Goal: Task Accomplishment & Management: Complete application form

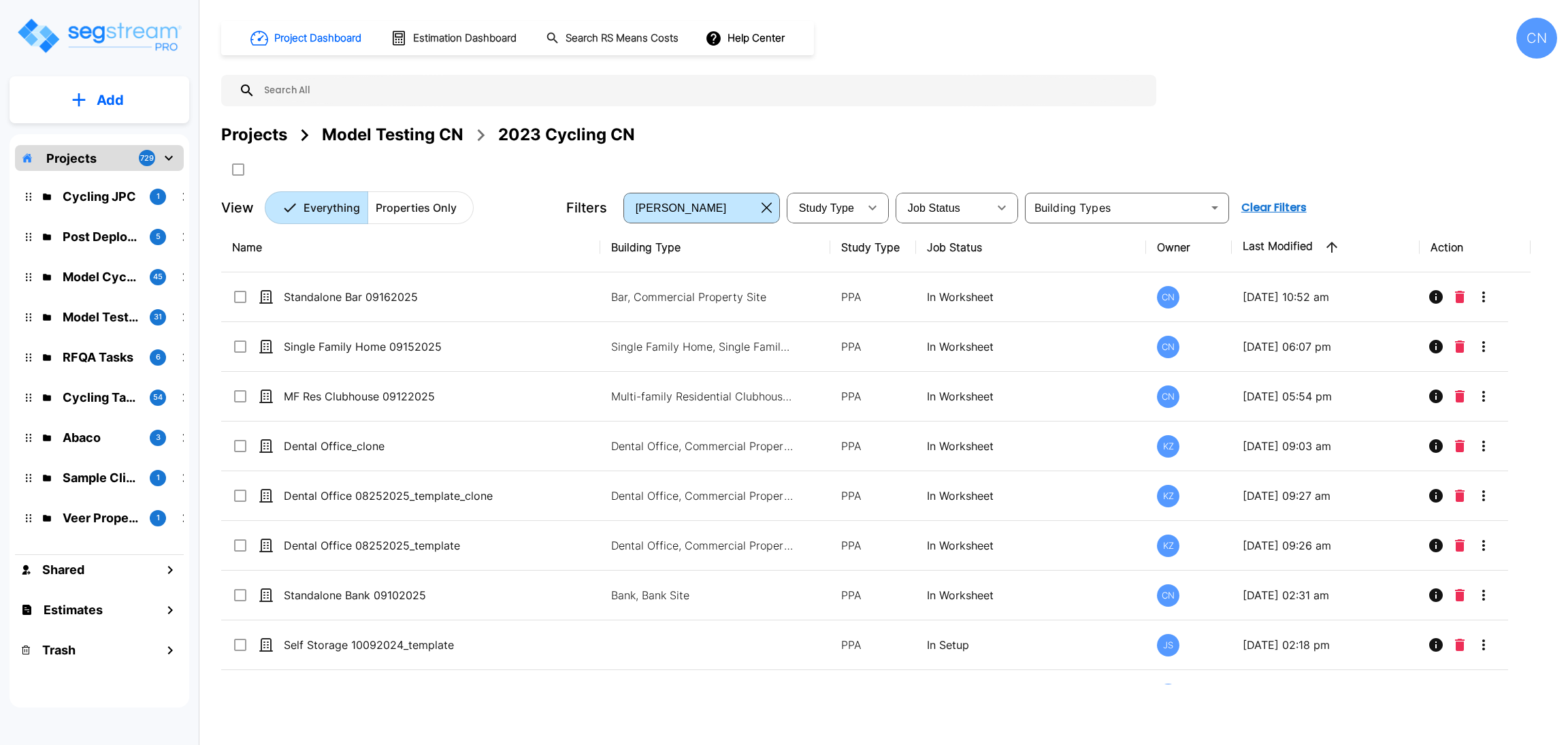
click at [390, 131] on div "Model Testing CN" at bounding box center [392, 135] width 142 height 25
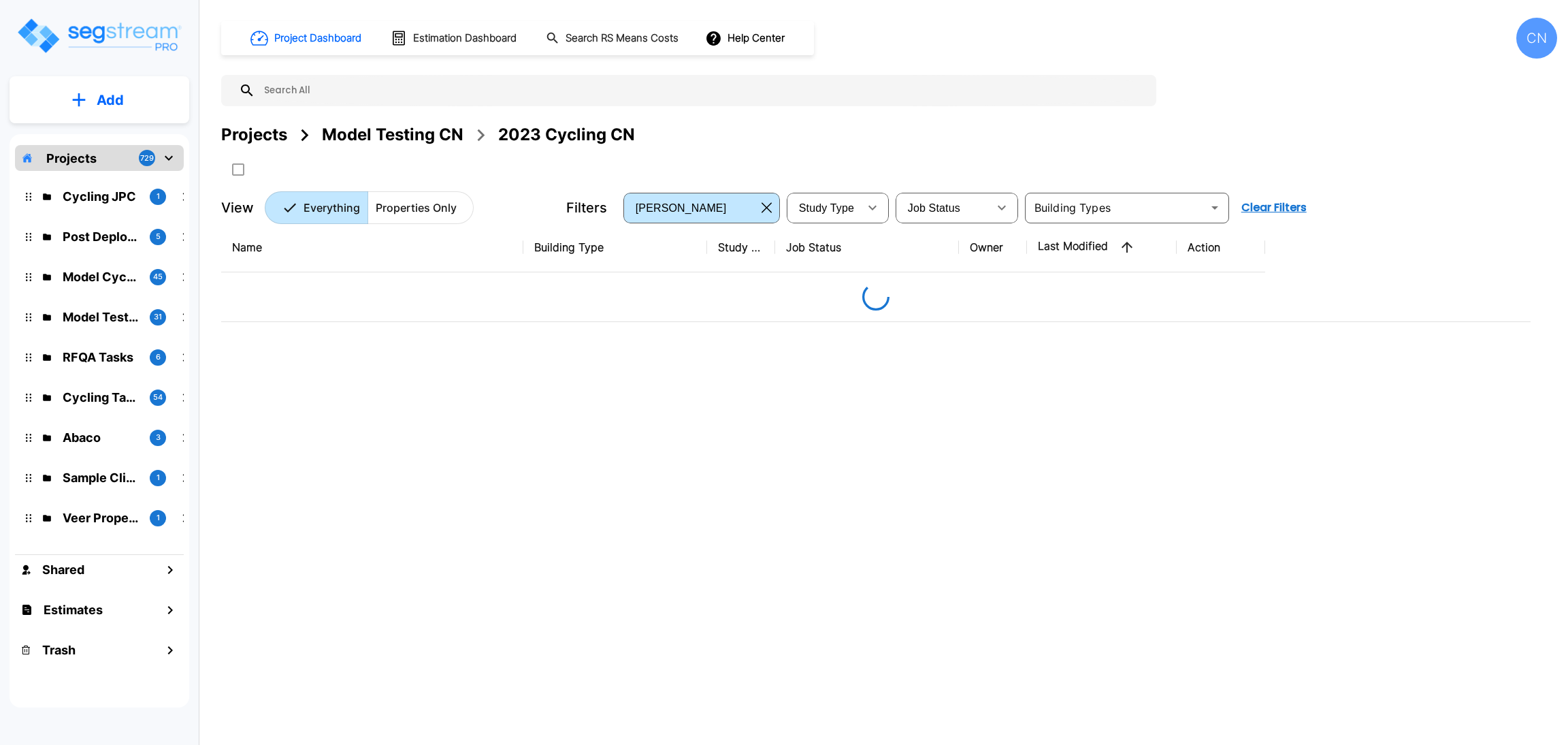
click at [278, 137] on div "Projects" at bounding box center [253, 135] width 66 height 25
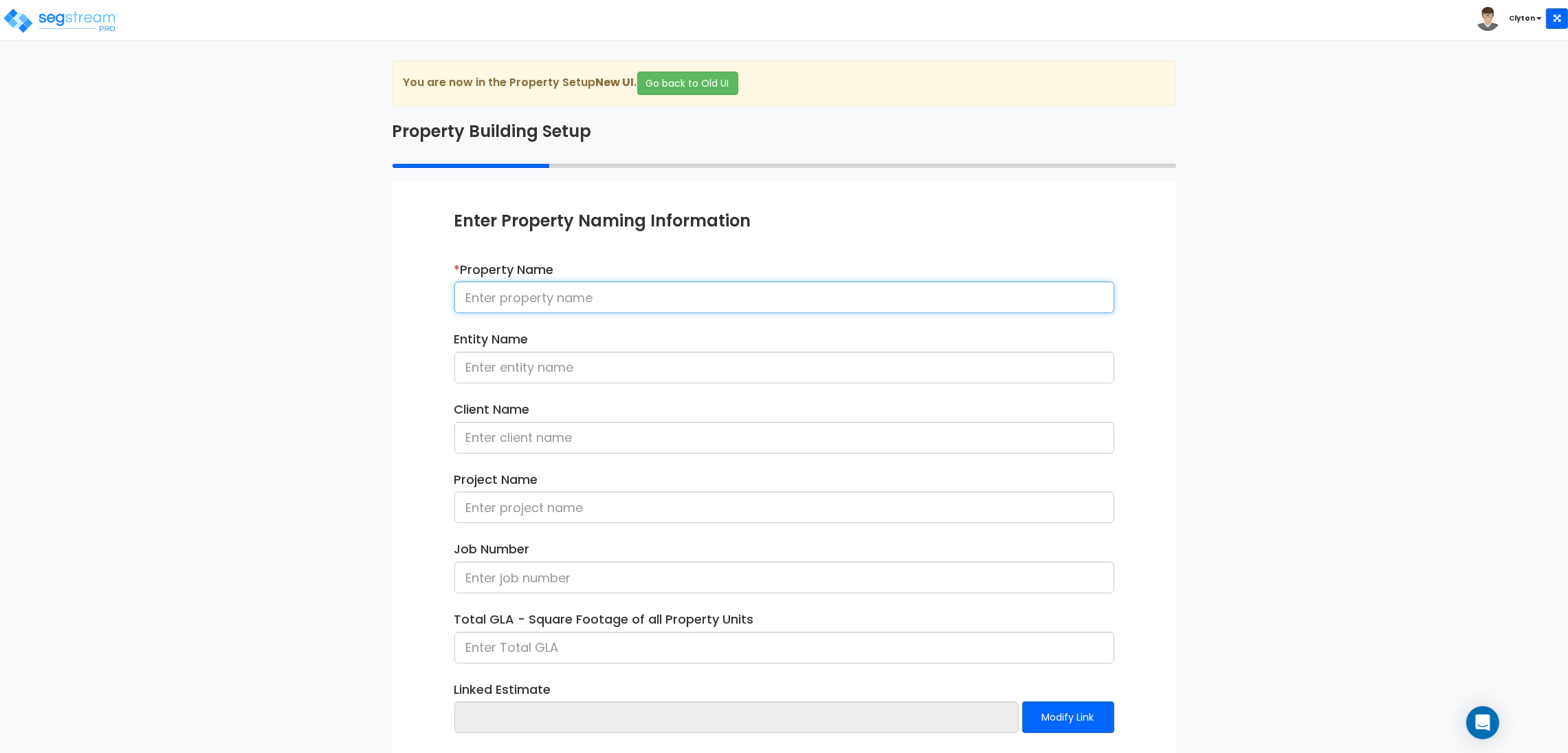
click at [655, 292] on input at bounding box center [784, 297] width 660 height 32
click at [94, 27] on img at bounding box center [60, 21] width 117 height 28
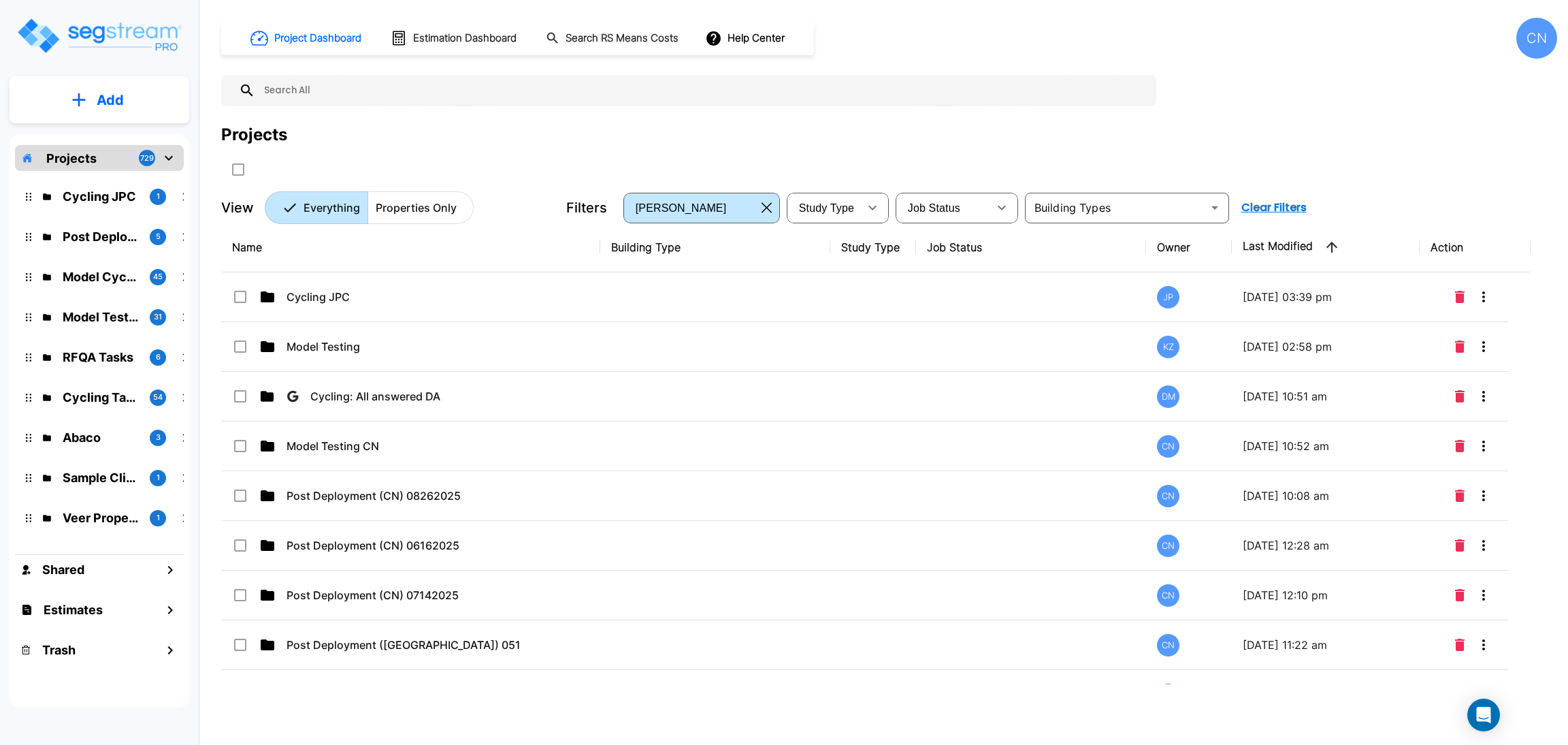
click at [125, 91] on button "Add" at bounding box center [99, 100] width 180 height 39
click at [119, 144] on p "Add Folder" at bounding box center [107, 137] width 55 height 16
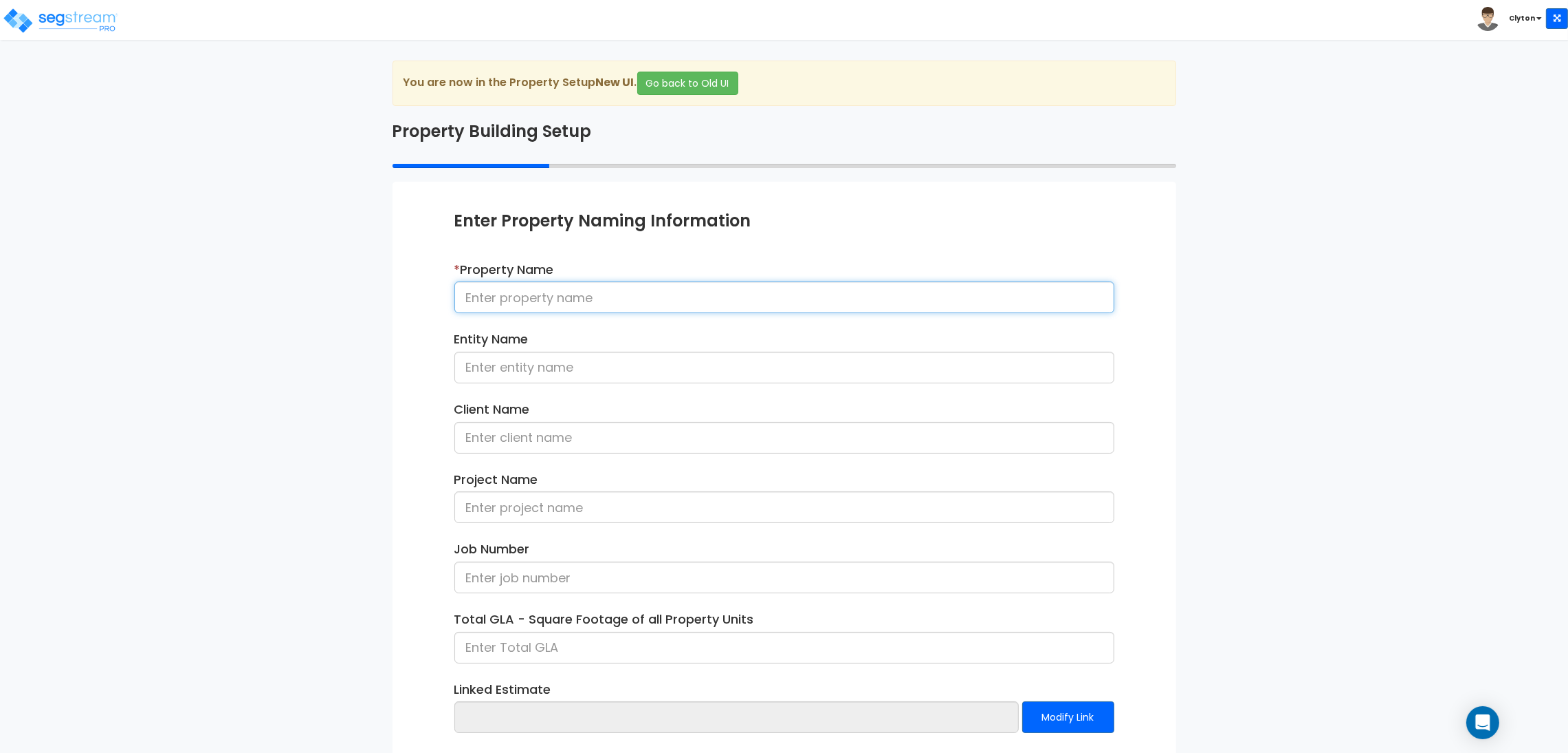
click at [555, 287] on input at bounding box center [784, 297] width 660 height 32
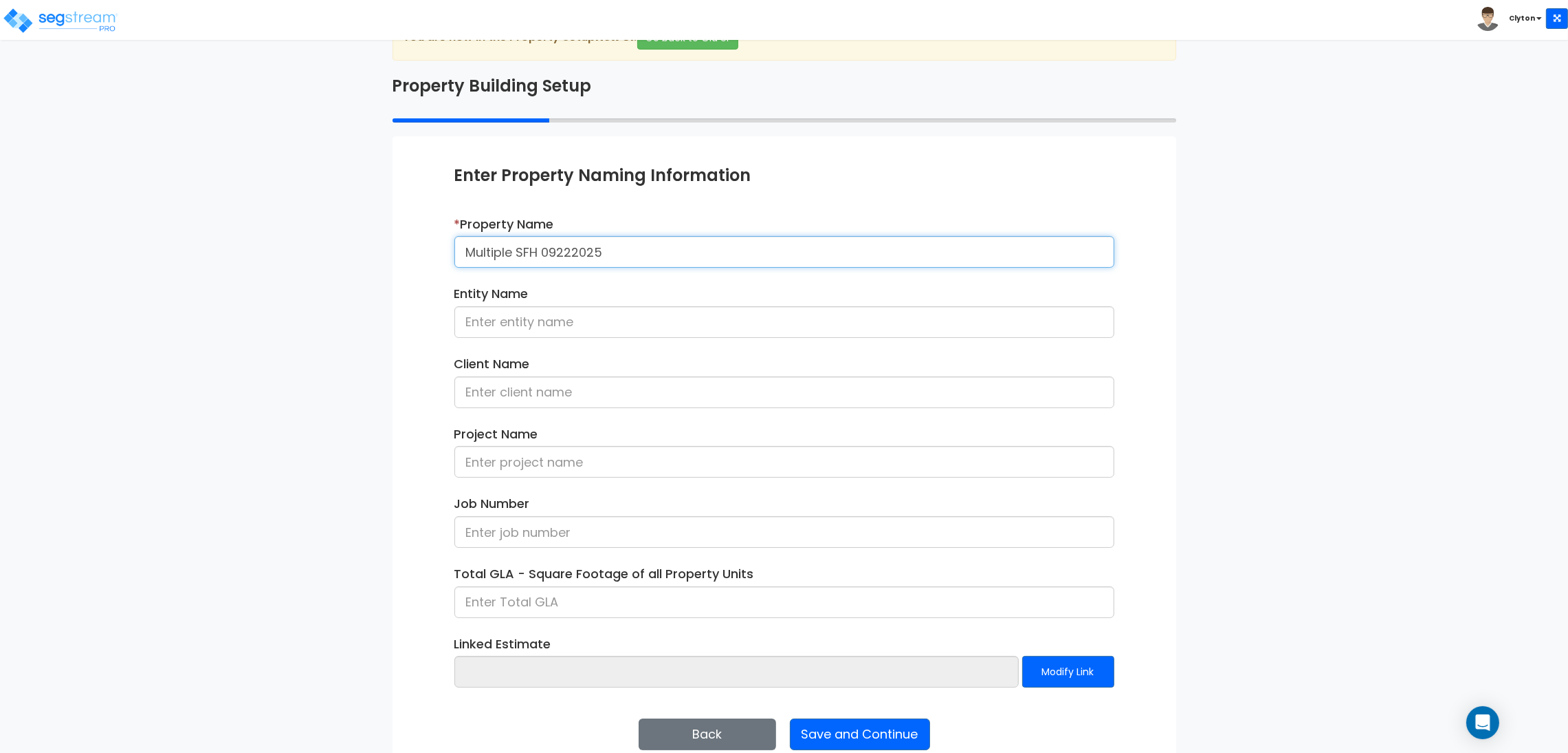
scroll to position [71, 0]
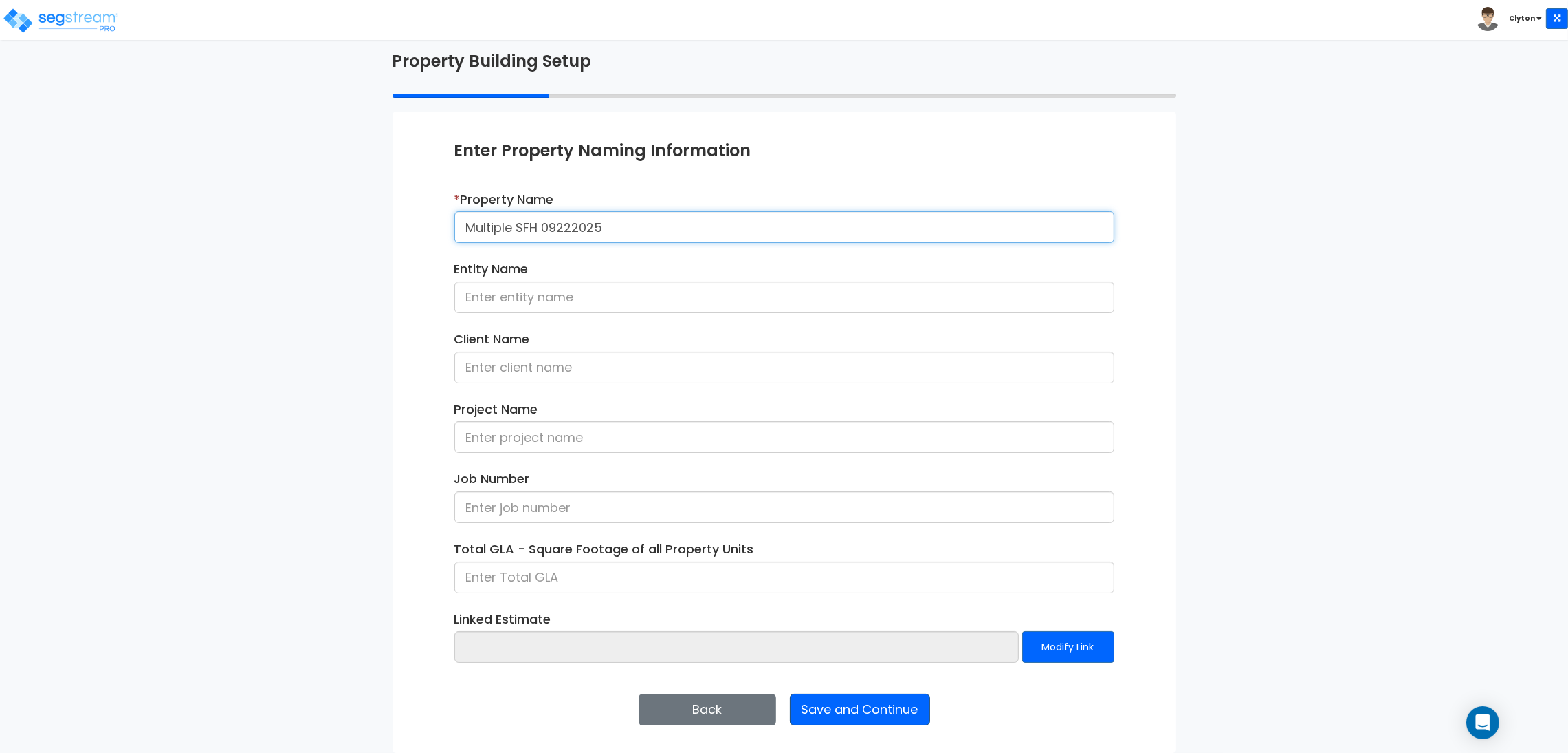
type input "Multiple SFH 09222025"
click at [856, 712] on button "Save and Continue" at bounding box center [859, 709] width 141 height 32
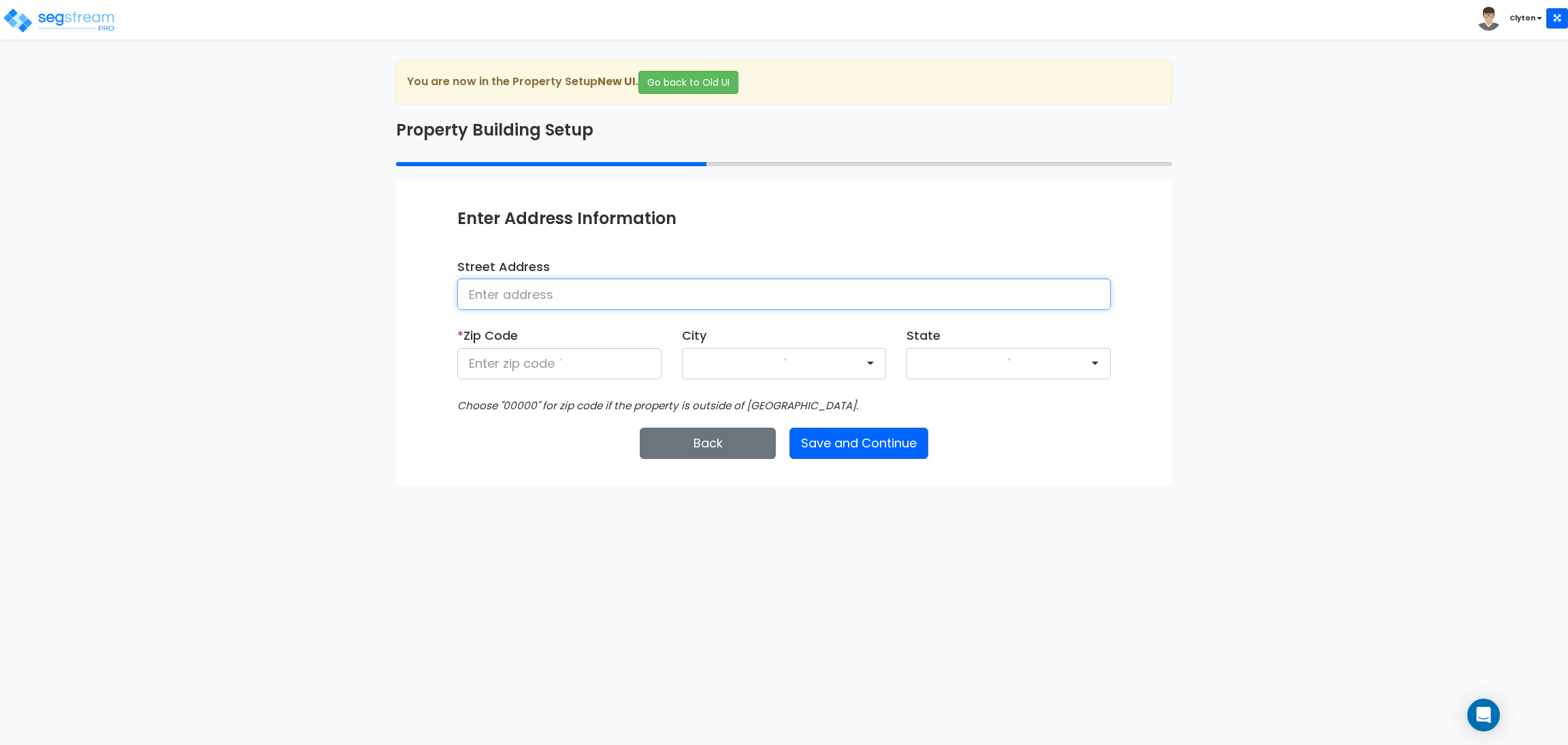
click at [677, 305] on input at bounding box center [784, 294] width 653 height 32
type input "Denver"
type input "80206"
click at [844, 449] on button "Save and Continue" at bounding box center [858, 443] width 139 height 32
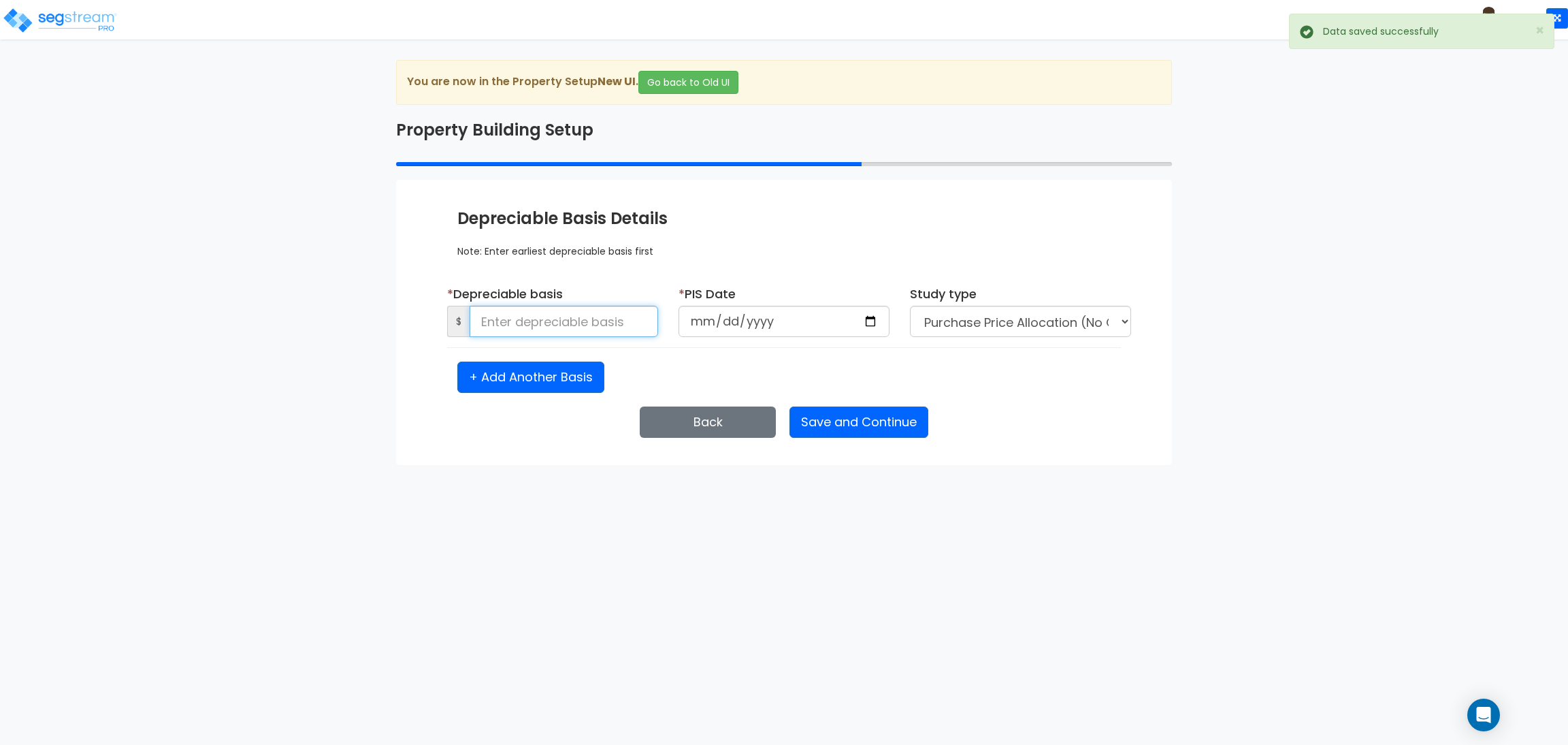
click at [611, 322] on input at bounding box center [563, 321] width 189 height 32
type input "27,000,000"
click at [873, 323] on input "date" at bounding box center [783, 321] width 211 height 32
type input "2025-09-22"
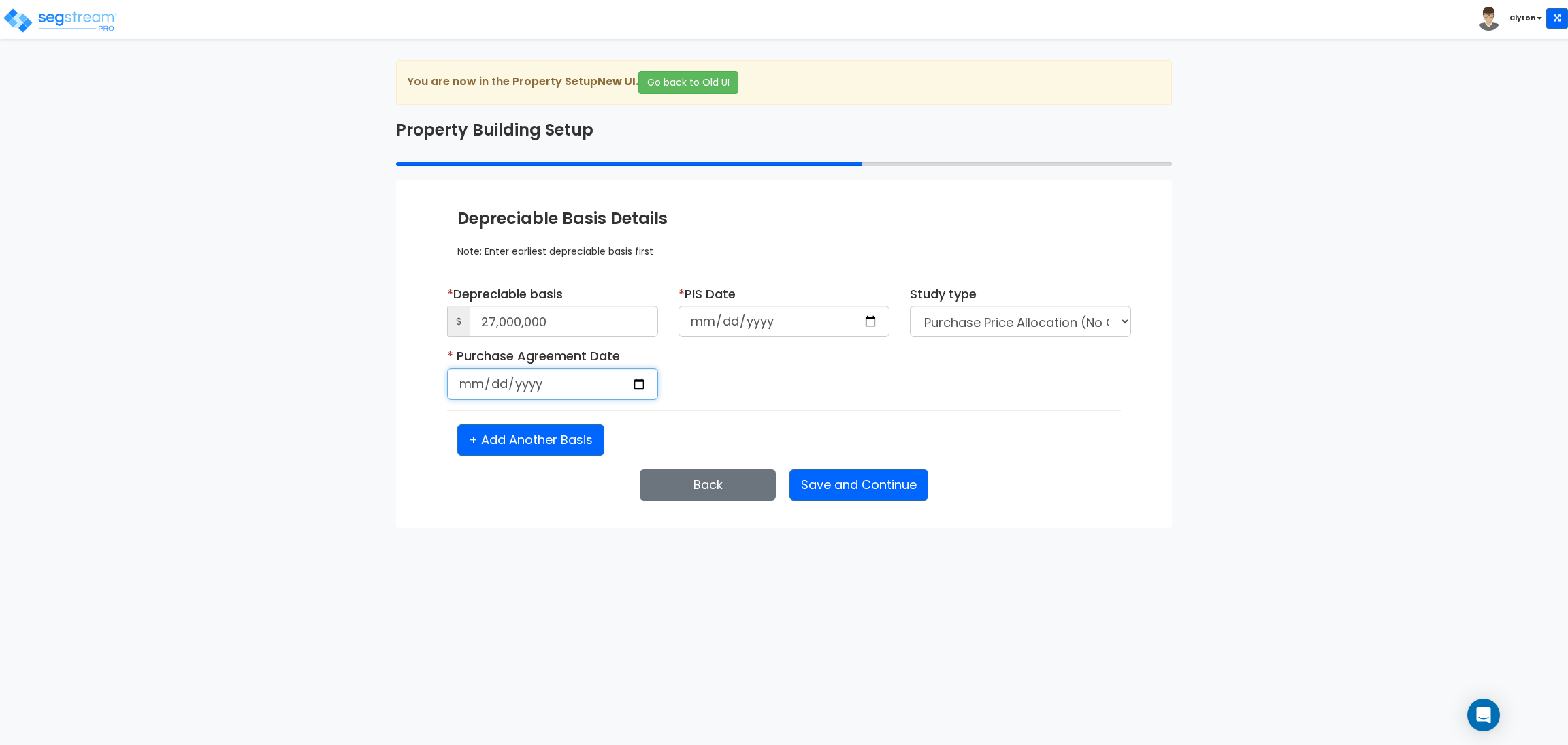
click at [634, 383] on input "date" at bounding box center [552, 384] width 211 height 32
type input "2025-09-22"
click at [966, 399] on div "* Purchase Agreement Date 2025-09-22 Is it a renovation on an existing building?" at bounding box center [784, 378] width 694 height 62
click at [857, 492] on button "Save and Continue" at bounding box center [858, 485] width 139 height 32
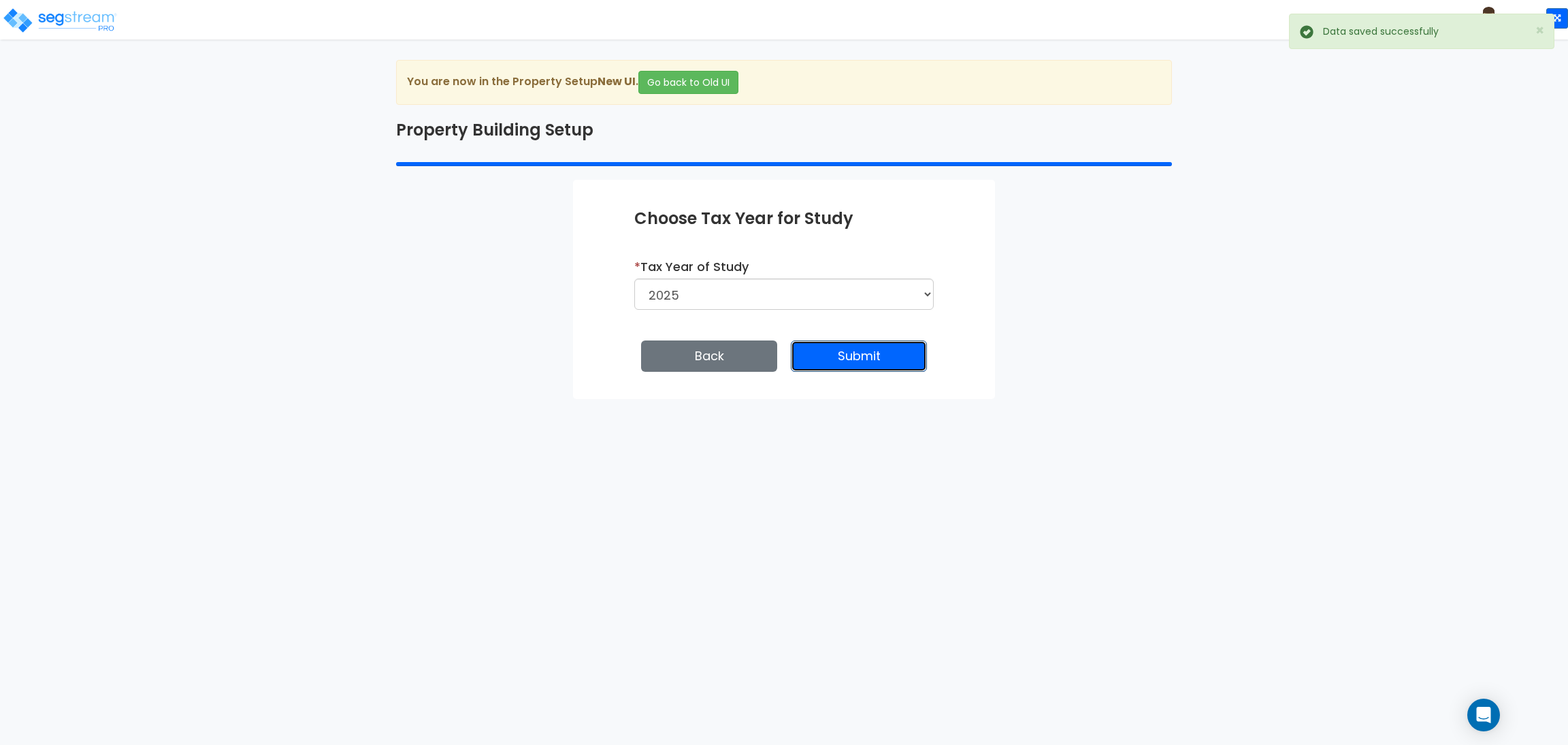
click at [822, 353] on button "Submit" at bounding box center [859, 356] width 136 height 32
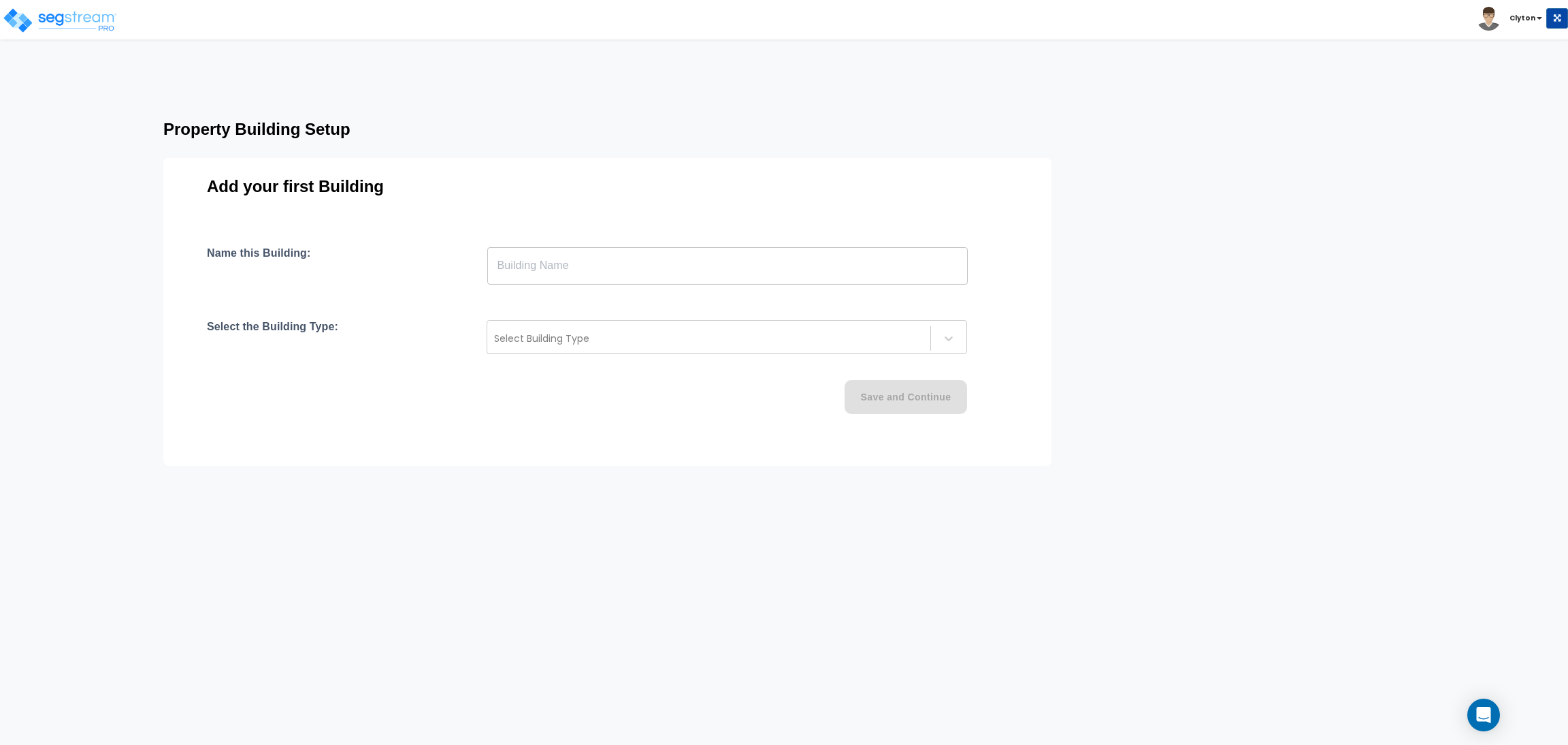
click at [677, 265] on input "text" at bounding box center [727, 265] width 480 height 38
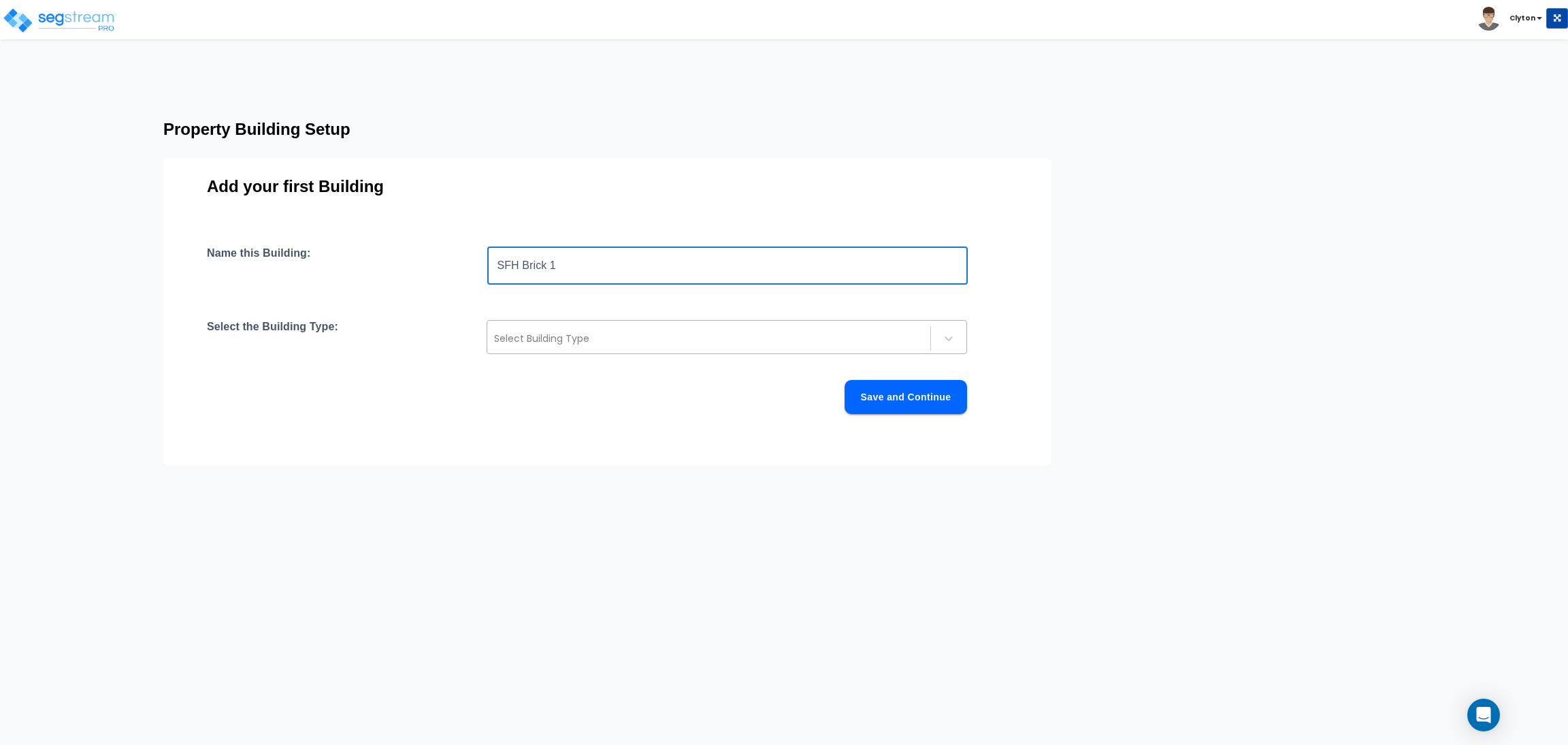
type input "SFH Brick 1"
click at [617, 348] on div "Select Building Type" at bounding box center [708, 339] width 443 height 22
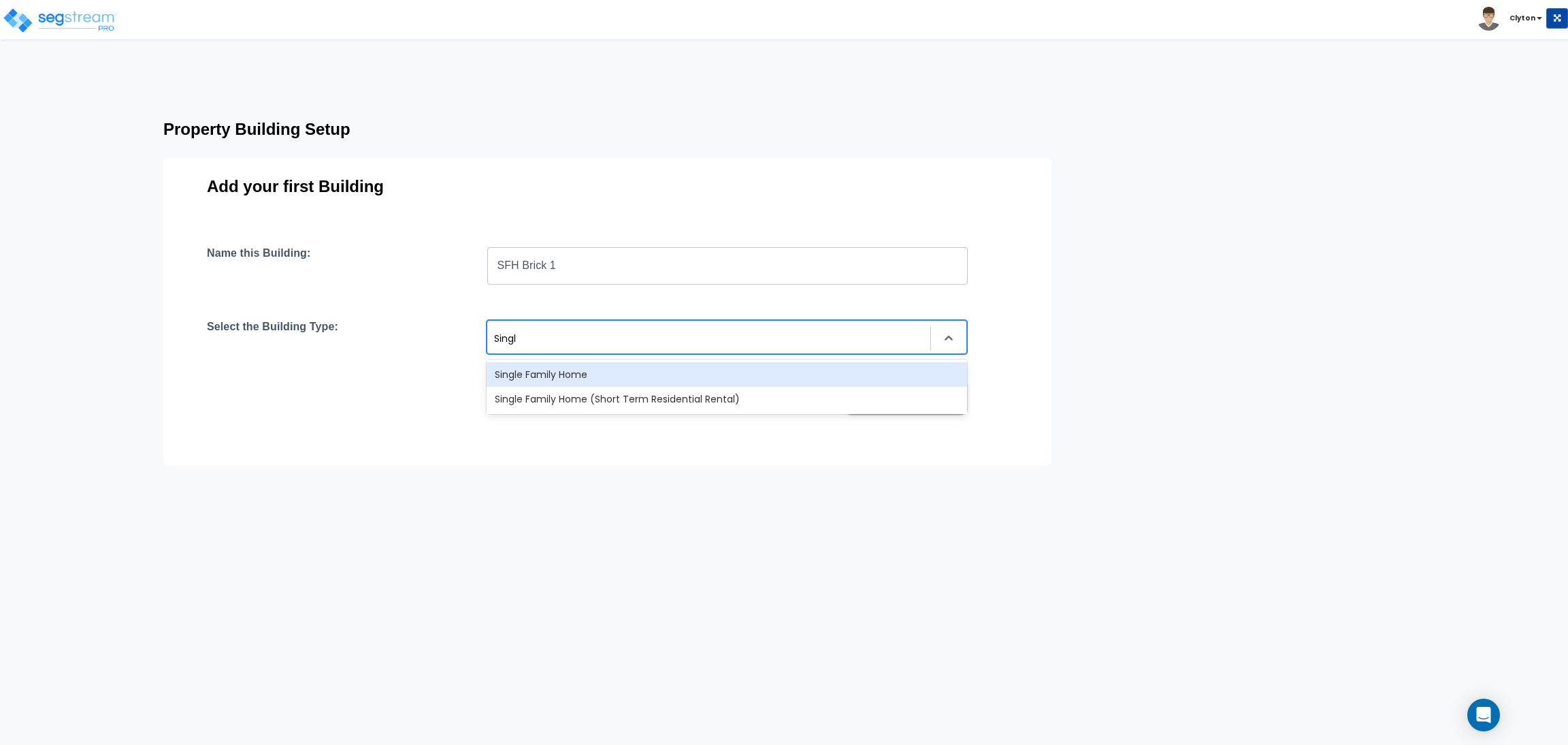
type input "Single"
click at [620, 384] on div "Single Family Home" at bounding box center [726, 374] width 480 height 25
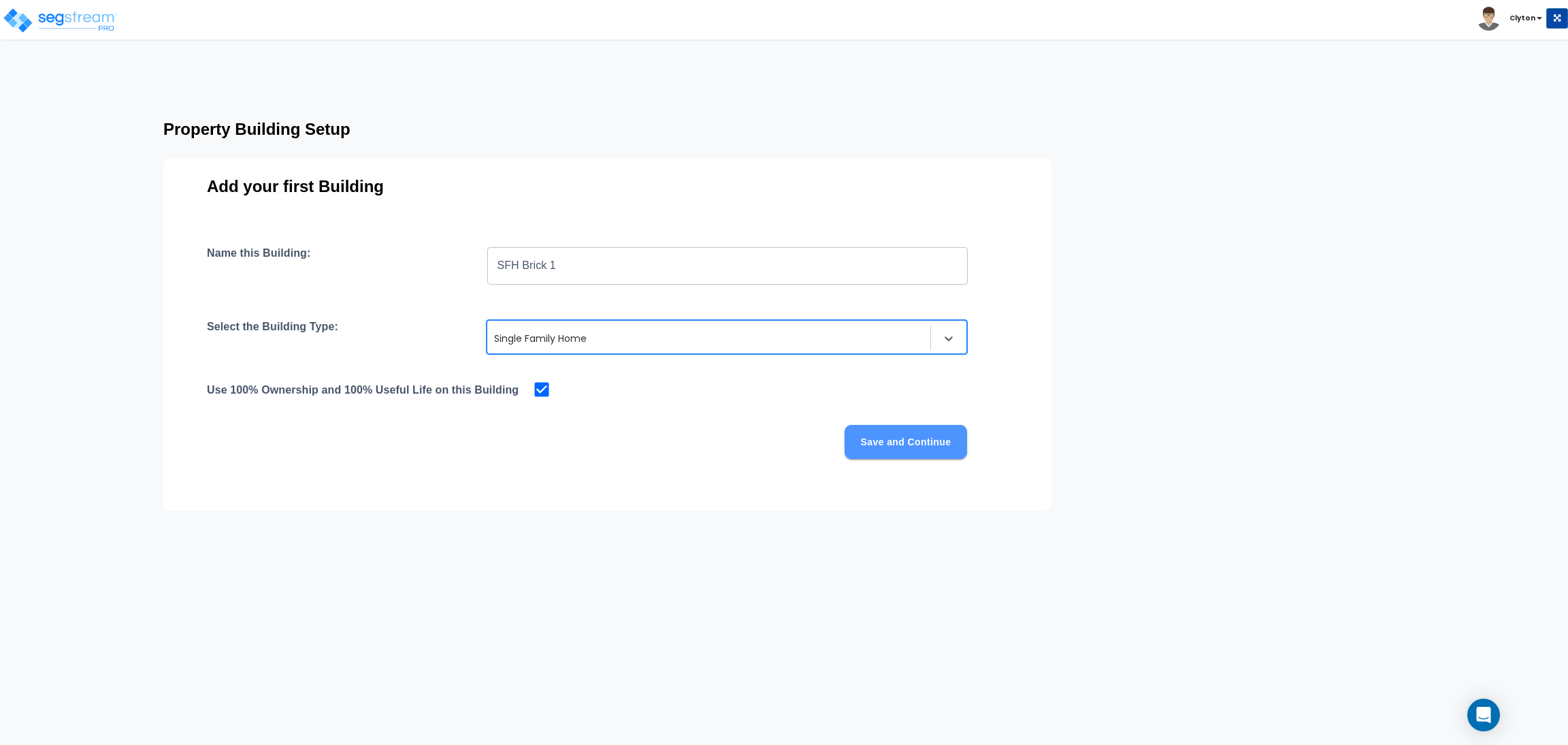
click at [900, 445] on button "Save and Continue" at bounding box center [906, 442] width 123 height 34
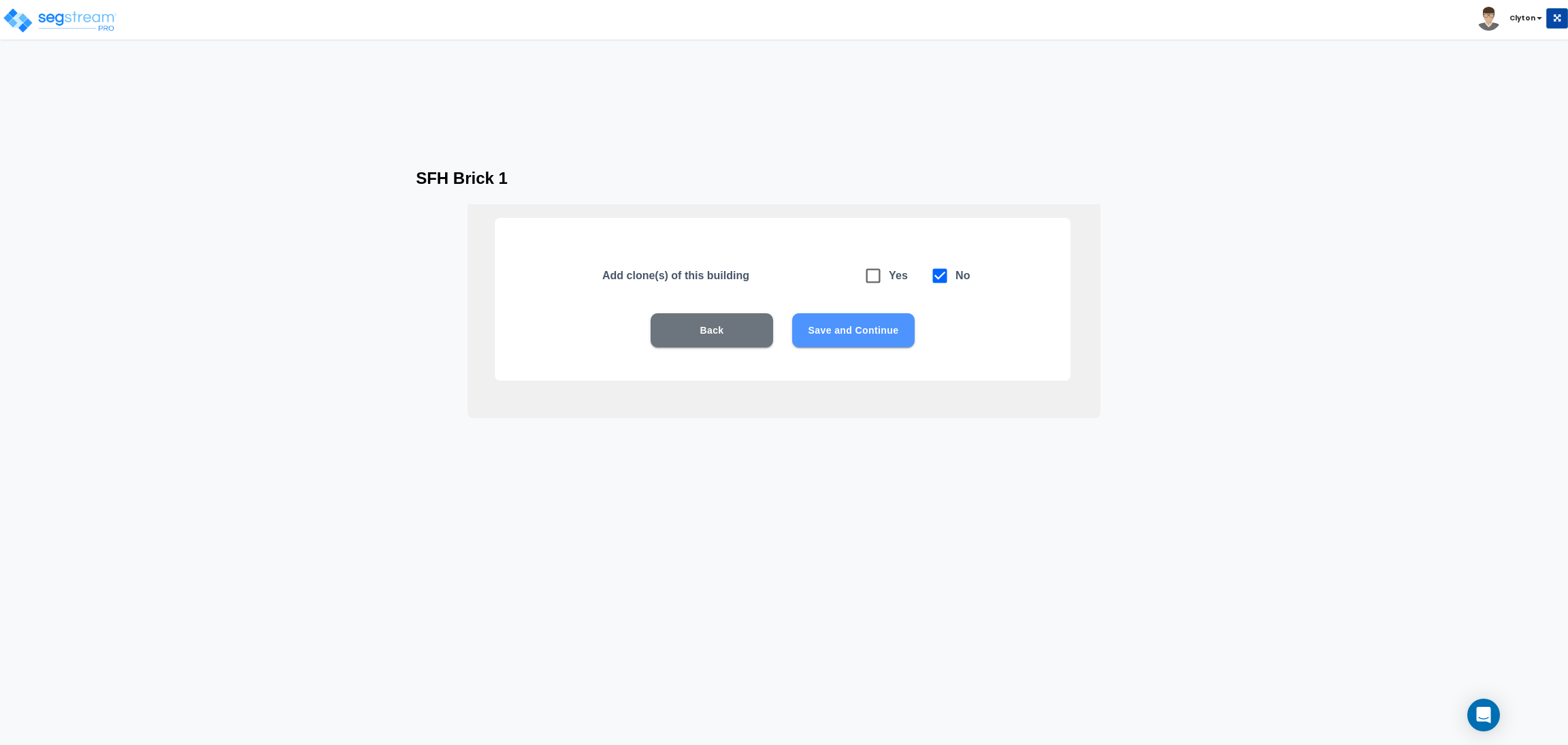
click at [842, 344] on button "Save and Continue" at bounding box center [853, 330] width 123 height 34
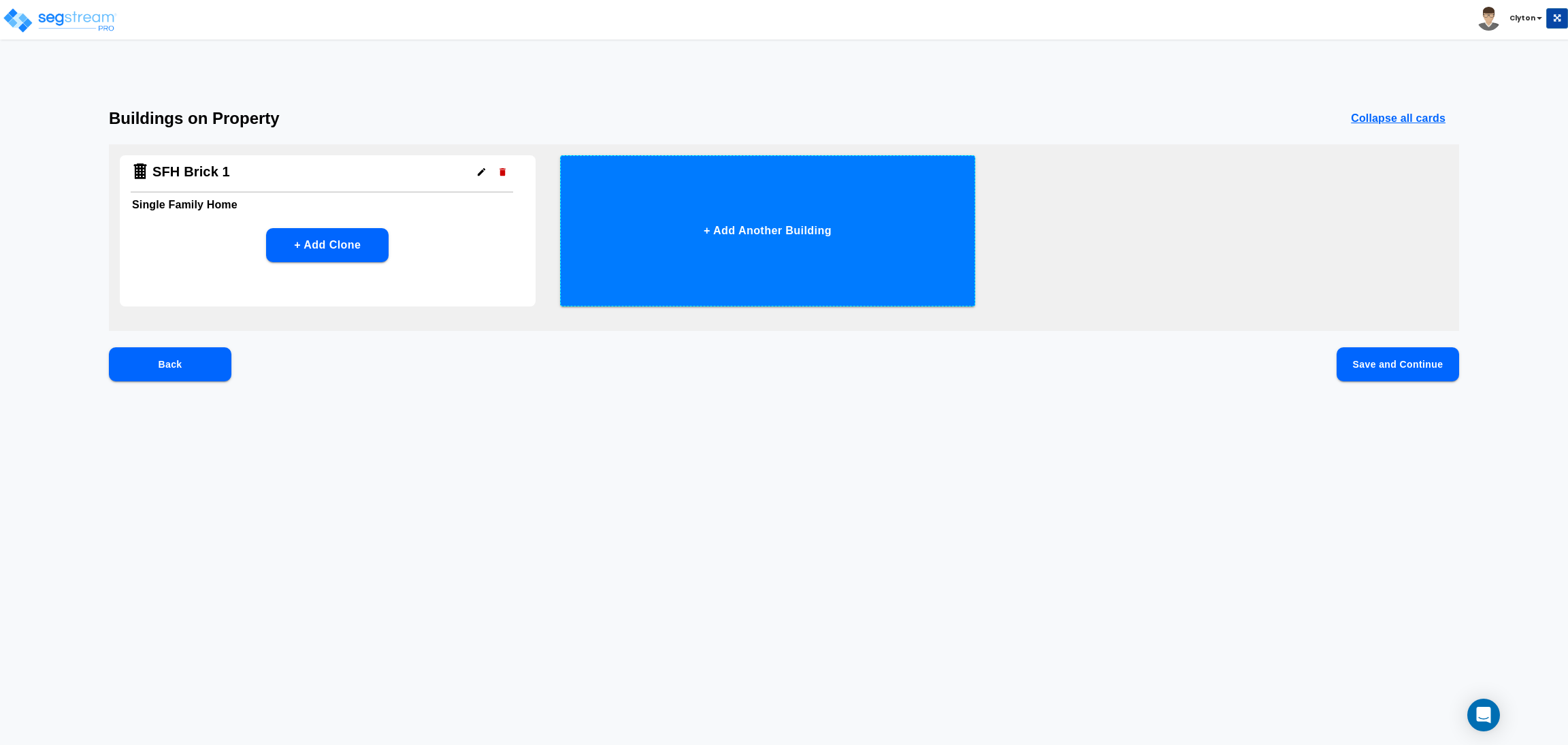
click at [818, 245] on button "+ Add Another Building" at bounding box center [767, 230] width 415 height 151
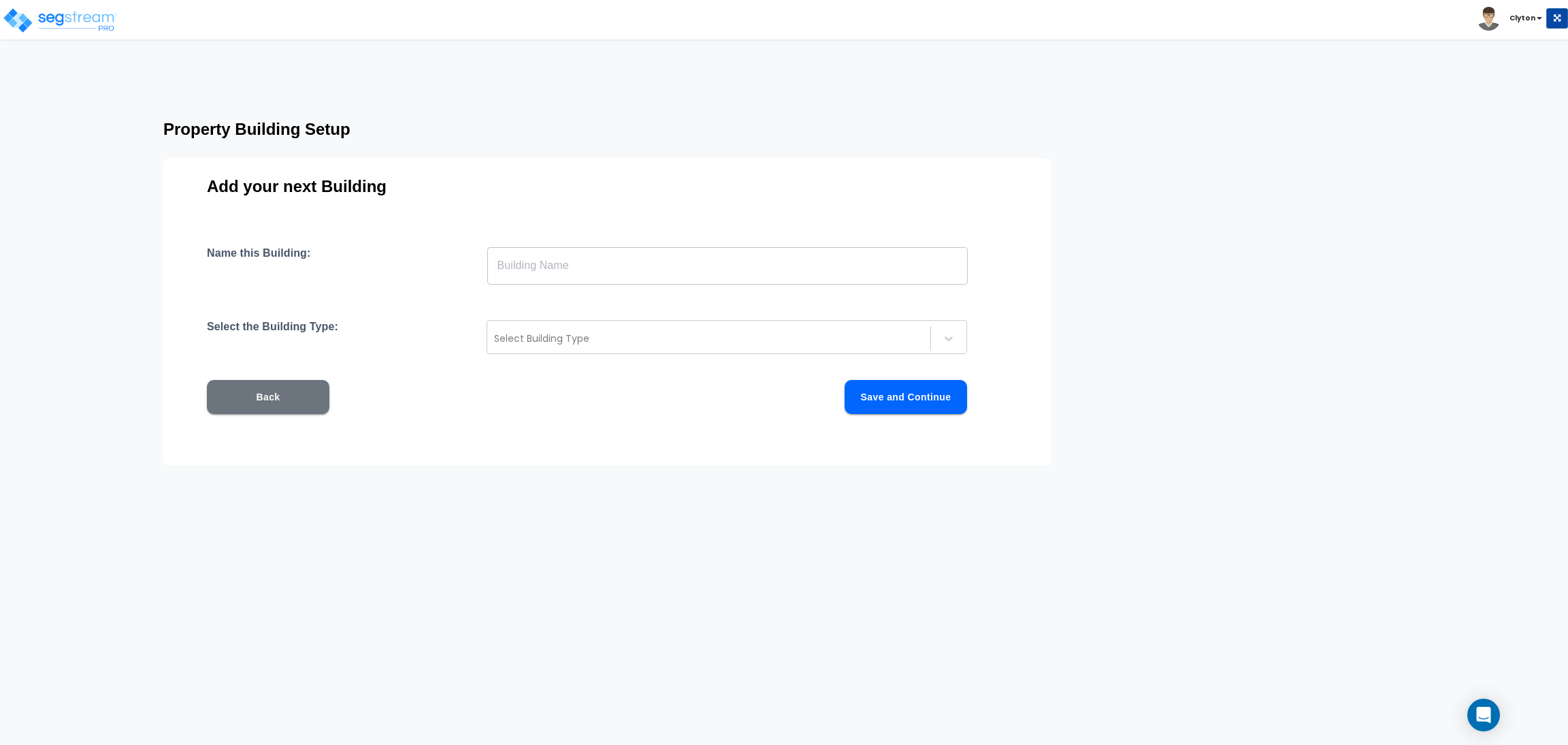
click at [687, 262] on input "text" at bounding box center [727, 265] width 480 height 38
paste input "SFH Brick 1"
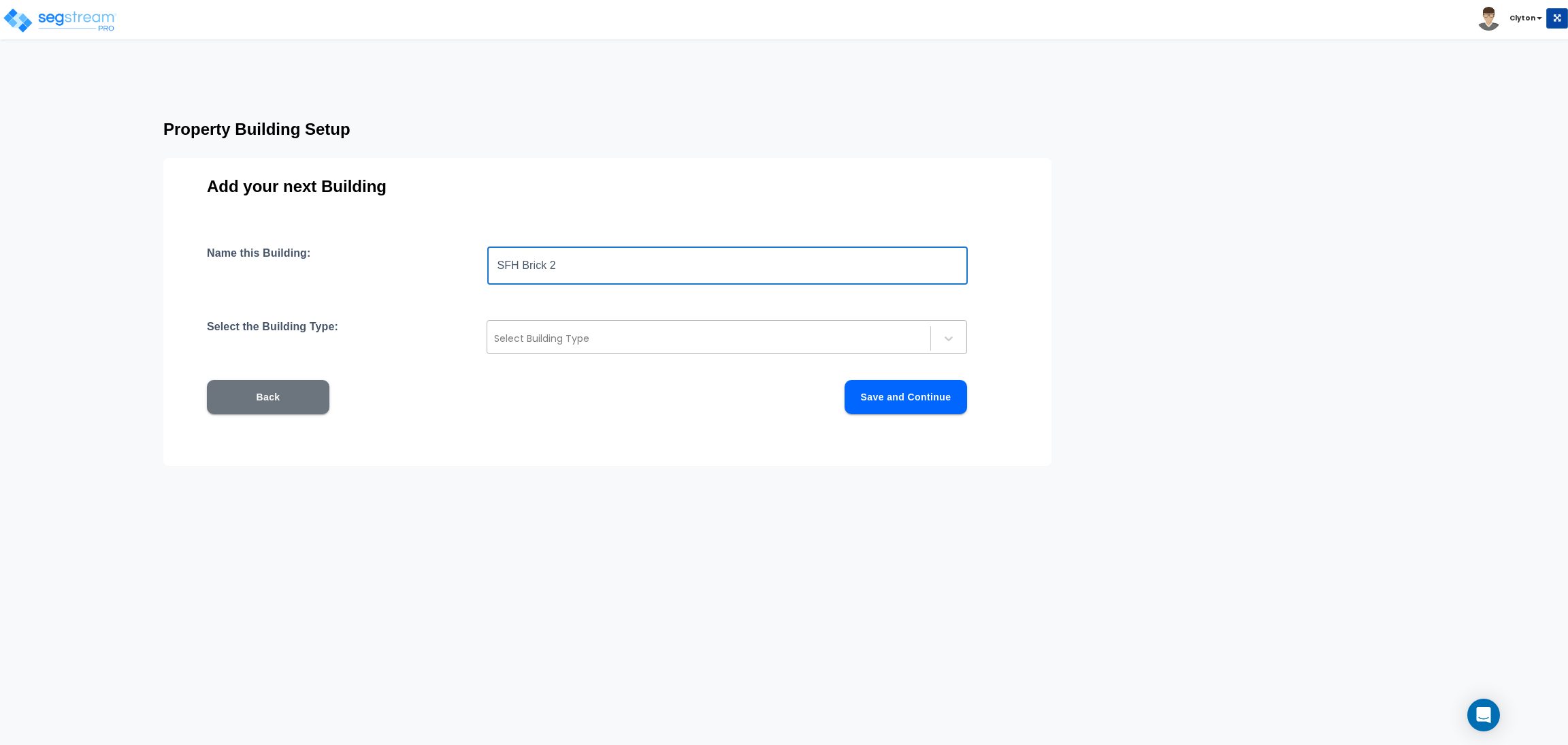
type input "SFH Brick 2"
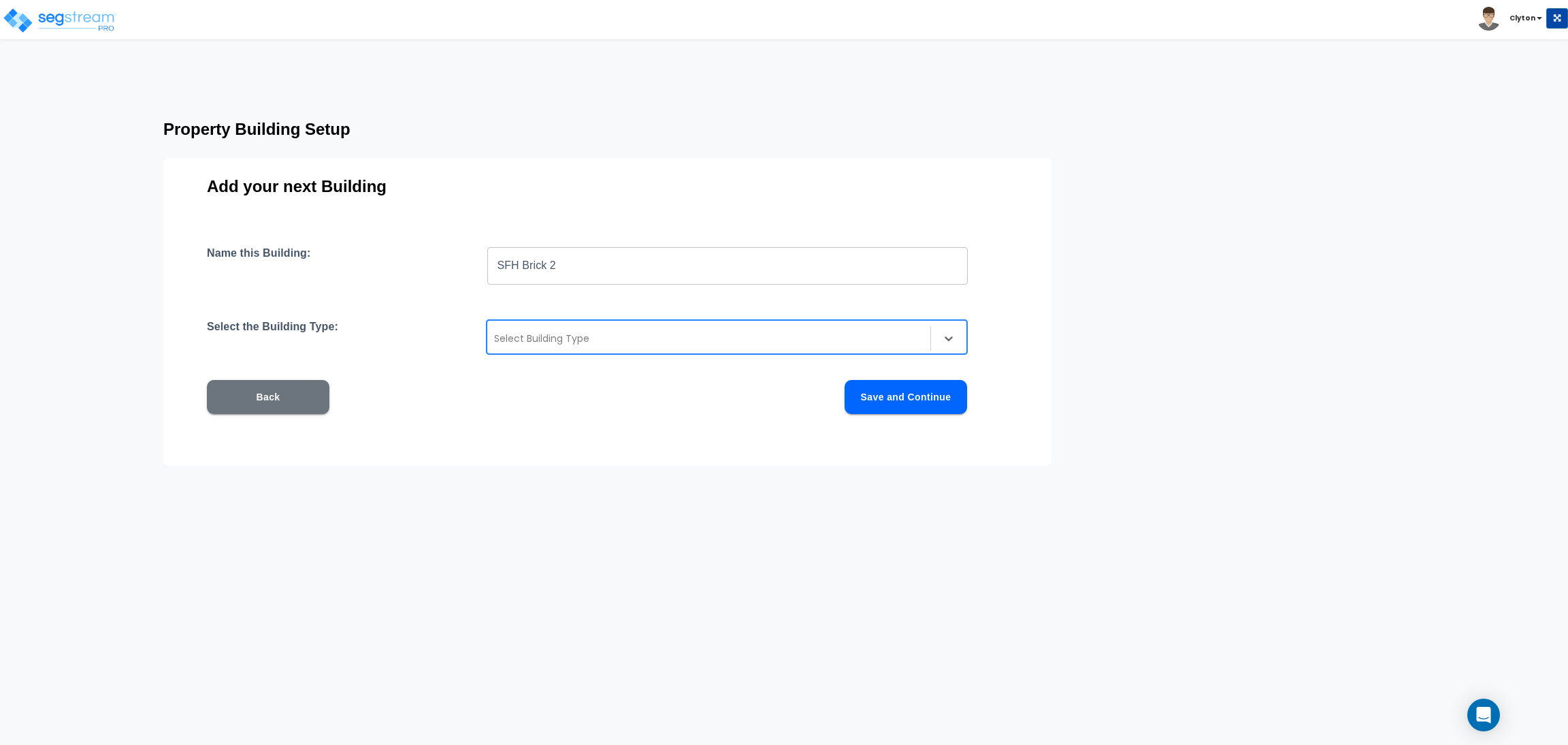
click at [638, 336] on div at bounding box center [708, 338] width 429 height 16
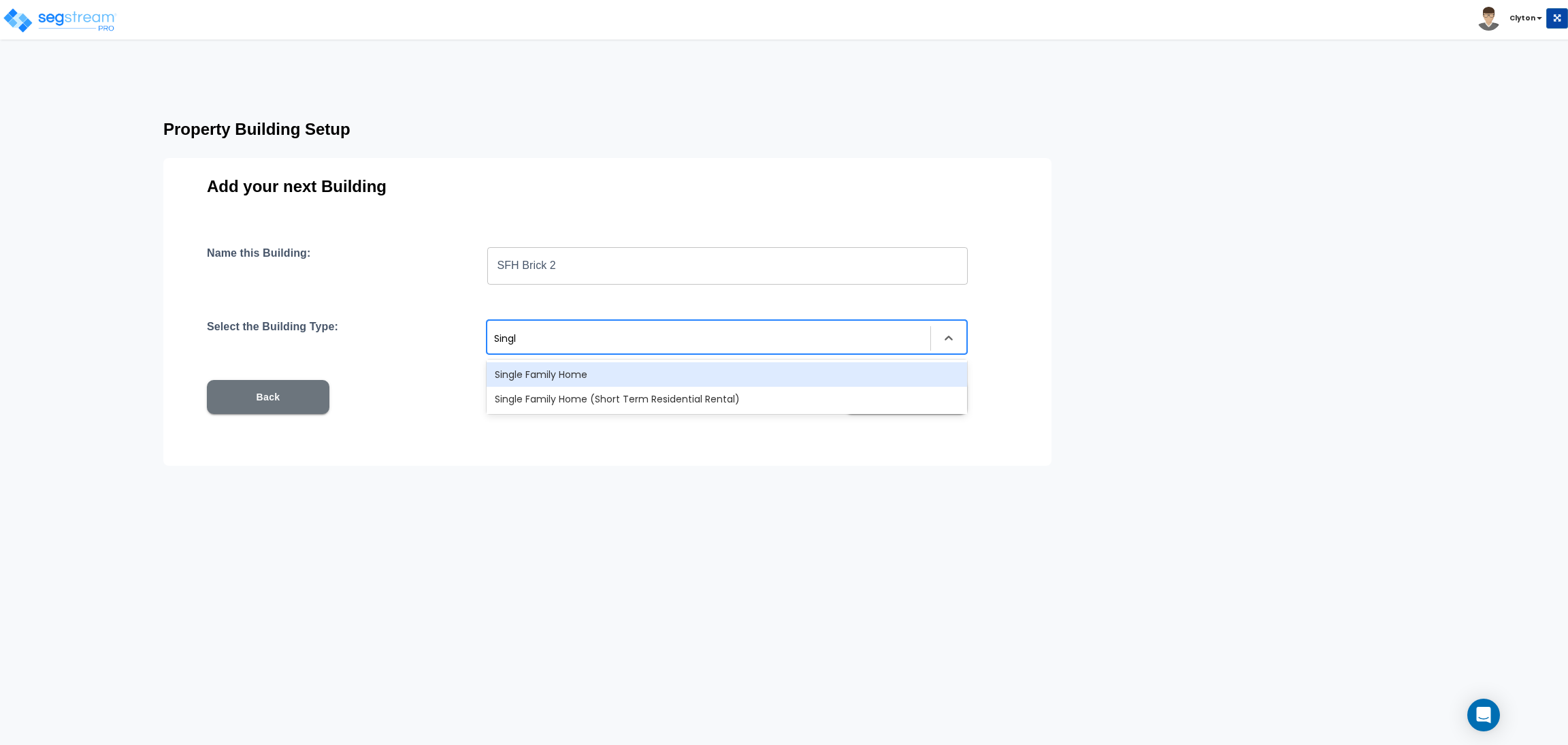
type input "Single"
click at [630, 376] on div "Single Family Home" at bounding box center [726, 374] width 480 height 25
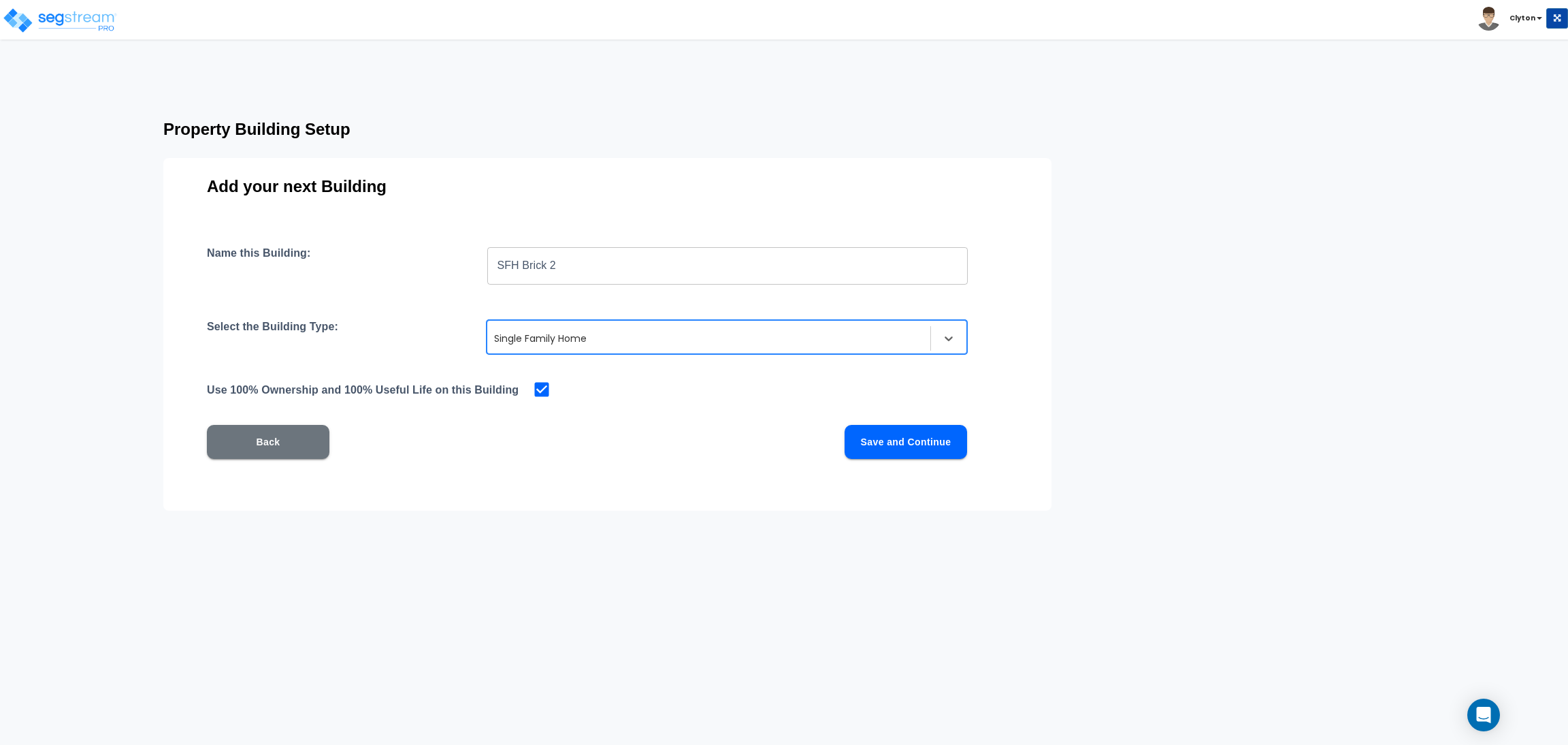
click at [880, 439] on button "Save and Continue" at bounding box center [906, 442] width 123 height 34
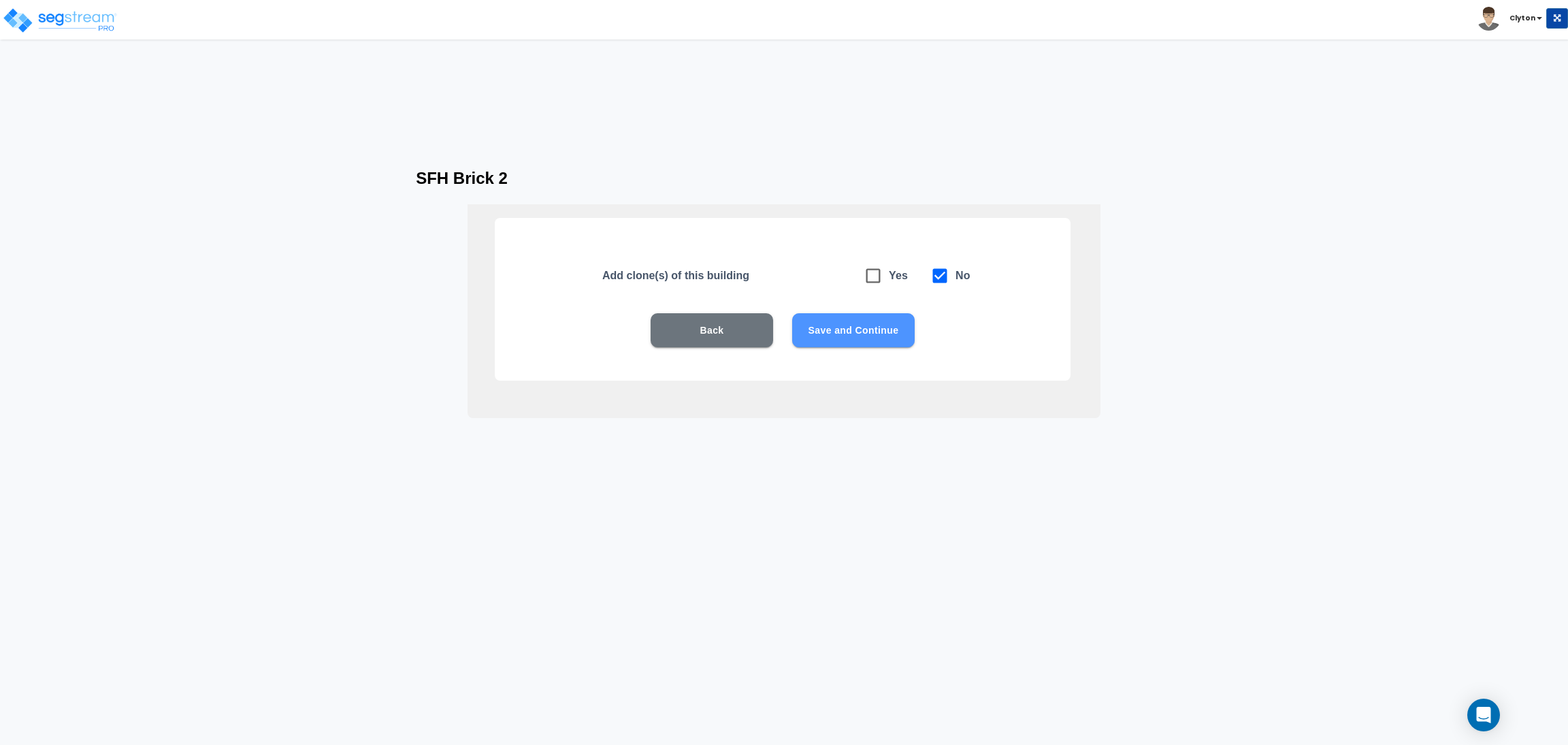
click at [827, 331] on button "Save and Continue" at bounding box center [853, 330] width 123 height 34
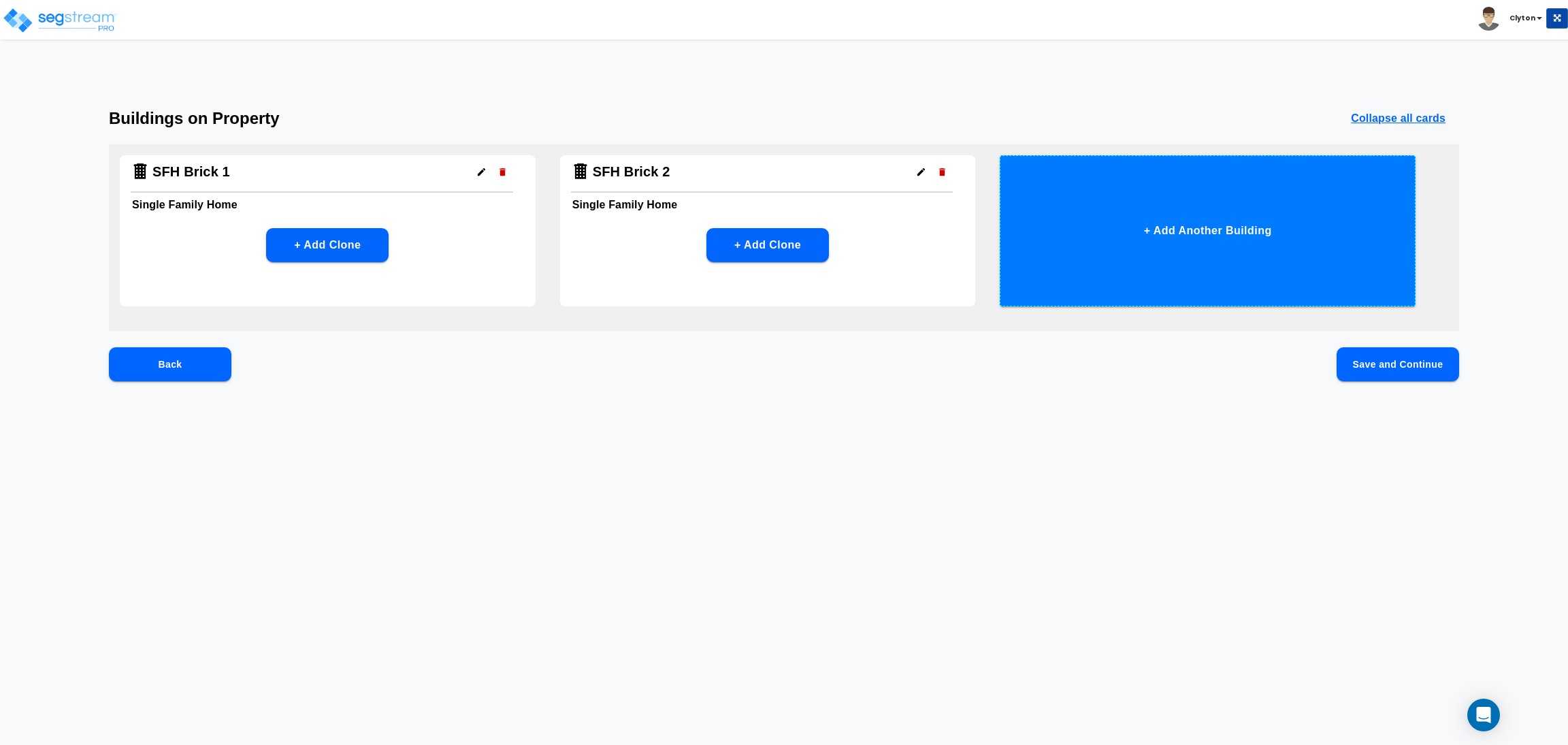
click at [1165, 282] on button "+ Add Another Building" at bounding box center [1207, 230] width 415 height 151
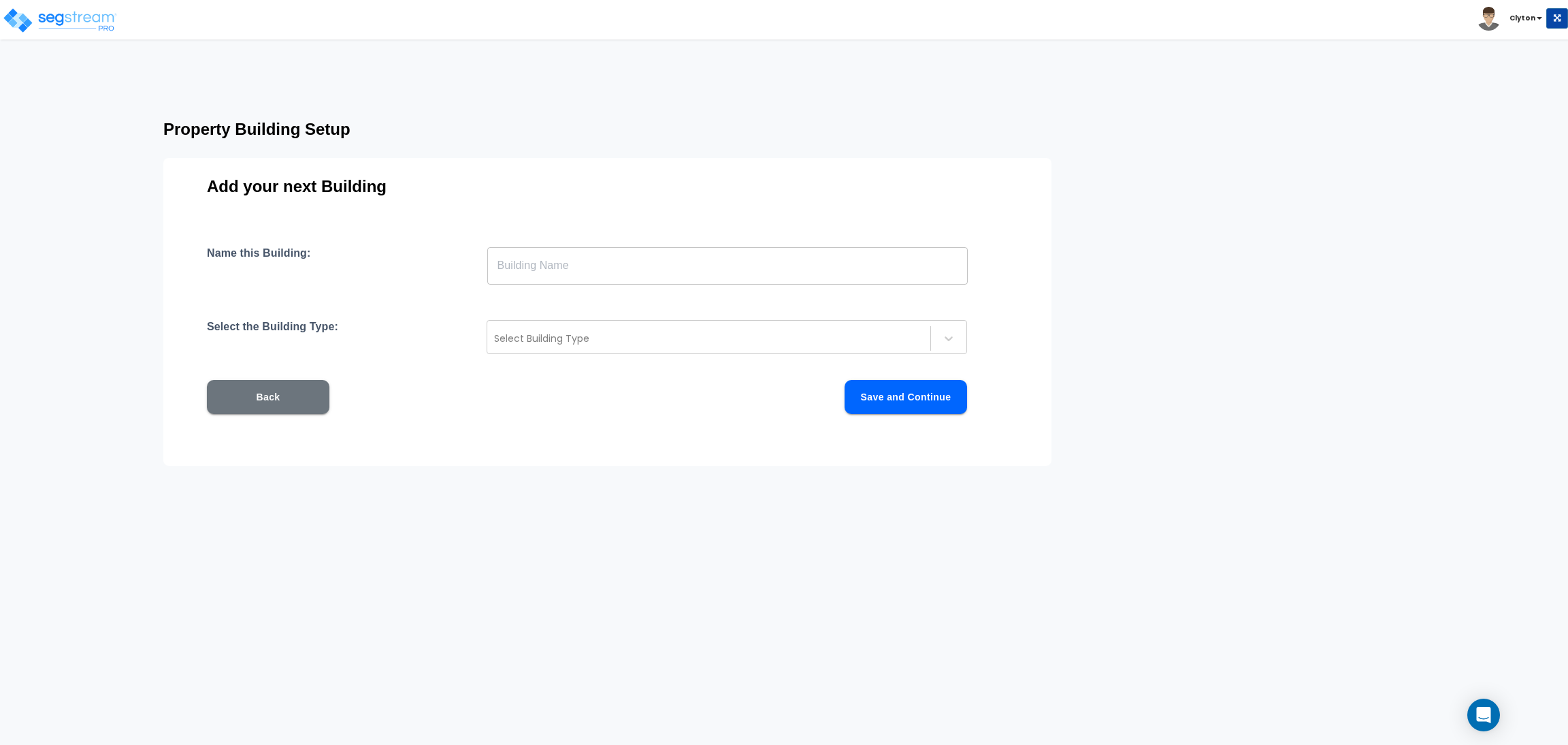
click at [766, 251] on input "text" at bounding box center [727, 265] width 480 height 38
paste input "SFH Brick 1"
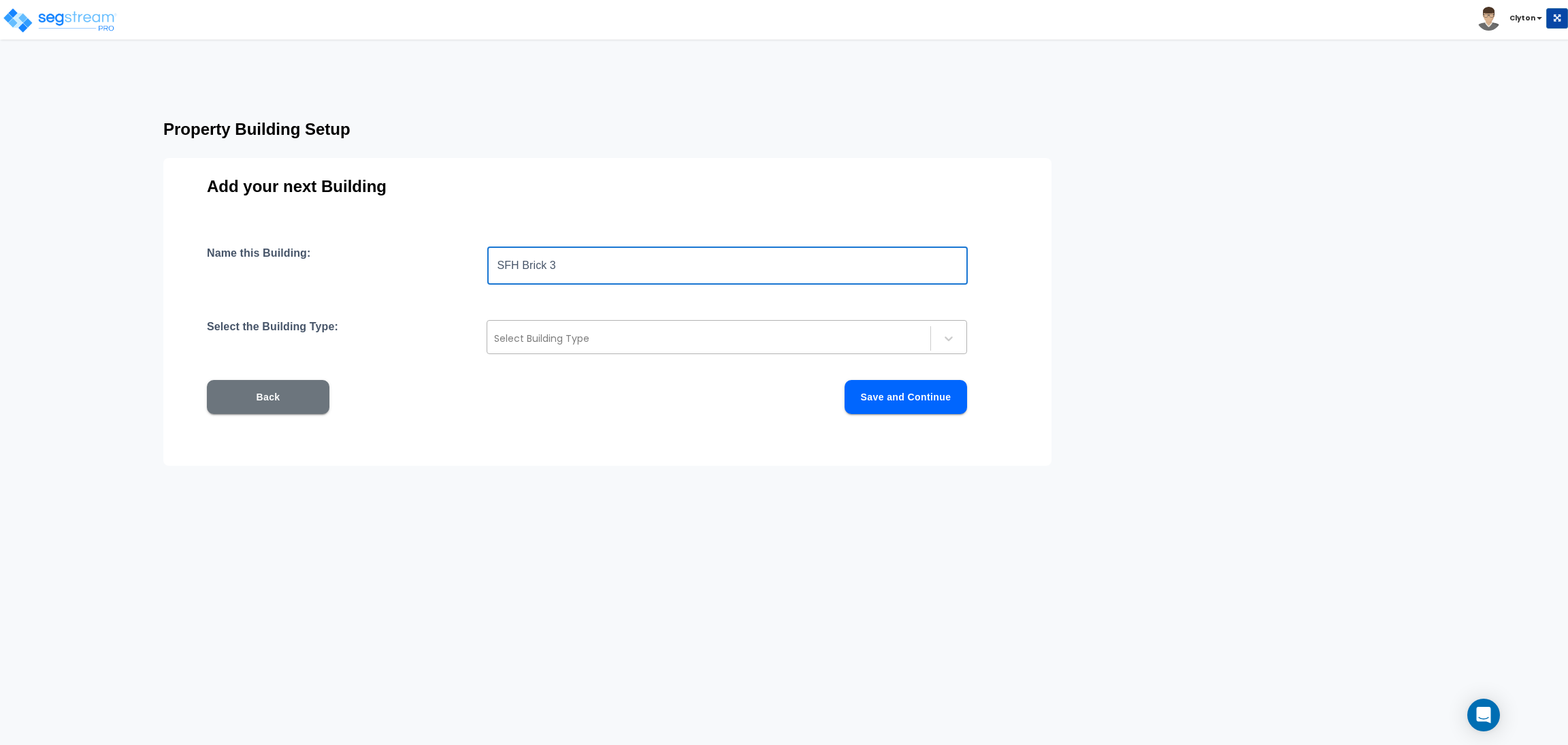
type input "SFH Brick 3"
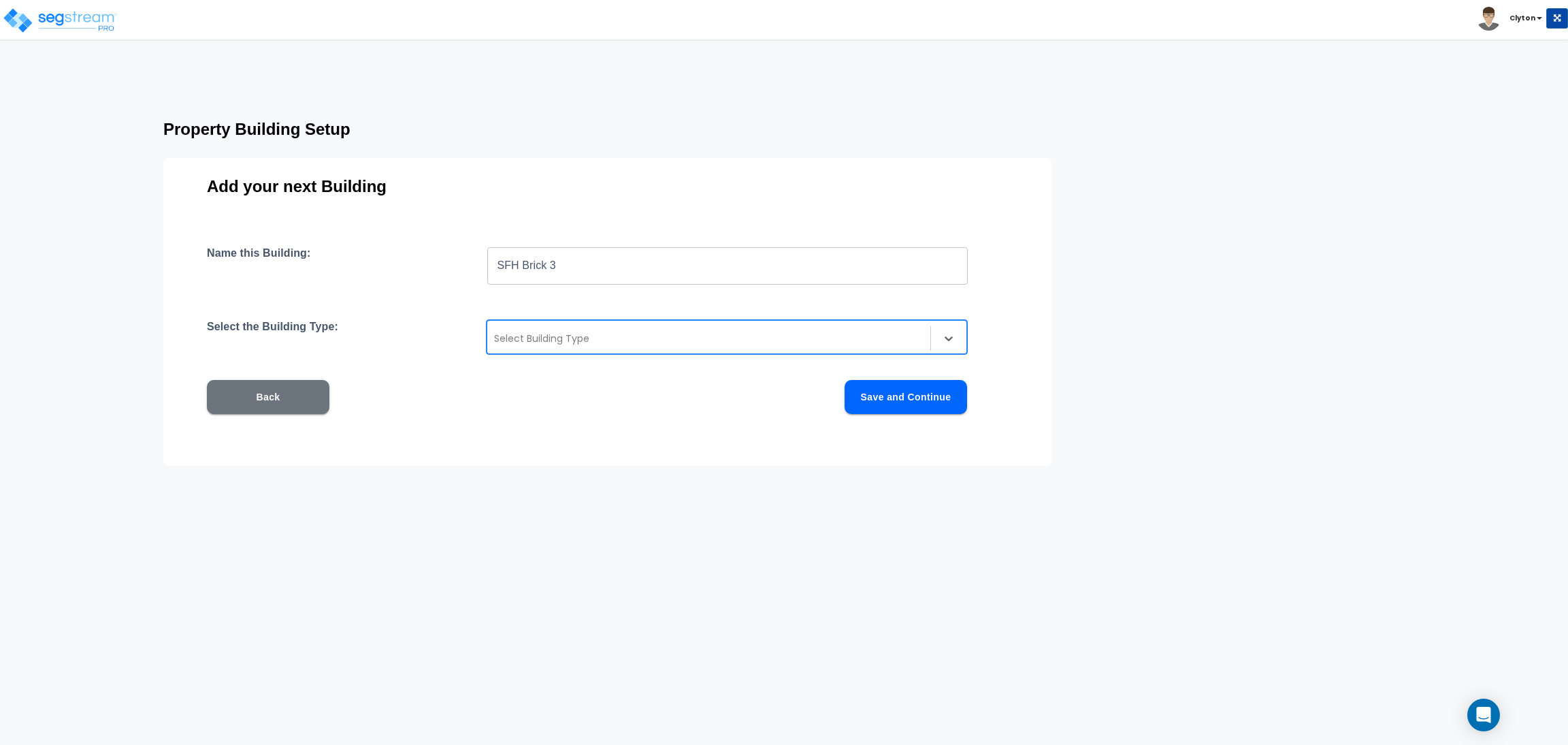
click at [643, 322] on div "Select Building Type" at bounding box center [726, 337] width 480 height 34
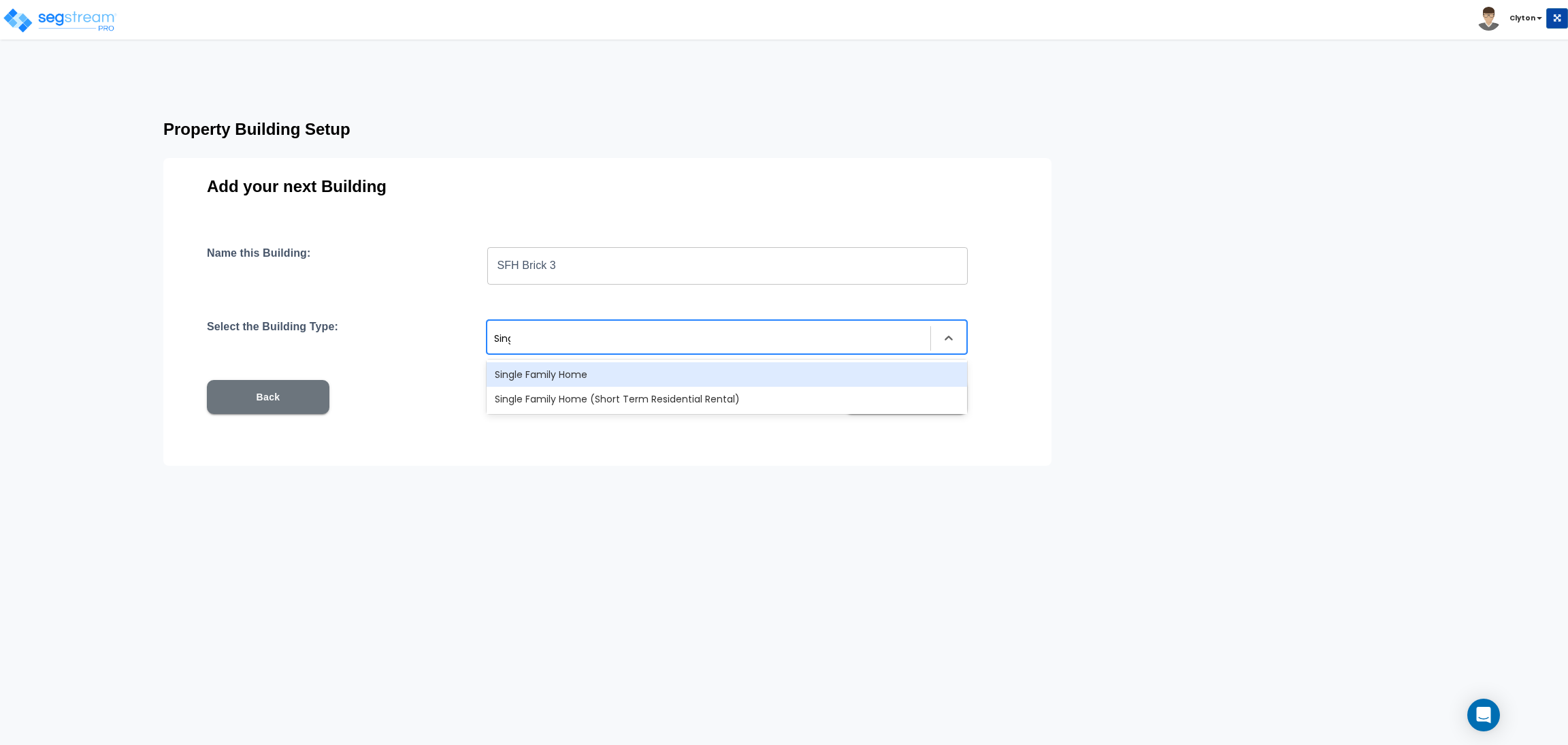
type input "Single"
click at [634, 368] on div "Single Family Home" at bounding box center [726, 374] width 480 height 25
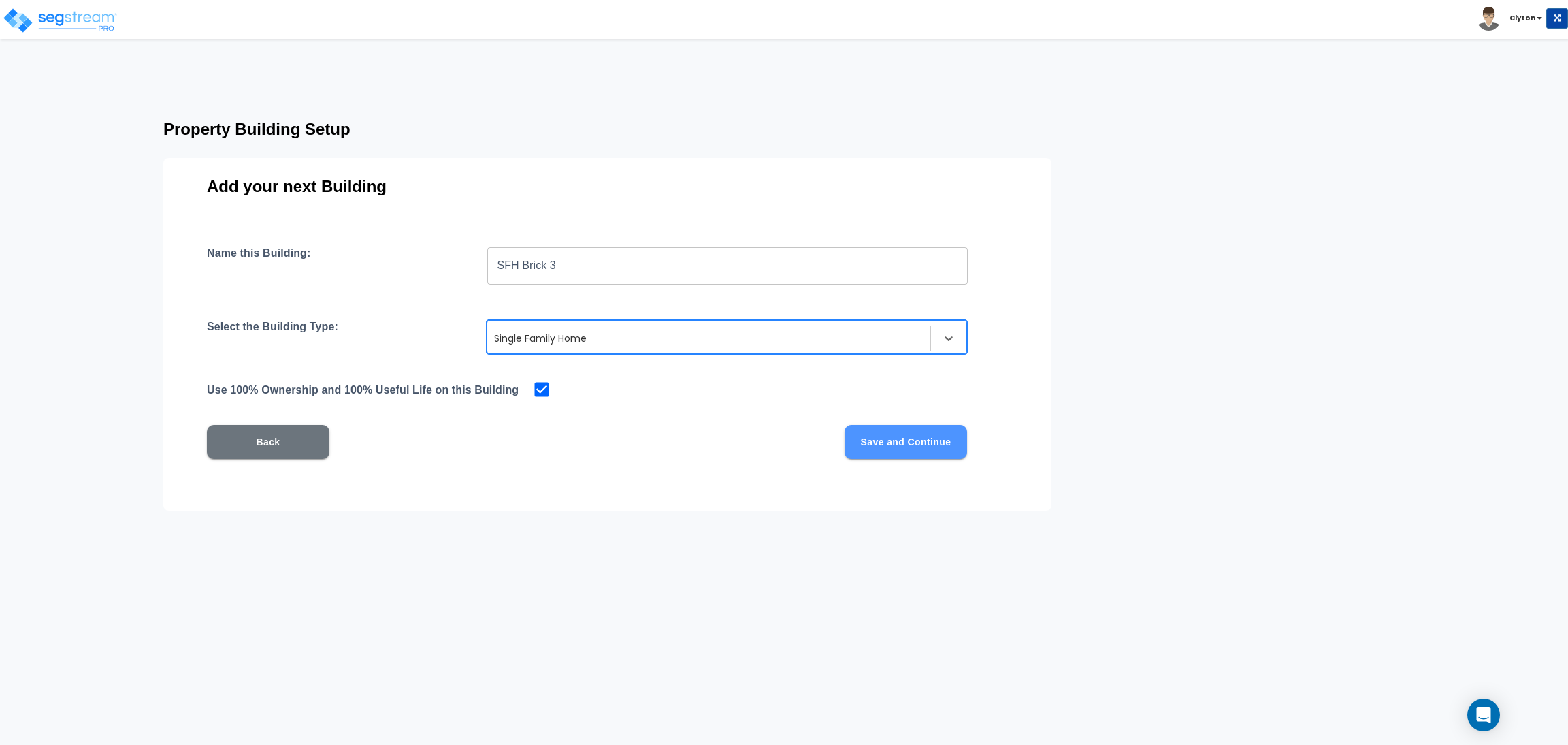
click at [906, 445] on button "Save and Continue" at bounding box center [906, 442] width 123 height 34
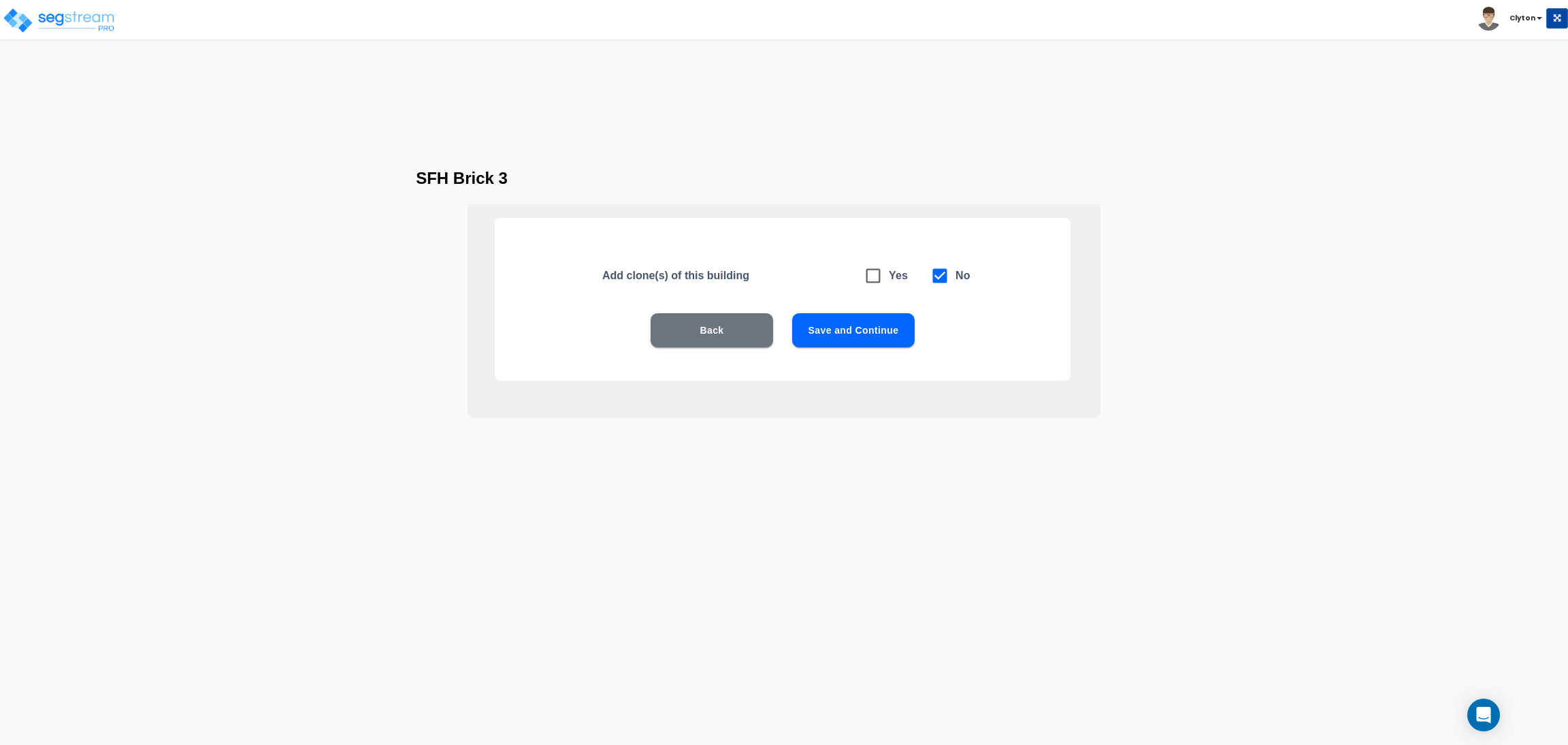
click at [828, 332] on button "Save and Continue" at bounding box center [853, 330] width 123 height 34
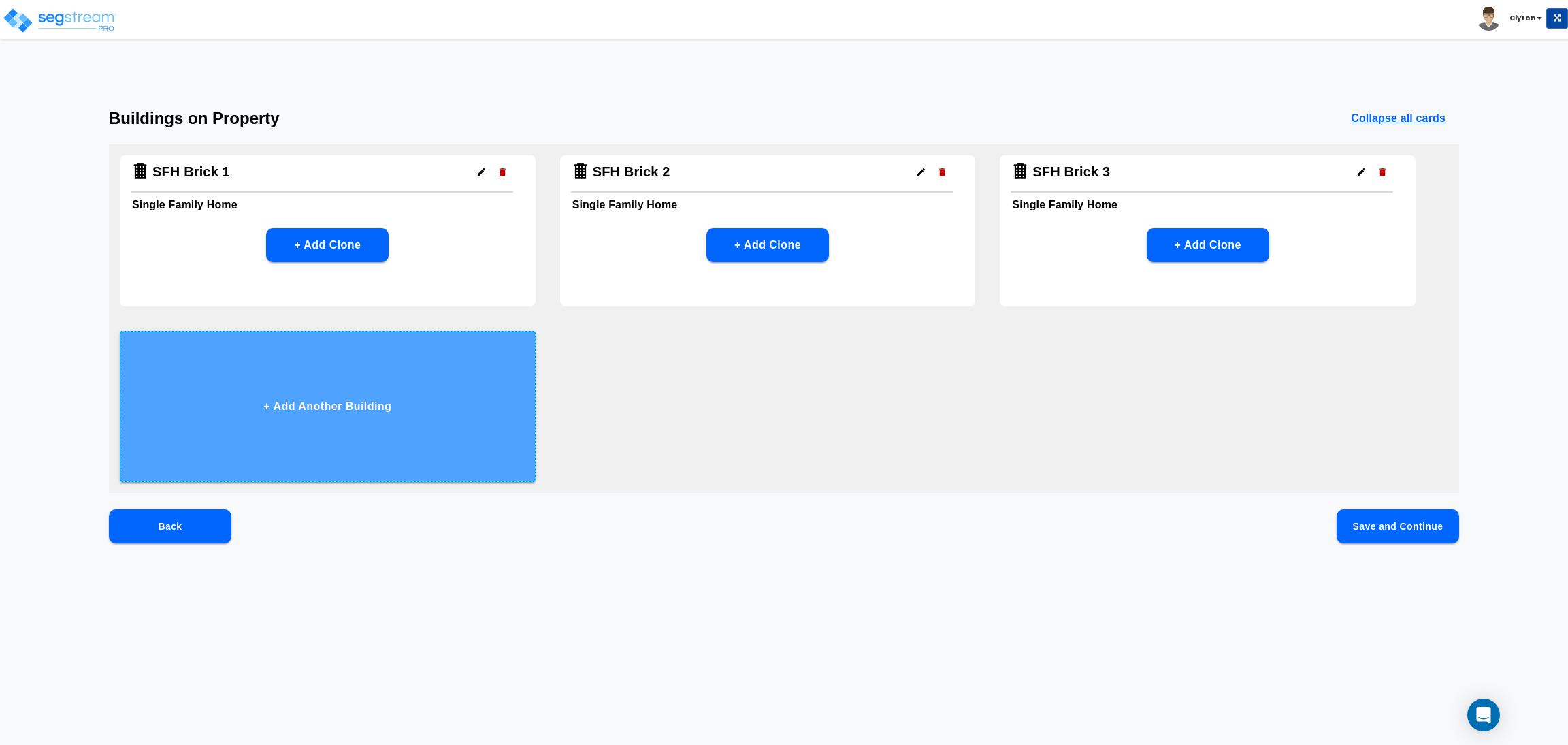
click at [501, 443] on button "+ Add Another Building" at bounding box center [327, 406] width 415 height 151
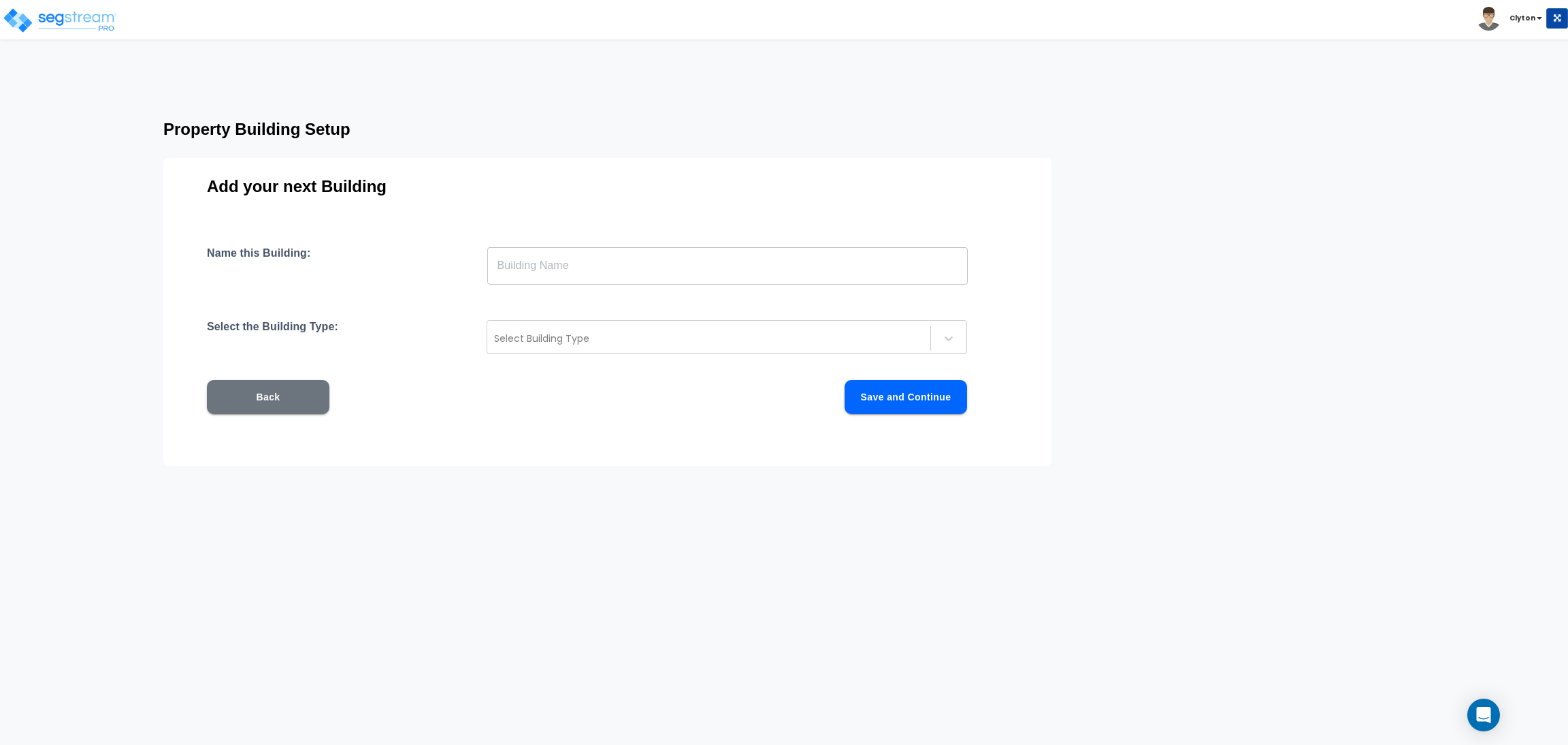
click at [613, 271] on input "text" at bounding box center [727, 265] width 480 height 38
paste input "SFH Brick 1"
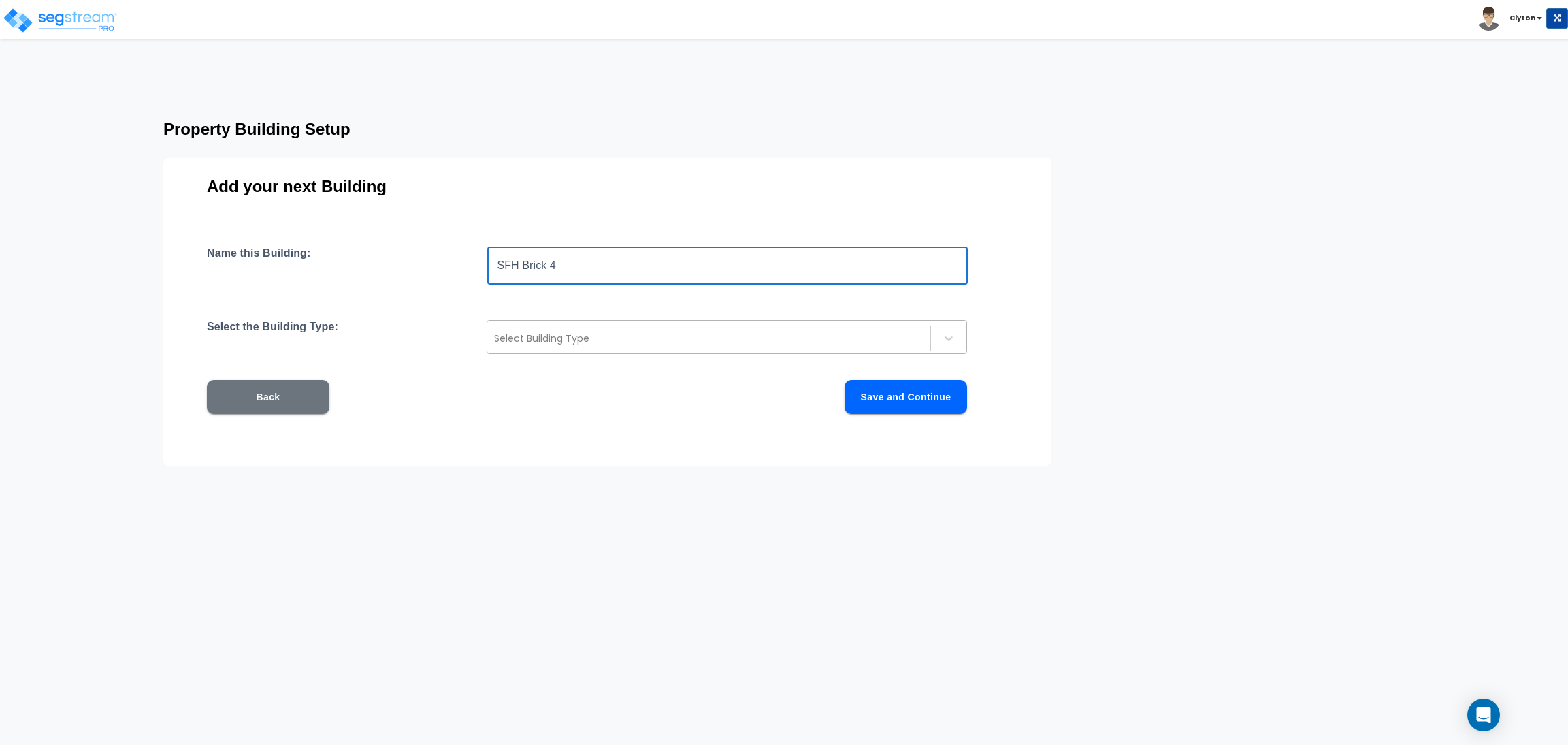
type input "SFH Brick 4"
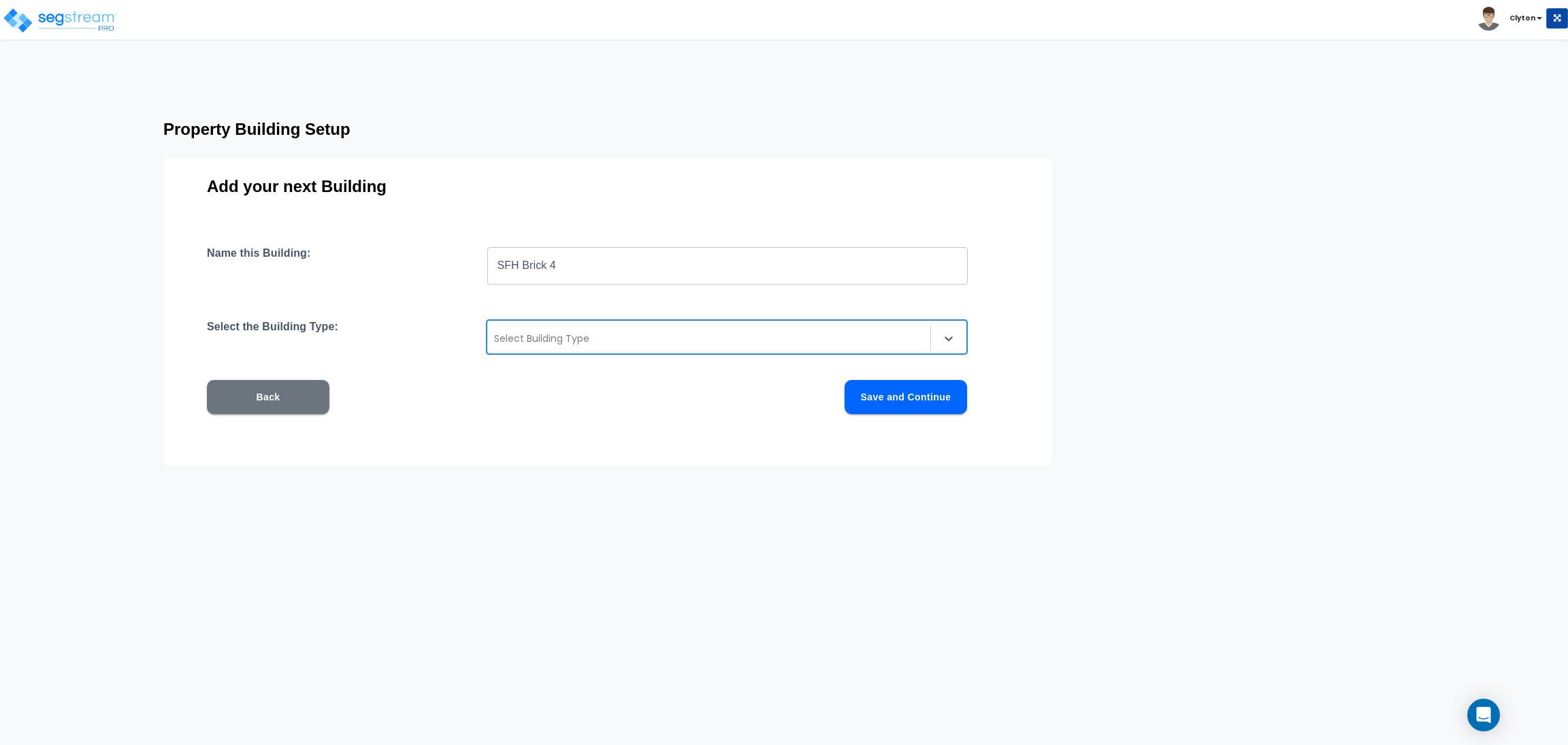
click at [612, 331] on div at bounding box center [708, 338] width 429 height 16
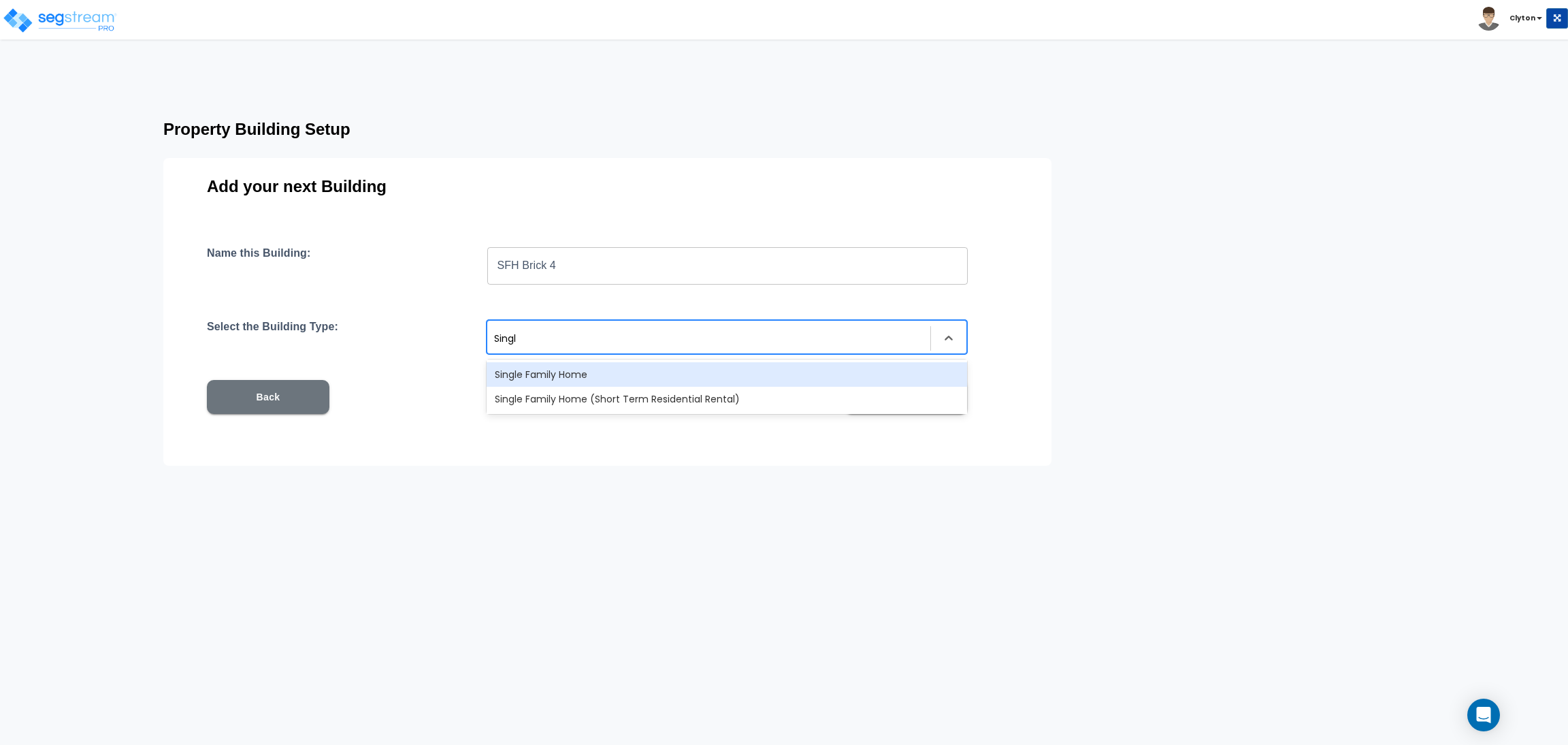
type input "Single"
click at [605, 375] on div "Single Family Home" at bounding box center [726, 374] width 480 height 25
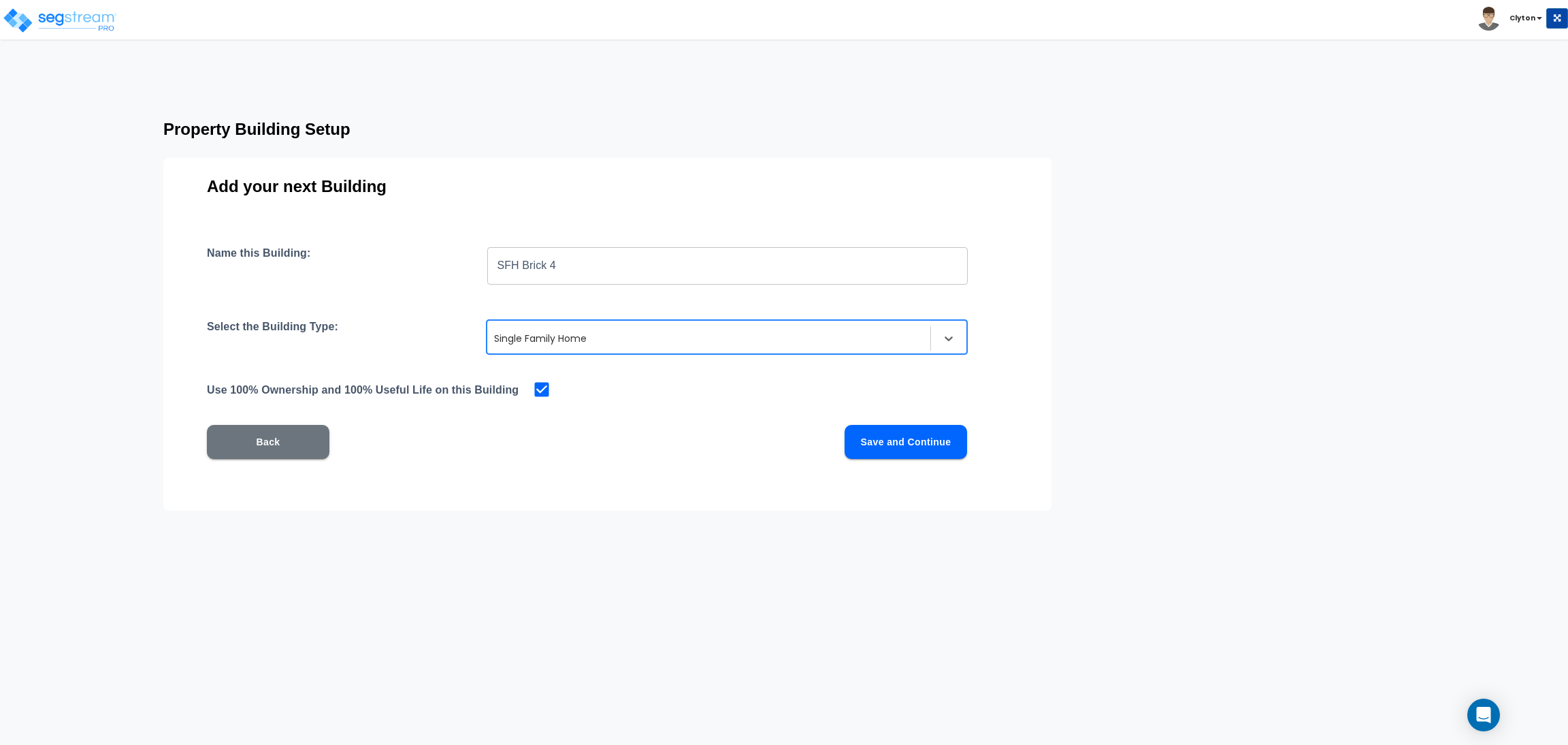
click at [937, 443] on button "Save and Continue" at bounding box center [906, 442] width 123 height 34
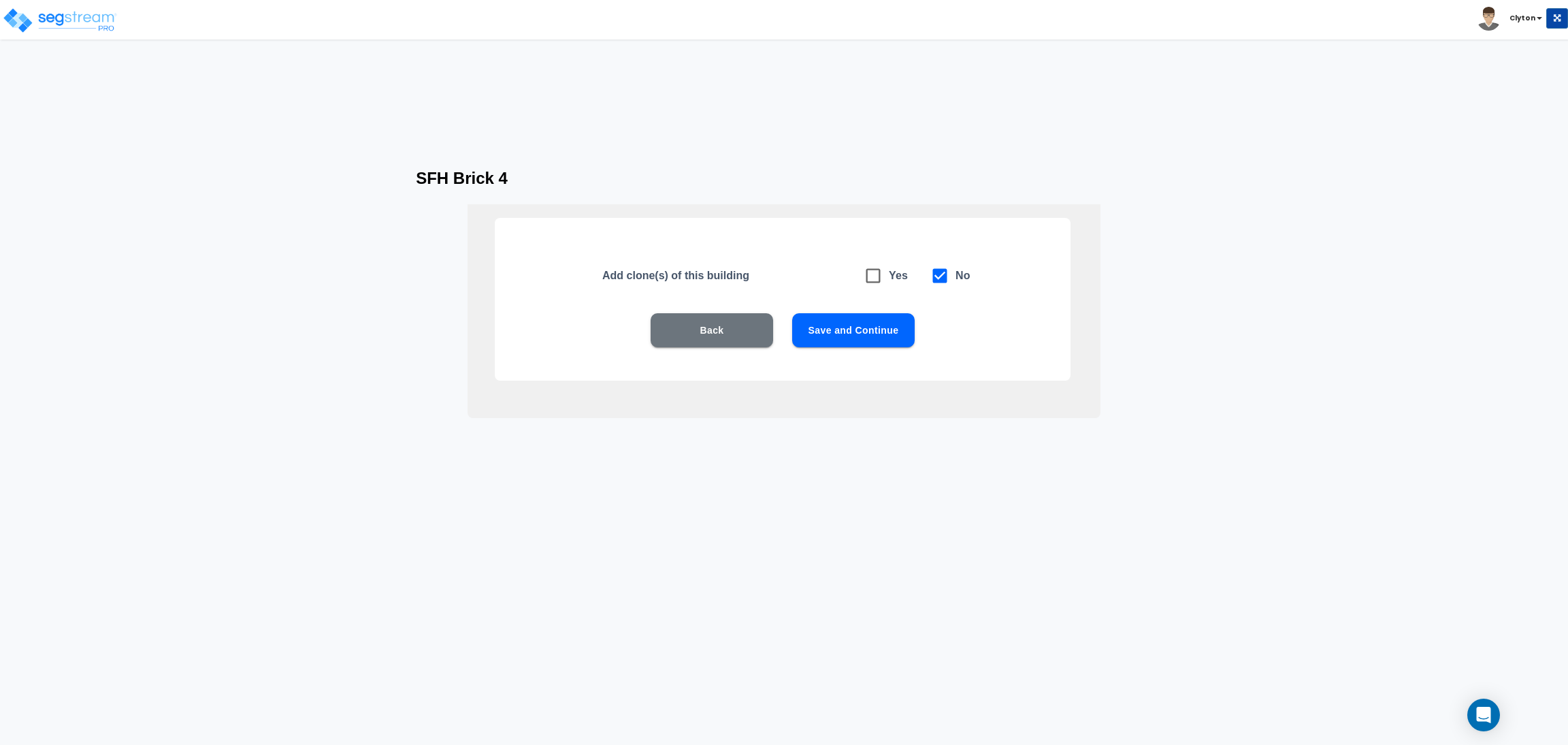
click at [863, 328] on button "Save and Continue" at bounding box center [853, 330] width 123 height 34
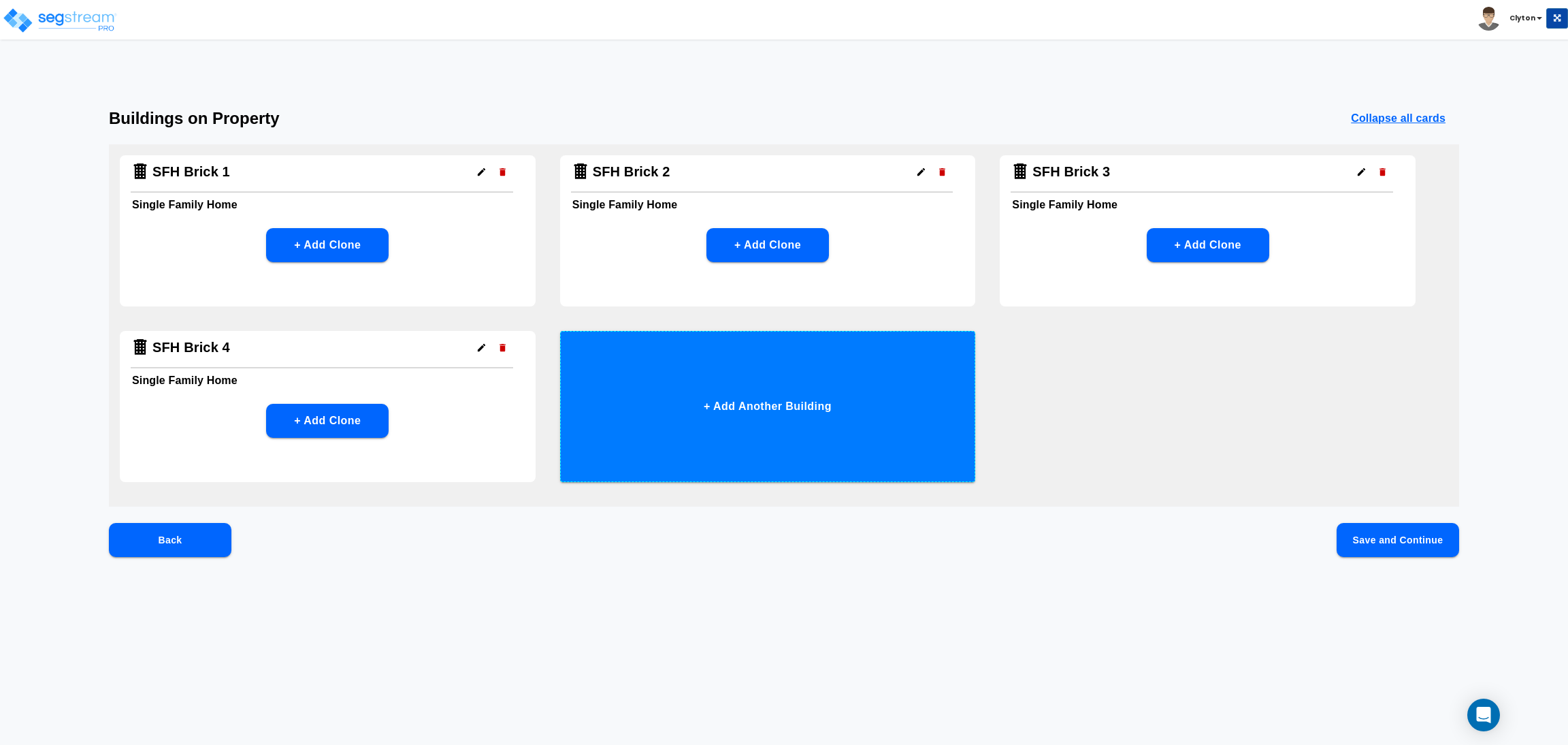
click at [781, 405] on button "+ Add Another Building" at bounding box center [767, 406] width 415 height 151
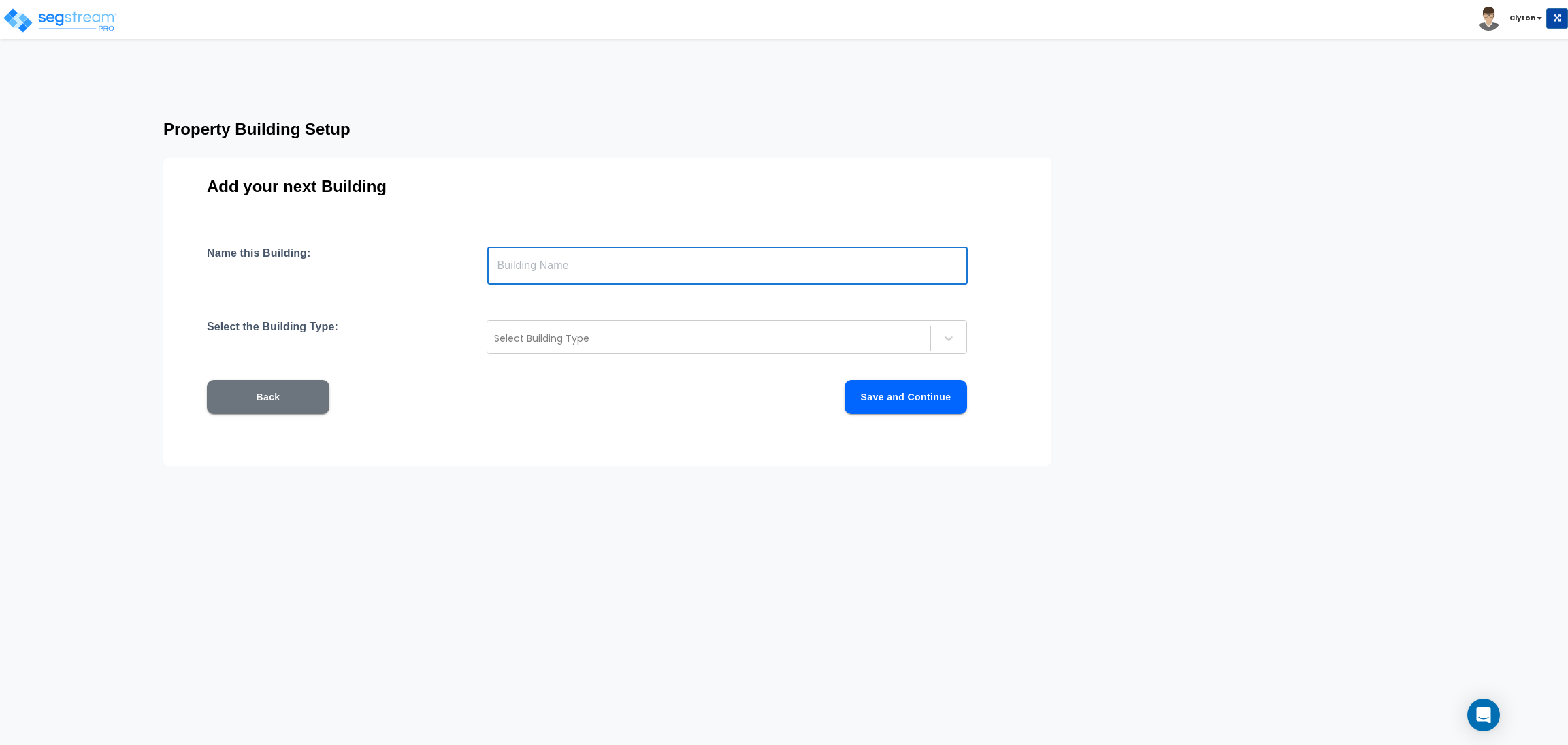
click at [700, 261] on input "text" at bounding box center [727, 265] width 480 height 38
paste input "SFH Brick 1"
type input "SFH Brick 5"
click at [688, 324] on div "Select Building Type" at bounding box center [726, 337] width 480 height 34
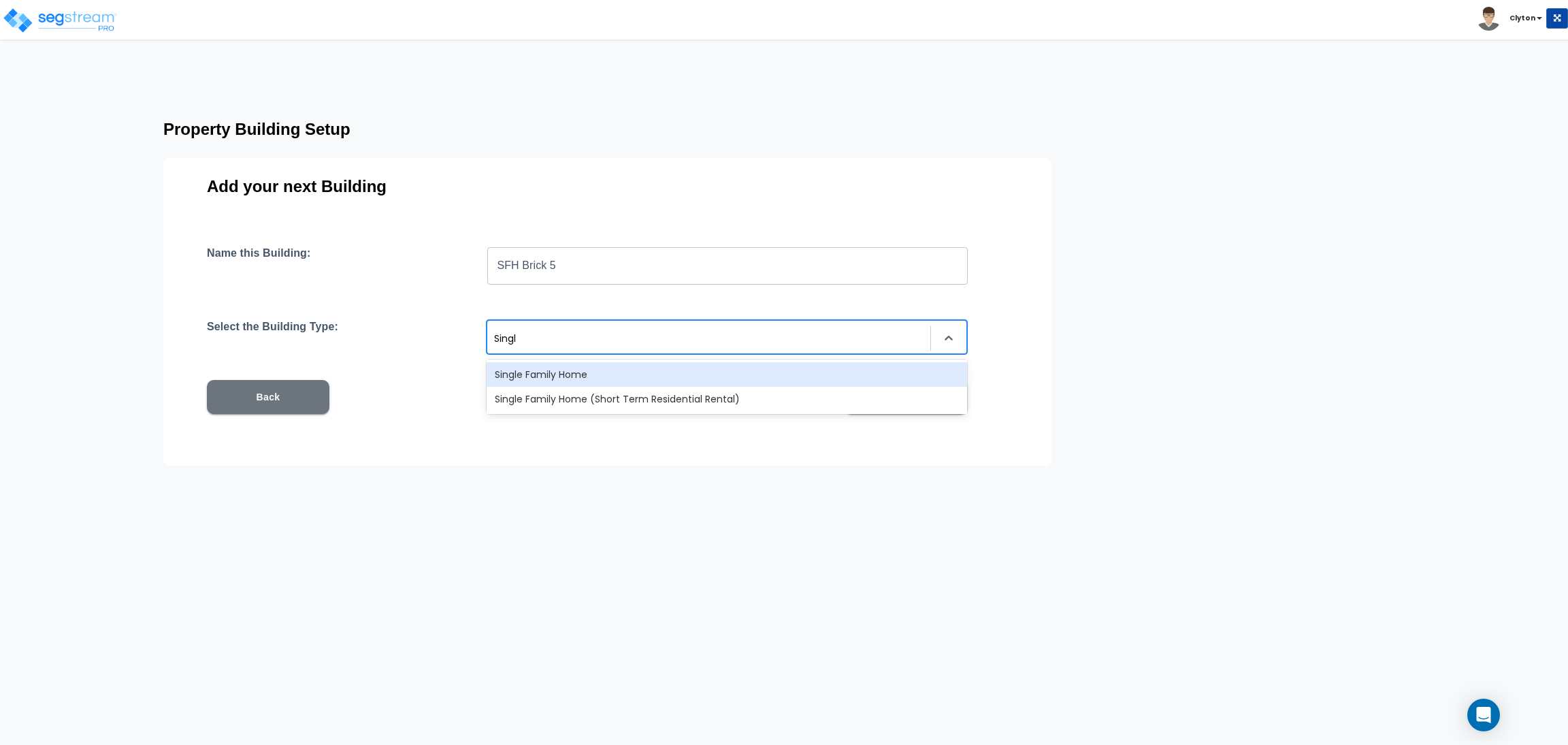
type input "Single"
click at [659, 375] on div "Single Family Home" at bounding box center [726, 374] width 480 height 25
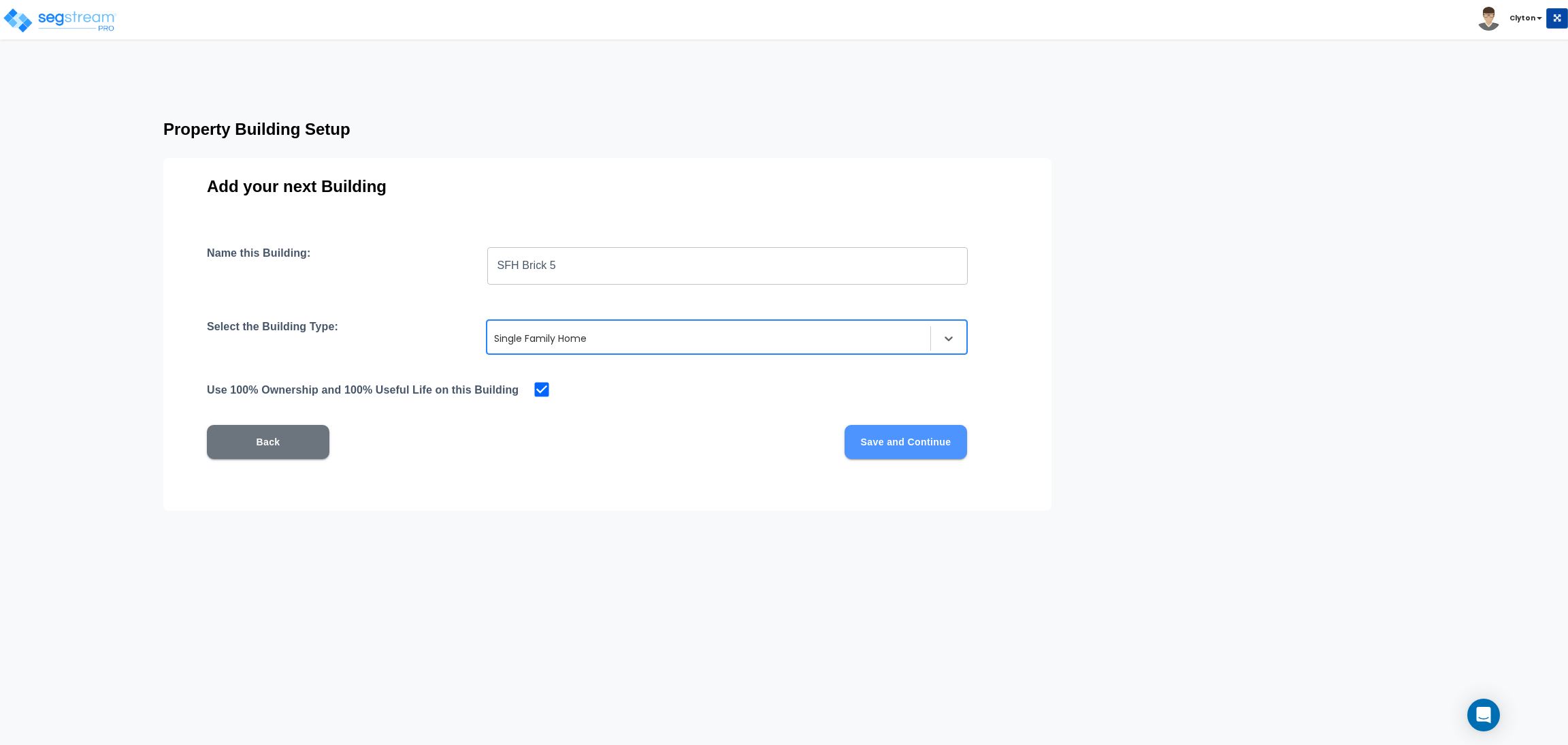
click at [920, 442] on button "Save and Continue" at bounding box center [906, 442] width 123 height 34
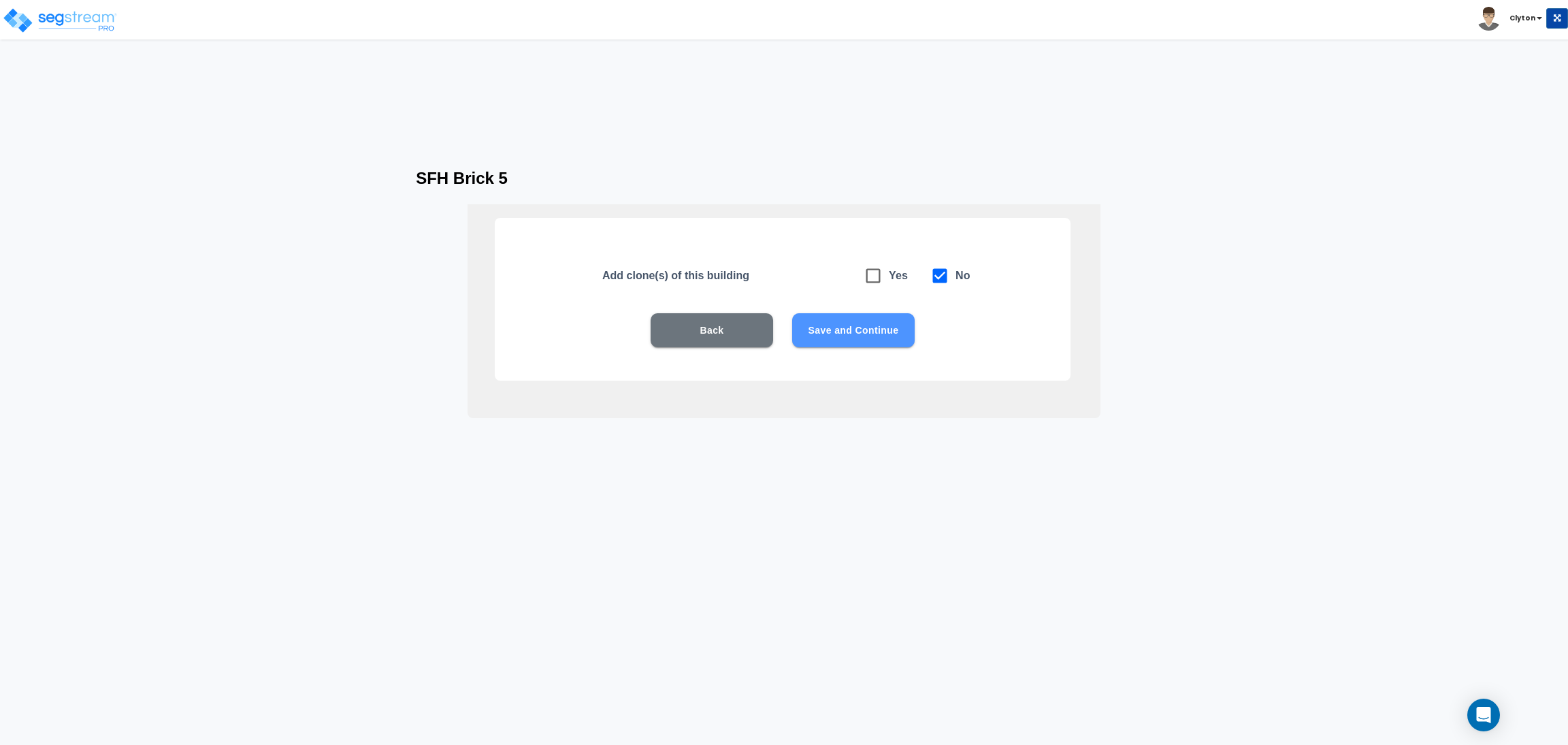
click at [839, 332] on button "Save and Continue" at bounding box center [853, 330] width 123 height 34
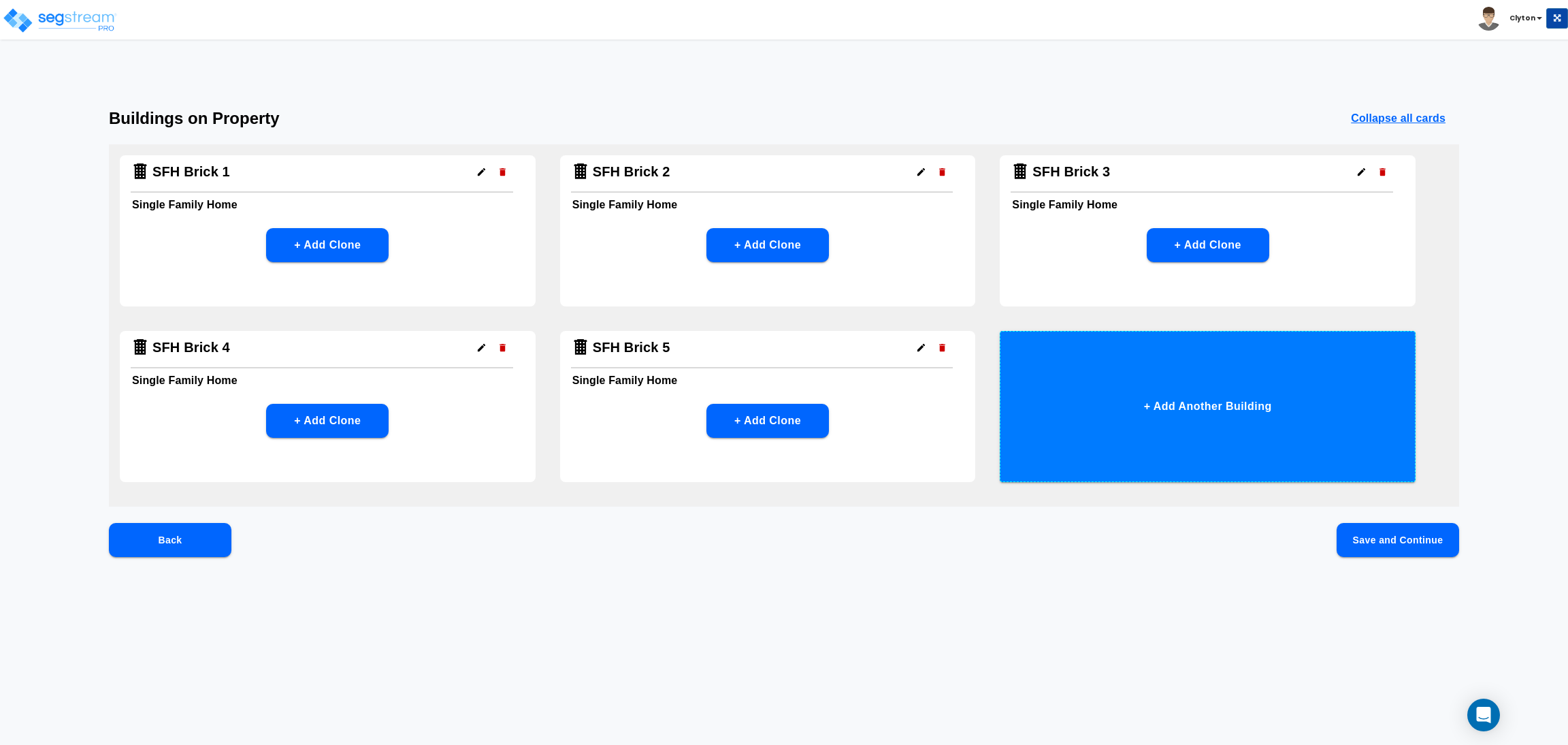
click at [1114, 430] on button "+ Add Another Building" at bounding box center [1207, 406] width 415 height 151
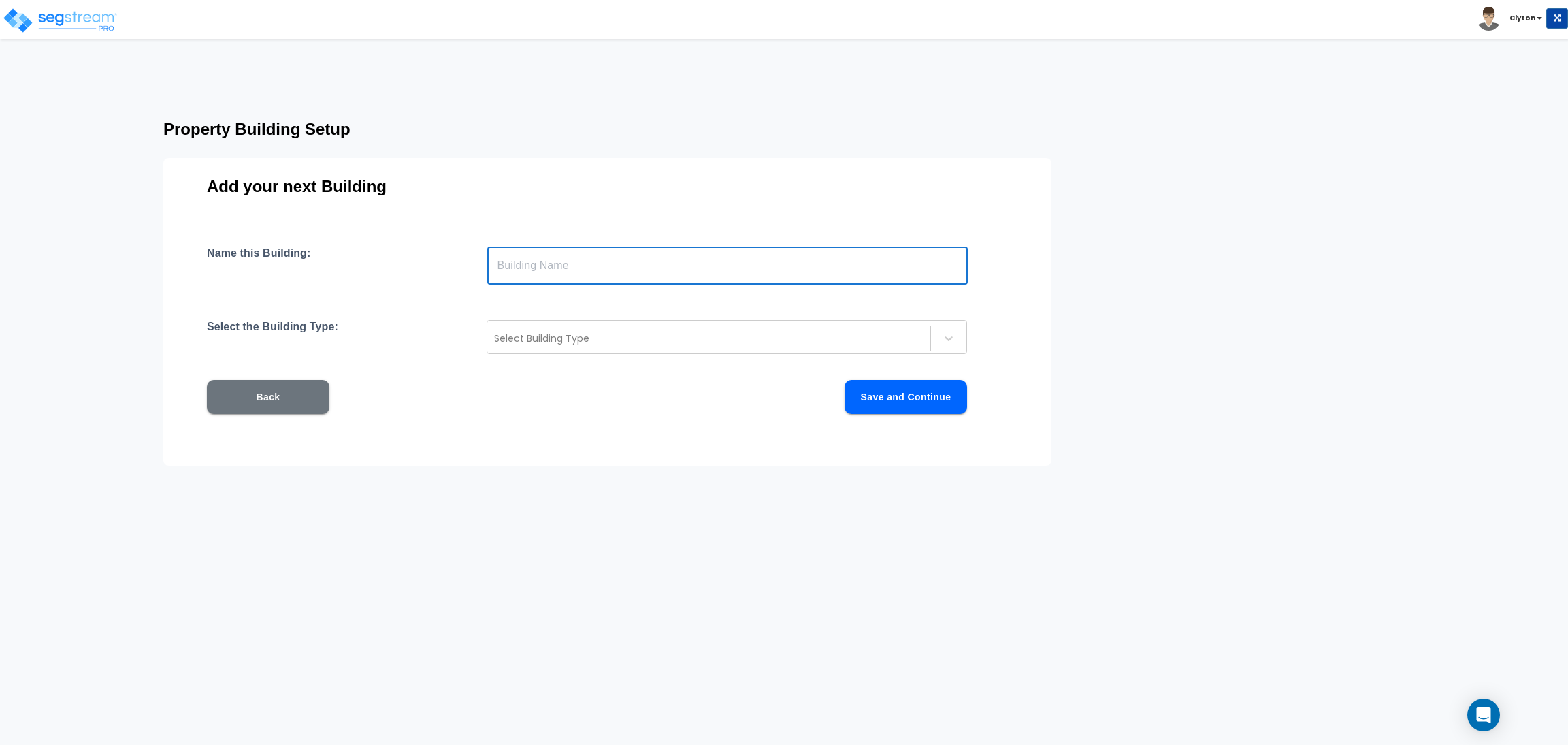
click at [664, 259] on input "text" at bounding box center [727, 265] width 480 height 38
paste input "SFH Brick 1"
drag, startPoint x: 553, startPoint y: 267, endPoint x: 523, endPoint y: 264, distance: 30.1
click at [523, 264] on input "SFH Brick 1" at bounding box center [727, 265] width 480 height 38
type input "SFH CMU 1"
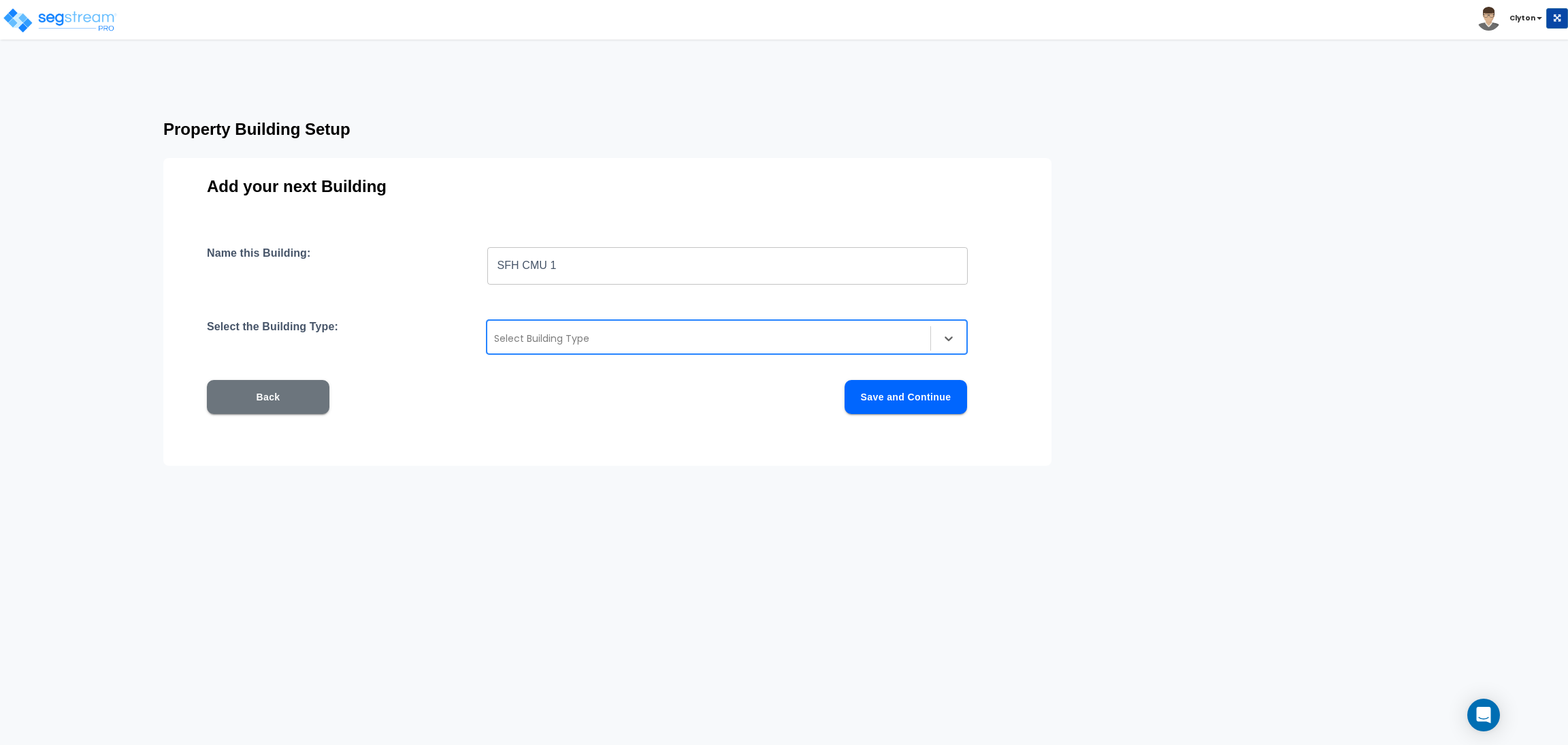
click at [565, 331] on div at bounding box center [708, 338] width 429 height 16
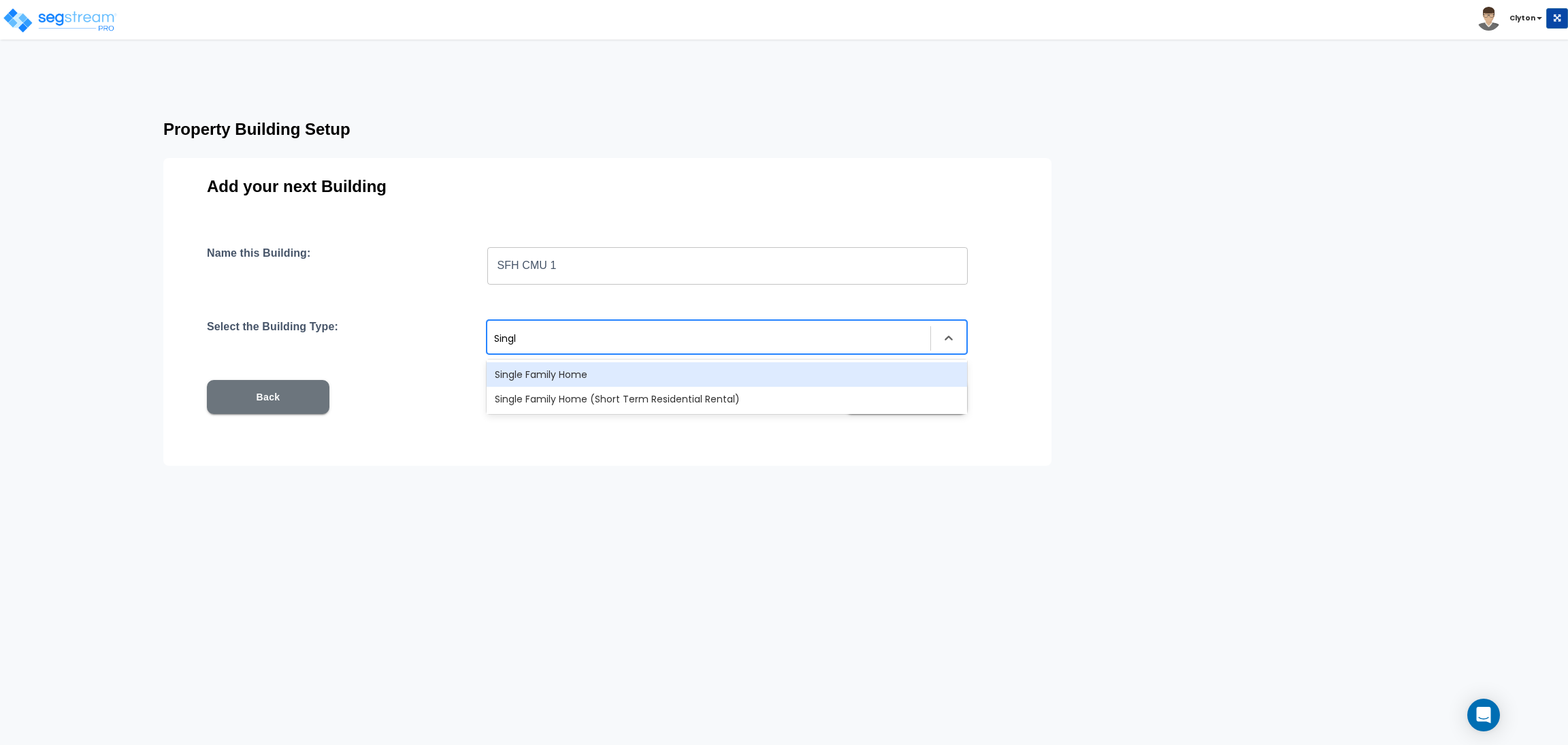
type input "Single"
click at [578, 363] on div "Single Family Home" at bounding box center [726, 374] width 480 height 25
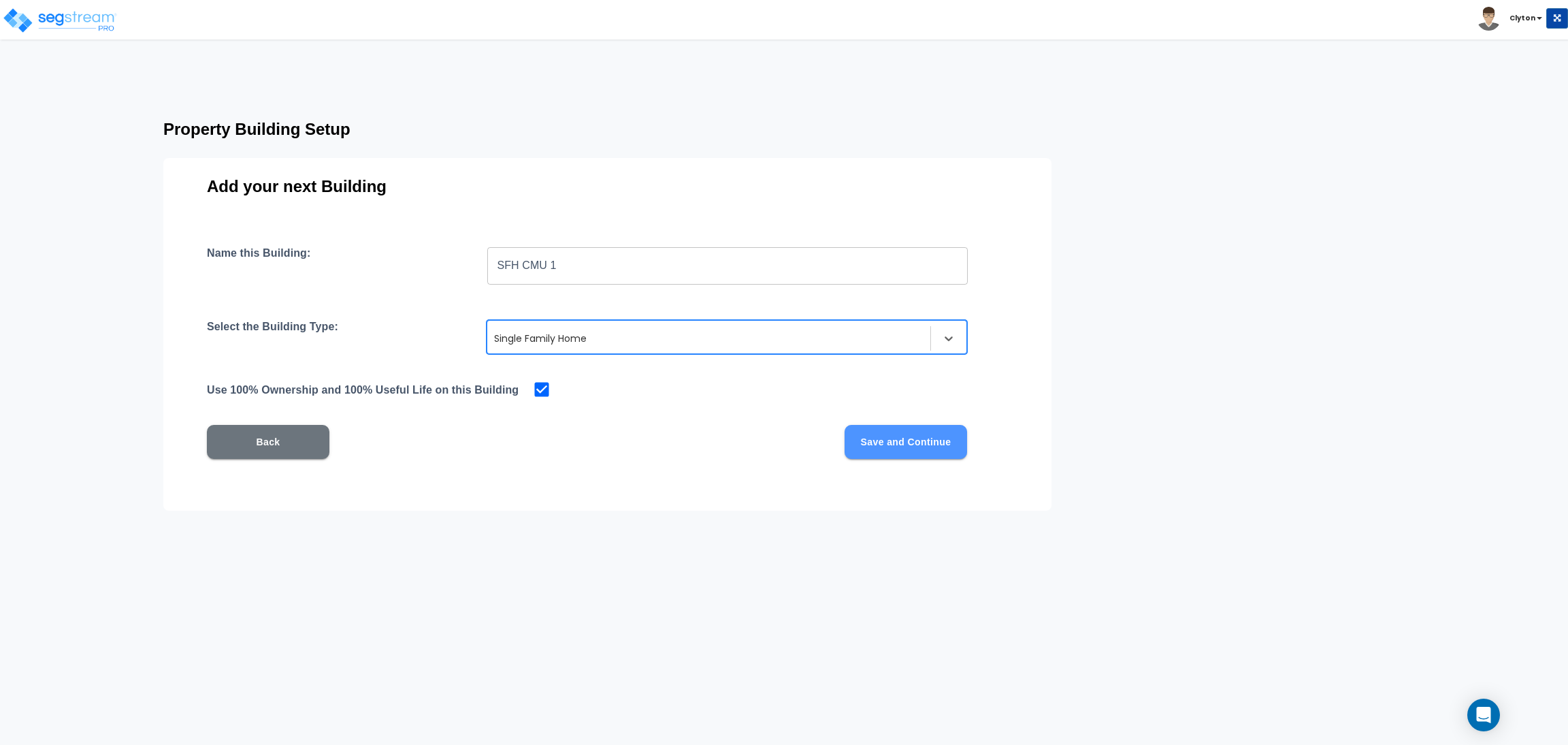
click at [857, 436] on button "Save and Continue" at bounding box center [906, 442] width 123 height 34
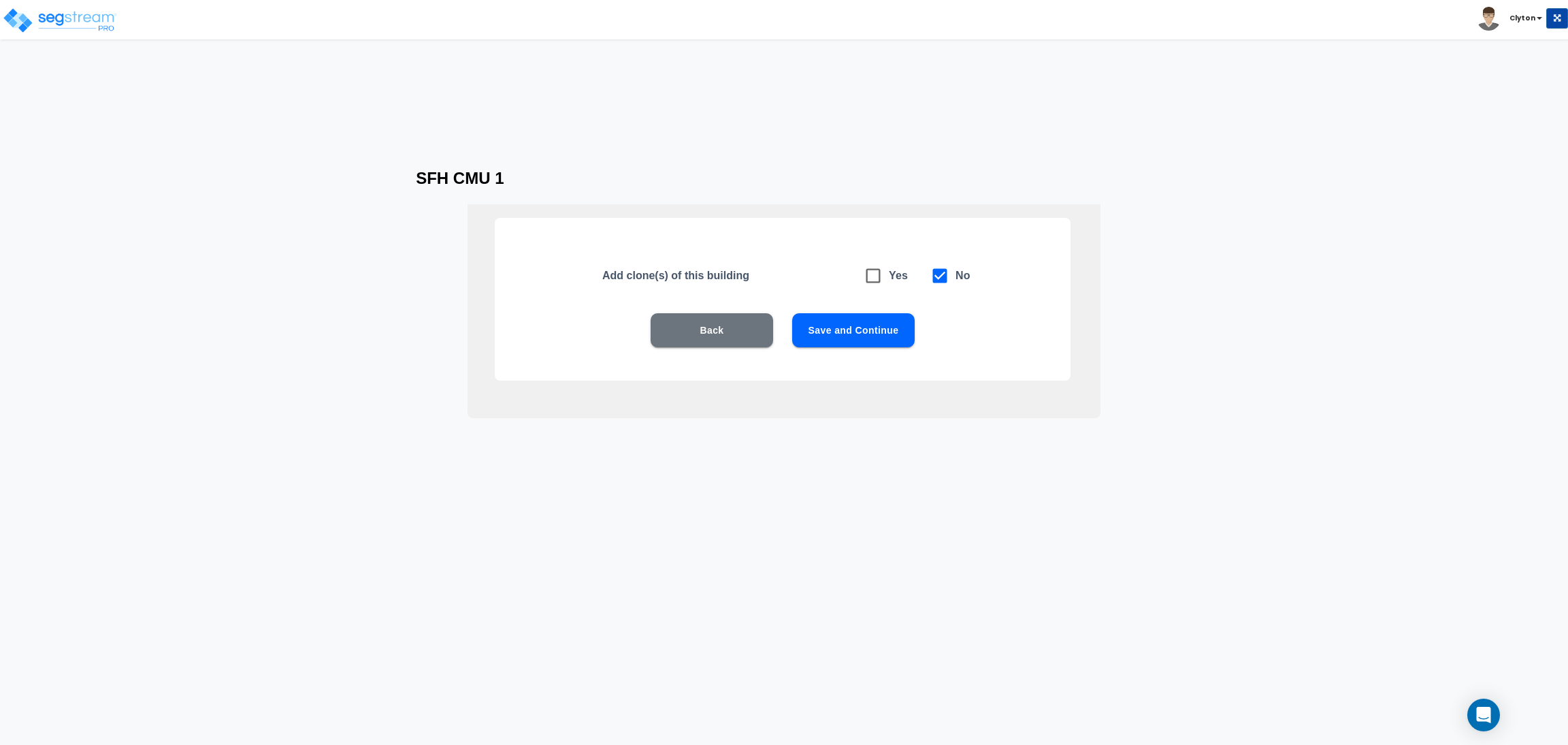
click at [822, 330] on button "Save and Continue" at bounding box center [853, 330] width 123 height 34
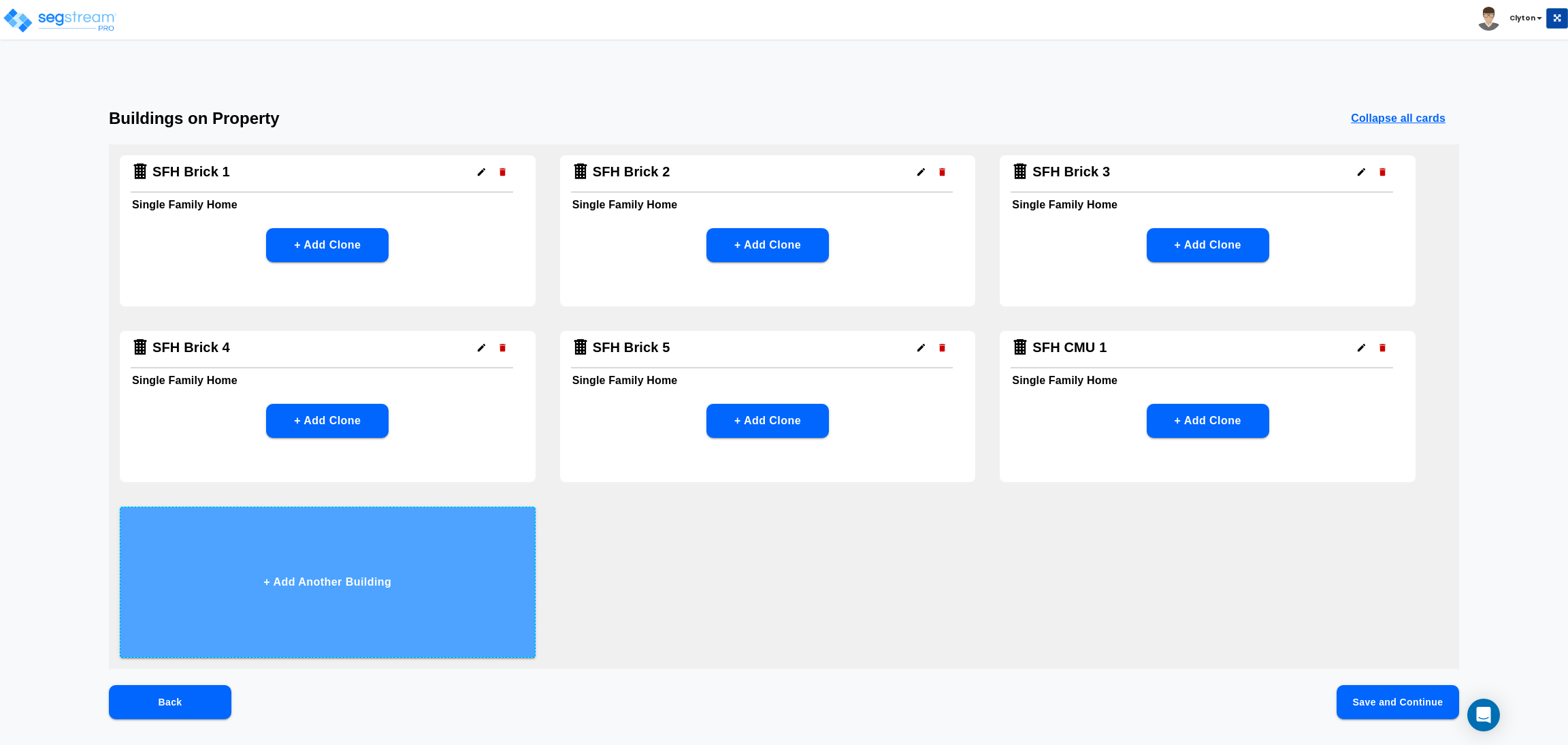
click at [426, 569] on button "+ Add Another Building" at bounding box center [327, 581] width 415 height 151
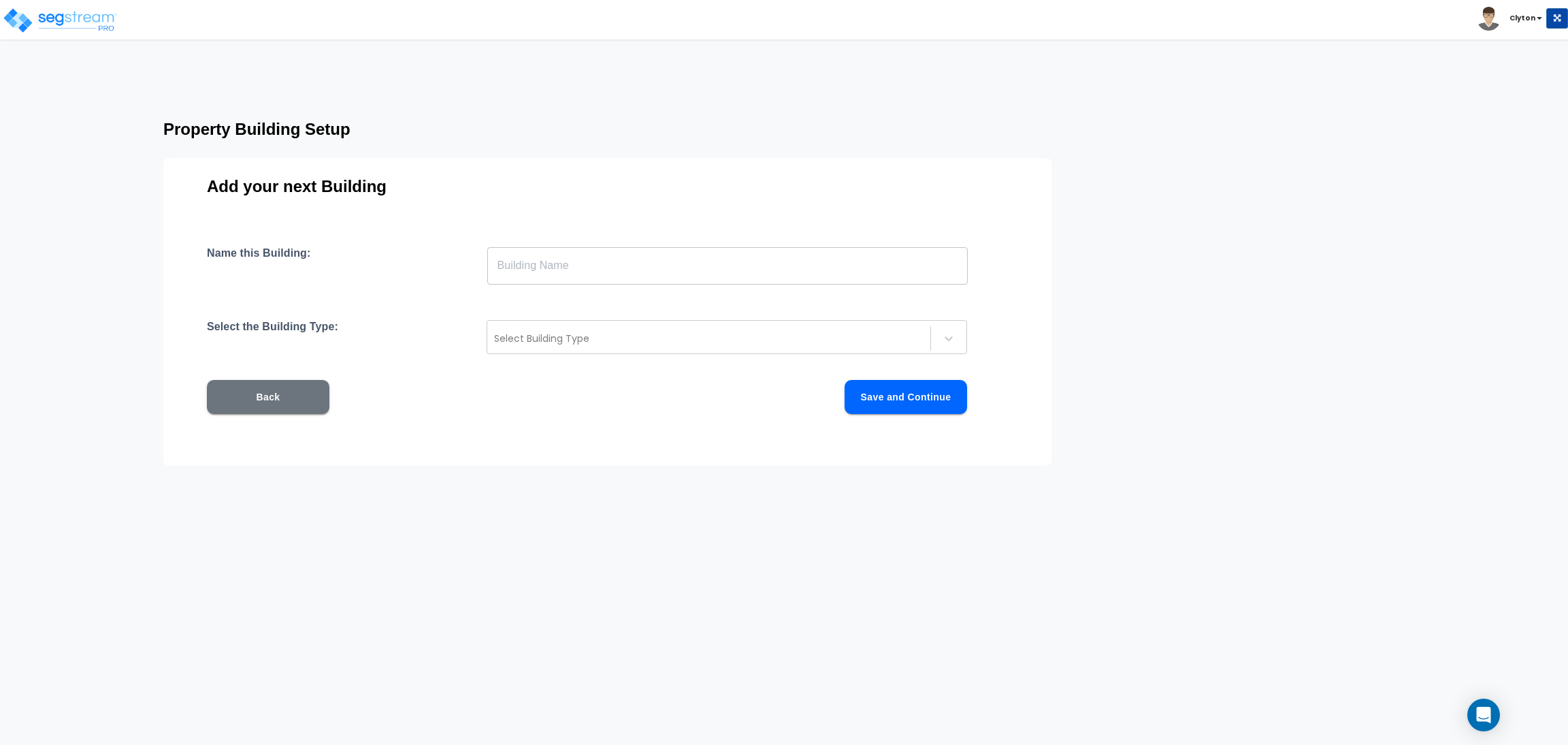
click at [644, 271] on input "text" at bounding box center [727, 265] width 480 height 38
paste input "SFH CMU 1"
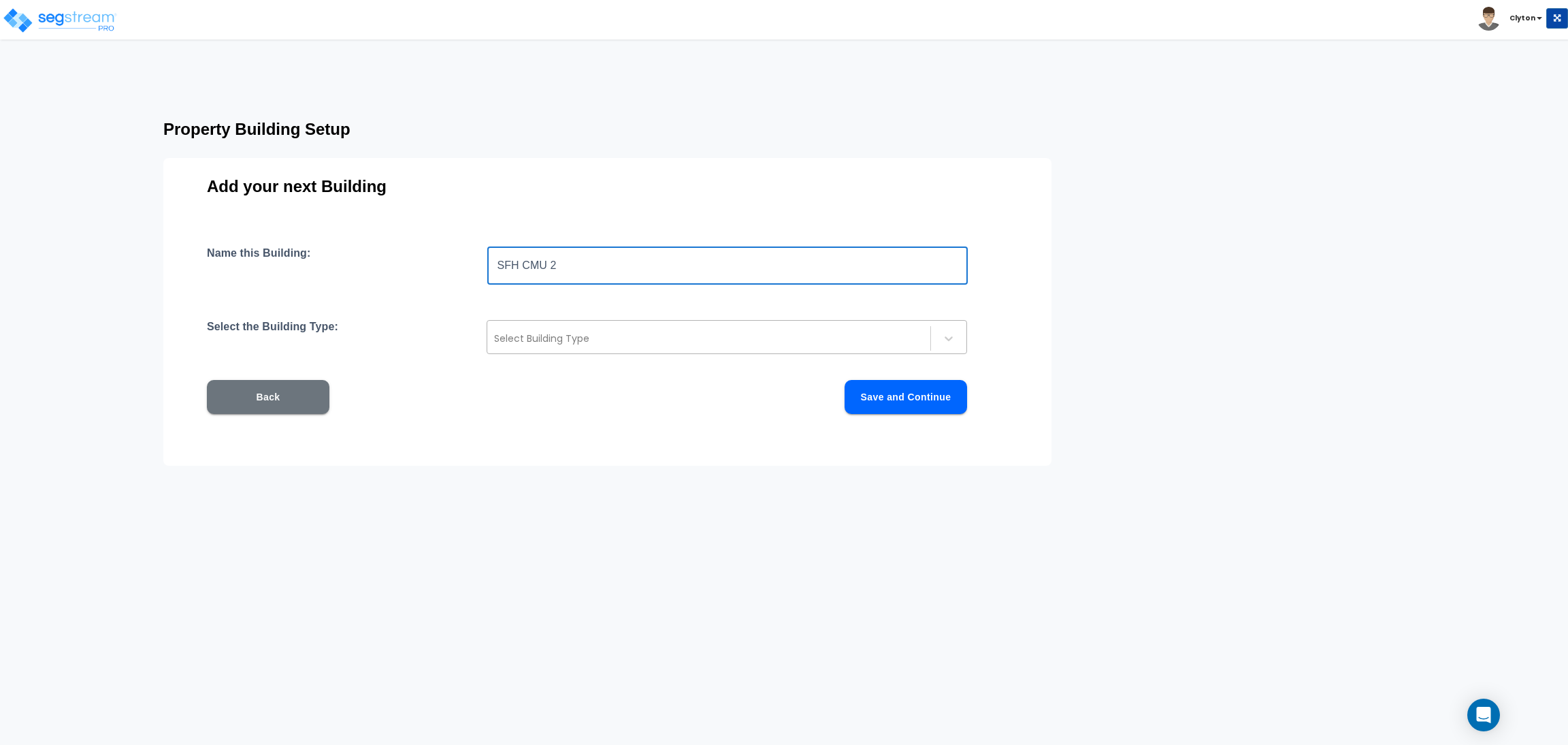
type input "SFH CMU 2"
click at [609, 332] on div at bounding box center [708, 338] width 429 height 16
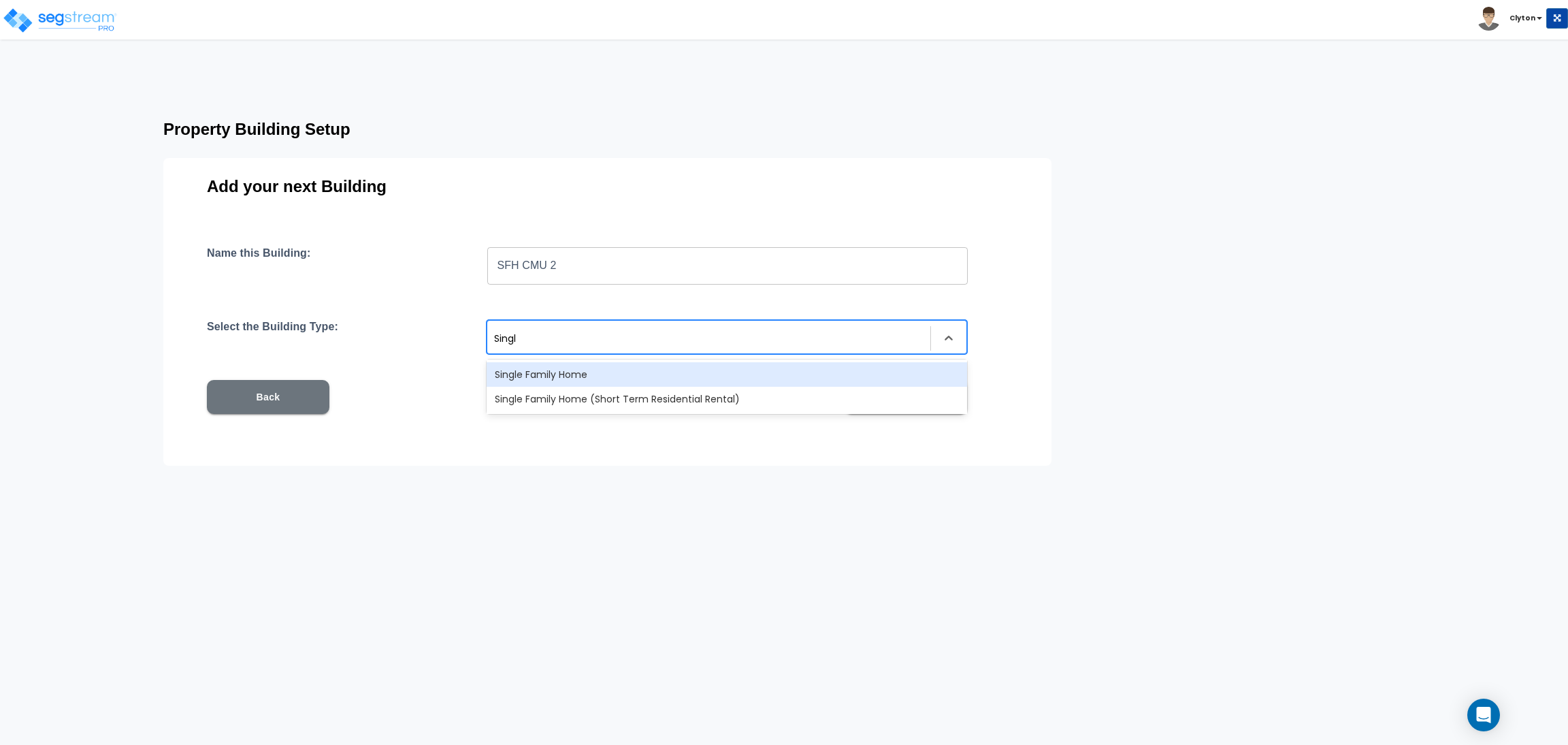
type input "Single"
click at [600, 365] on div "Single Family Home" at bounding box center [726, 374] width 480 height 25
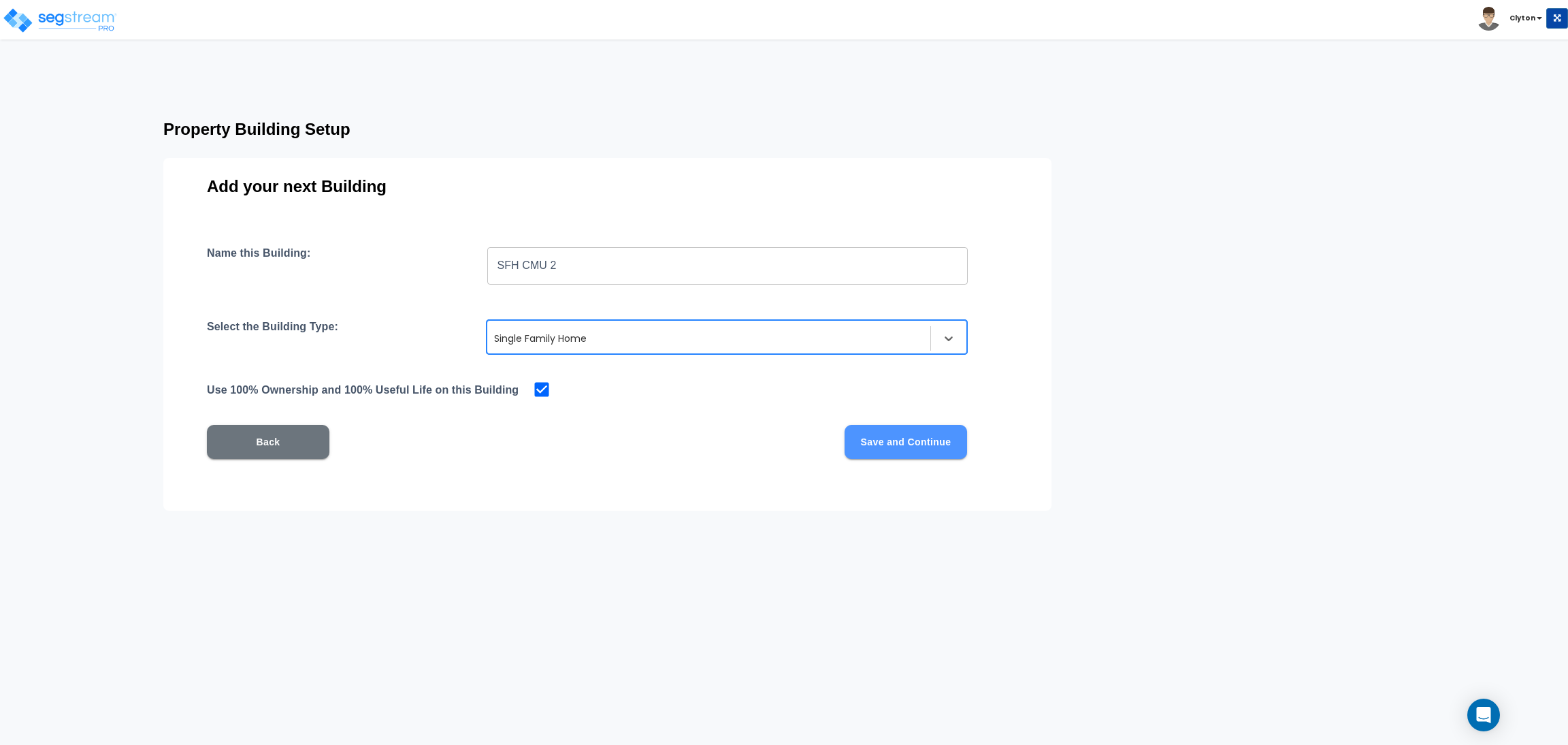
click at [903, 429] on button "Save and Continue" at bounding box center [906, 442] width 123 height 34
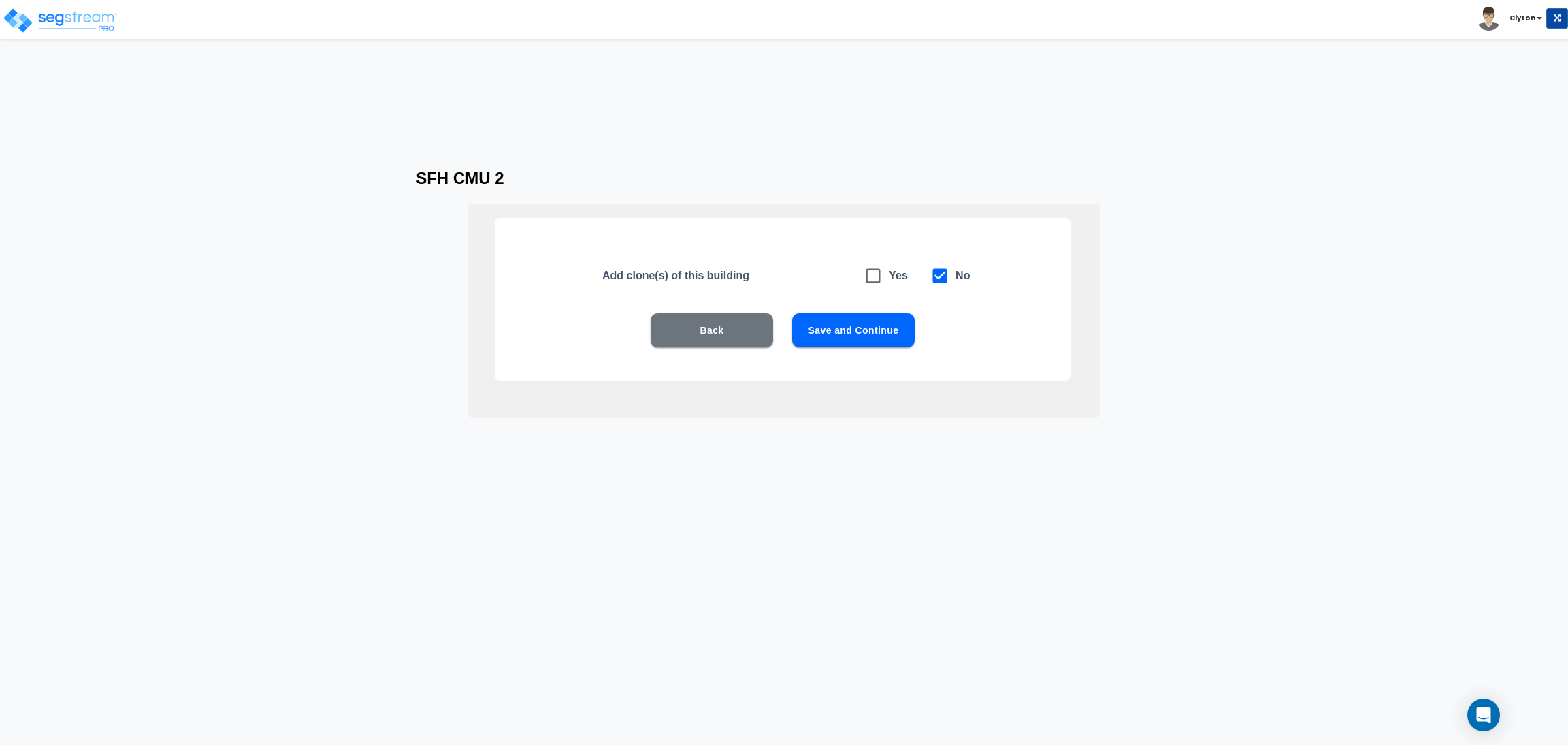
click at [836, 323] on button "Save and Continue" at bounding box center [853, 330] width 123 height 34
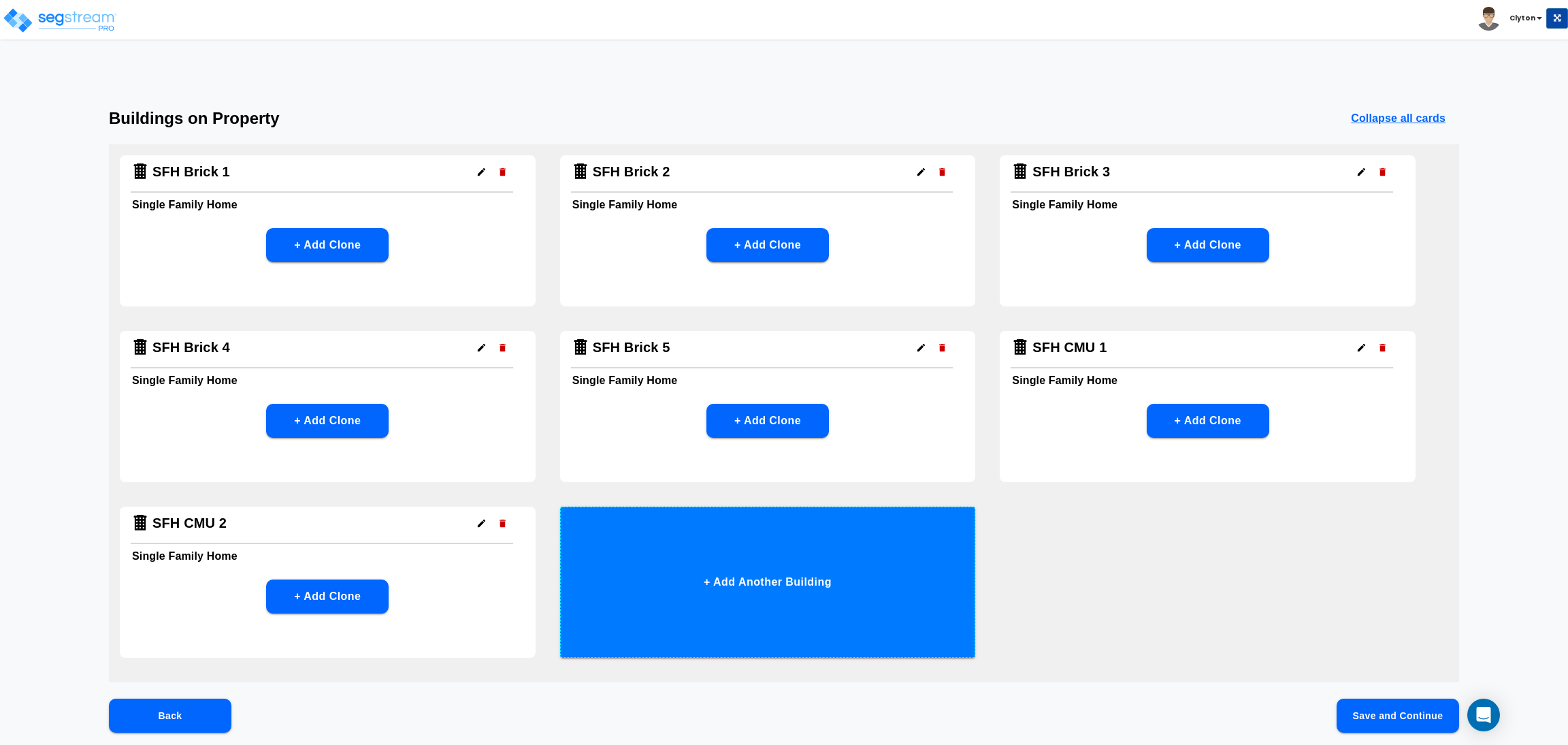
click at [859, 553] on button "+ Add Another Building" at bounding box center [767, 581] width 415 height 151
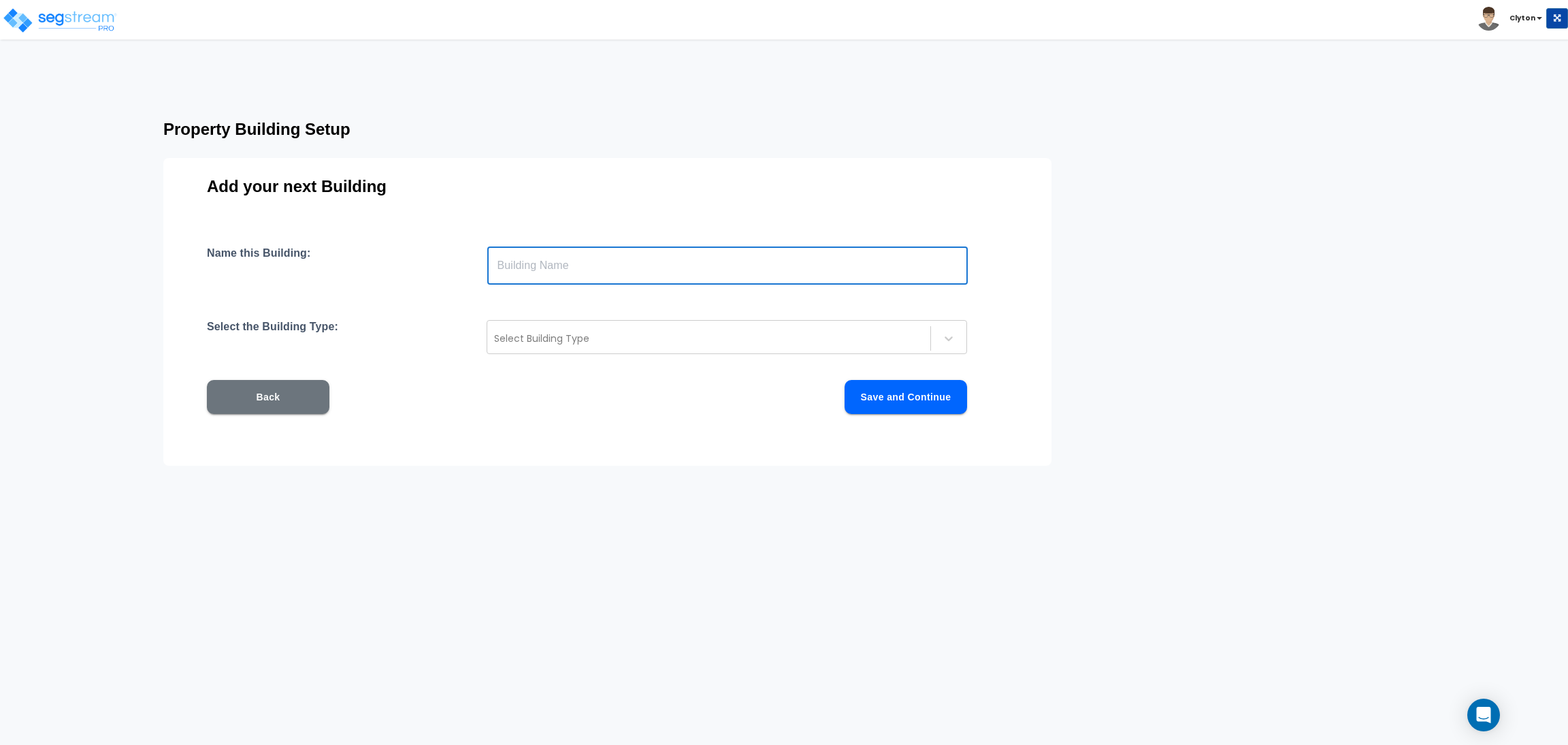
click at [692, 258] on input "text" at bounding box center [727, 265] width 480 height 38
paste input "SFH CMU 1"
type input "SFH CMU 3"
click at [740, 335] on div at bounding box center [708, 338] width 429 height 16
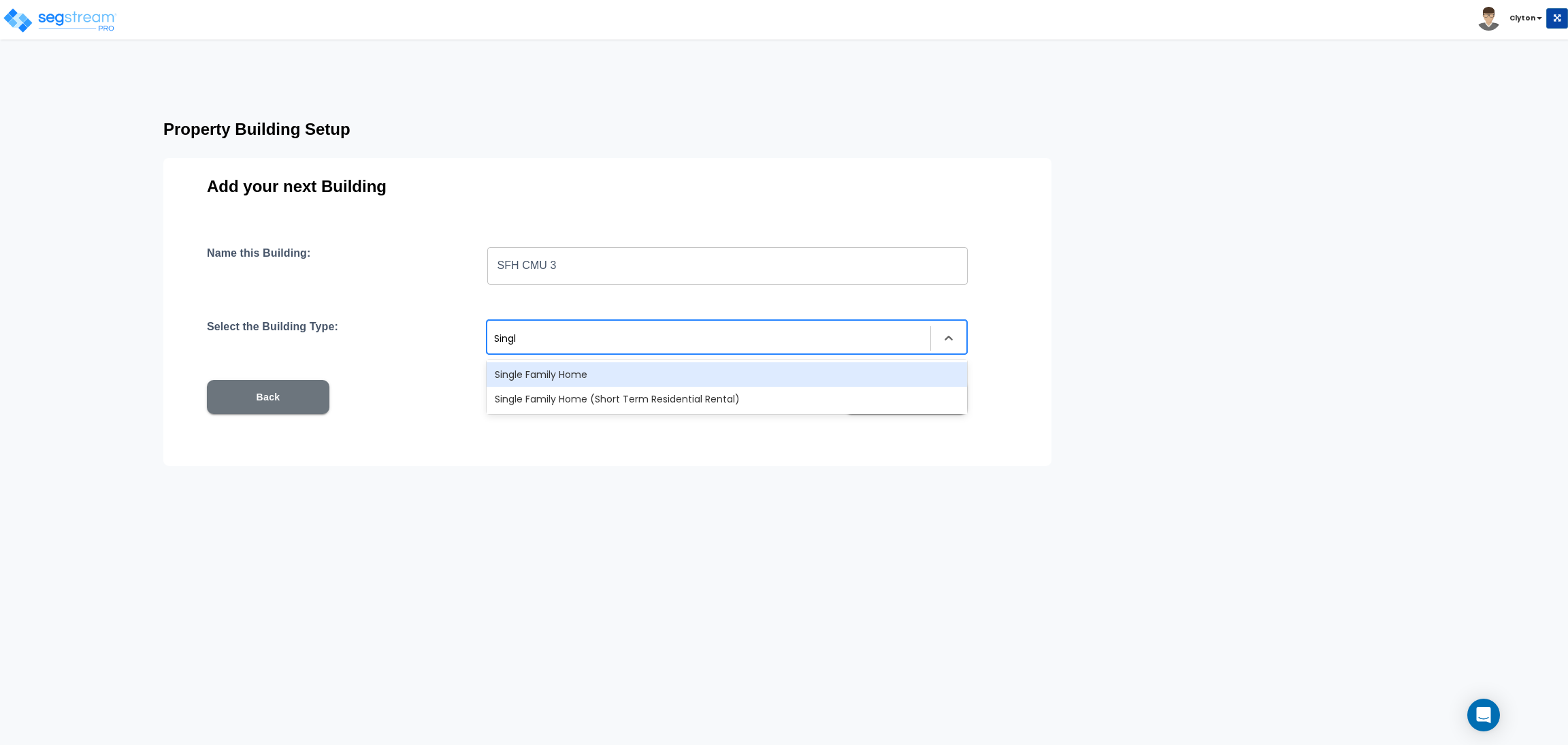
type input "Single"
click at [729, 367] on div "Single Family Home" at bounding box center [726, 374] width 480 height 25
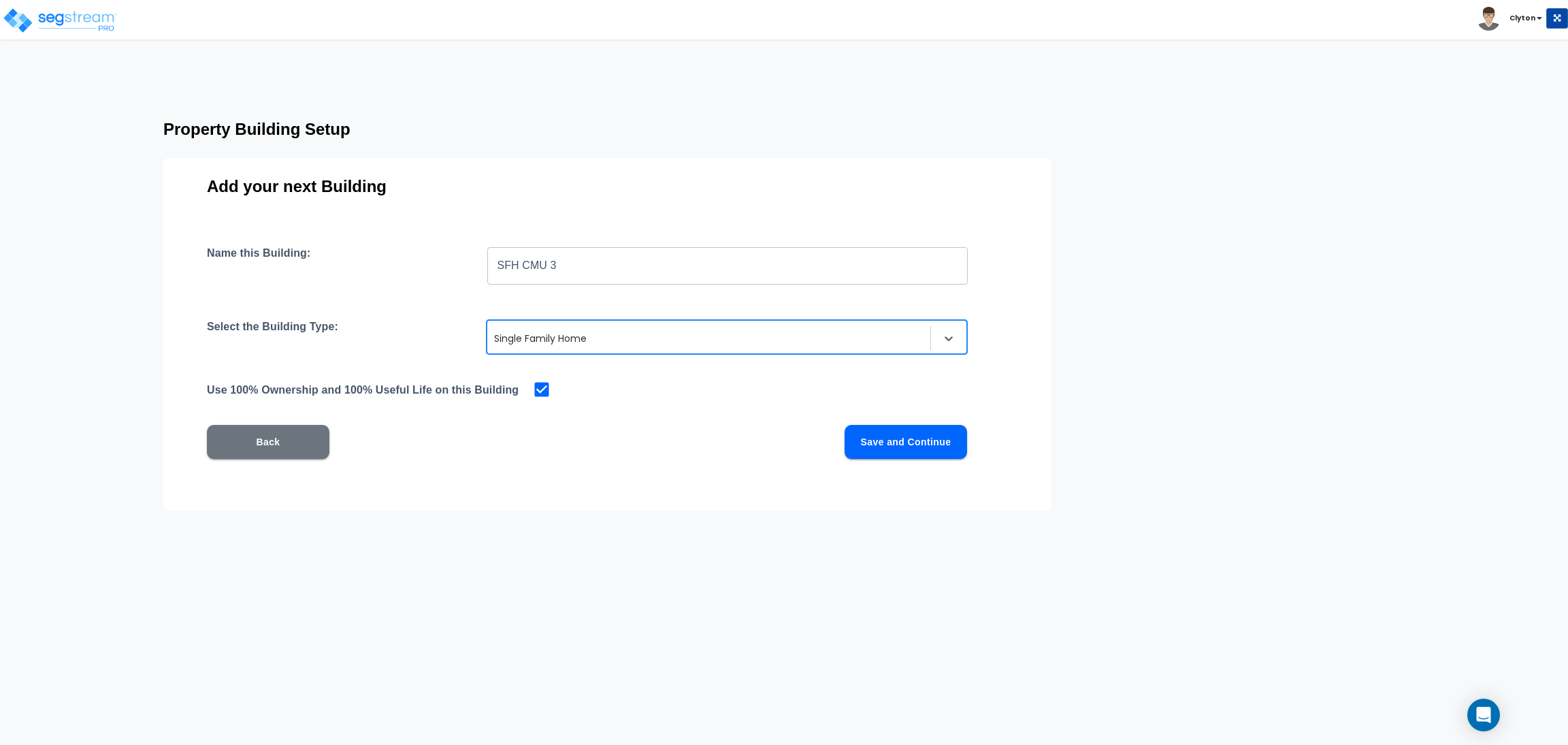
click at [876, 437] on button "Save and Continue" at bounding box center [906, 442] width 123 height 34
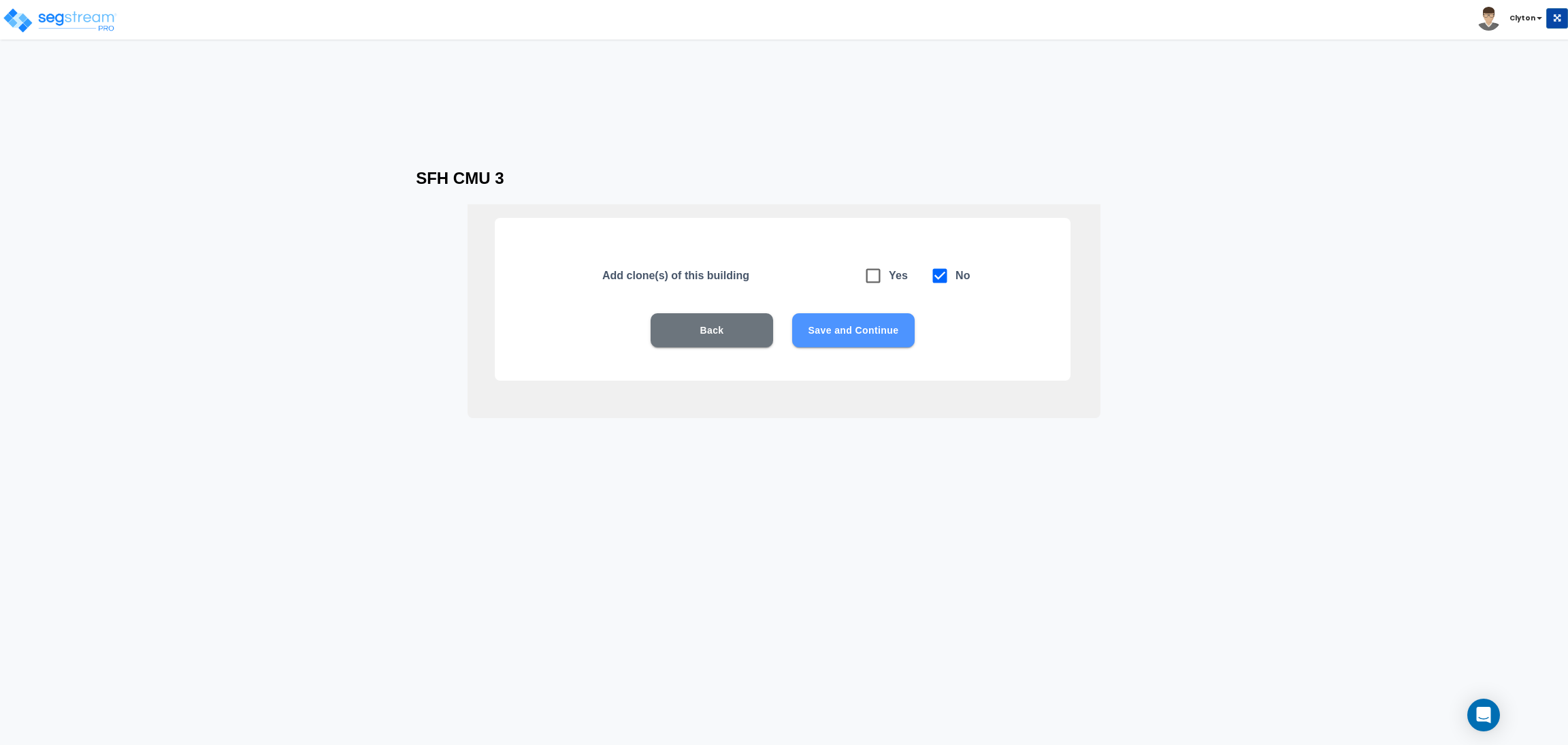
click at [833, 331] on button "Save and Continue" at bounding box center [853, 330] width 123 height 34
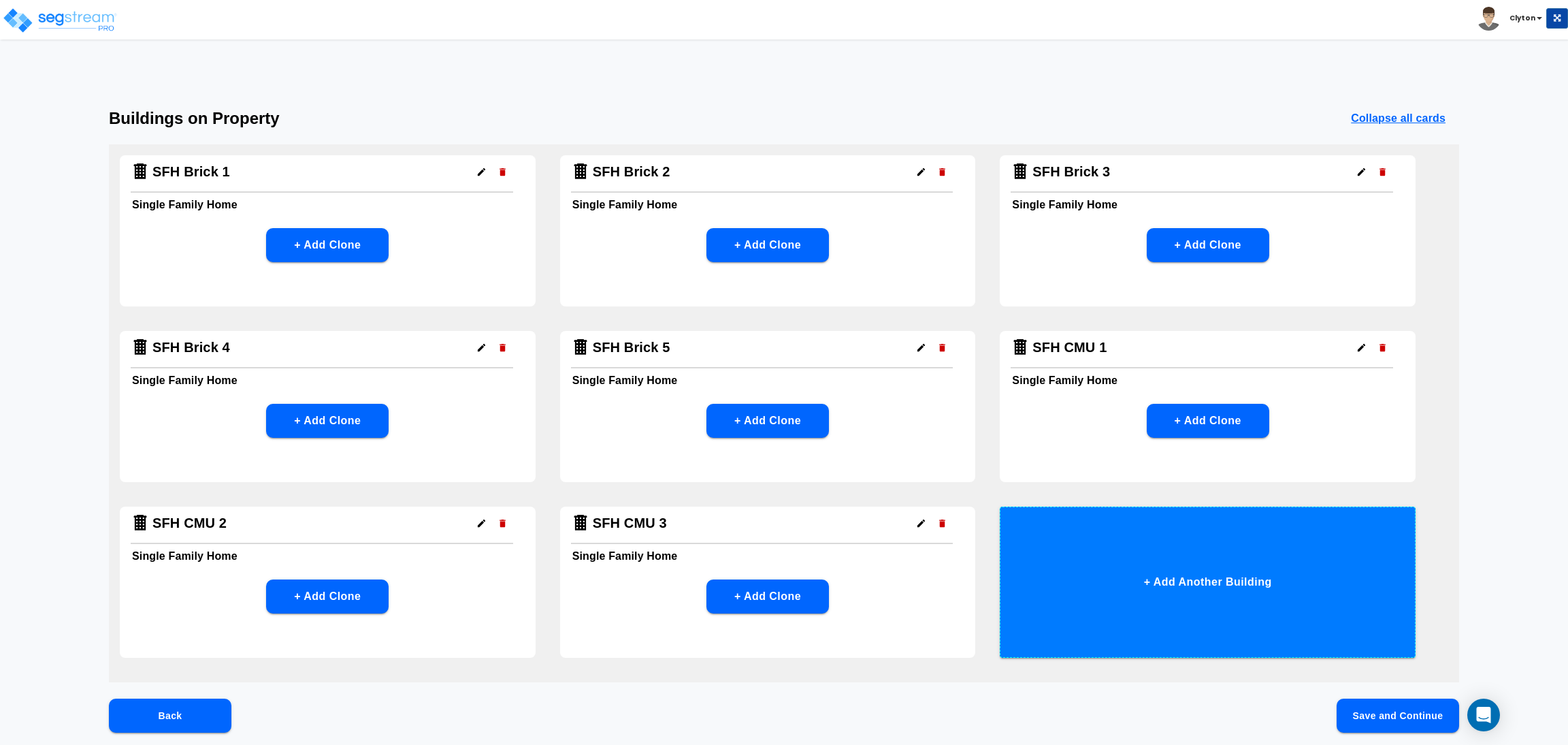
click at [1112, 556] on button "+ Add Another Building" at bounding box center [1207, 581] width 415 height 151
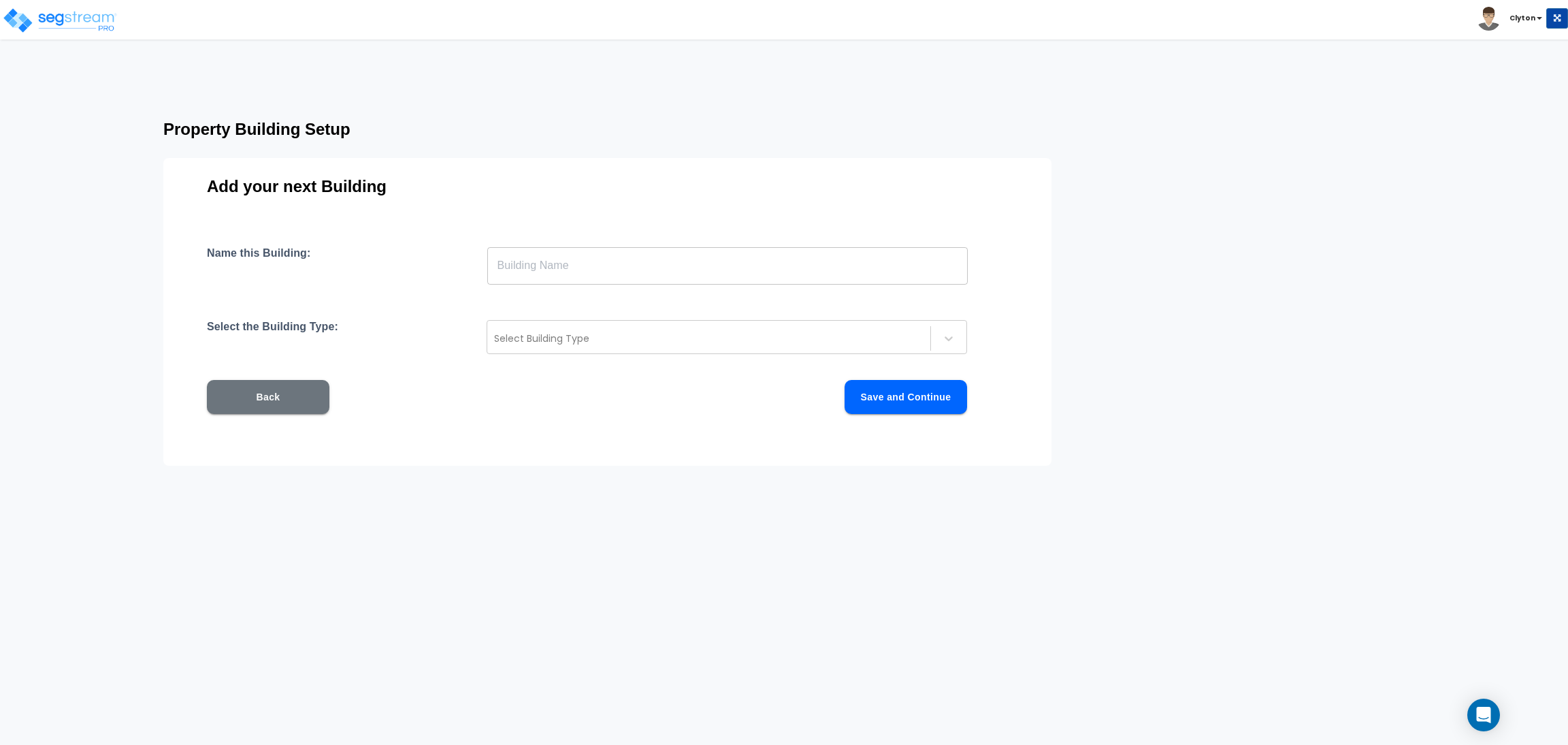
click at [701, 259] on input "text" at bounding box center [727, 265] width 480 height 38
paste input "SFH CMU 1"
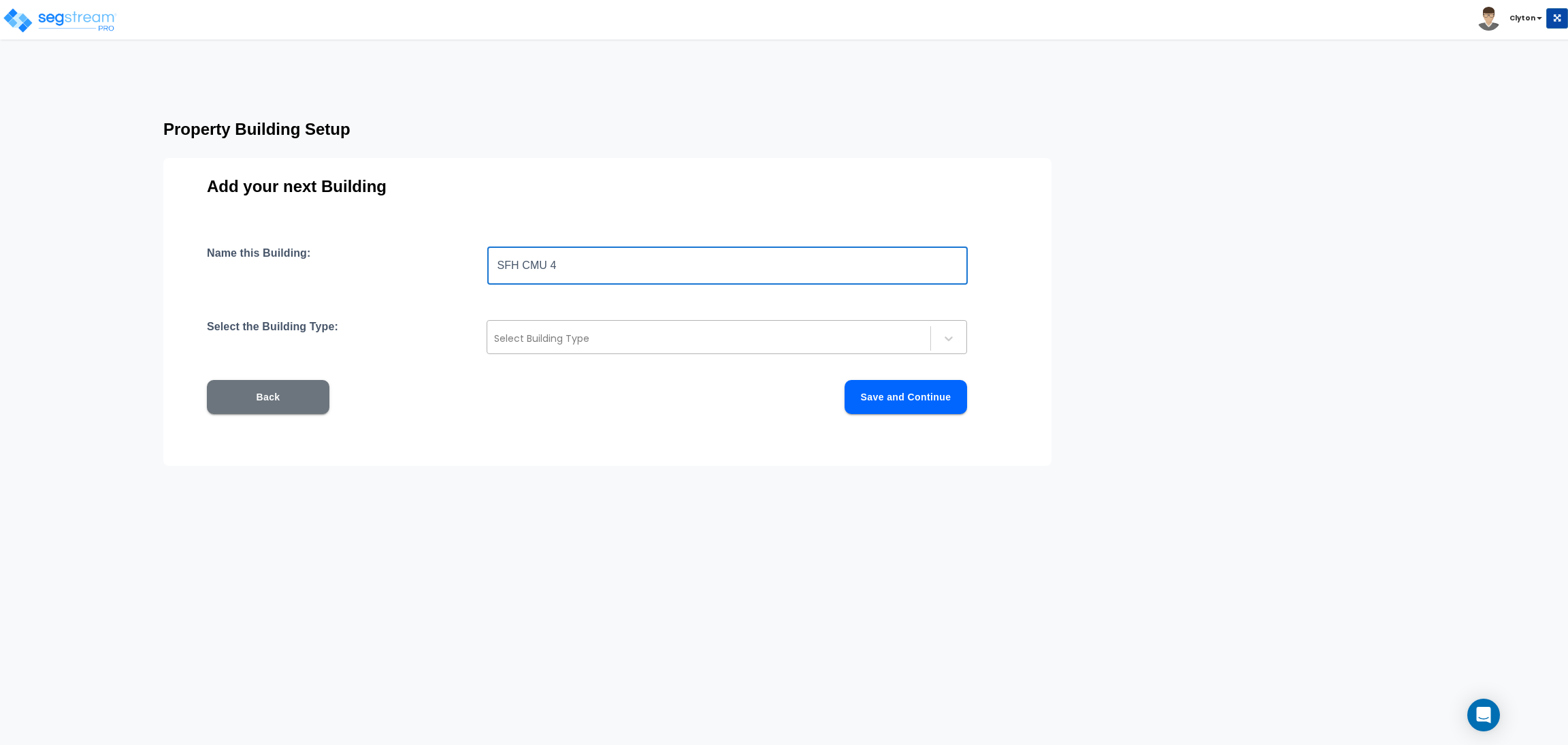
type input "SFH CMU 4"
click at [655, 335] on div at bounding box center [708, 338] width 429 height 16
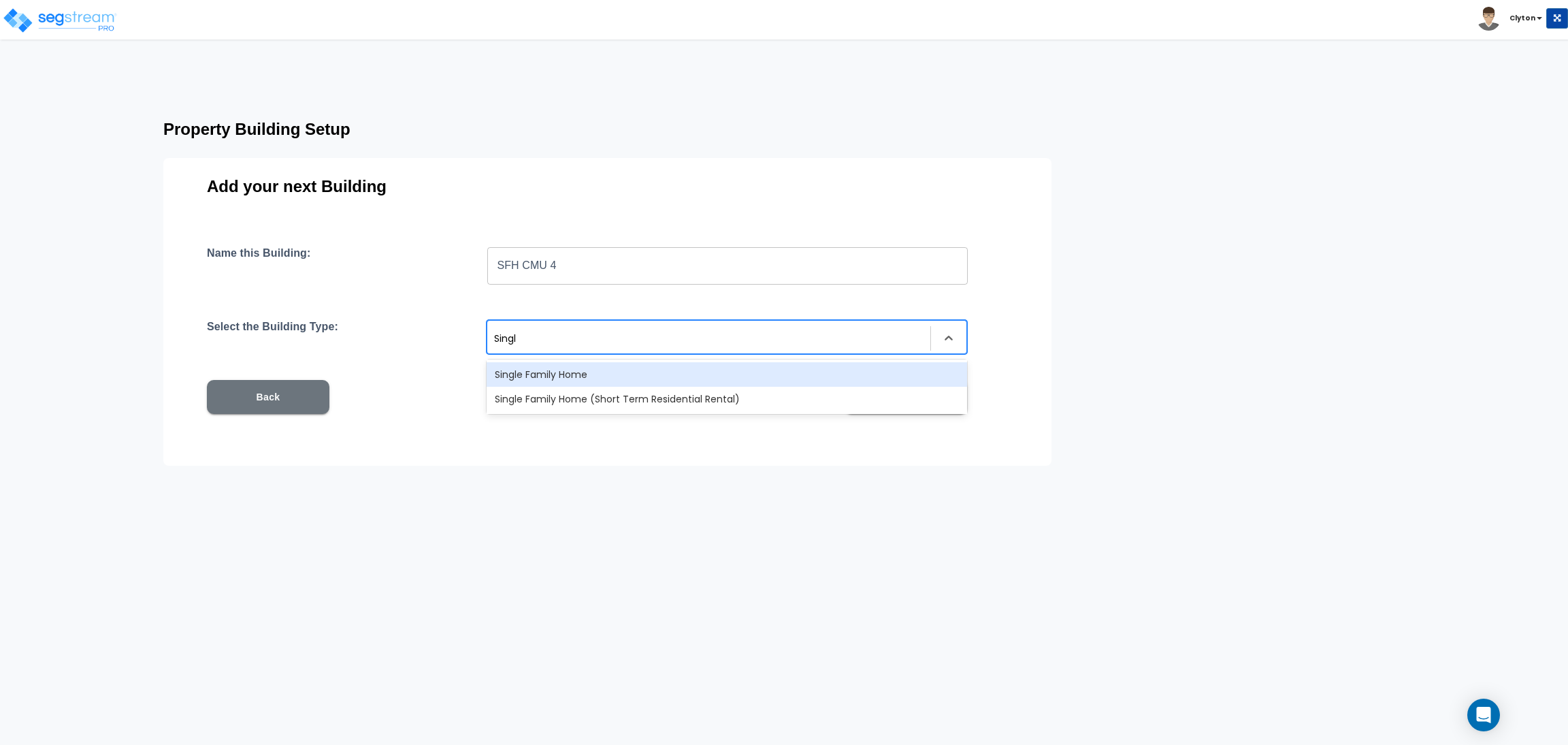
type input "Single"
click at [643, 365] on div "Single Family Home" at bounding box center [726, 374] width 480 height 25
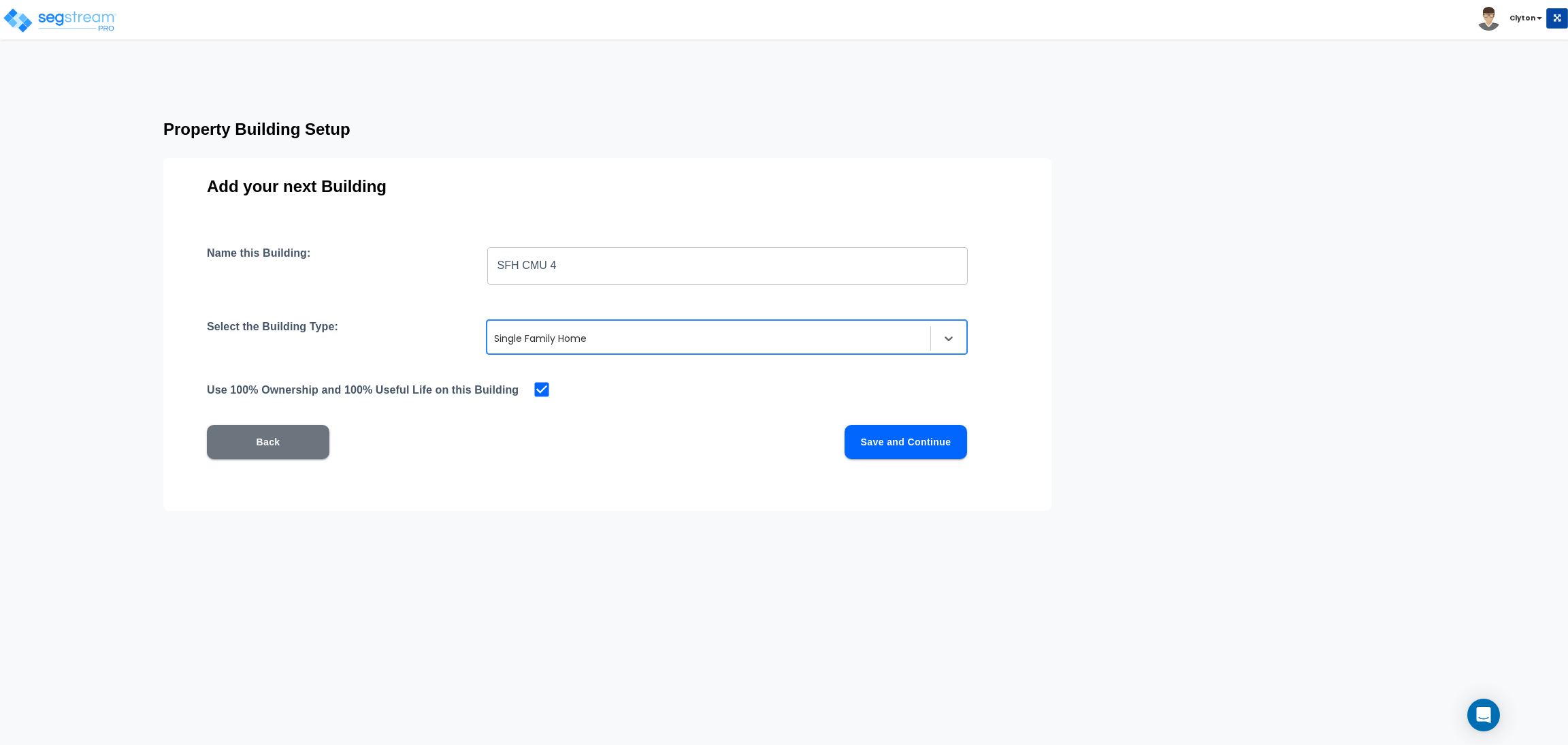
click at [875, 442] on button "Save and Continue" at bounding box center [906, 442] width 123 height 34
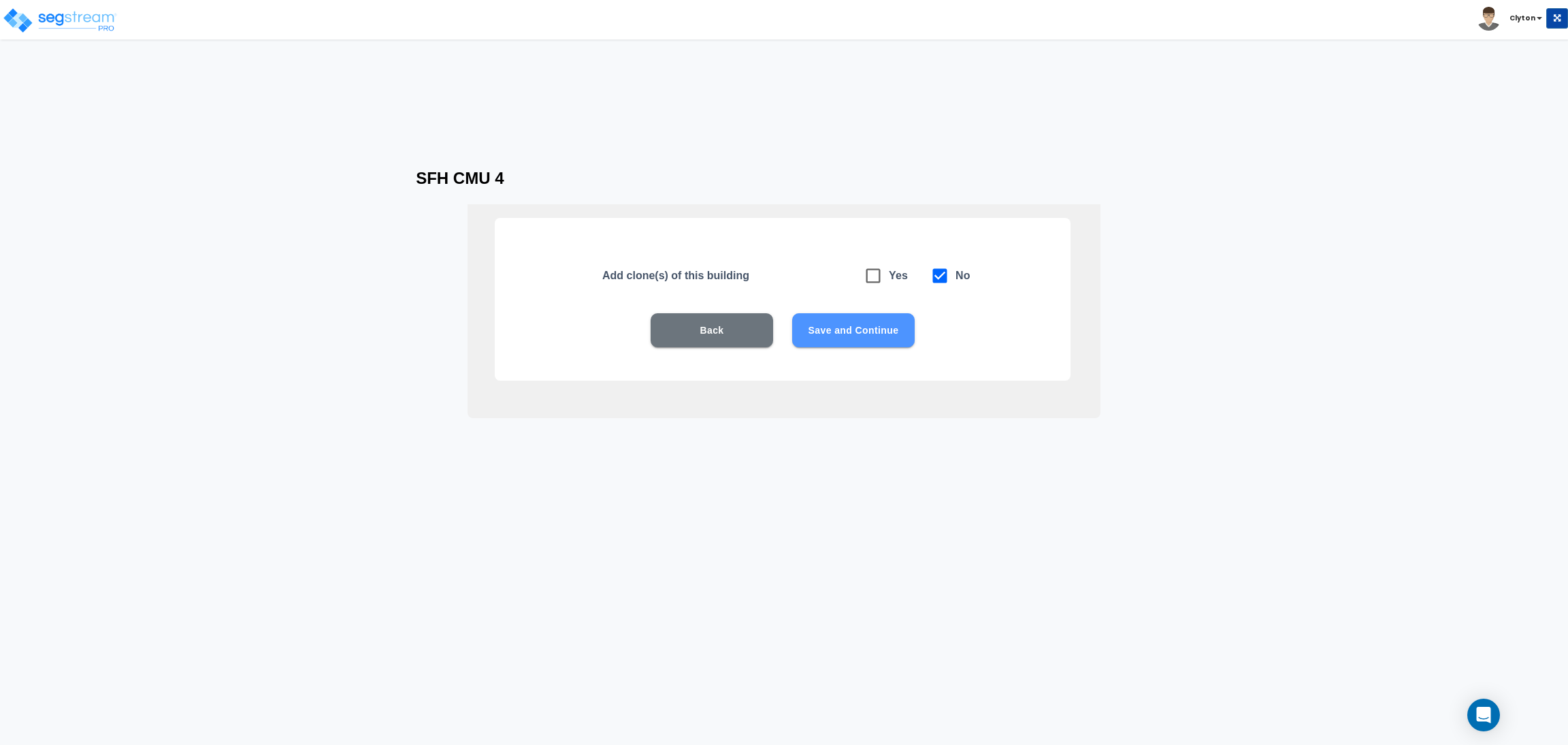
click at [892, 322] on button "Save and Continue" at bounding box center [853, 330] width 123 height 34
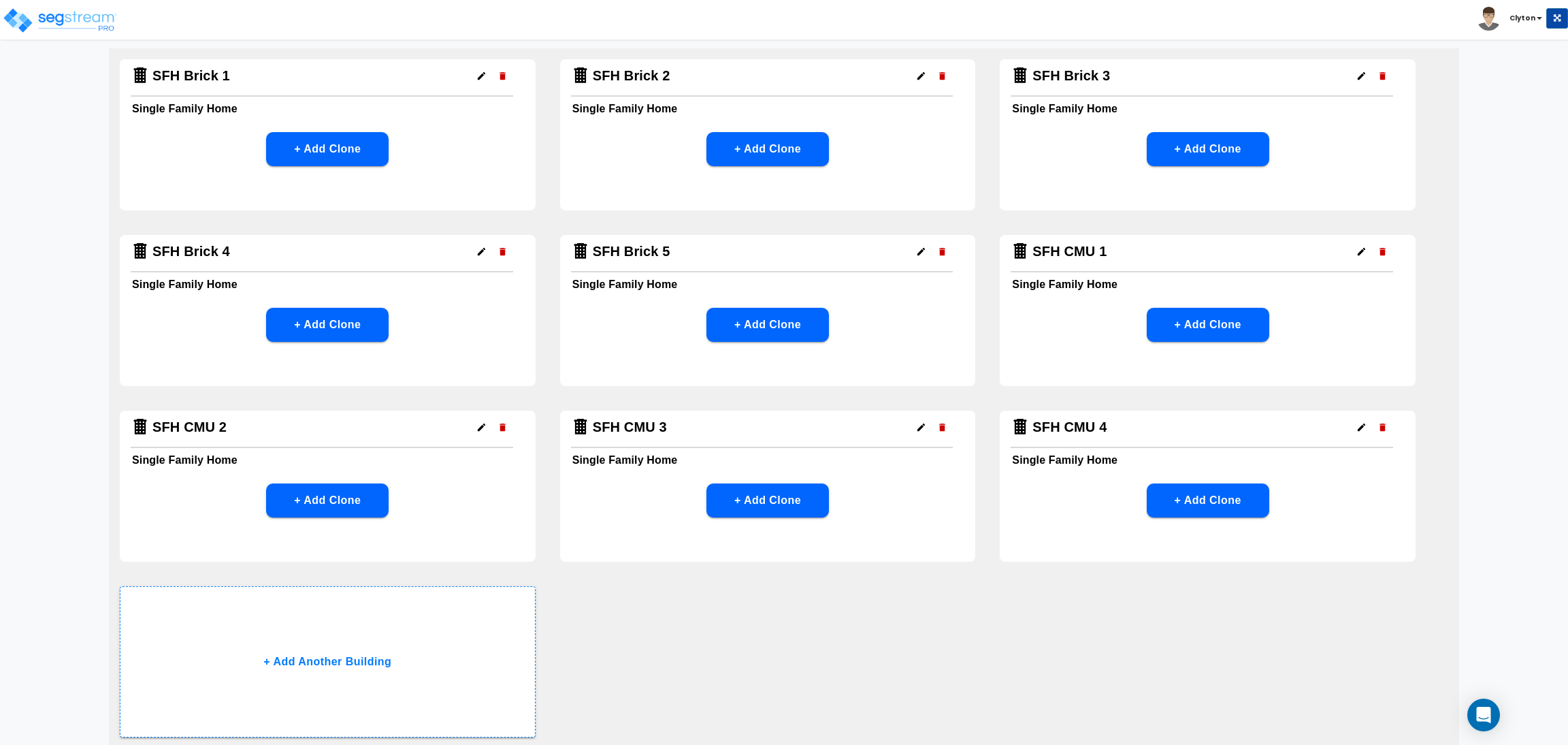
scroll to position [204, 0]
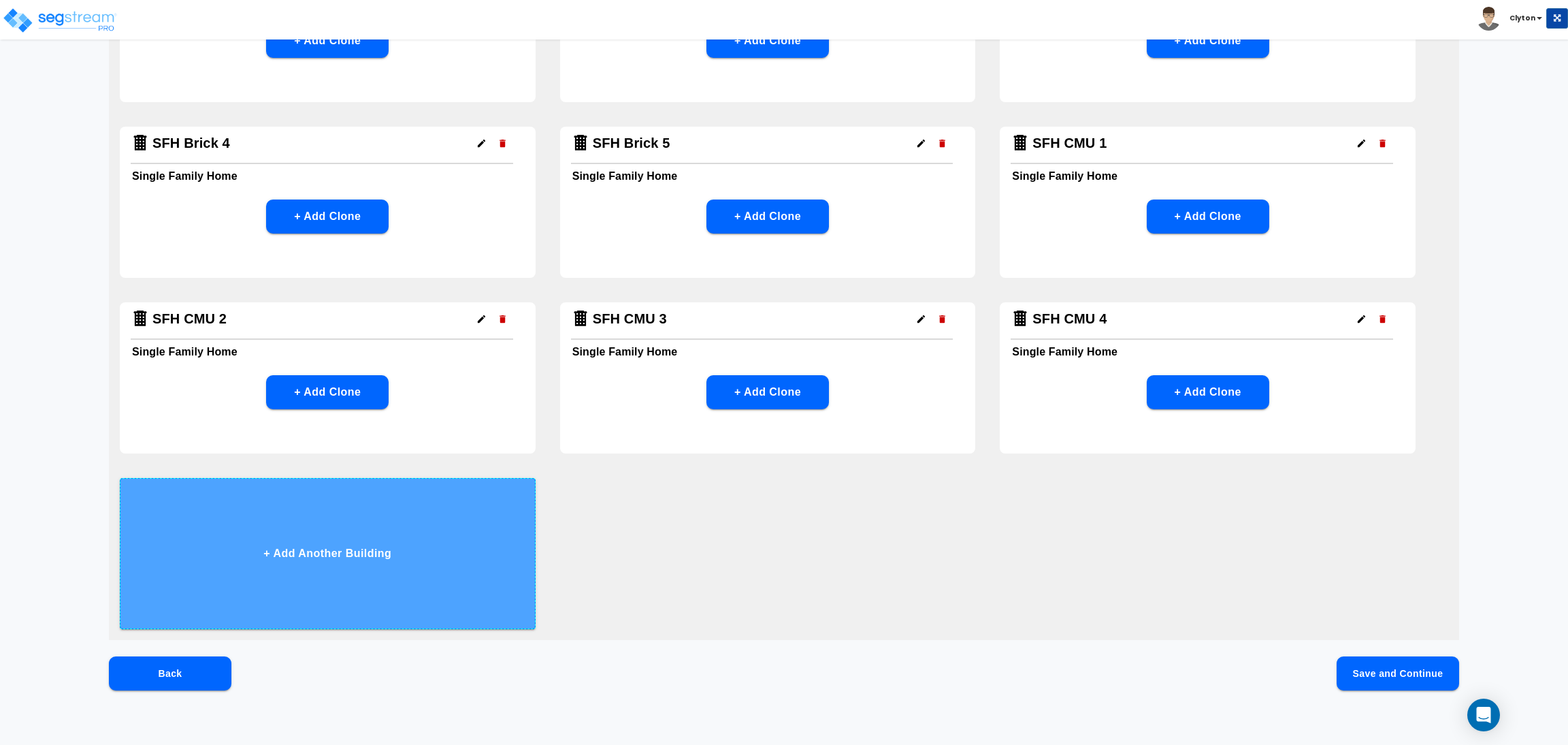
click at [407, 560] on button "+ Add Another Building" at bounding box center [327, 553] width 415 height 151
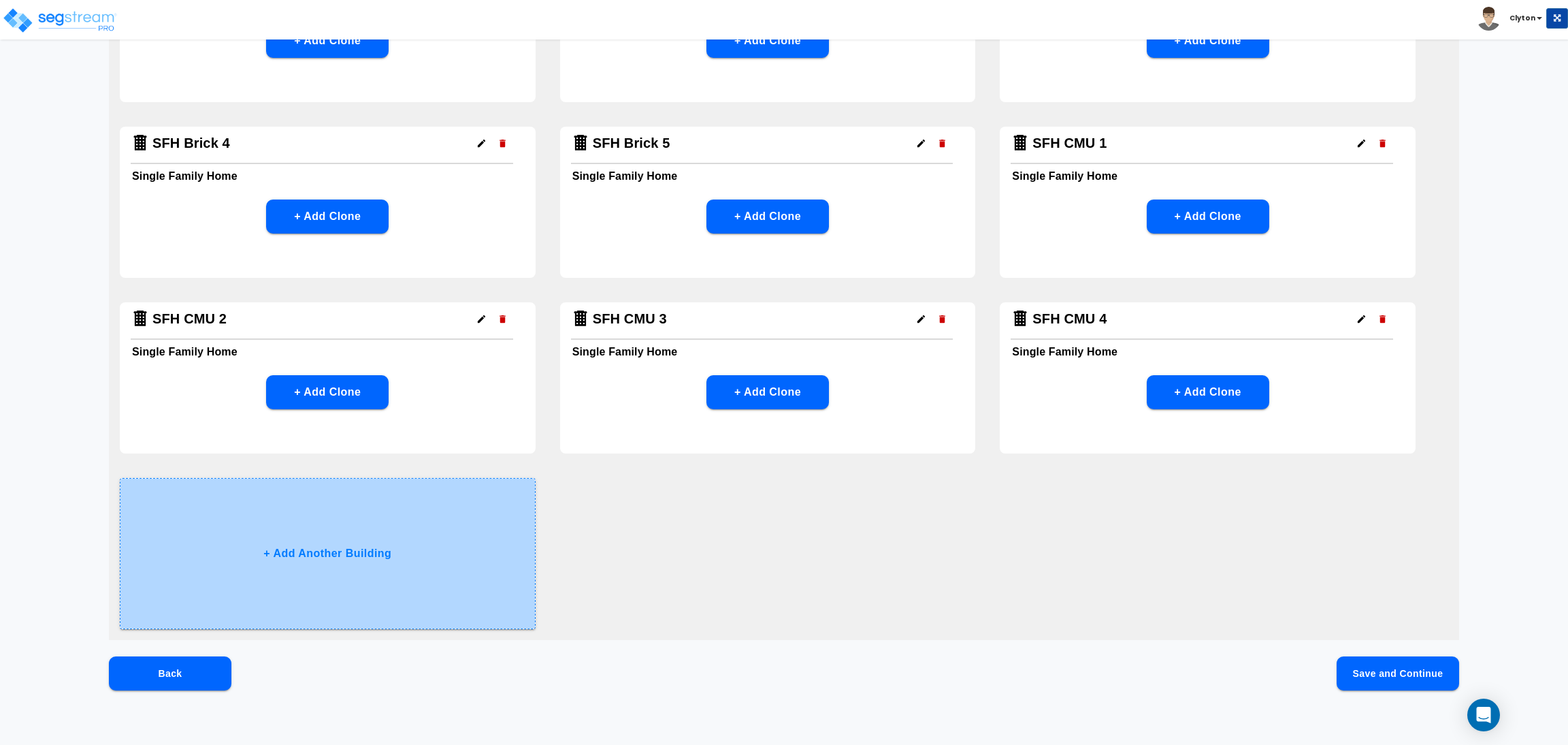
scroll to position [0, 0]
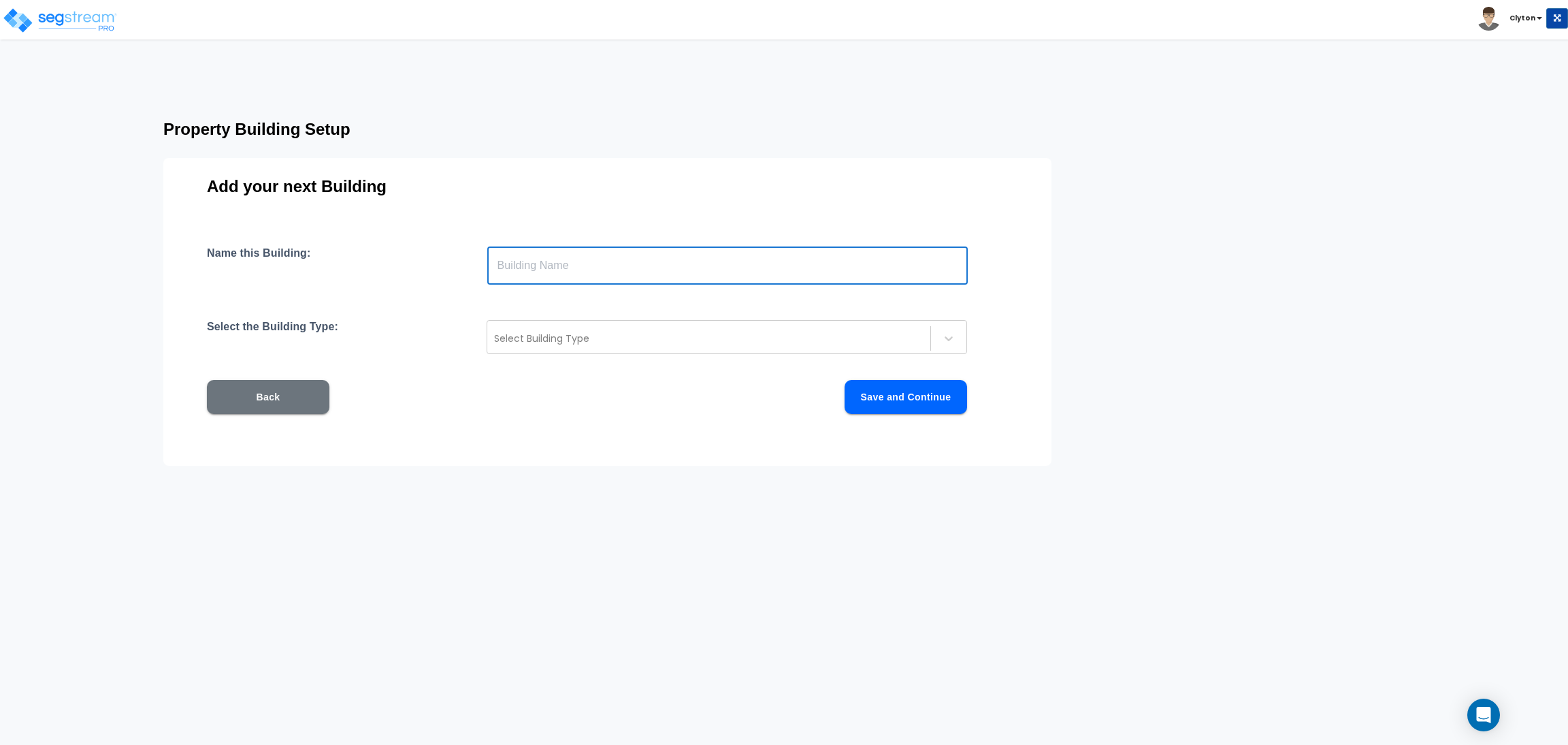
click at [654, 261] on input "text" at bounding box center [727, 265] width 480 height 38
paste input "SFH CMU 1"
type input "SFH CMU 5"
click at [587, 351] on div "Select Building Type" at bounding box center [726, 337] width 480 height 34
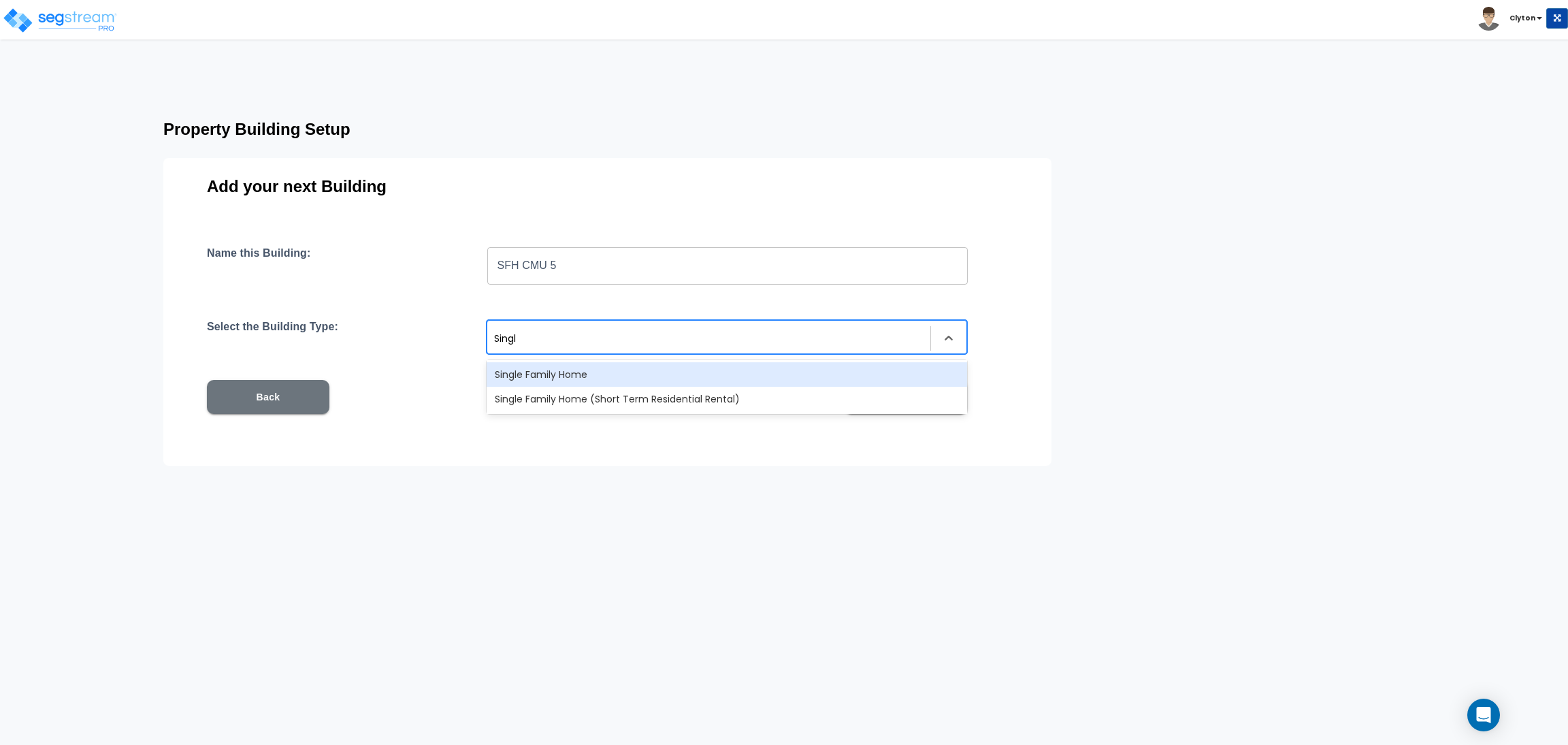
type input "Single"
click at [590, 365] on div "Single Family Home" at bounding box center [726, 374] width 480 height 25
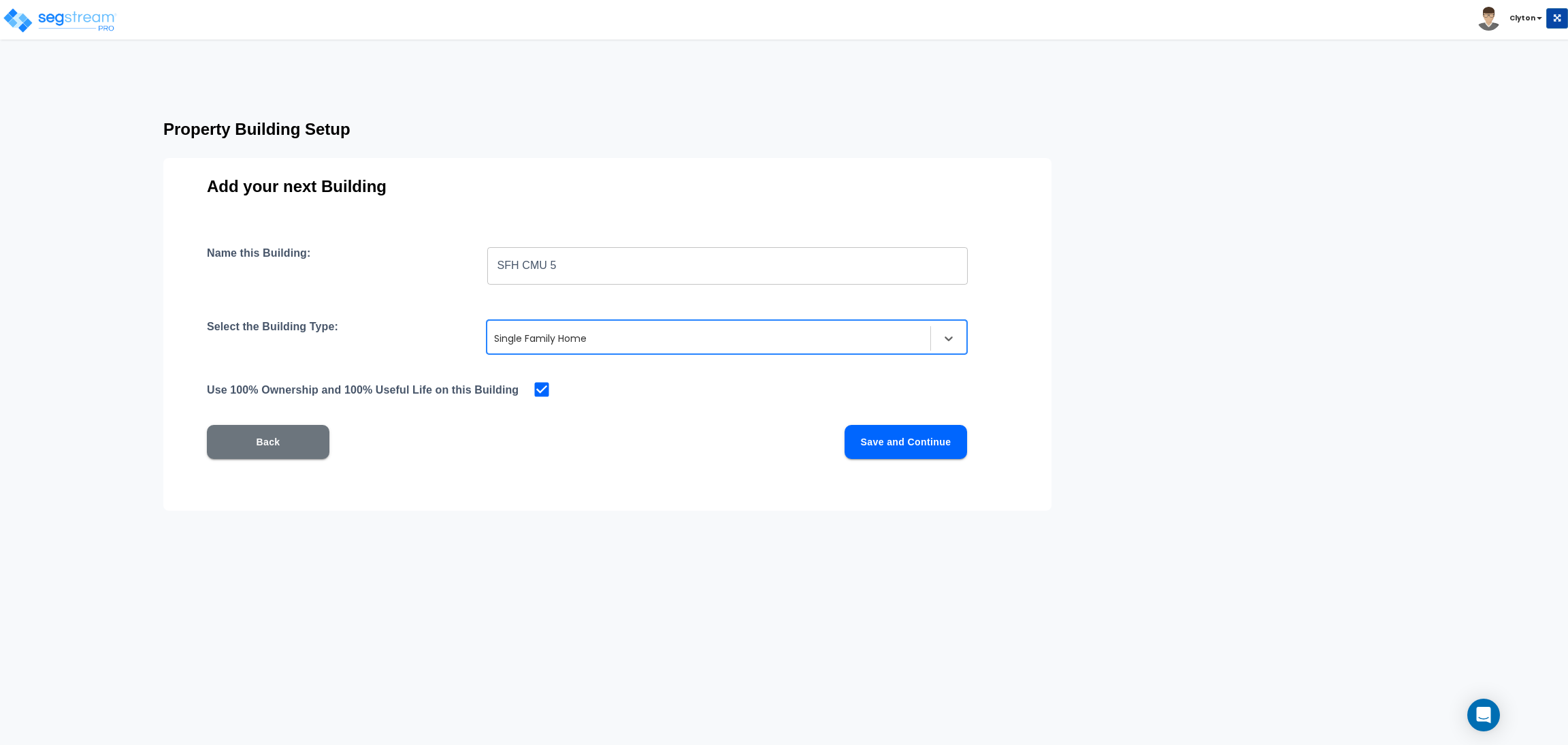
click at [872, 422] on div "Name this Building: SFH CMU 5 ​ Select the Building Type: option Single Family …" at bounding box center [607, 369] width 801 height 245
click at [875, 446] on button "Save and Continue" at bounding box center [906, 442] width 123 height 34
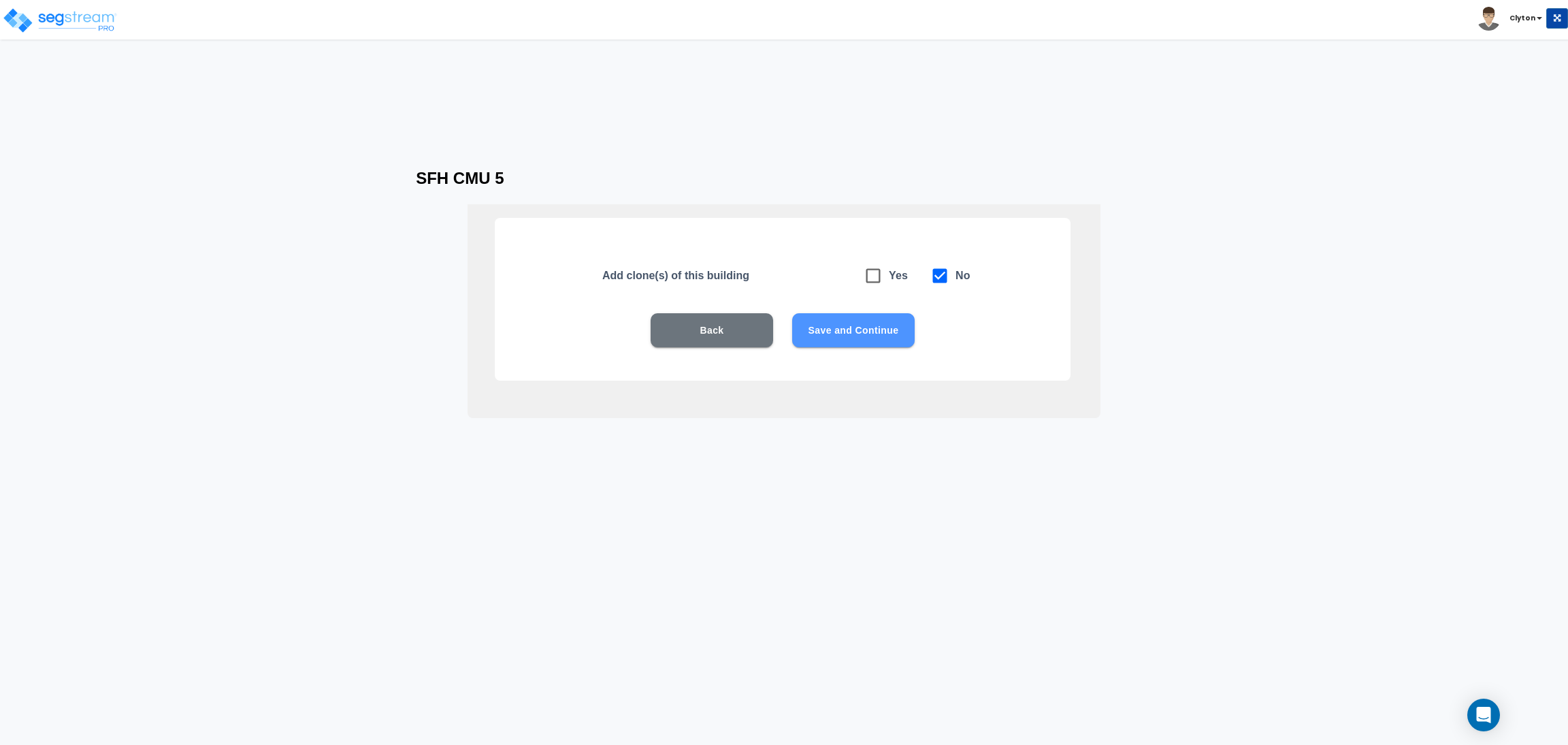
click at [883, 332] on button "Save and Continue" at bounding box center [853, 330] width 123 height 34
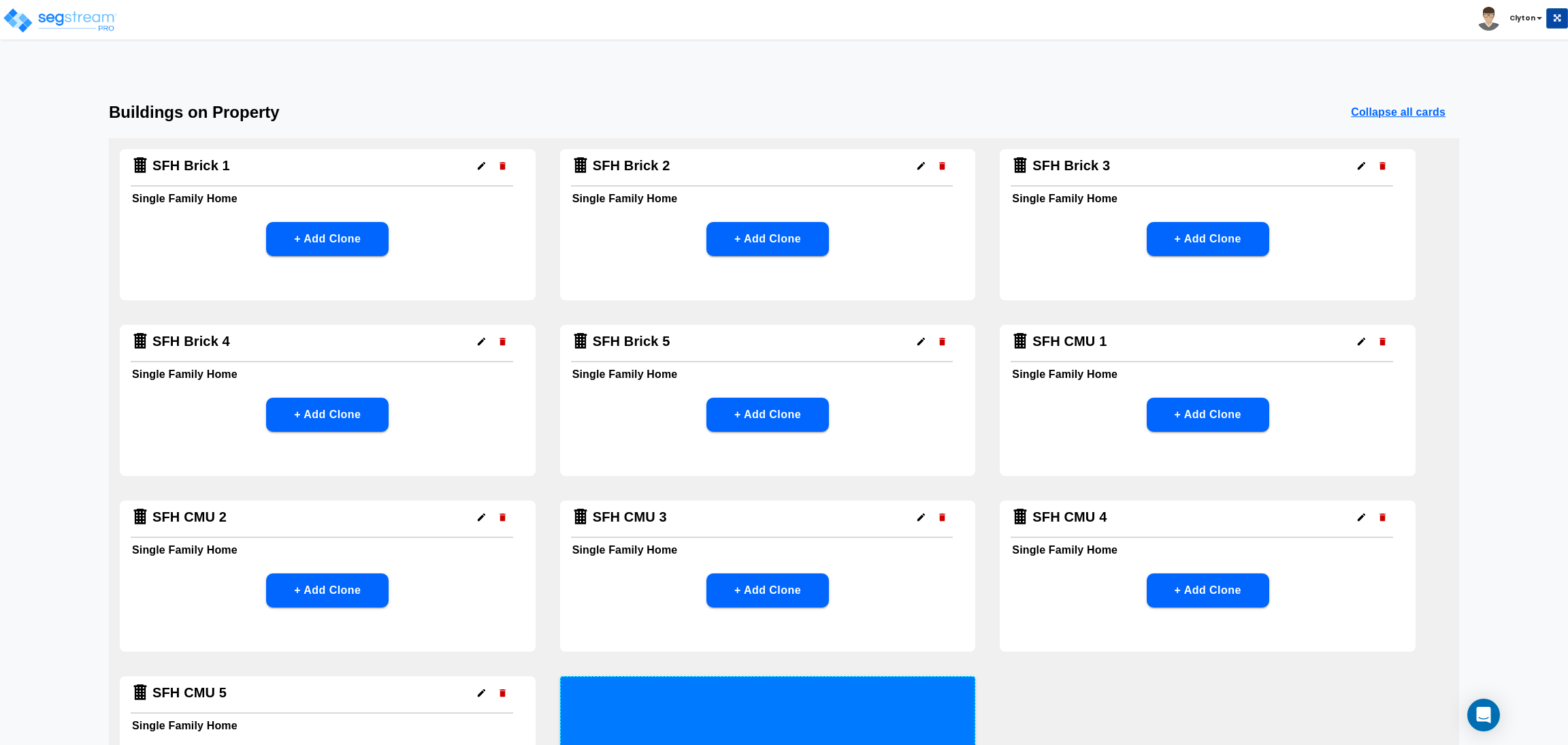
scroll to position [223, 0]
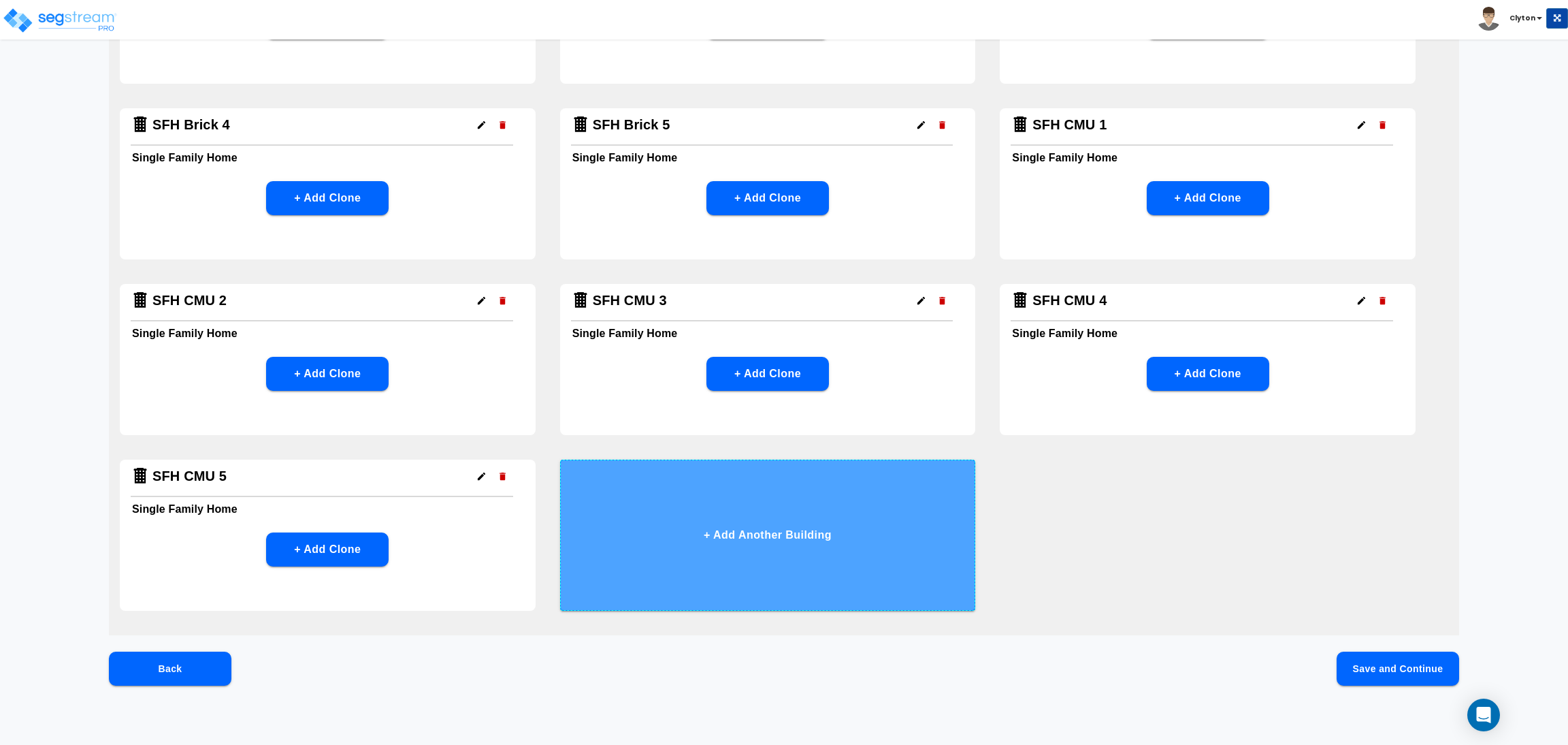
click at [819, 538] on button "+ Add Another Building" at bounding box center [767, 534] width 415 height 151
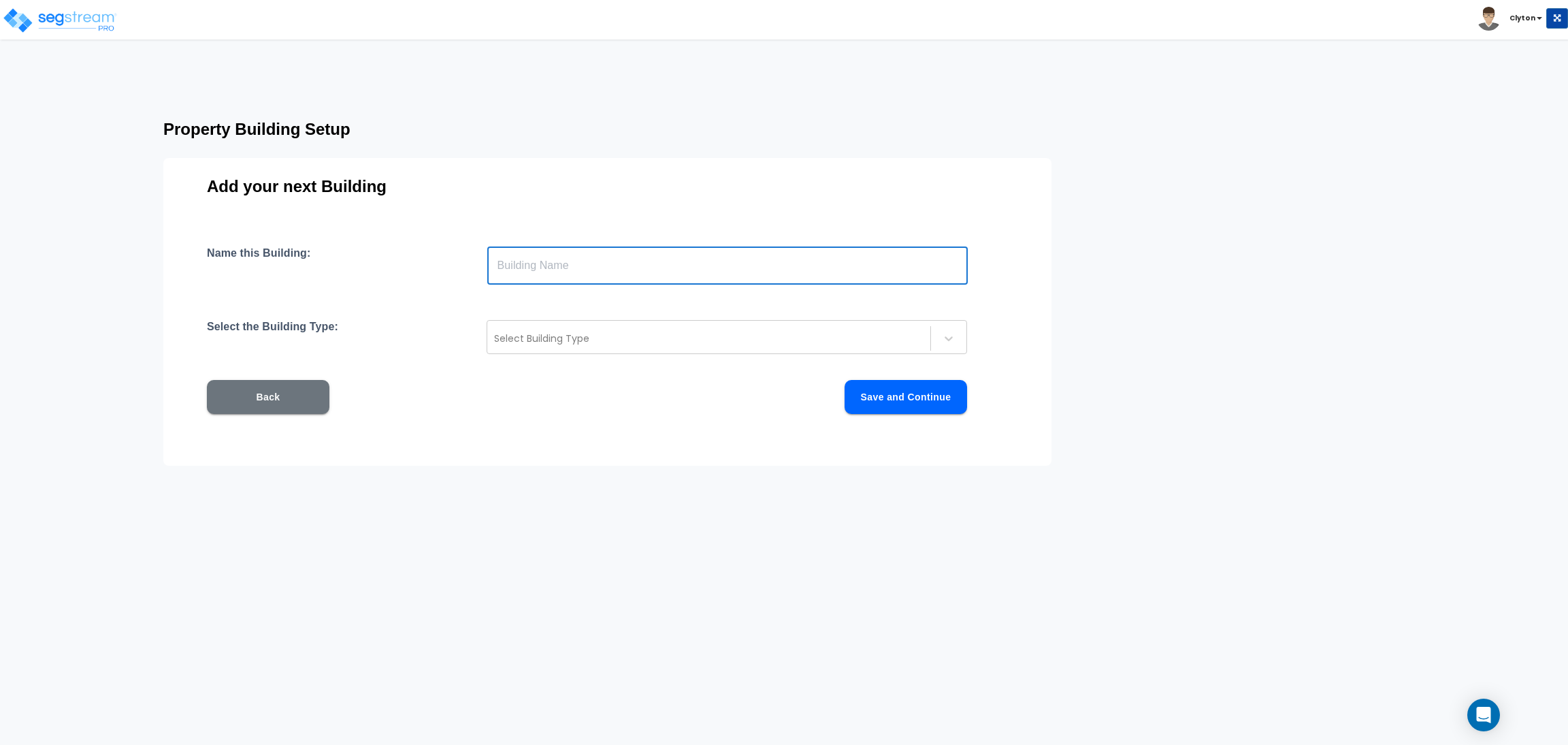
click at [625, 281] on input "text" at bounding box center [727, 265] width 480 height 38
type input "S"
drag, startPoint x: 591, startPoint y: 271, endPoint x: 406, endPoint y: 267, distance: 185.0
click at [406, 267] on div "Name this Building: SFH Metal 1 ​" at bounding box center [607, 265] width 801 height 38
type input "SFH Metal 1"
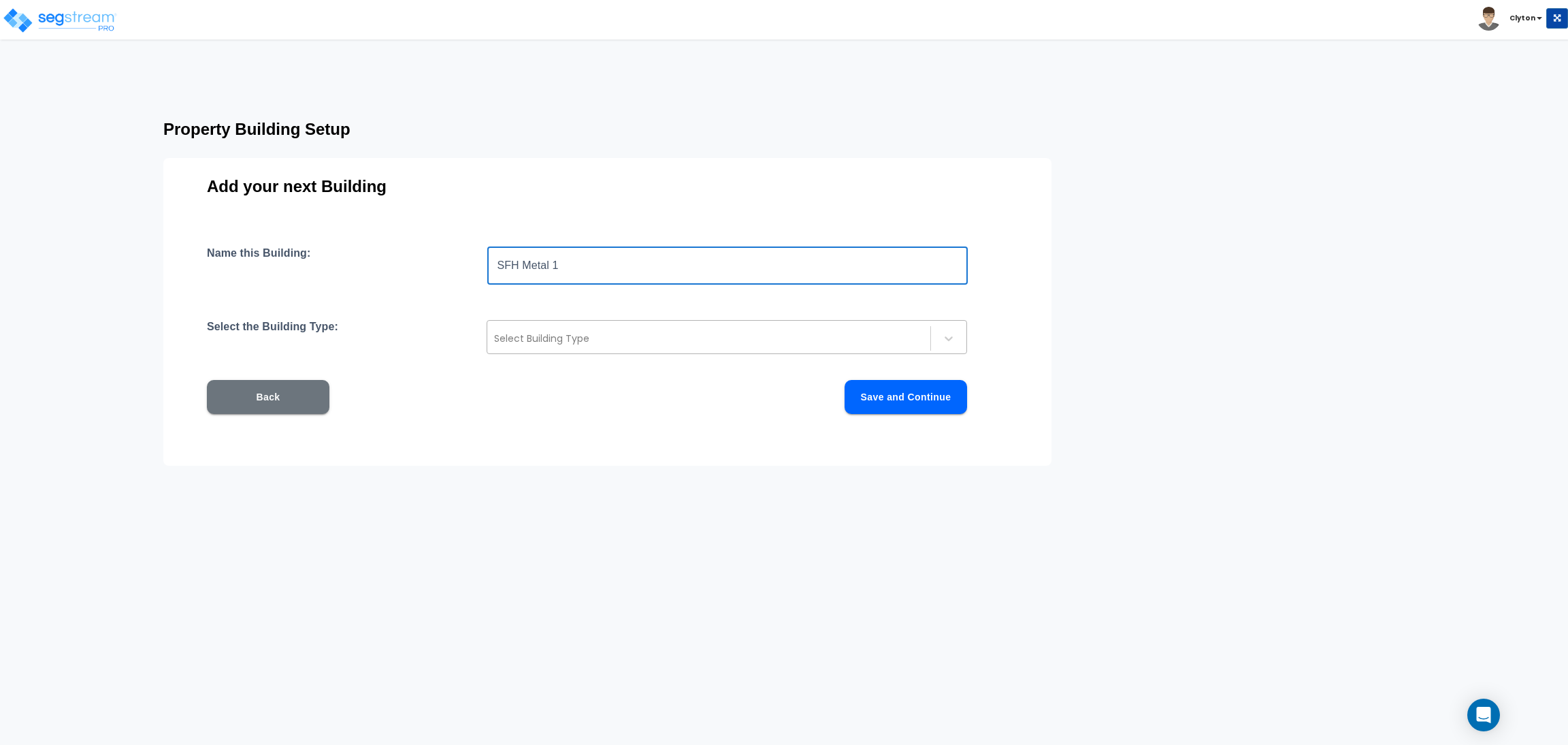
click at [544, 337] on div at bounding box center [708, 338] width 429 height 16
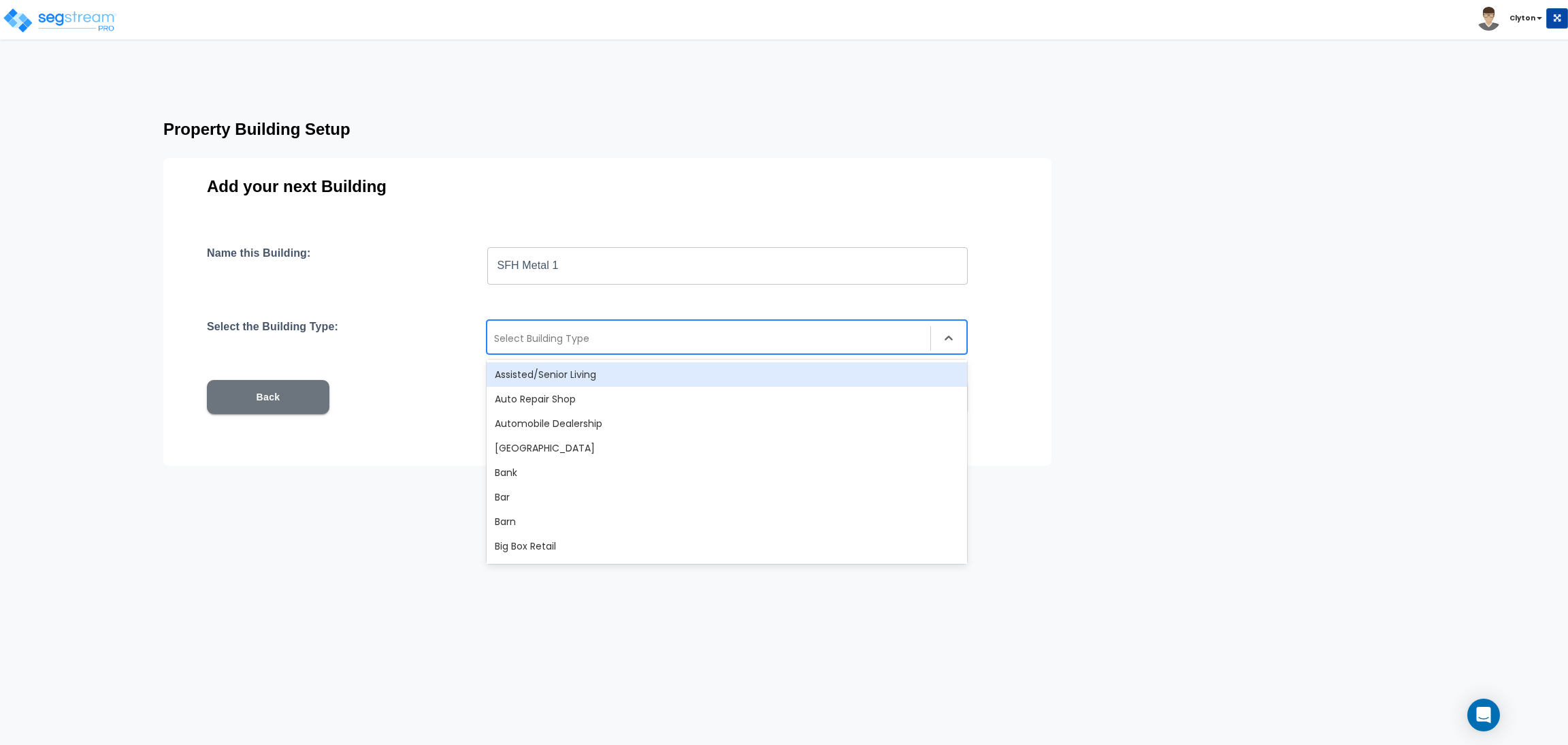
type input "SFH Metal 1"
drag, startPoint x: 601, startPoint y: 331, endPoint x: 296, endPoint y: 331, distance: 305.0
click at [296, 331] on div "Select the Building Type: 57 results available. Use Up and Down to choose optio…" at bounding box center [607, 337] width 801 height 34
type input "Single"
click at [591, 369] on div "Single Family Home" at bounding box center [726, 374] width 480 height 25
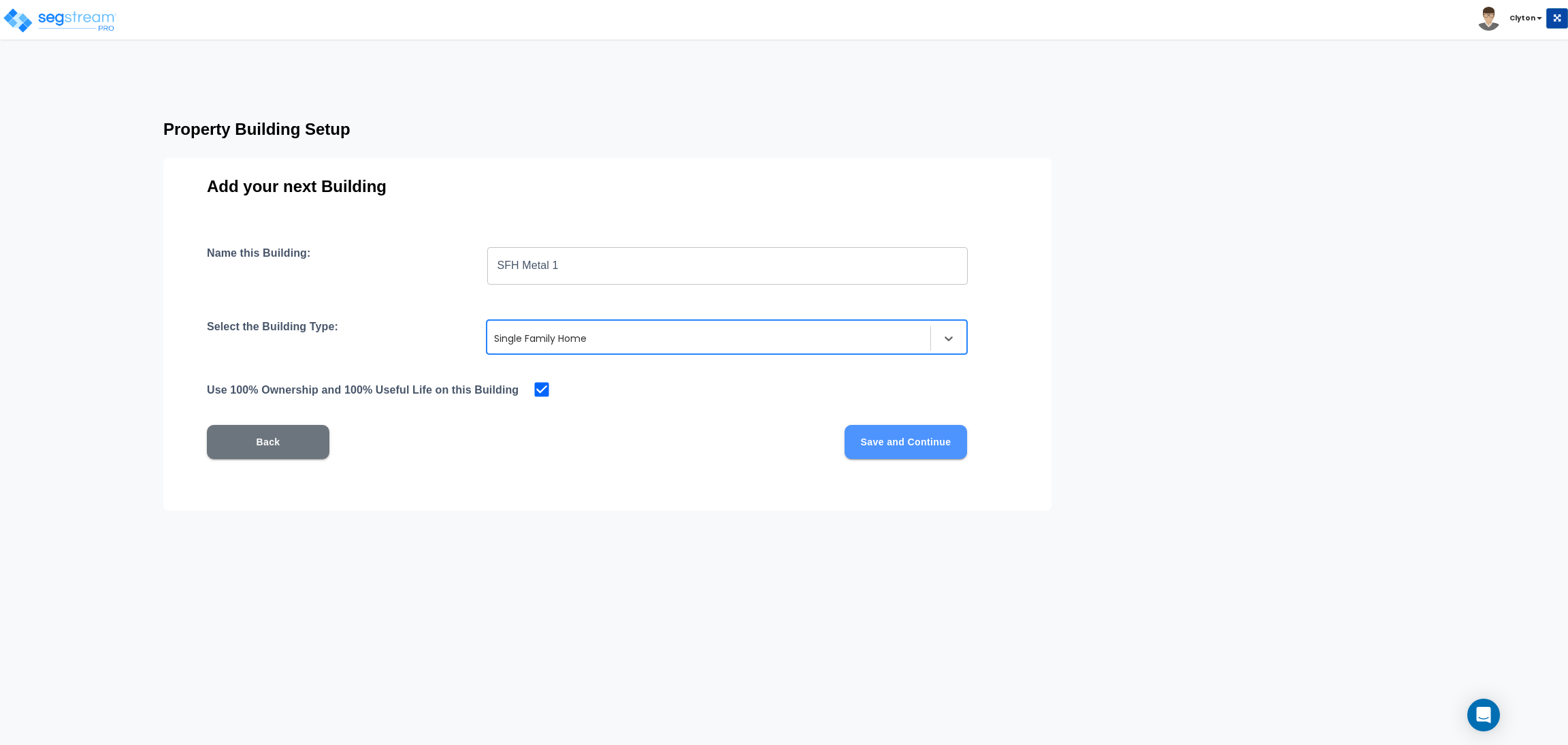
click at [929, 442] on button "Save and Continue" at bounding box center [906, 442] width 123 height 34
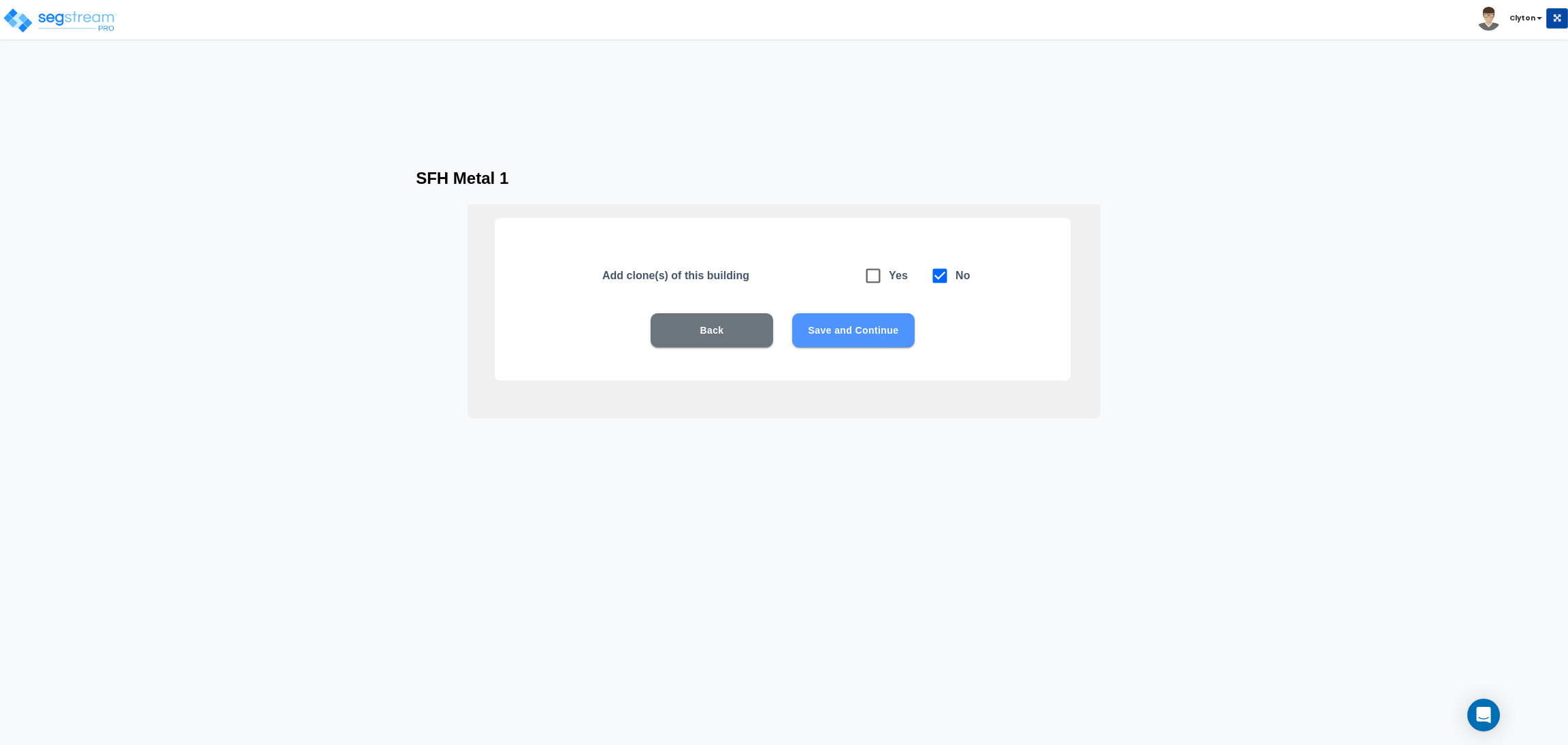
click at [842, 332] on button "Save and Continue" at bounding box center [853, 330] width 123 height 34
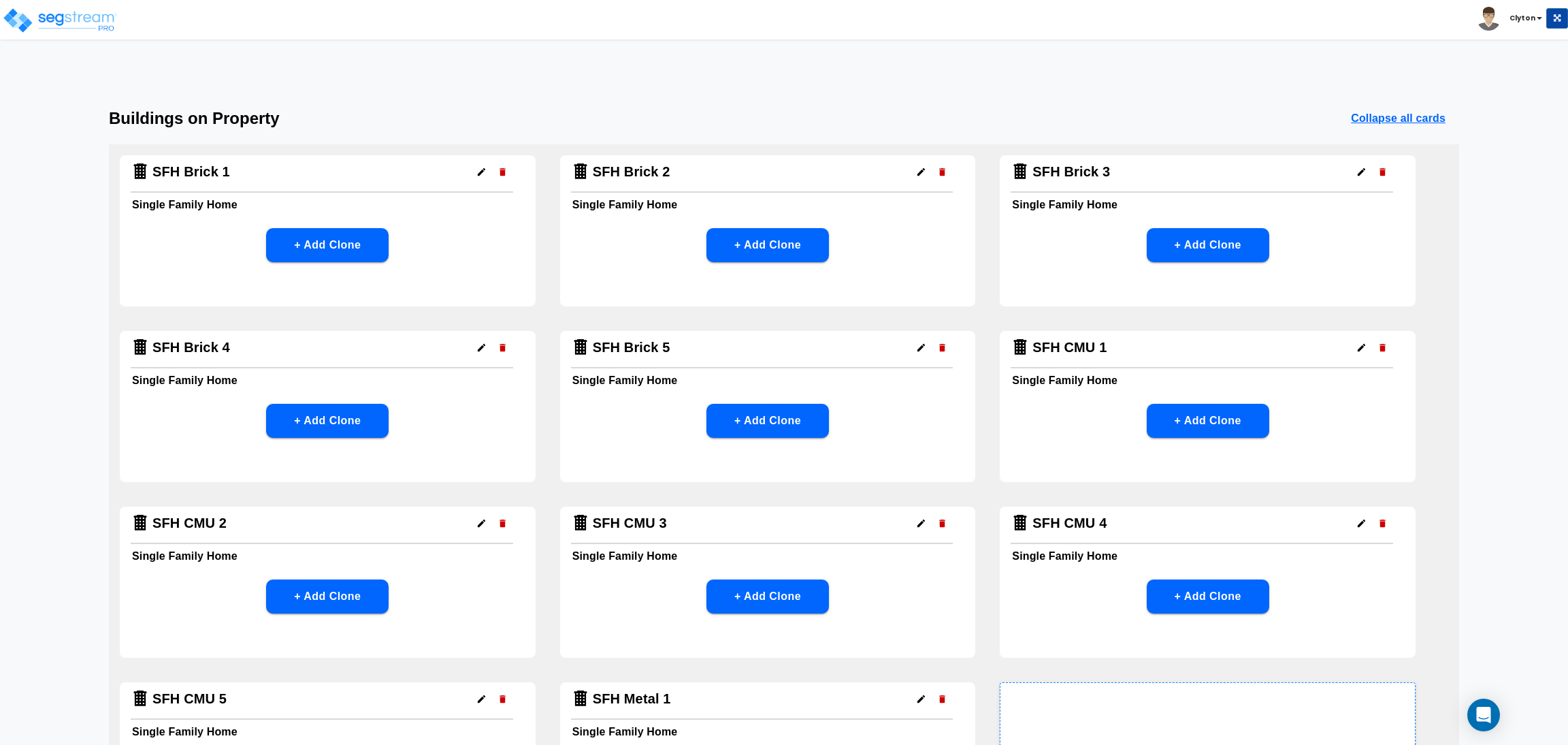
scroll to position [223, 0]
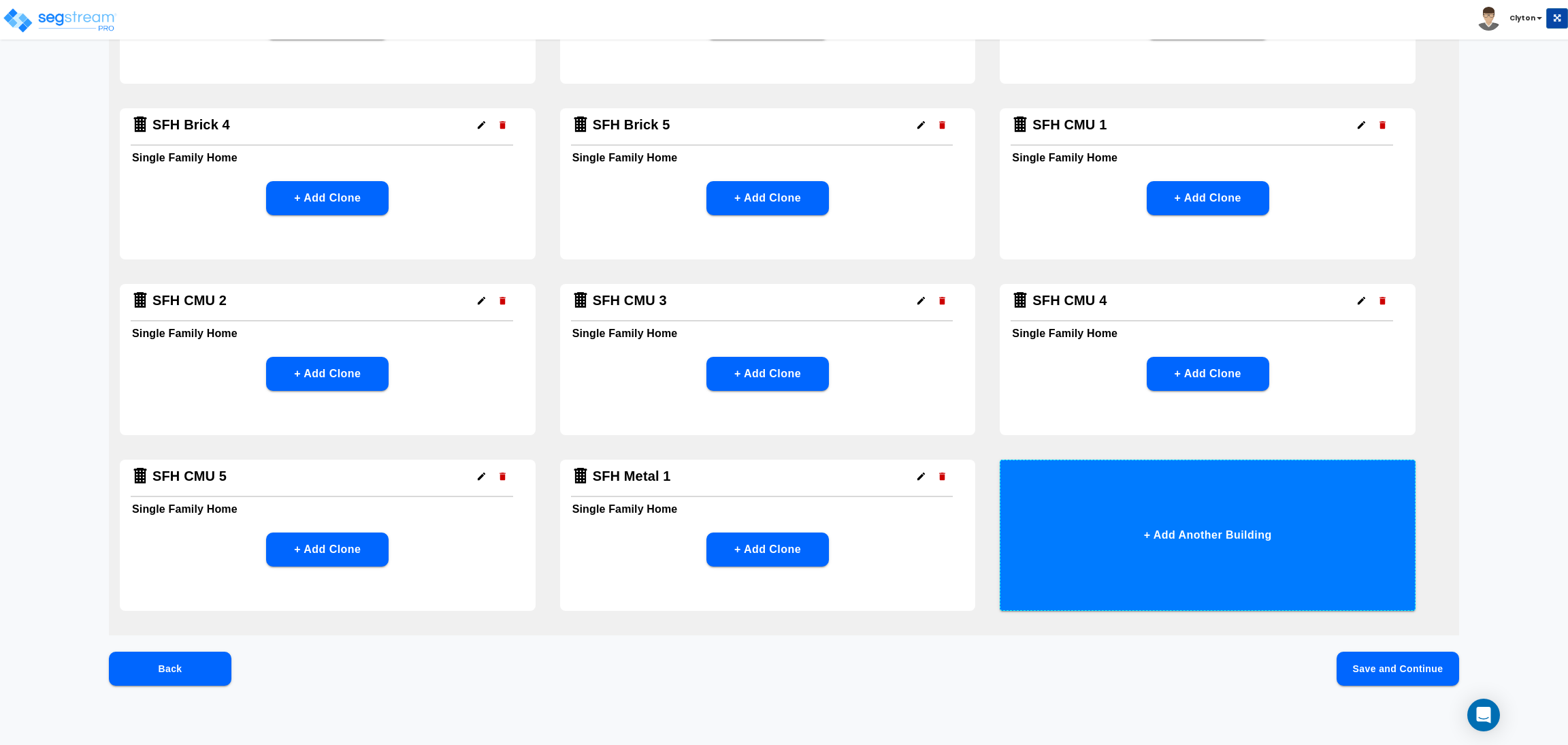
click at [1141, 511] on button "+ Add Another Building" at bounding box center [1207, 534] width 415 height 151
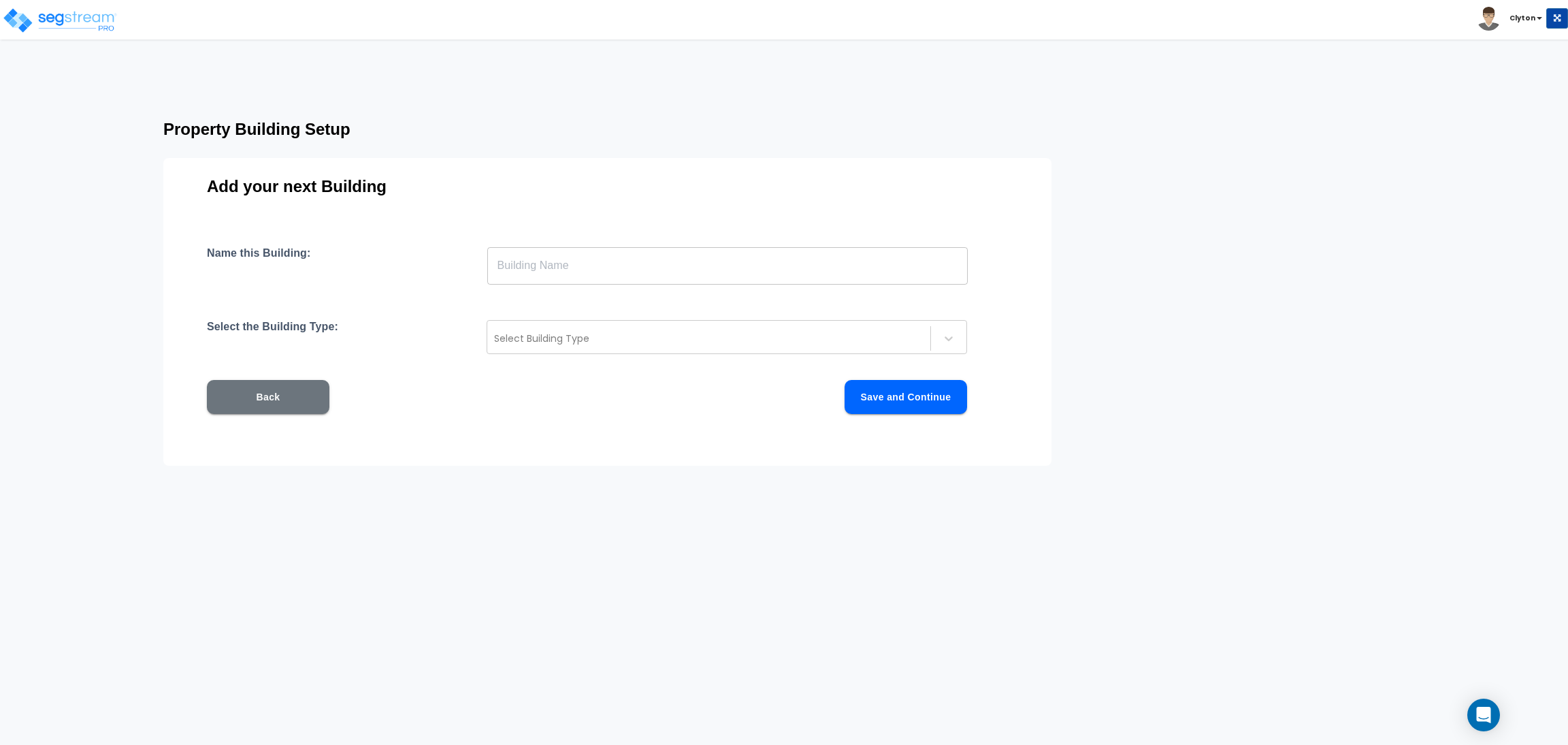
scroll to position [0, 0]
click at [816, 269] on input "text" at bounding box center [727, 265] width 480 height 38
paste input "SFH Metal 1"
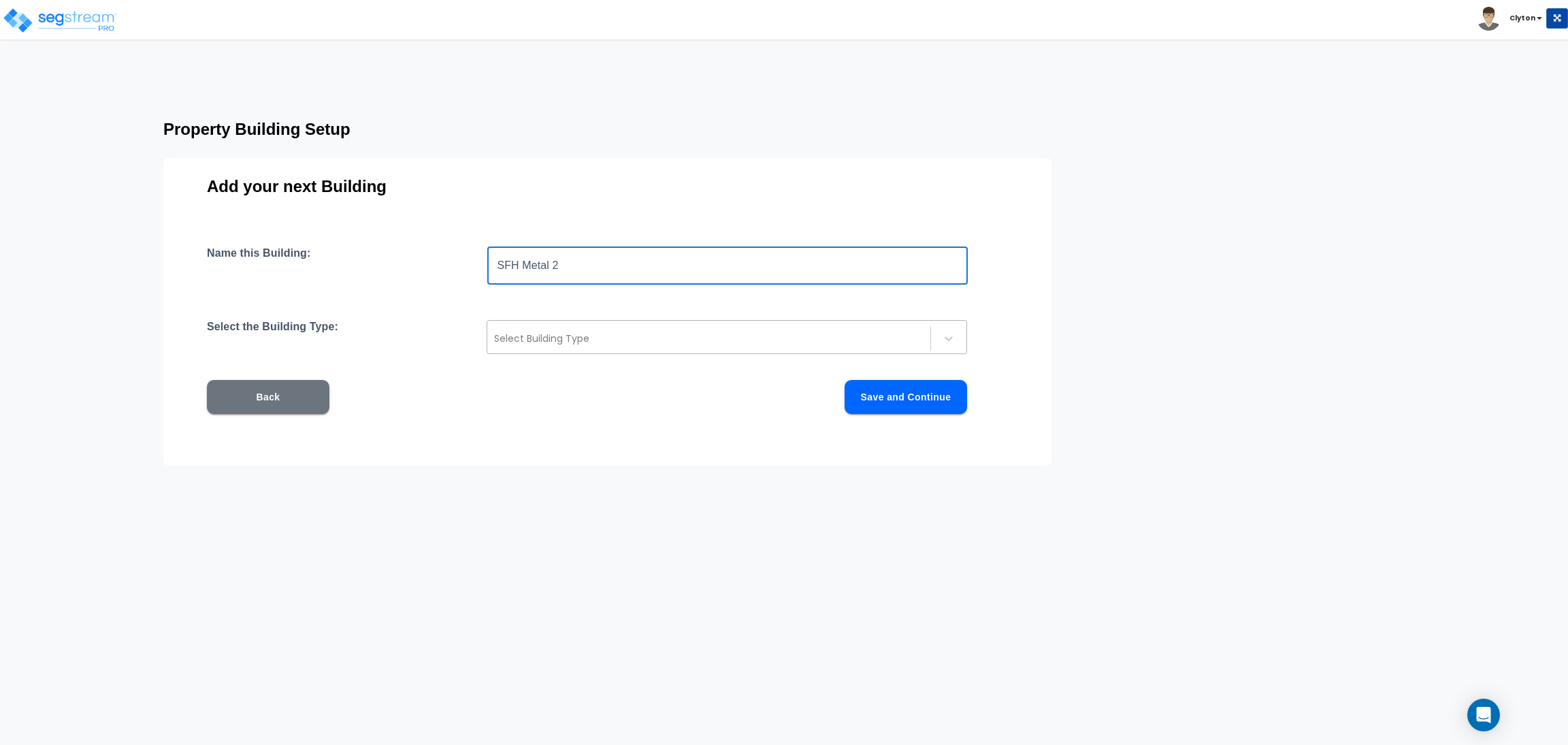
type input "SFH Metal 2"
click at [674, 333] on div at bounding box center [708, 338] width 429 height 16
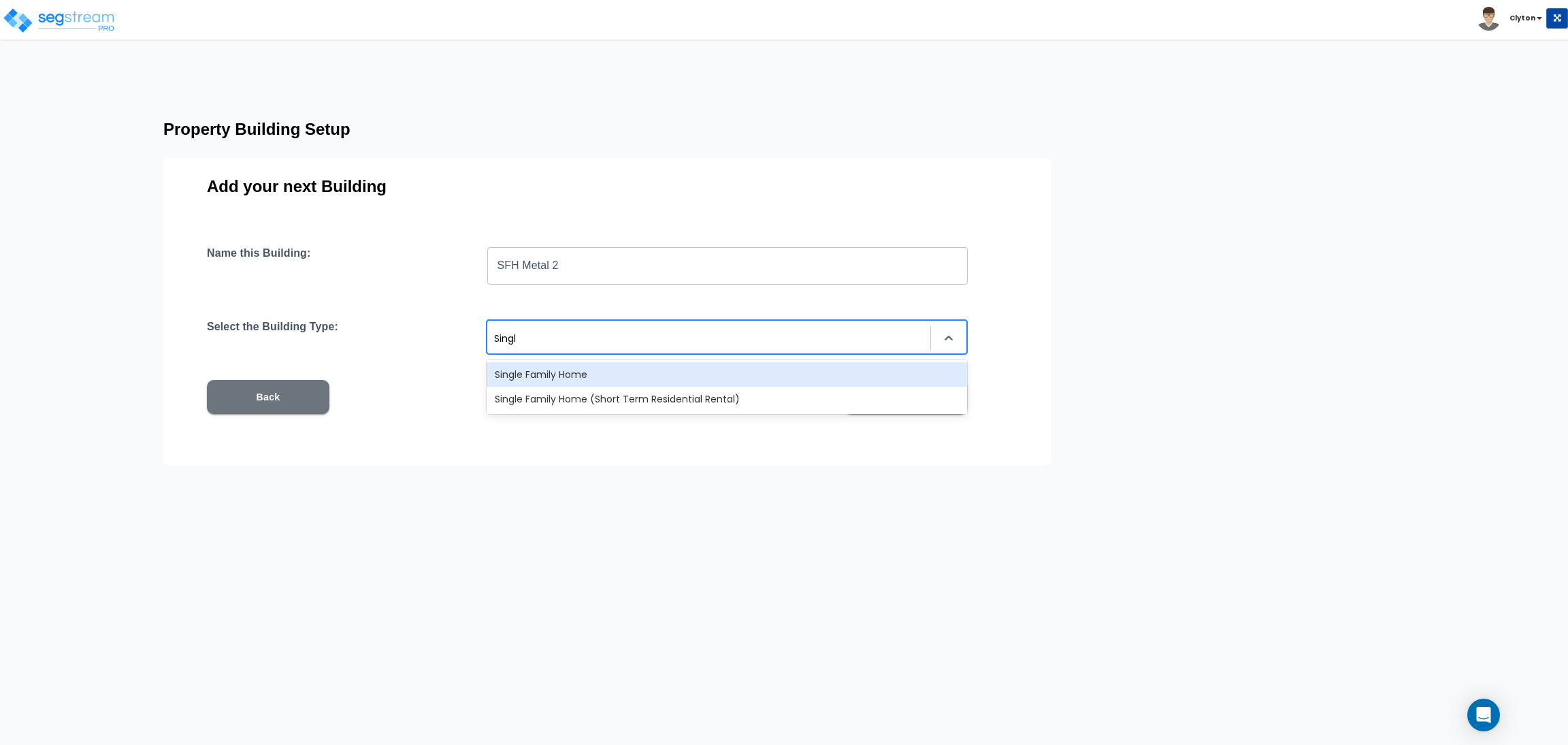
type input "Single"
click at [569, 378] on div "Single Family Home" at bounding box center [726, 374] width 480 height 25
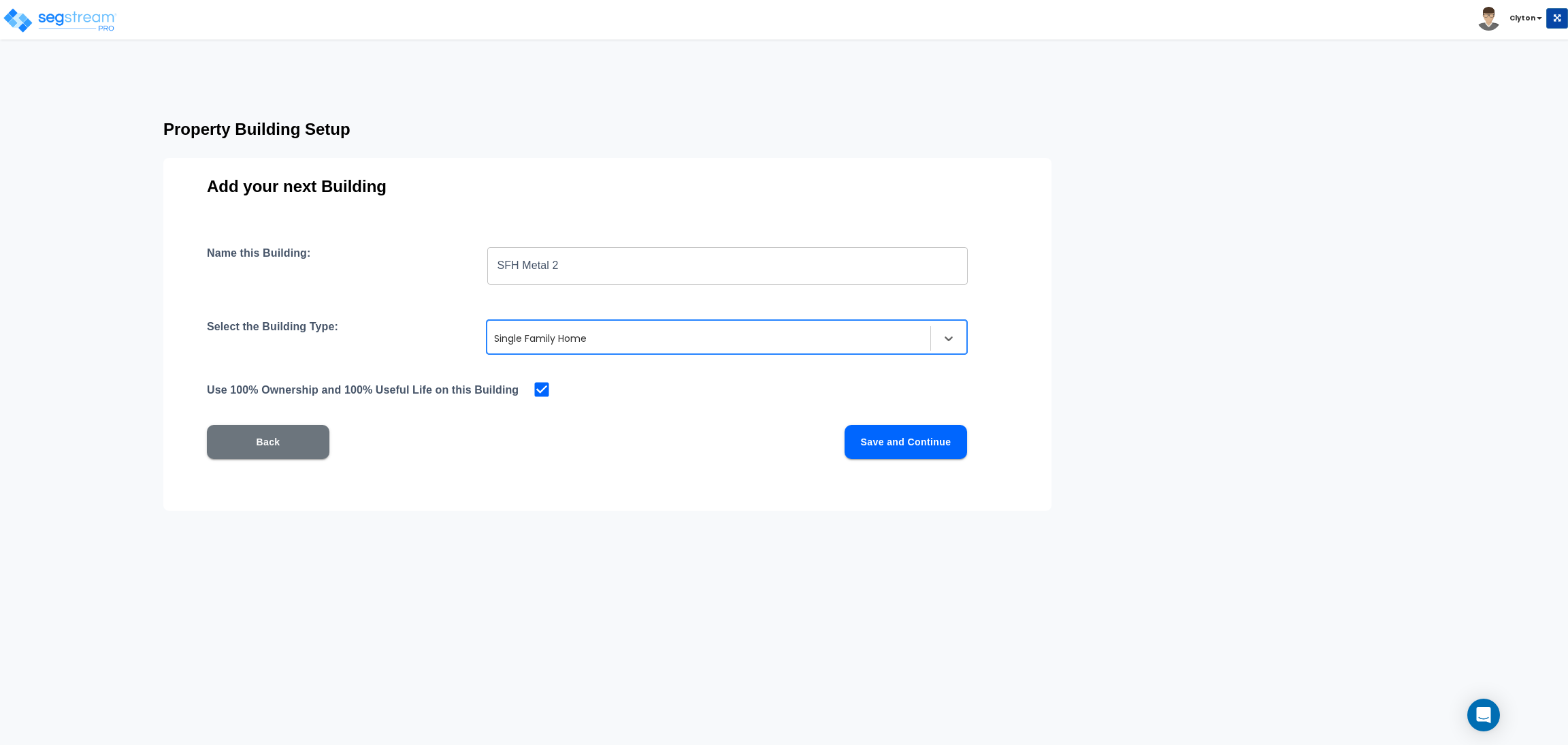
click at [638, 480] on div "Name this Building: SFH Metal 2 ​ Select the Building Type: option Single Famil…" at bounding box center [607, 369] width 801 height 245
click at [926, 442] on button "Save and Continue" at bounding box center [906, 442] width 123 height 34
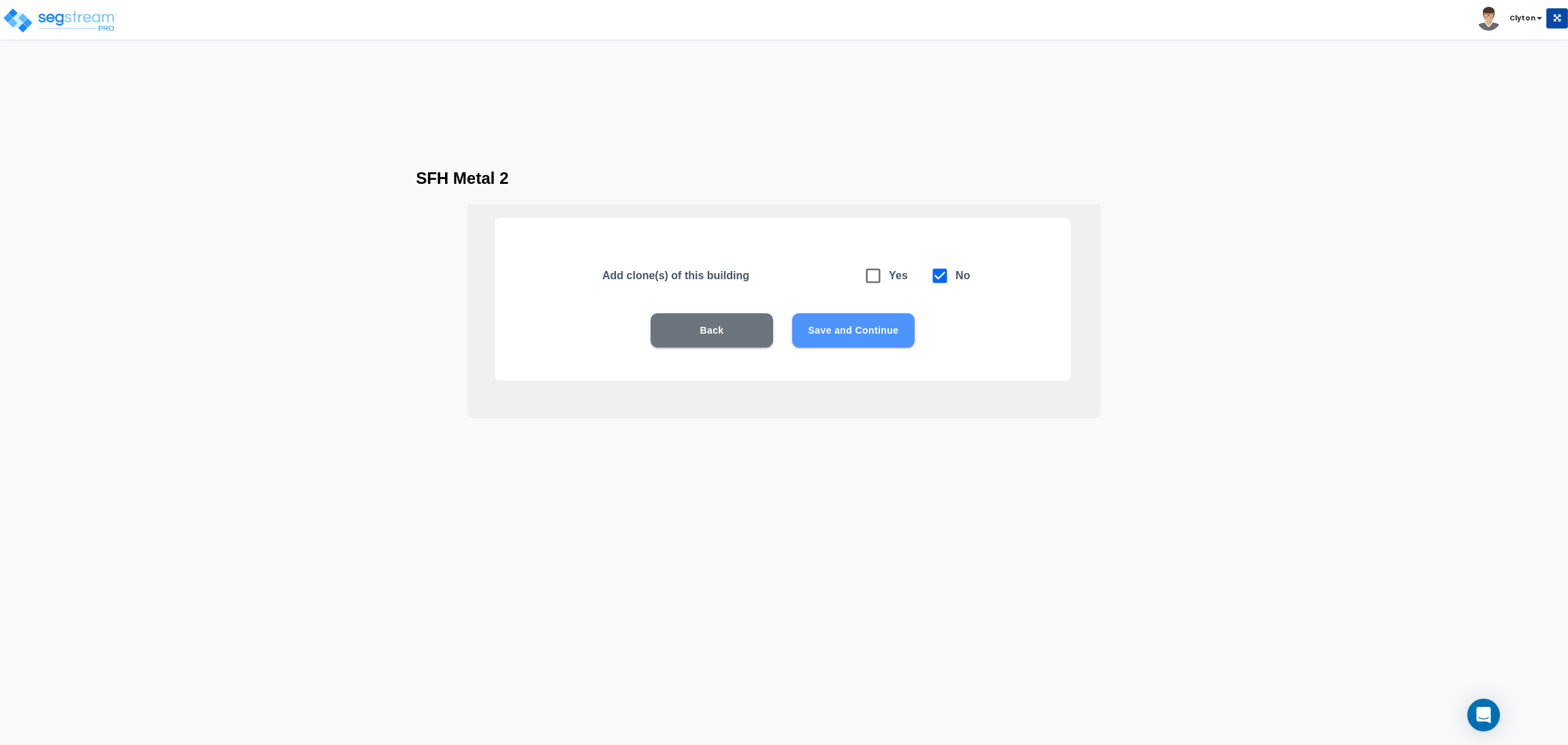
click at [816, 319] on button "Save and Continue" at bounding box center [853, 330] width 123 height 34
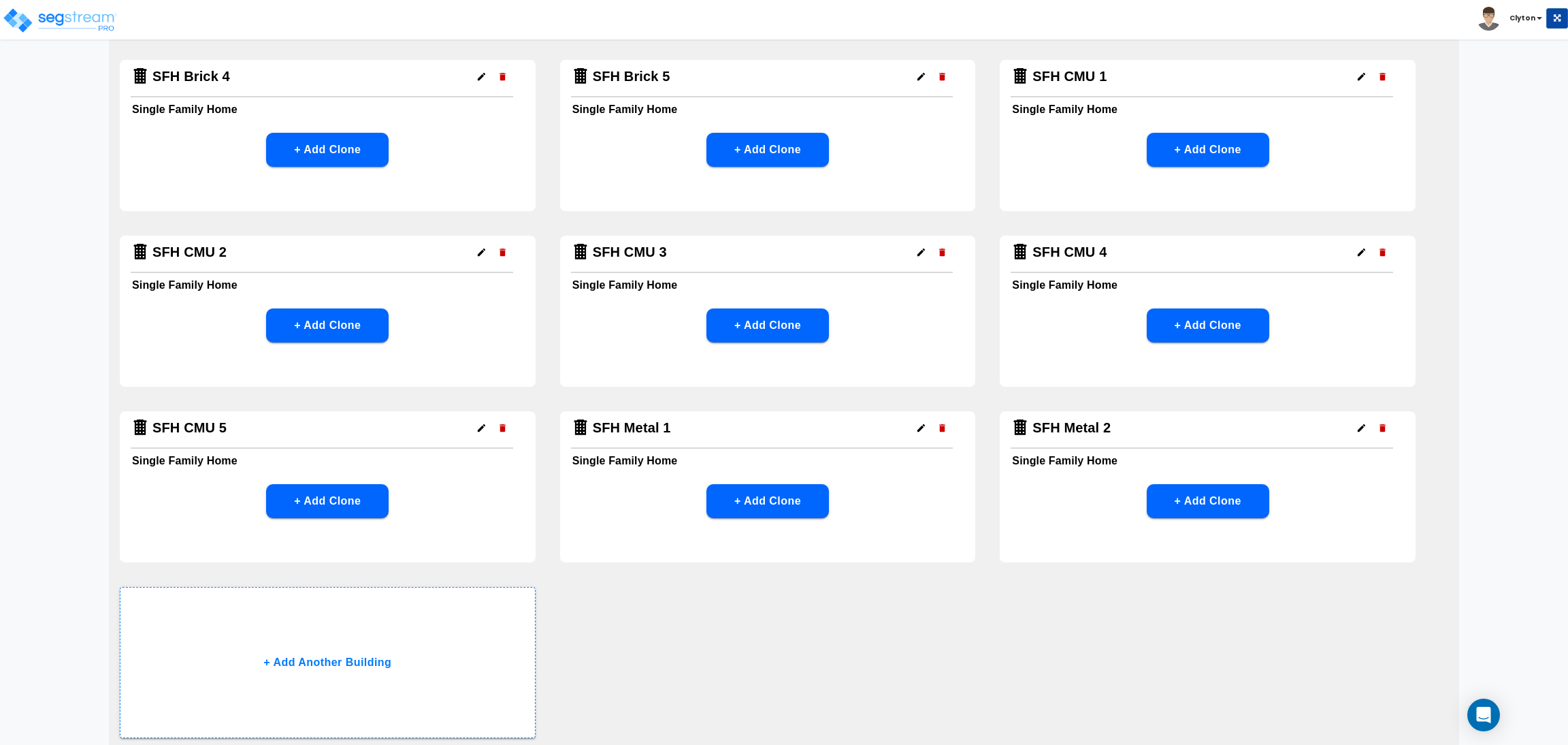
scroll to position [385, 0]
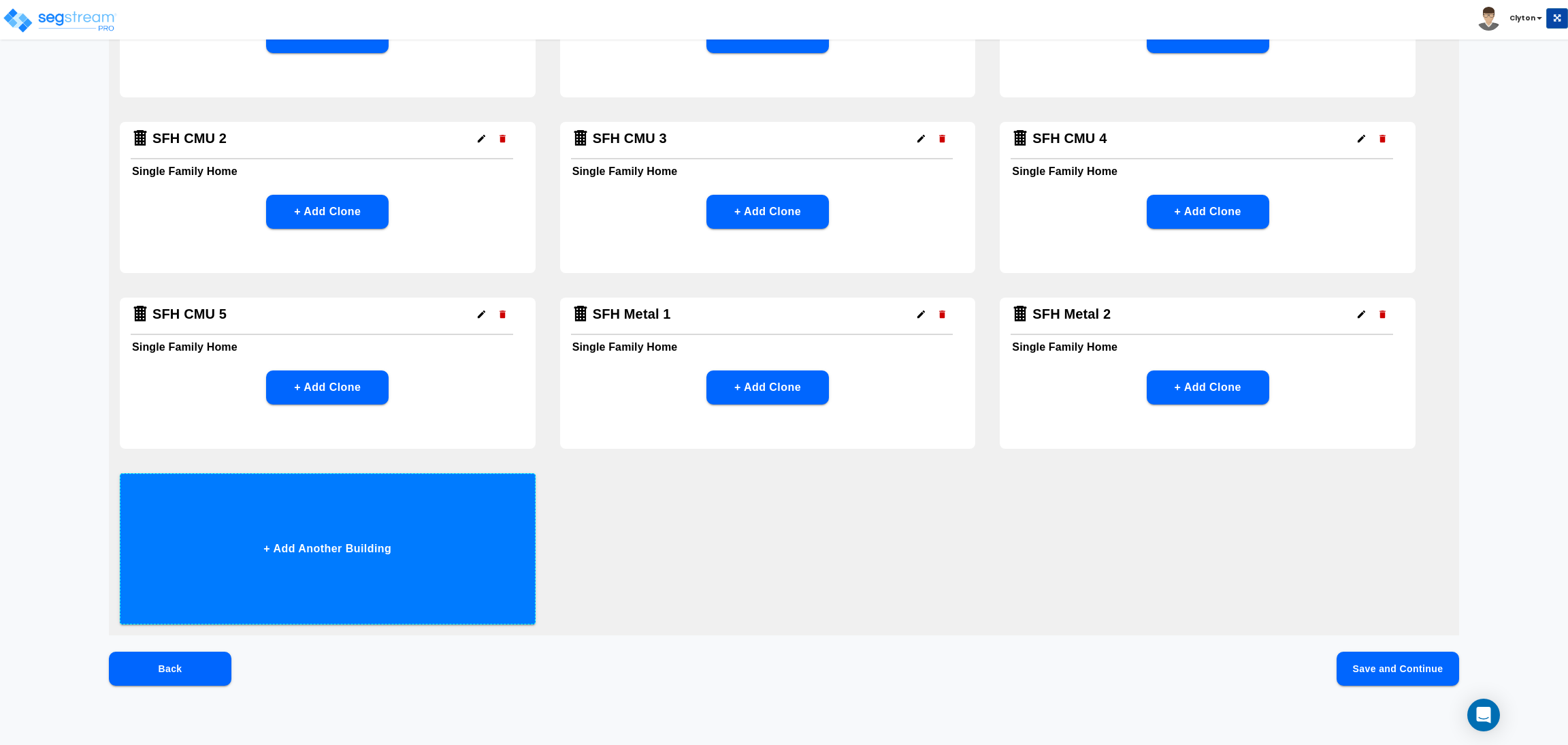
click at [465, 533] on button "+ Add Another Building" at bounding box center [327, 548] width 415 height 151
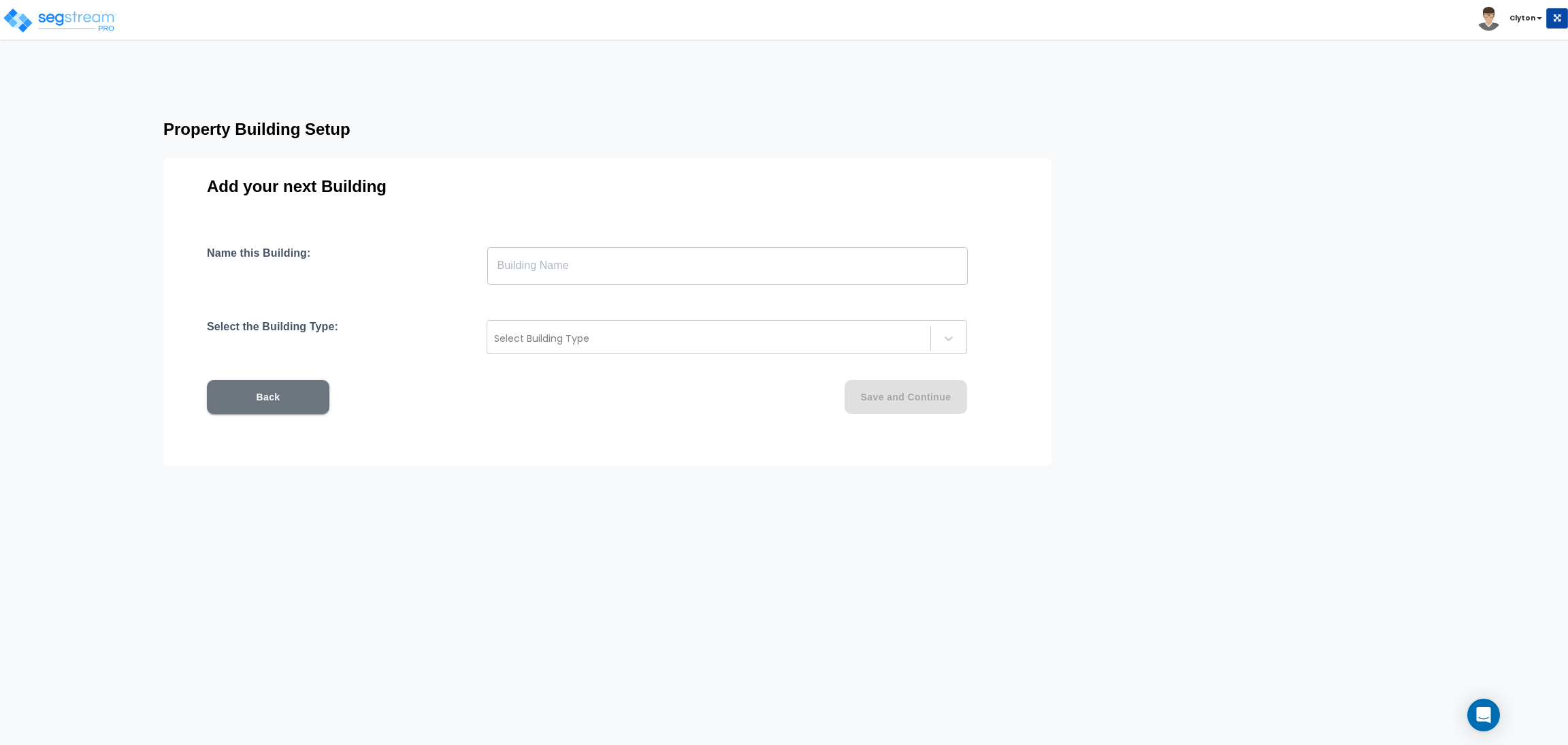
scroll to position [0, 0]
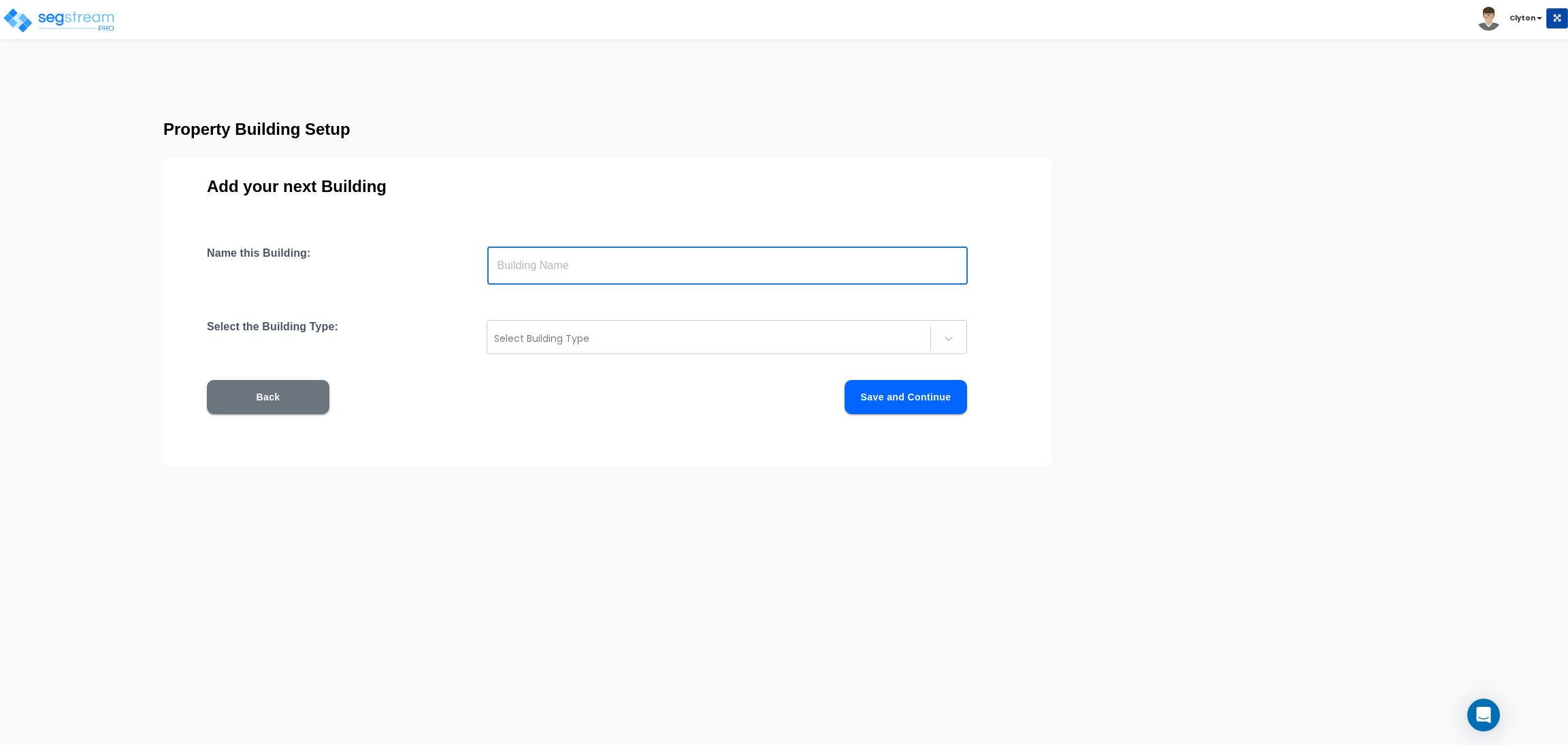
click at [750, 271] on input "text" at bounding box center [727, 265] width 480 height 38
paste input "SFH Metal 1"
type input "SFH Metal 3"
click at [705, 345] on div at bounding box center [708, 338] width 429 height 16
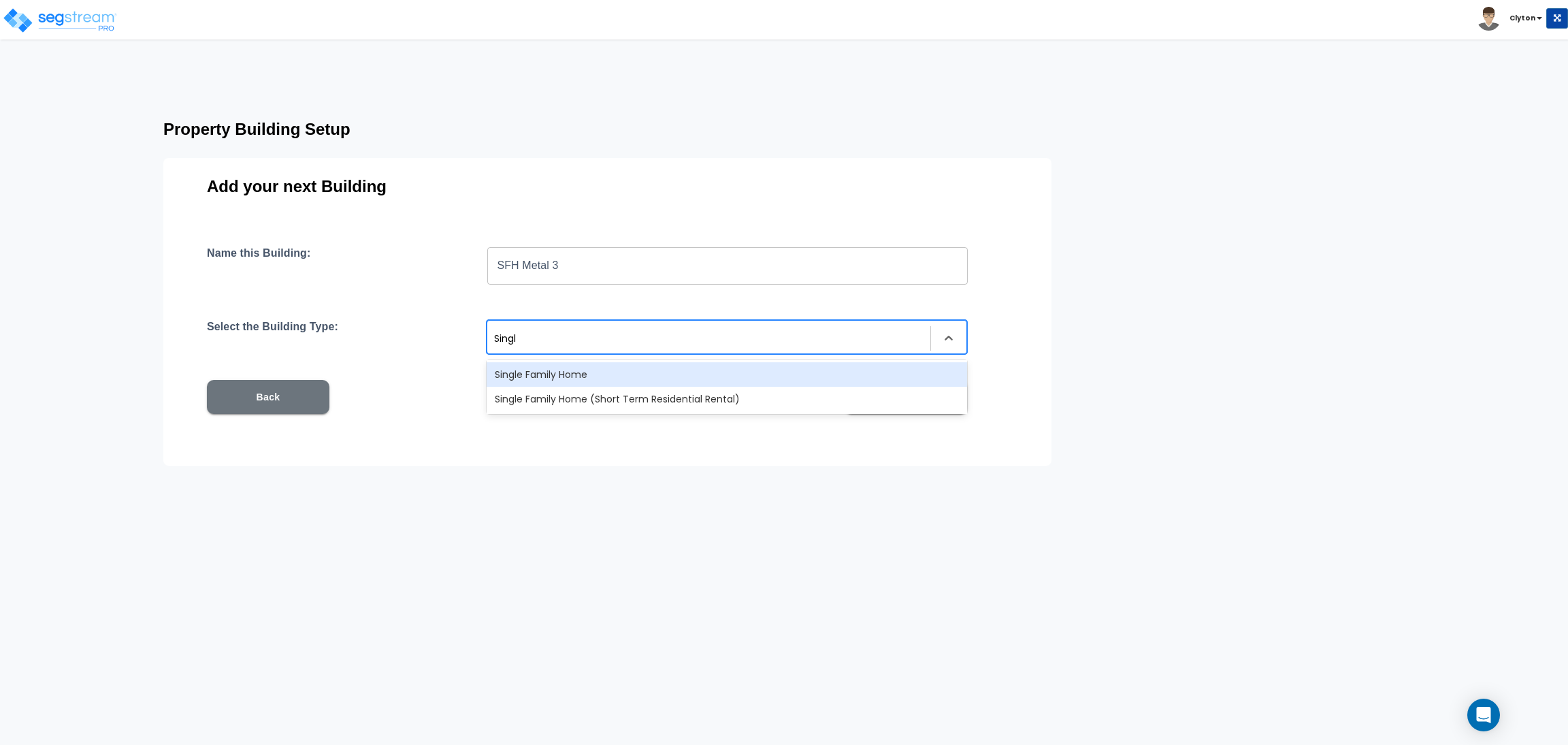
type input "Single"
click at [709, 374] on div "Single Family Home" at bounding box center [726, 374] width 480 height 25
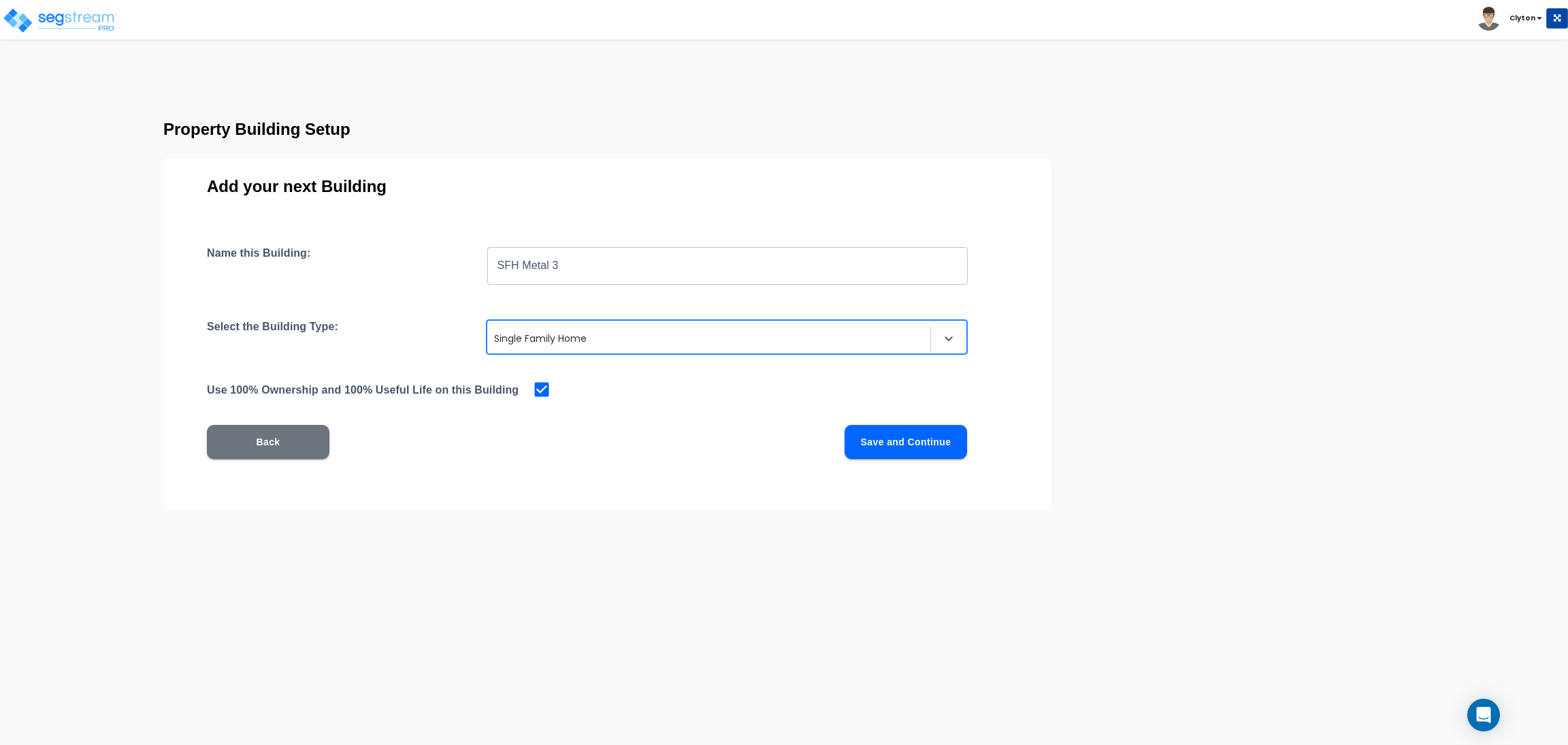
click at [906, 443] on button "Save and Continue" at bounding box center [906, 442] width 123 height 34
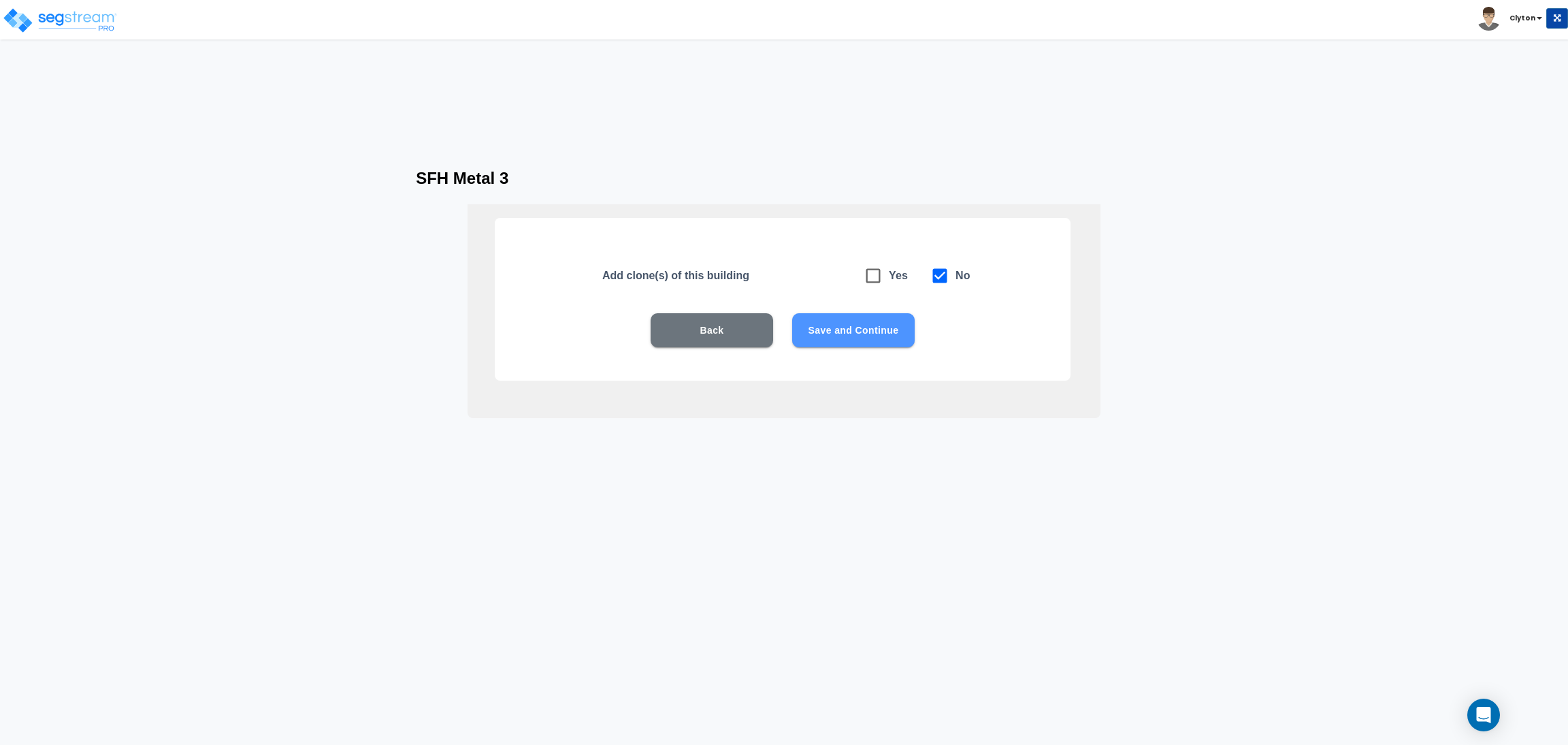
click at [846, 328] on button "Save and Continue" at bounding box center [853, 330] width 123 height 34
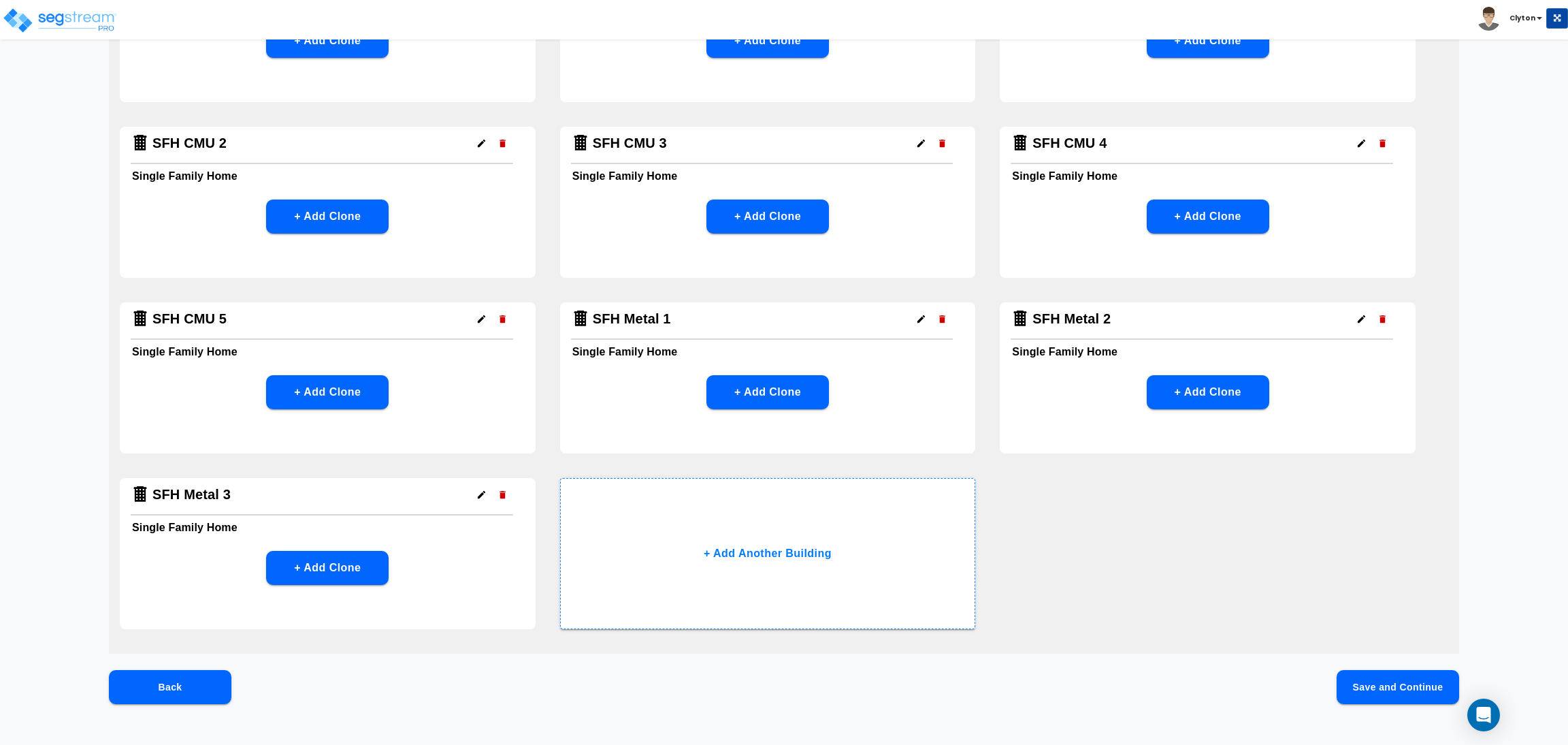
scroll to position [399, 0]
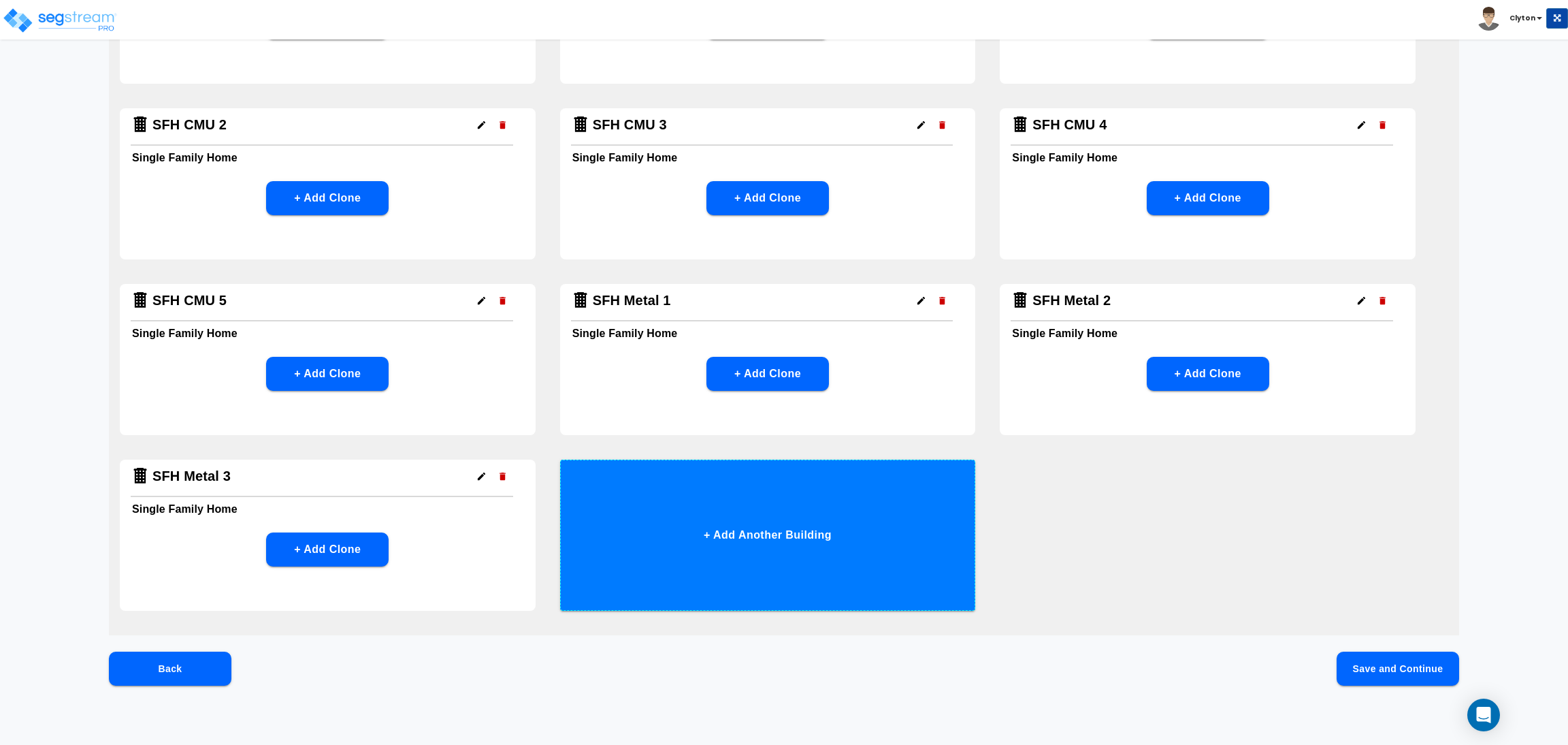
click at [762, 496] on button "+ Add Another Building" at bounding box center [767, 534] width 415 height 151
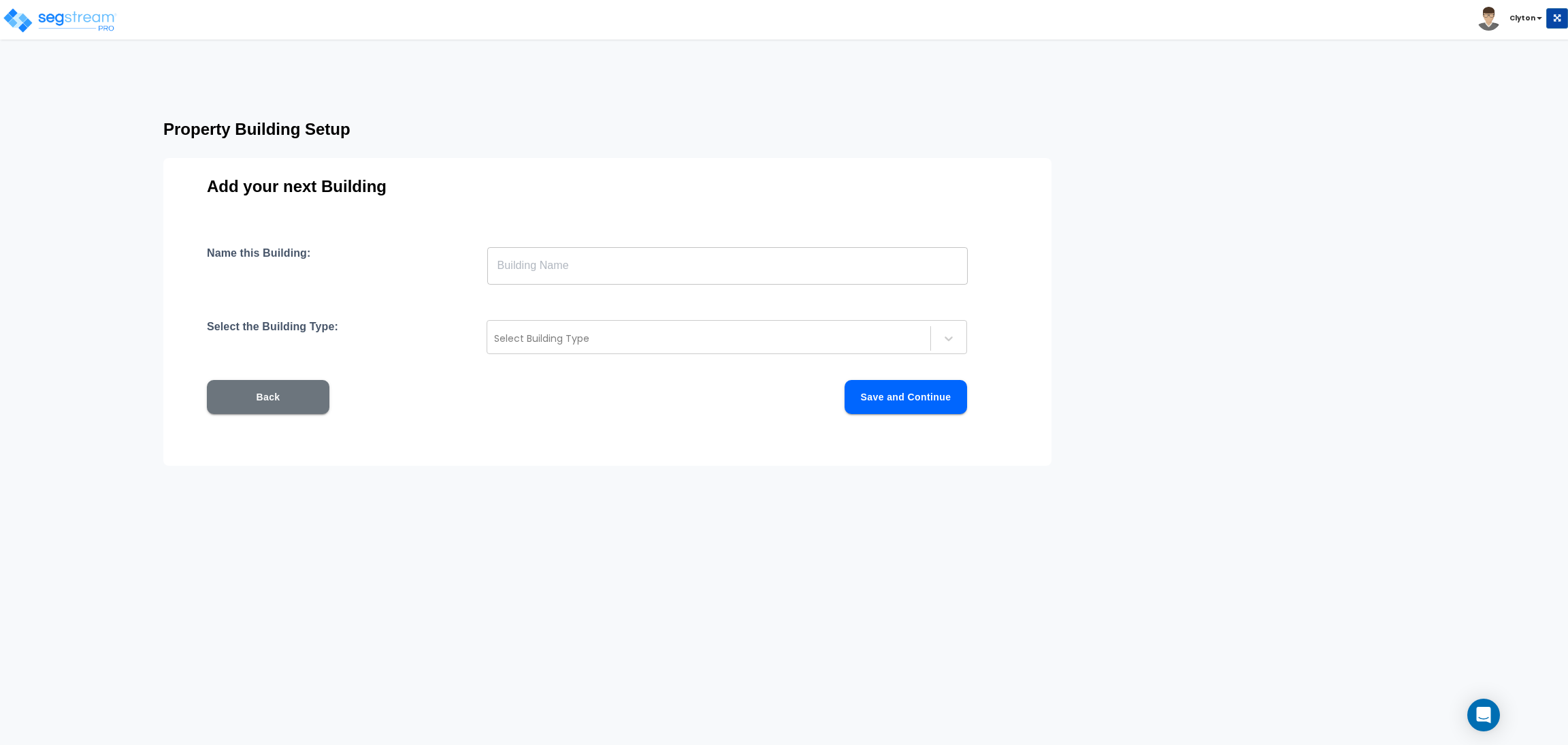
scroll to position [0, 0]
click at [656, 257] on input "text" at bounding box center [727, 265] width 480 height 38
paste input "SFH Metal 1"
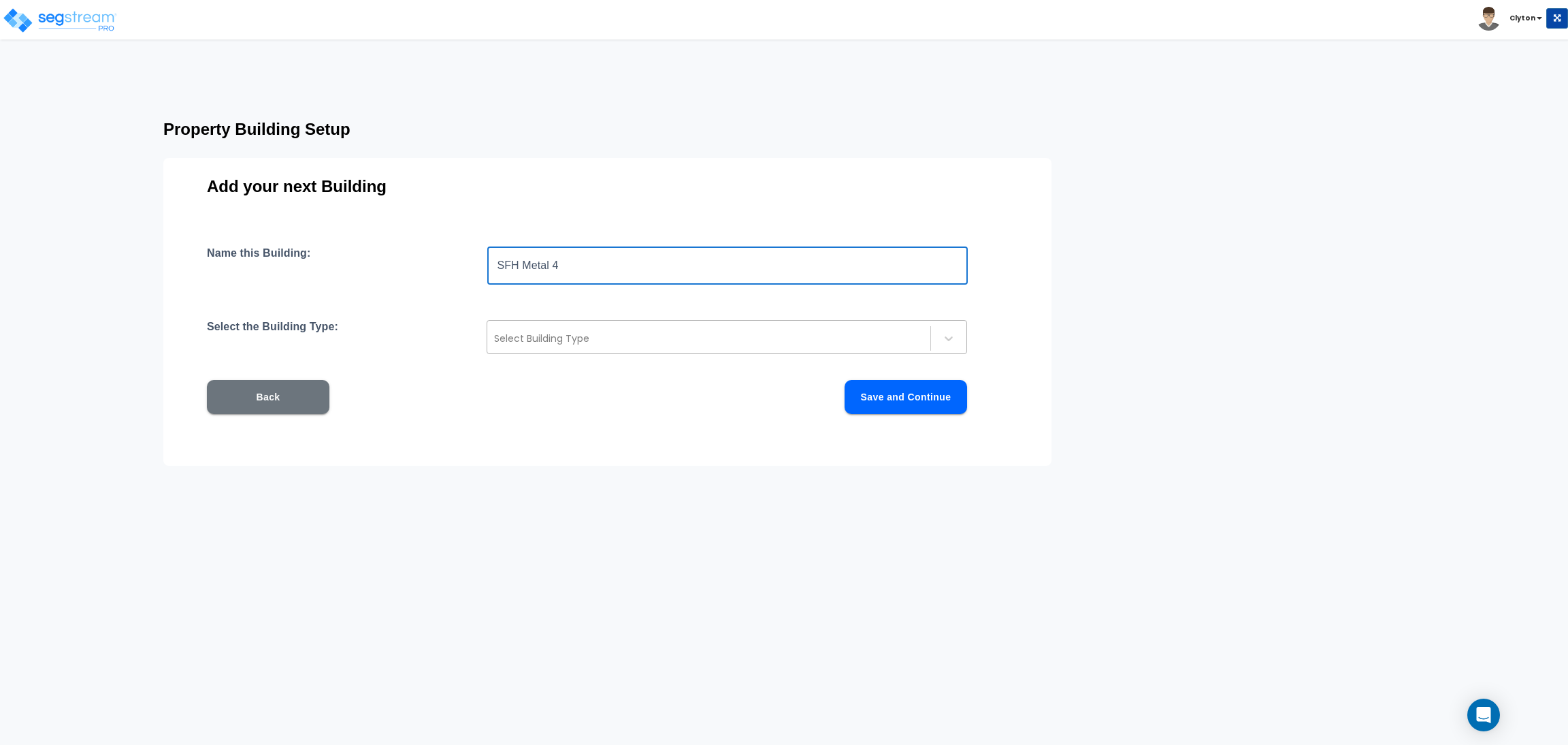
type input "SFH Metal 4"
click at [624, 335] on div at bounding box center [708, 338] width 429 height 16
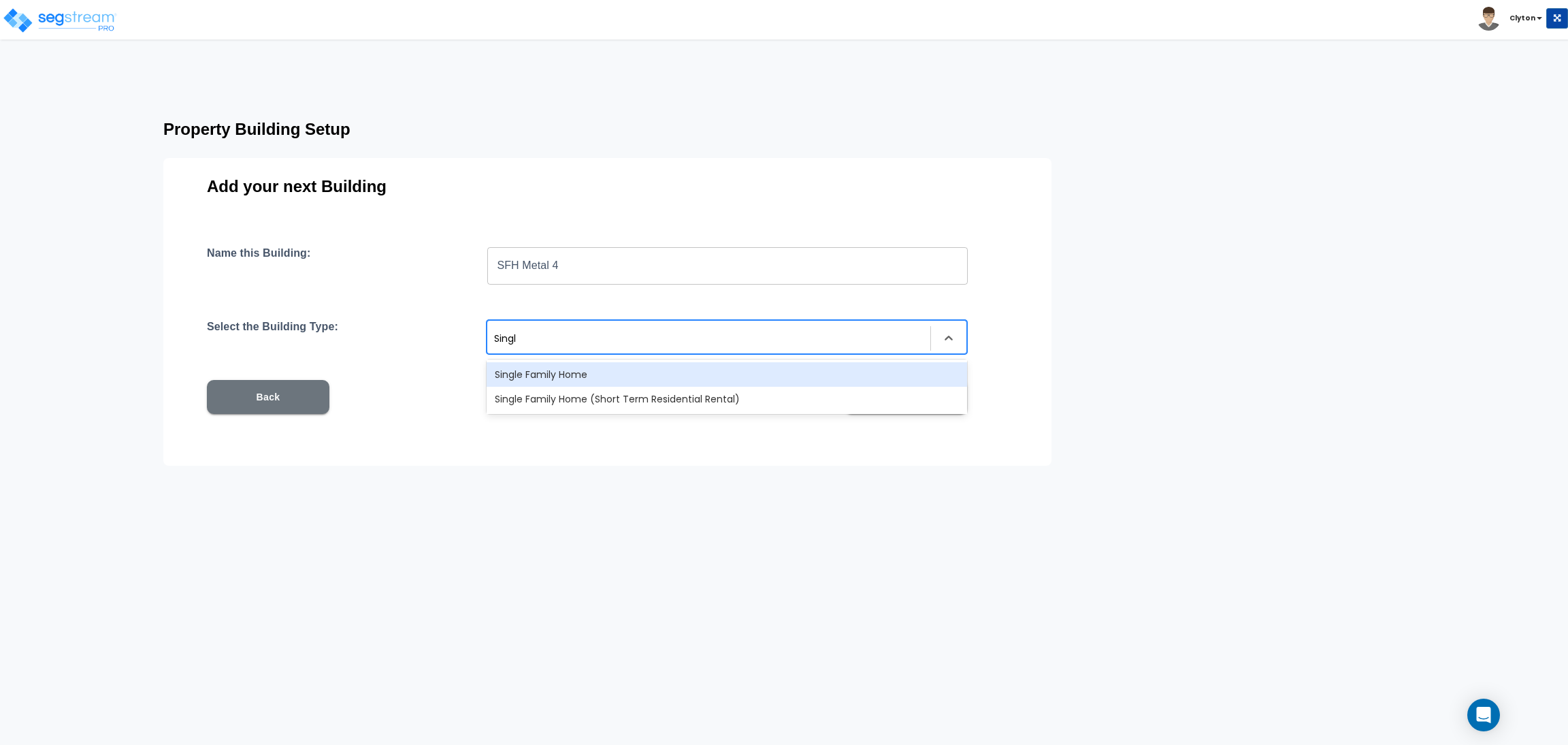
type input "Single"
click at [616, 369] on div "Single Family Home" at bounding box center [726, 374] width 480 height 25
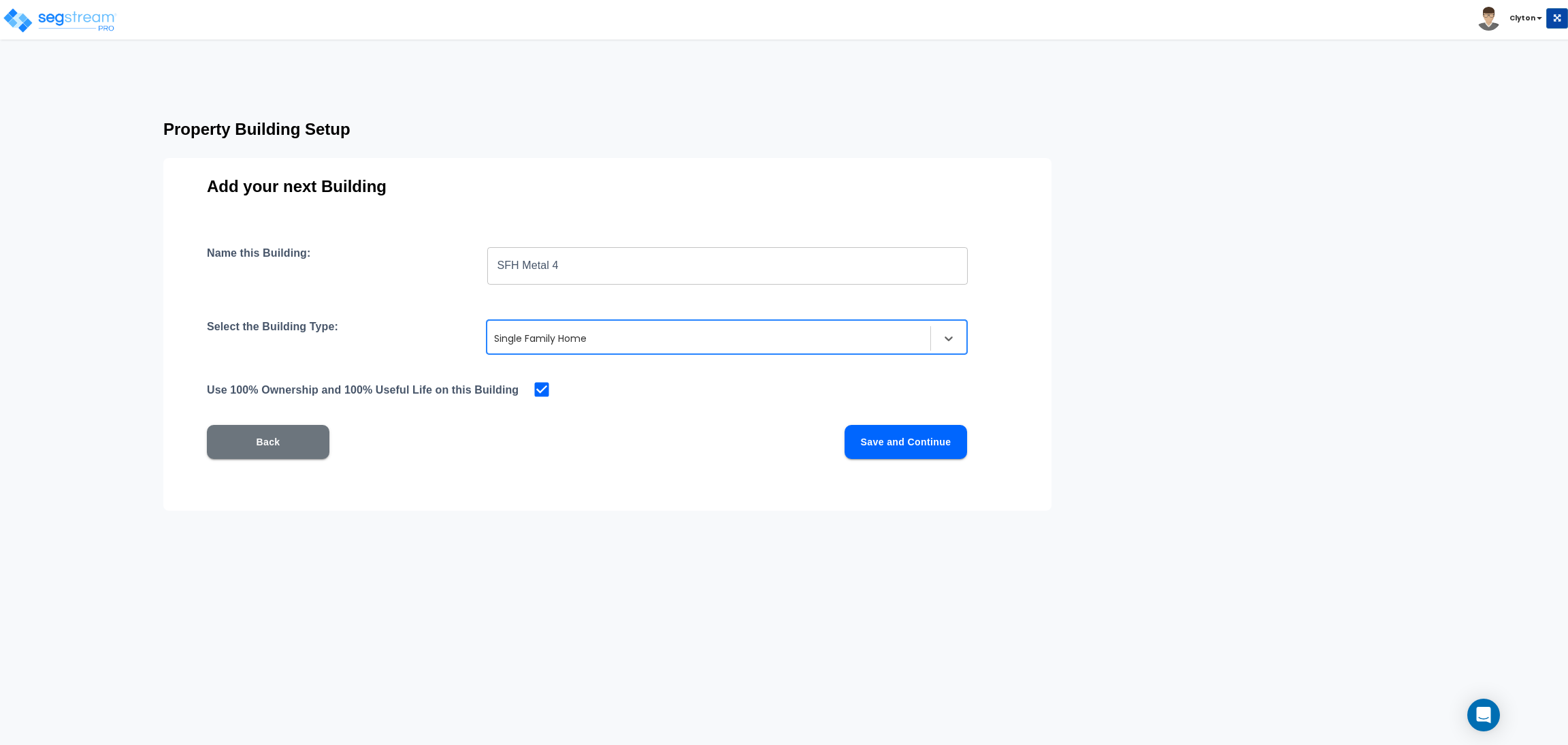
click at [886, 445] on button "Save and Continue" at bounding box center [906, 442] width 123 height 34
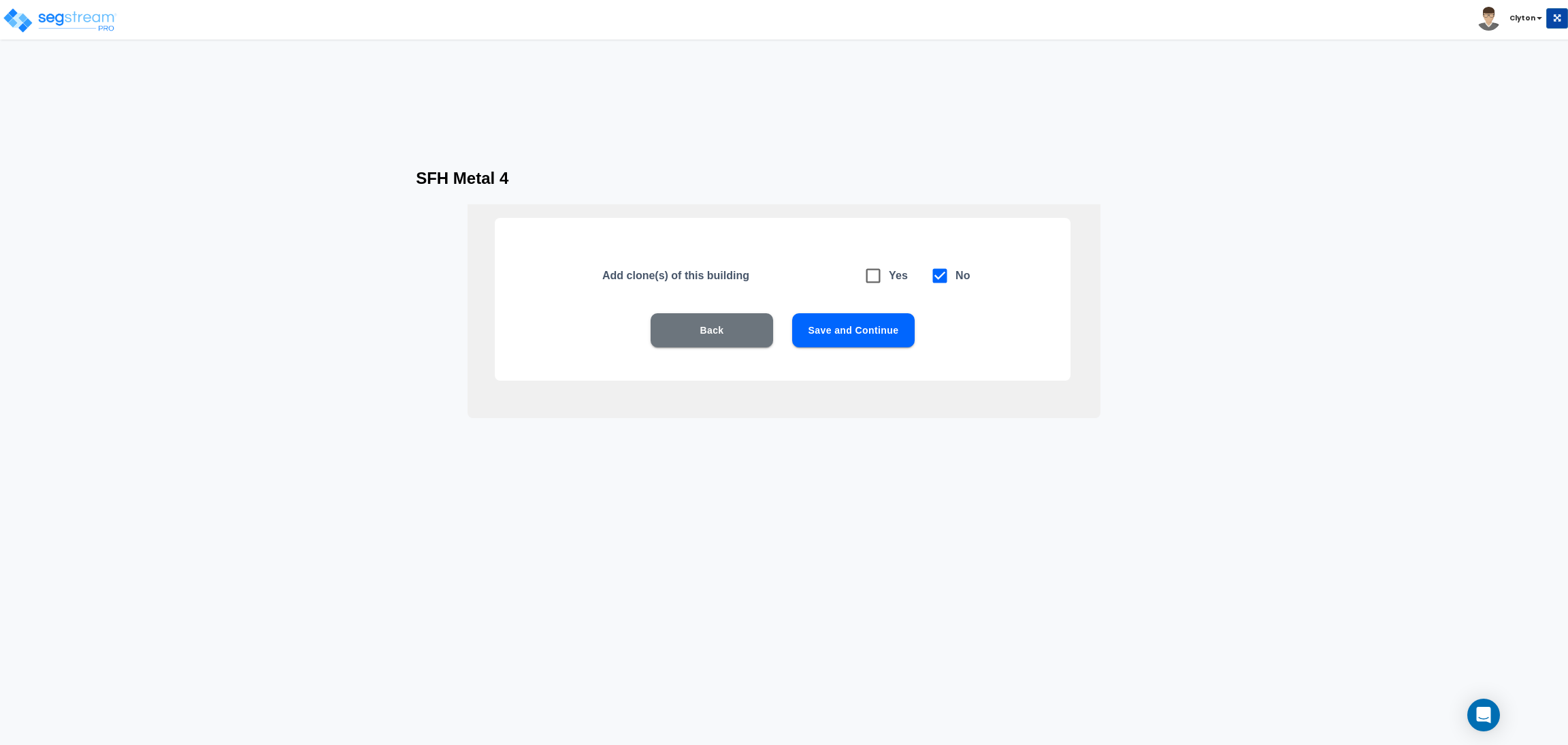
click at [834, 317] on button "Save and Continue" at bounding box center [853, 330] width 123 height 34
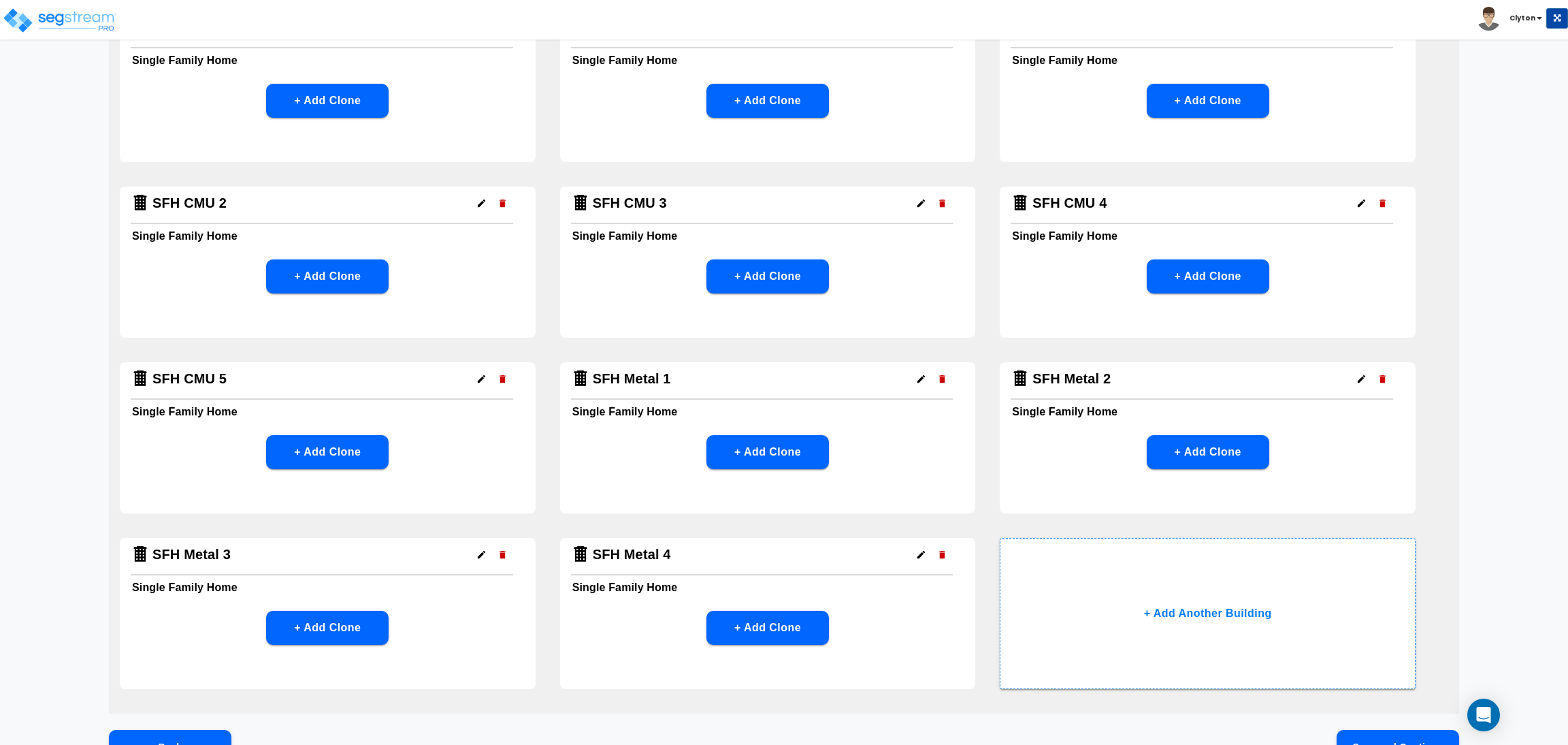
scroll to position [399, 0]
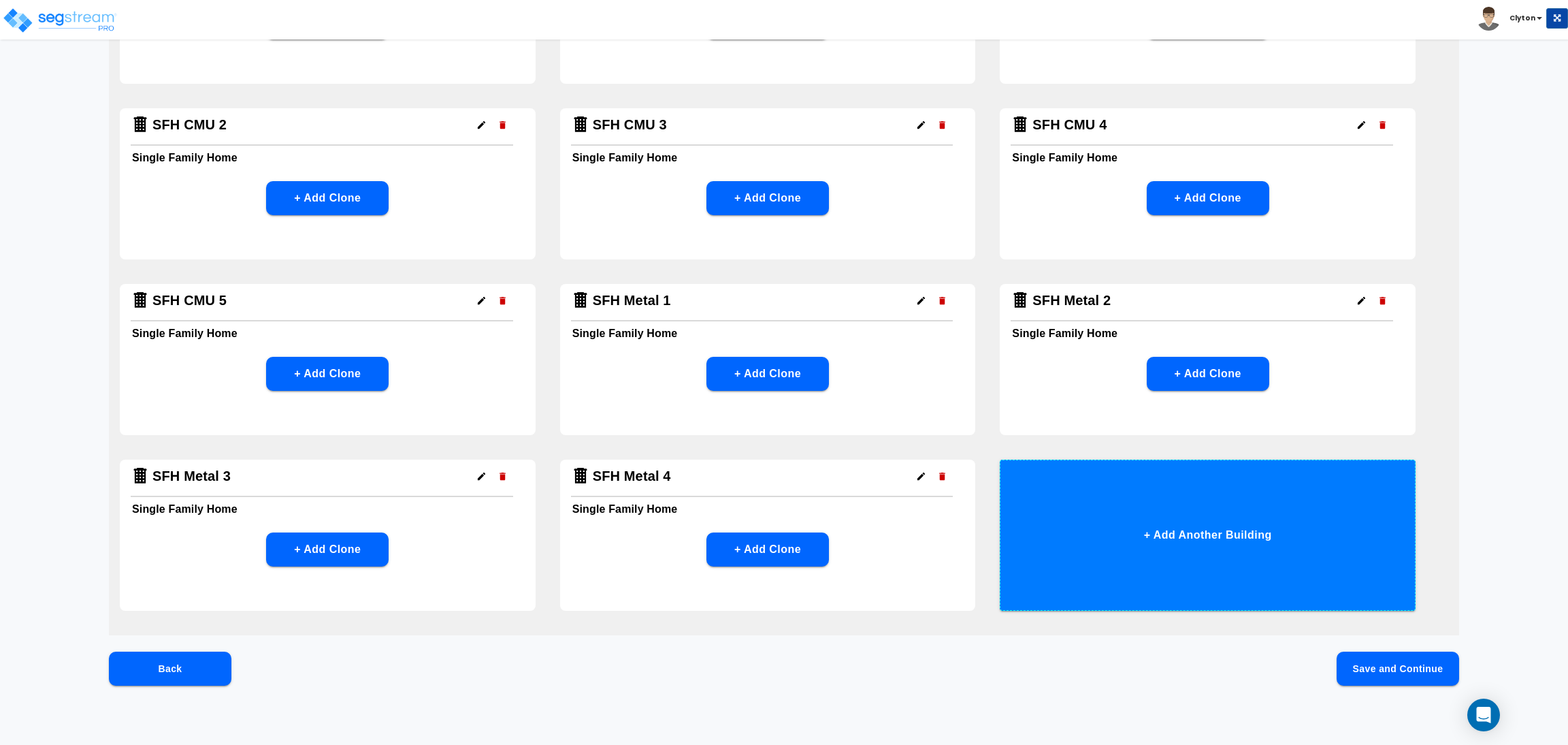
click at [1115, 541] on button "+ Add Another Building" at bounding box center [1207, 534] width 415 height 151
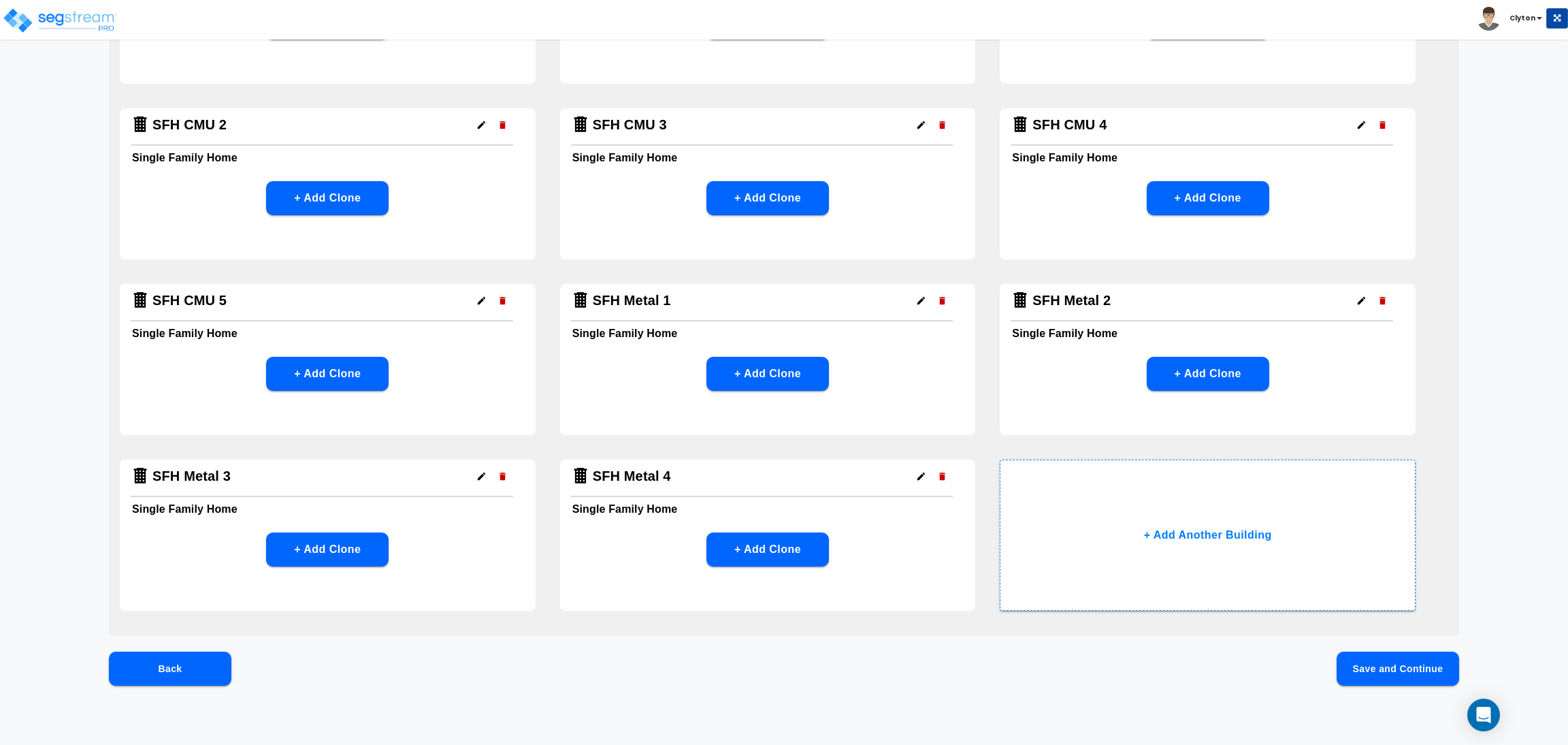
scroll to position [0, 0]
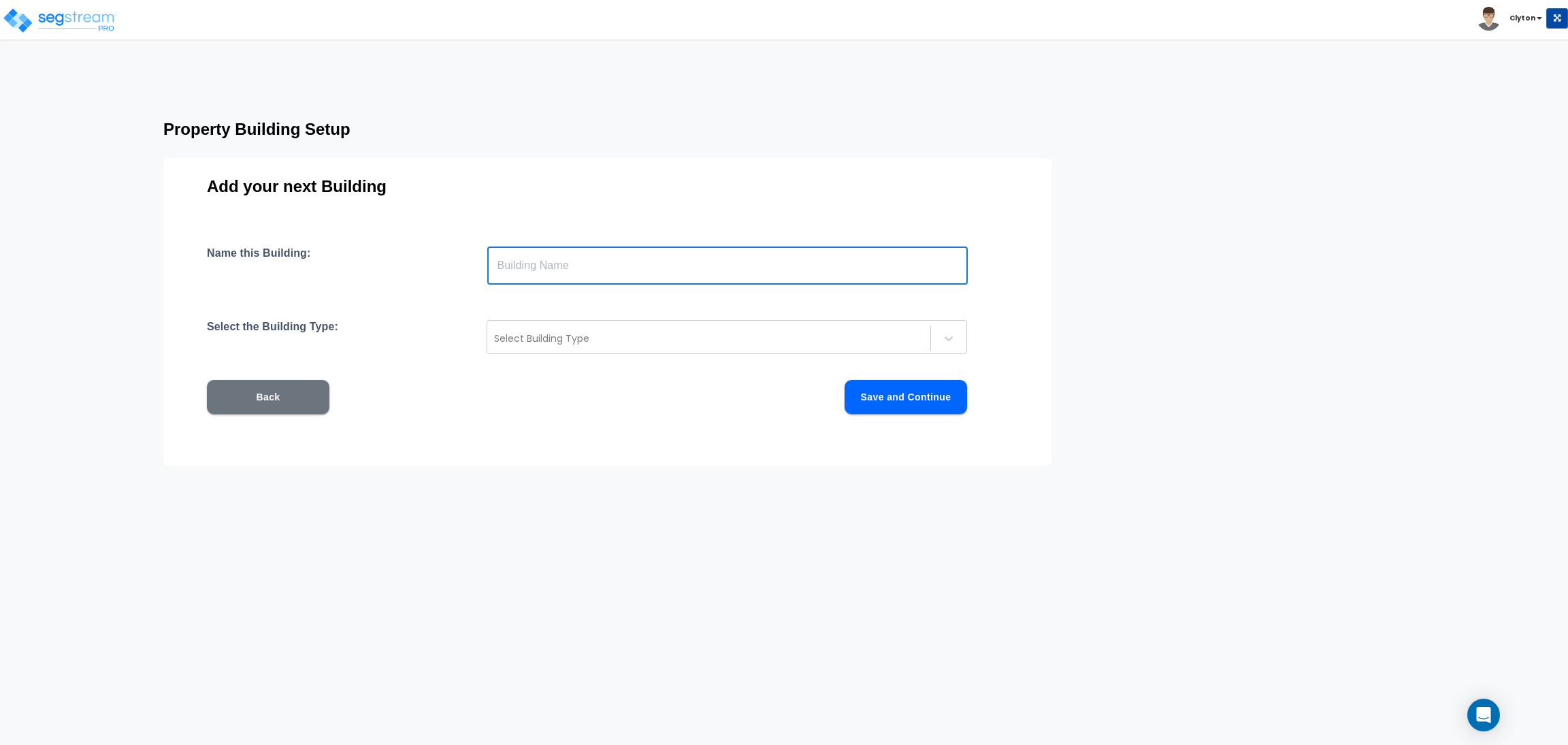
click at [802, 265] on input "text" at bounding box center [727, 265] width 480 height 38
paste input "SFH Metal 1"
type input "SFH Metal 5"
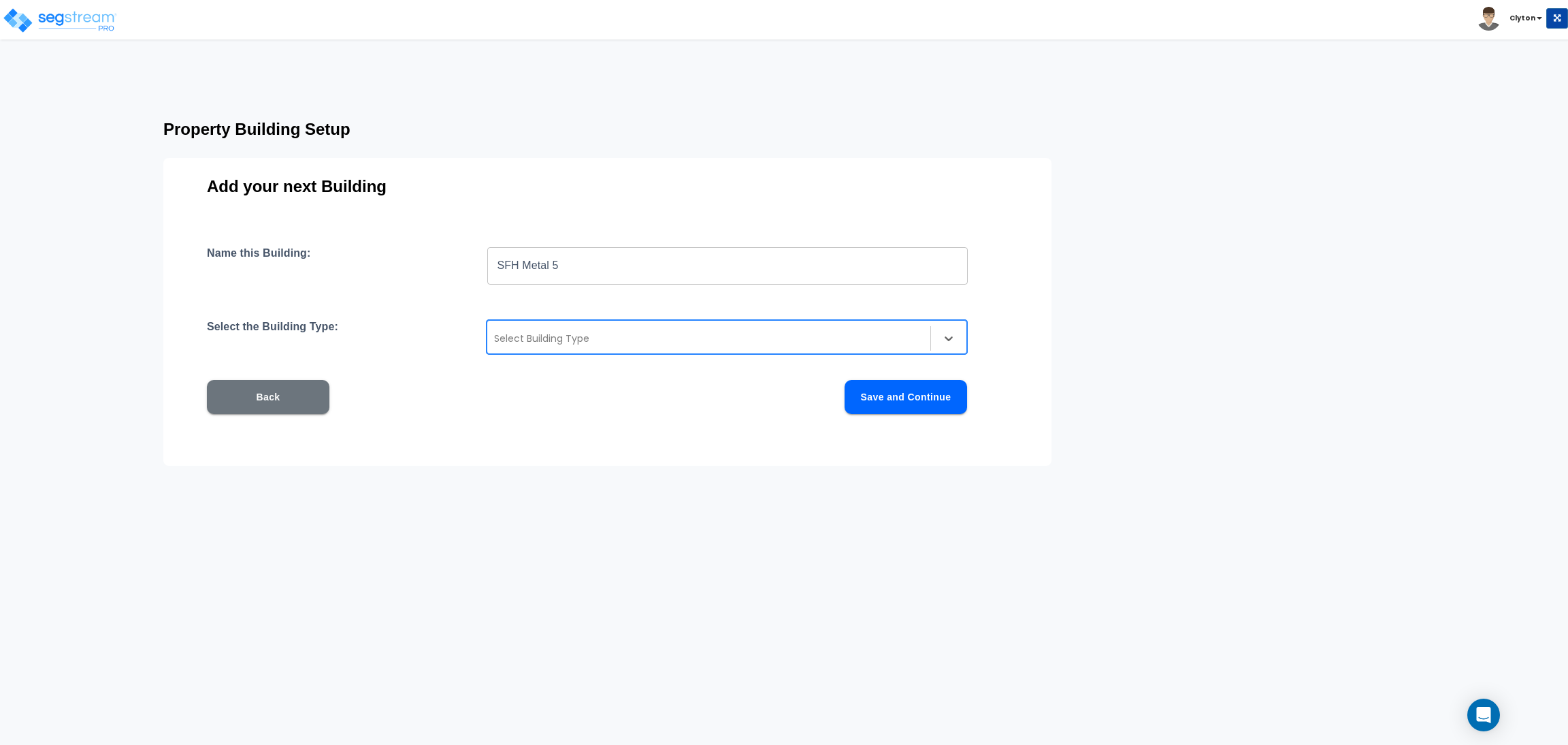
click at [719, 338] on div at bounding box center [708, 338] width 429 height 16
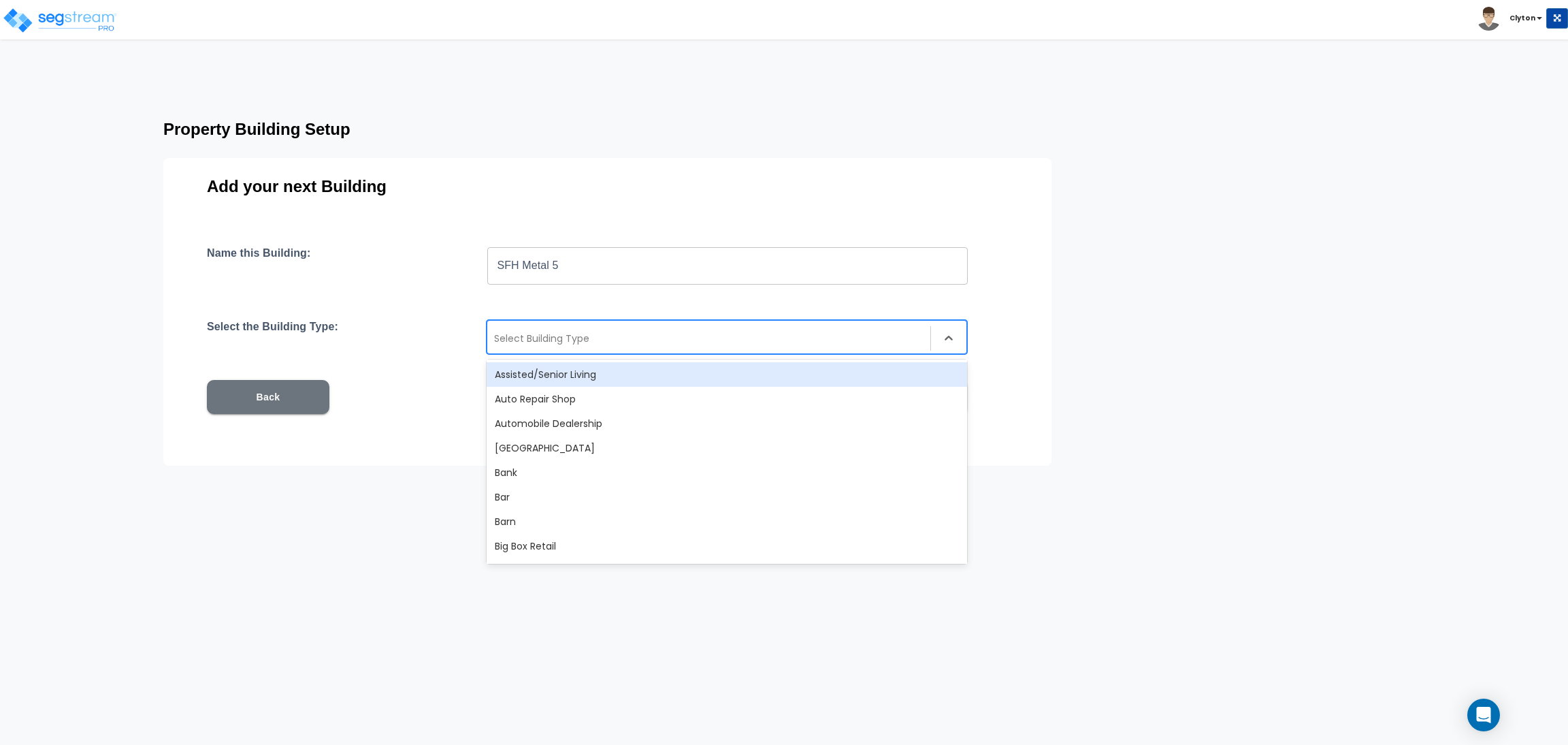
type input "S"
type input "Single"
click at [684, 378] on div "Single Family Home" at bounding box center [726, 374] width 480 height 25
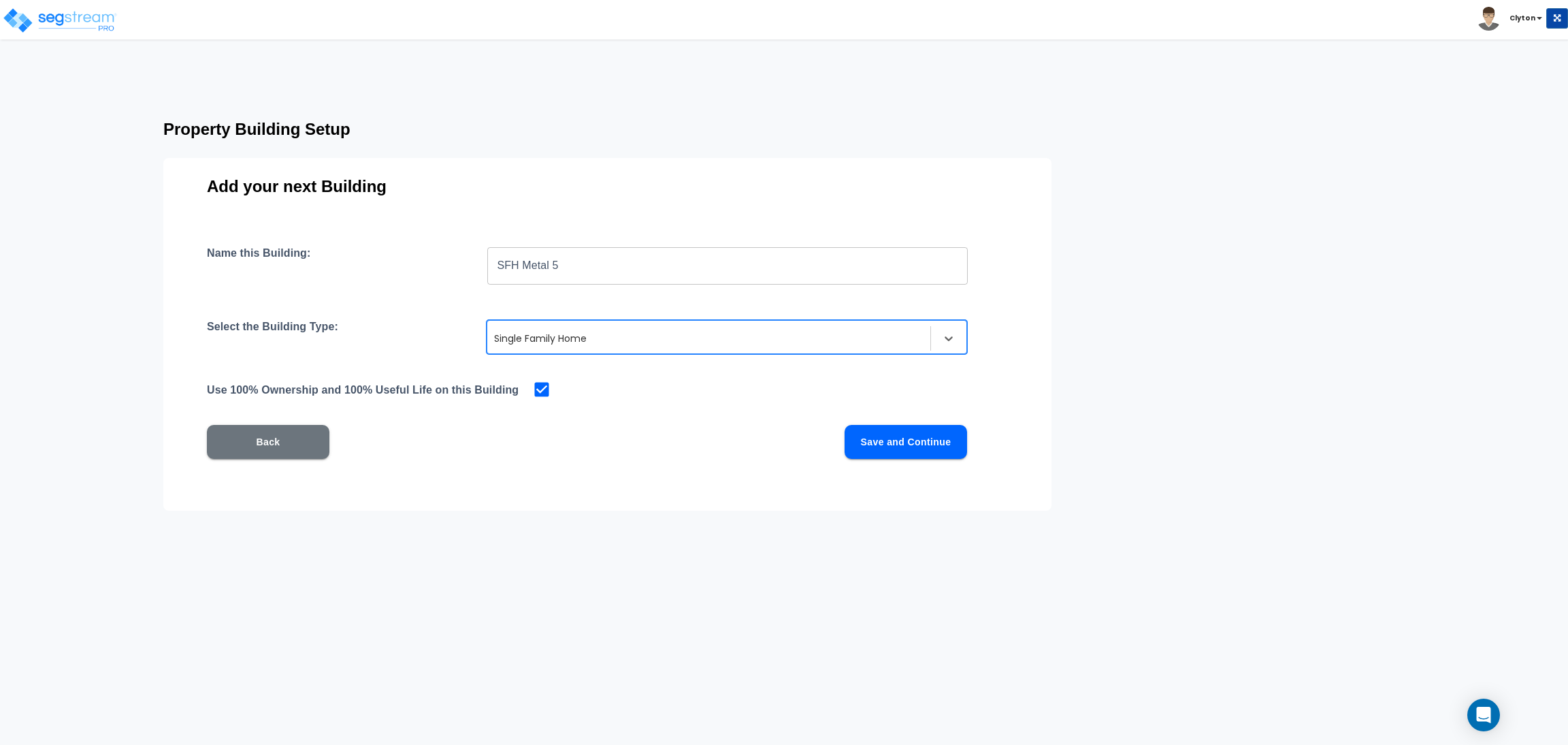
click at [897, 436] on button "Save and Continue" at bounding box center [906, 442] width 123 height 34
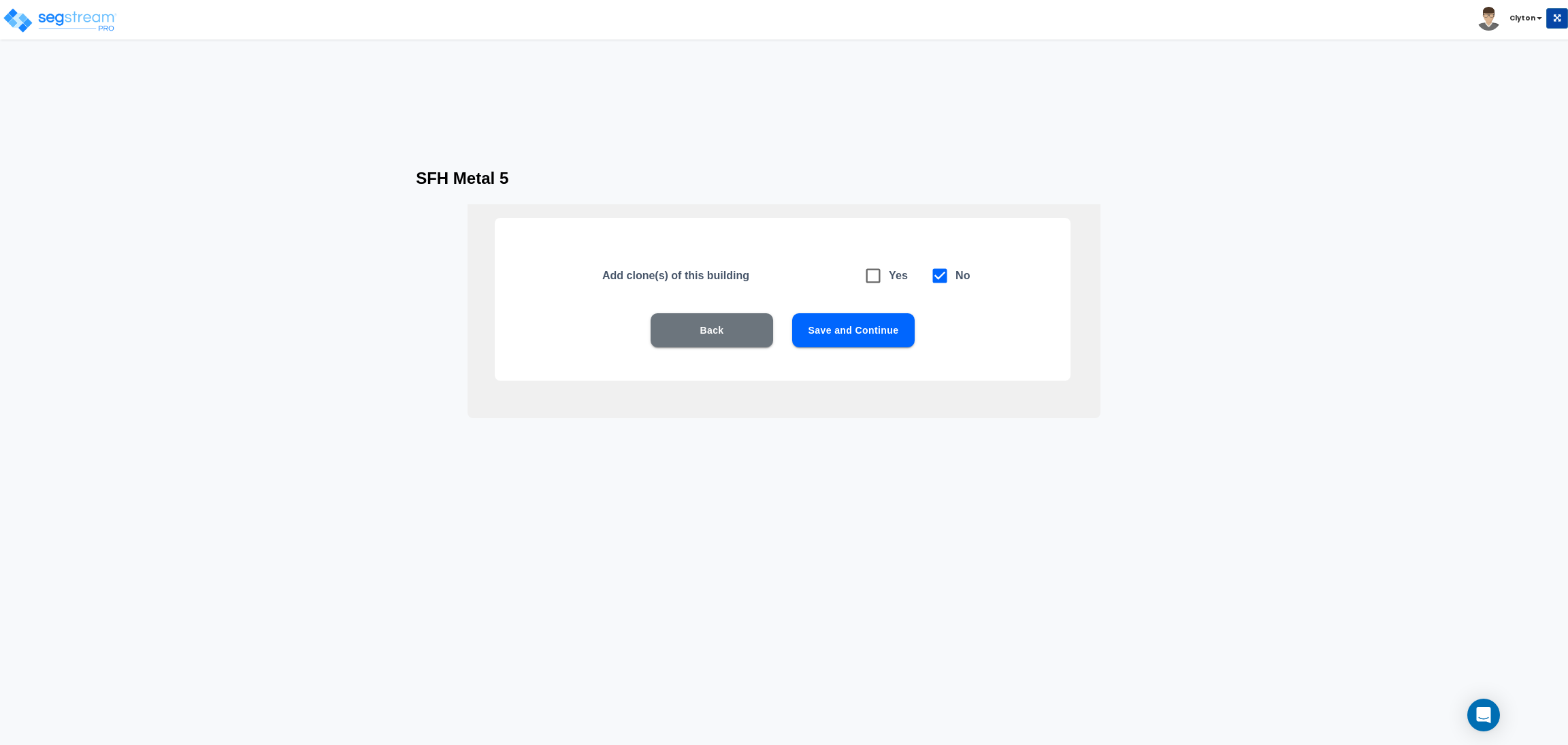
click at [855, 317] on button "Save and Continue" at bounding box center [853, 330] width 123 height 34
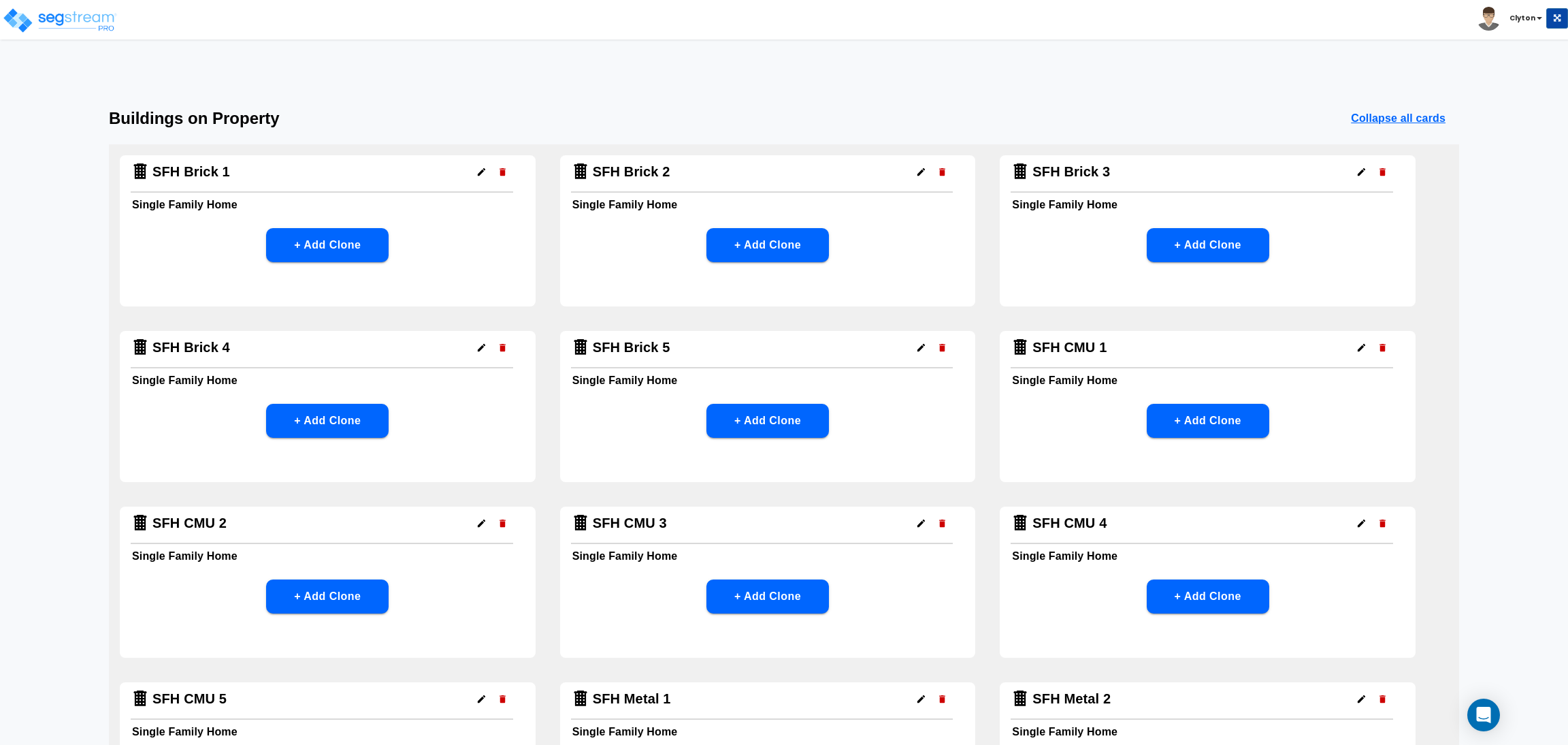
click at [1481, 371] on div "Buildings on Property Collapse all cards SFH Brick 1 Single Family Home + Add C…" at bounding box center [784, 699] width 1568 height 1180
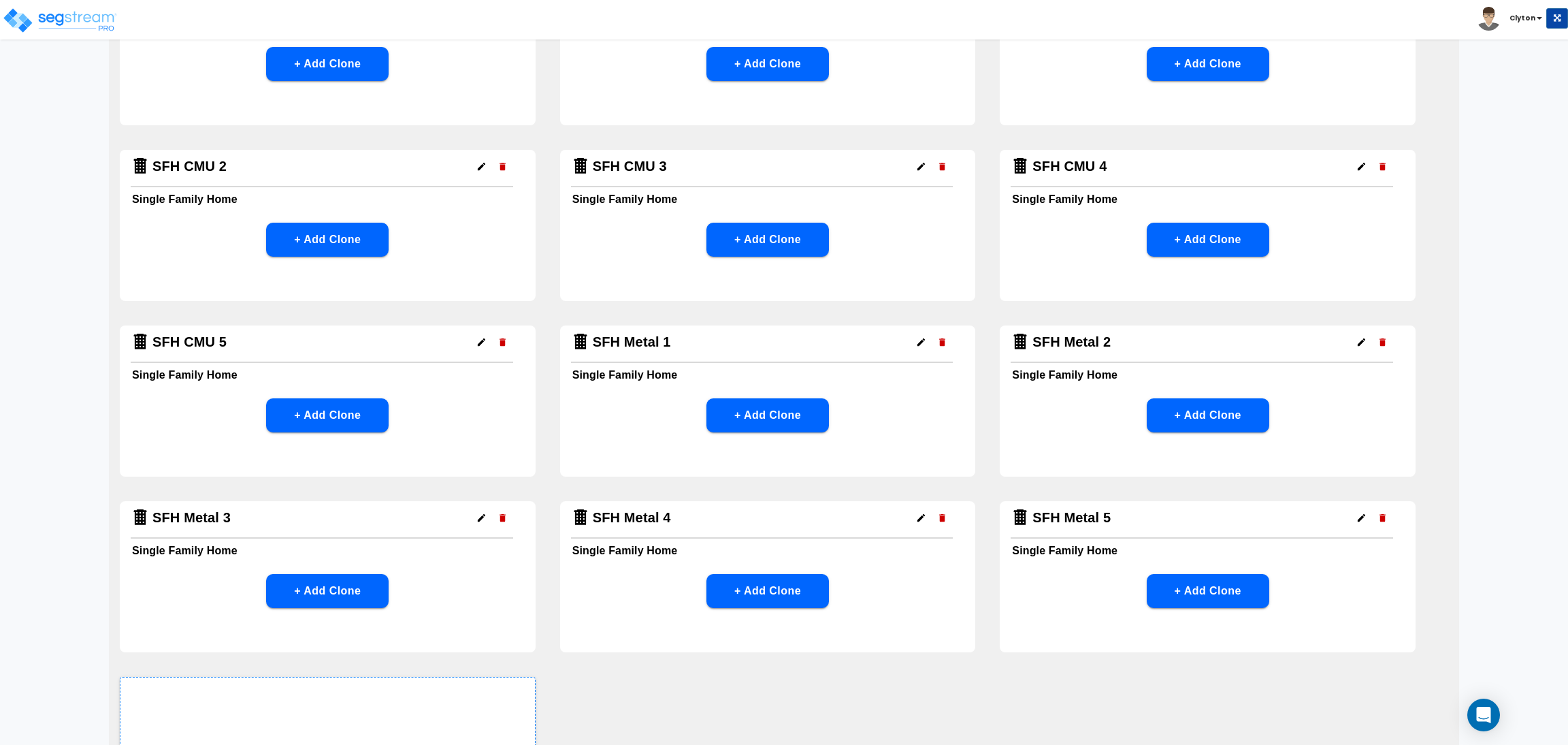
scroll to position [509, 0]
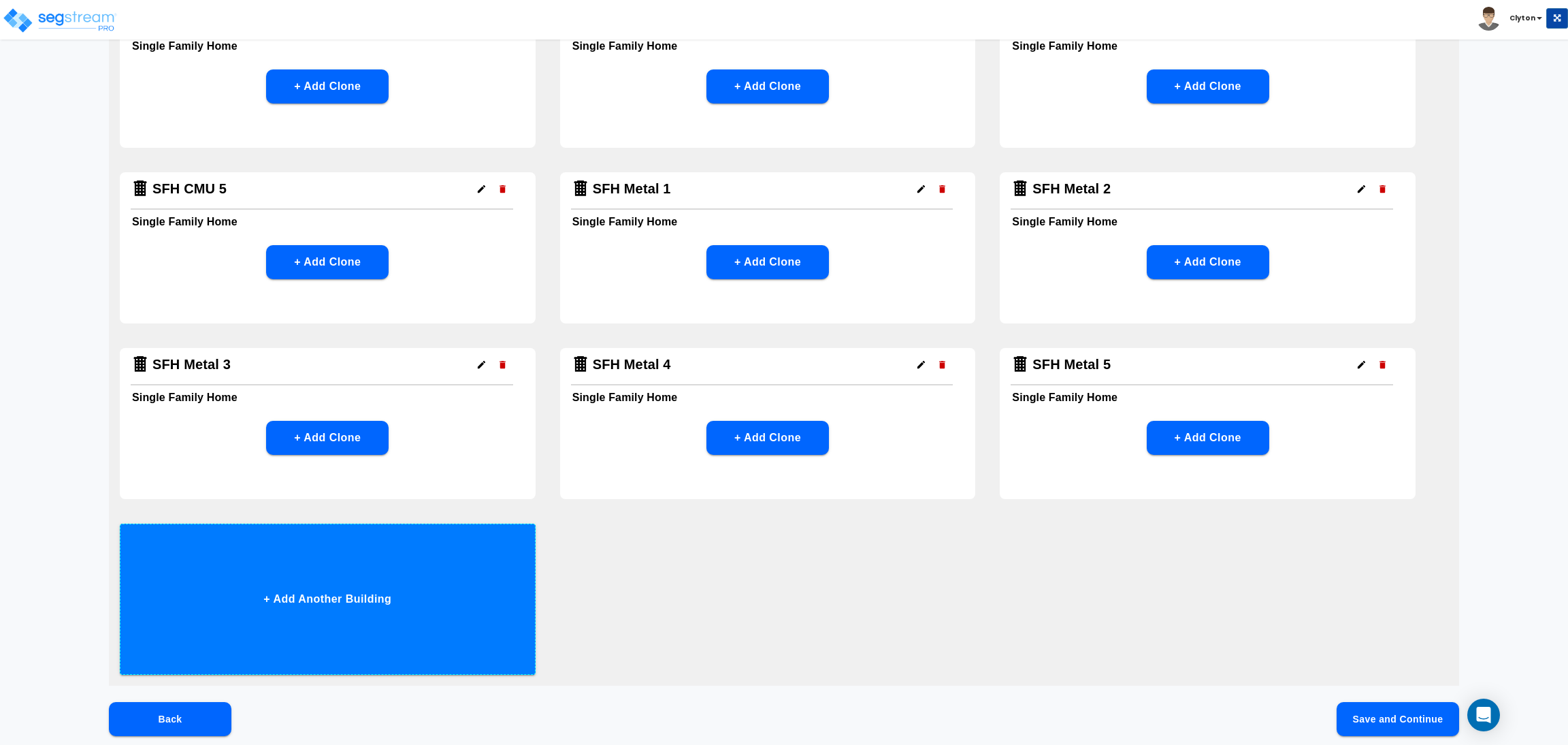
click at [351, 551] on button "+ Add Another Building" at bounding box center [327, 598] width 415 height 151
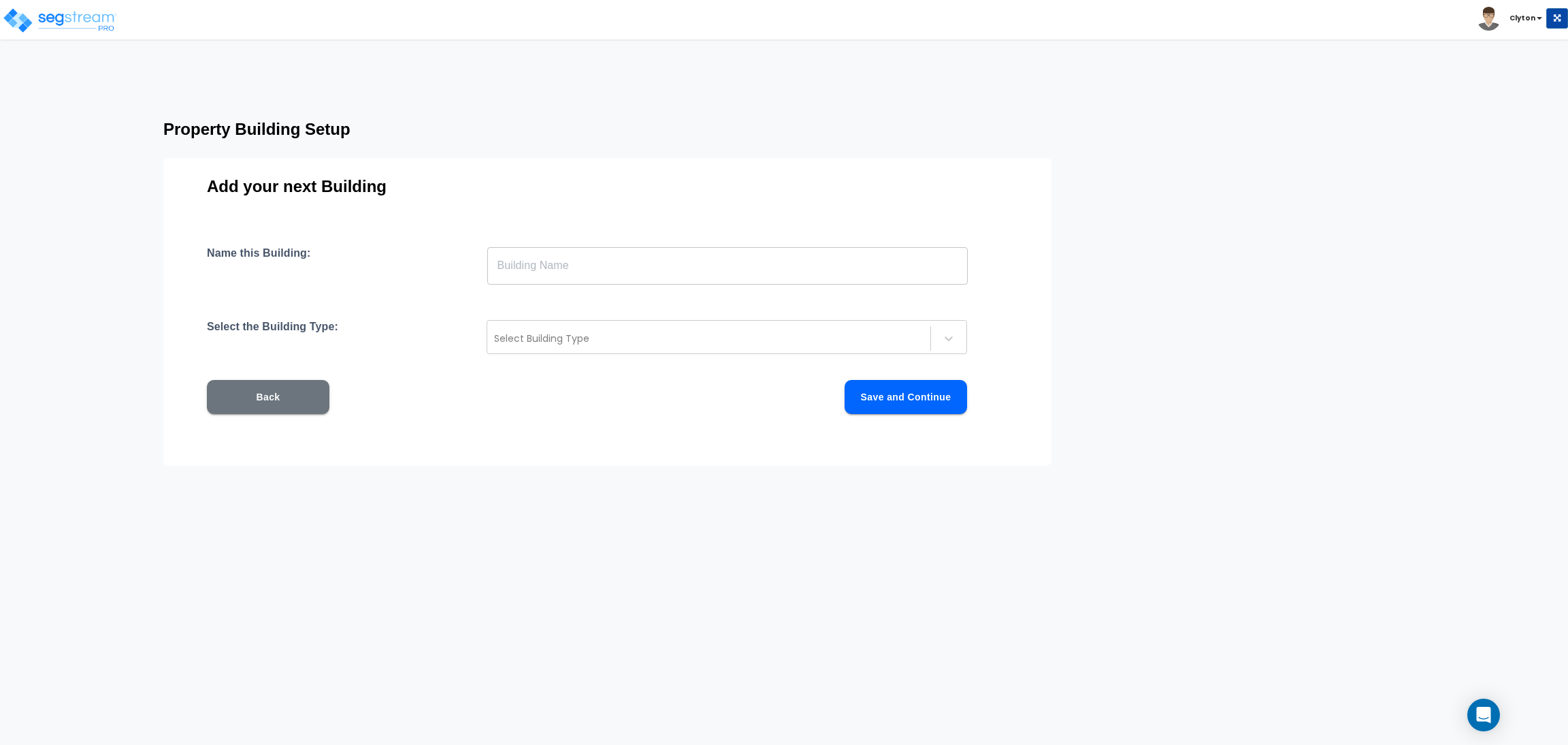
click at [570, 265] on input "text" at bounding box center [727, 265] width 480 height 38
paste input "SFH Metal 1"
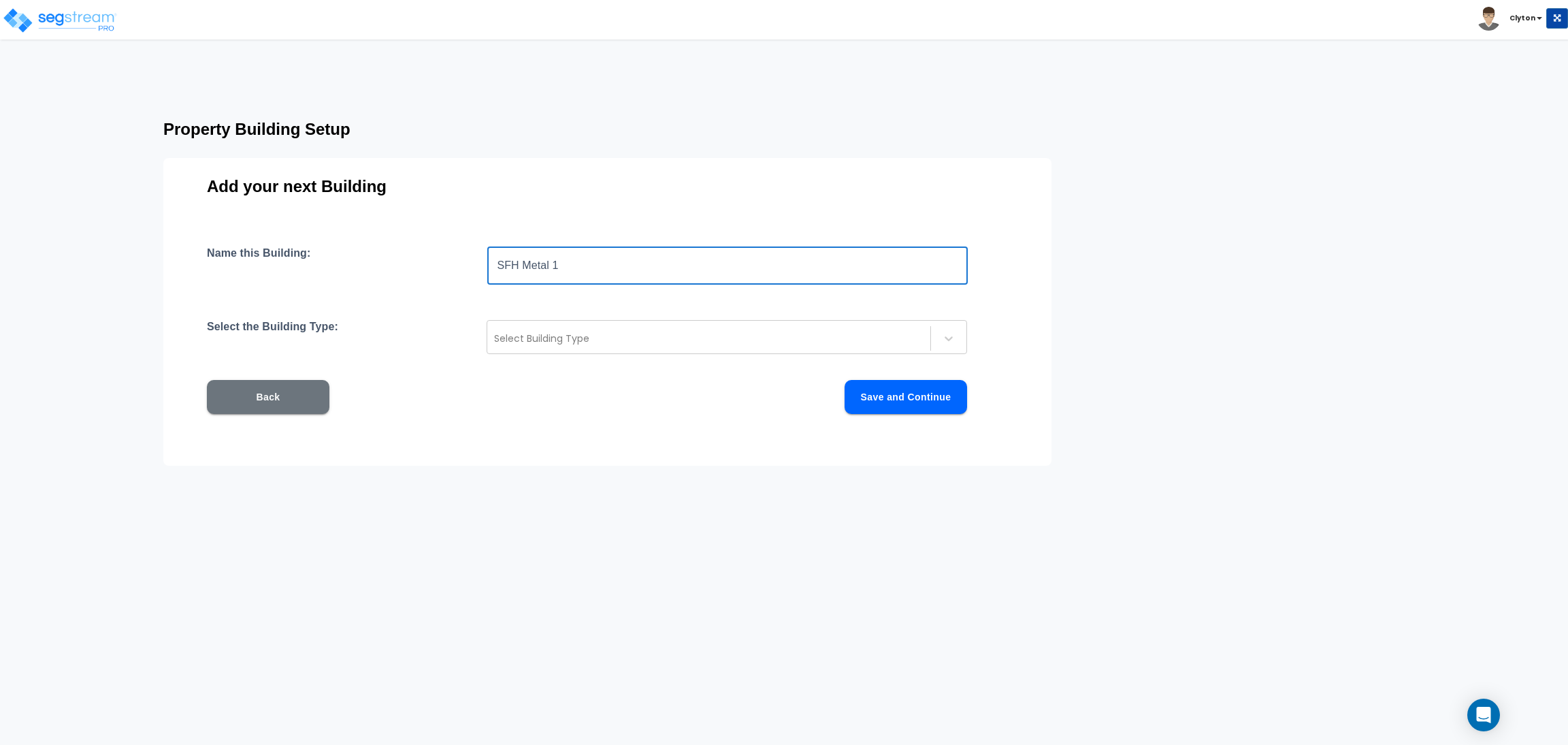
drag, startPoint x: 601, startPoint y: 263, endPoint x: 523, endPoint y: 260, distance: 78.1
click at [523, 260] on input "SFH Metal 1" at bounding box center [727, 265] width 480 height 38
drag, startPoint x: 626, startPoint y: 259, endPoint x: 274, endPoint y: 244, distance: 352.3
click at [274, 244] on div "Add your next Building Name this Building: SFH RC 1 ​ Select the Building Type:…" at bounding box center [607, 311] width 888 height 308
type input "SFH RC 1"
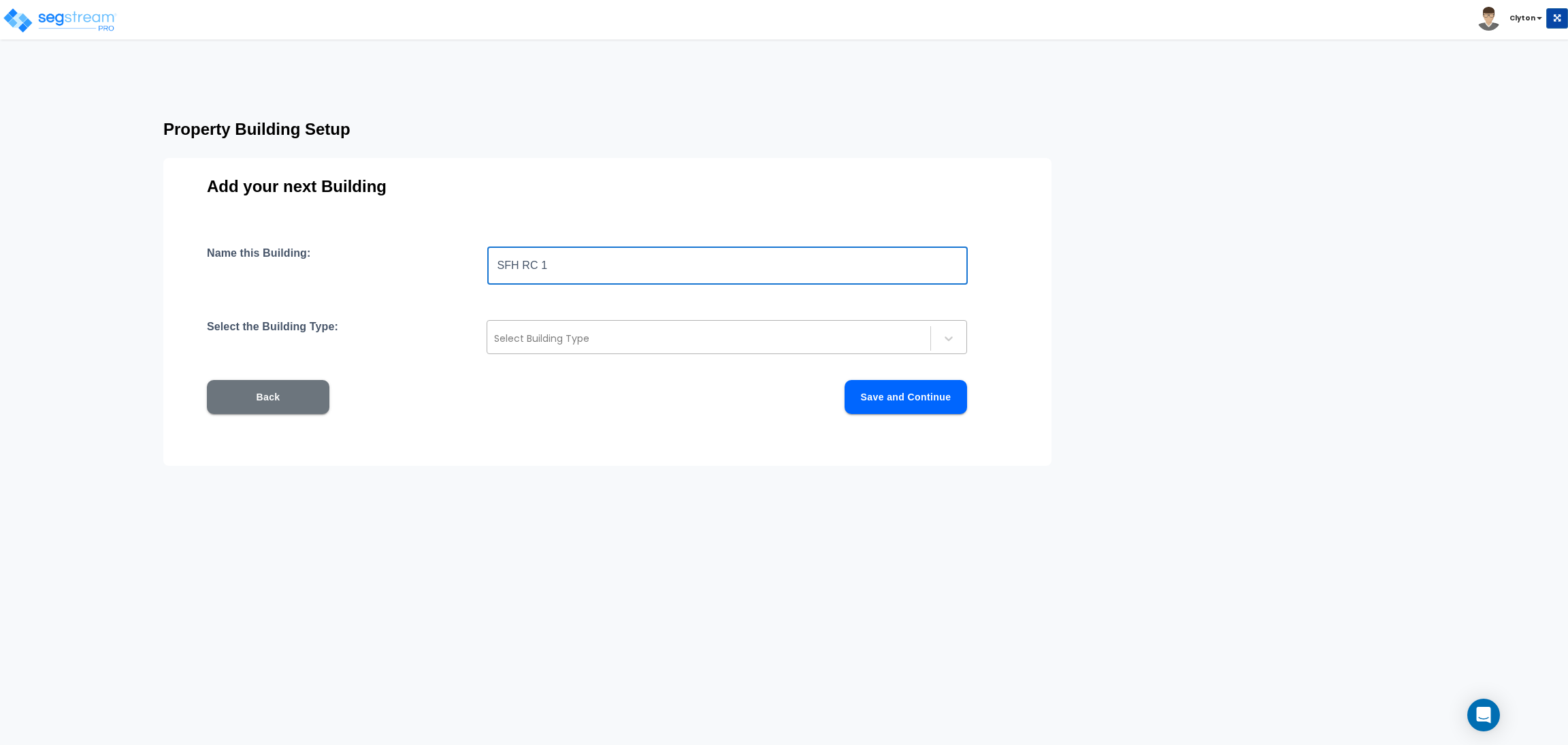
click at [570, 332] on div at bounding box center [708, 338] width 429 height 16
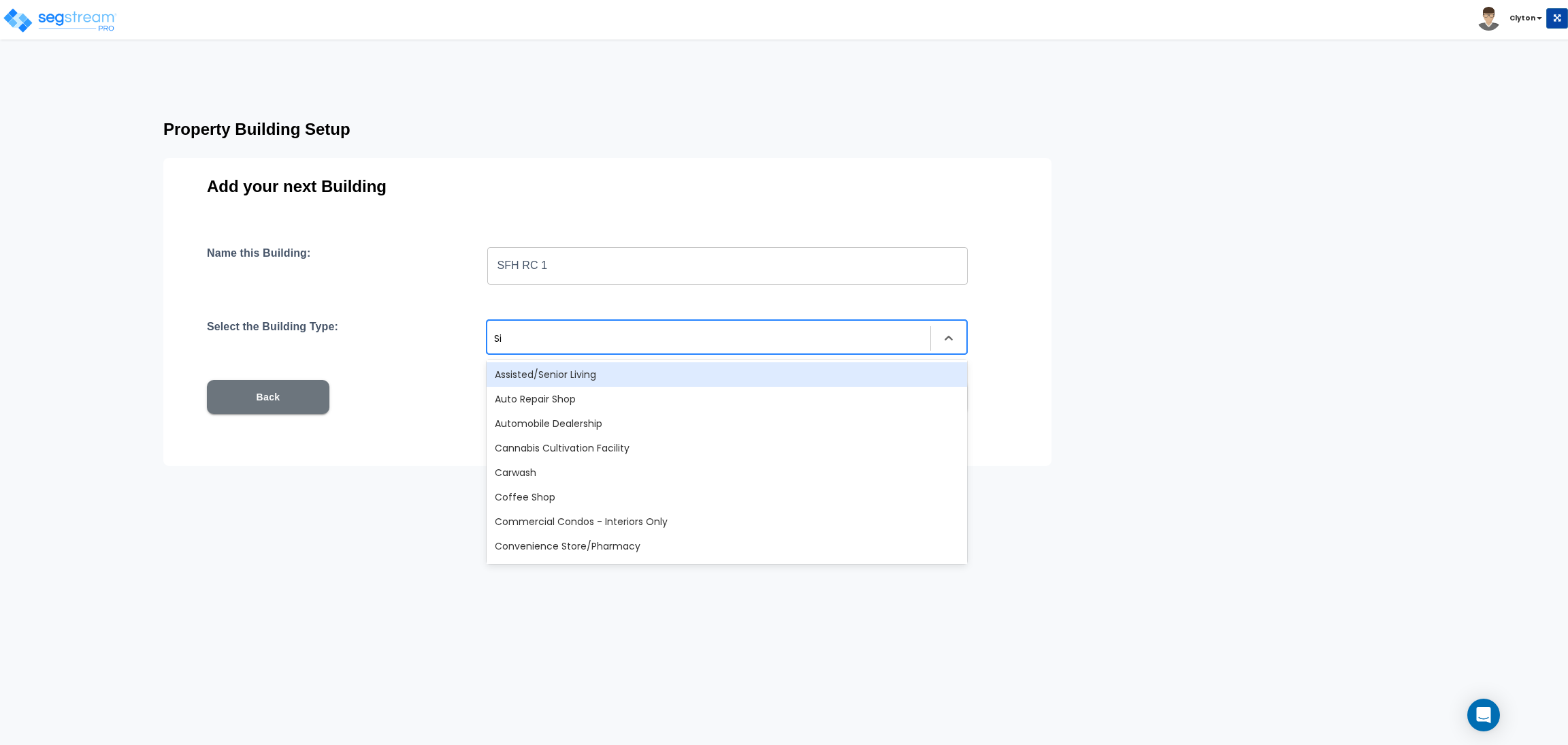
type input "Sin"
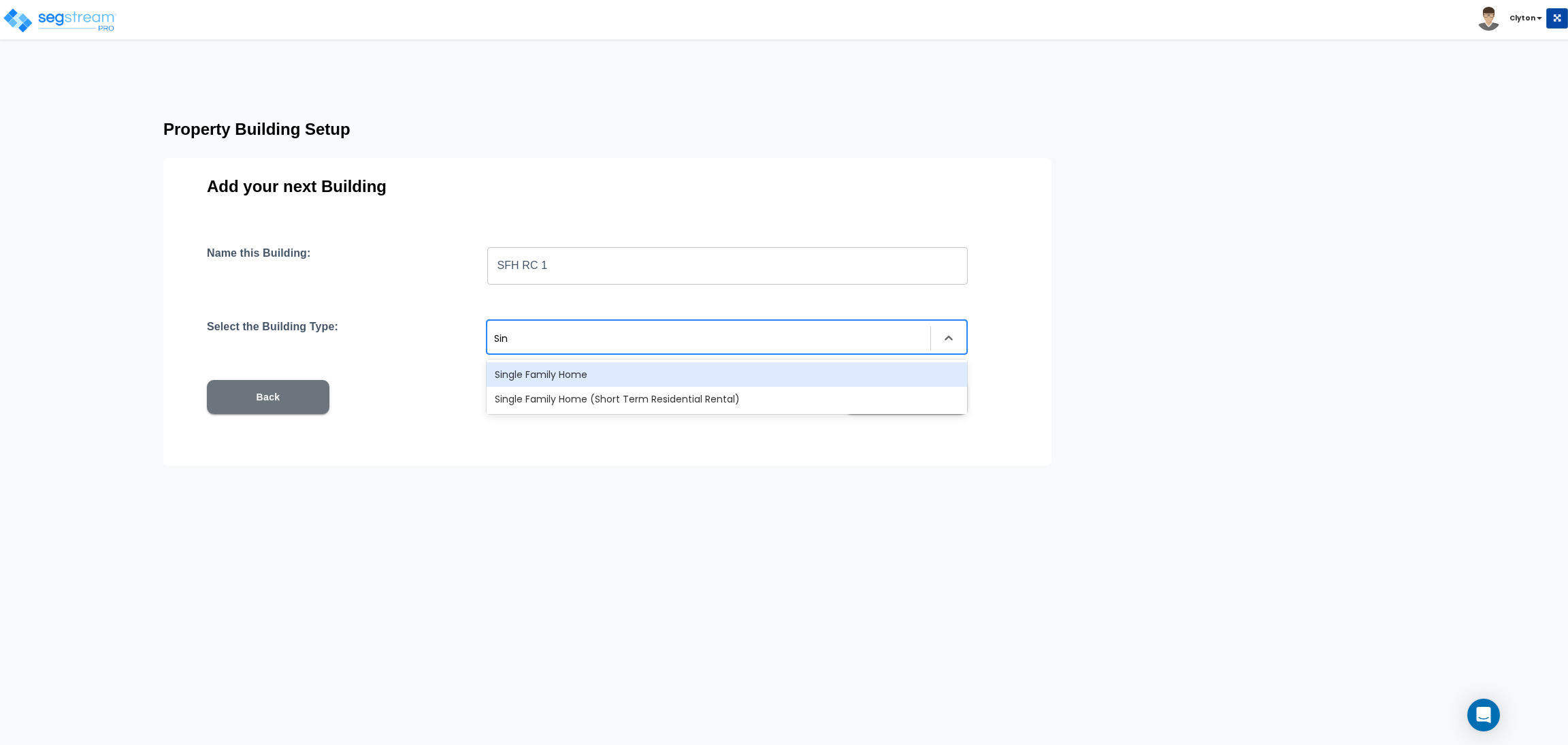
click at [584, 365] on div "Single Family Home" at bounding box center [726, 374] width 480 height 25
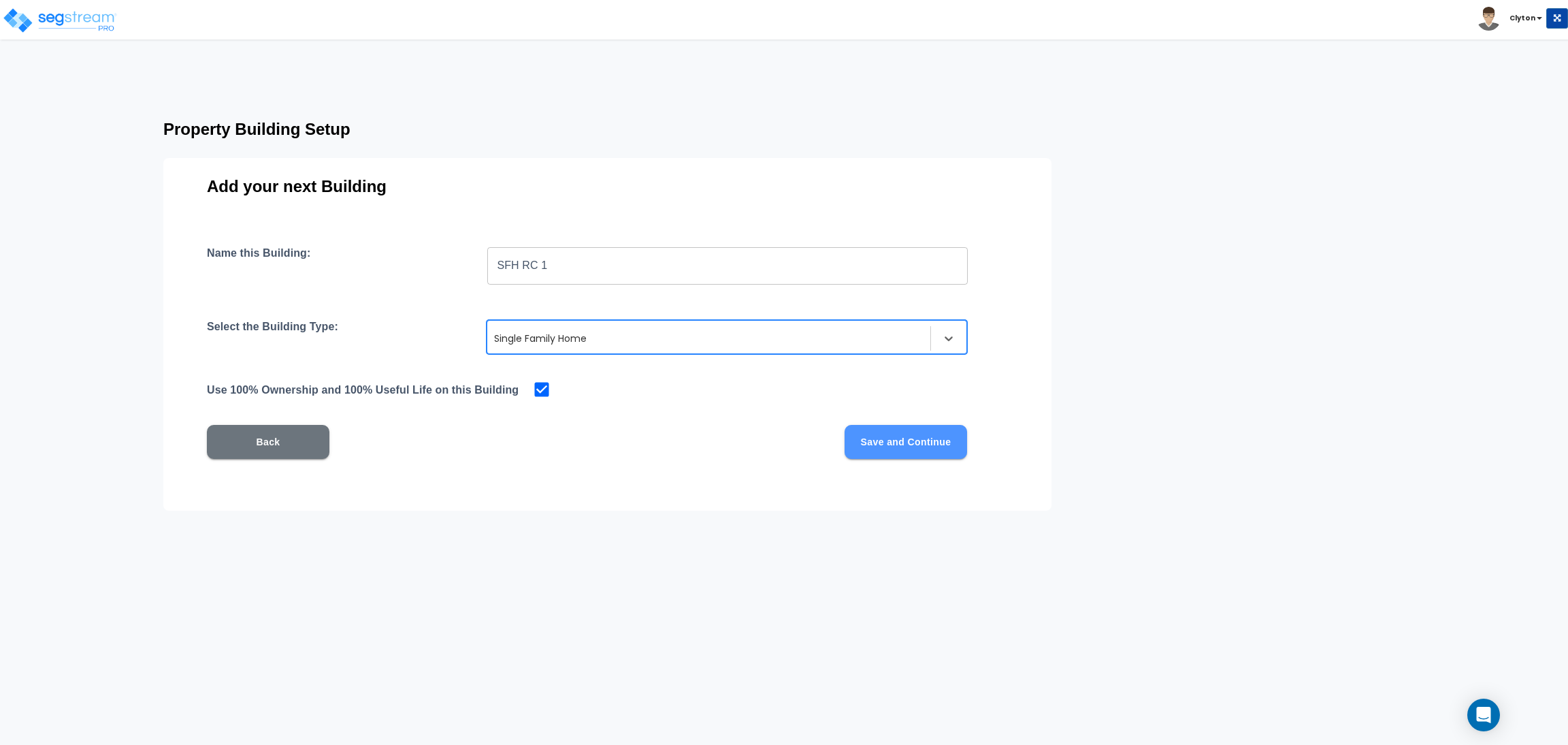
click at [859, 446] on button "Save and Continue" at bounding box center [906, 442] width 123 height 34
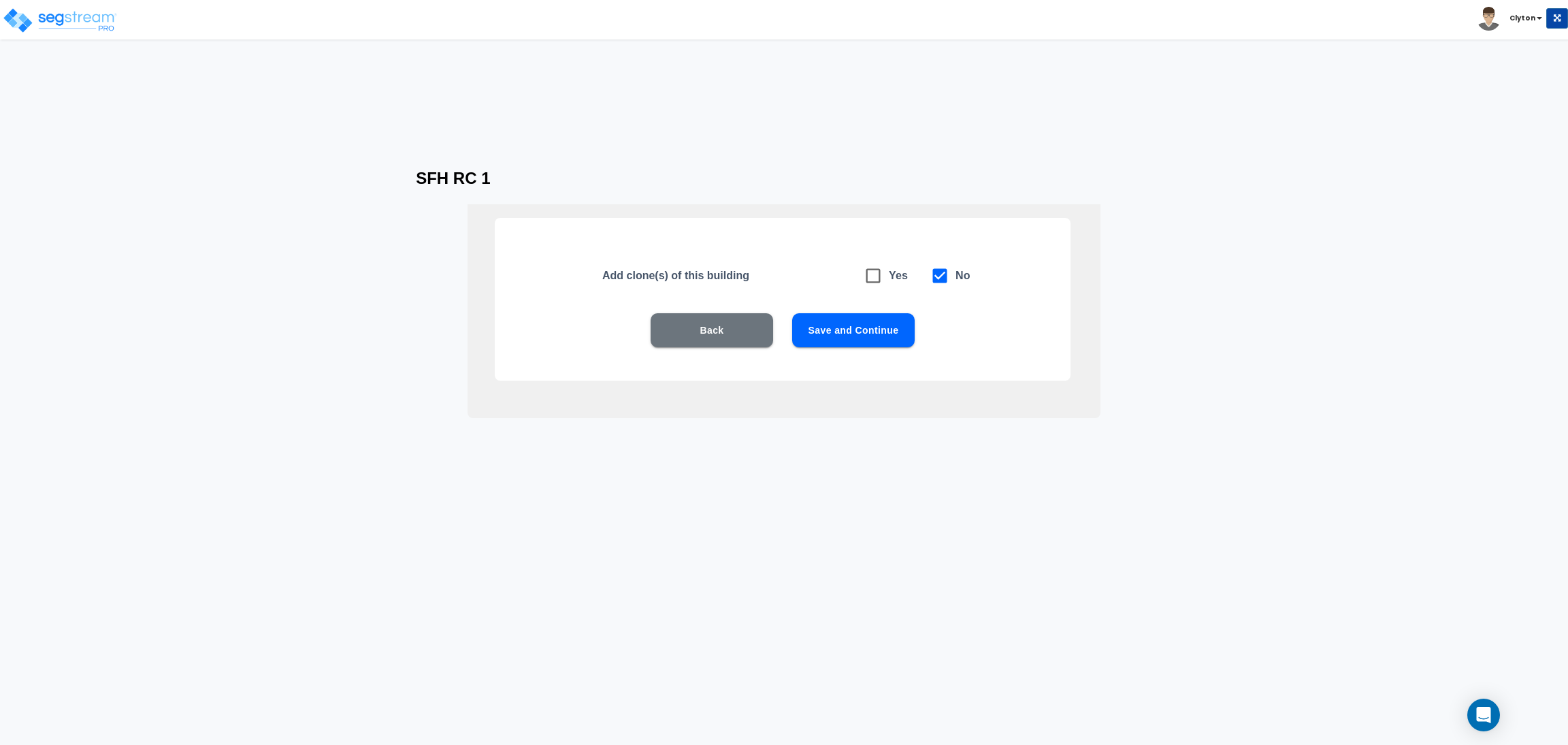
click at [880, 337] on button "Save and Continue" at bounding box center [853, 330] width 123 height 34
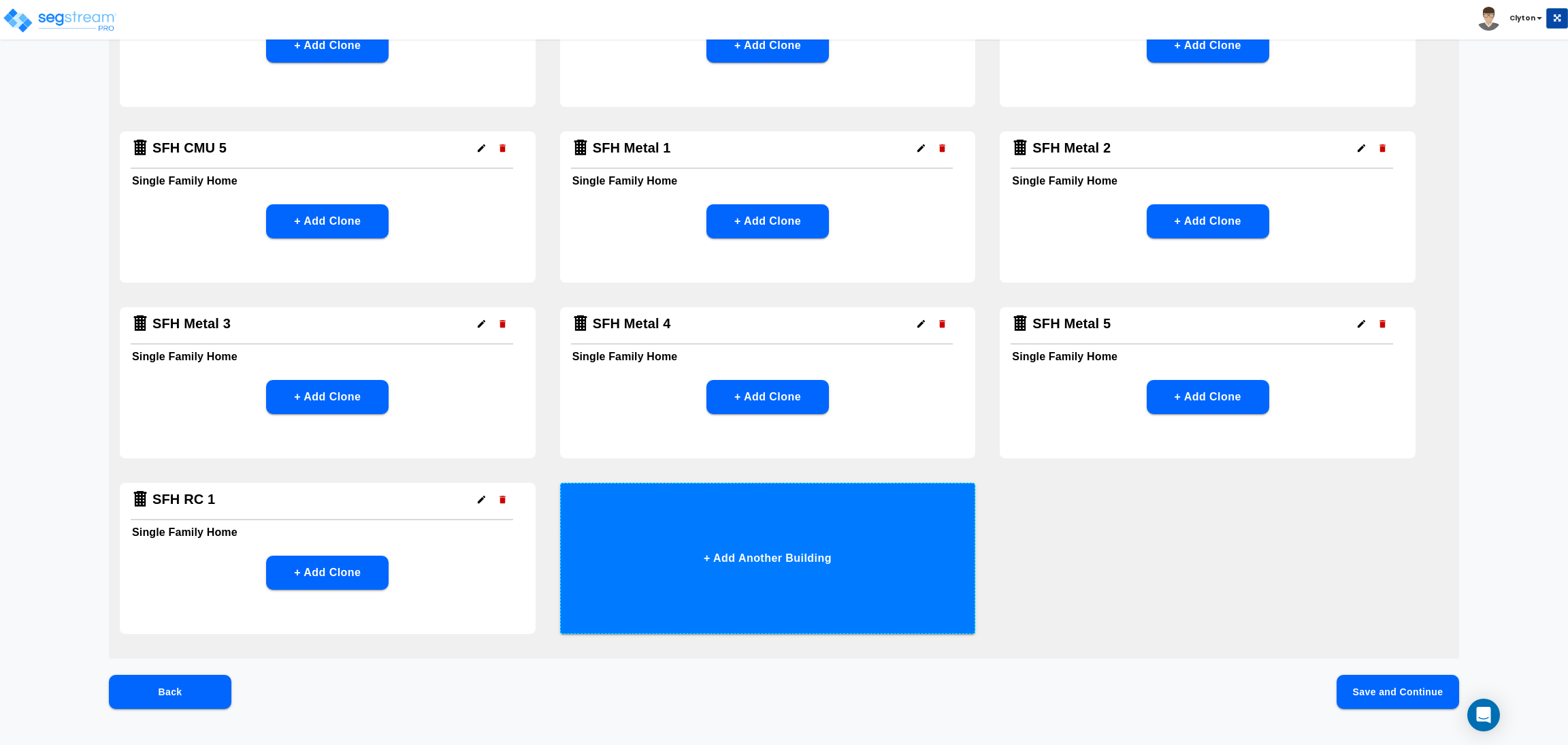
scroll to position [573, 0]
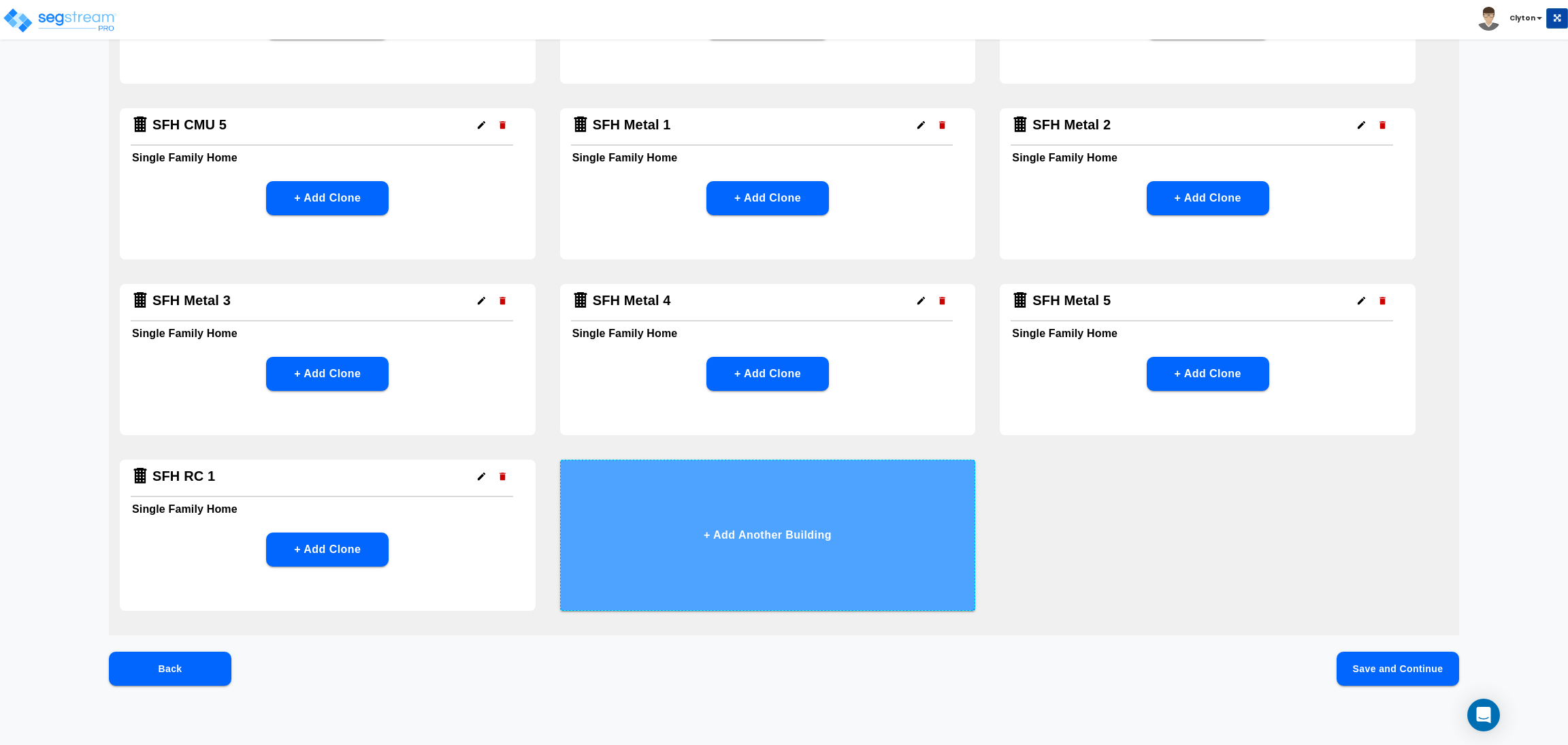
click at [870, 512] on button "+ Add Another Building" at bounding box center [767, 534] width 415 height 151
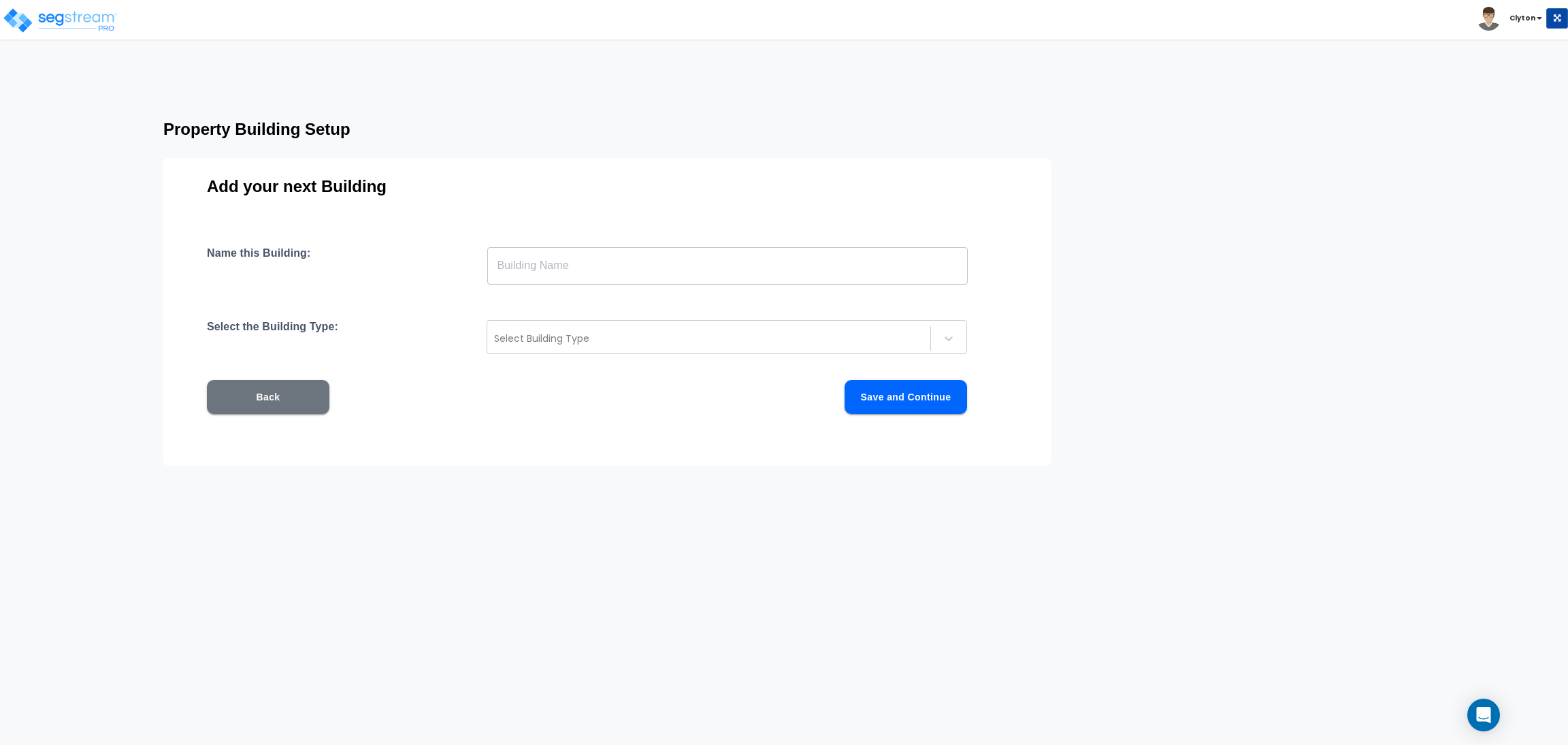
click at [789, 279] on input "text" at bounding box center [727, 265] width 480 height 38
paste input "SFH RC 1"
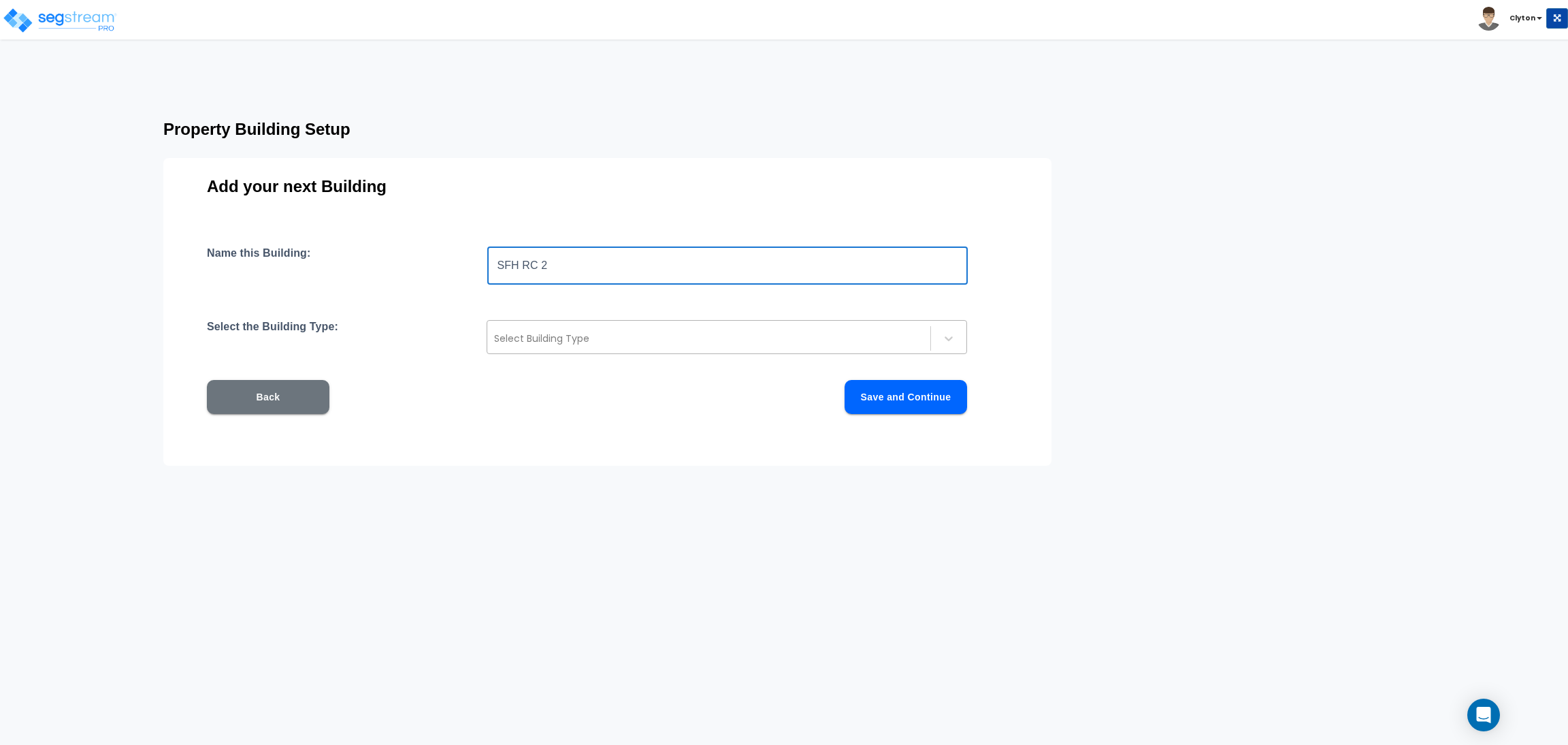
type input "SFH RC 2"
click at [546, 339] on div at bounding box center [708, 338] width 429 height 16
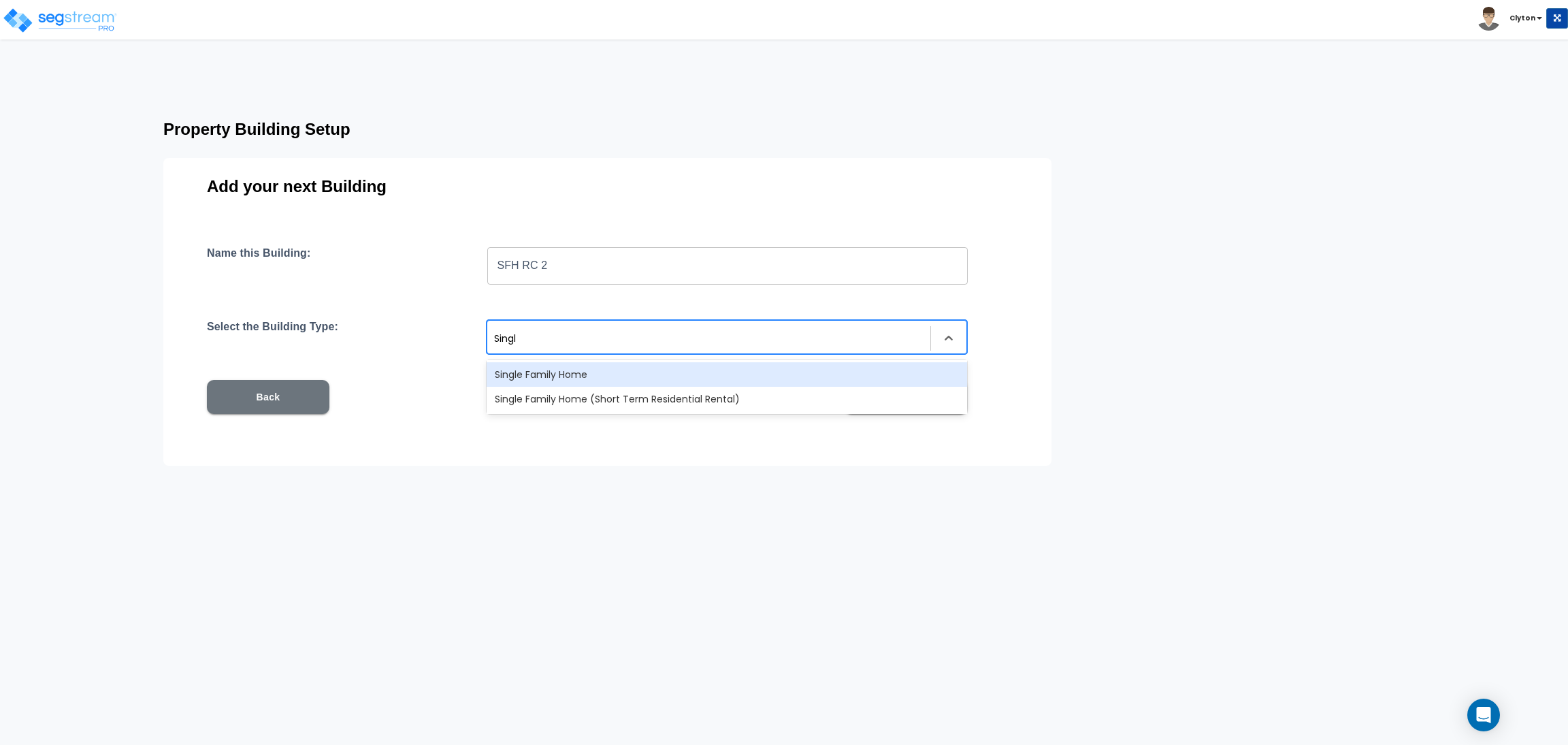
type input "Single"
drag, startPoint x: 601, startPoint y: 387, endPoint x: 599, endPoint y: 371, distance: 16.1
click at [599, 371] on div "Single Family Home Single Family Home (Short Term Residential Rental)" at bounding box center [726, 387] width 480 height 55
click at [733, 368] on div "Single Family Home" at bounding box center [726, 374] width 480 height 25
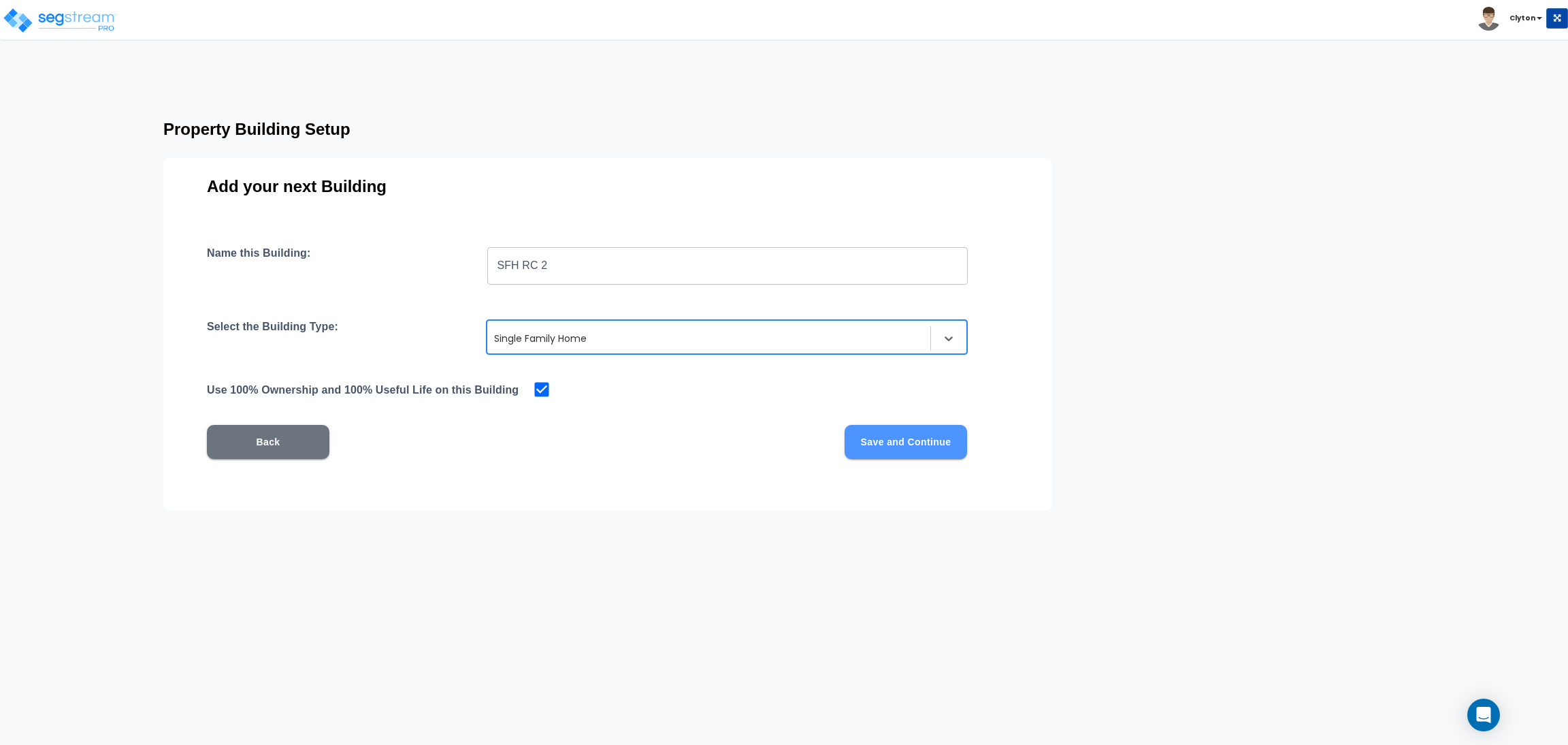
click at [925, 437] on button "Save and Continue" at bounding box center [906, 442] width 123 height 34
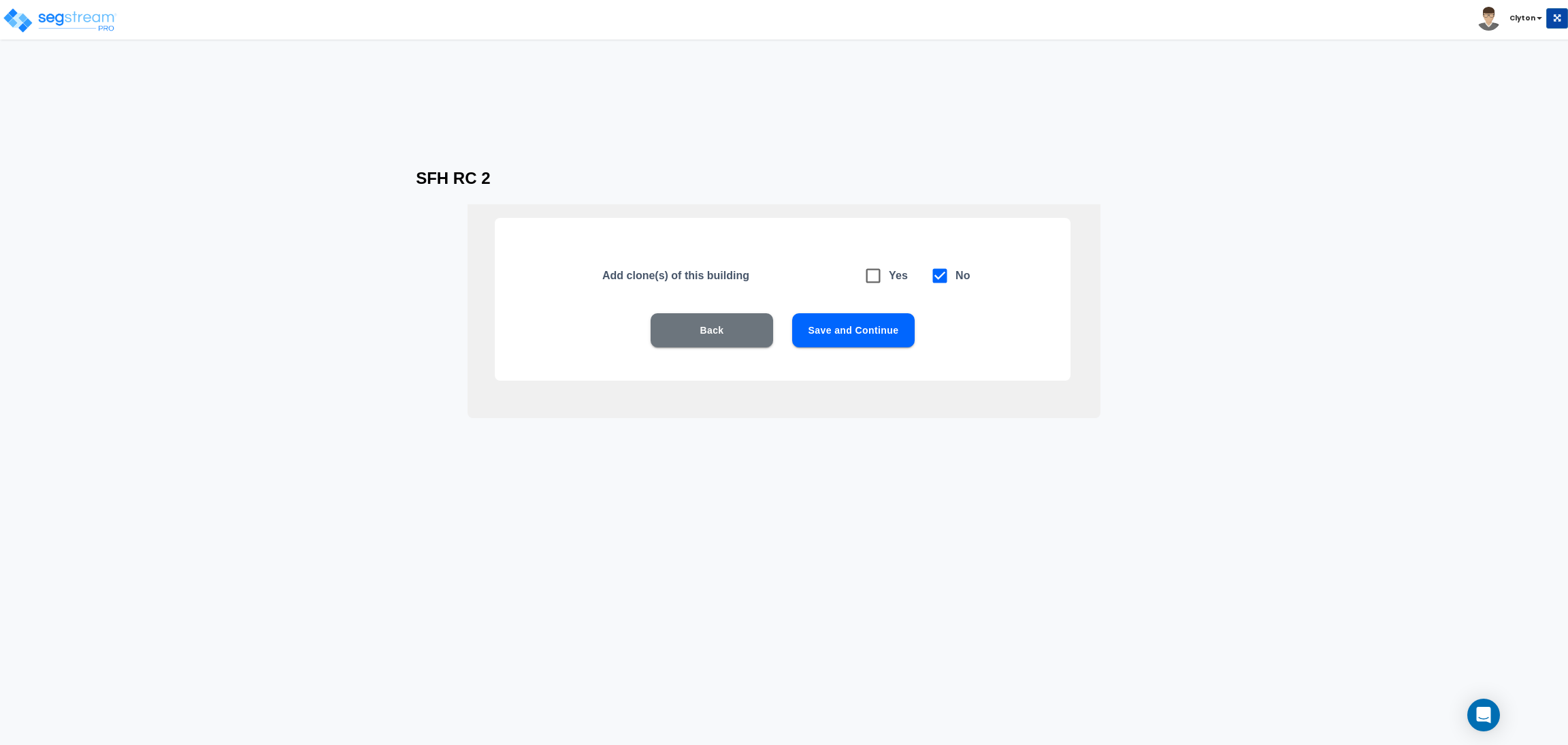
click at [881, 327] on button "Save and Continue" at bounding box center [853, 330] width 123 height 34
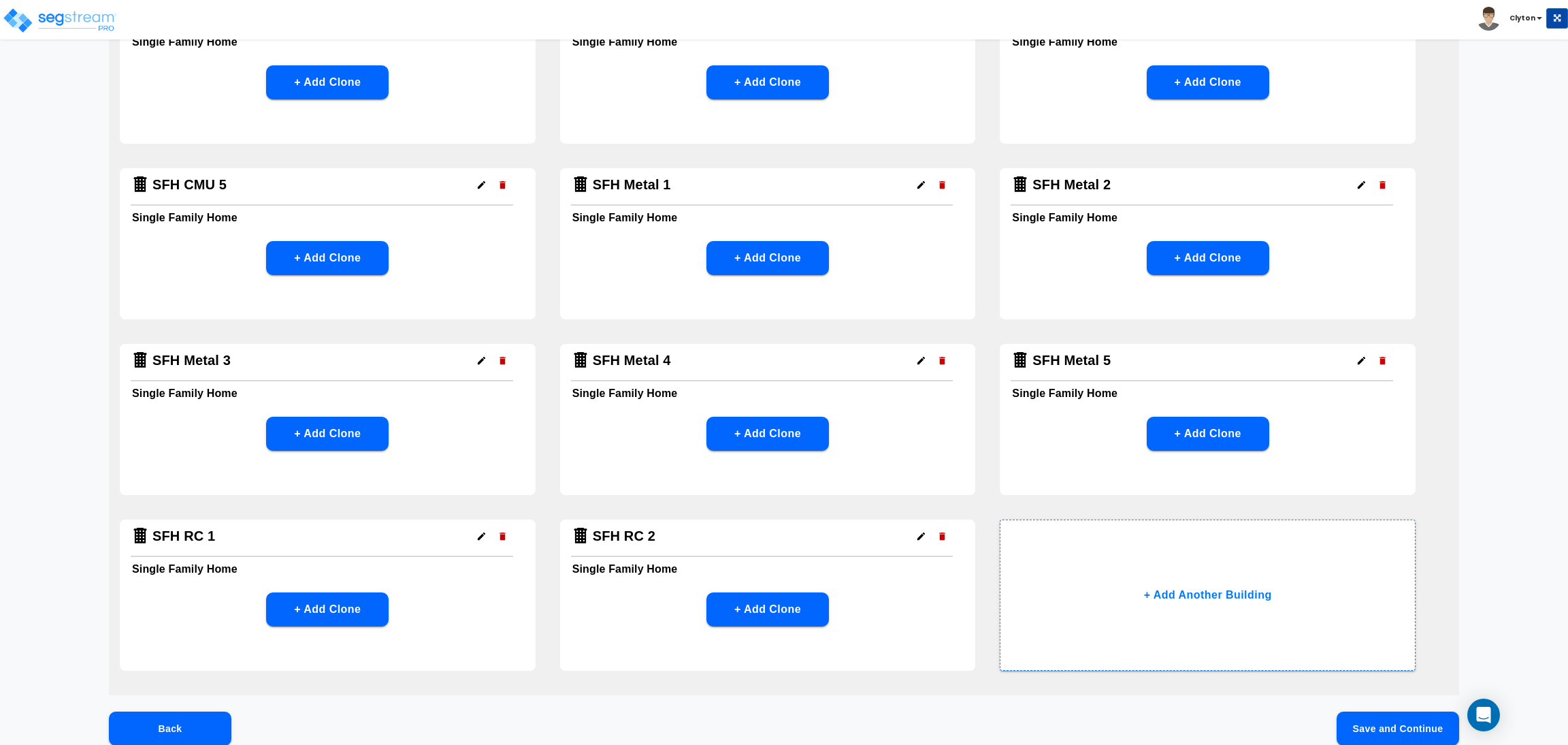
scroll to position [573, 0]
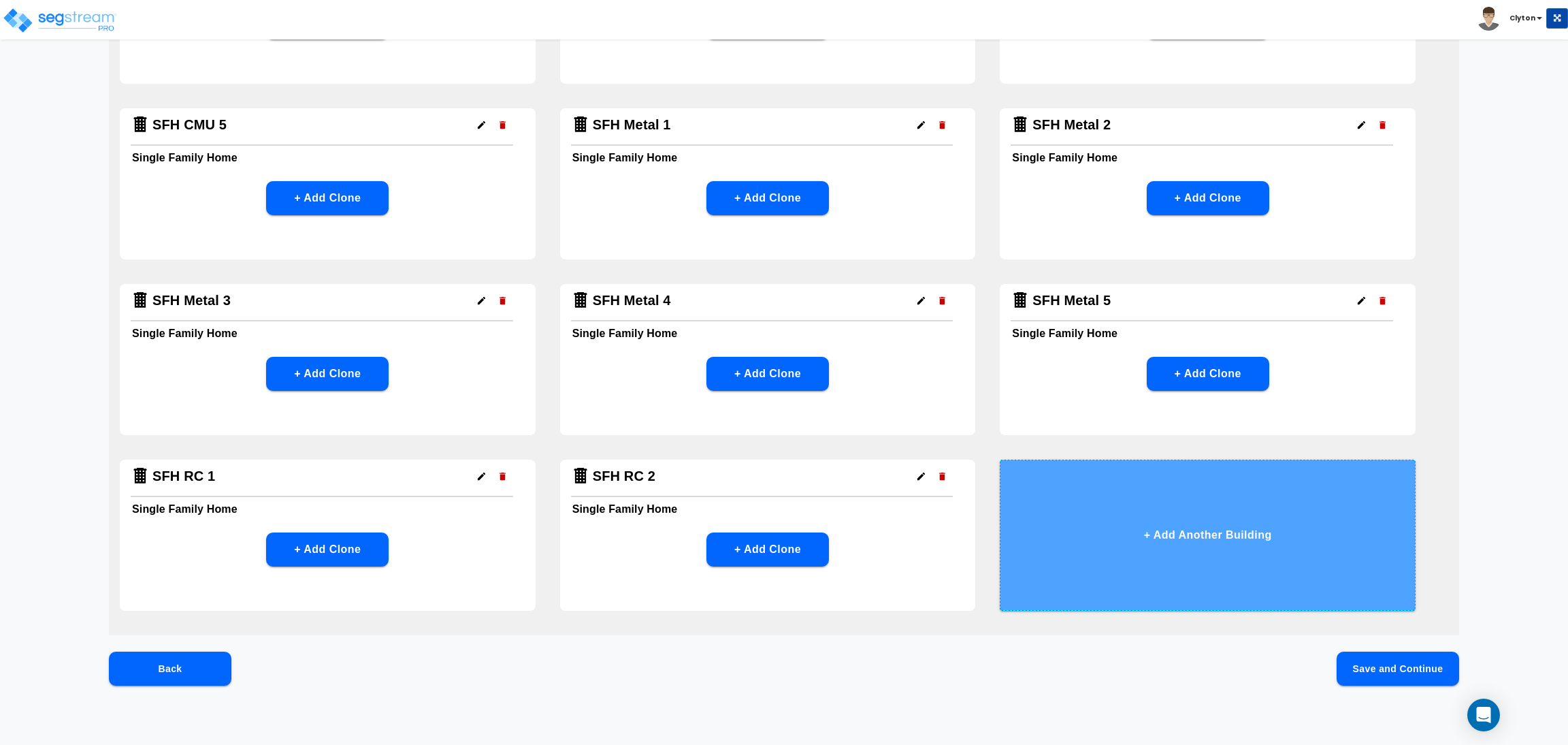
click at [1136, 509] on button "+ Add Another Building" at bounding box center [1207, 534] width 415 height 151
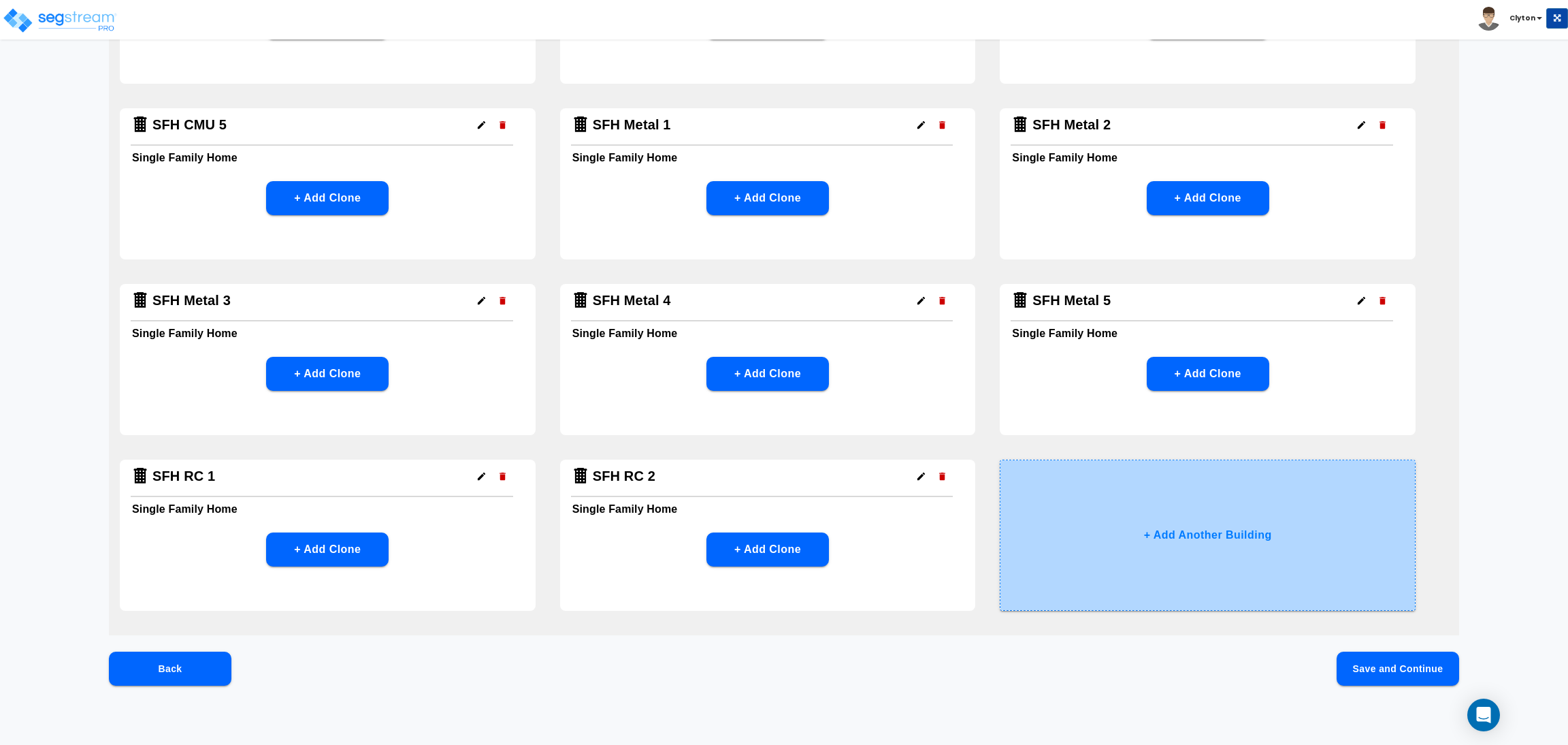
scroll to position [0, 0]
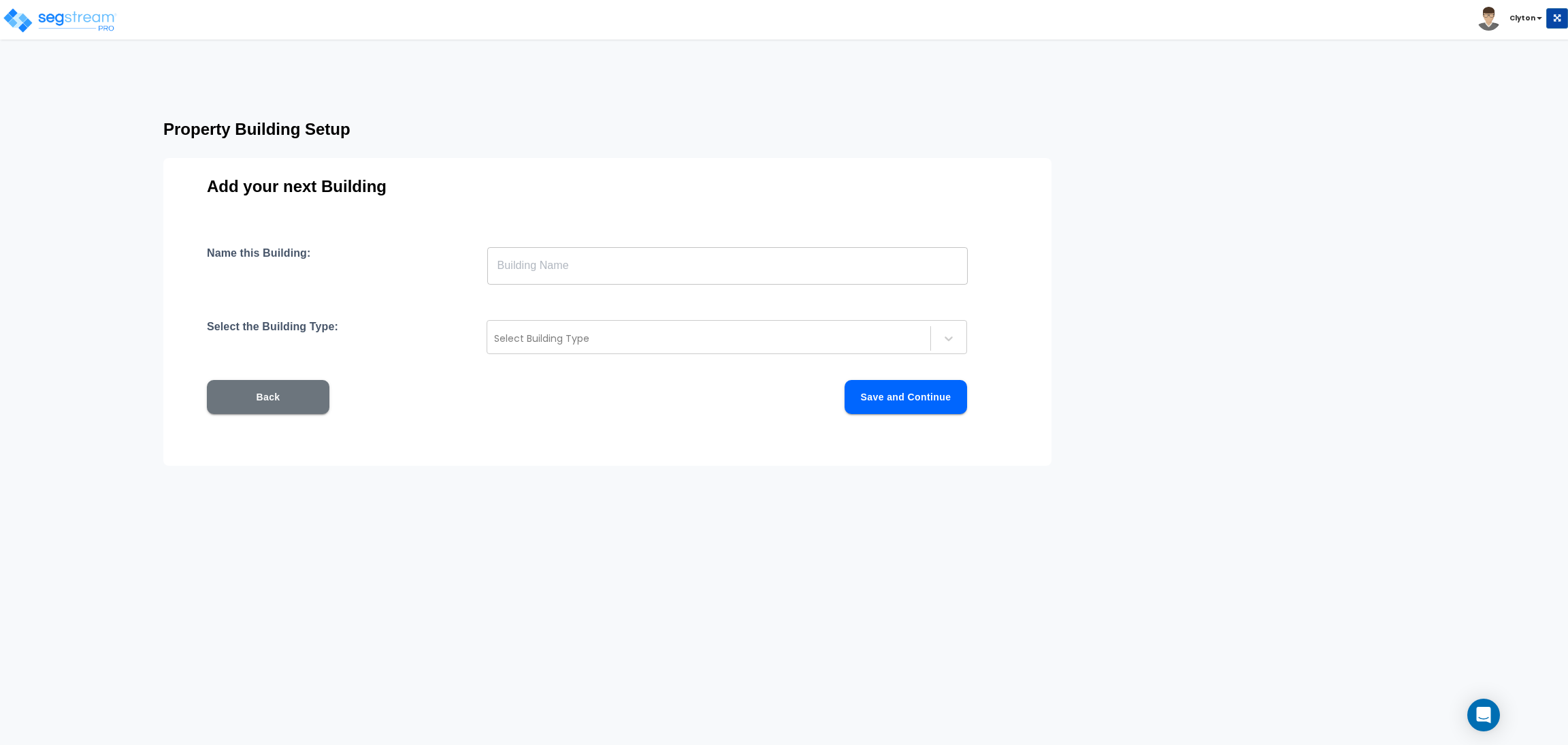
click at [696, 266] on input "text" at bounding box center [727, 265] width 480 height 38
paste input "SFH RC 1"
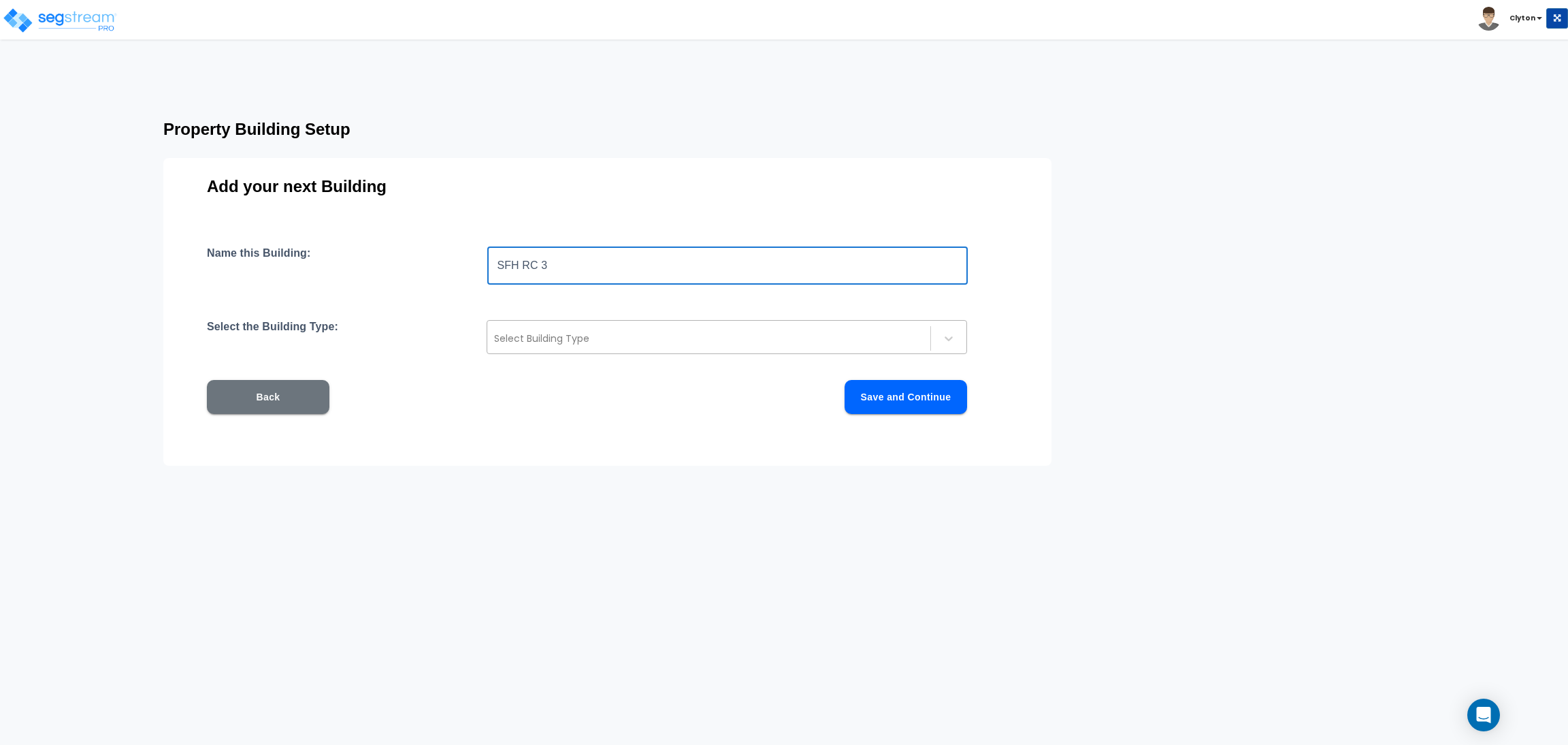
type input "SFH RC 3"
click at [616, 340] on div at bounding box center [708, 338] width 429 height 16
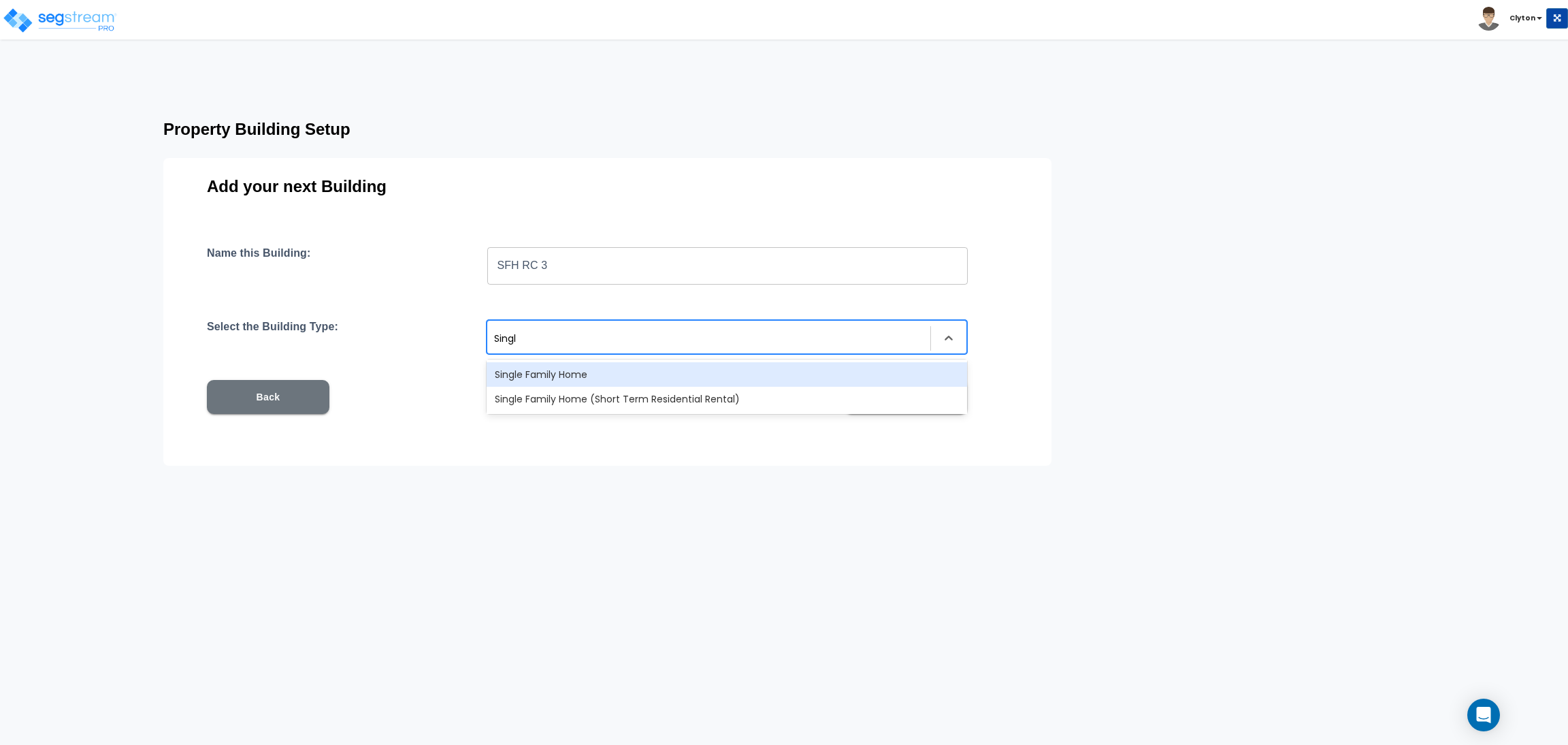
type input "Single"
click at [636, 373] on div "Single Family Home" at bounding box center [726, 374] width 480 height 25
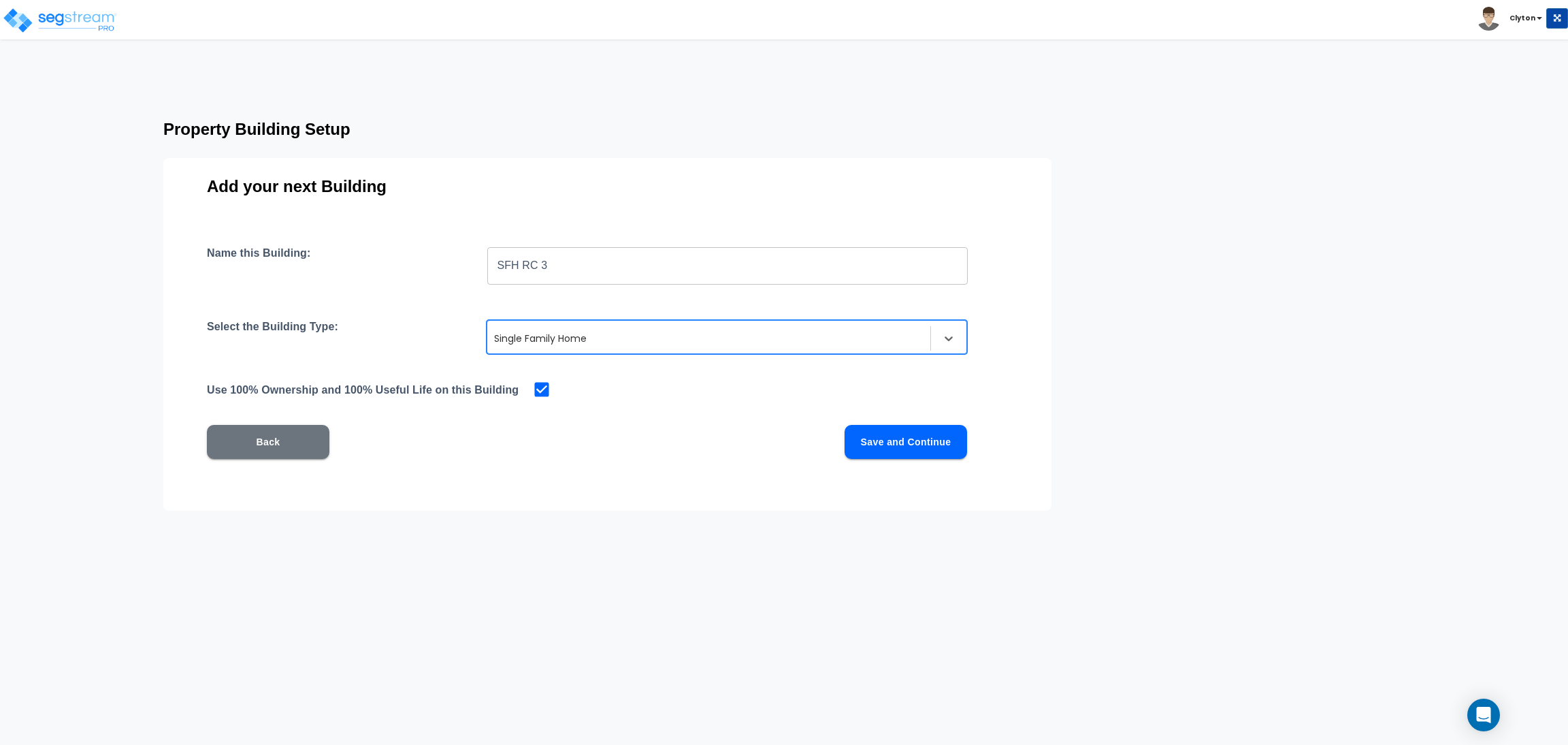
click at [873, 429] on button "Save and Continue" at bounding box center [906, 442] width 123 height 34
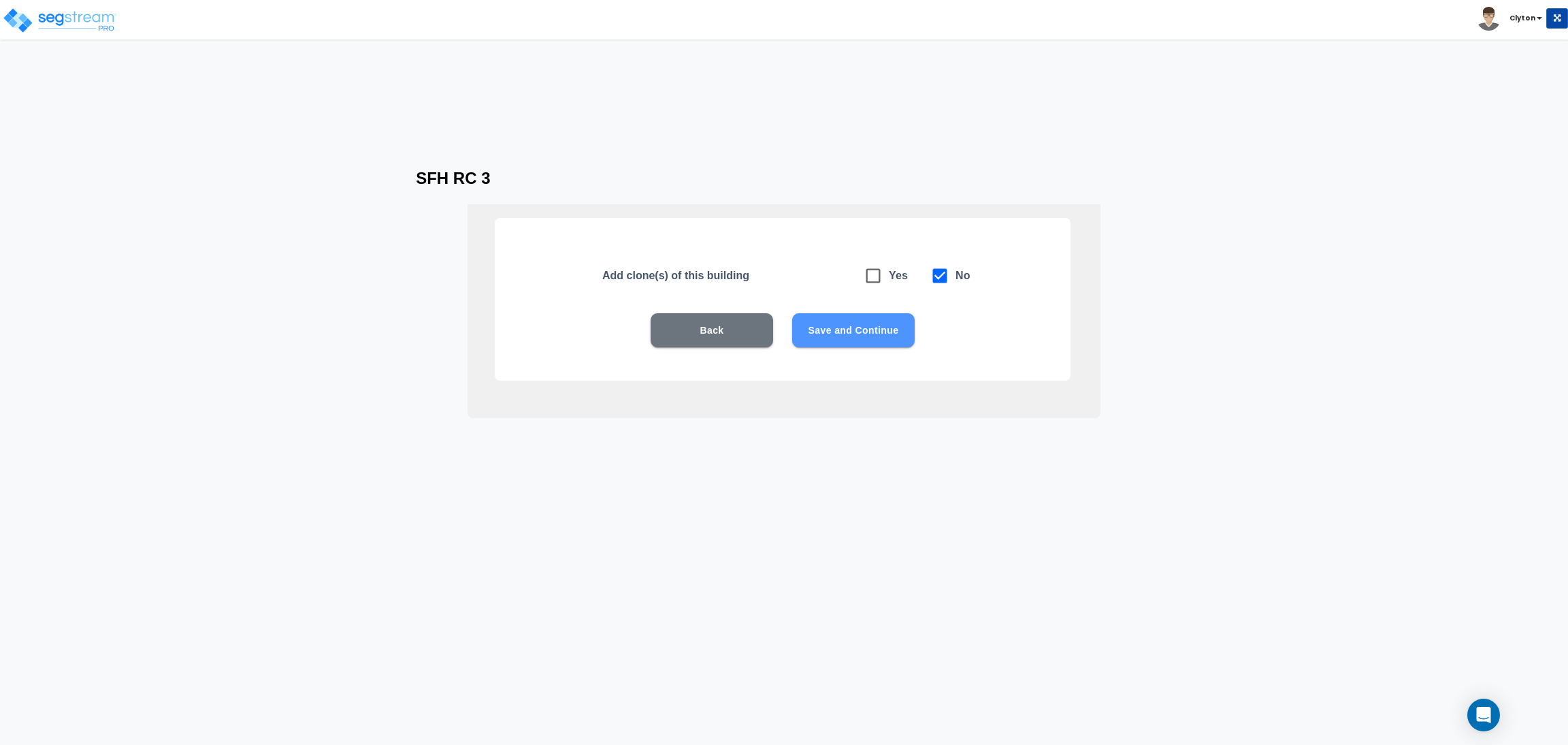
click at [877, 339] on button "Save and Continue" at bounding box center [853, 330] width 123 height 34
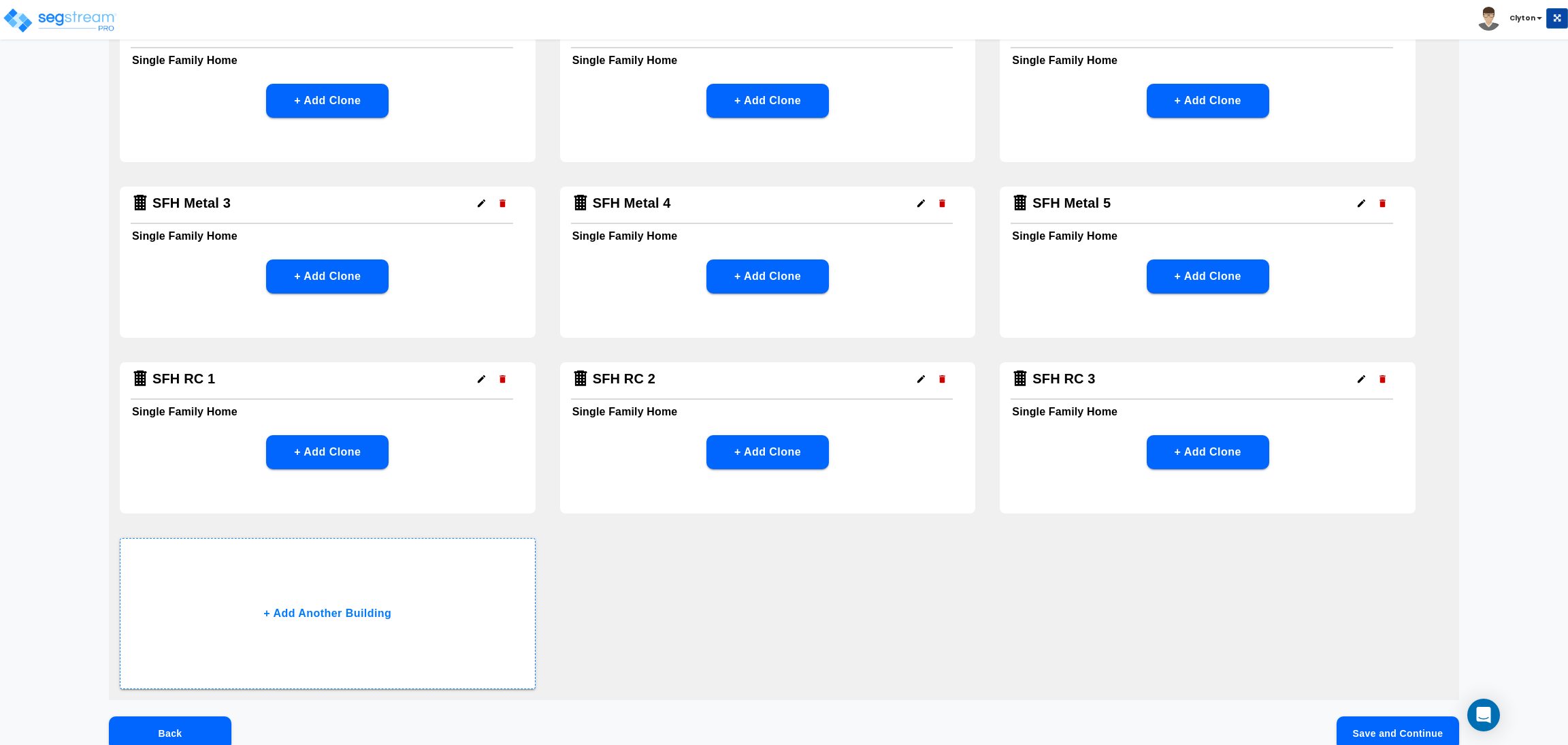
scroll to position [736, 0]
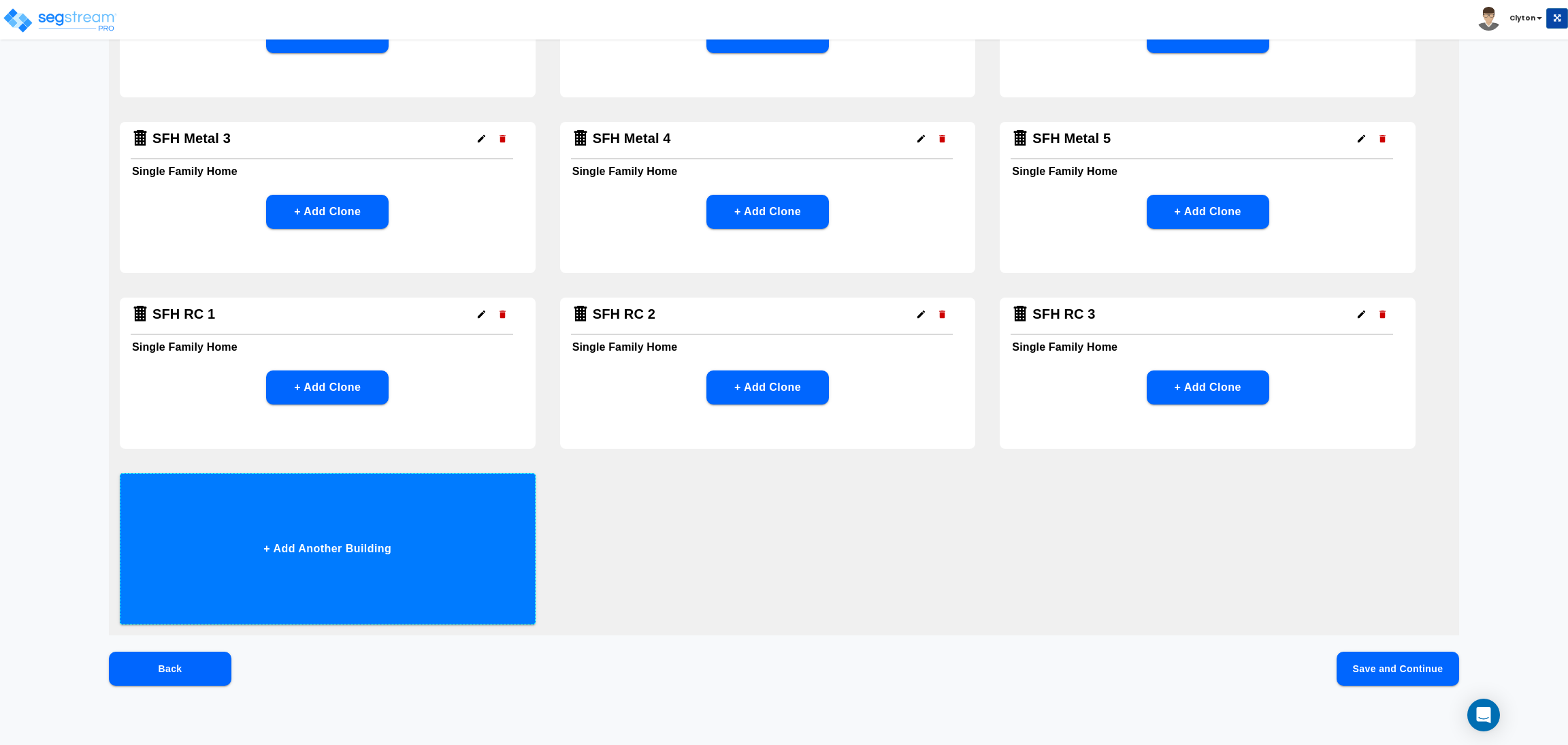
click at [408, 557] on button "+ Add Another Building" at bounding box center [327, 548] width 415 height 151
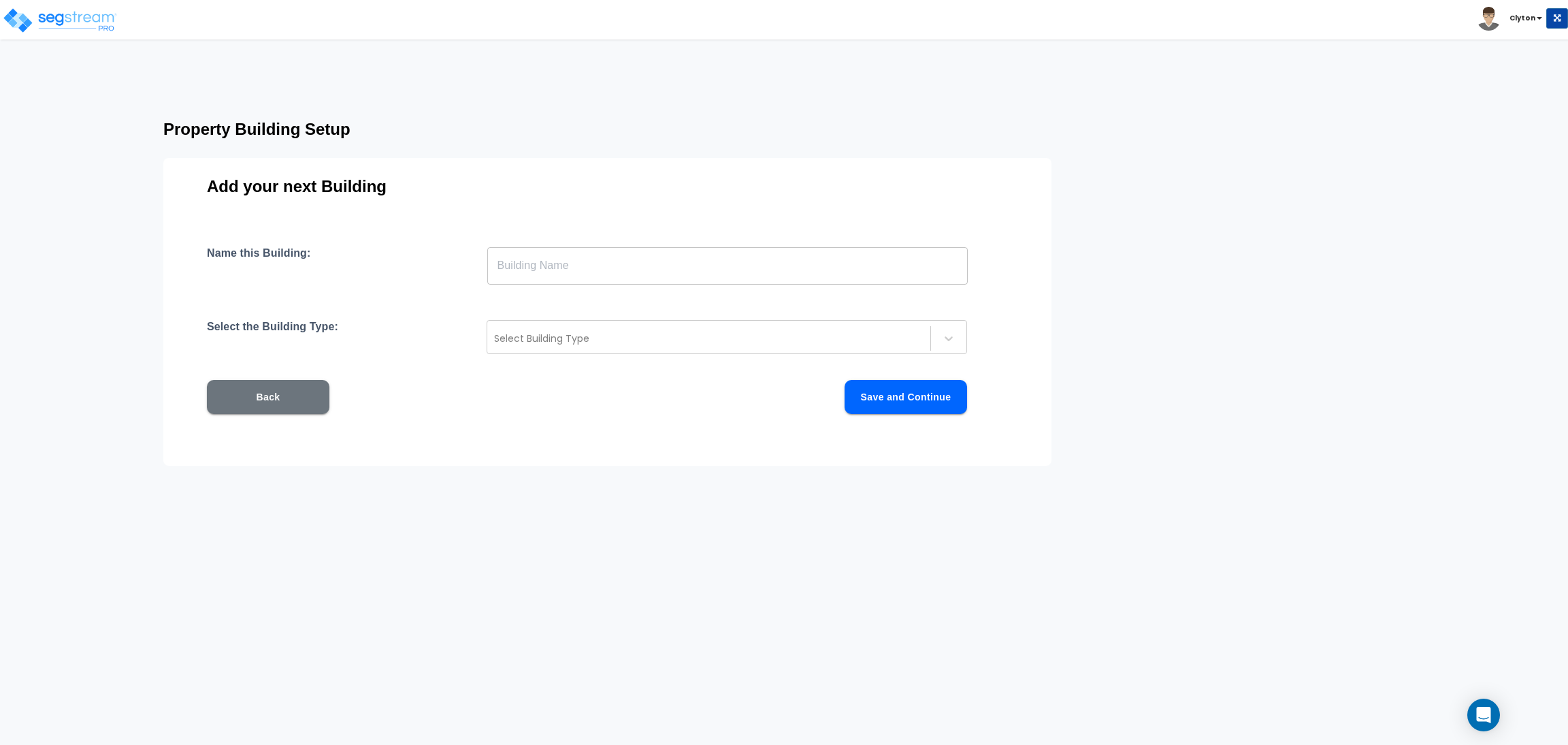
scroll to position [0, 0]
click at [648, 271] on input "text" at bounding box center [727, 265] width 480 height 38
paste input "SFH RC 1"
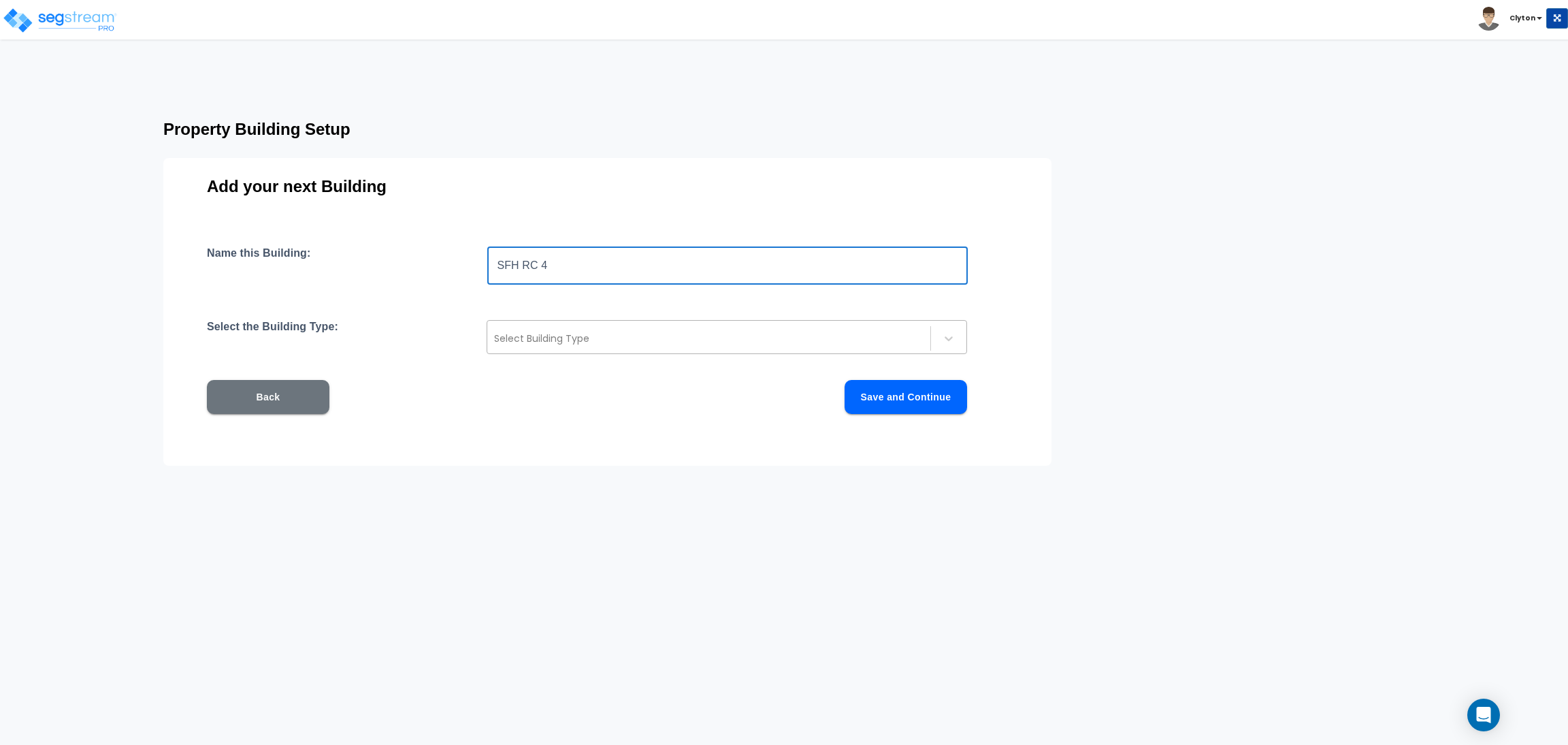
type input "SFH RC 4"
click at [638, 335] on div at bounding box center [708, 338] width 429 height 16
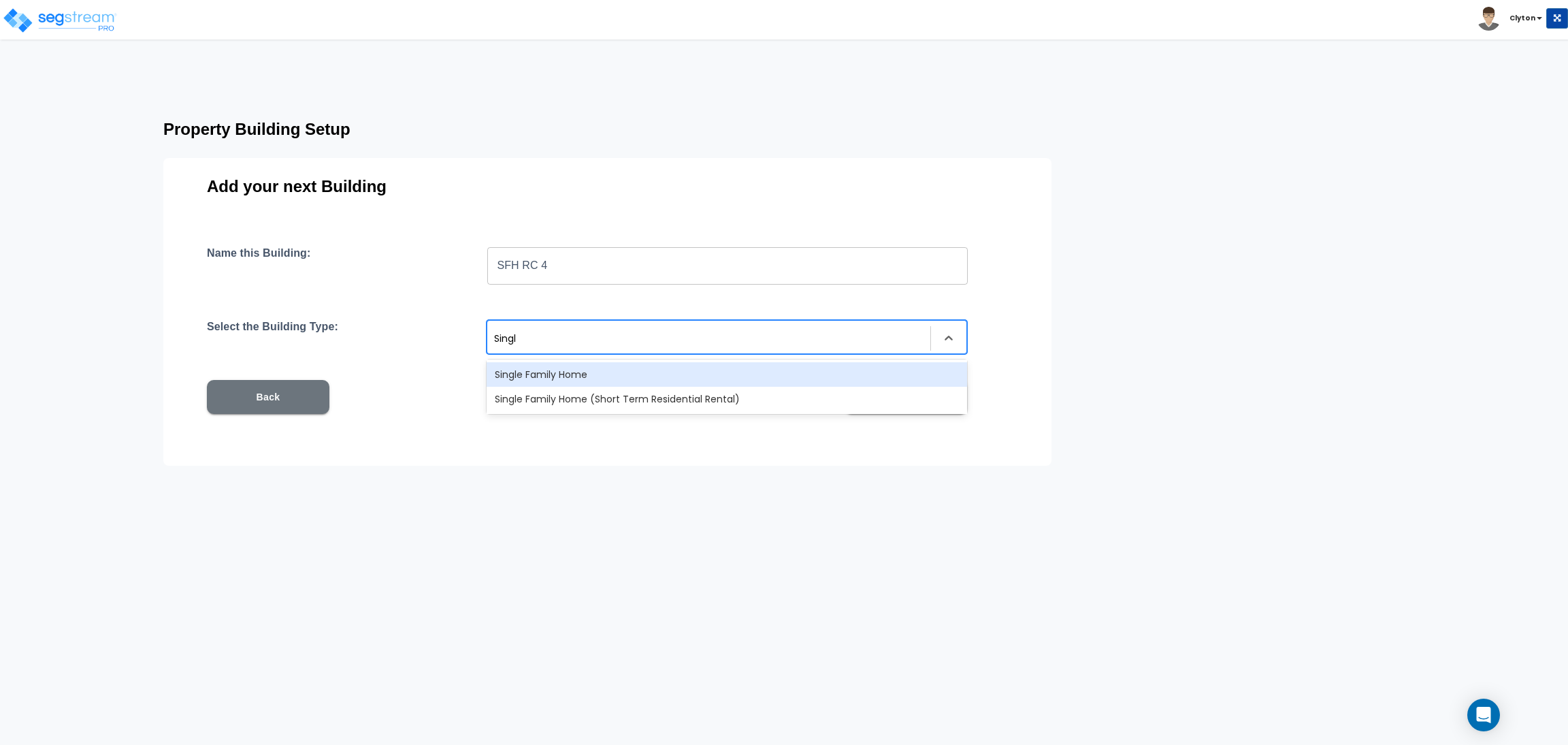
type input "Single"
click at [610, 381] on div "Single Family Home" at bounding box center [726, 374] width 480 height 25
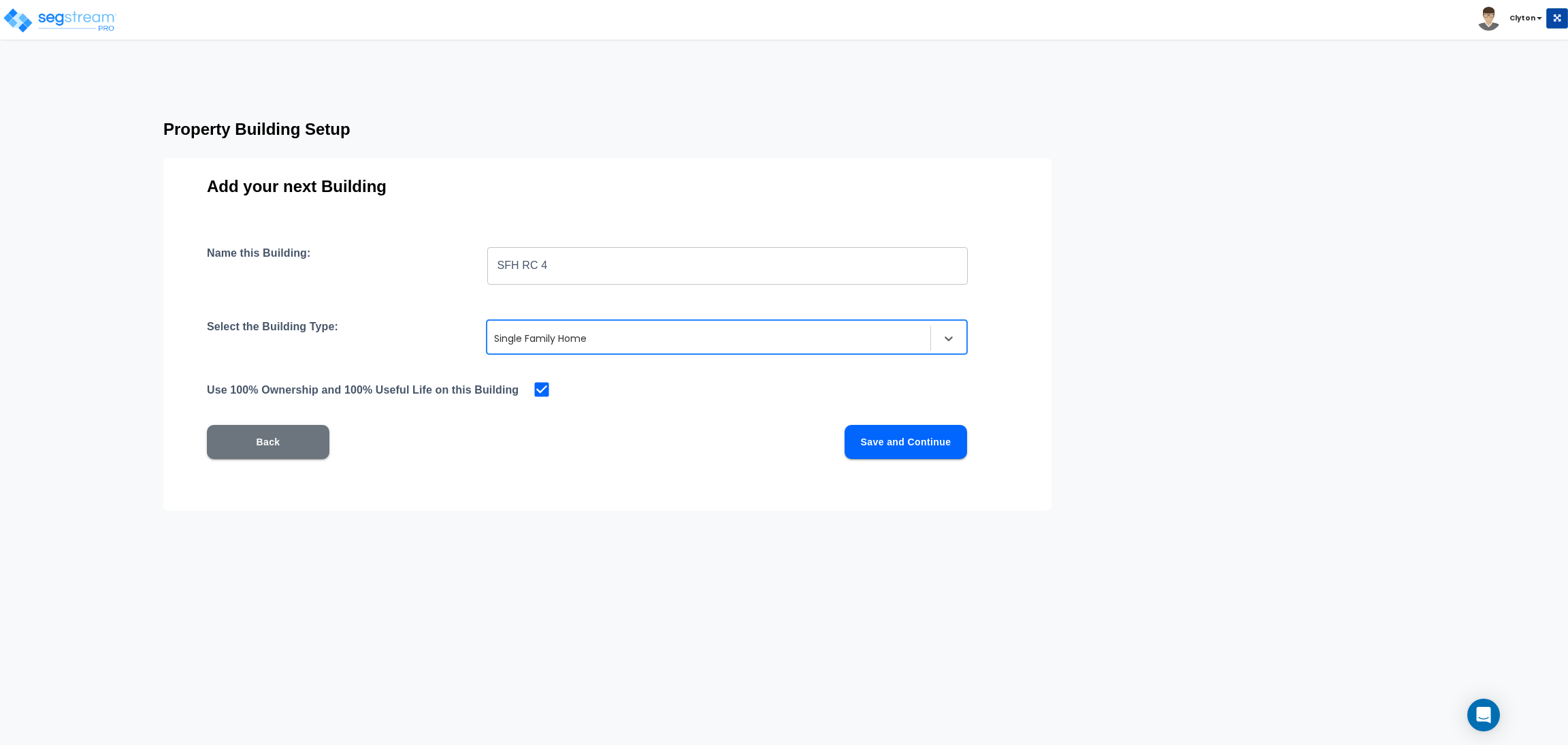
click at [872, 439] on button "Save and Continue" at bounding box center [906, 442] width 123 height 34
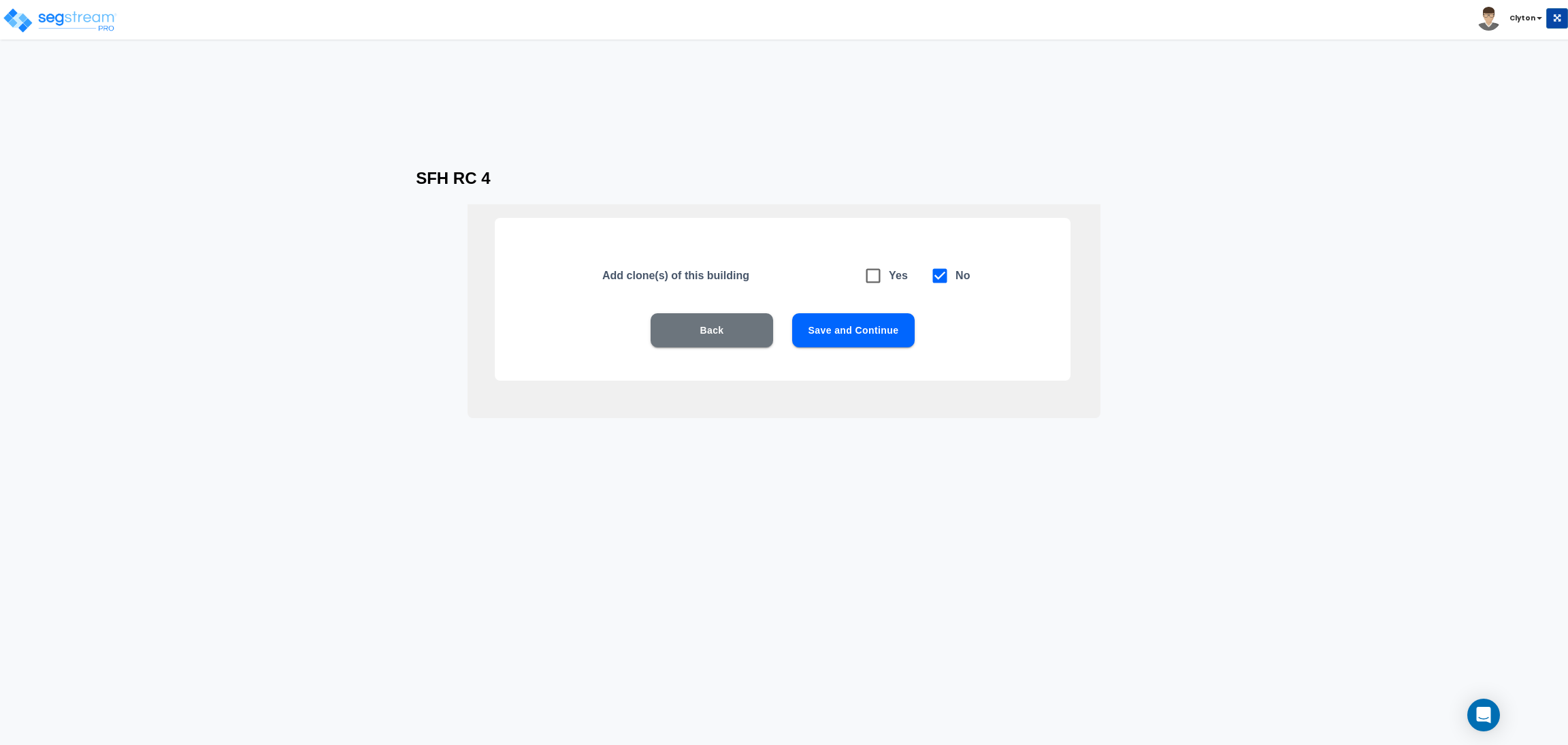
click at [879, 323] on button "Save and Continue" at bounding box center [853, 330] width 123 height 34
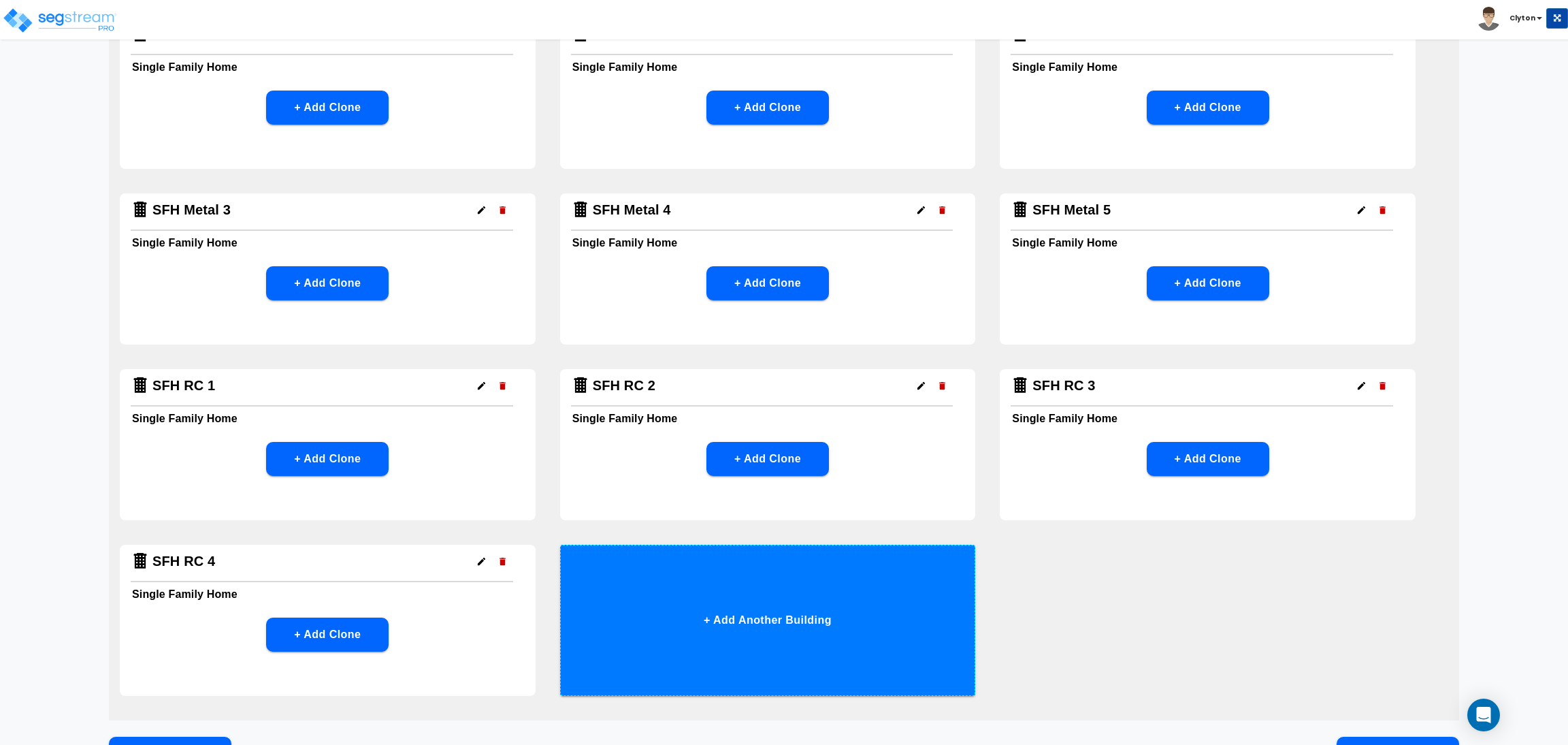
scroll to position [749, 0]
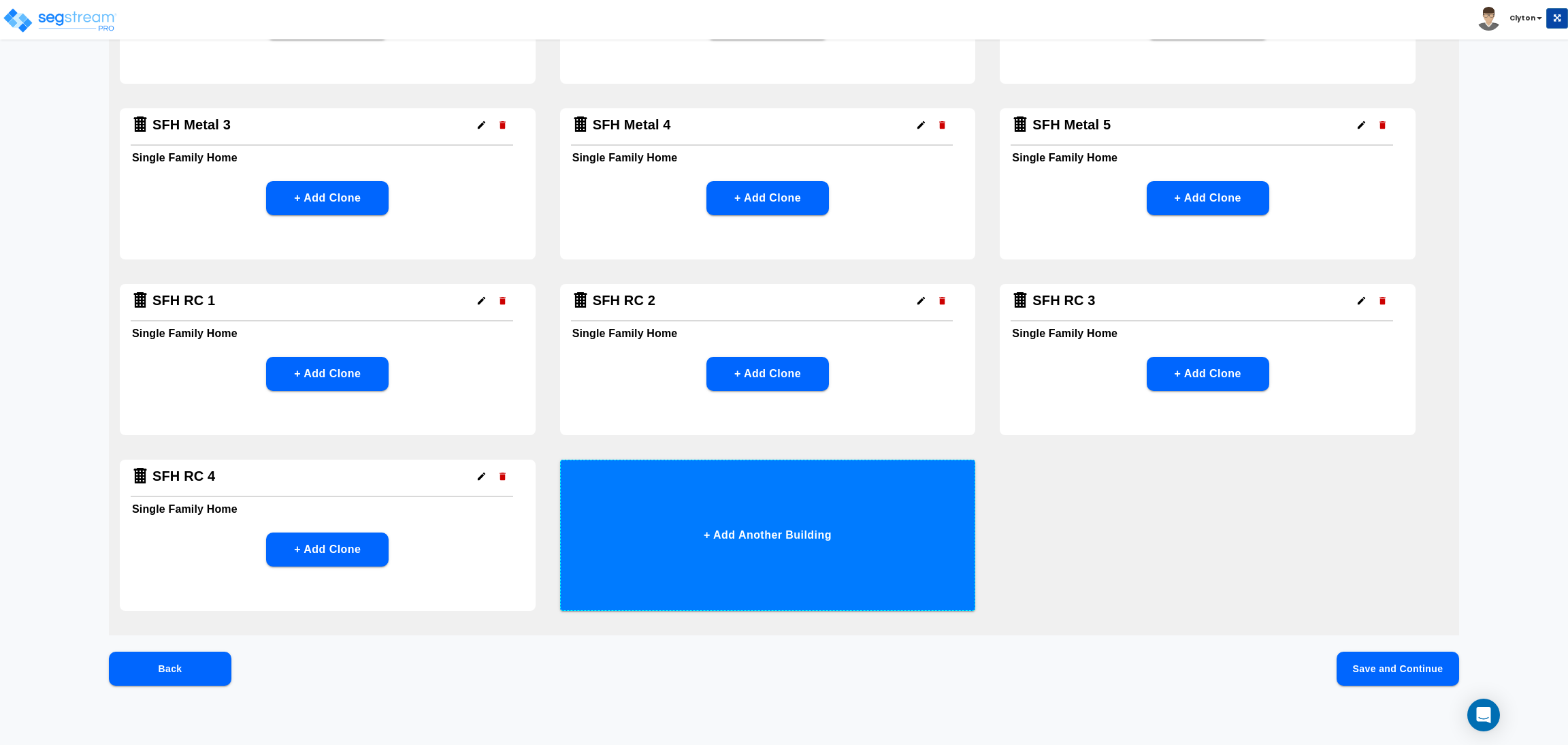
click at [815, 516] on button "+ Add Another Building" at bounding box center [767, 534] width 415 height 151
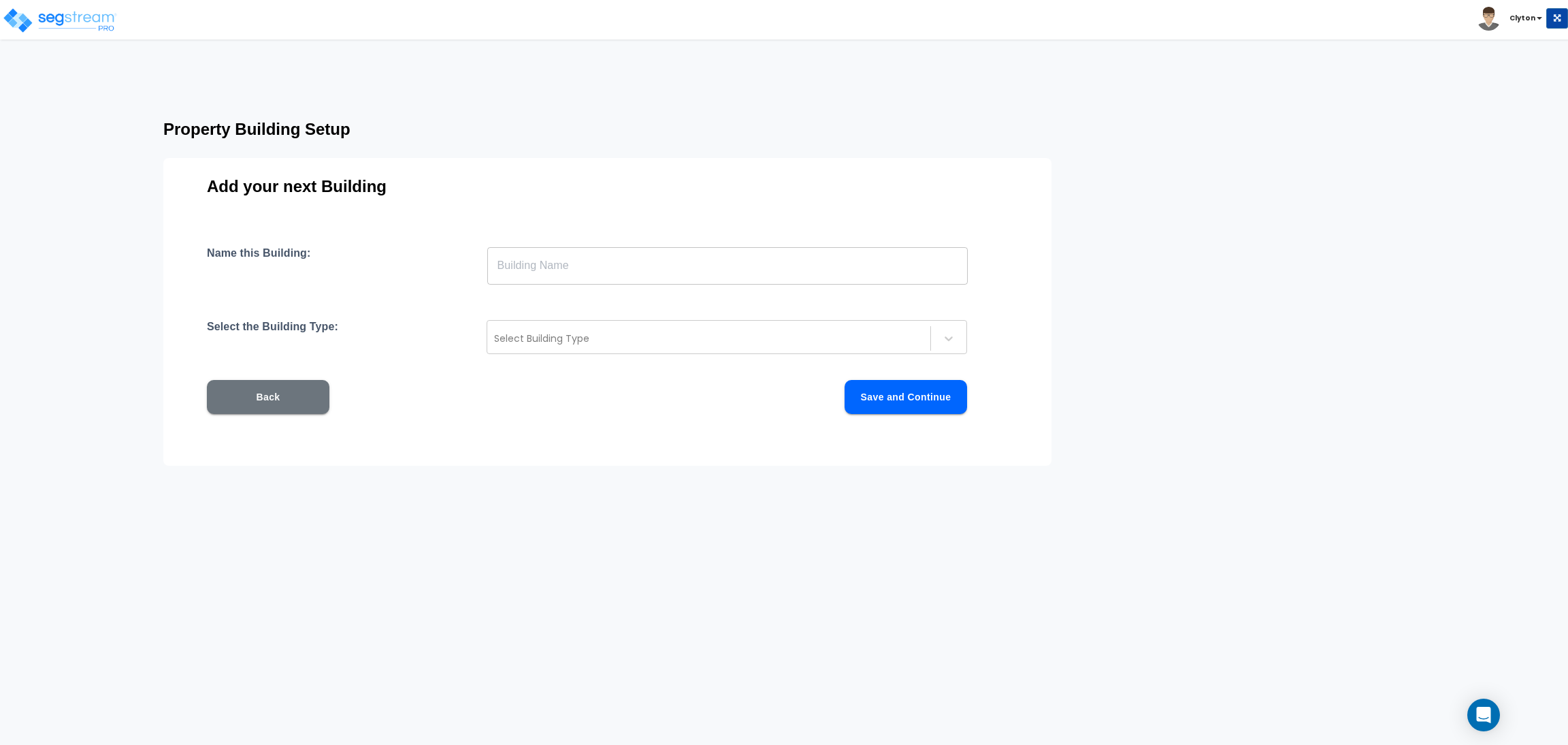
scroll to position [0, 0]
click at [708, 267] on input "text" at bounding box center [727, 265] width 480 height 38
paste input "SFH RC 1"
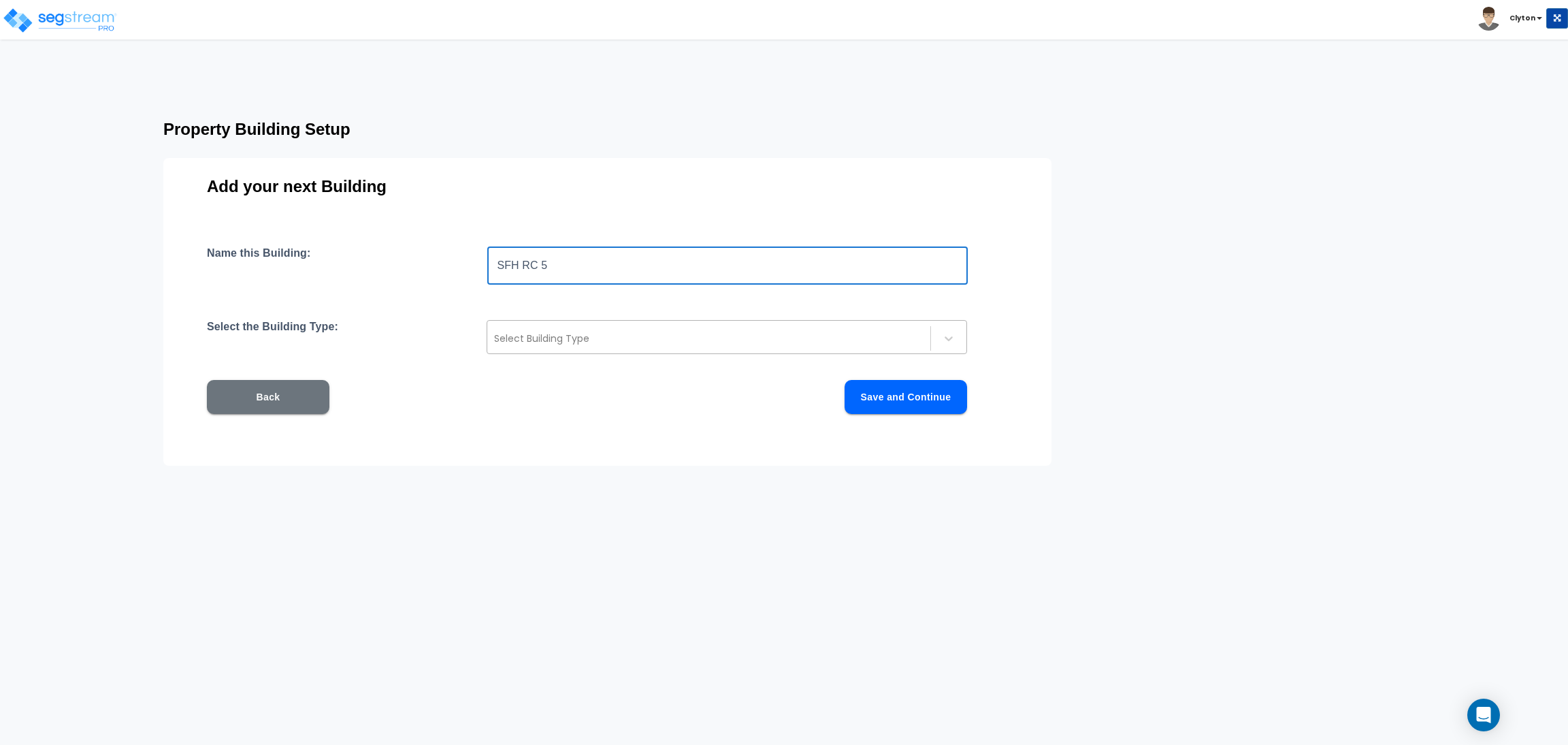
type input "SFH RC 5"
click at [648, 326] on div "Select Building Type" at bounding box center [726, 337] width 480 height 34
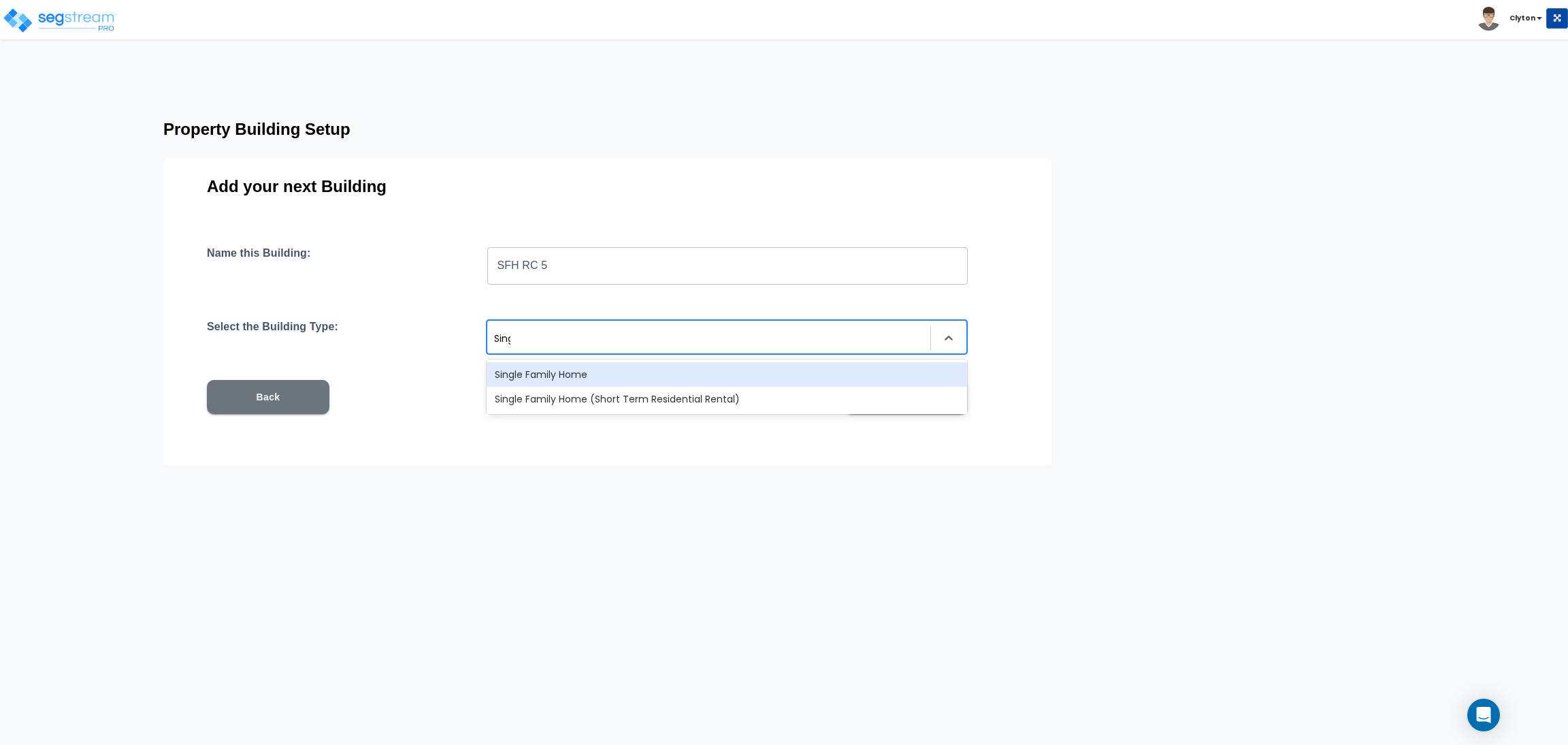
type input "Single"
click at [631, 373] on div "Single Family Home" at bounding box center [726, 374] width 480 height 25
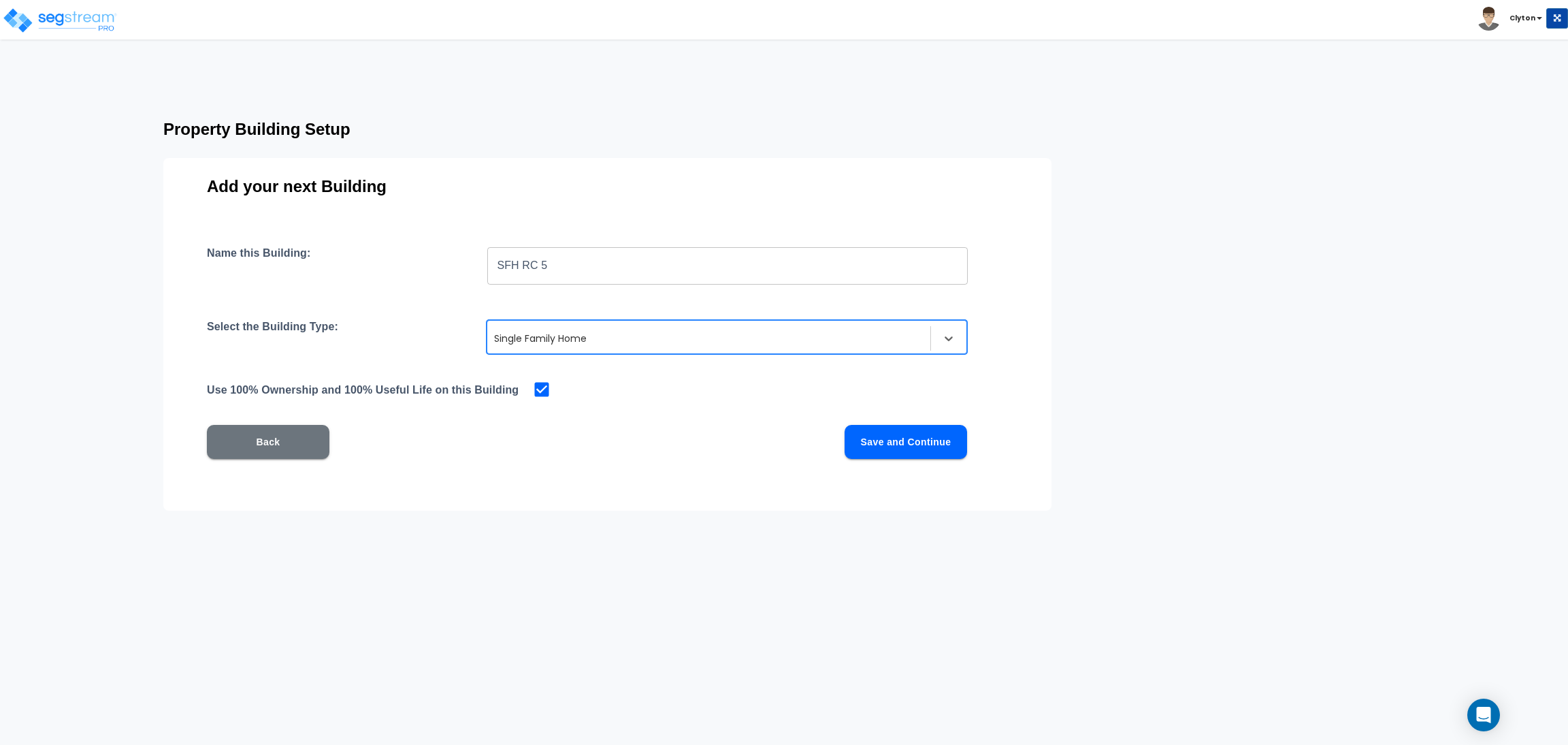
click at [920, 430] on button "Save and Continue" at bounding box center [906, 442] width 123 height 34
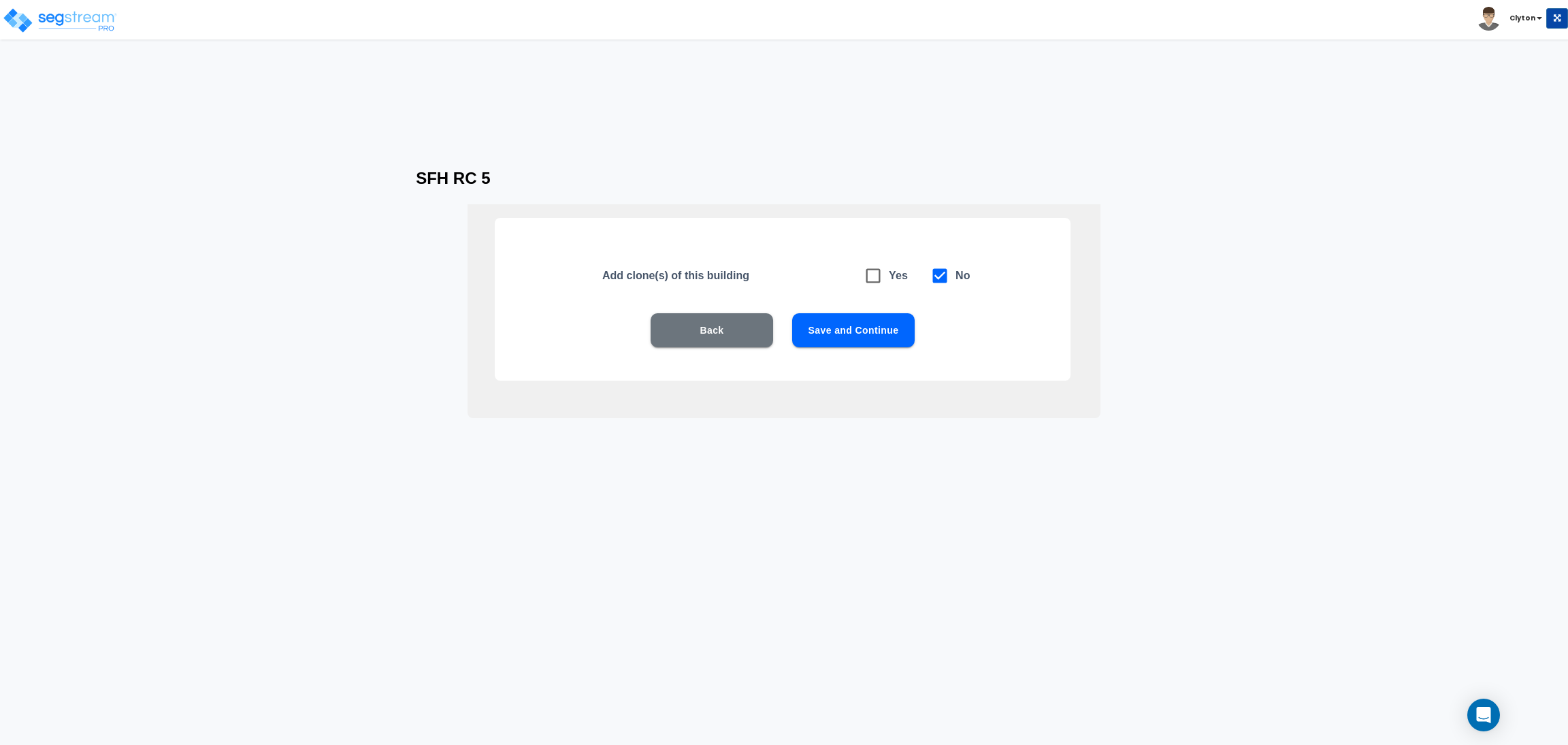
click at [897, 324] on button "Save and Continue" at bounding box center [853, 330] width 123 height 34
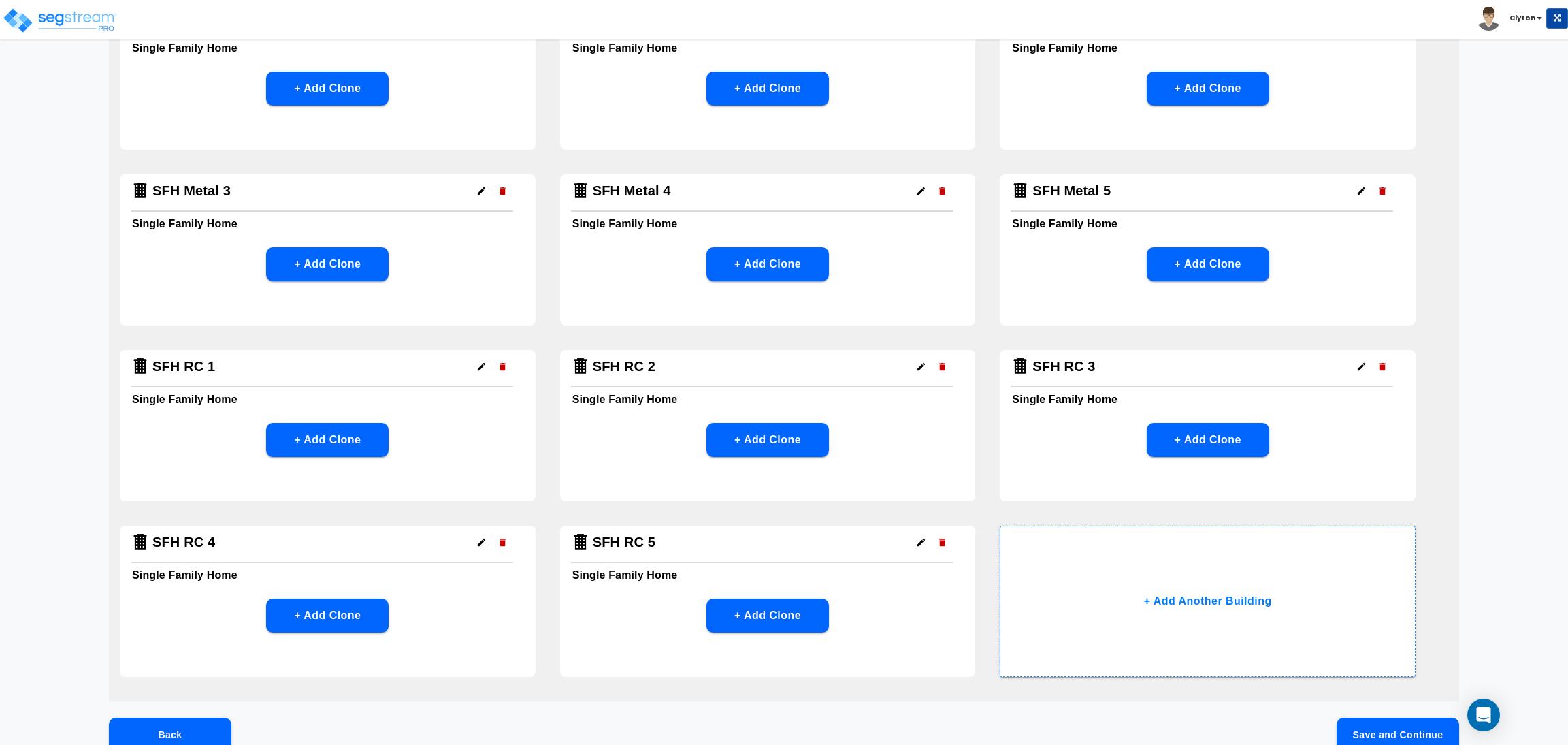
scroll to position [714, 0]
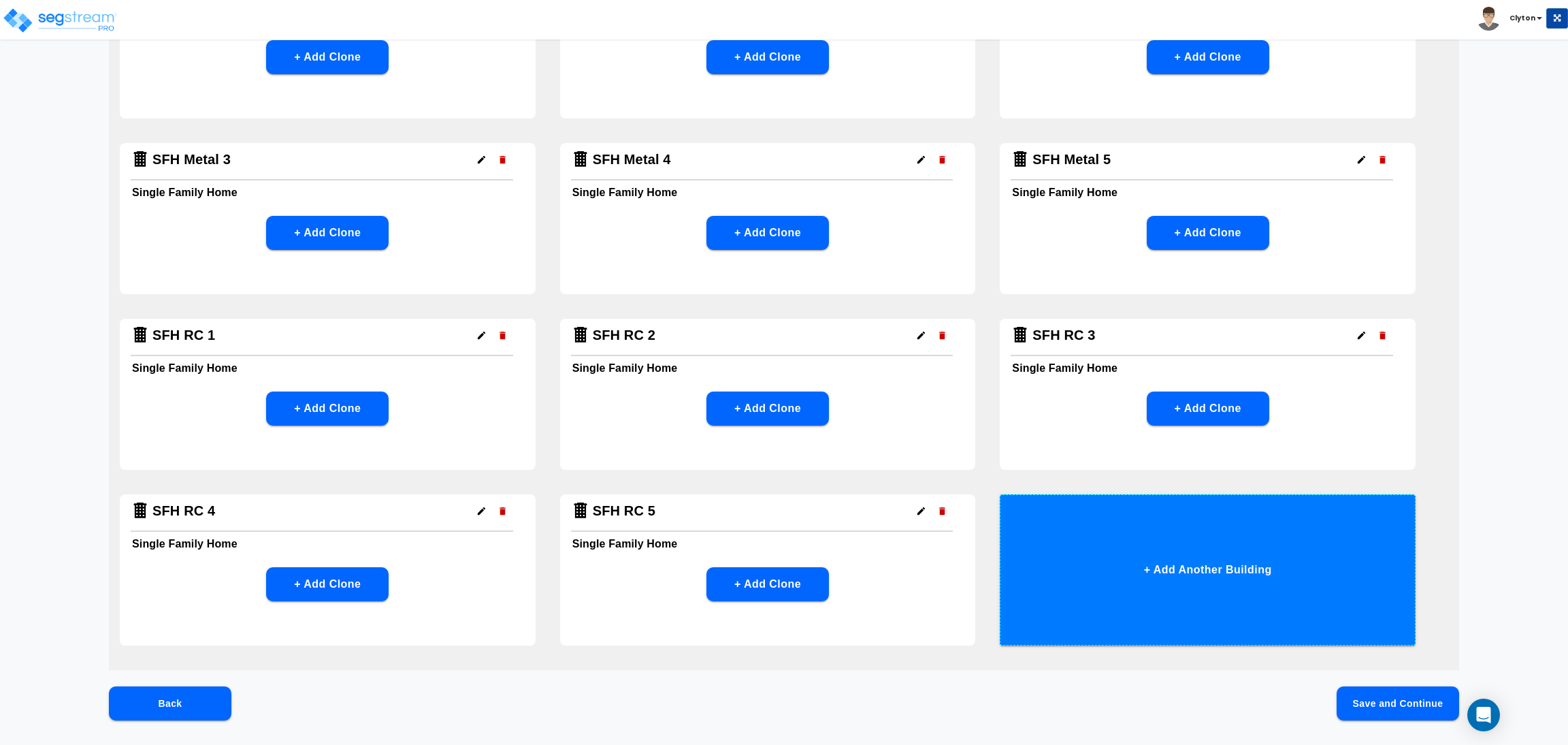
click at [1246, 580] on button "+ Add Another Building" at bounding box center [1207, 569] width 415 height 151
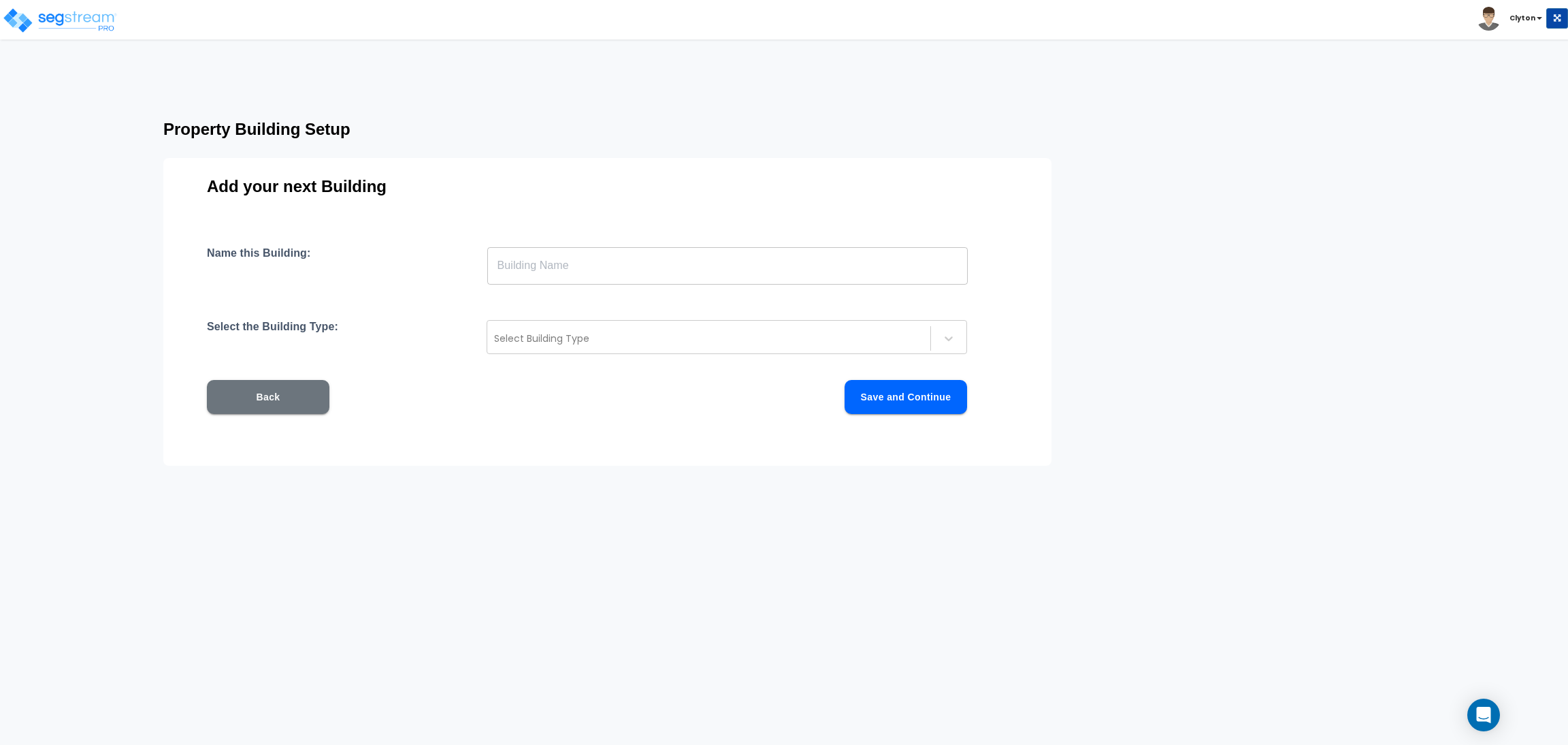
scroll to position [0, 0]
click at [675, 262] on input "text" at bounding box center [727, 265] width 480 height 38
paste input "SFH RC 1"
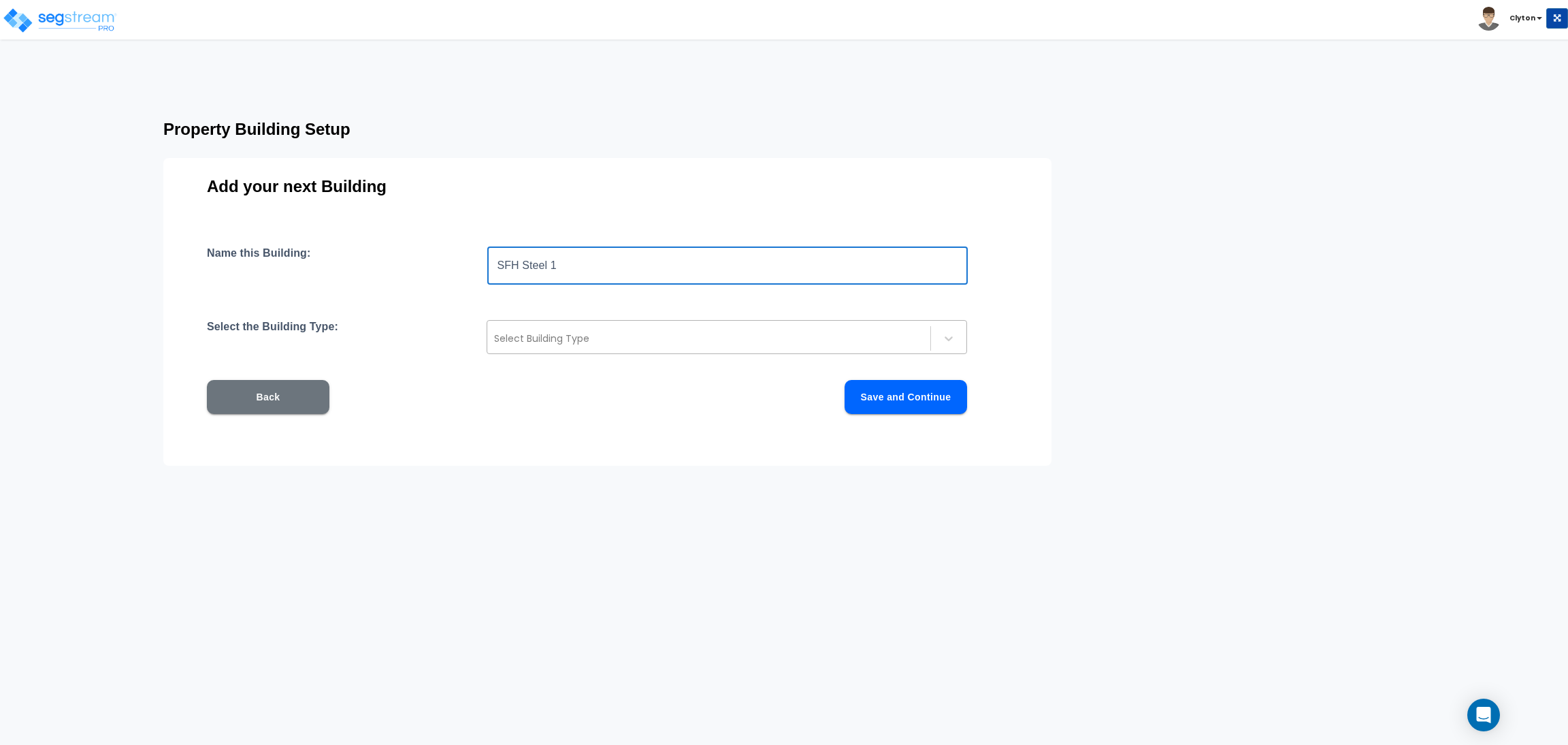
type input "SFH Steel 1"
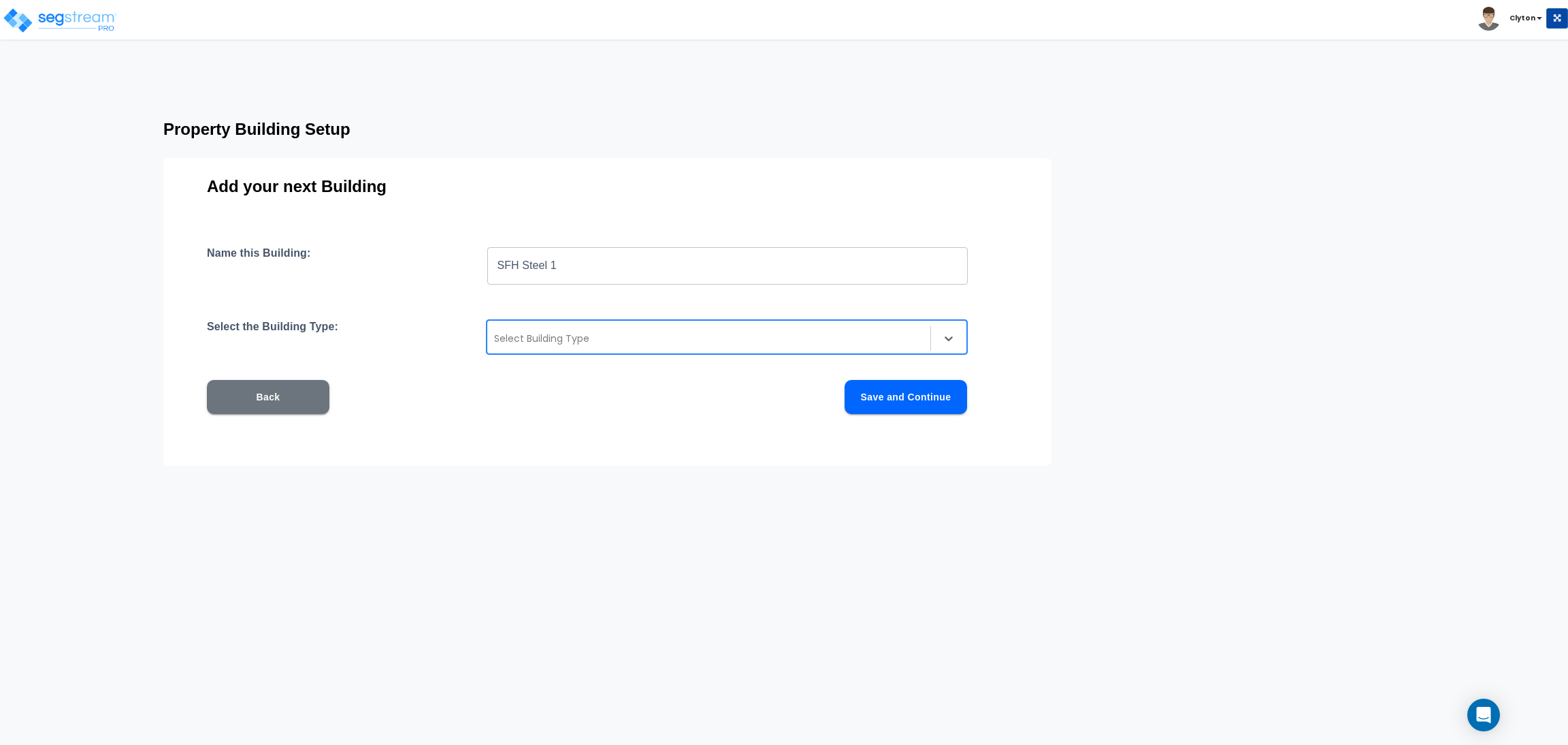
click at [656, 331] on div at bounding box center [708, 338] width 429 height 16
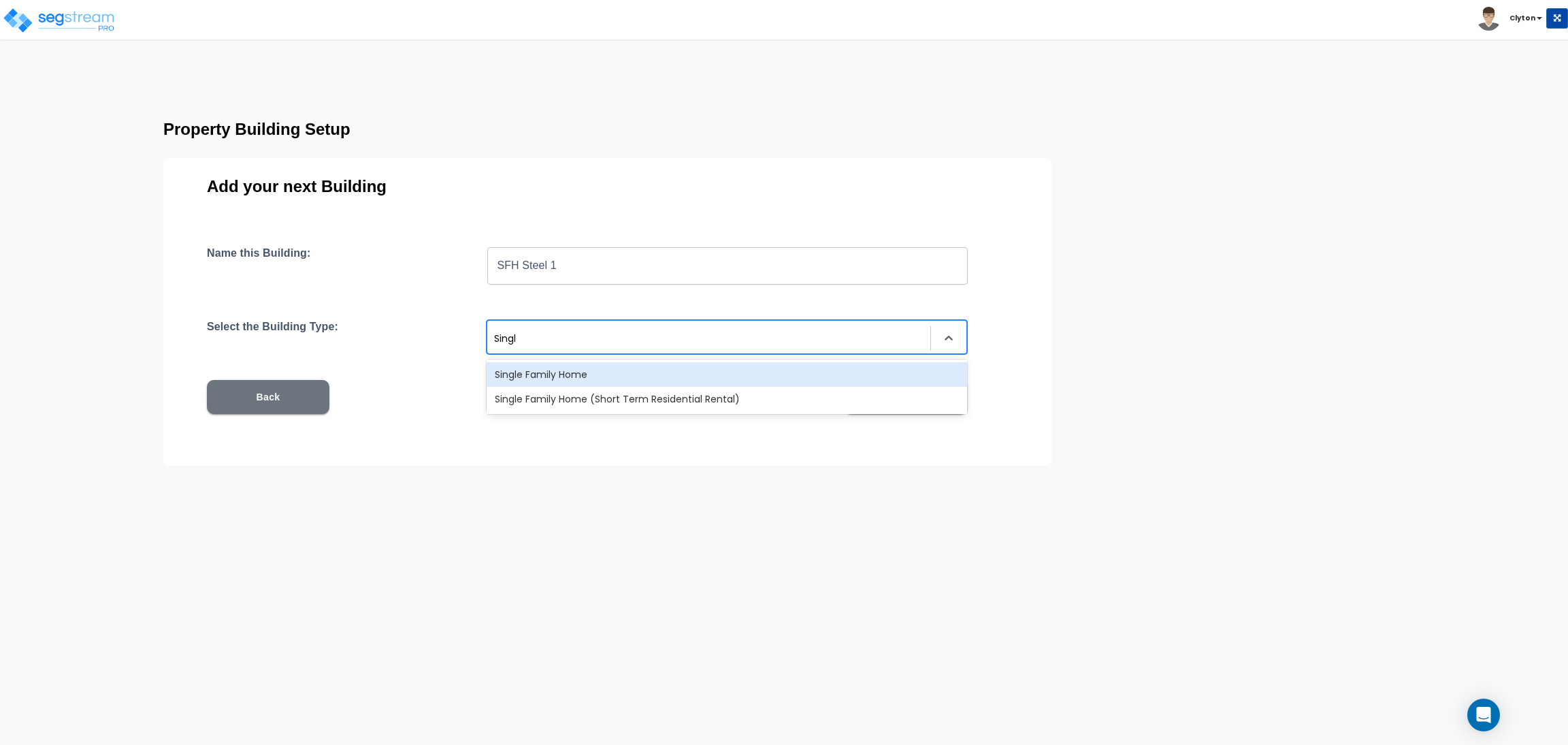
type input "Single"
click at [634, 370] on div "Single Family Home" at bounding box center [726, 374] width 480 height 25
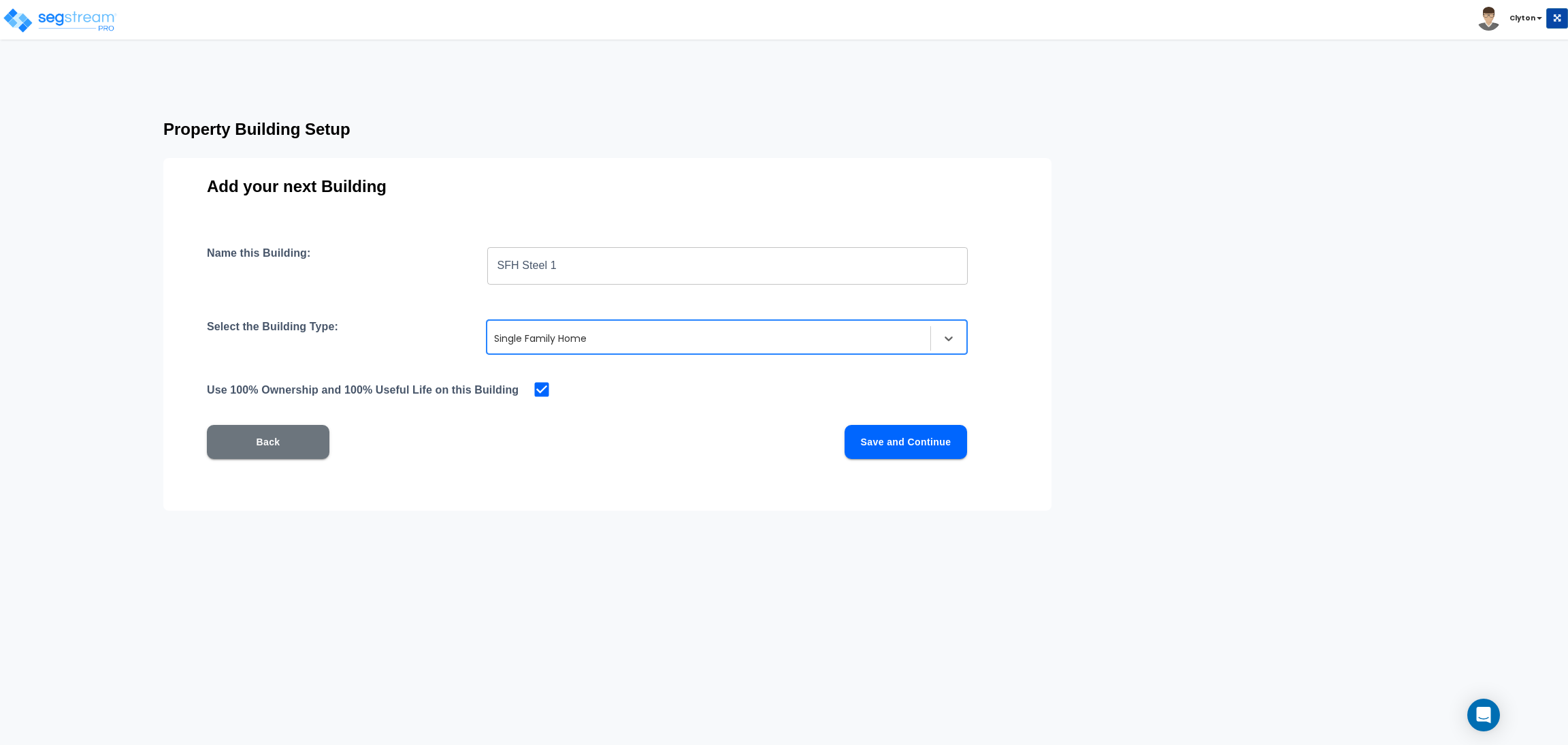
click at [880, 436] on button "Save and Continue" at bounding box center [906, 442] width 123 height 34
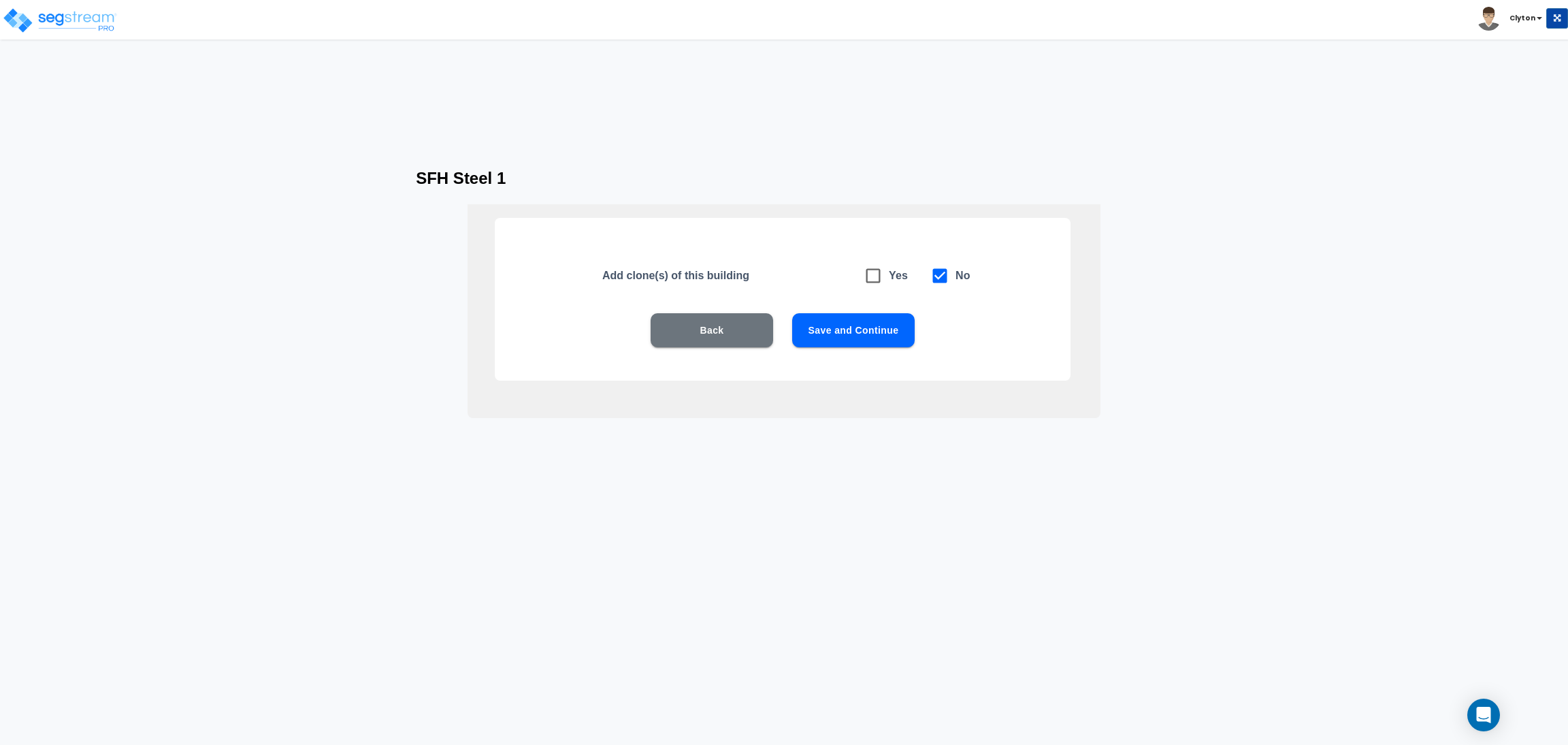
click at [866, 328] on button "Save and Continue" at bounding box center [853, 330] width 123 height 34
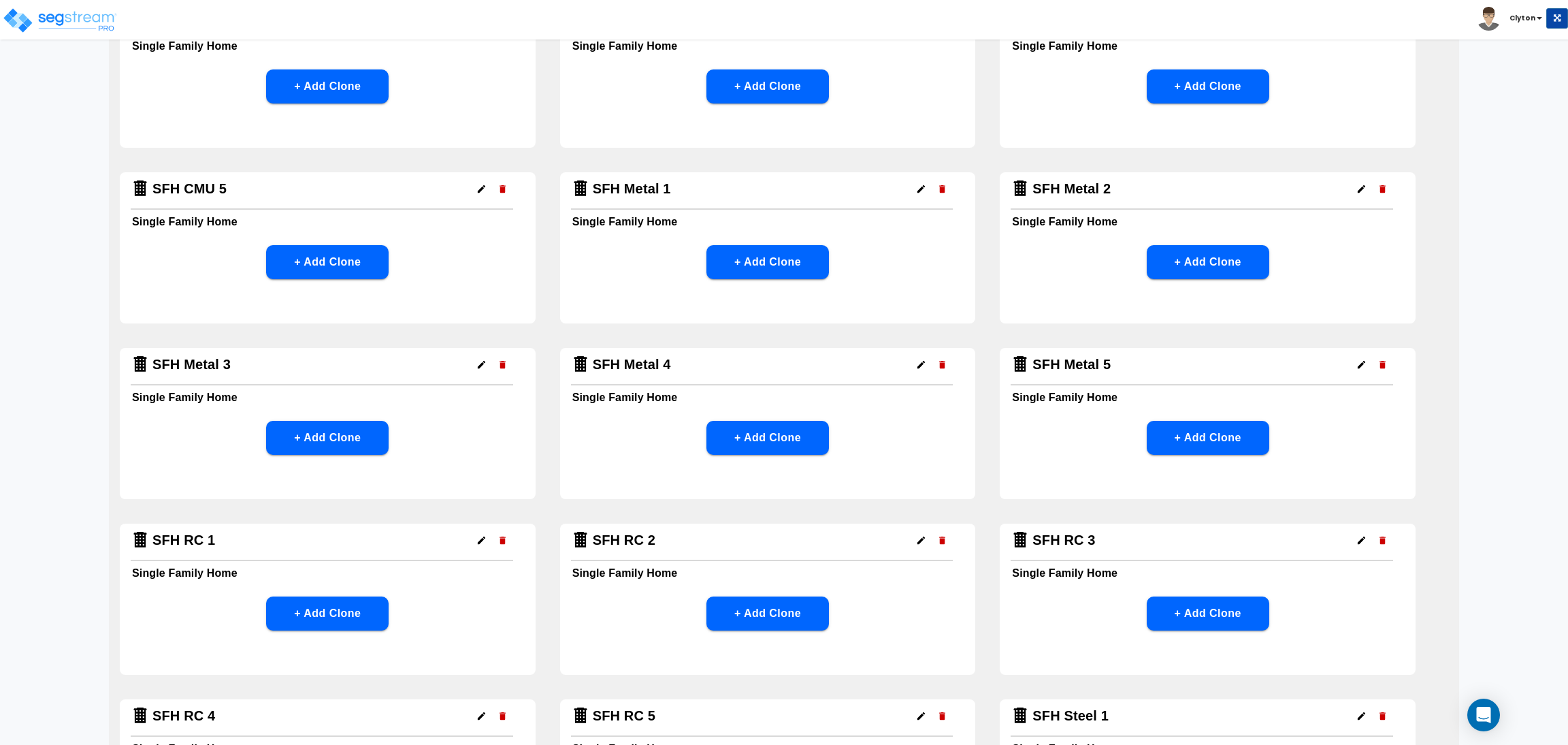
scroll to position [911, 0]
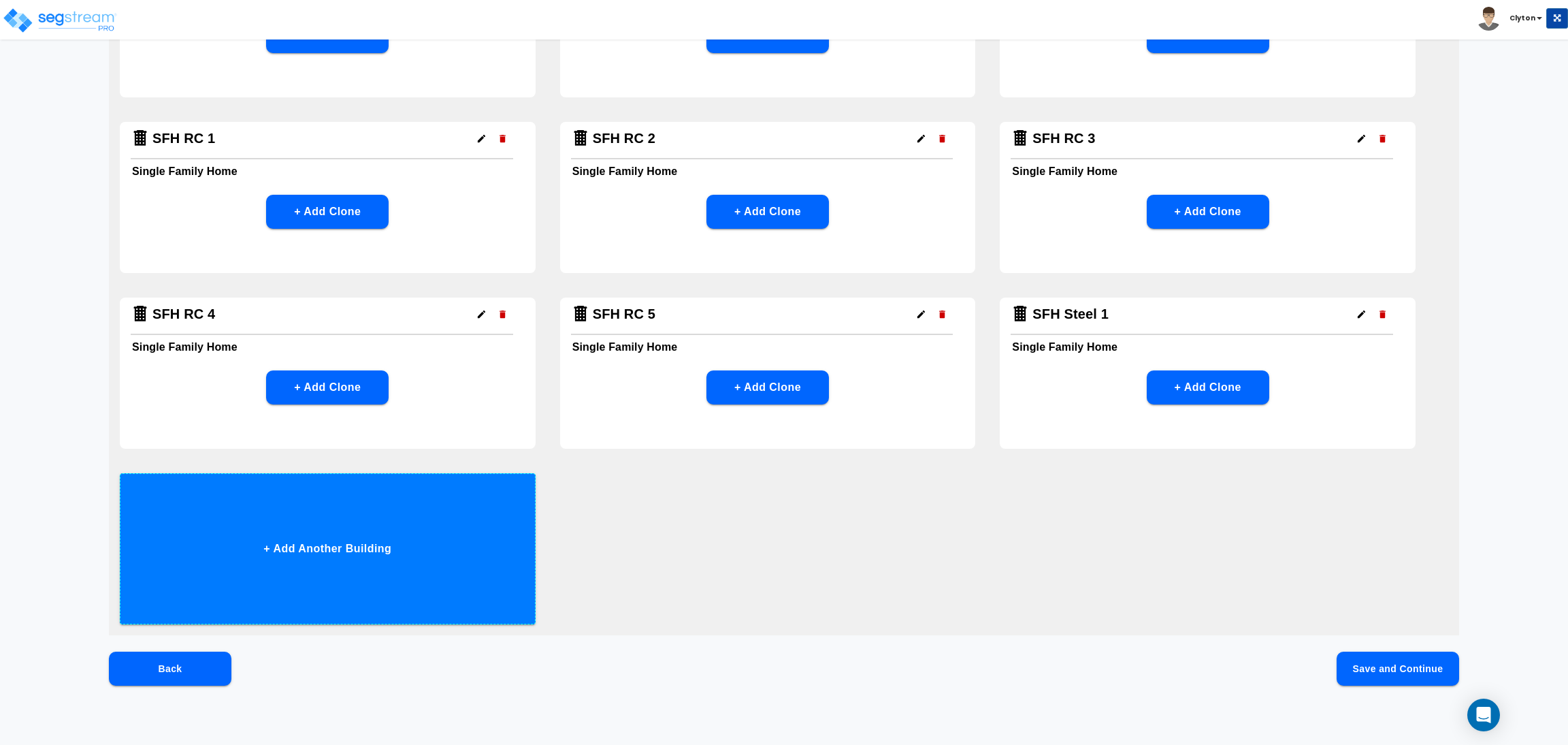
click at [427, 547] on button "+ Add Another Building" at bounding box center [327, 548] width 415 height 151
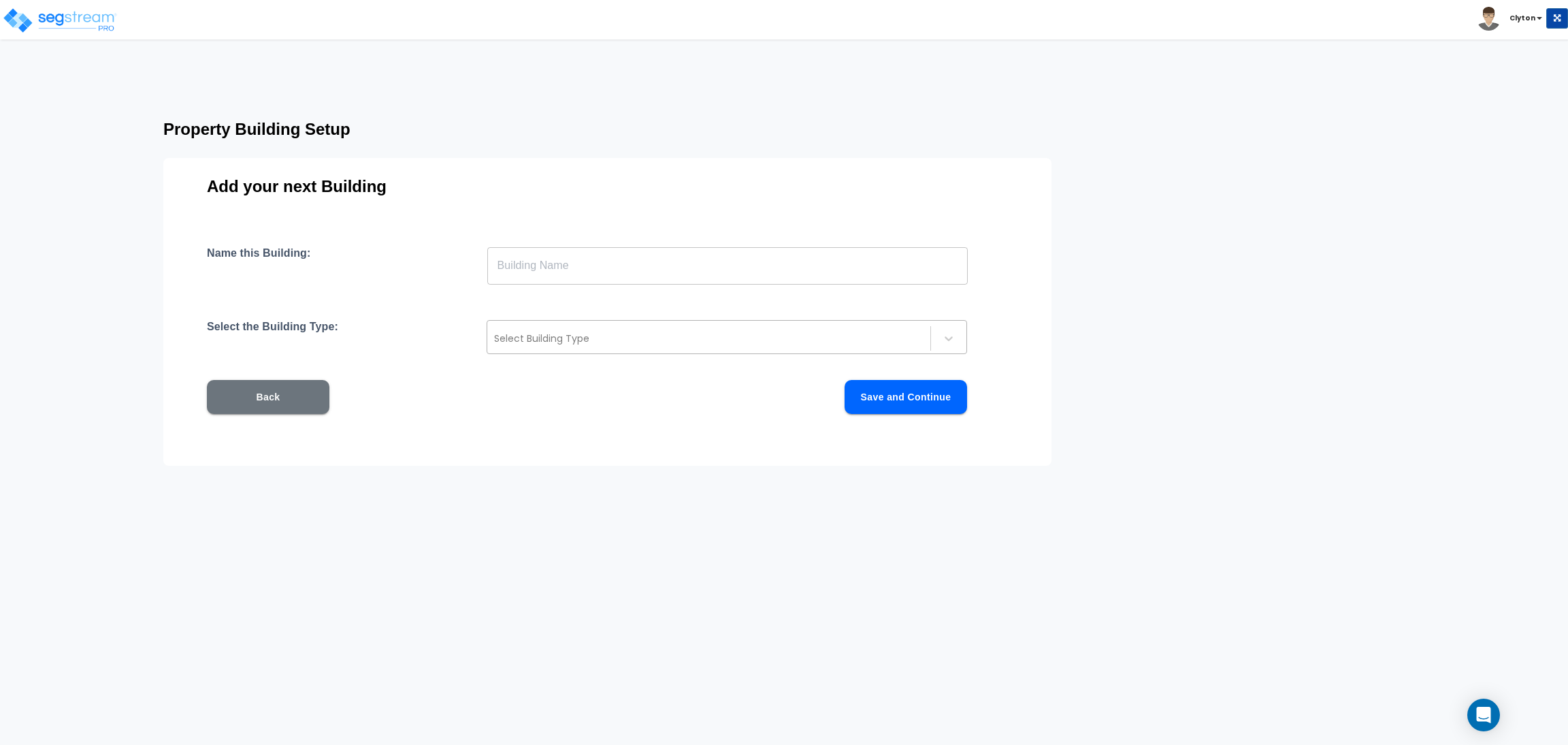
scroll to position [0, 0]
click at [667, 265] on input "text" at bounding box center [727, 265] width 480 height 38
paste input "SFH Steel 1"
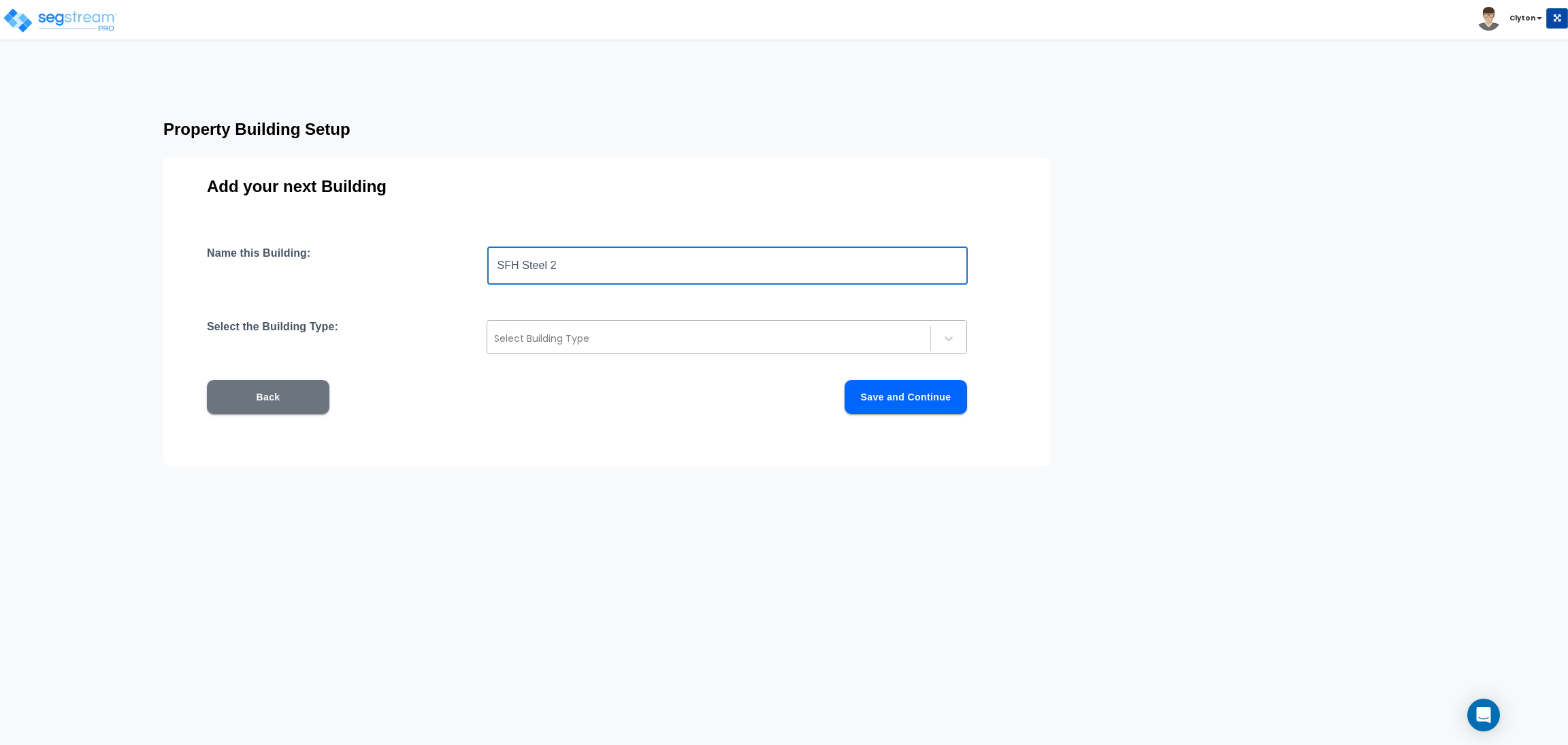
type input "SFH Steel 2"
click at [652, 340] on div at bounding box center [708, 338] width 429 height 16
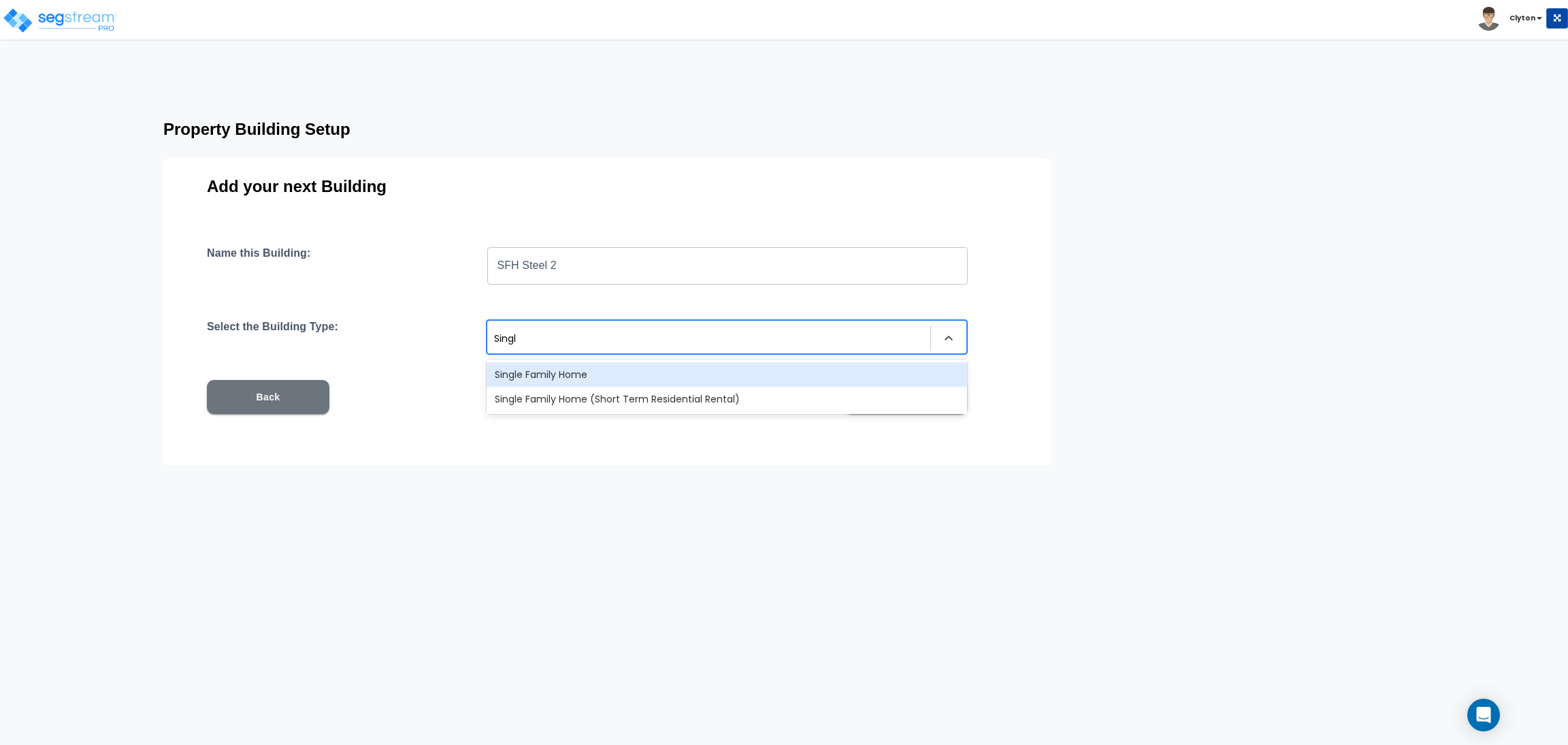
type input "Single"
click at [659, 364] on div "Single Family Home" at bounding box center [726, 374] width 480 height 25
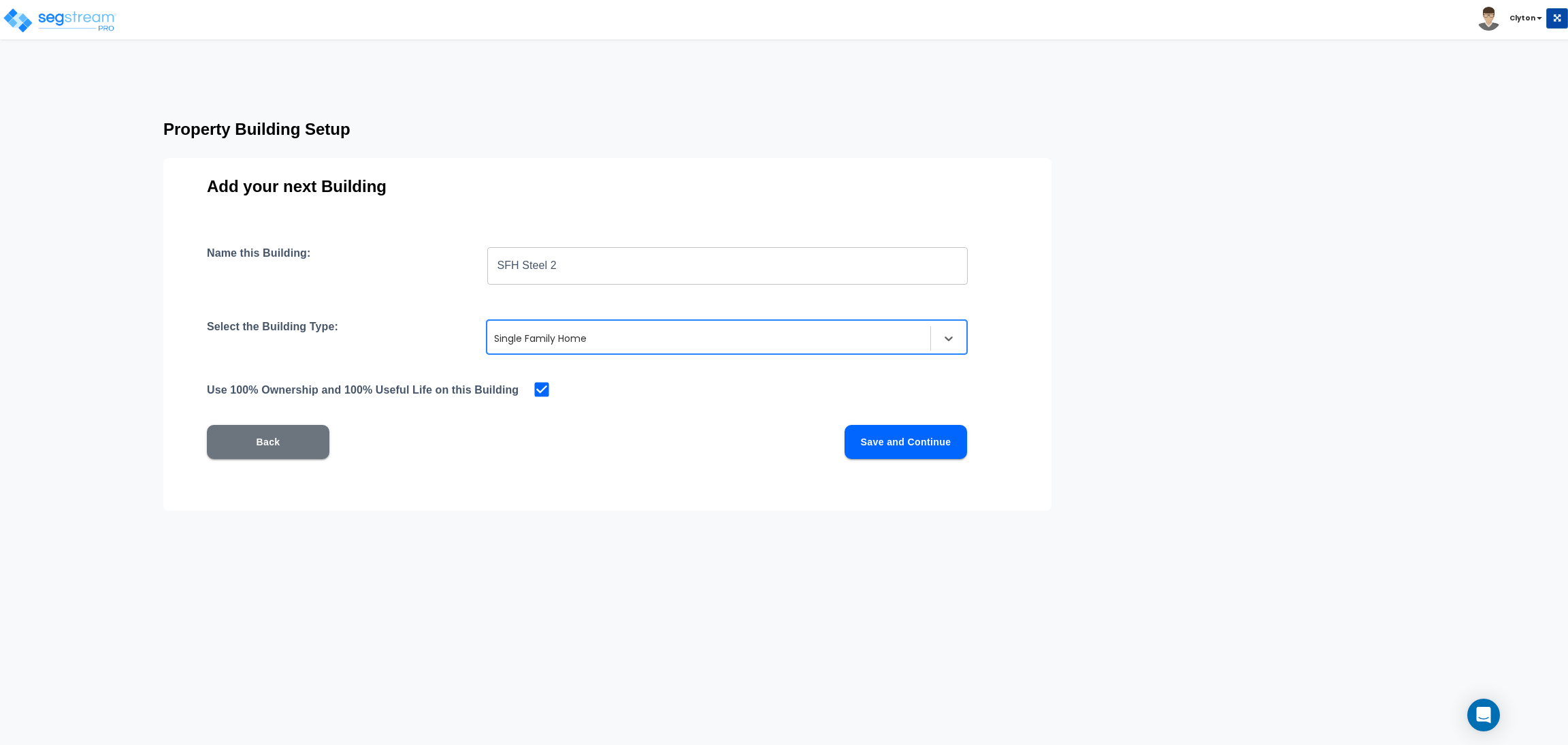
click at [868, 445] on button "Save and Continue" at bounding box center [906, 442] width 123 height 34
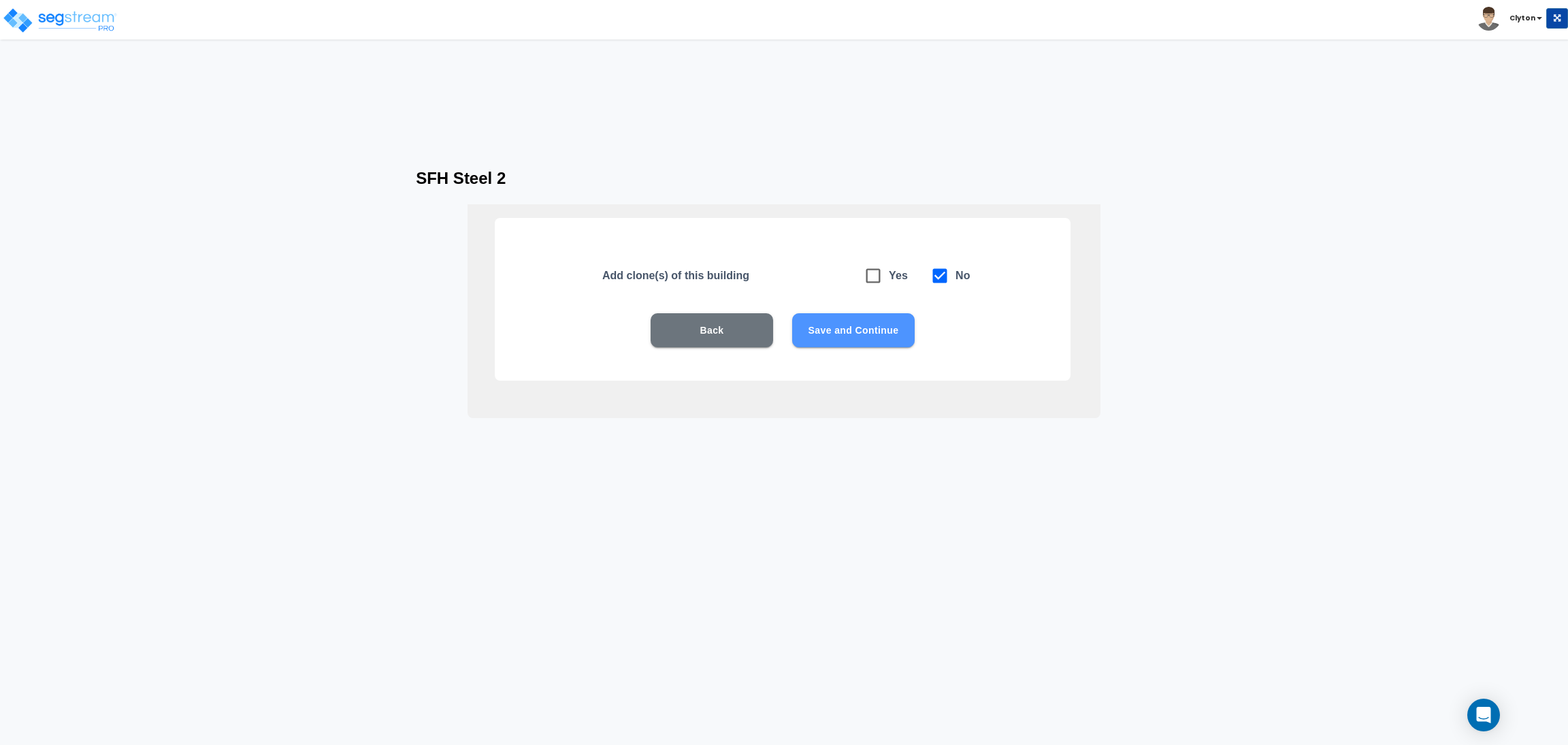
click at [840, 342] on button "Save and Continue" at bounding box center [853, 330] width 123 height 34
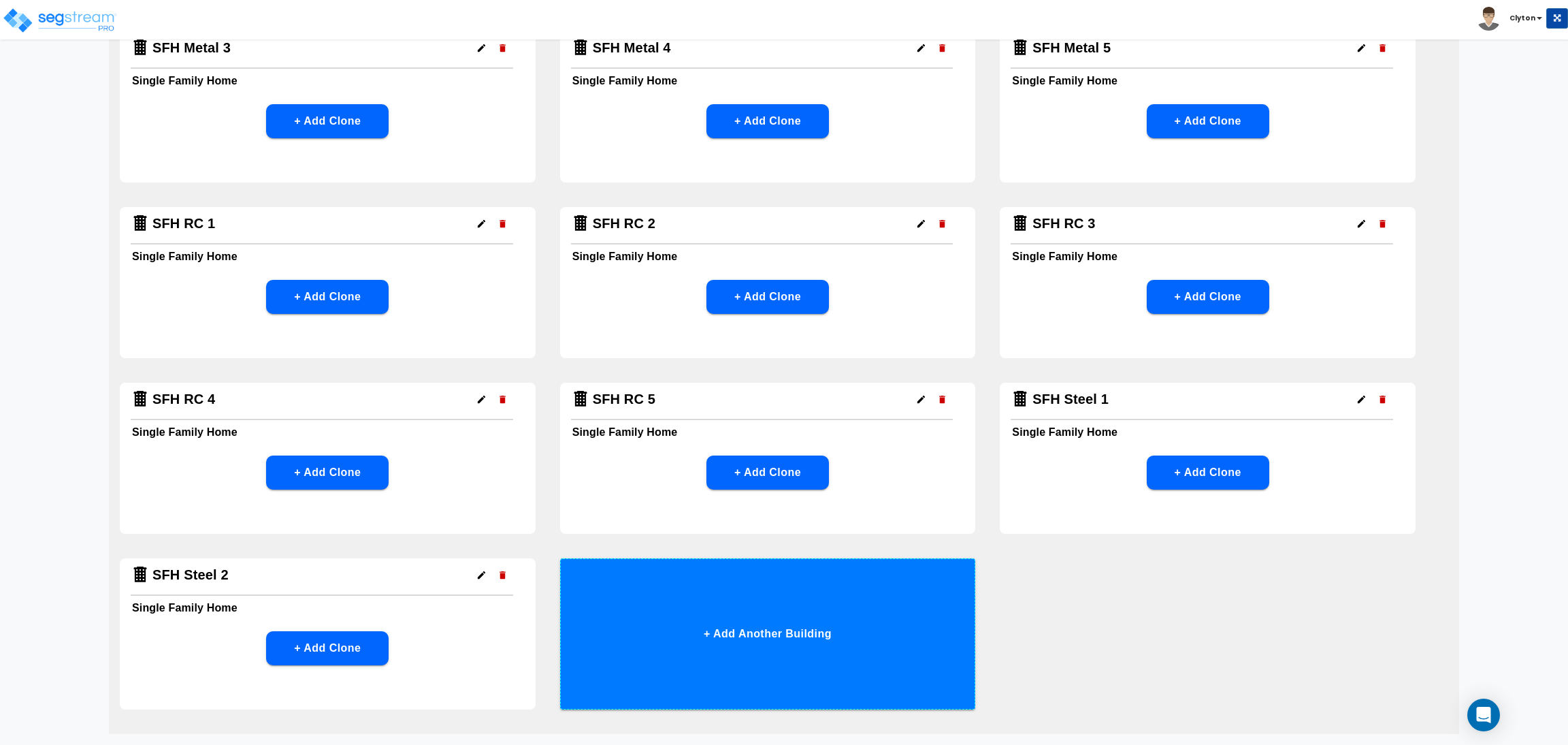
scroll to position [925, 0]
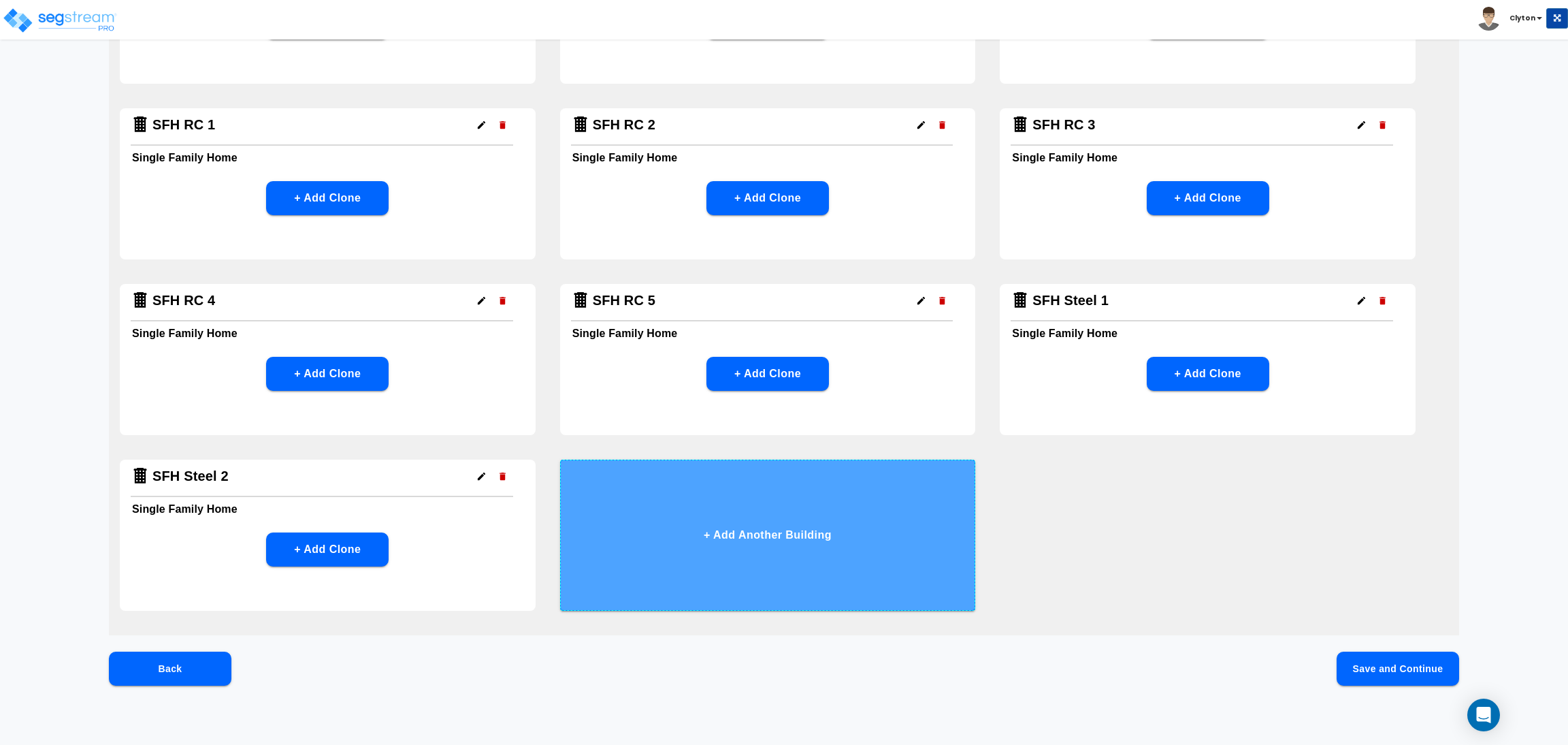
click at [814, 540] on button "+ Add Another Building" at bounding box center [767, 534] width 415 height 151
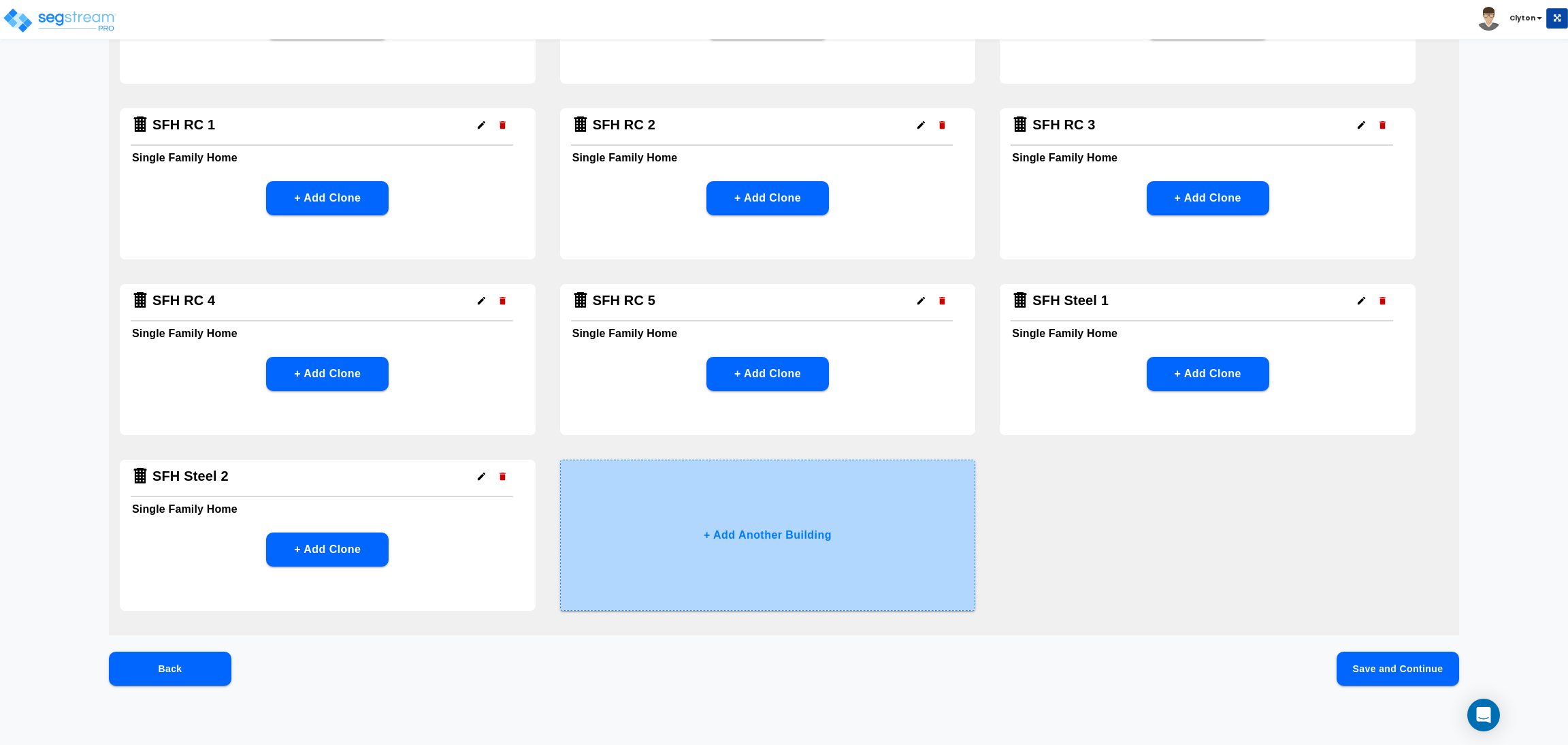
scroll to position [0, 0]
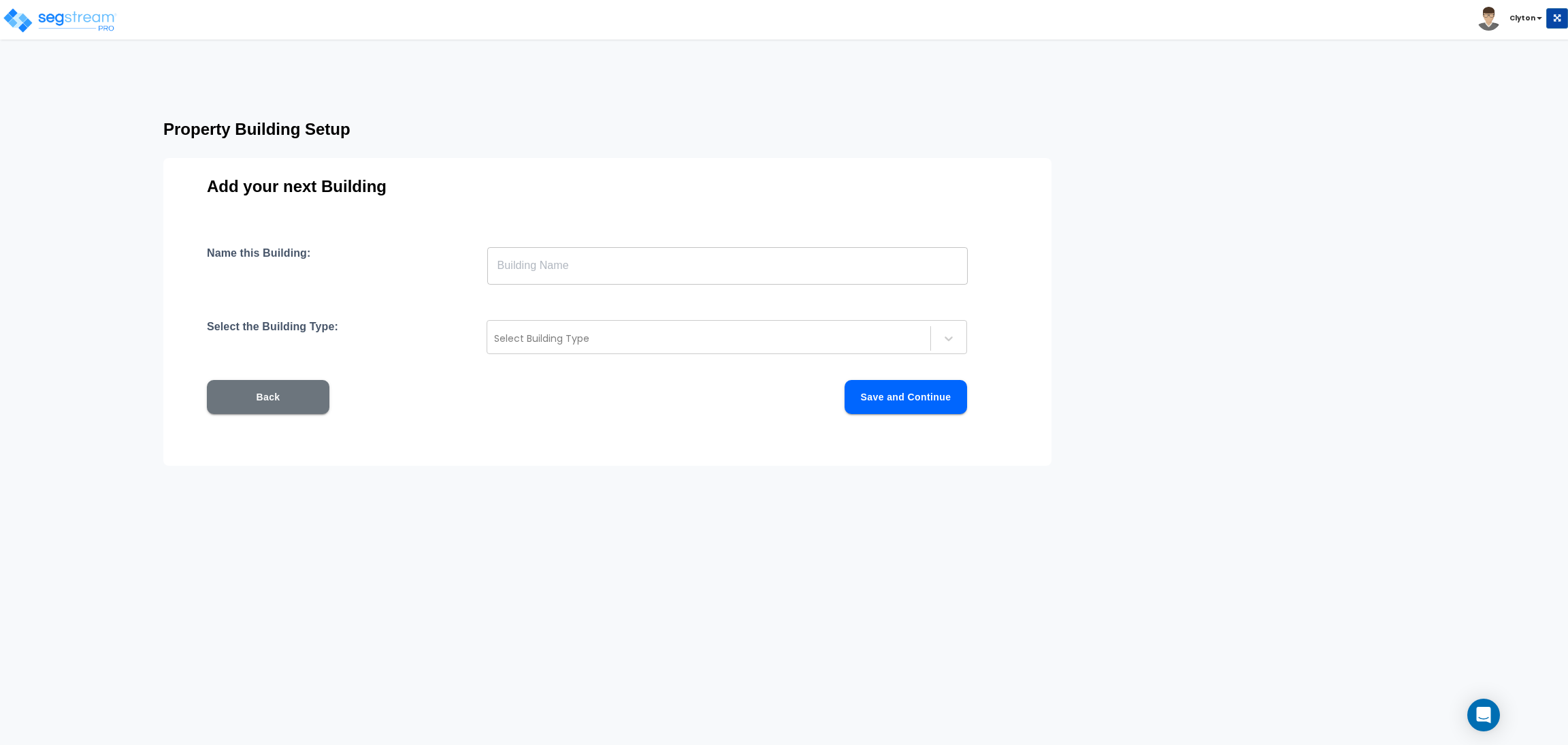
click at [778, 265] on input "text" at bounding box center [727, 265] width 480 height 38
paste input "SFH Steel 1"
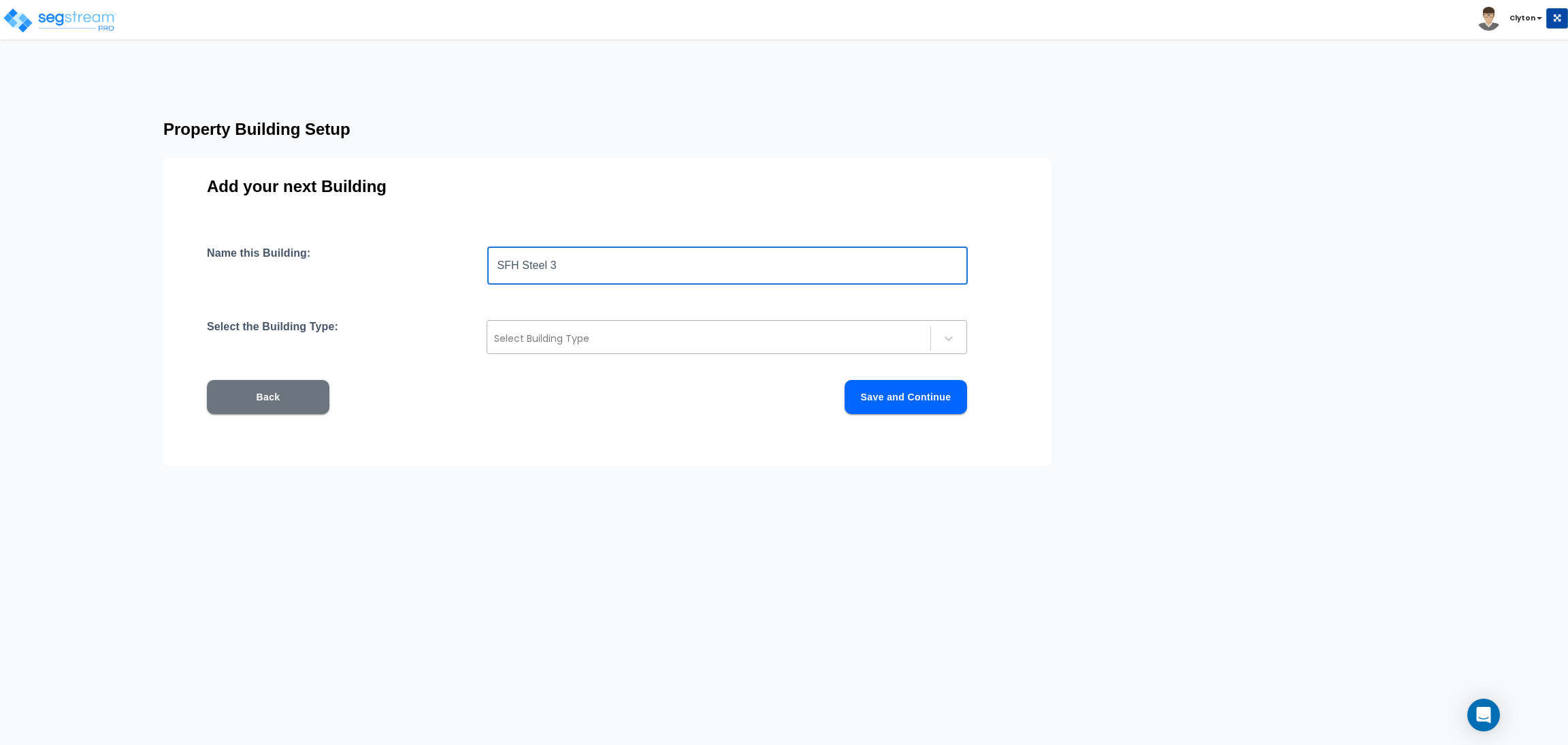
type input "SFH Steel 3"
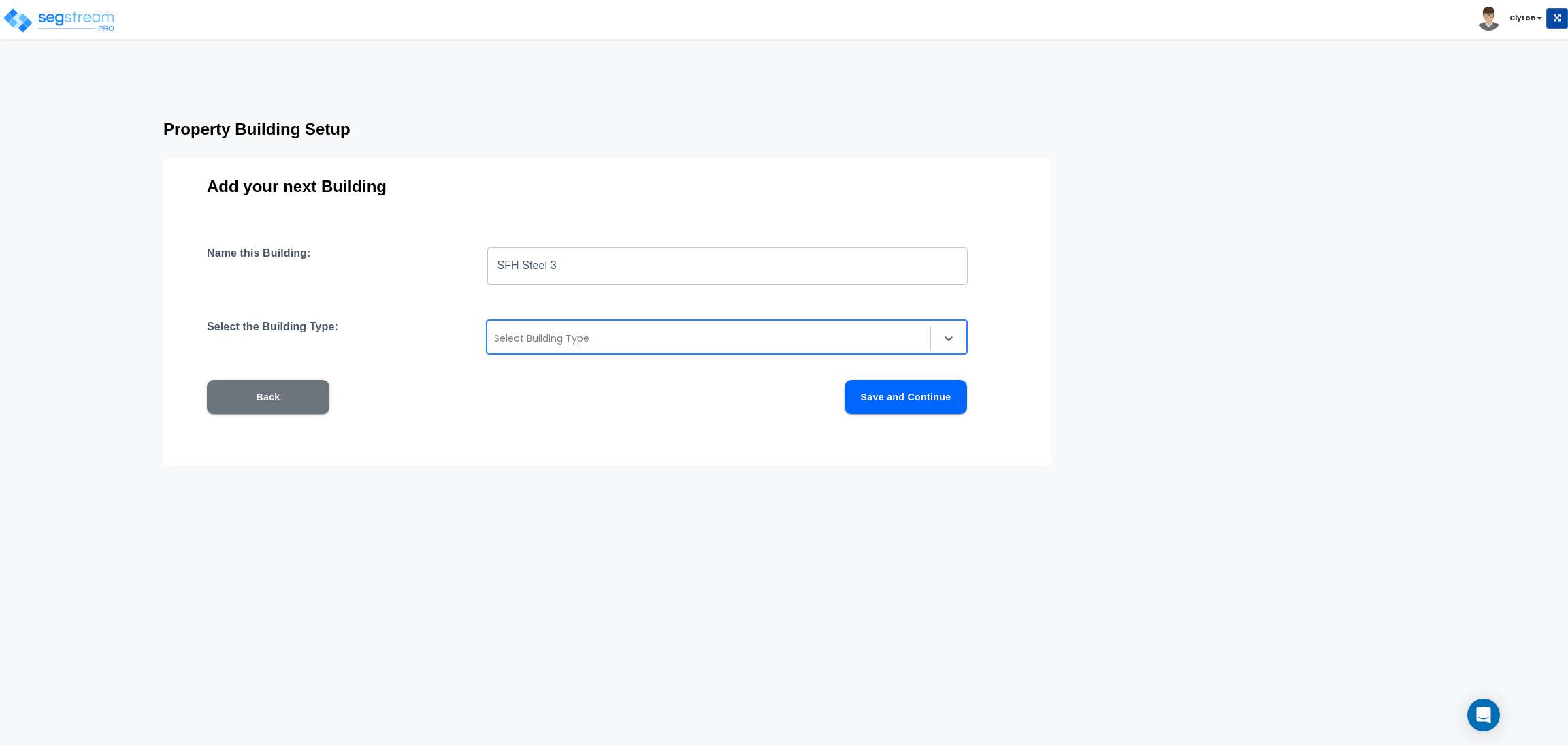
click at [729, 335] on div at bounding box center [708, 338] width 429 height 16
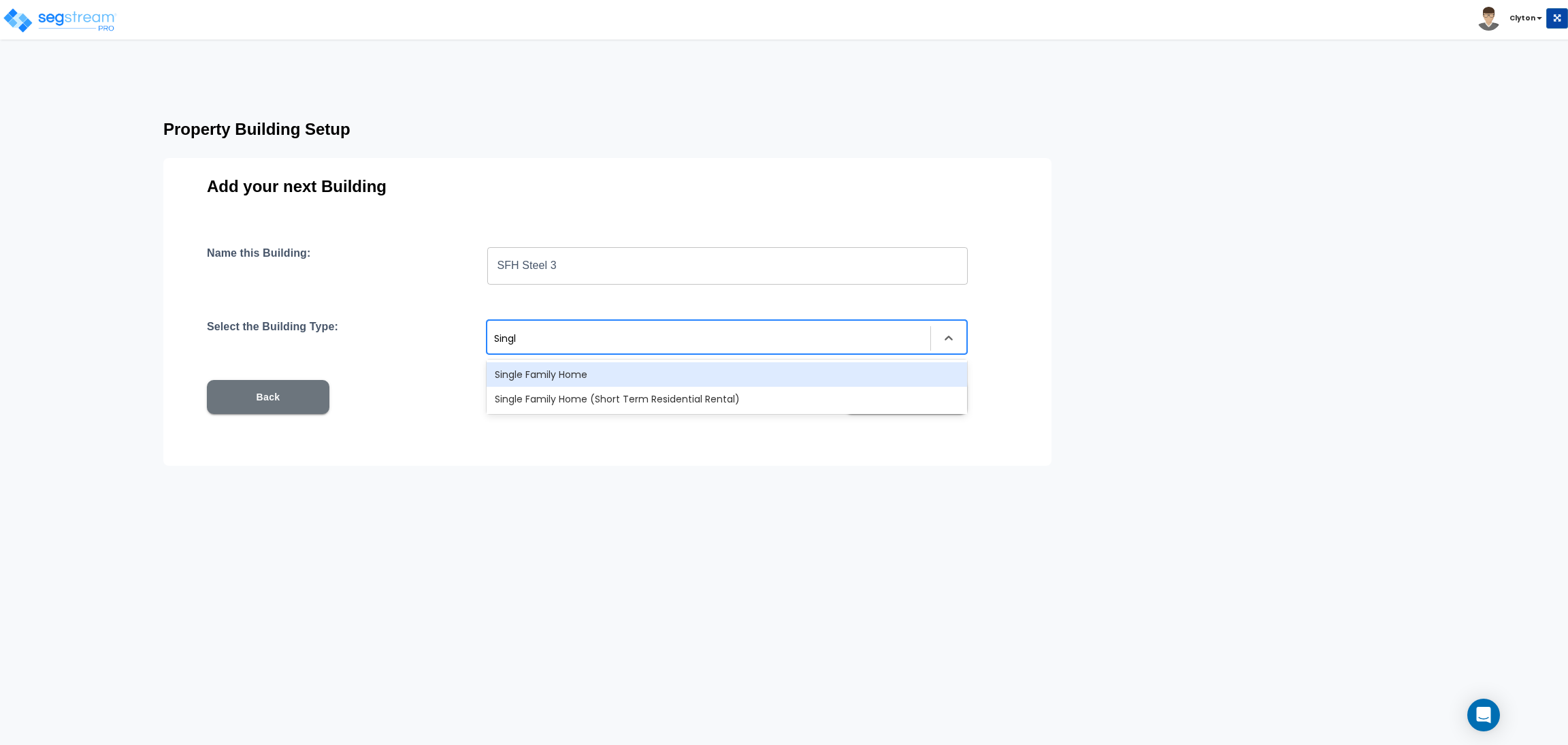
type input "Single"
click at [750, 368] on div "Single Family Home" at bounding box center [726, 374] width 480 height 25
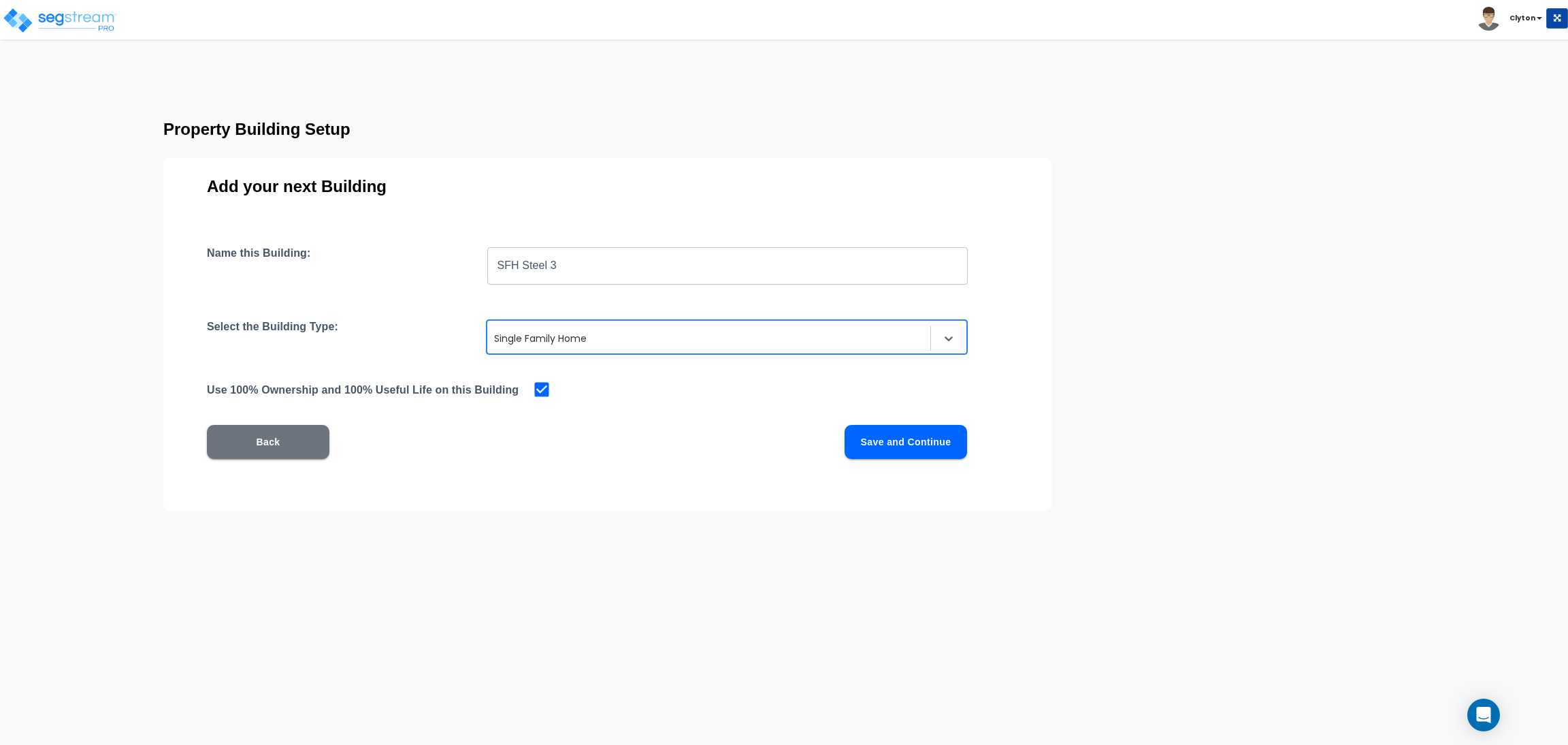
click at [905, 439] on button "Save and Continue" at bounding box center [906, 442] width 123 height 34
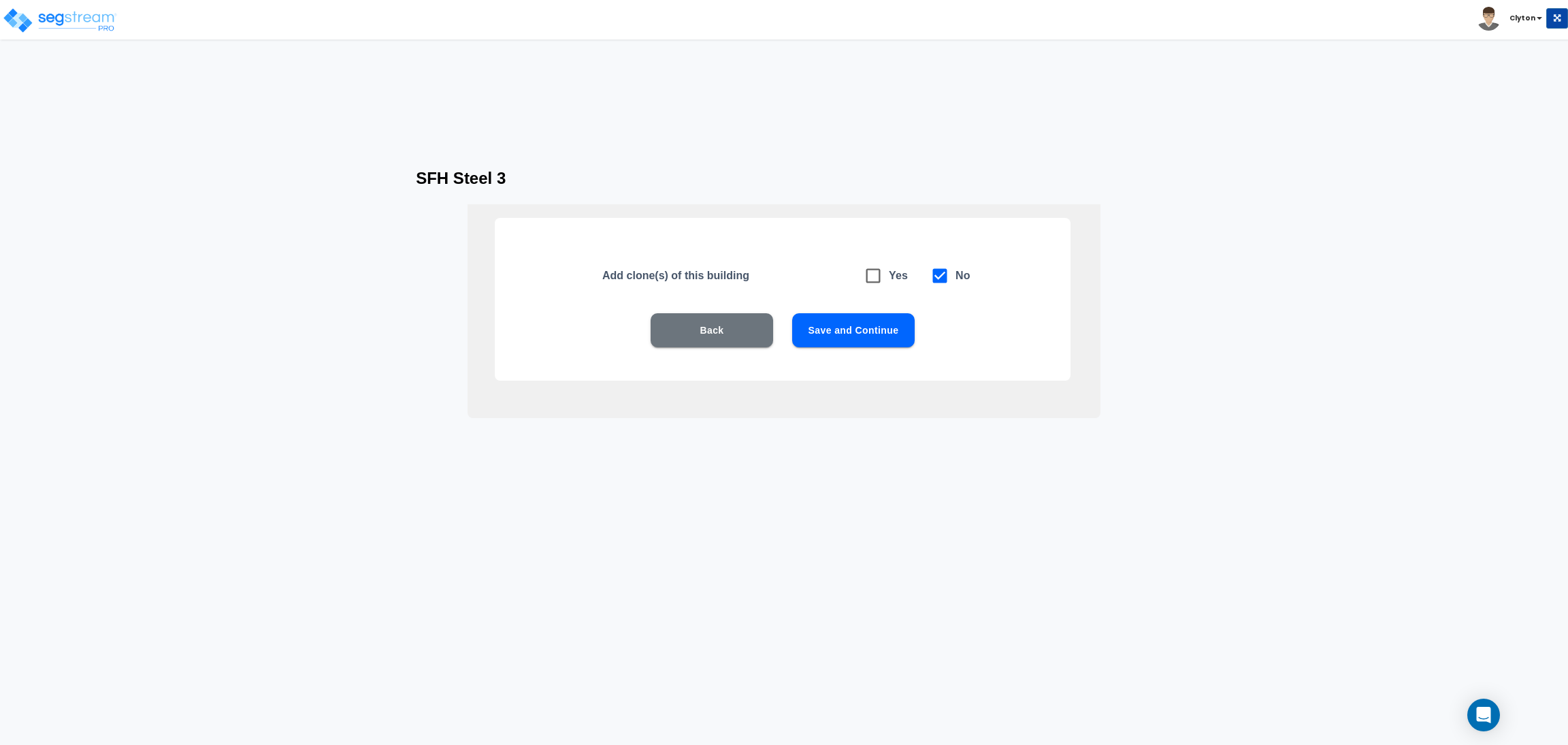
click at [899, 330] on button "Save and Continue" at bounding box center [853, 330] width 123 height 34
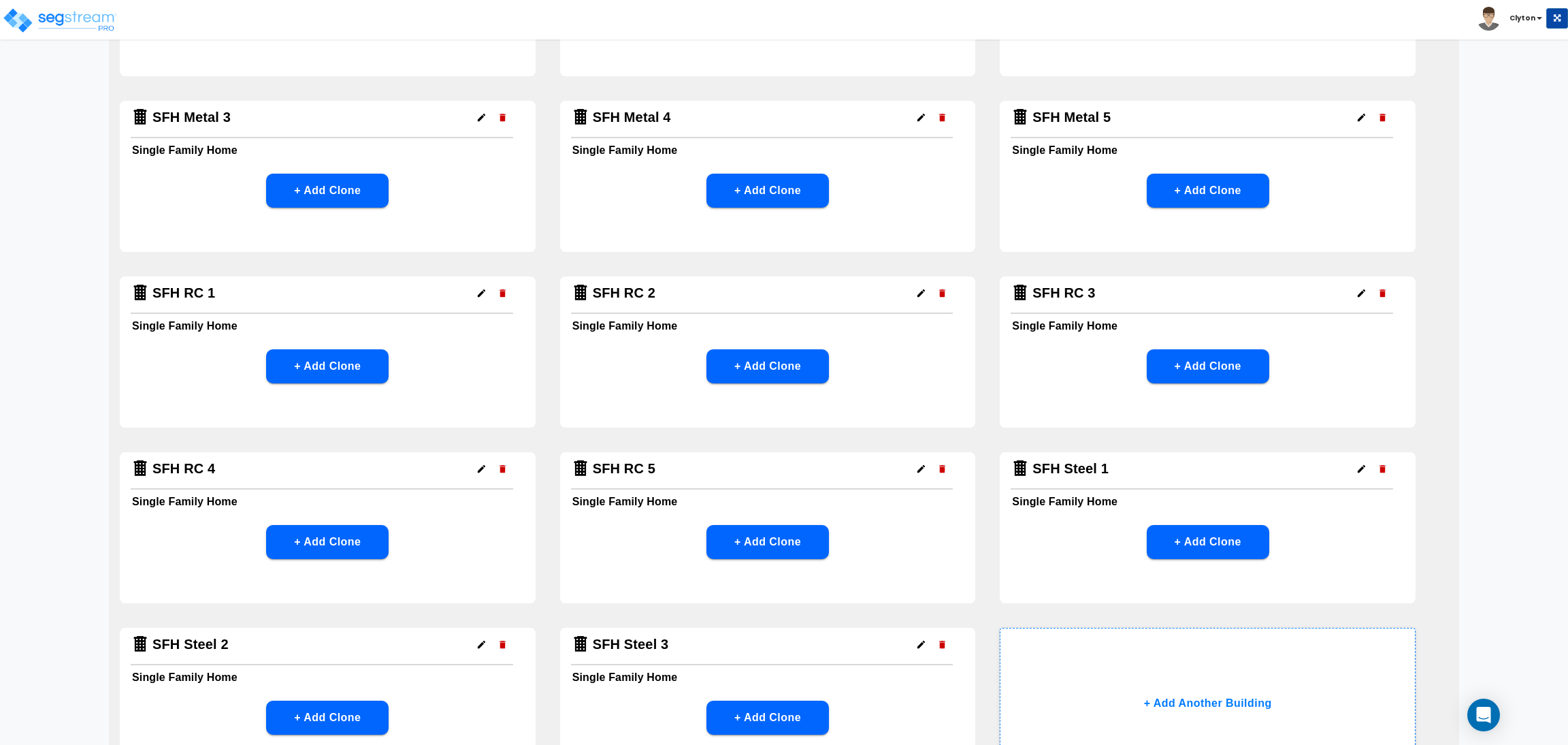
scroll to position [925, 0]
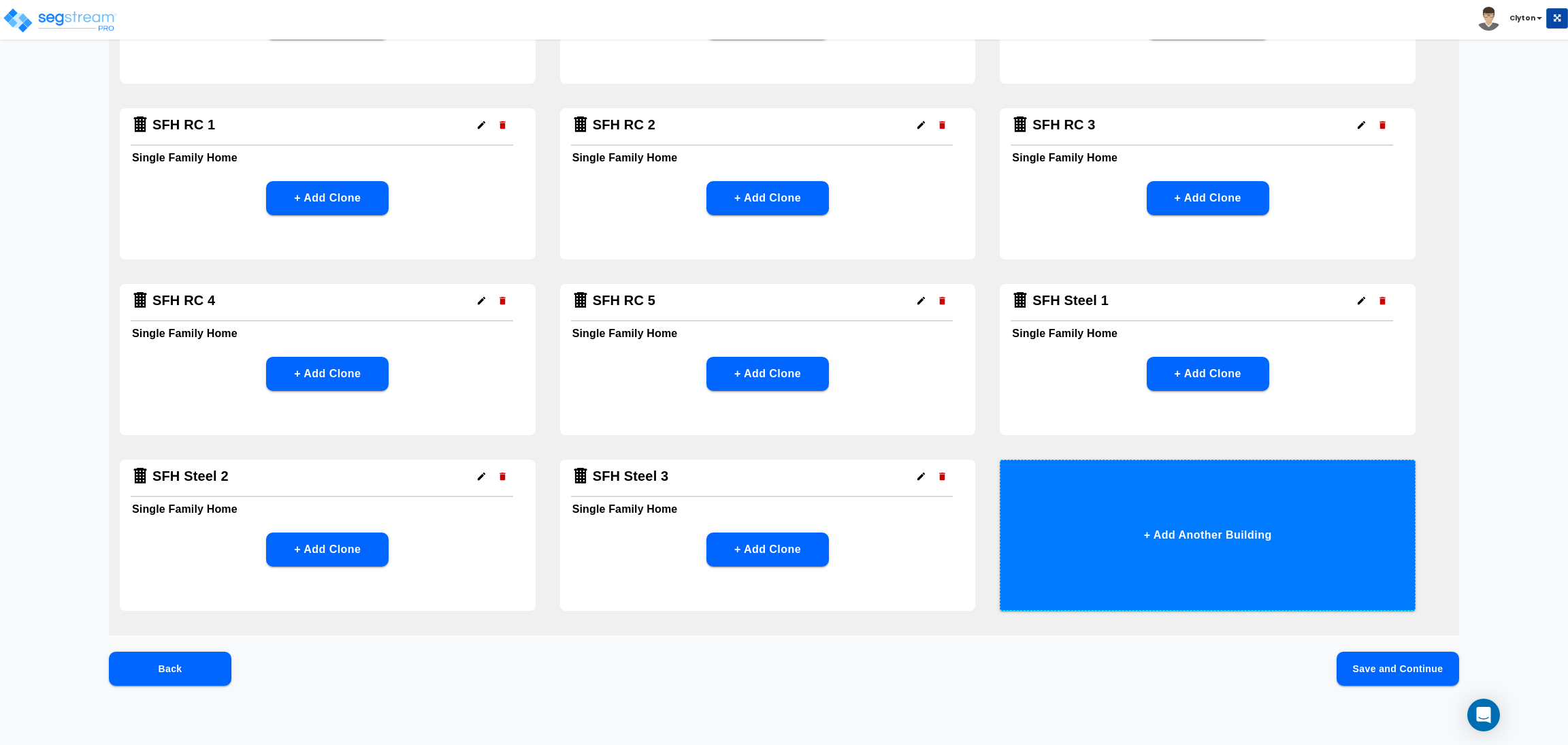
click at [1103, 519] on button "+ Add Another Building" at bounding box center [1207, 534] width 415 height 151
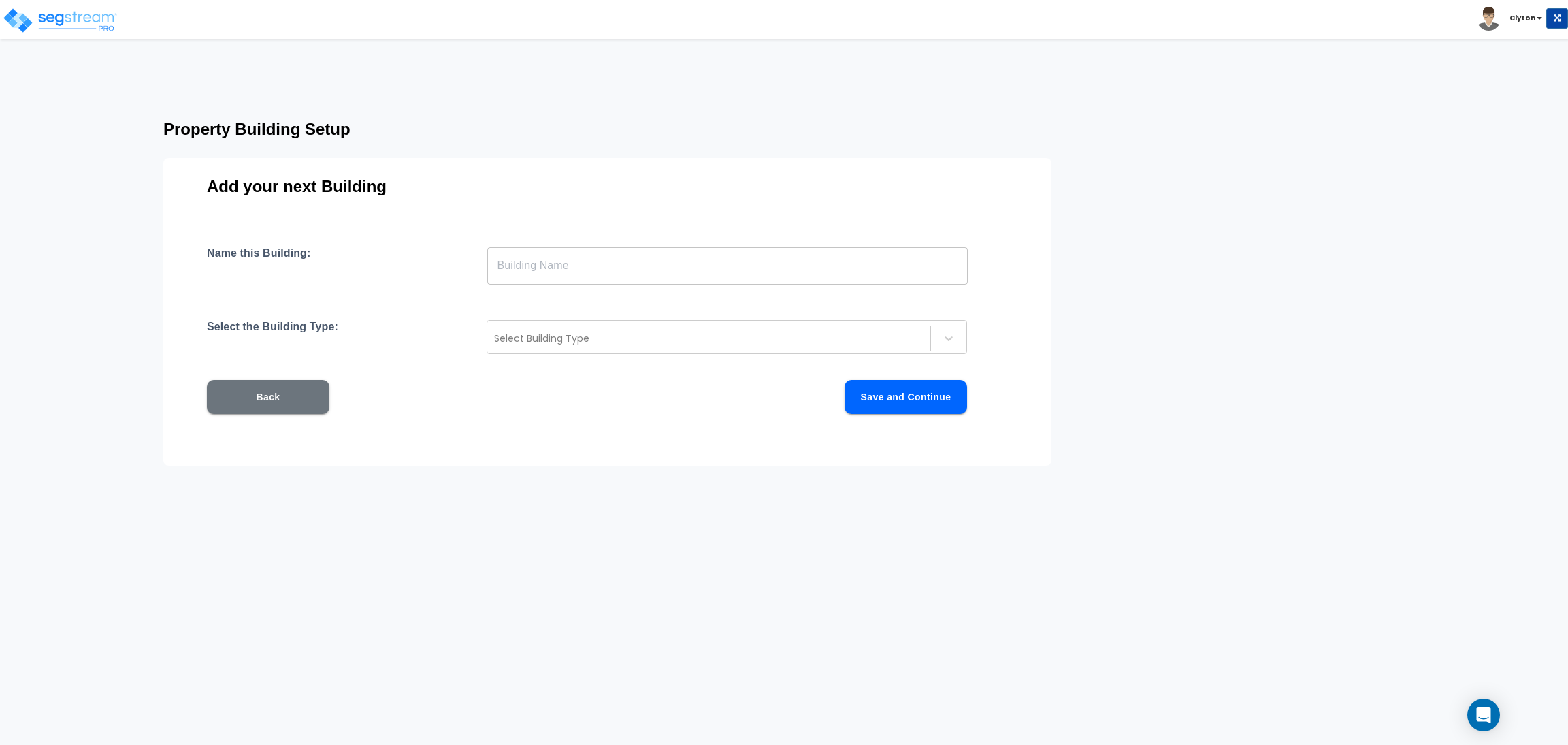
scroll to position [0, 0]
click at [698, 276] on input "text" at bounding box center [727, 265] width 480 height 38
paste input "SFH Steel 1"
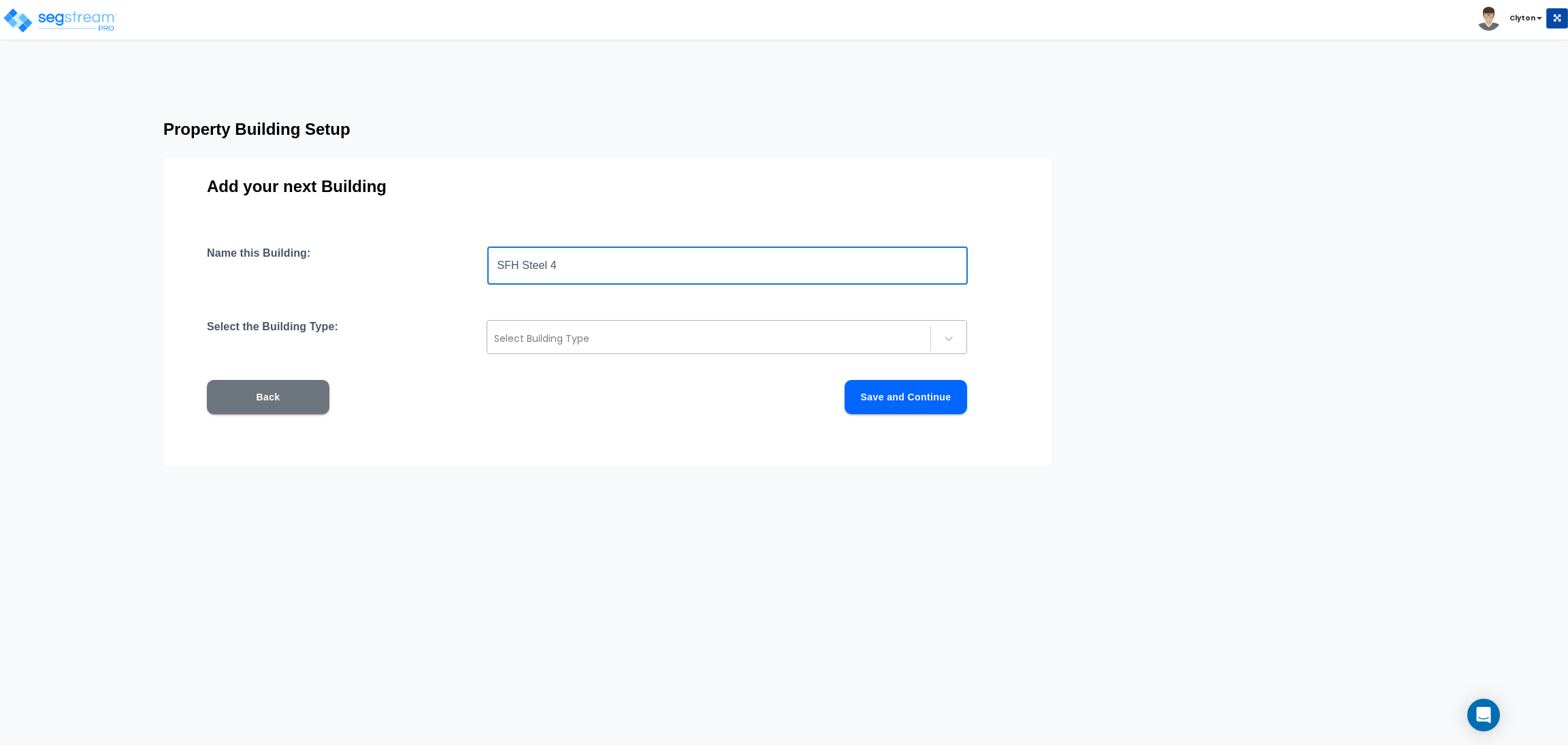
type input "SFH Steel 4"
click at [665, 335] on div at bounding box center [708, 338] width 429 height 16
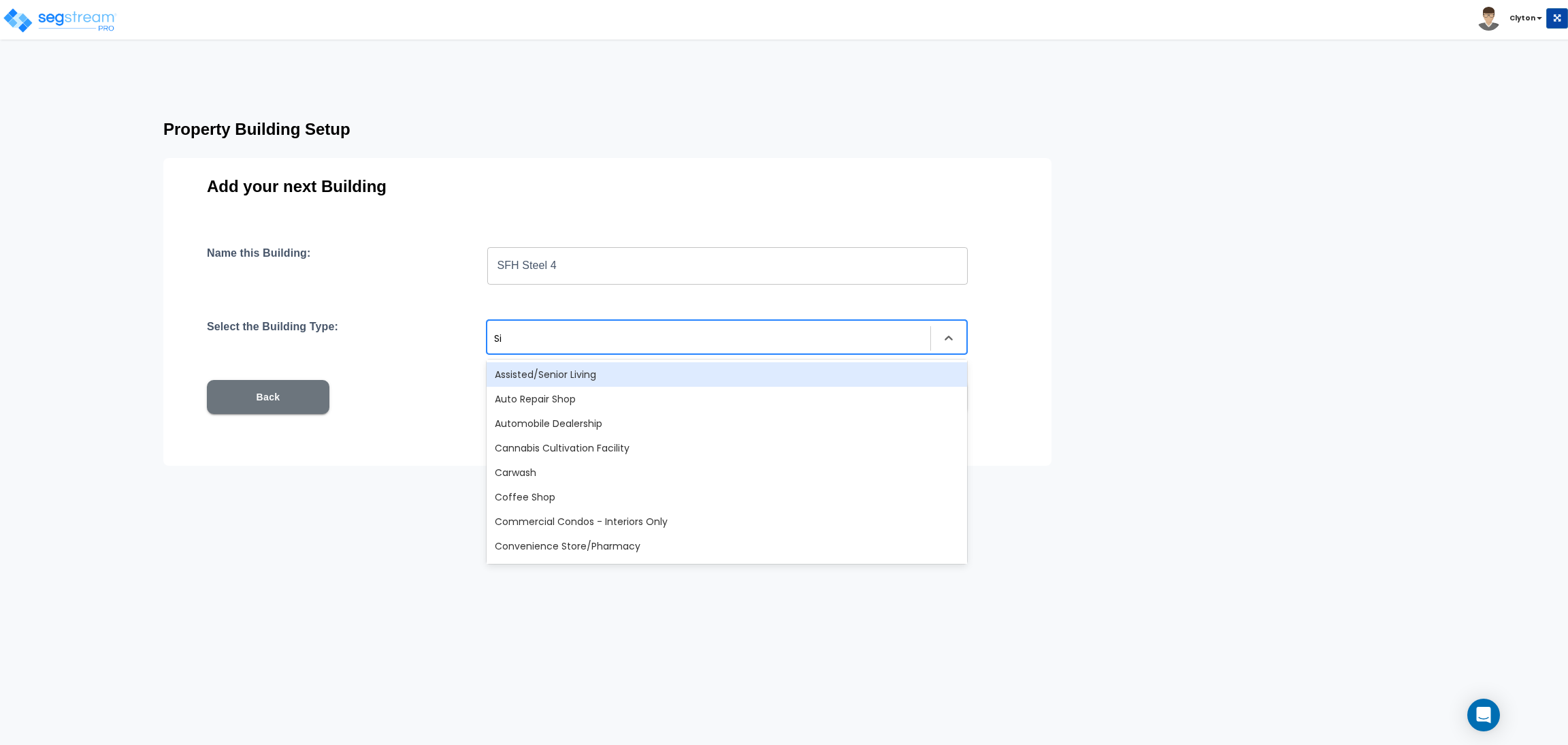
type input "Sin"
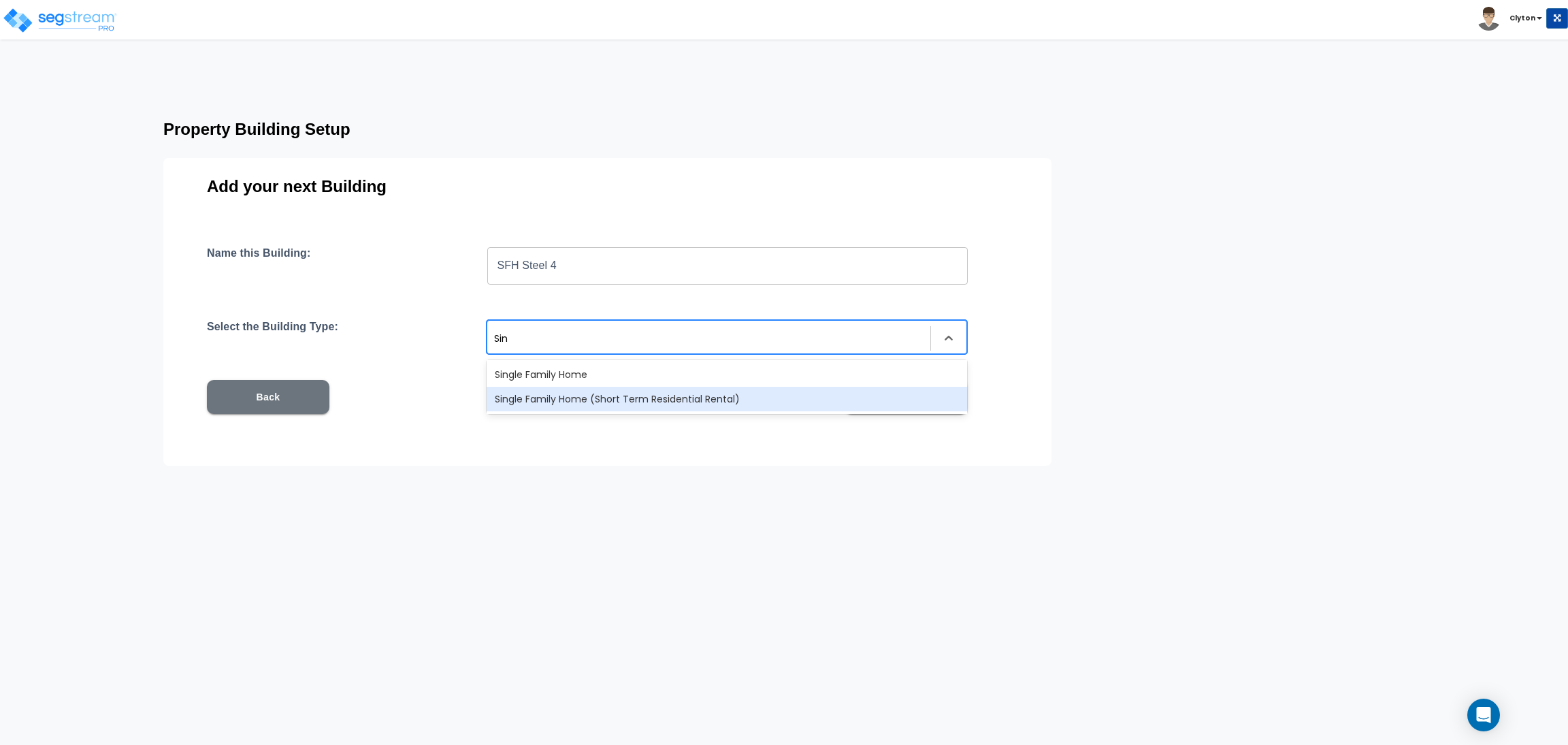
click at [662, 387] on div "Single Family Home (Short Term Residential Rental)" at bounding box center [726, 399] width 480 height 25
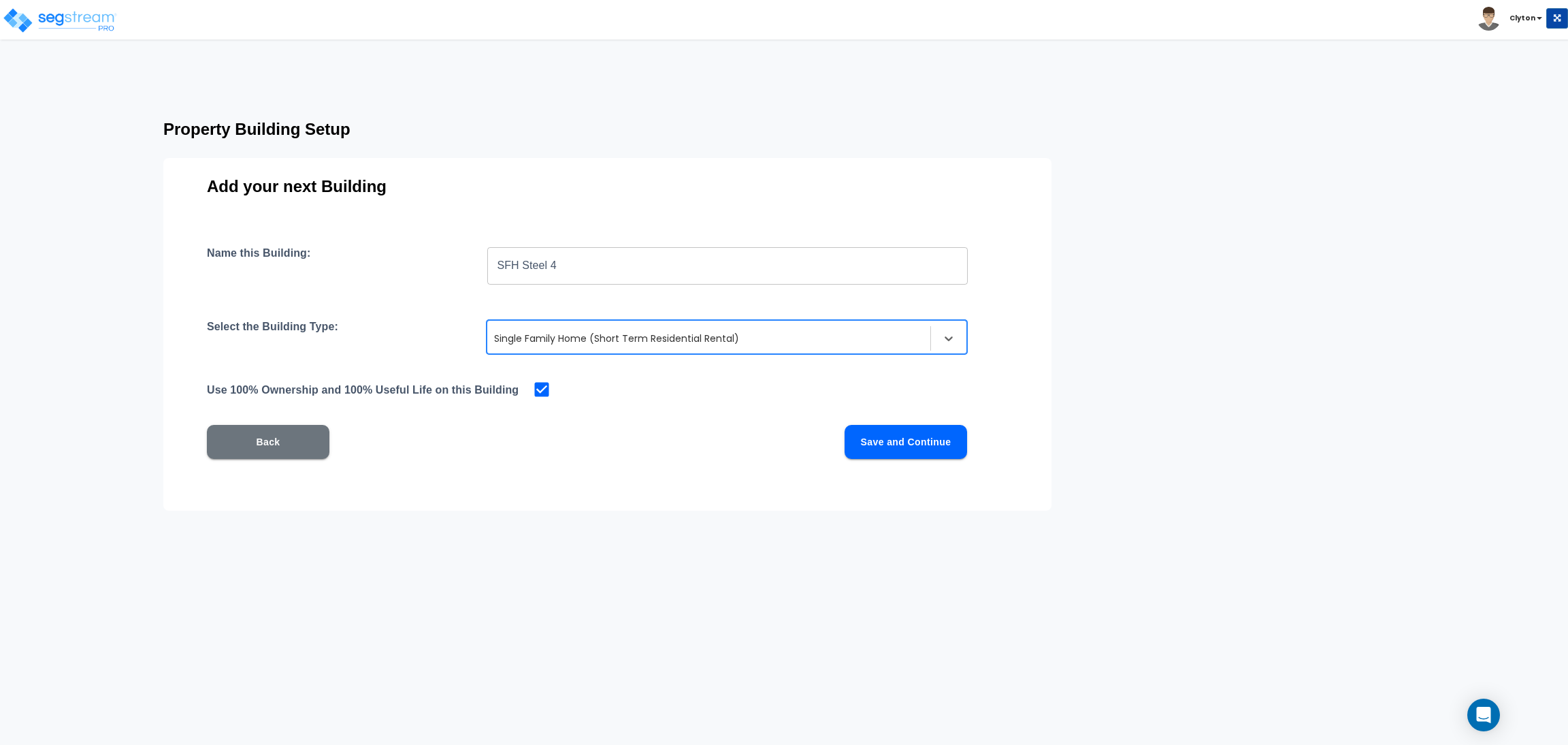
click at [769, 335] on div at bounding box center [708, 338] width 429 height 16
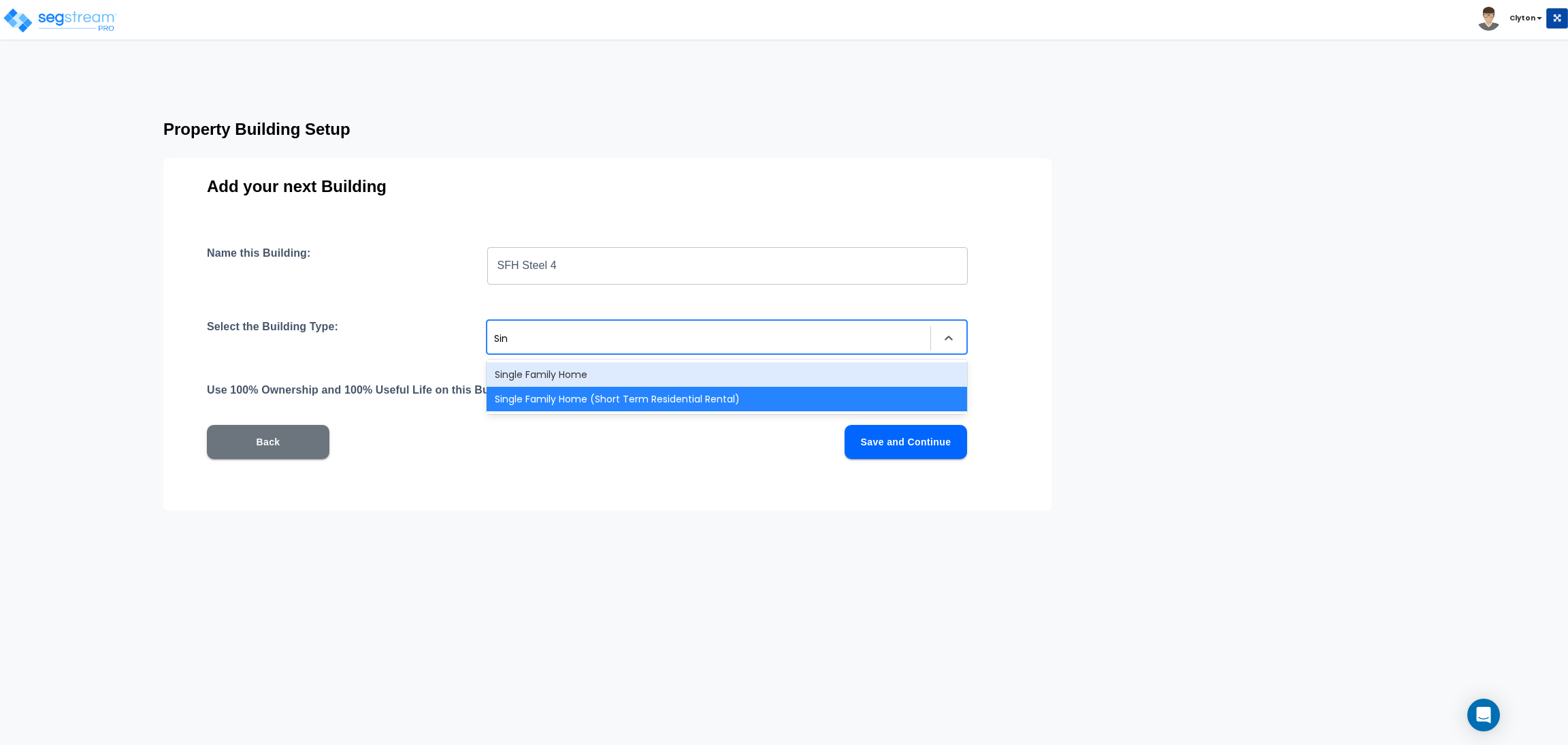
type input "Sing"
click at [719, 373] on div "Single Family Home" at bounding box center [726, 374] width 480 height 25
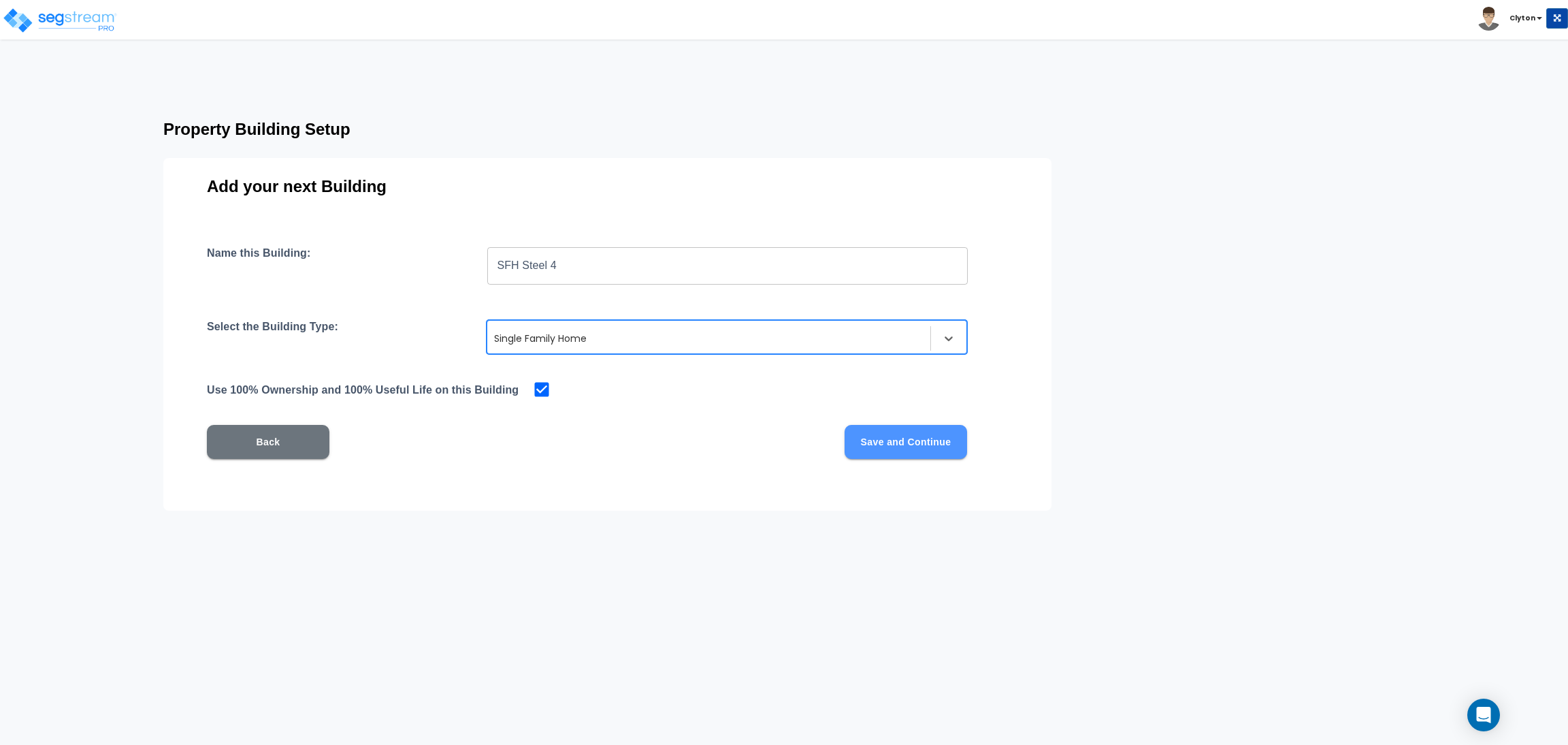
click at [920, 433] on button "Save and Continue" at bounding box center [906, 442] width 123 height 34
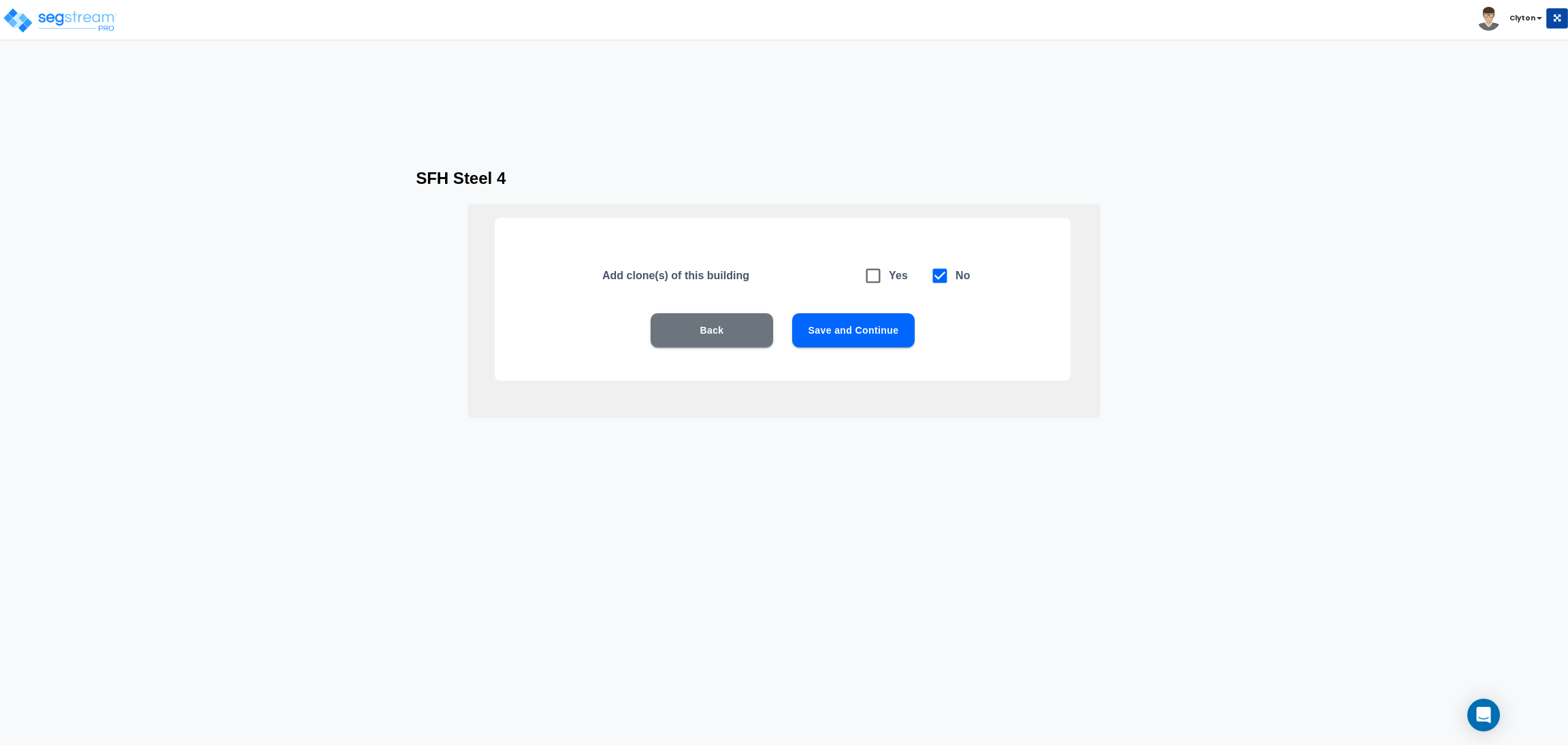
click at [867, 331] on button "Save and Continue" at bounding box center [853, 330] width 123 height 34
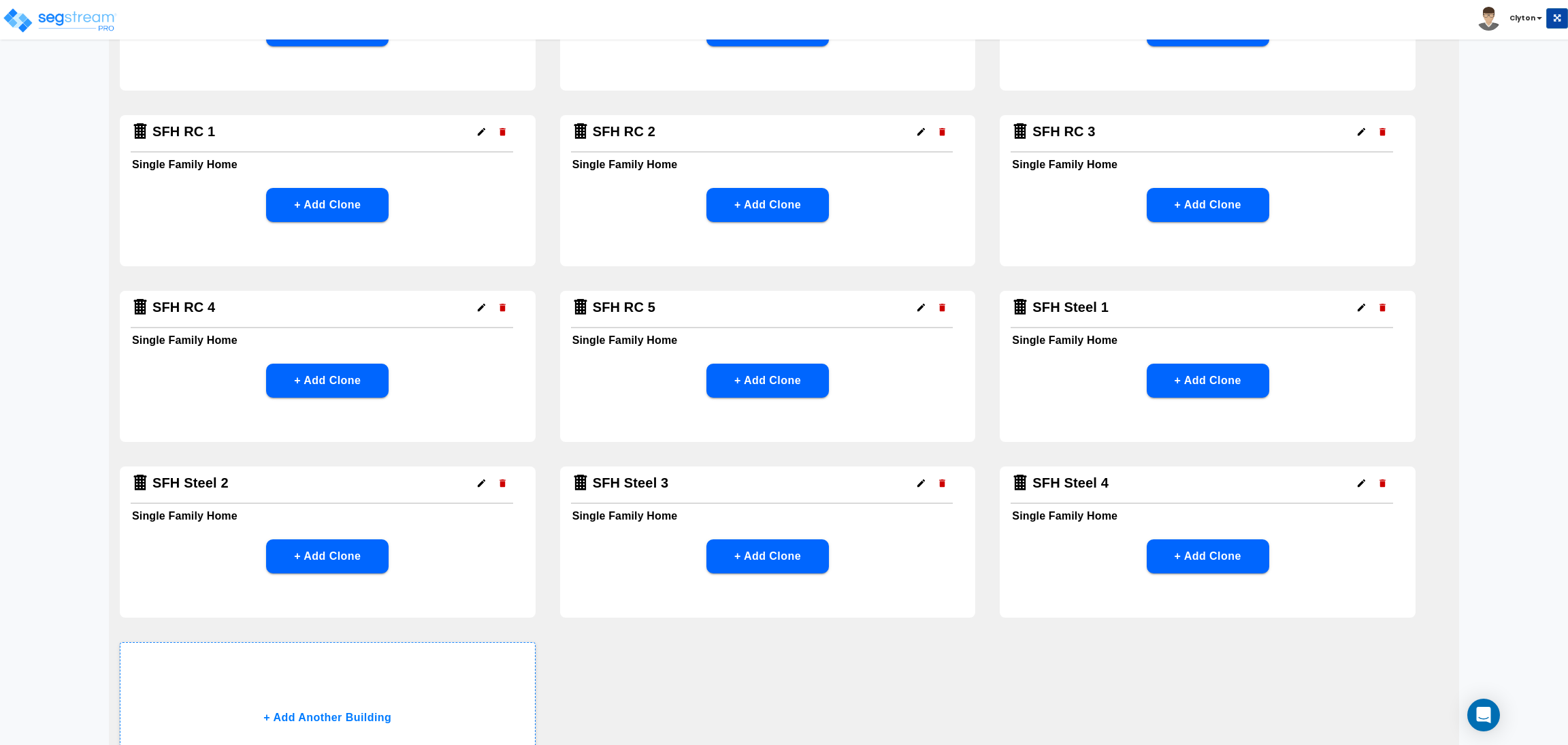
scroll to position [1087, 0]
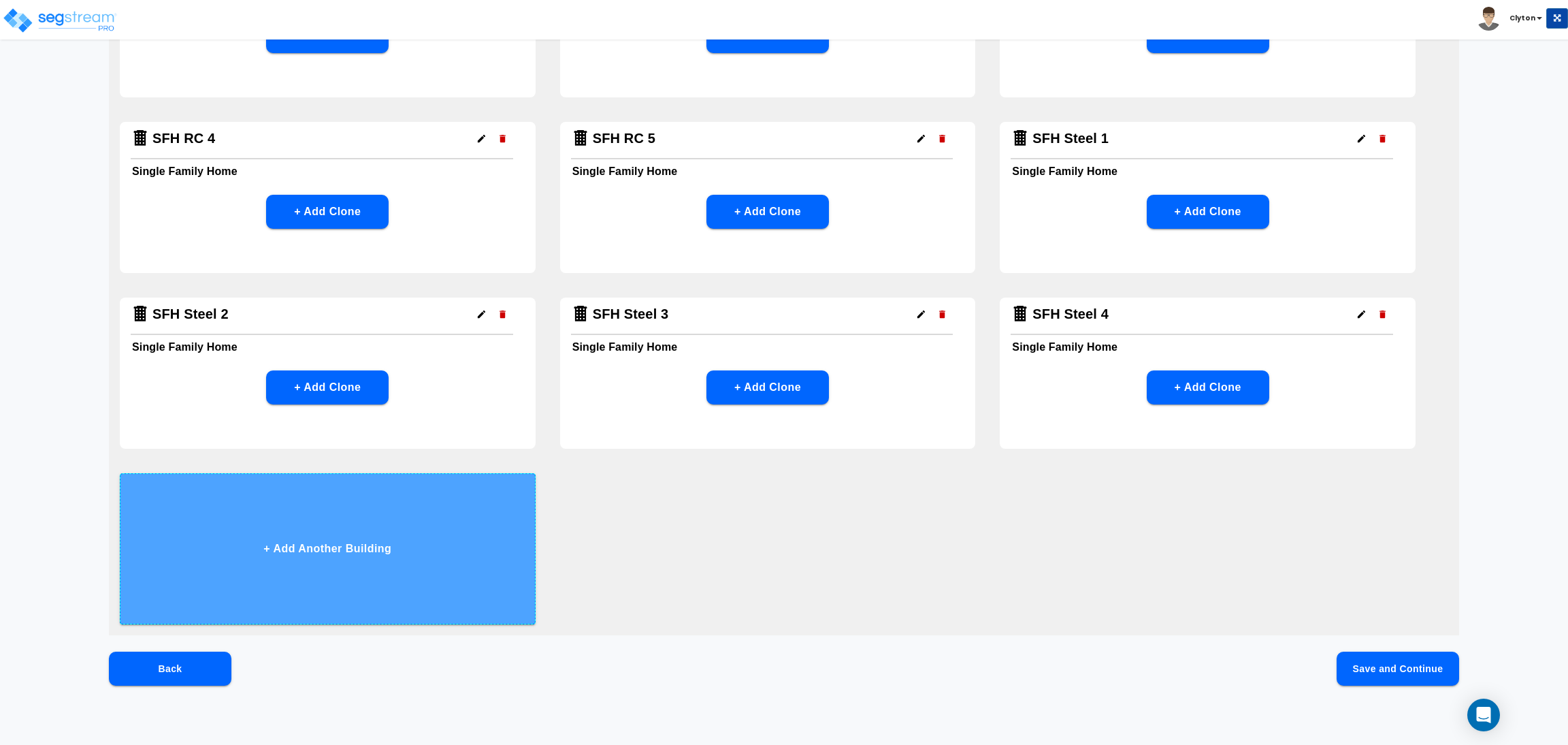
click at [370, 529] on button "+ Add Another Building" at bounding box center [327, 548] width 415 height 151
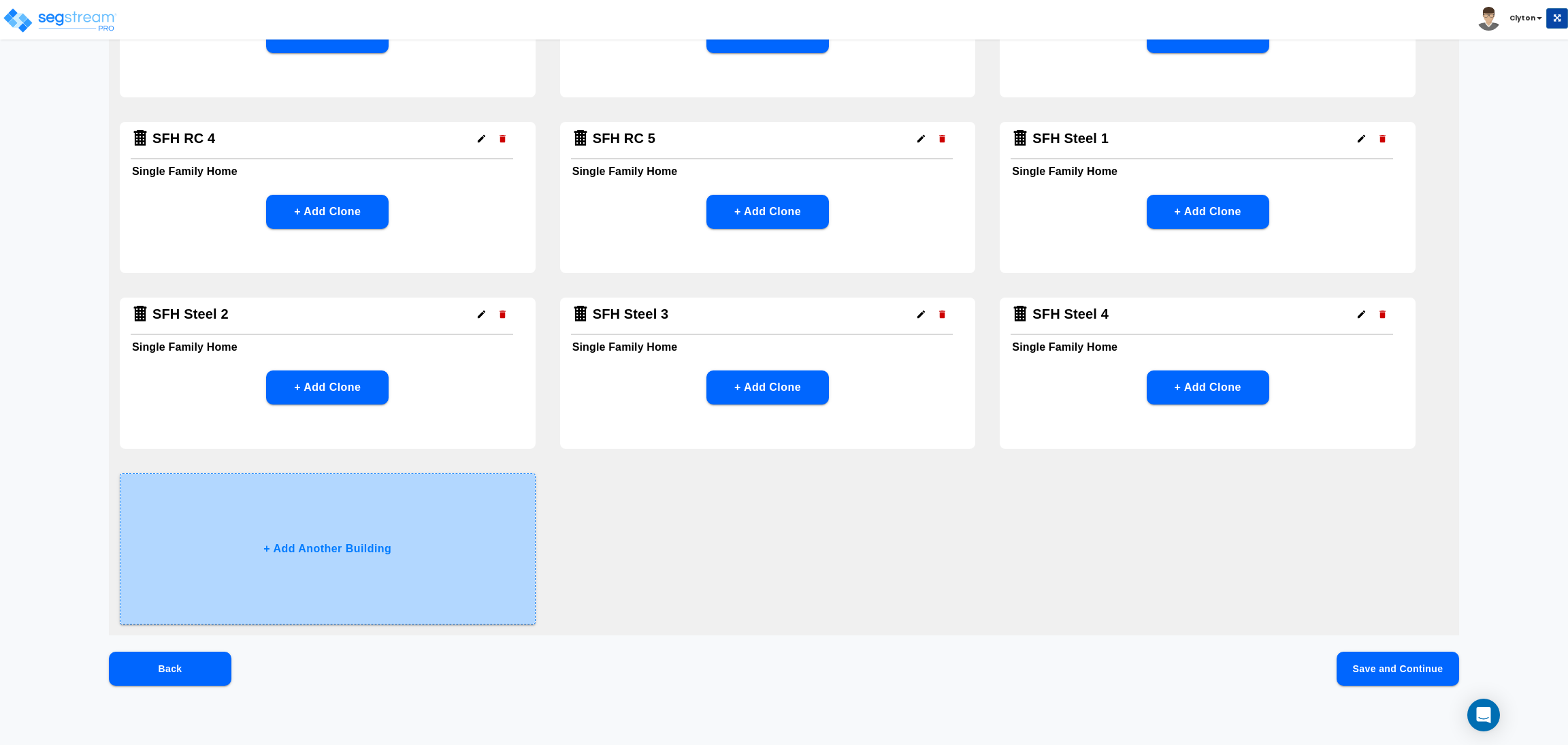
scroll to position [0, 0]
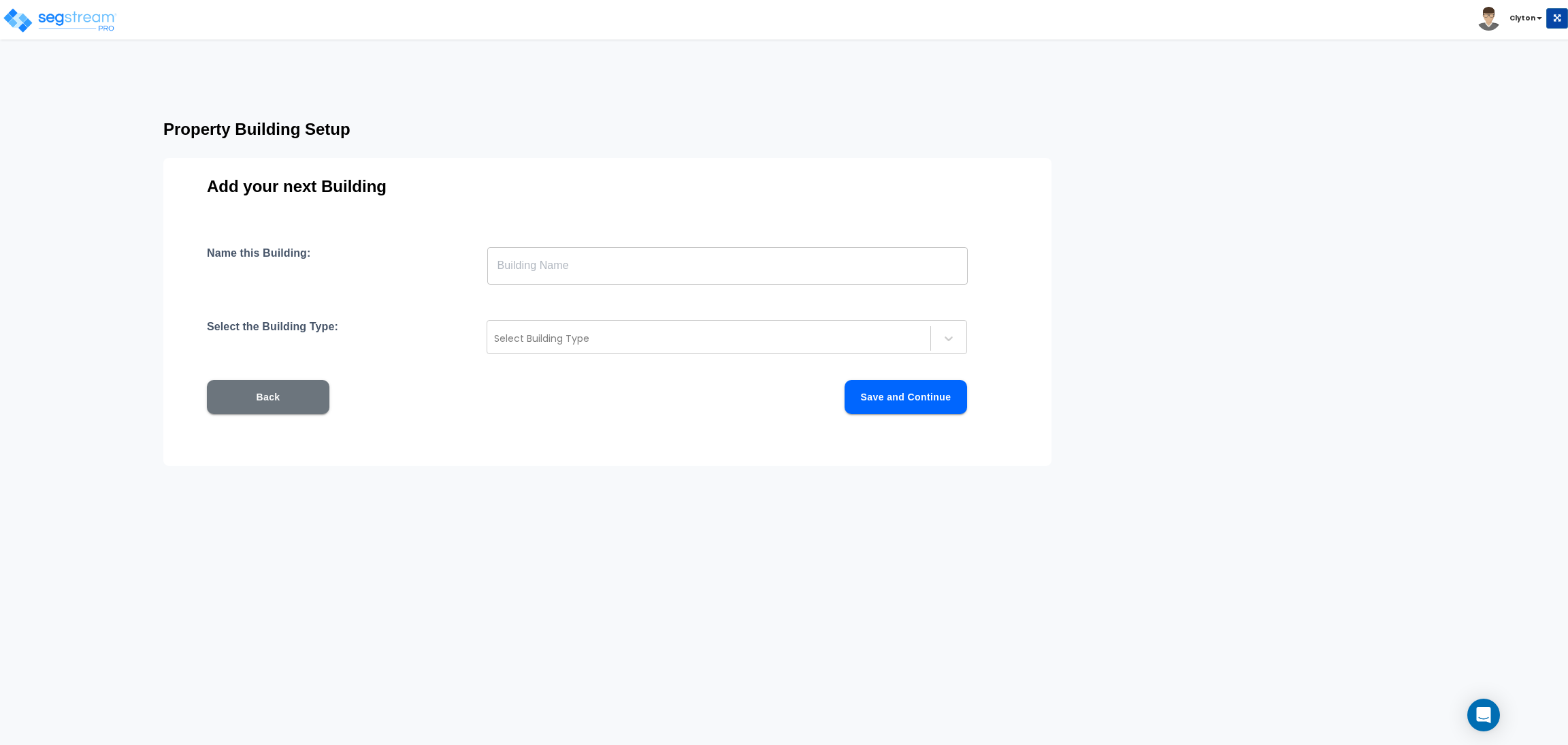
click at [675, 262] on input "text" at bounding box center [727, 265] width 480 height 38
paste input "SFH Steel 1"
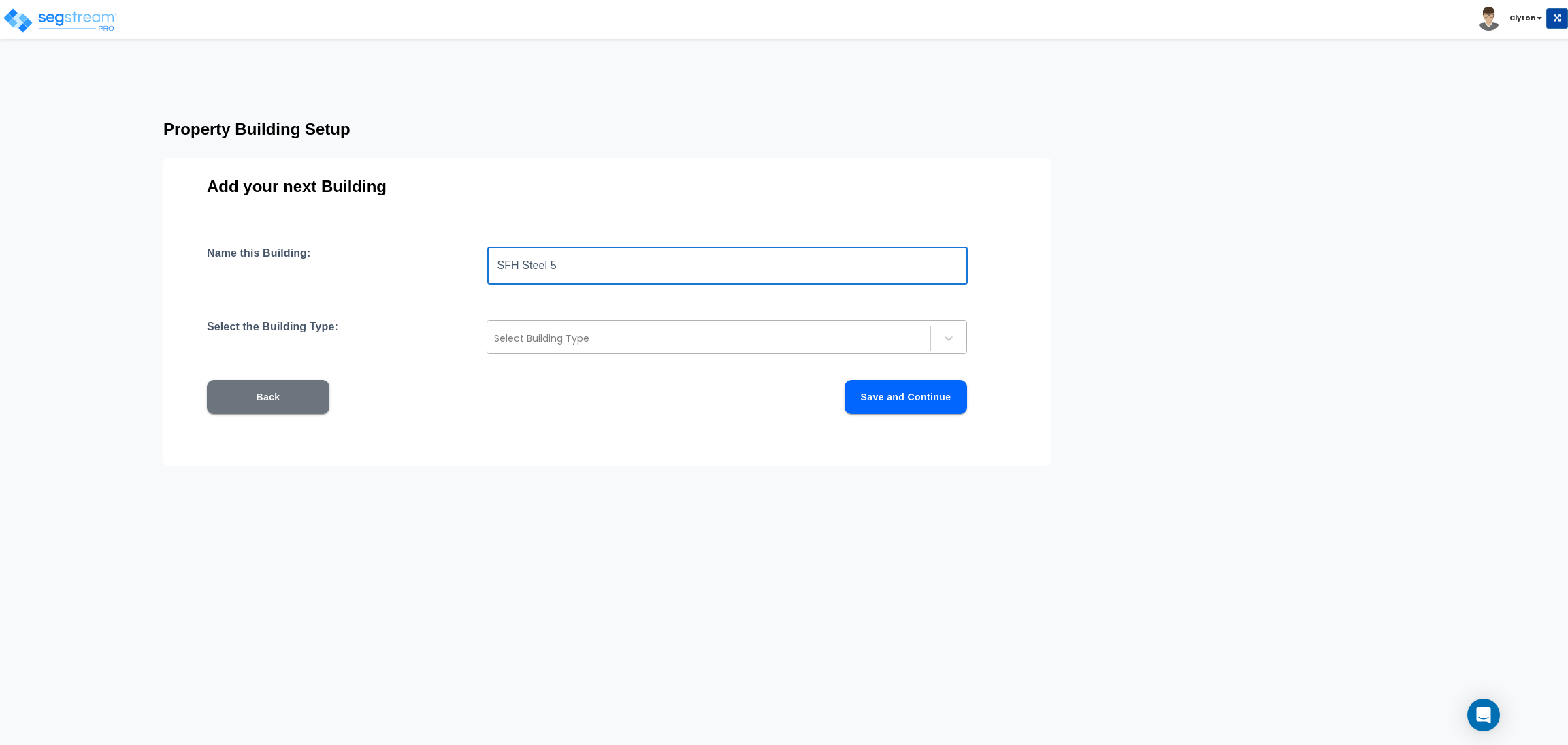
type input "SFH Steel 5"
click at [566, 340] on div at bounding box center [708, 338] width 429 height 16
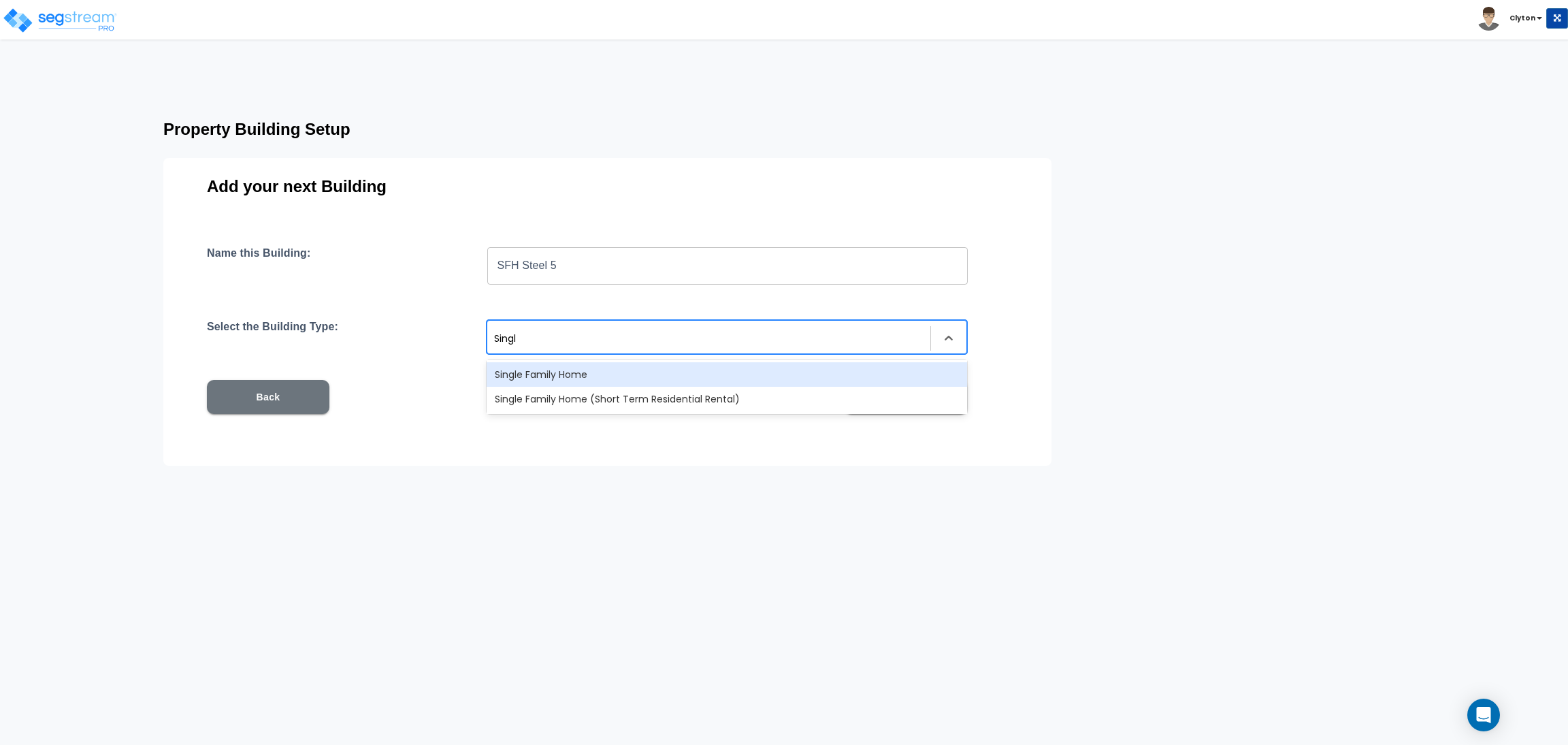
type input "Single"
click at [583, 365] on div "Single Family Home" at bounding box center [726, 374] width 480 height 25
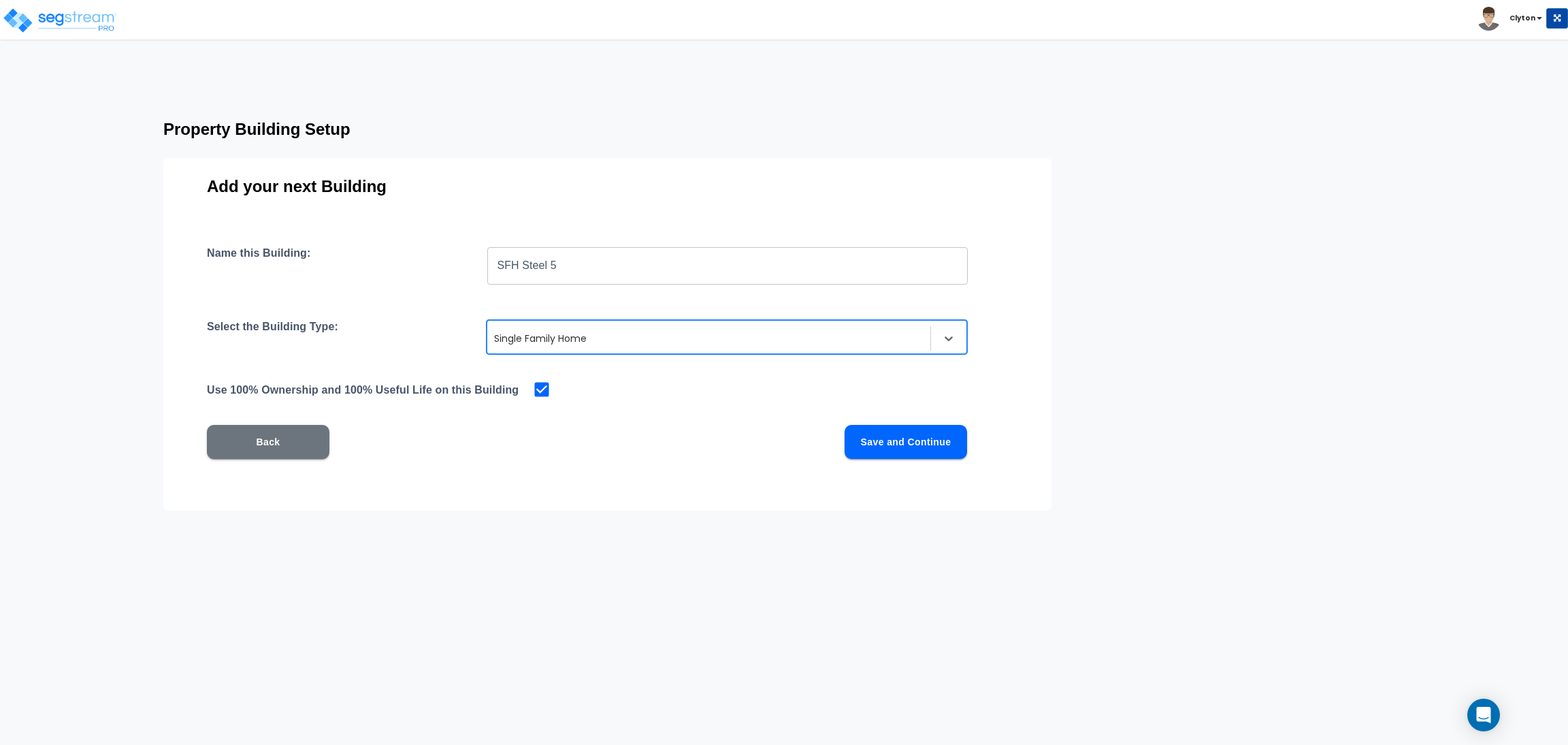
click at [921, 455] on button "Save and Continue" at bounding box center [906, 442] width 123 height 34
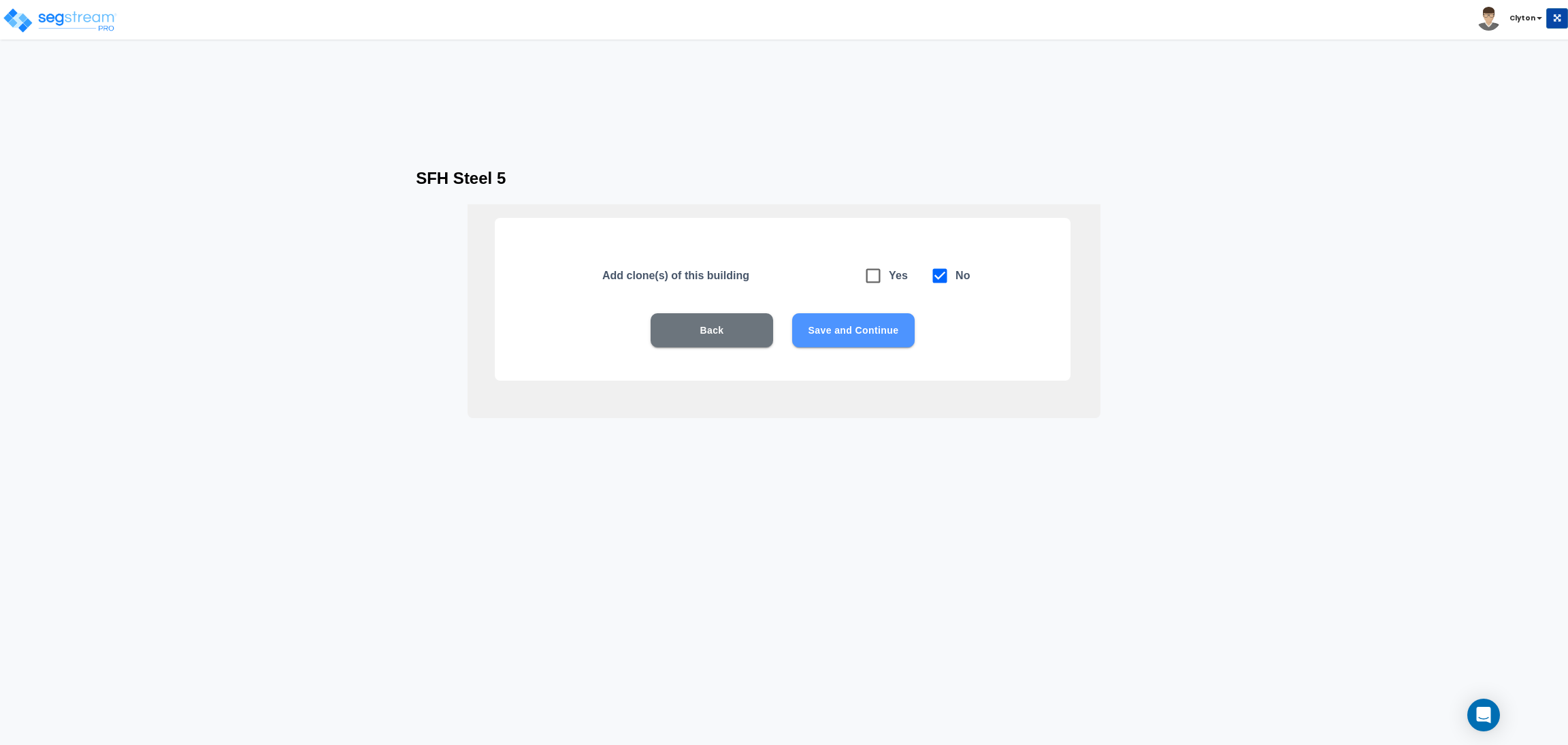
click at [884, 335] on button "Save and Continue" at bounding box center [853, 330] width 123 height 34
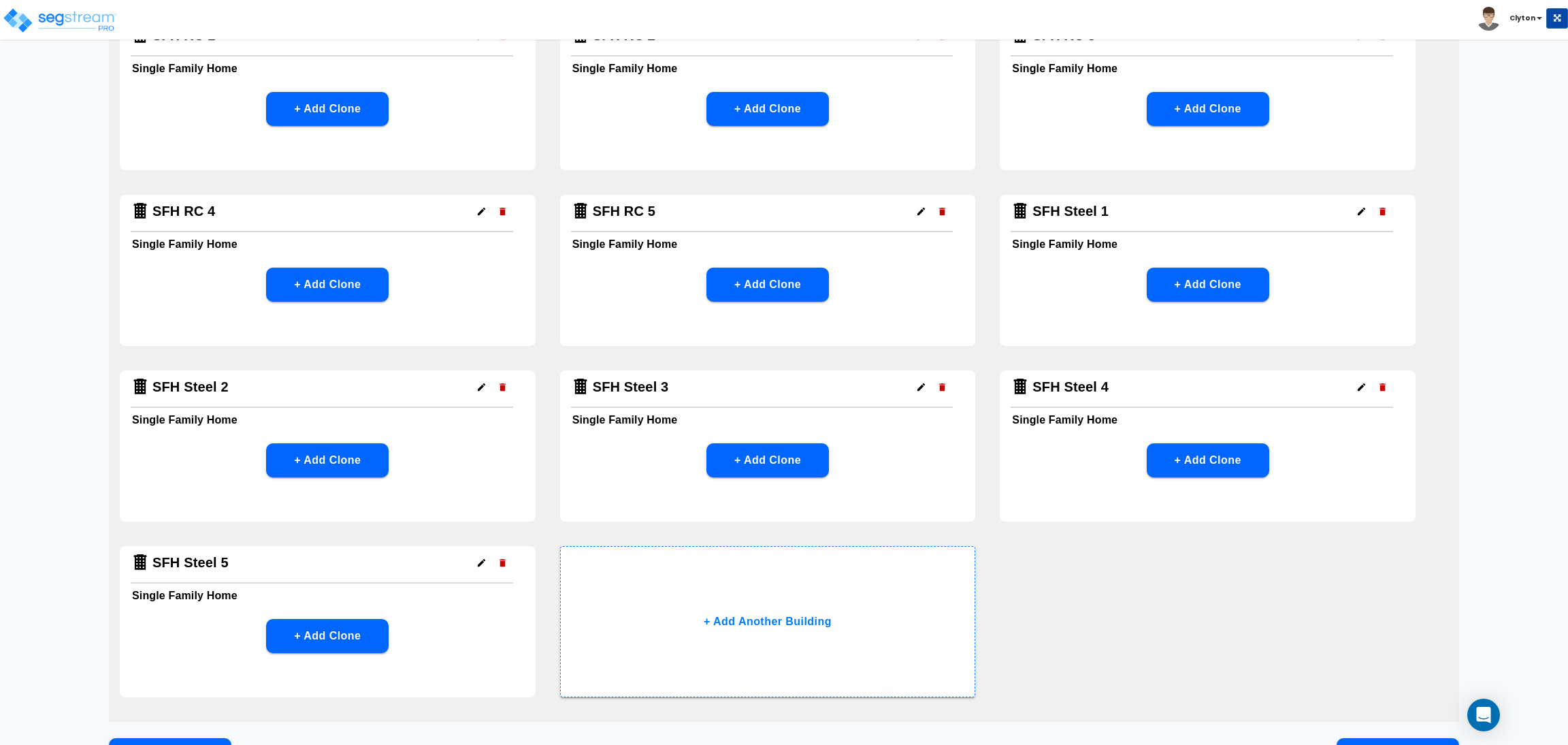
scroll to position [1101, 0]
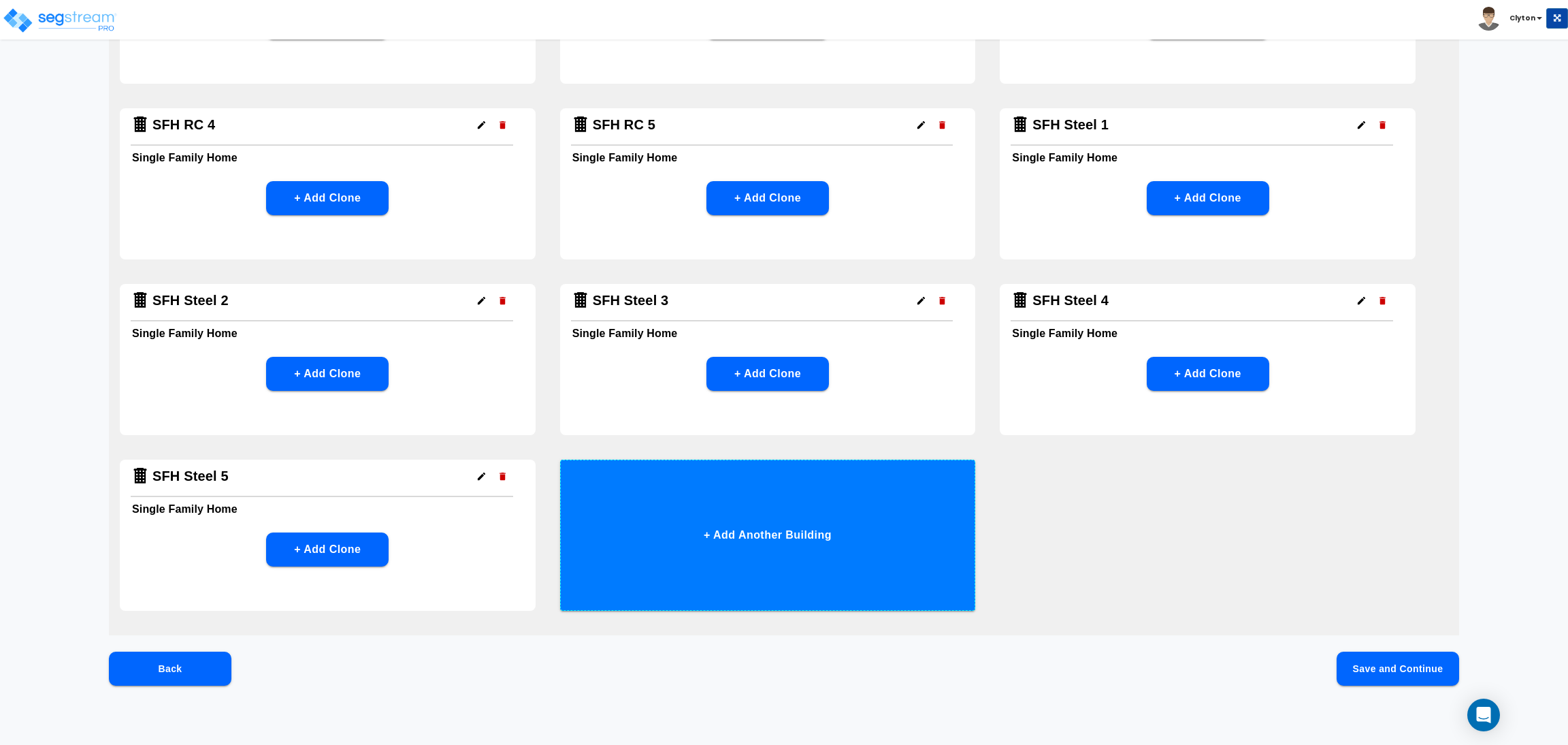
click at [903, 570] on button "+ Add Another Building" at bounding box center [767, 534] width 415 height 151
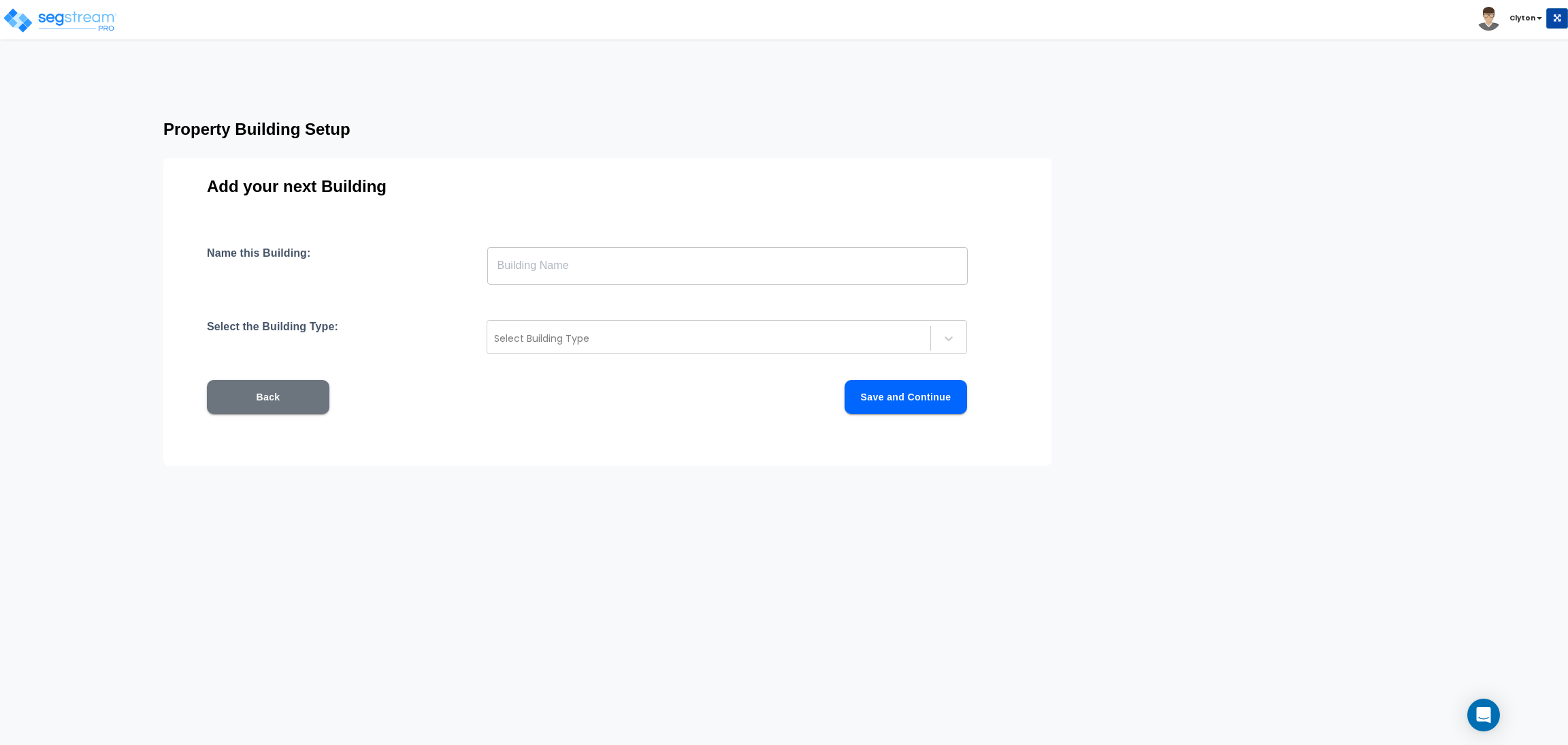
scroll to position [0, 0]
click at [721, 255] on input "text" at bounding box center [727, 265] width 480 height 38
paste input "SFH Steel 1"
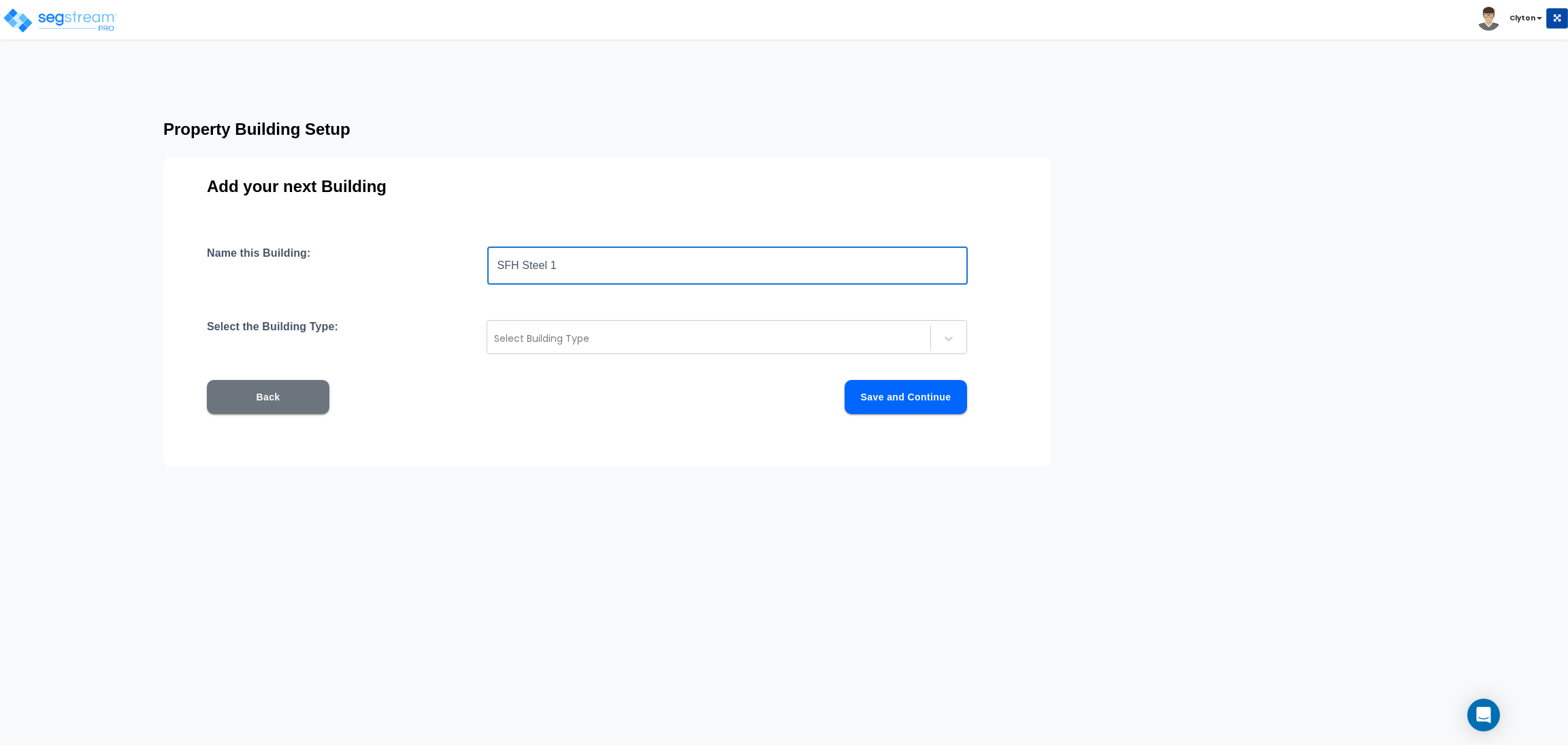
drag, startPoint x: 560, startPoint y: 267, endPoint x: 521, endPoint y: 273, distance: 39.5
click at [521, 273] on input "SFH Steel 1" at bounding box center [727, 265] width 480 height 38
type input "SFH Wood 1"
click at [546, 317] on div "Name this Building: SFH Wood 1 ​ Select the Building Type: Select Building Type…" at bounding box center [607, 346] width 801 height 200
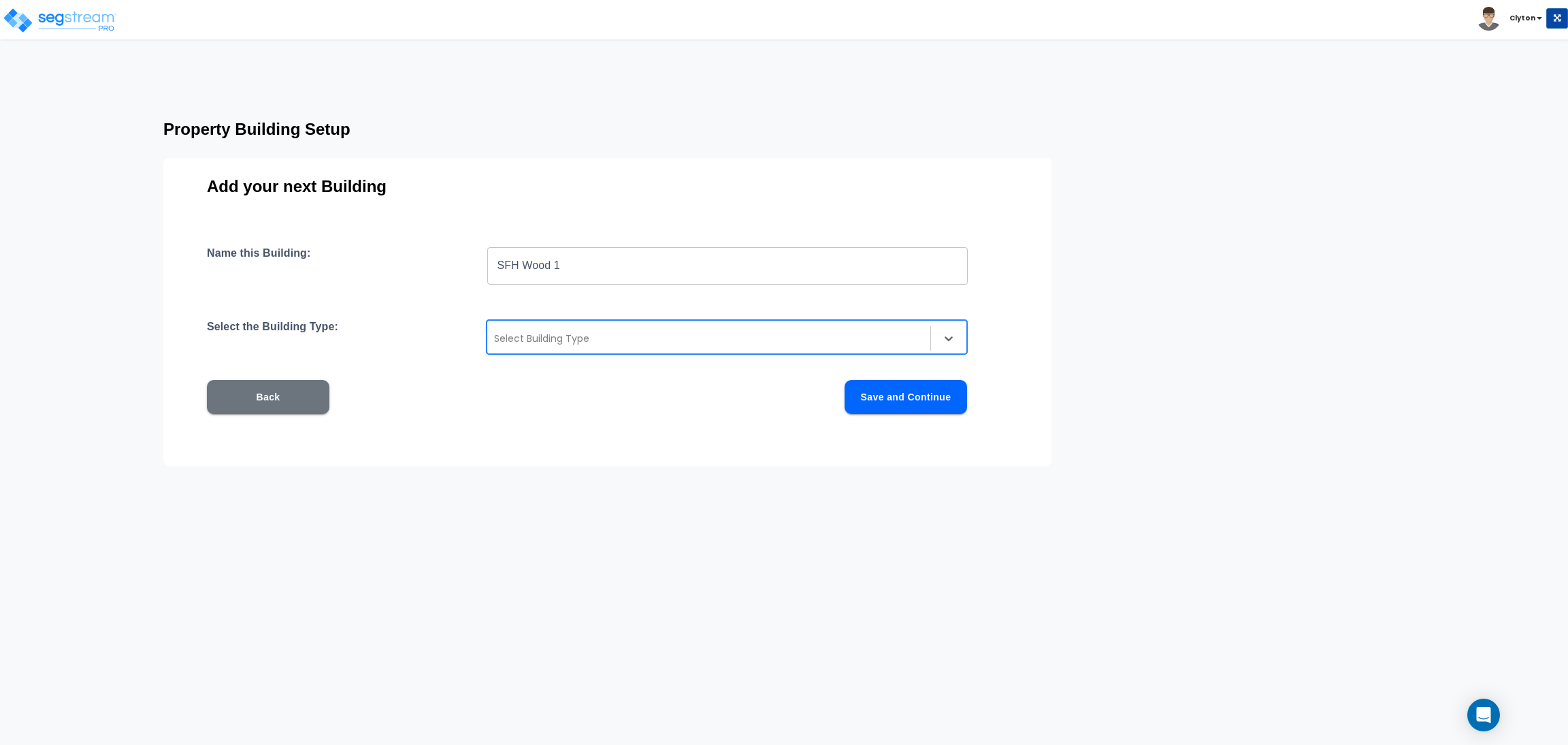
click at [548, 326] on div "Select Building Type" at bounding box center [726, 337] width 480 height 34
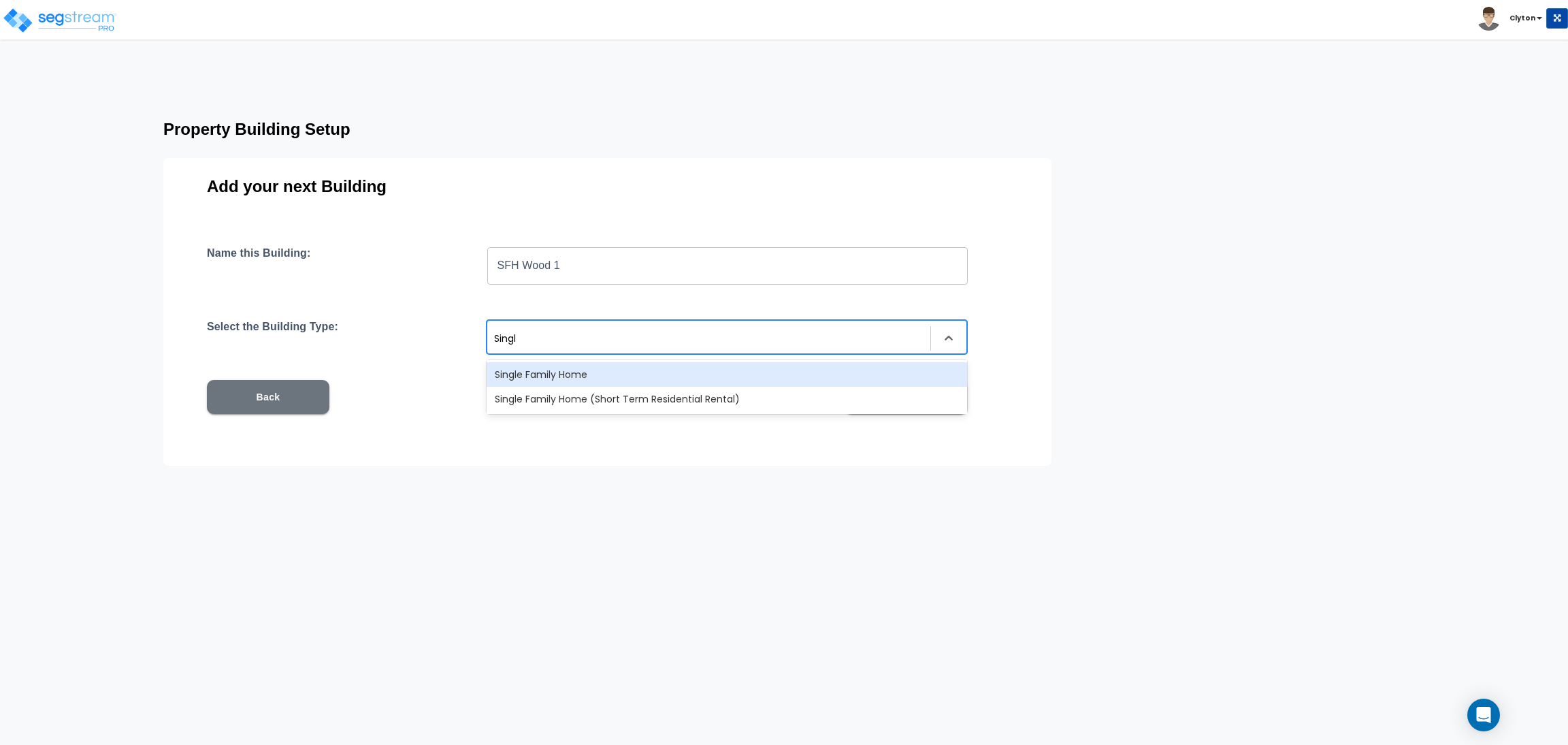
type input "Single"
click at [541, 369] on div "Single Family Home" at bounding box center [726, 374] width 480 height 25
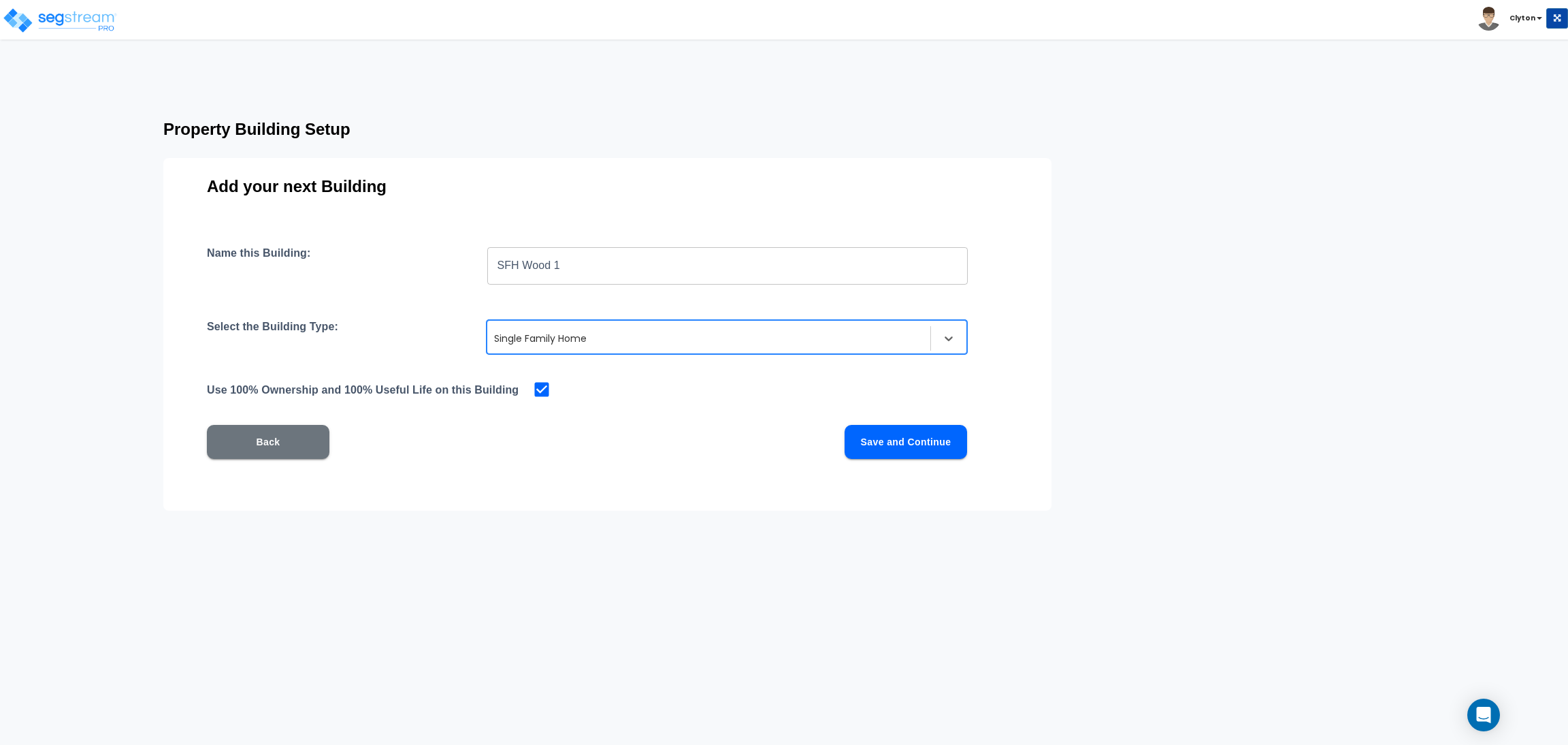
click at [903, 449] on button "Save and Continue" at bounding box center [906, 442] width 123 height 34
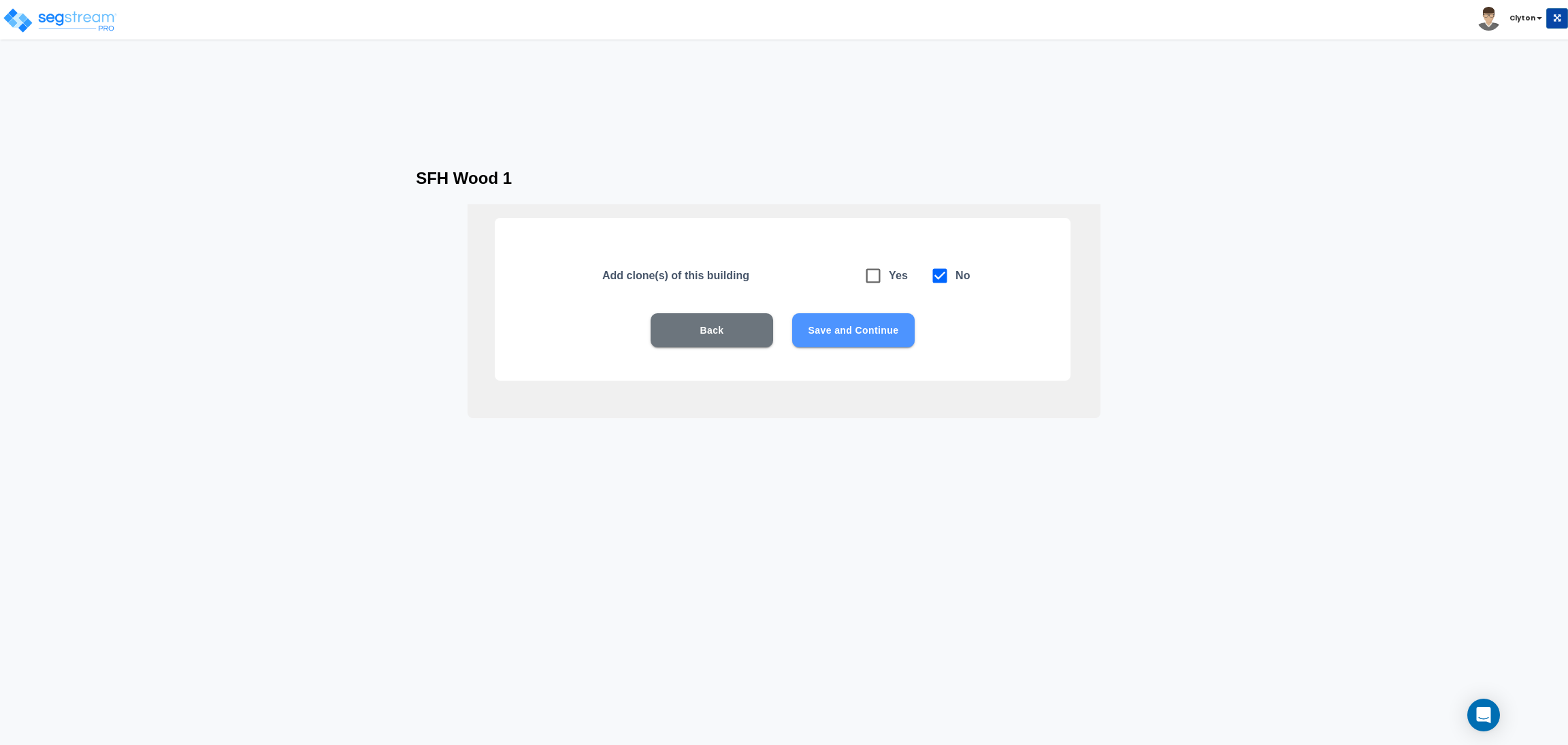
click at [888, 328] on button "Save and Continue" at bounding box center [853, 330] width 123 height 34
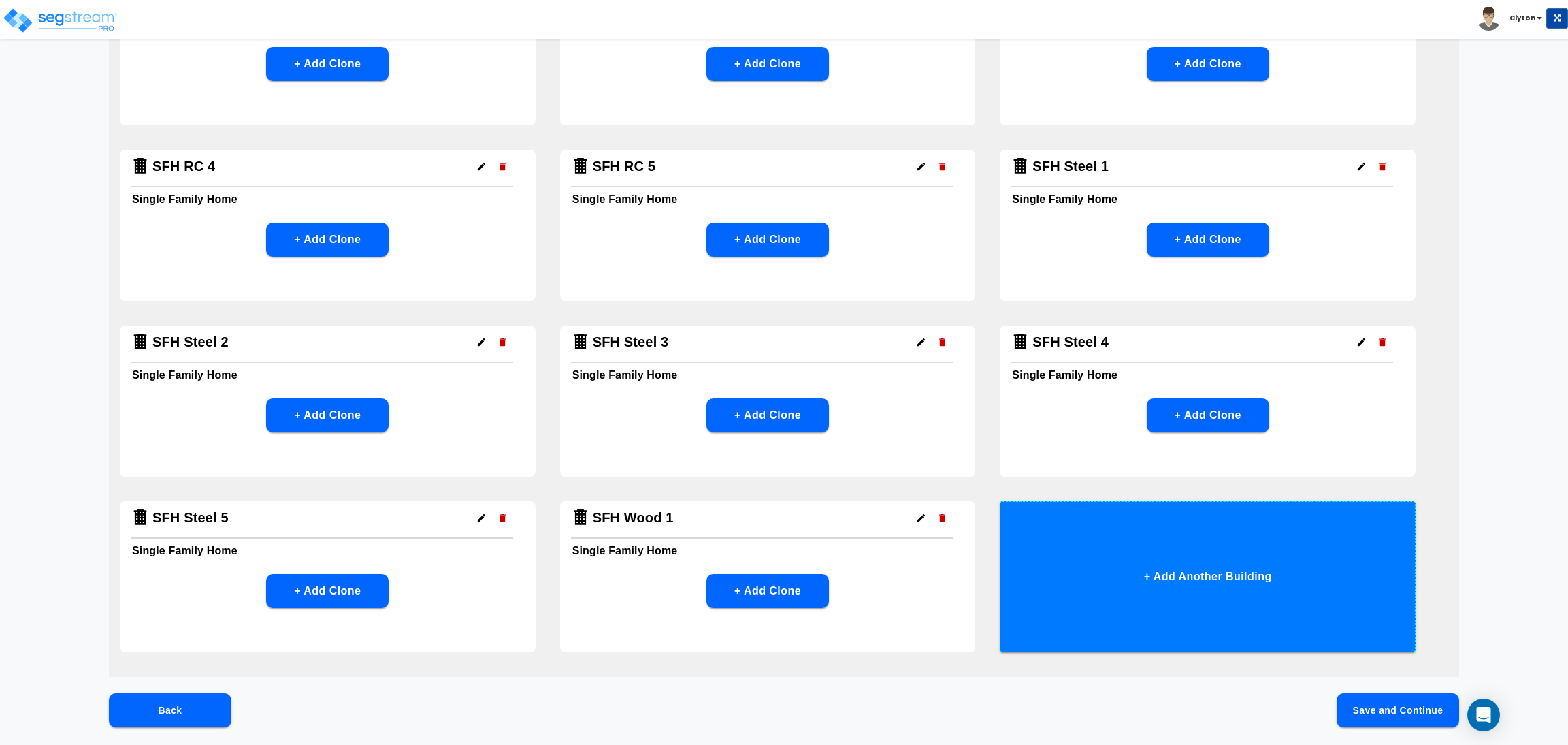
scroll to position [1101, 0]
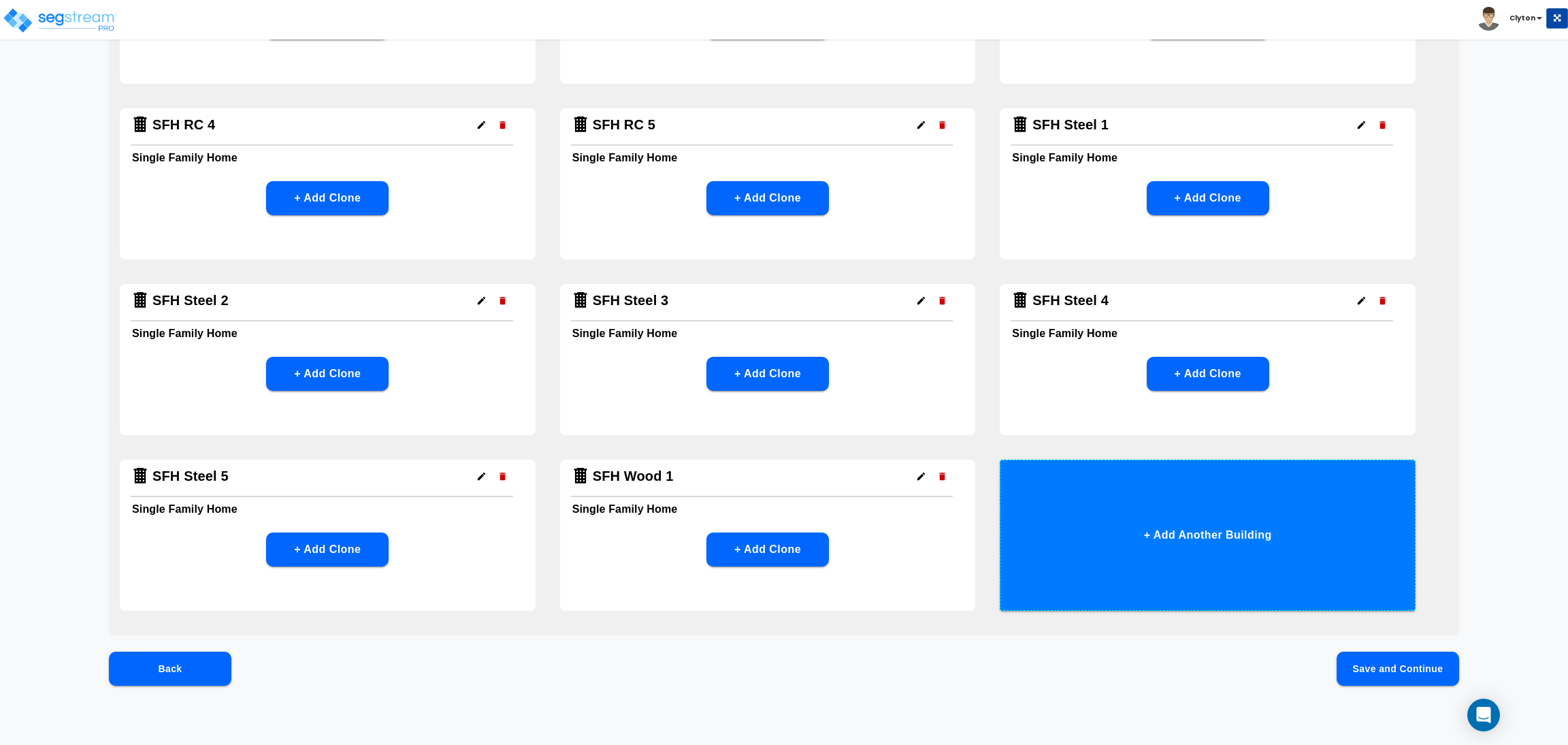
click at [1097, 550] on button "+ Add Another Building" at bounding box center [1207, 534] width 415 height 151
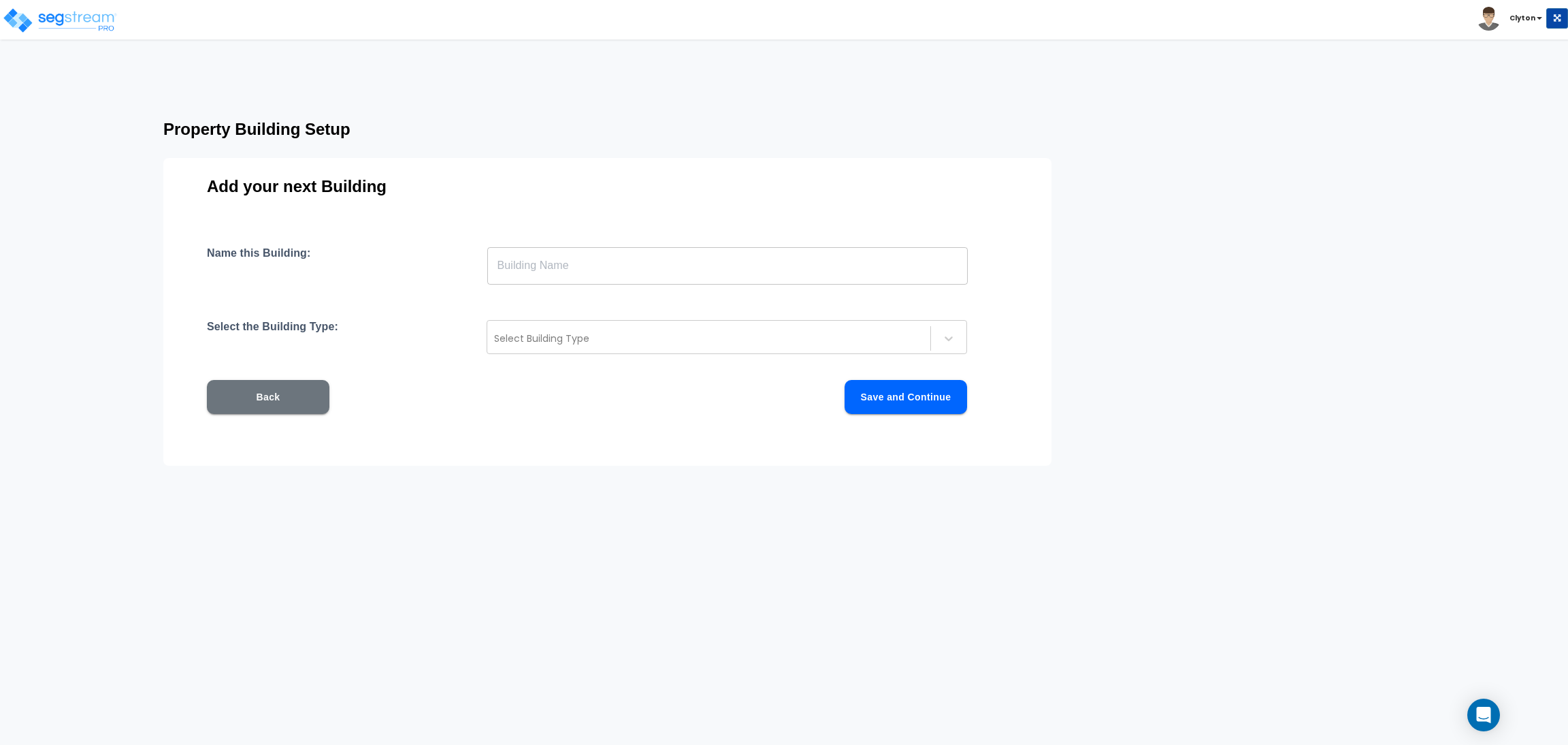
scroll to position [0, 0]
click at [820, 253] on input "text" at bounding box center [727, 265] width 480 height 38
paste input "SFH Wood 1"
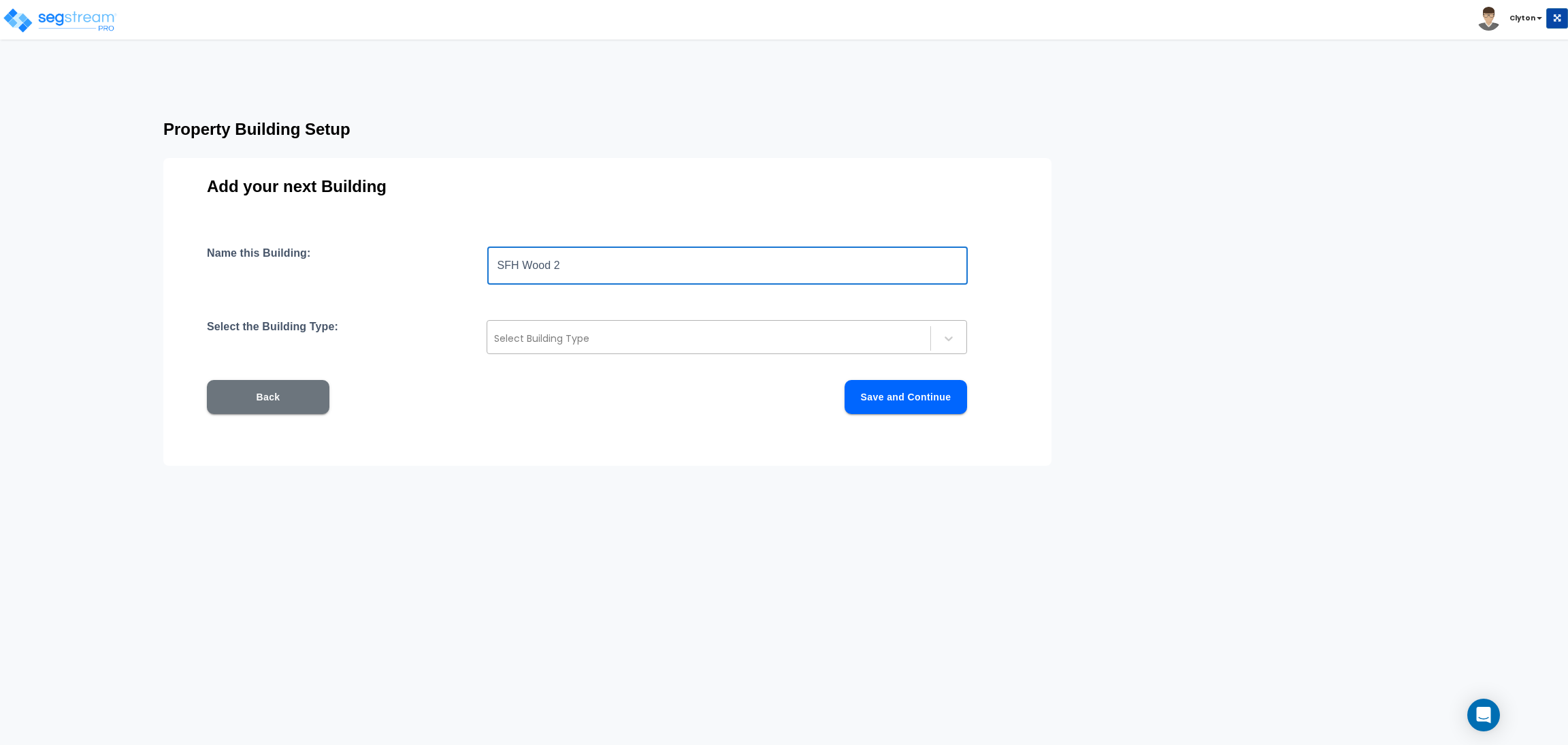
type input "SFH Wood 2"
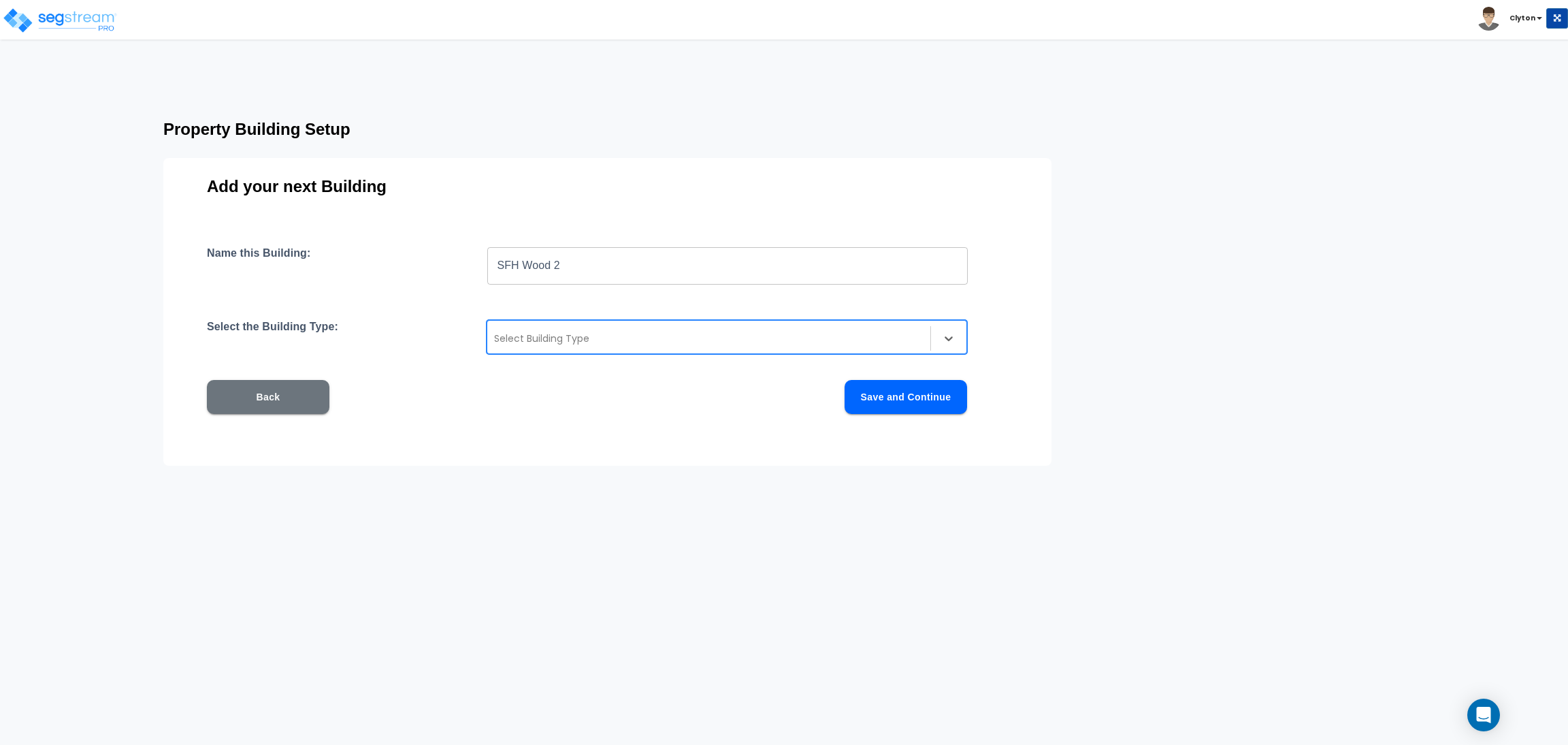
click at [700, 335] on div at bounding box center [708, 338] width 429 height 16
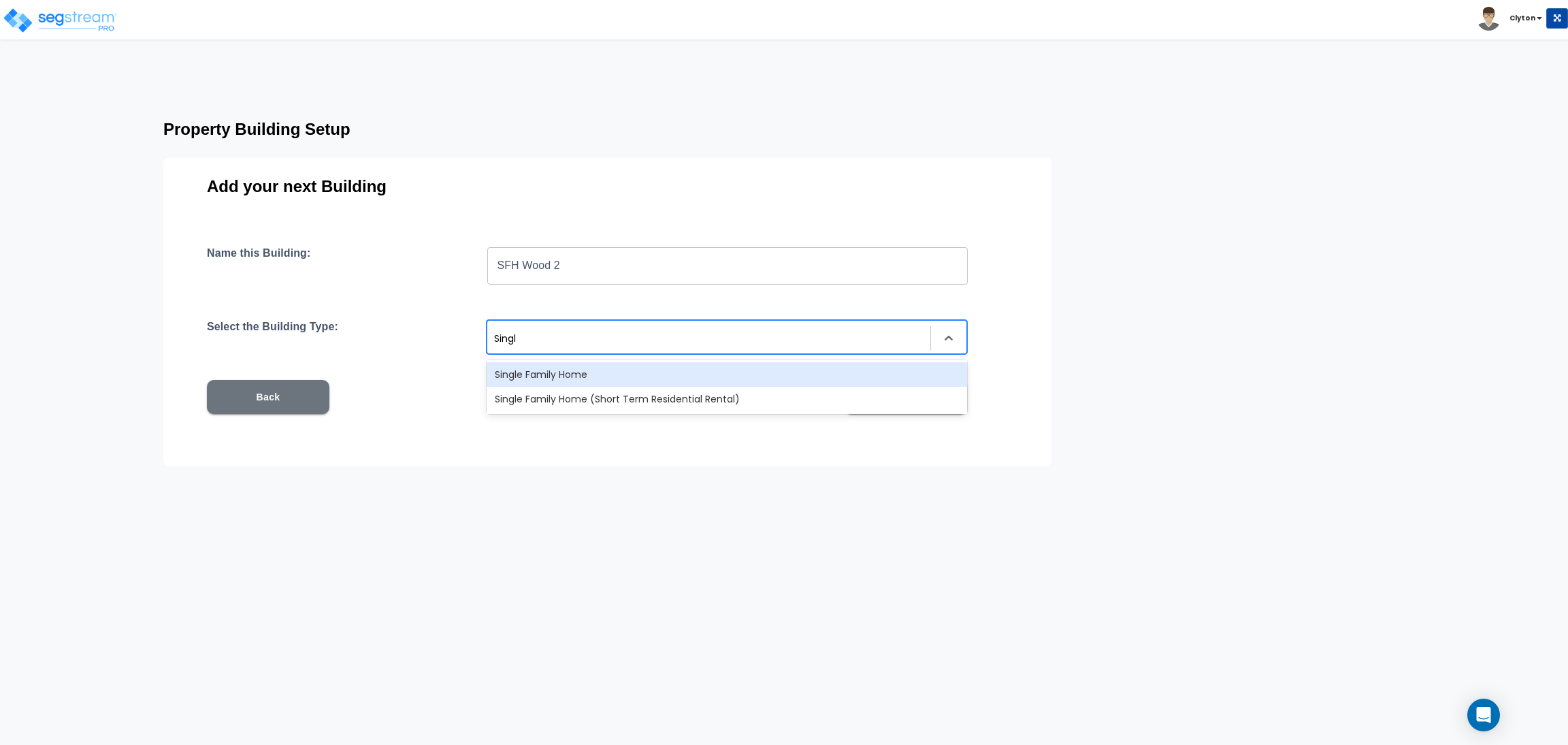
type input "Single"
click at [659, 375] on div "Single Family Home" at bounding box center [726, 374] width 480 height 25
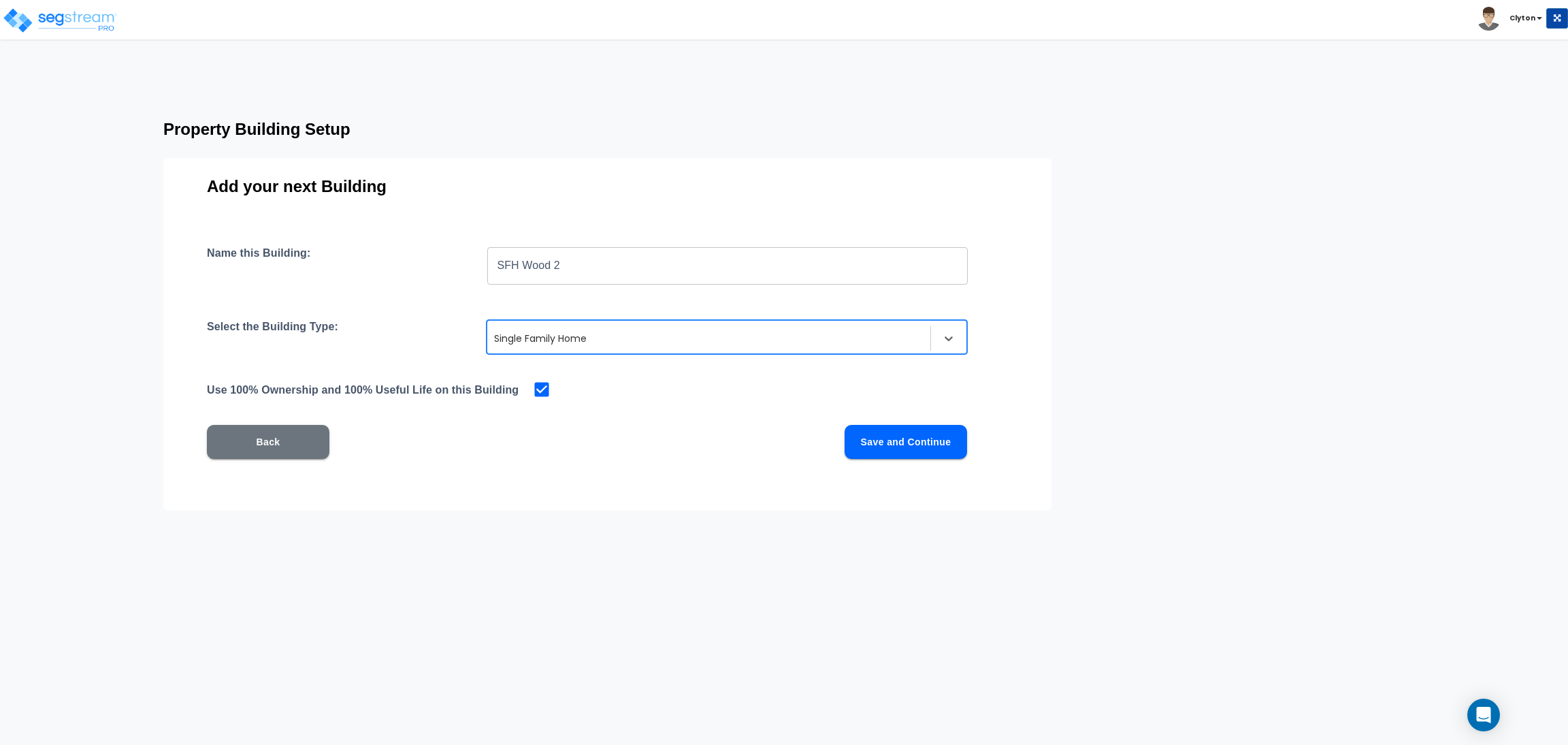
click at [876, 446] on button "Save and Continue" at bounding box center [906, 442] width 123 height 34
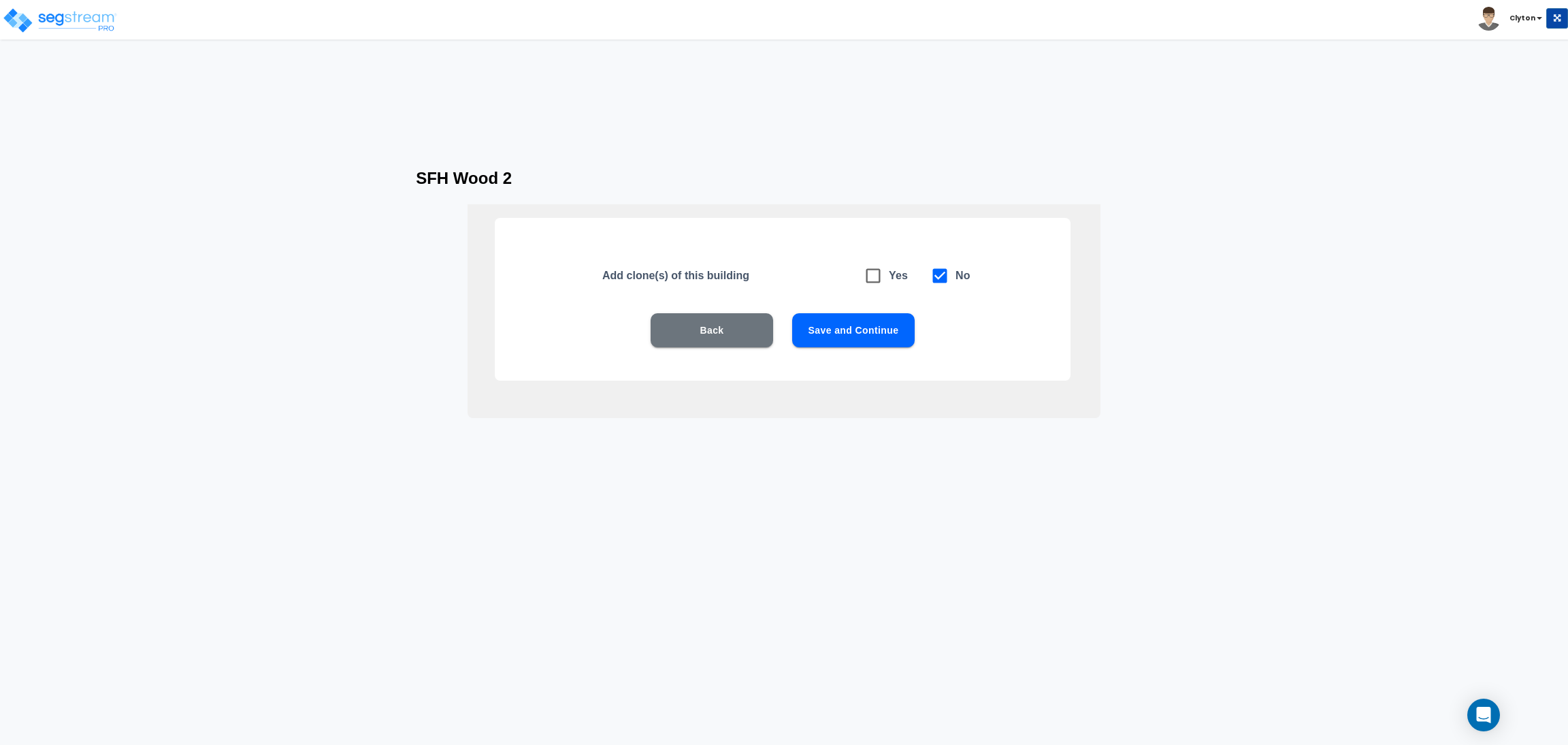
click at [824, 322] on button "Save and Continue" at bounding box center [853, 330] width 123 height 34
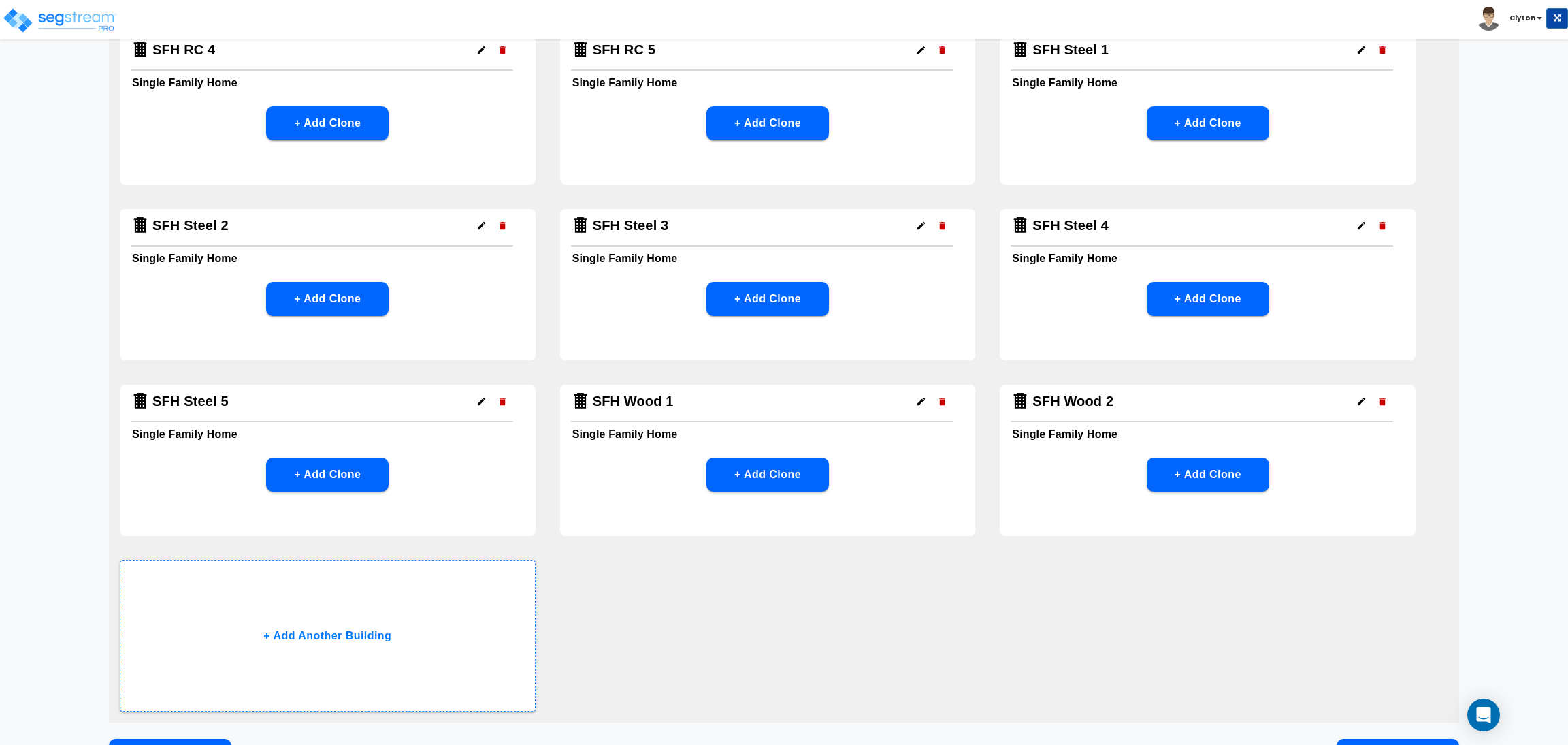
scroll to position [1263, 0]
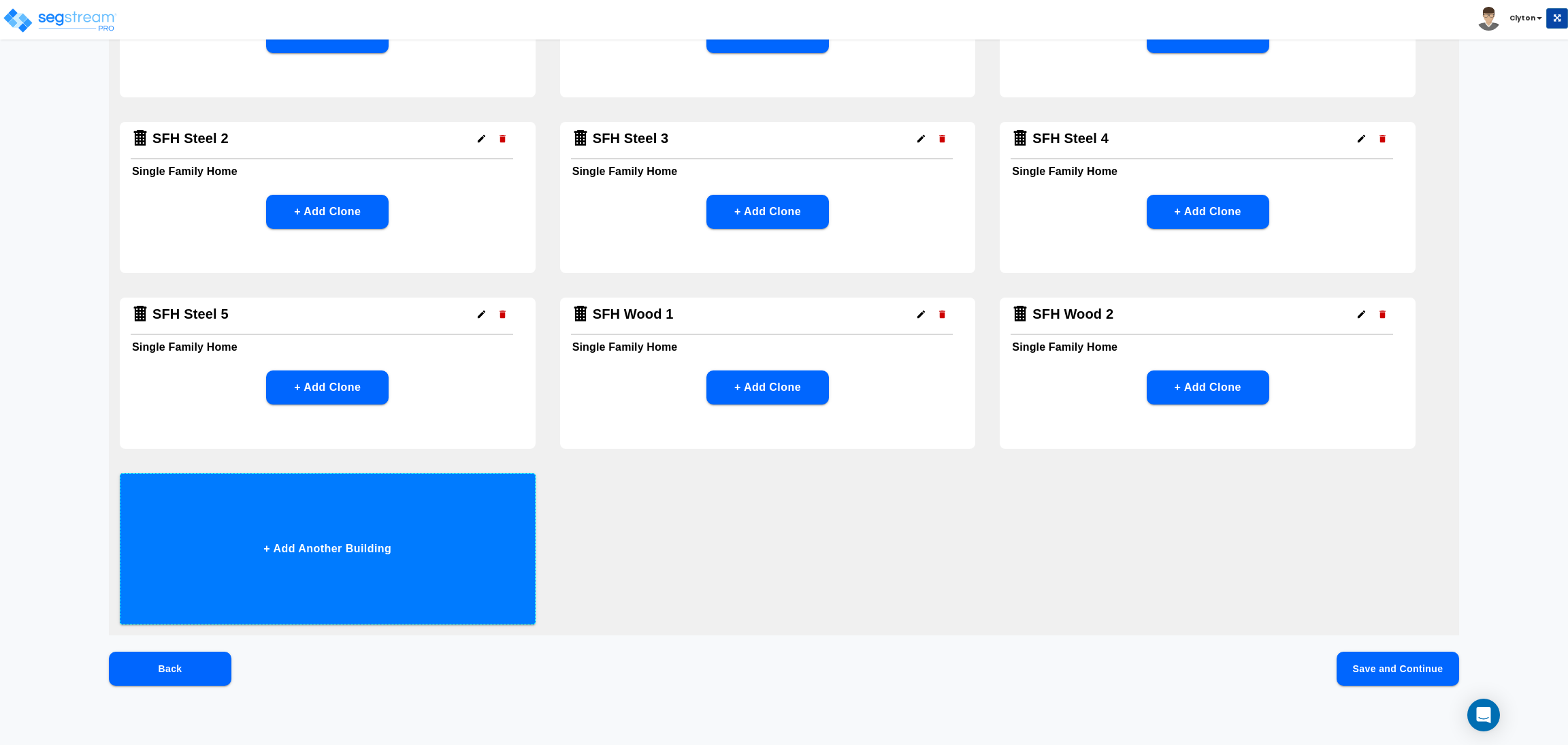
click at [460, 503] on button "+ Add Another Building" at bounding box center [327, 548] width 415 height 151
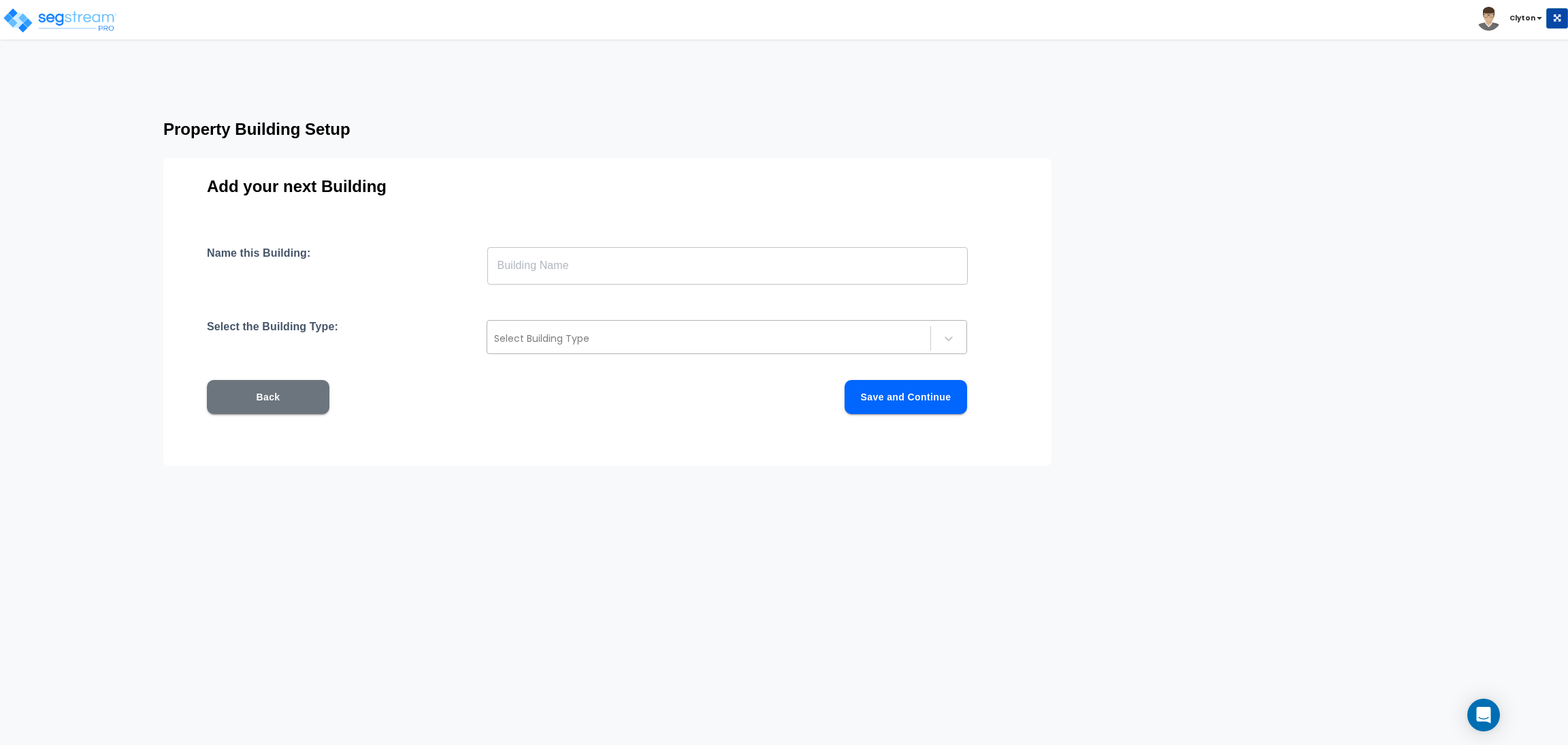
scroll to position [0, 0]
click at [754, 269] on input "text" at bounding box center [727, 265] width 480 height 38
paste input "SFH Wood 1"
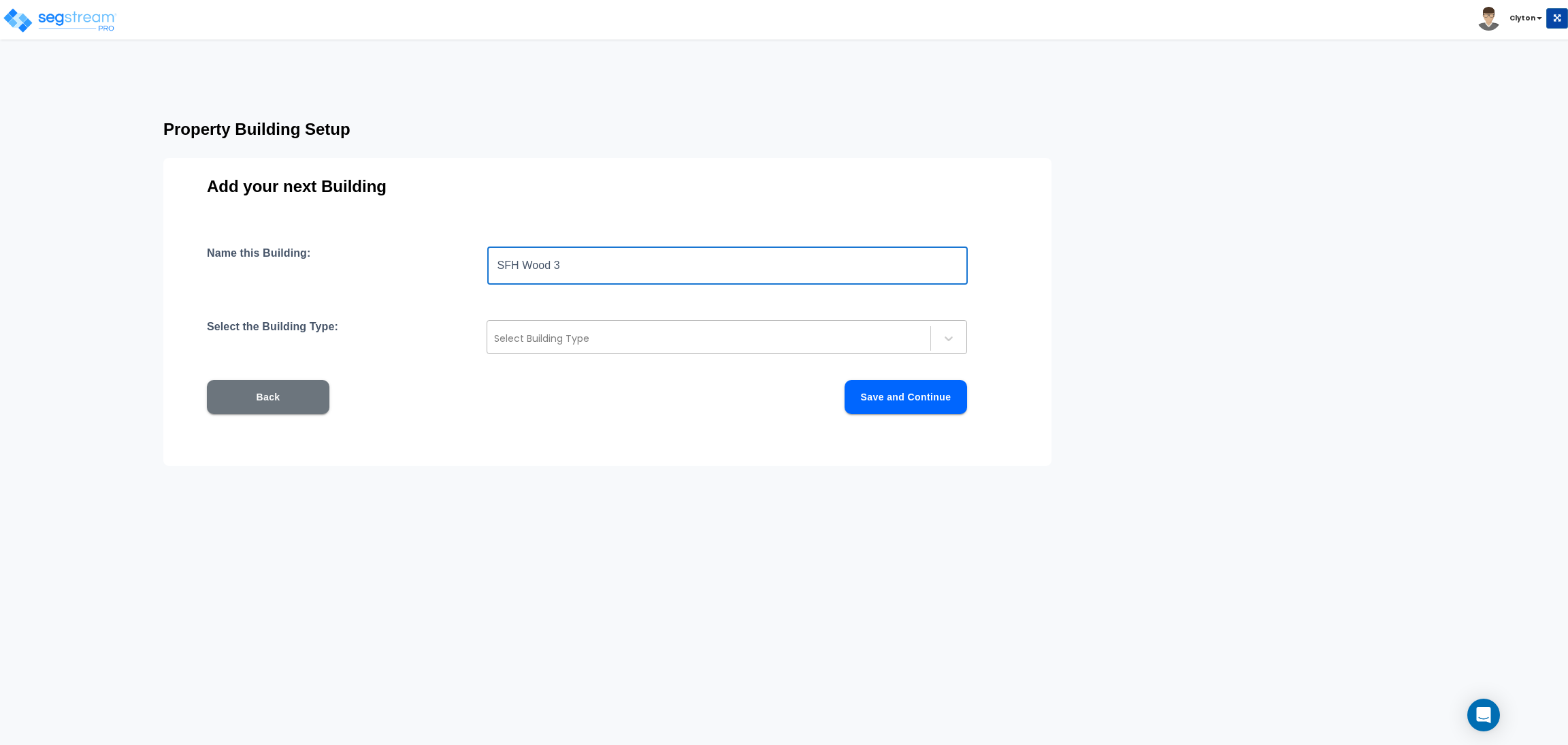
type input "SFH Wood 3"
click at [721, 330] on div at bounding box center [708, 338] width 429 height 16
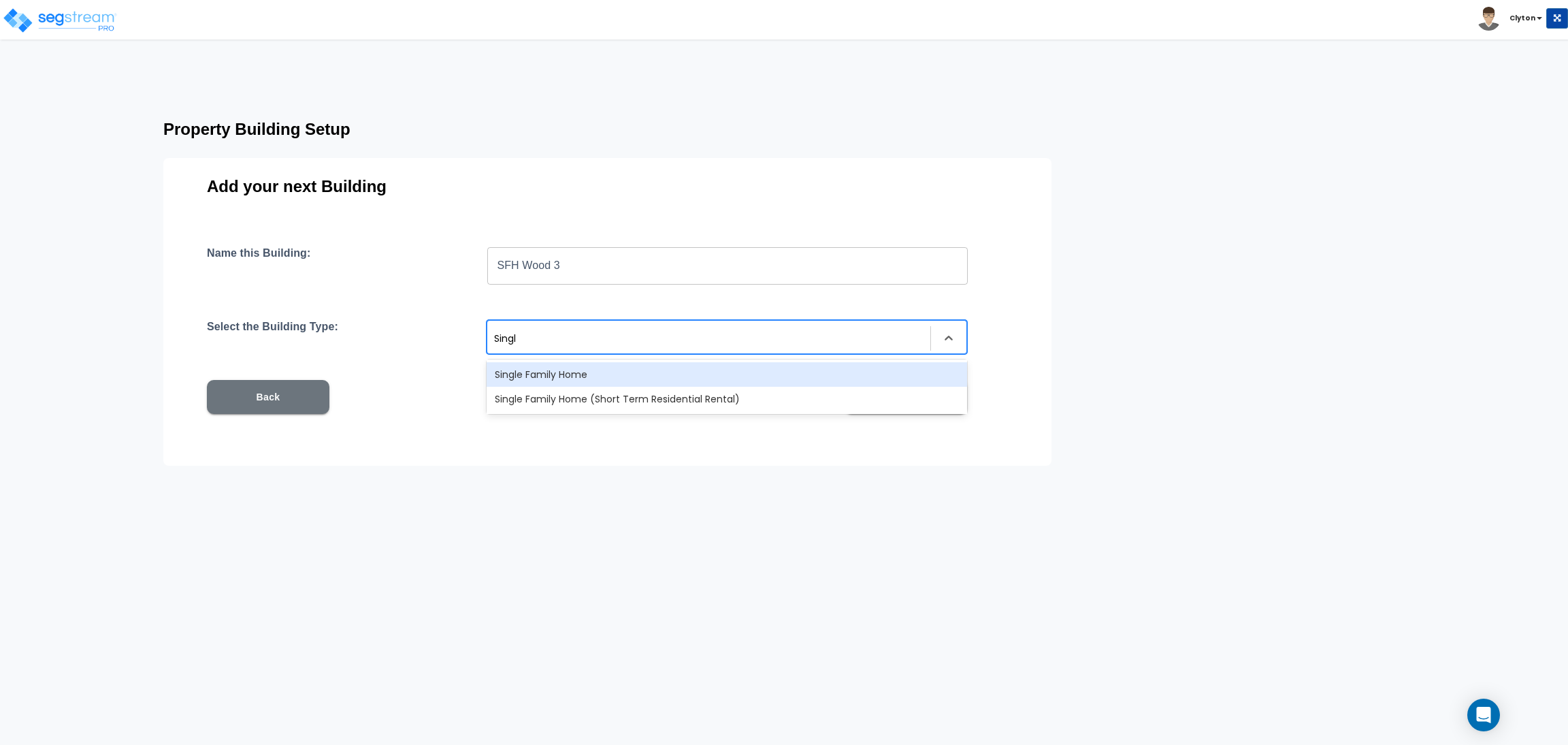
type input "Single"
click at [577, 374] on div "Single Family Home" at bounding box center [726, 374] width 480 height 25
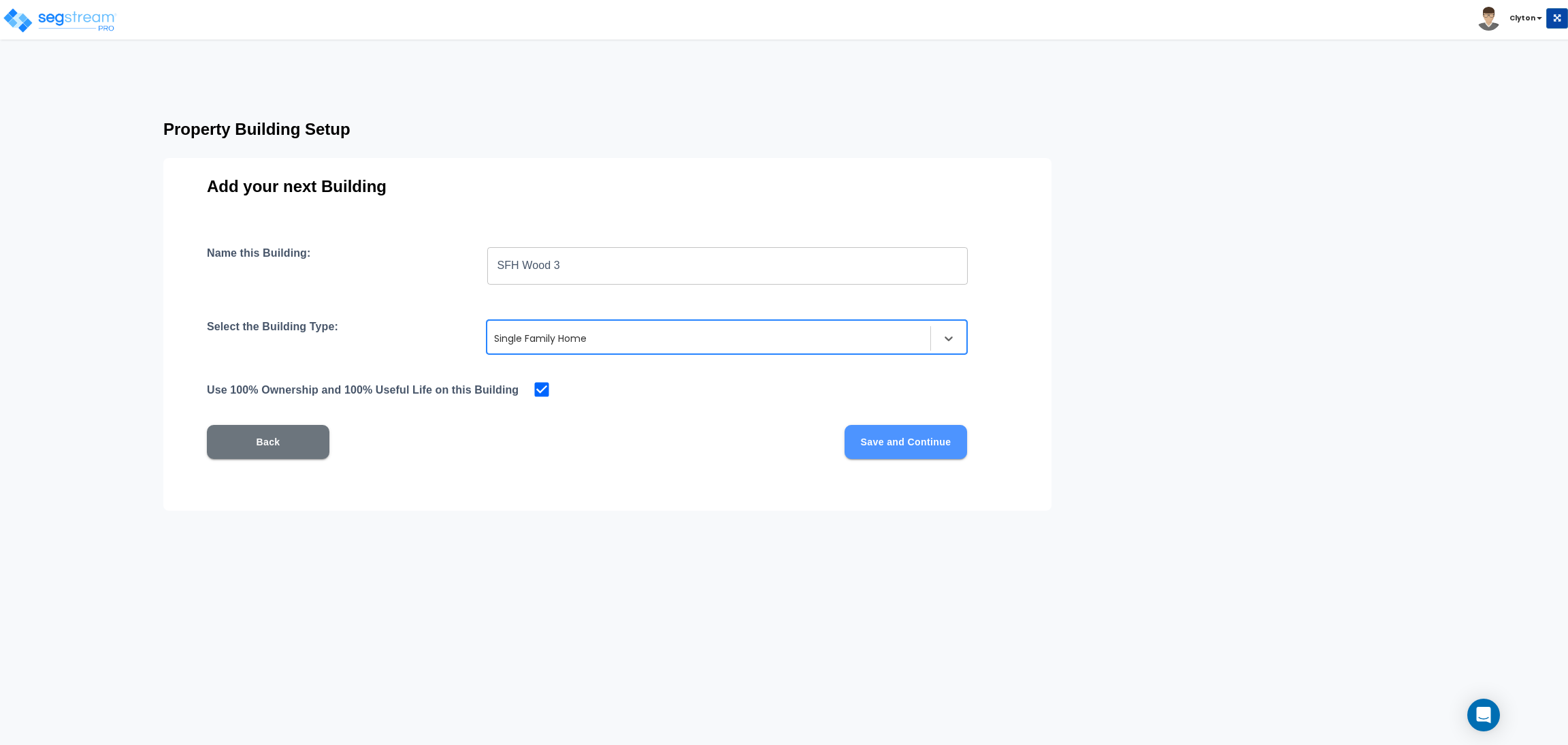
click at [897, 445] on button "Save and Continue" at bounding box center [906, 442] width 123 height 34
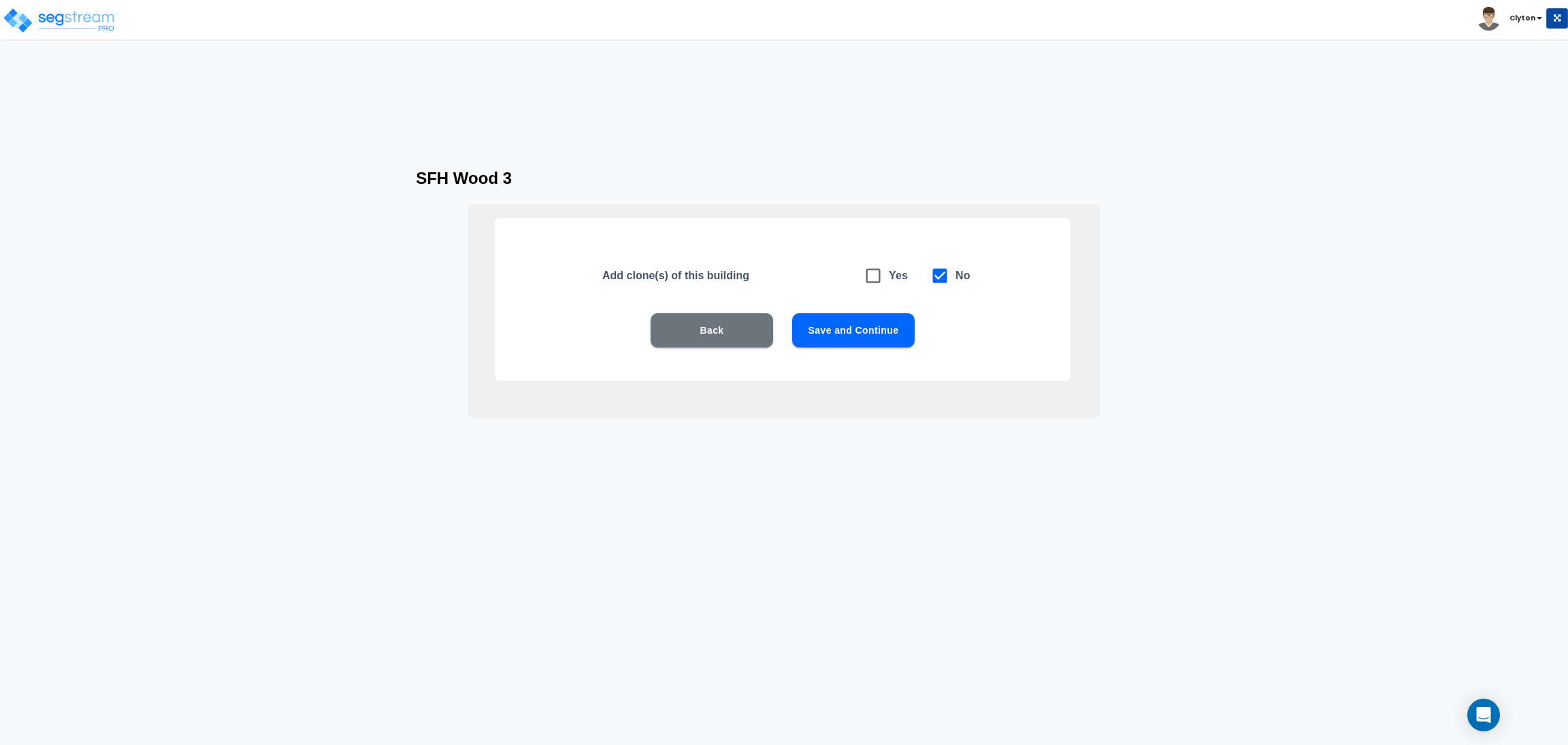
click at [871, 343] on button "Save and Continue" at bounding box center [853, 330] width 123 height 34
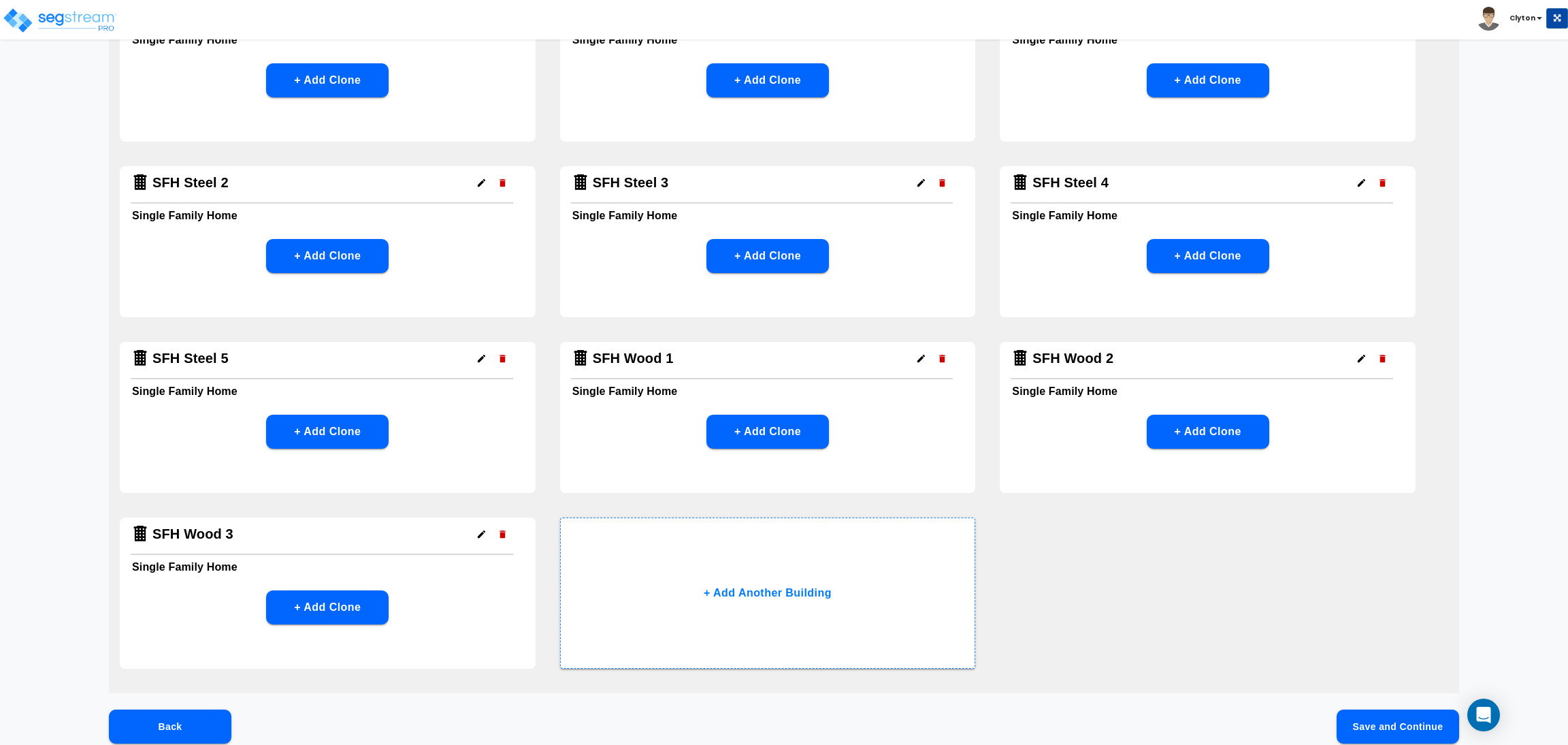
scroll to position [1277, 0]
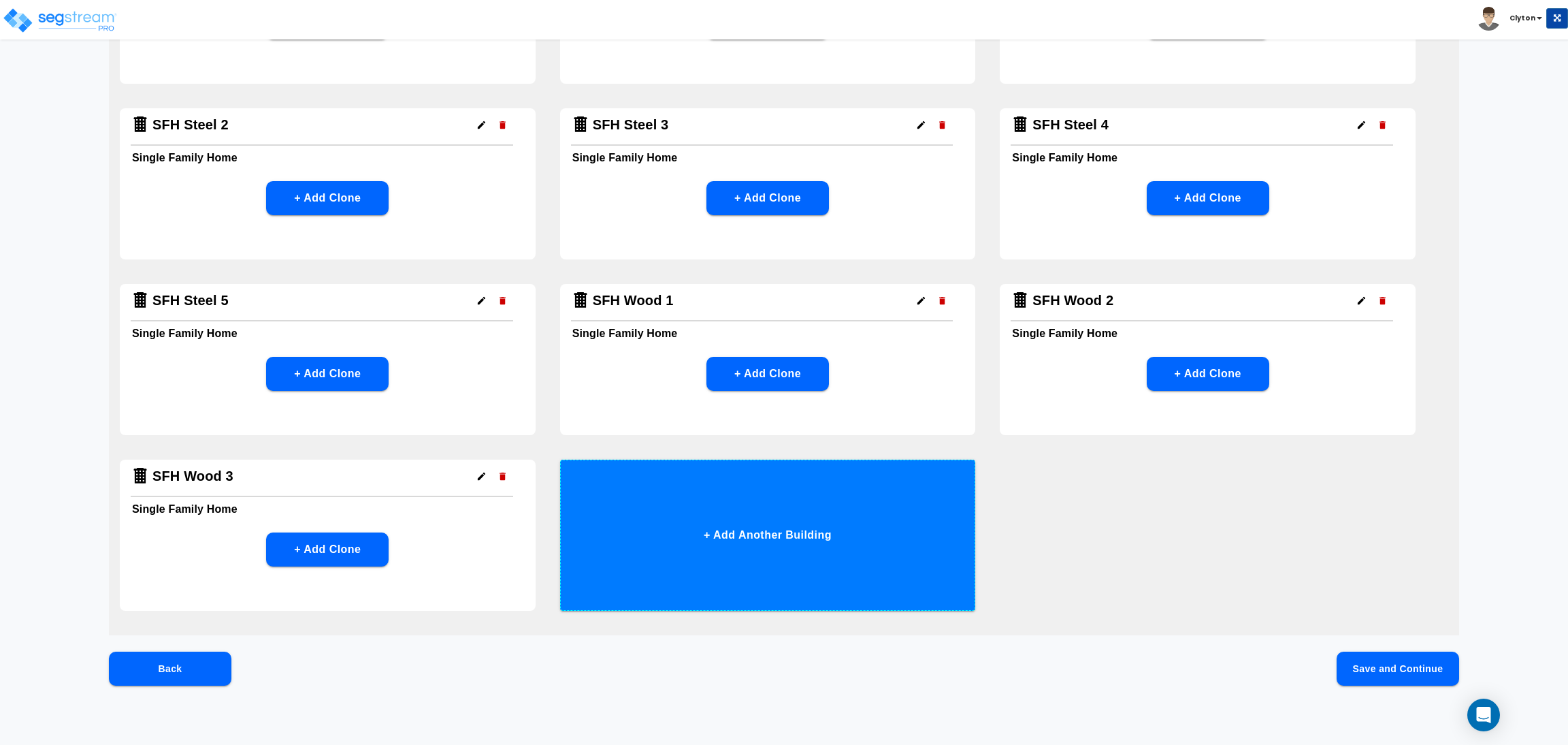
click at [826, 525] on button "+ Add Another Building" at bounding box center [767, 534] width 415 height 151
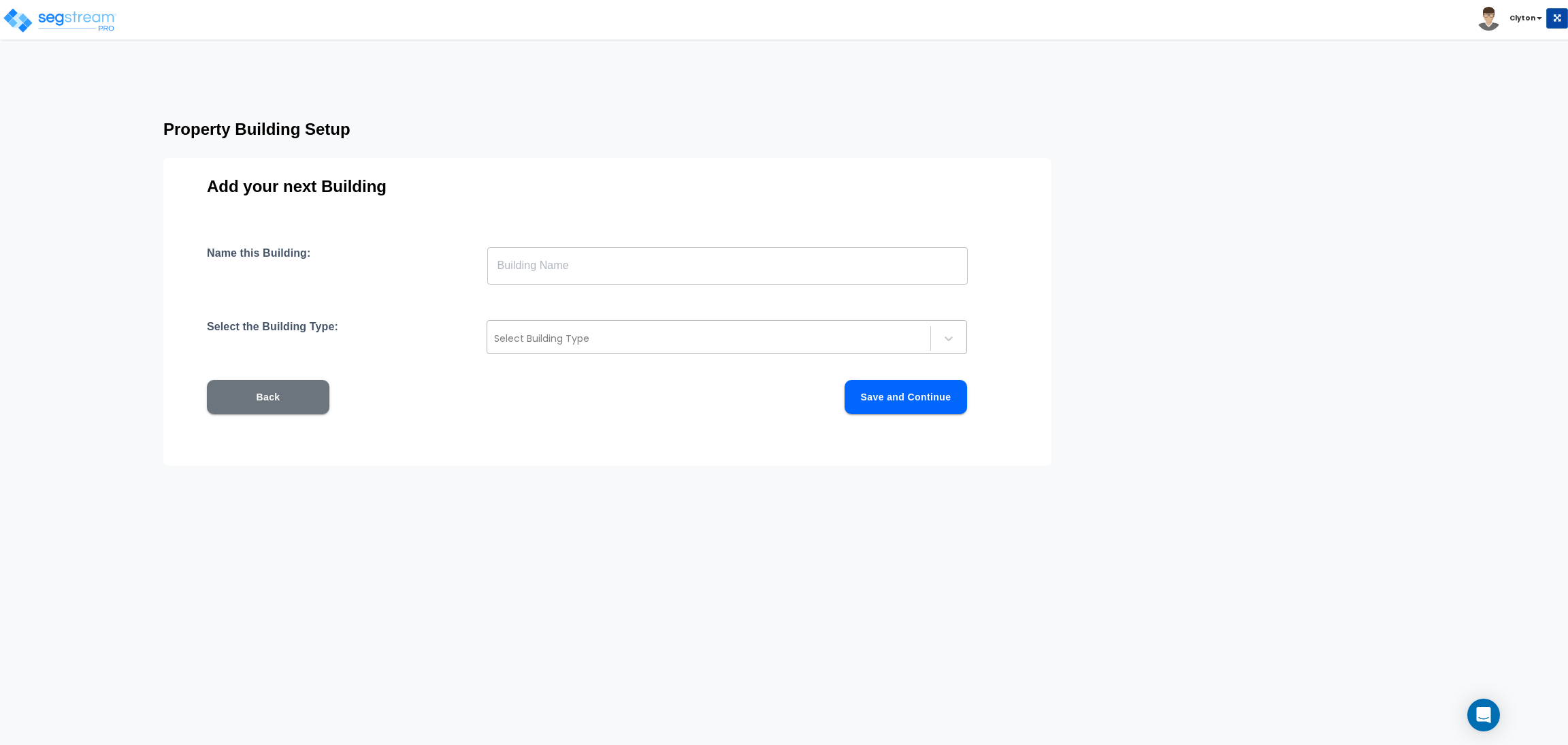
scroll to position [0, 0]
click at [691, 267] on input "text" at bounding box center [727, 265] width 480 height 38
paste input "SFH Wood 1"
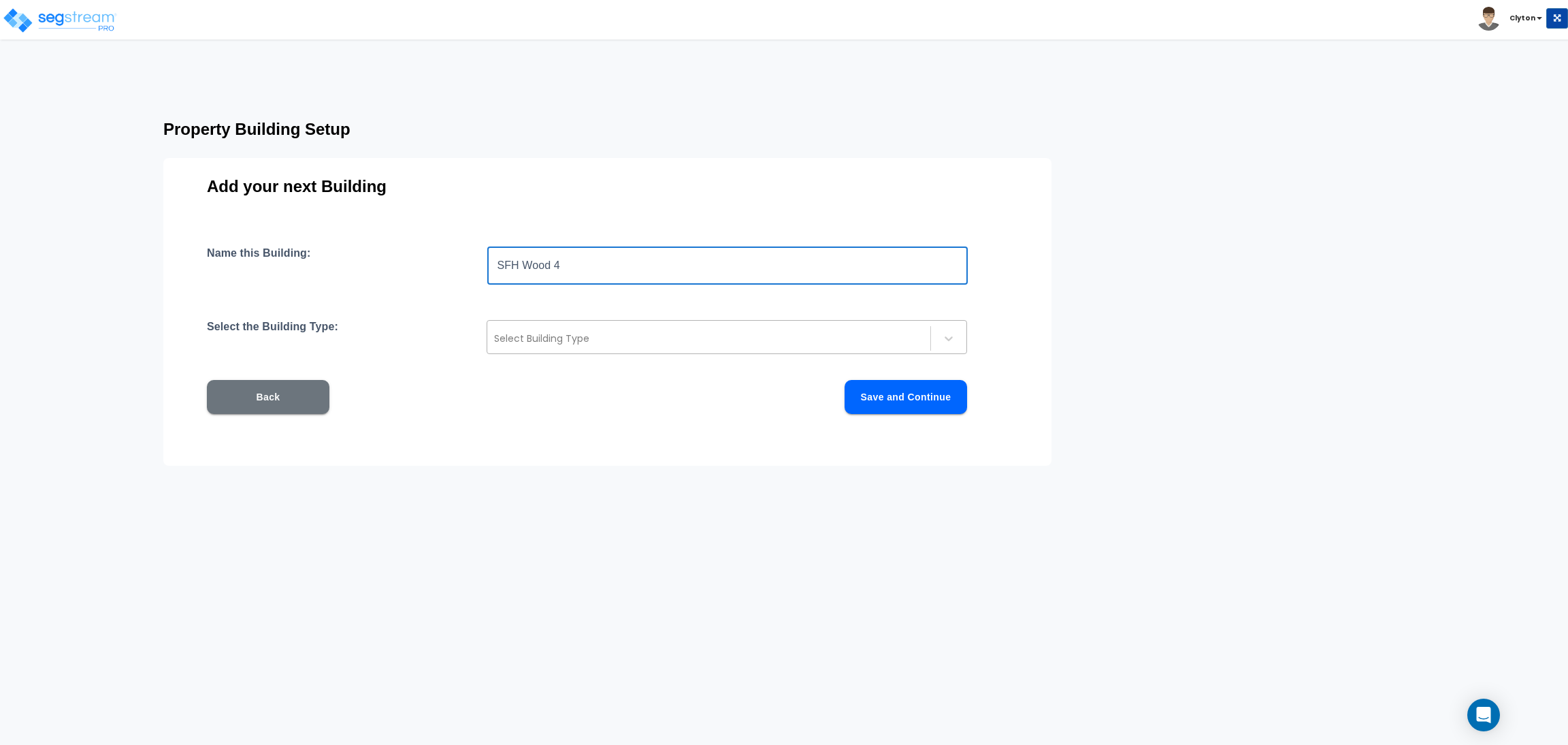
type input "SFH Wood 4"
click at [654, 335] on div at bounding box center [708, 338] width 429 height 16
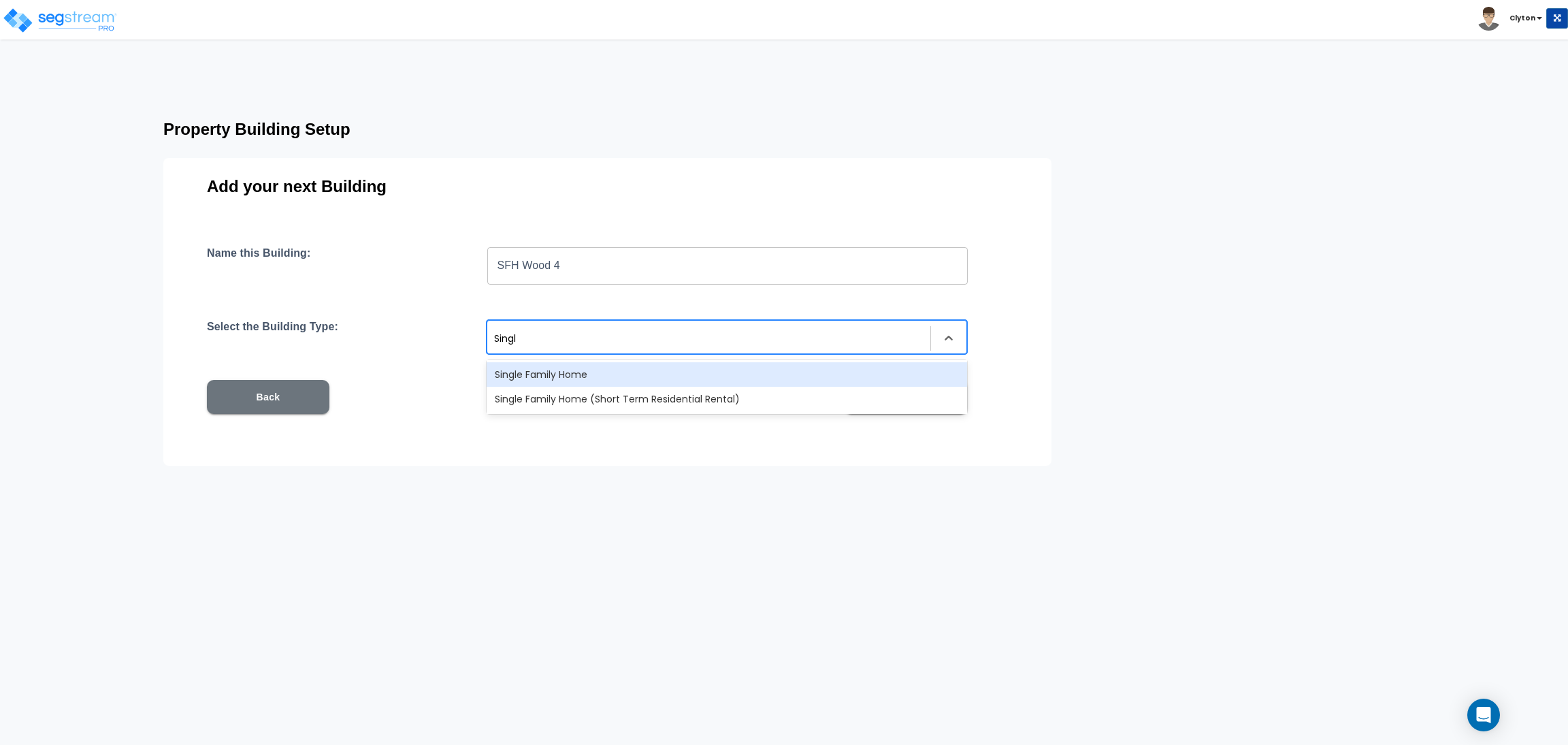
type input "Single"
click at [655, 367] on div "Single Family Home" at bounding box center [726, 374] width 480 height 25
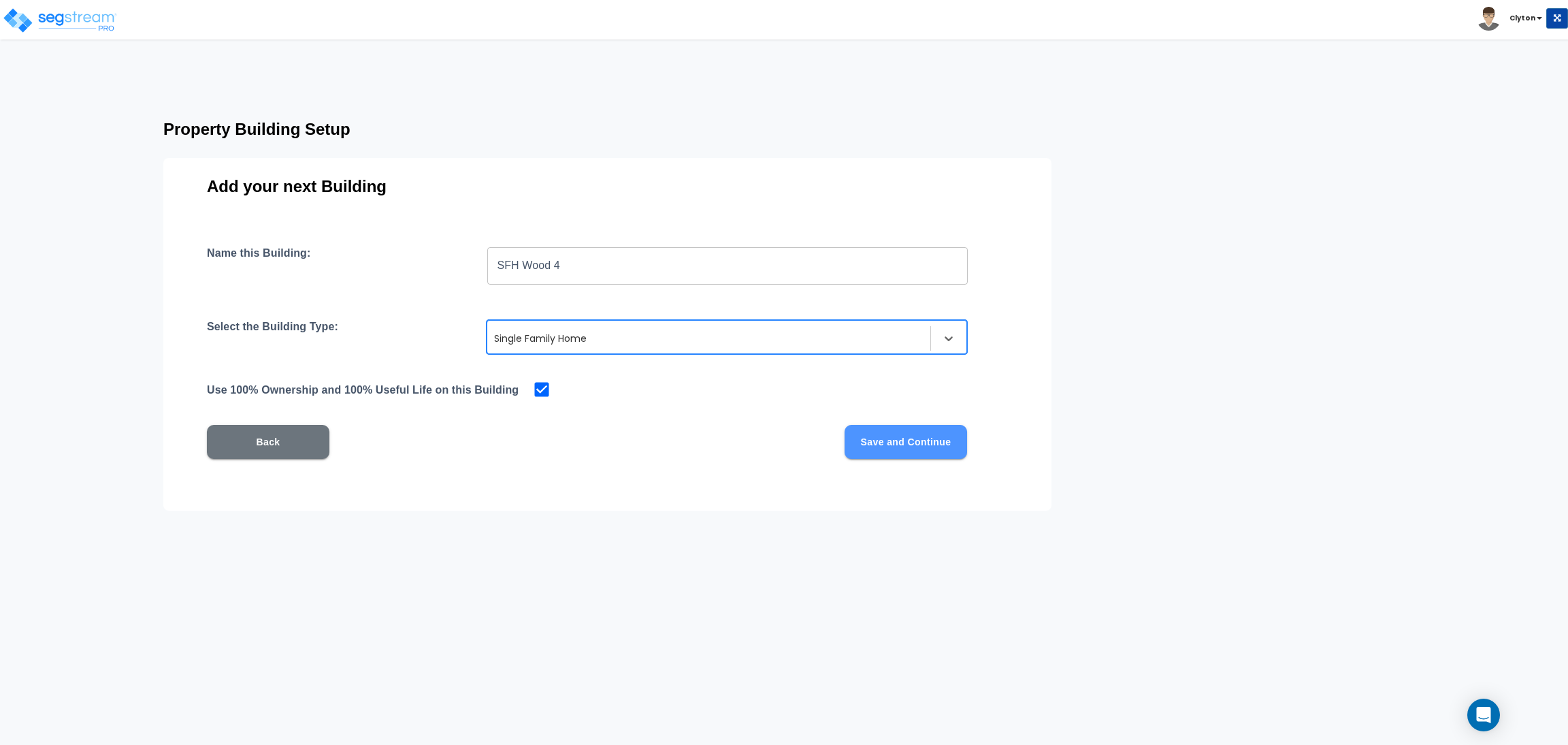
click at [871, 442] on button "Save and Continue" at bounding box center [906, 442] width 123 height 34
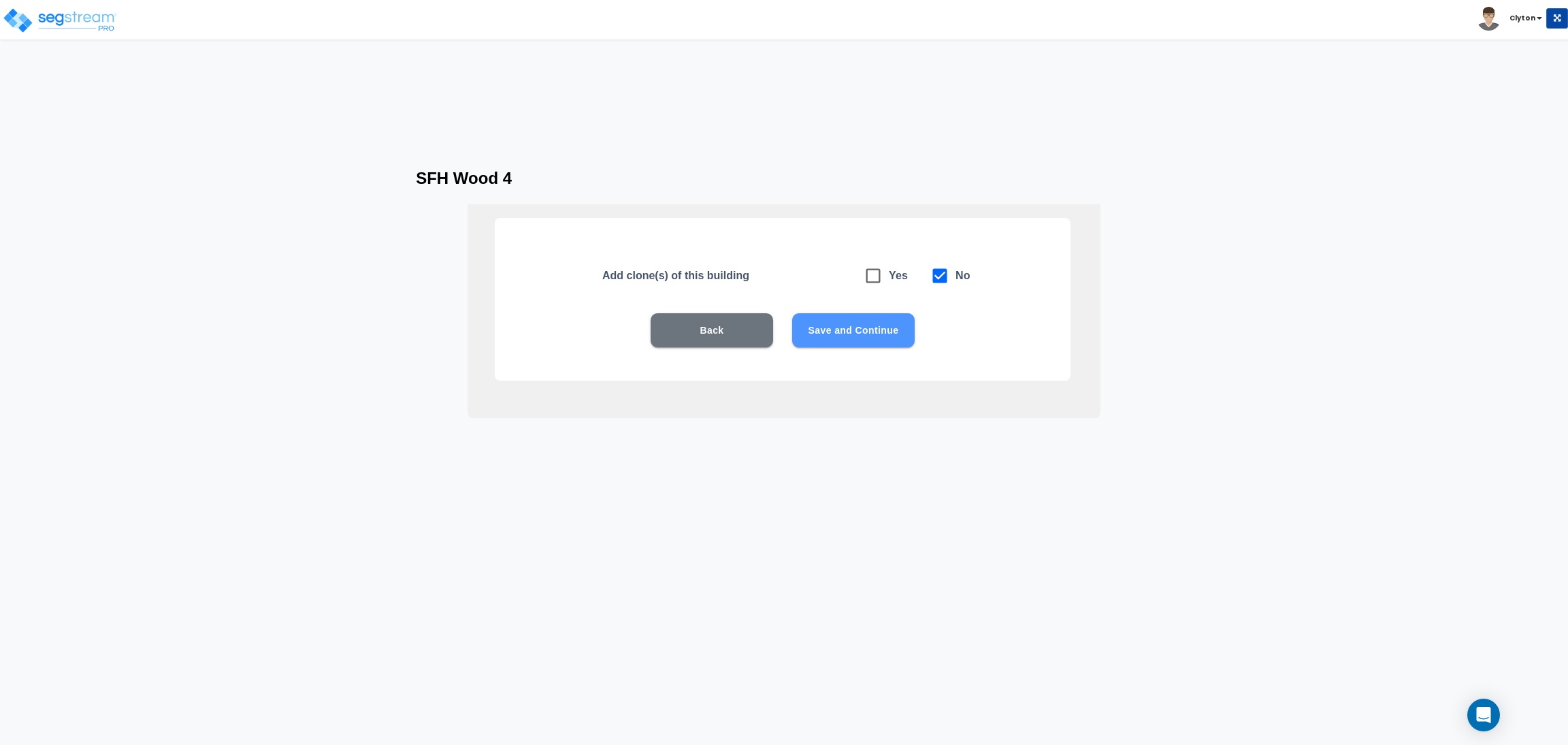
click at [856, 331] on button "Save and Continue" at bounding box center [853, 330] width 123 height 34
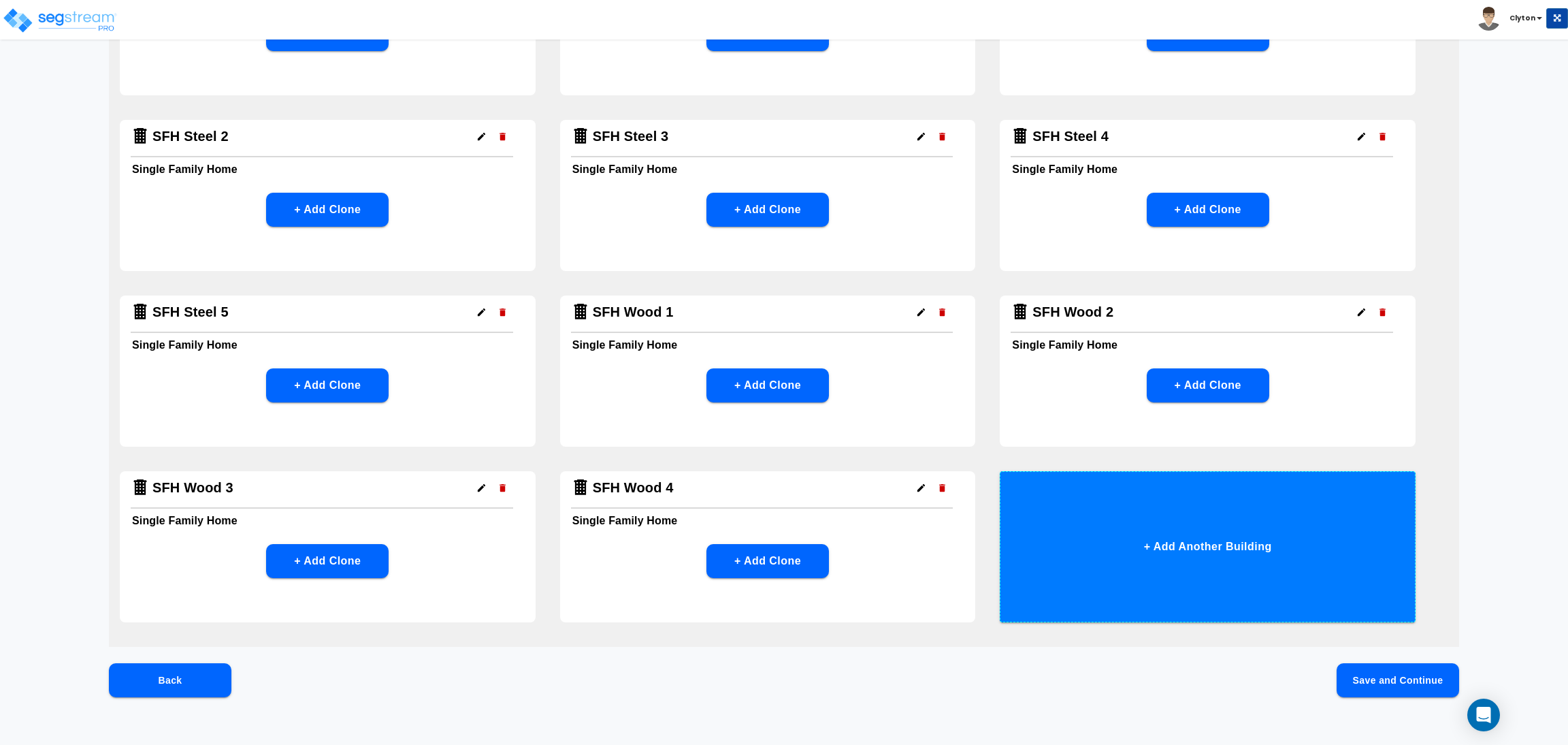
scroll to position [1277, 0]
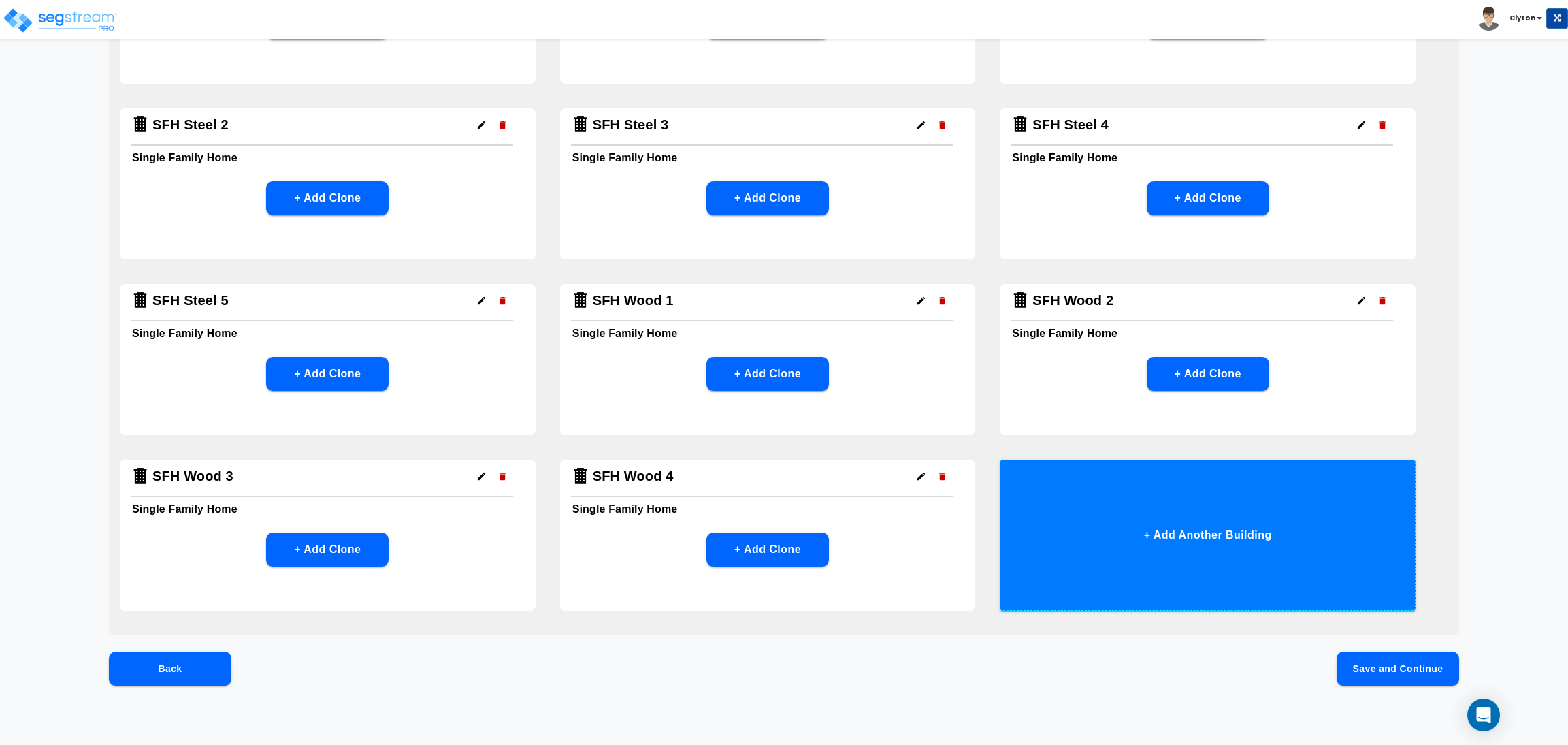
click at [1165, 492] on button "+ Add Another Building" at bounding box center [1207, 534] width 415 height 151
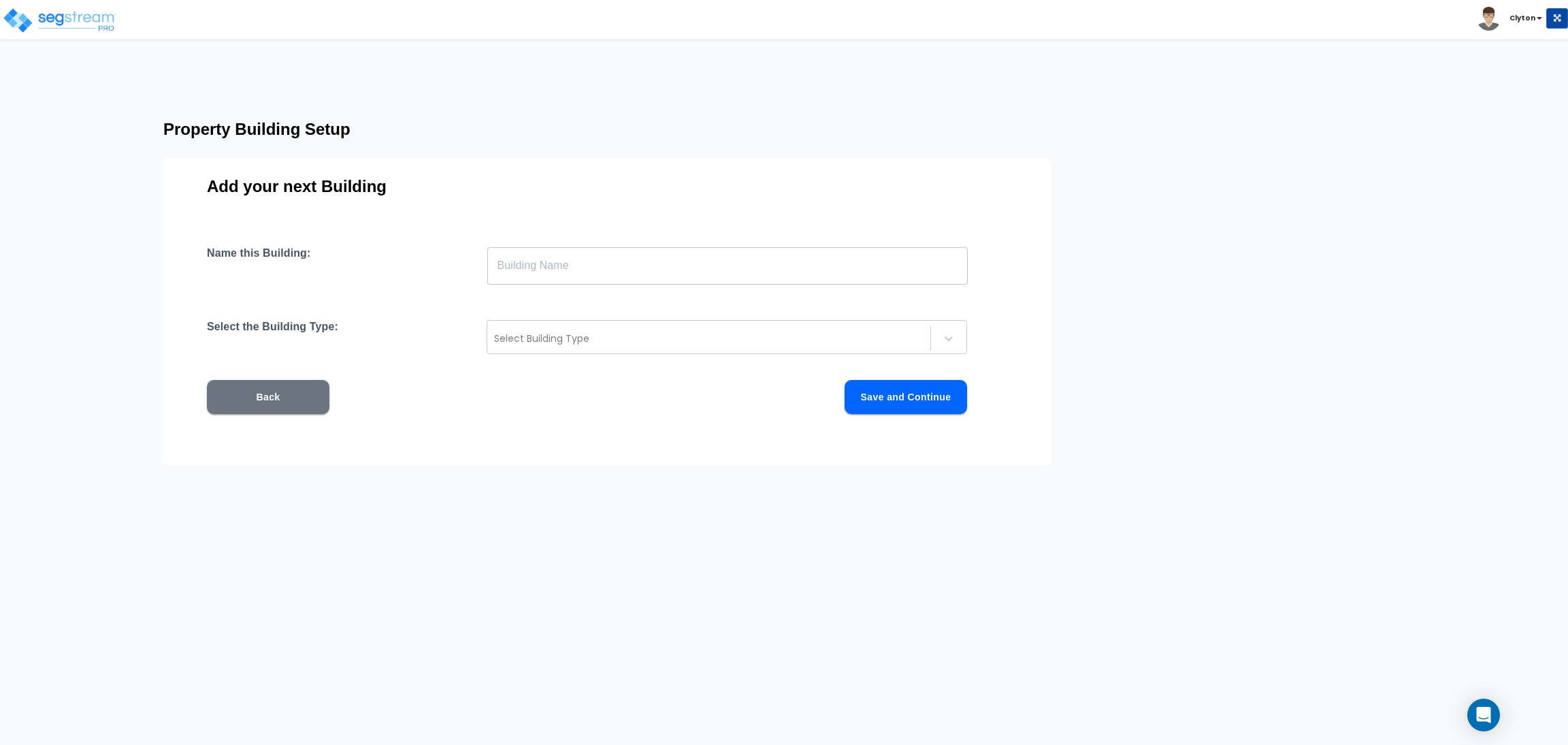
scroll to position [0, 0]
click at [799, 266] on input "text" at bounding box center [727, 265] width 480 height 38
paste input "SFH Wood 1"
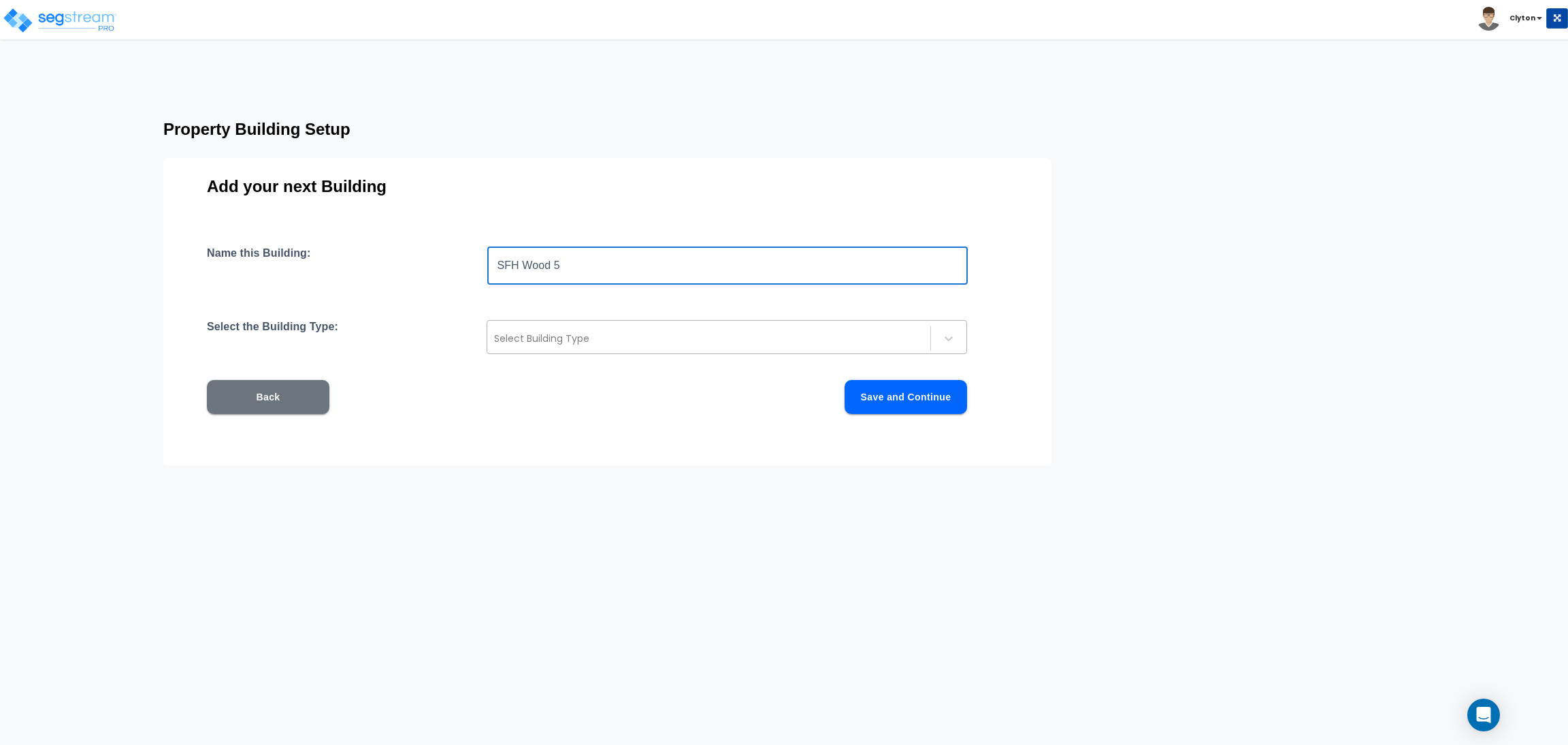
type input "SFH Wood 5"
click at [765, 345] on div at bounding box center [708, 338] width 429 height 16
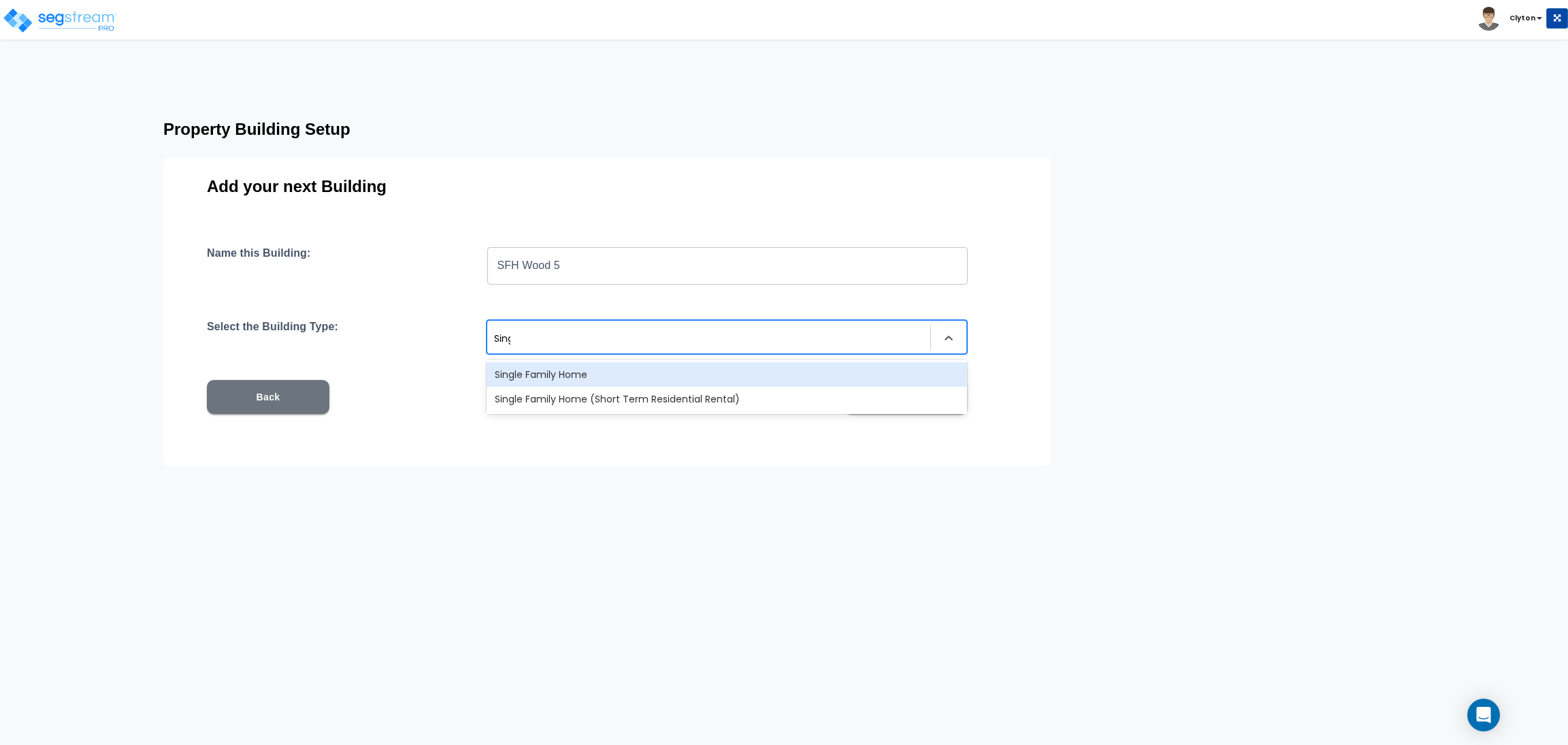
type input "Single"
click at [755, 369] on div "Single Family Home" at bounding box center [726, 374] width 480 height 25
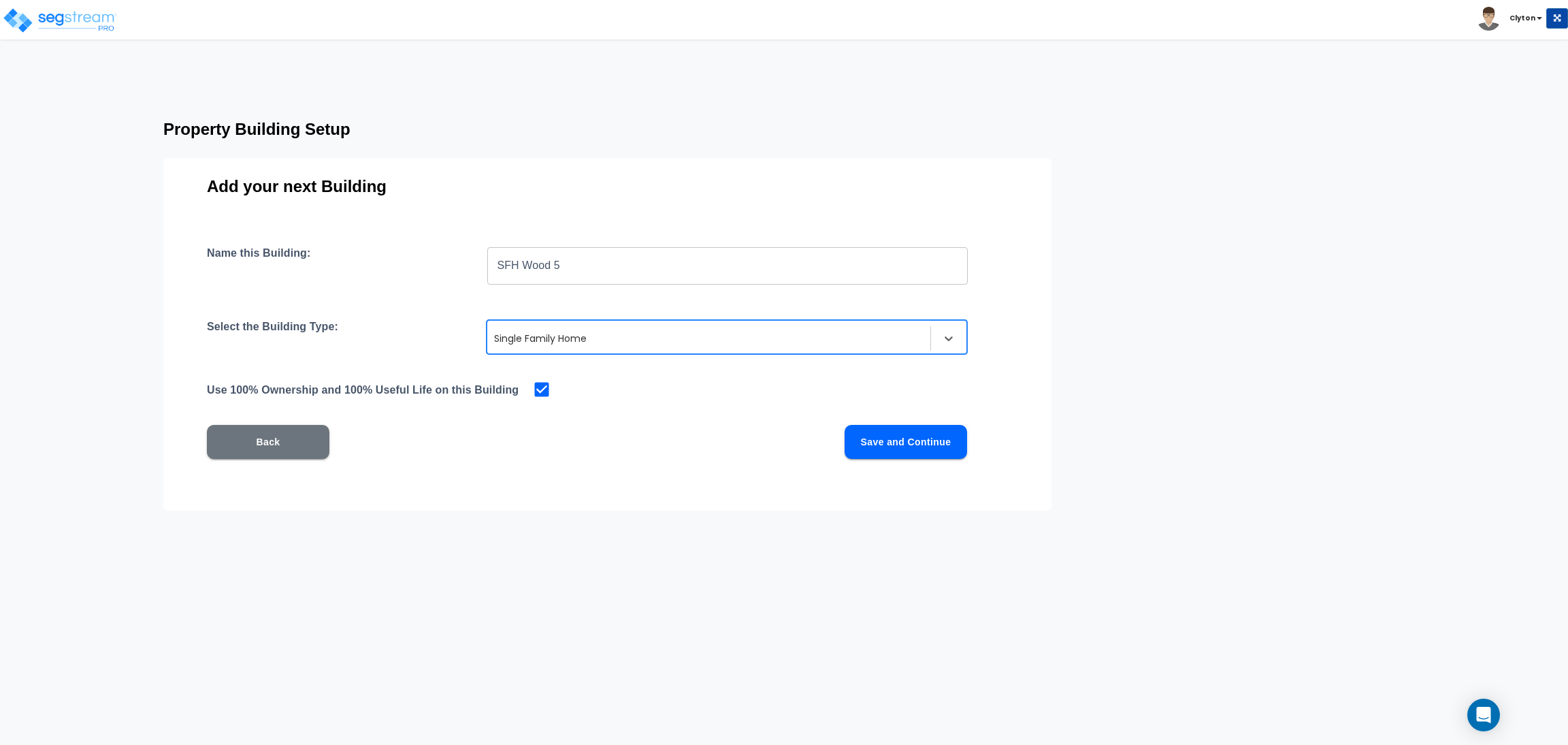
click at [895, 434] on button "Save and Continue" at bounding box center [906, 442] width 123 height 34
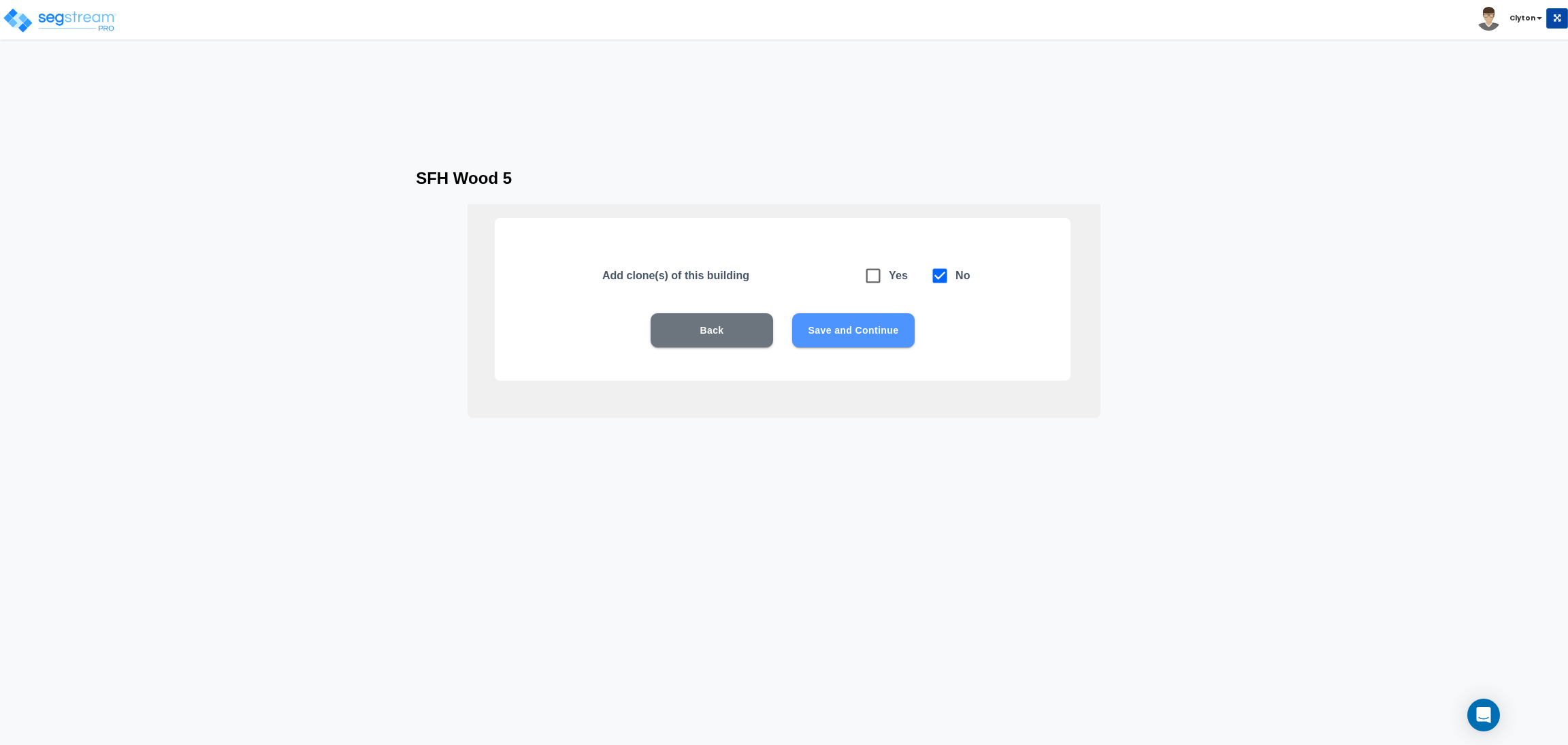
click at [859, 339] on button "Save and Continue" at bounding box center [853, 330] width 123 height 34
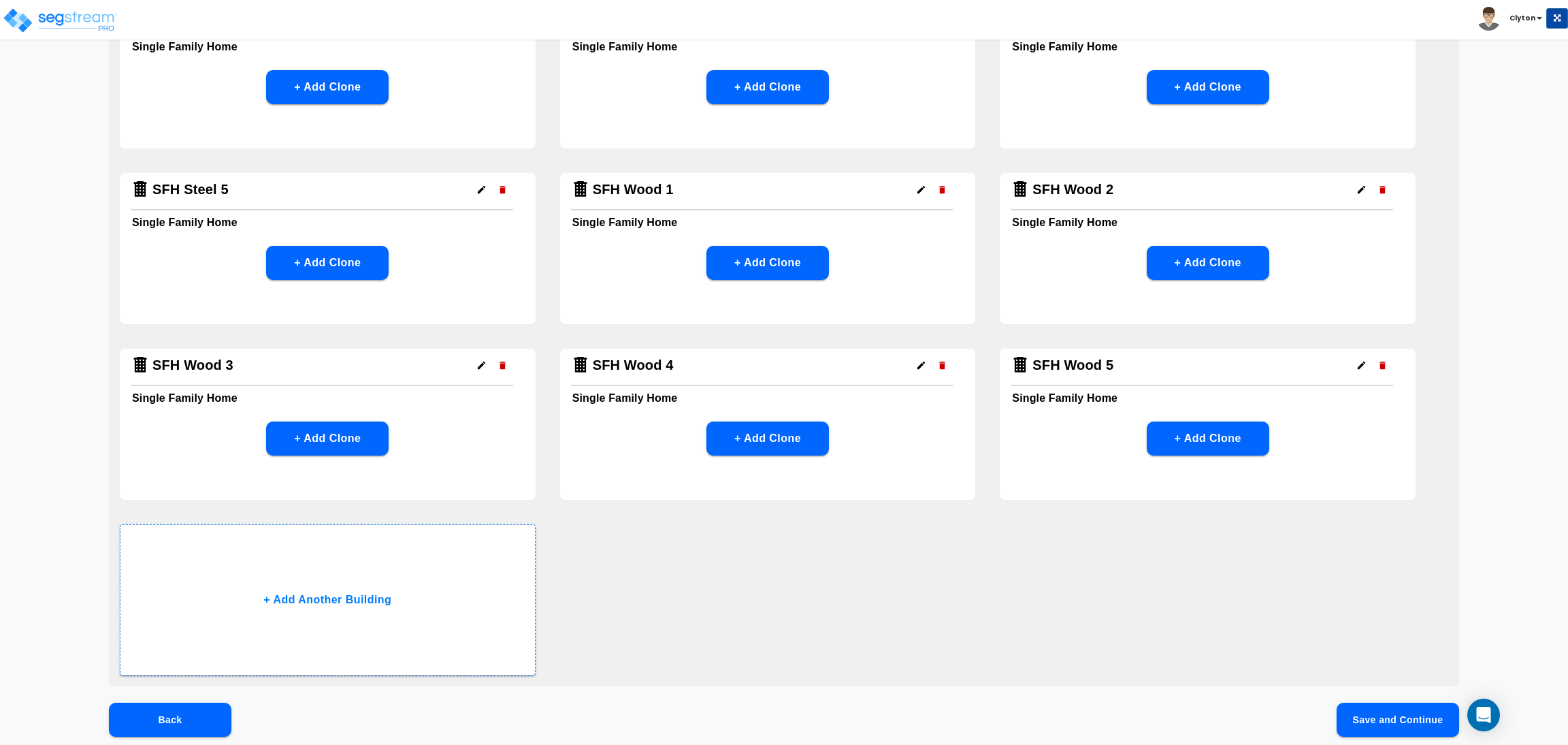
scroll to position [1438, 0]
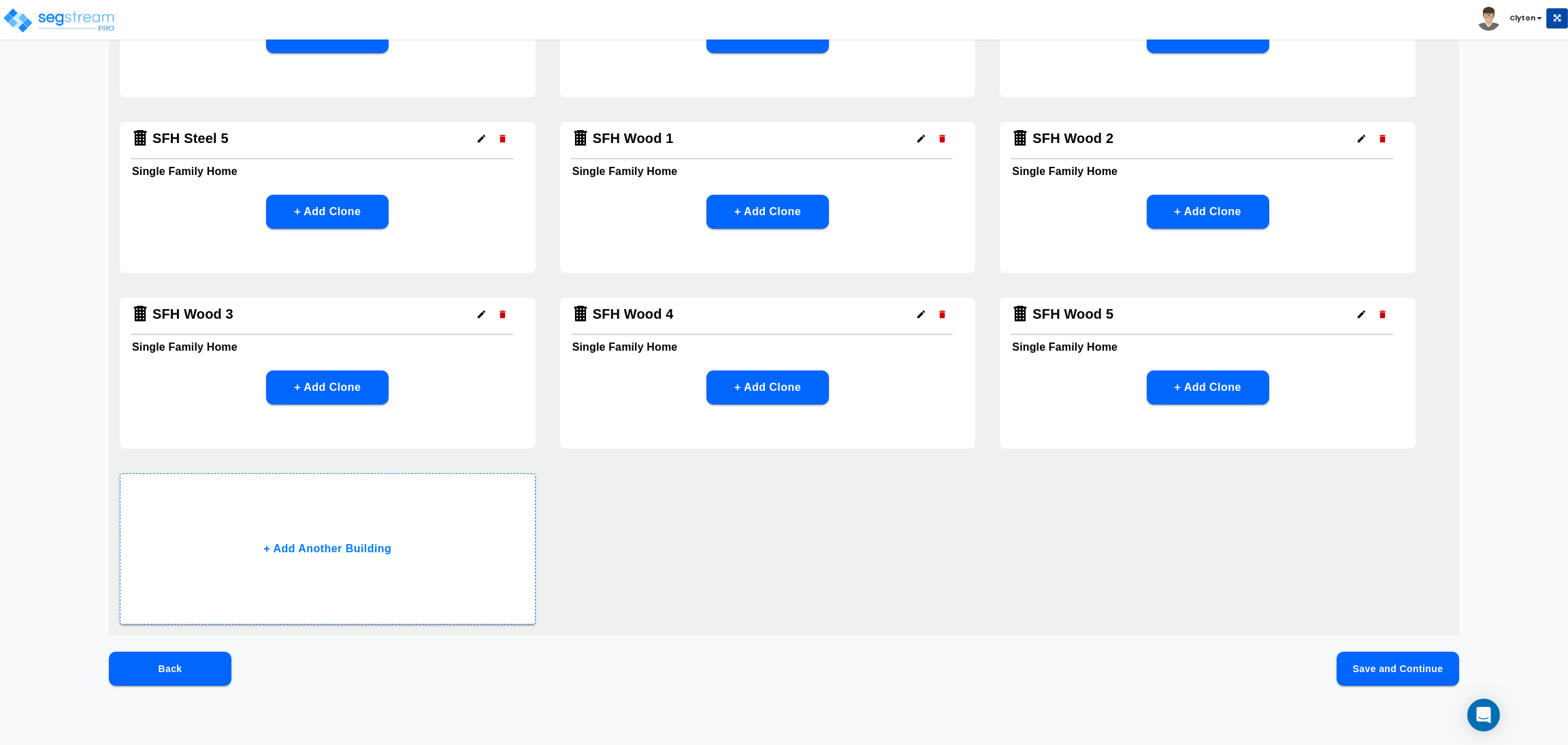
click at [1422, 665] on button "Save and Continue" at bounding box center [1398, 668] width 123 height 34
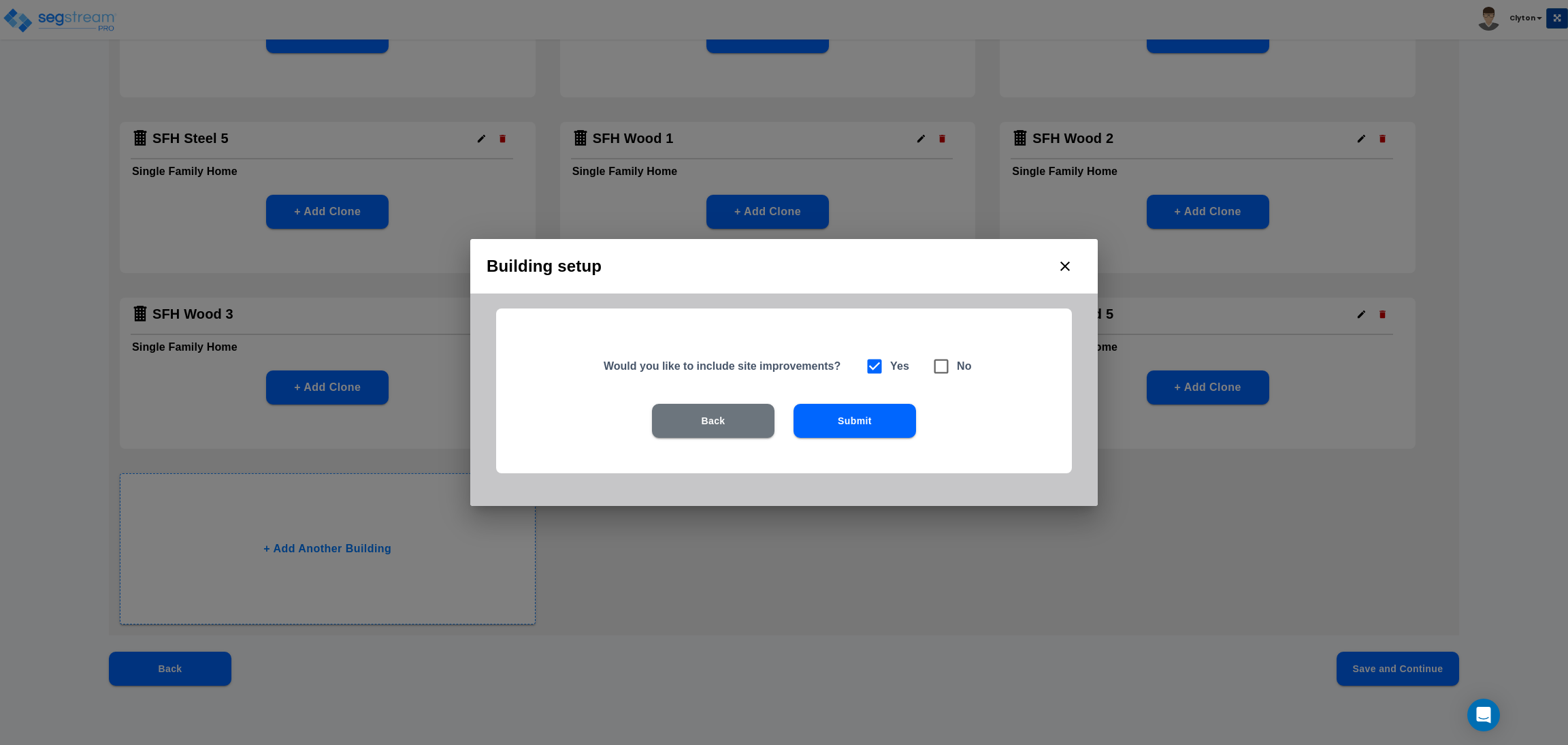
click at [885, 421] on button "Submit" at bounding box center [855, 421] width 123 height 34
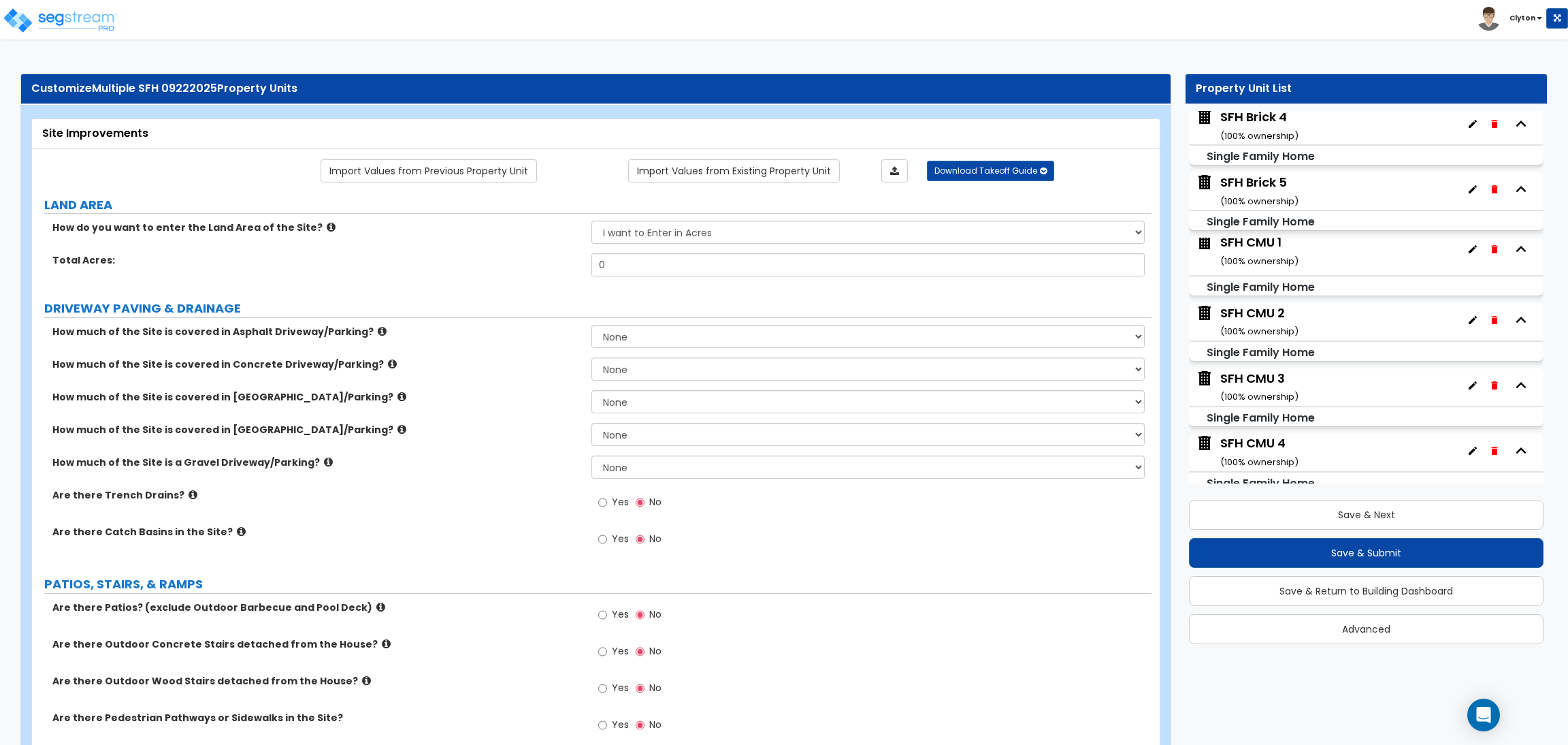
scroll to position [0, 0]
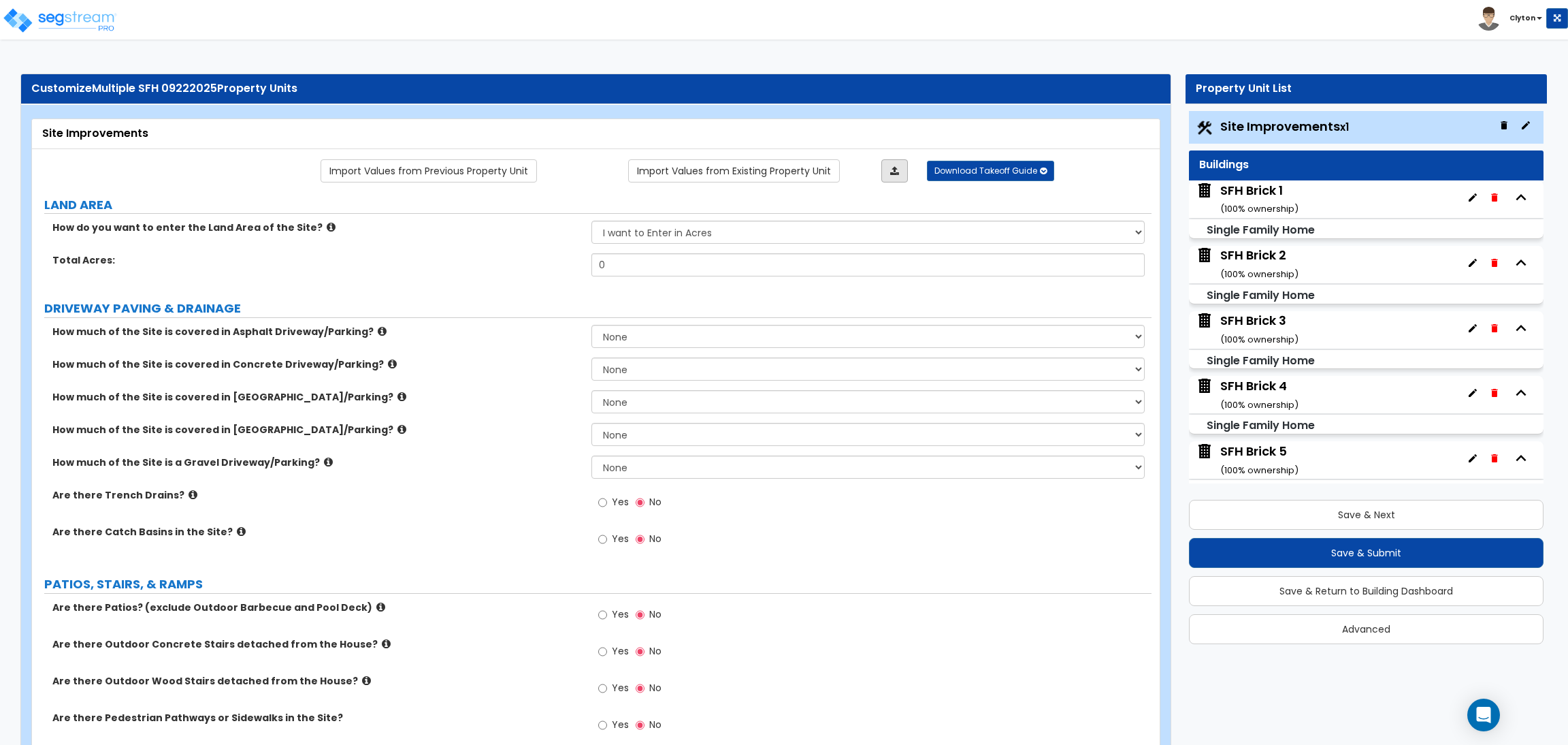
click at [899, 172] on link at bounding box center [894, 171] width 26 height 23
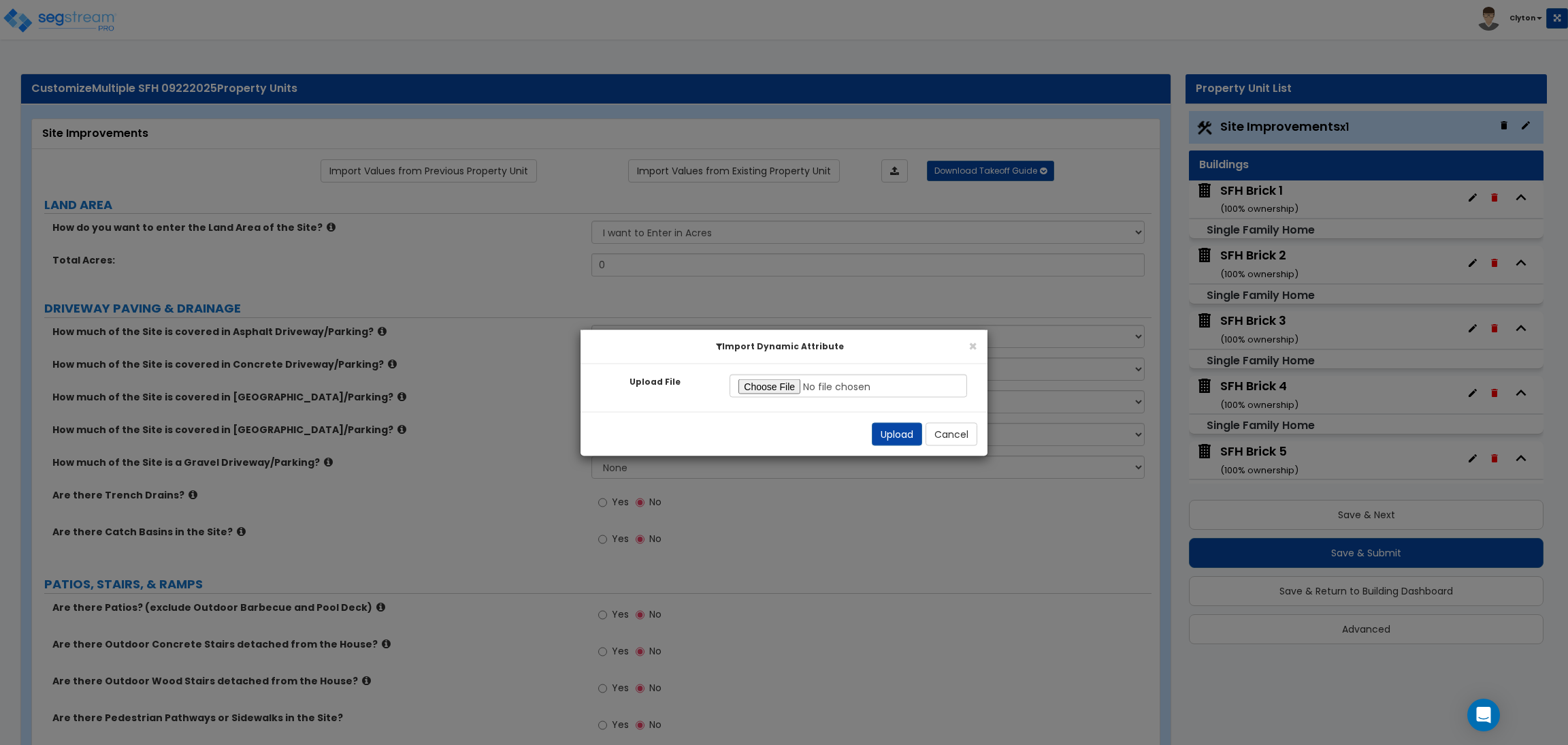
type input "C:\fakepath\Multiple SFH - Site Improvements NEW 8262025.xlsx"
click at [893, 434] on button "Upload" at bounding box center [897, 434] width 50 height 23
select select "2"
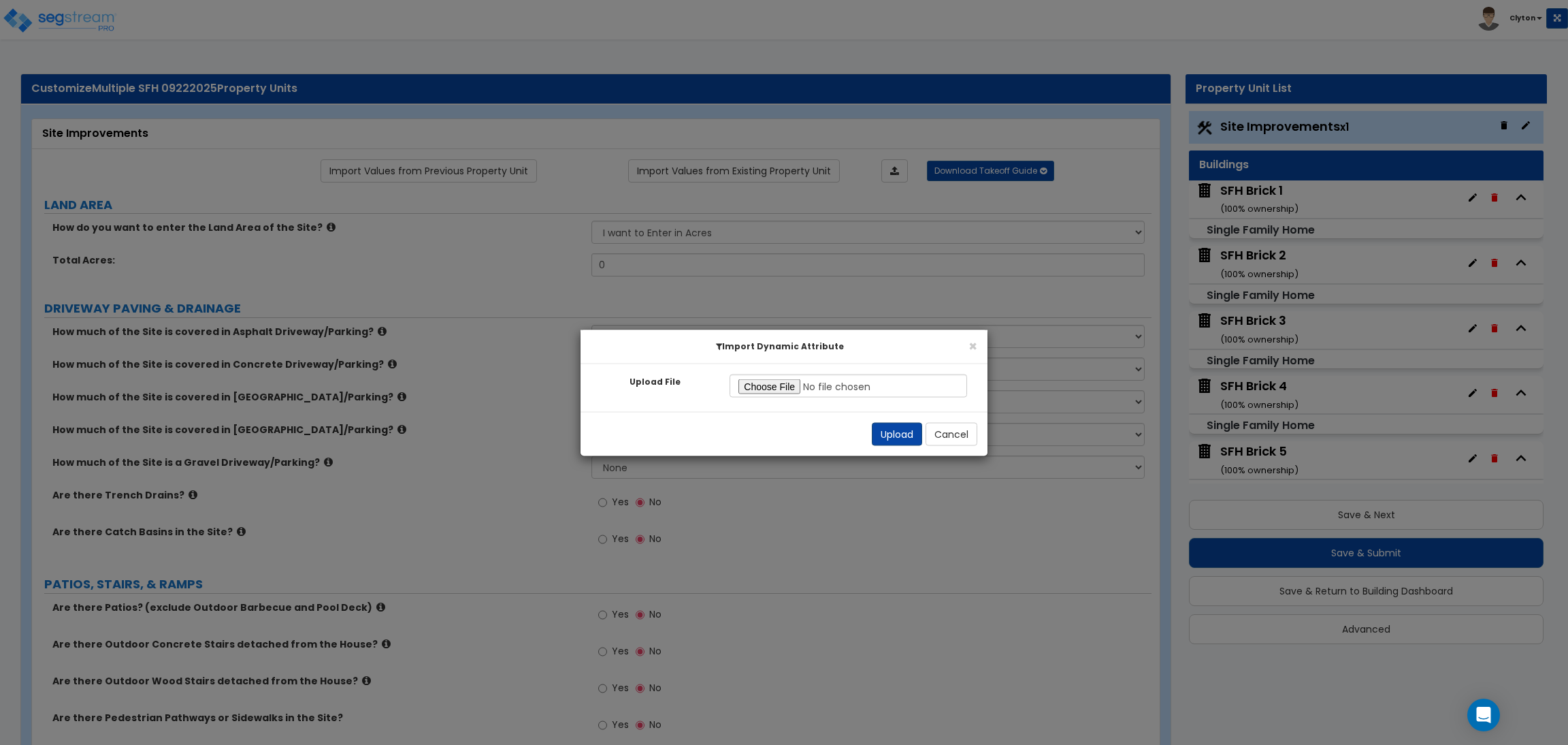
select select "2"
radio input "true"
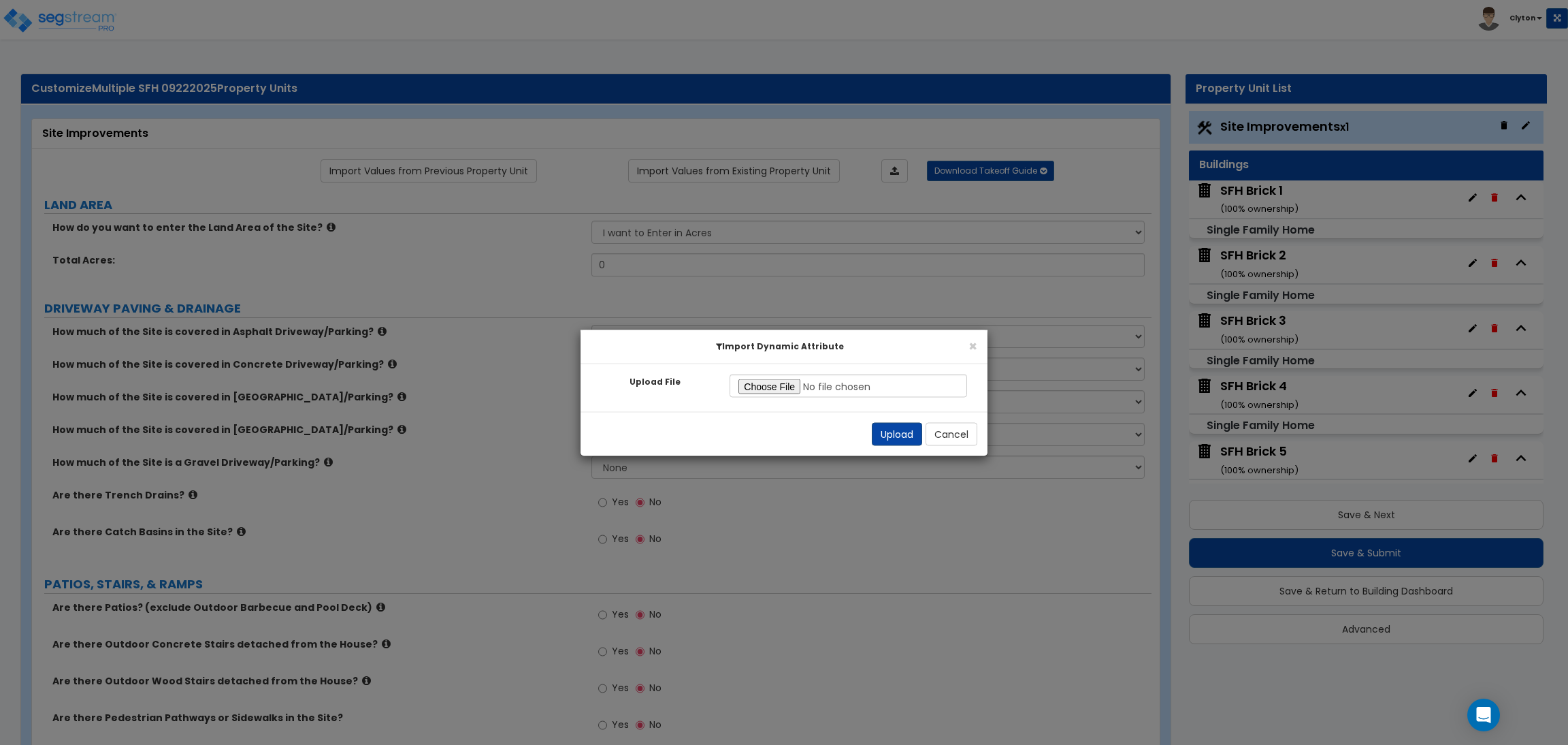
radio input "true"
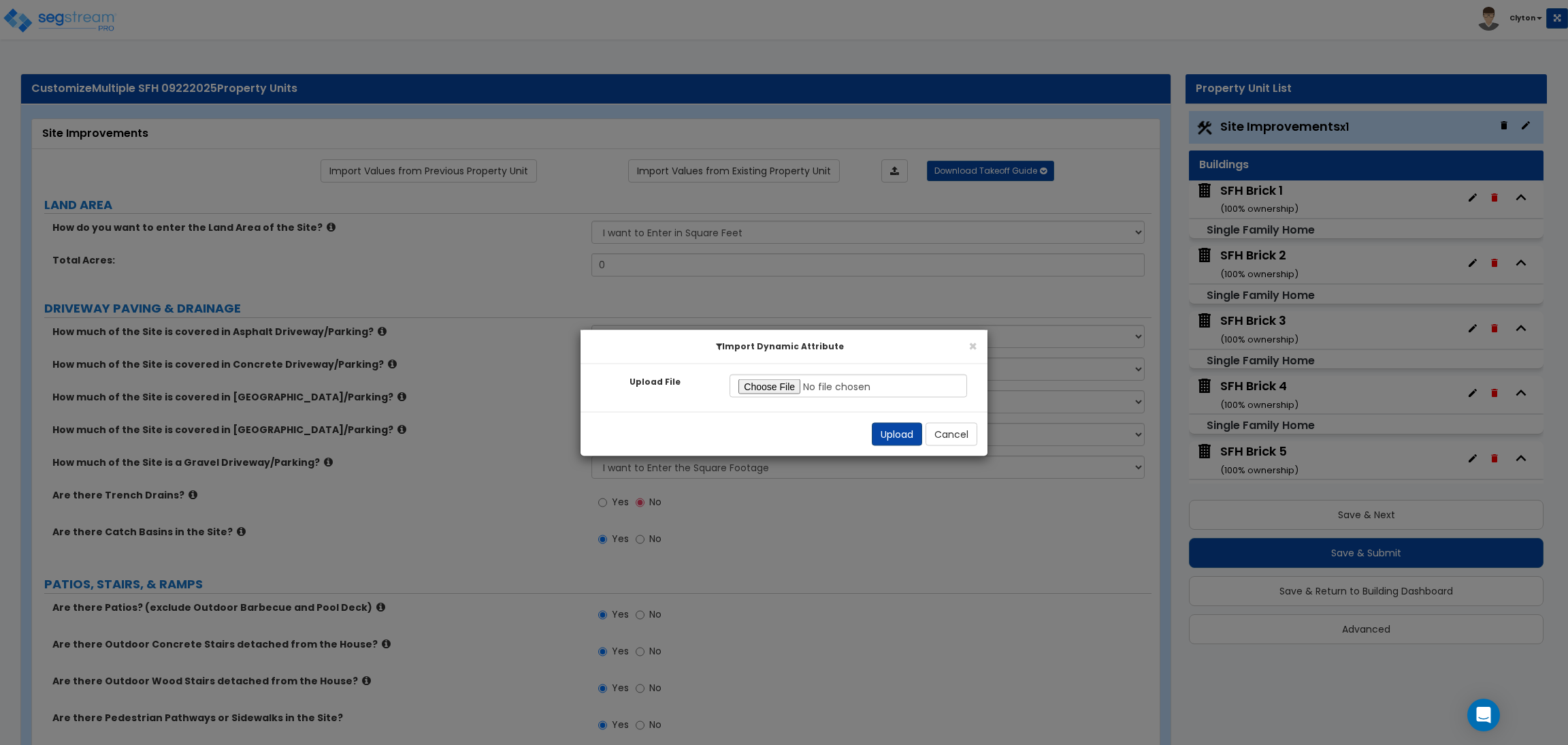
radio input "true"
select select "2"
radio input "true"
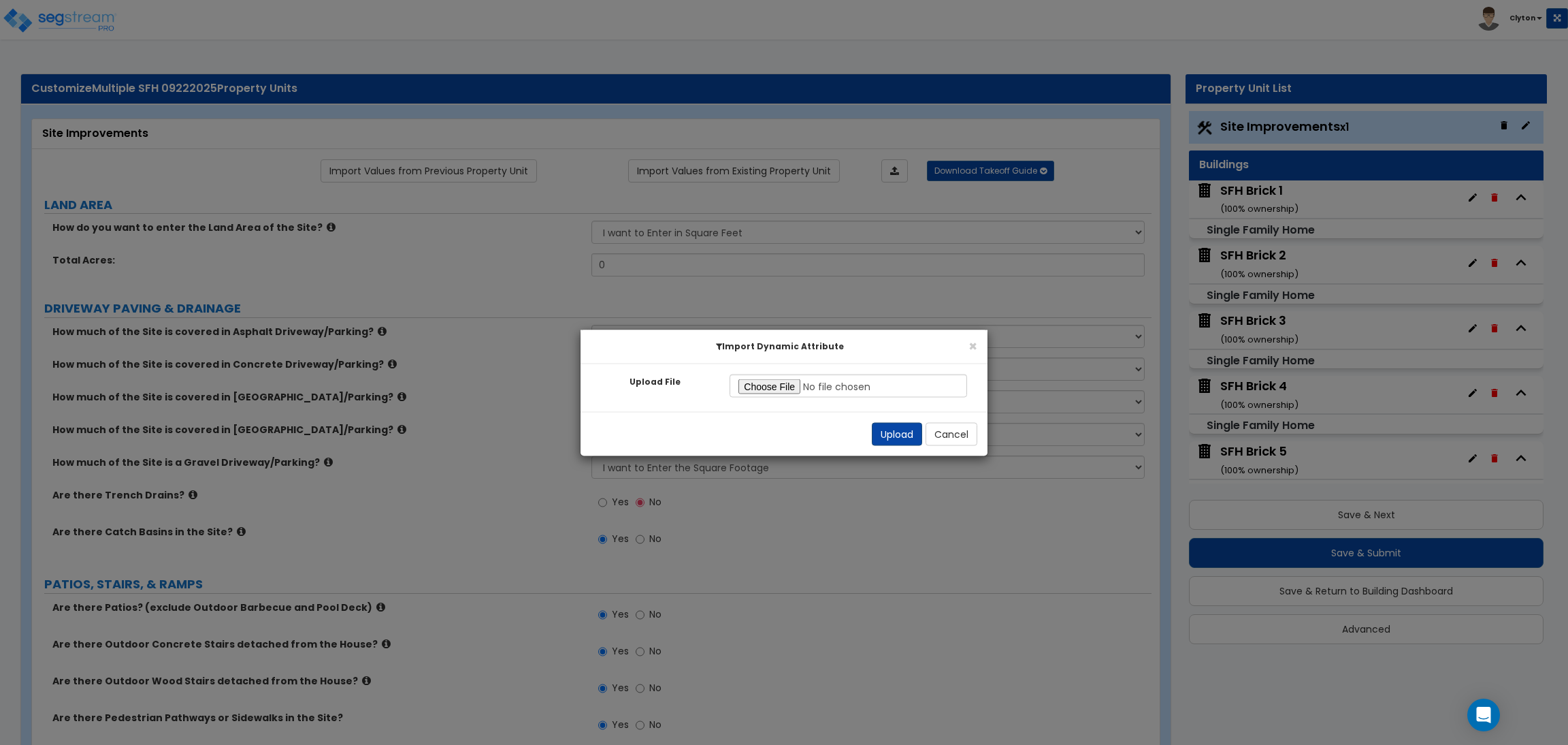
radio input "true"
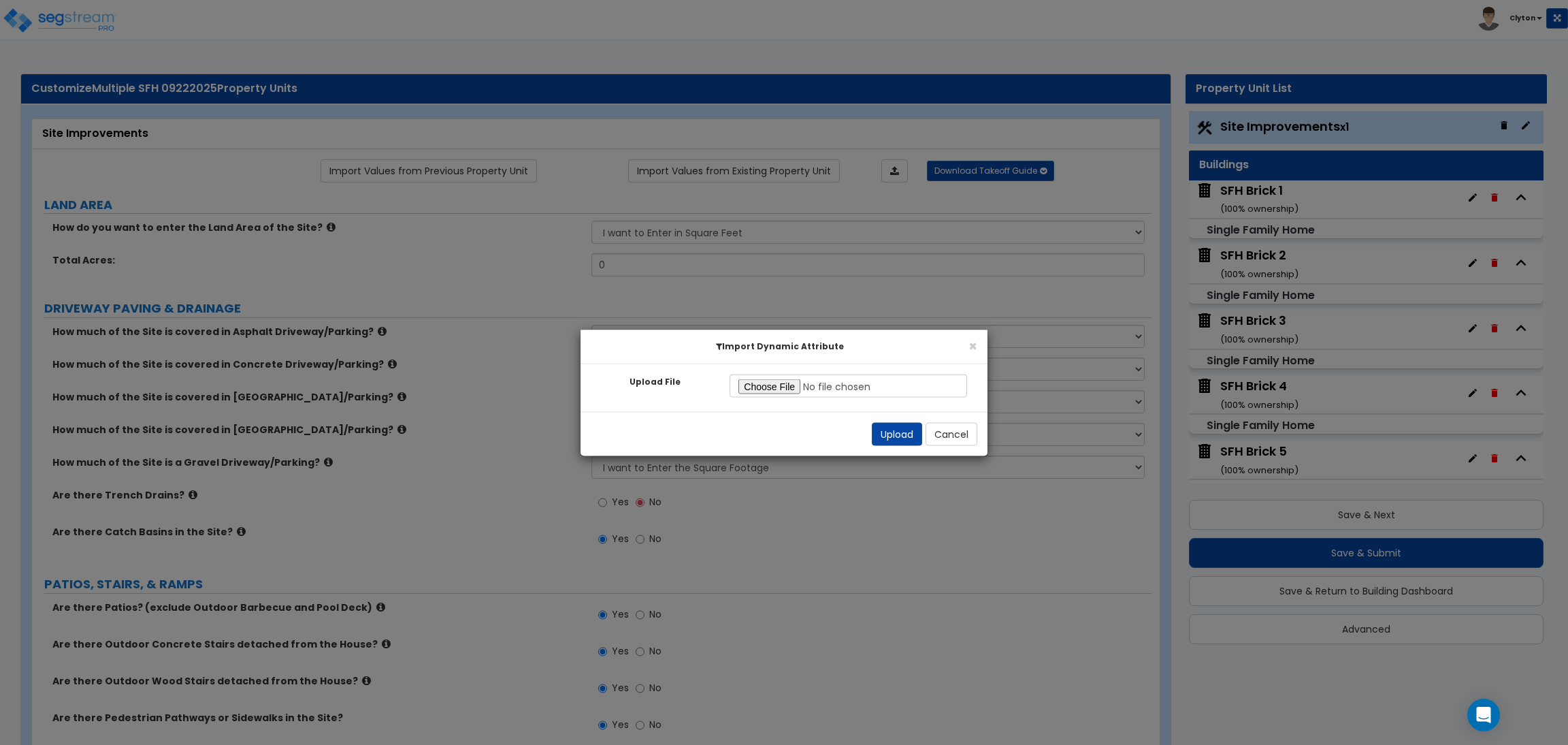
radio input "true"
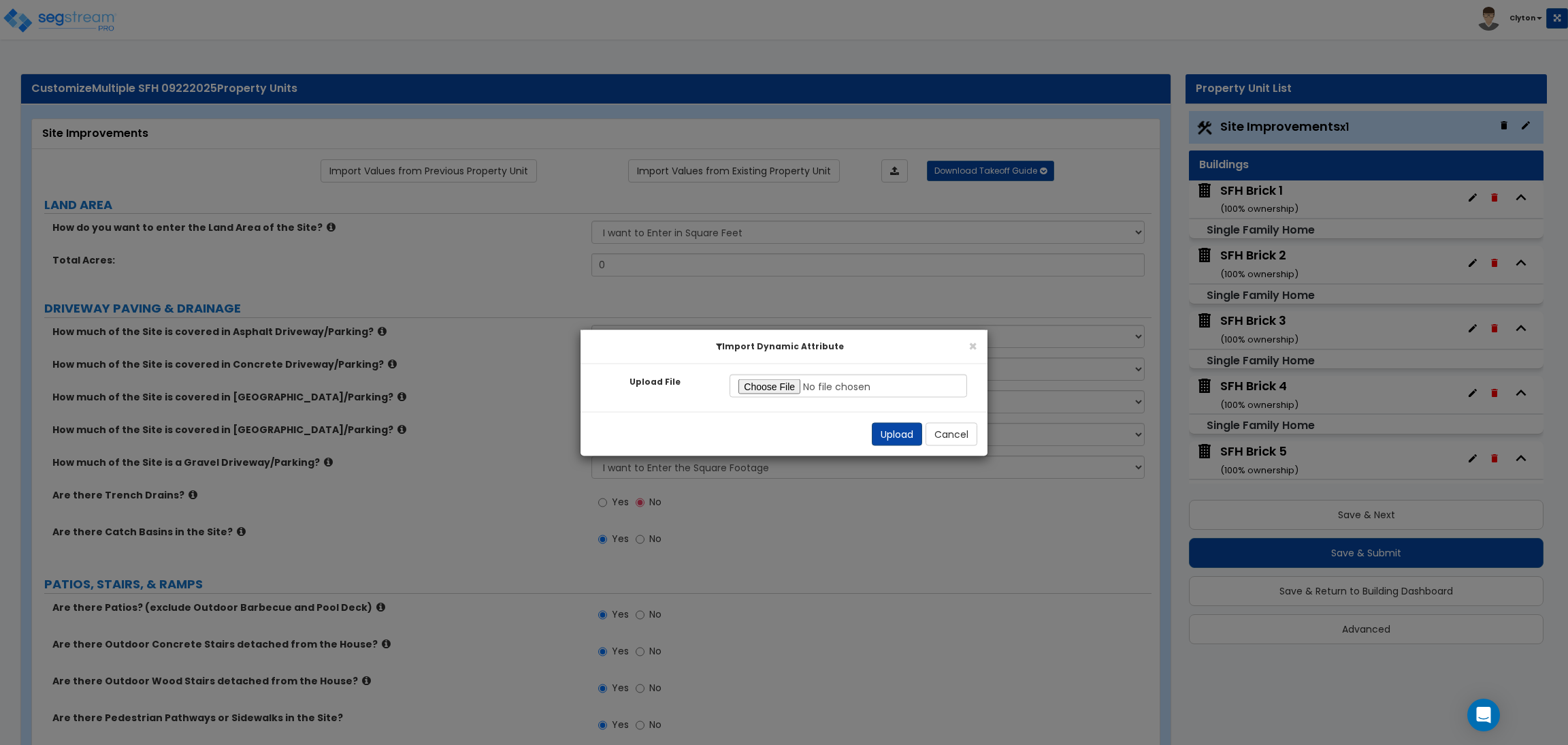
radio input "true"
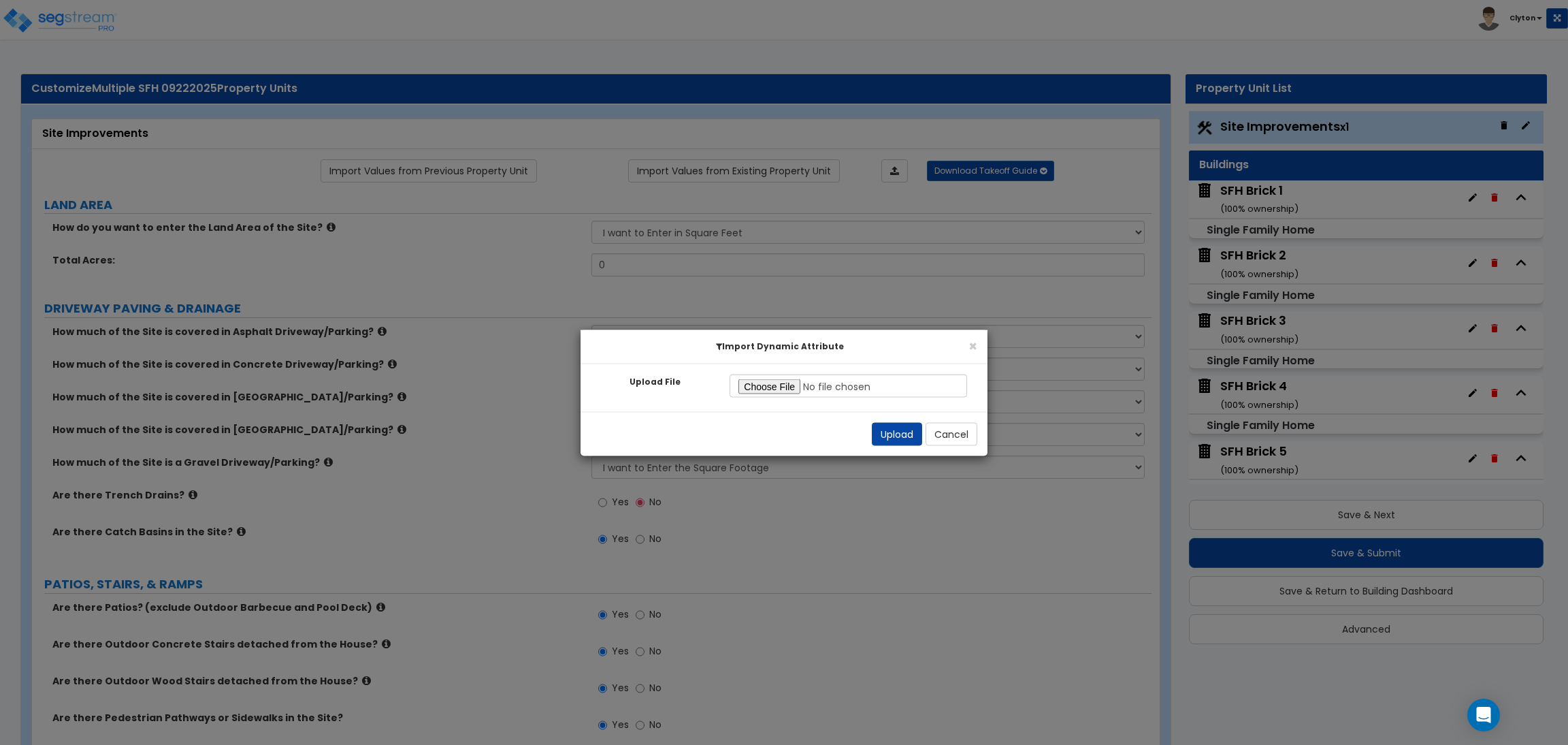
radio input "true"
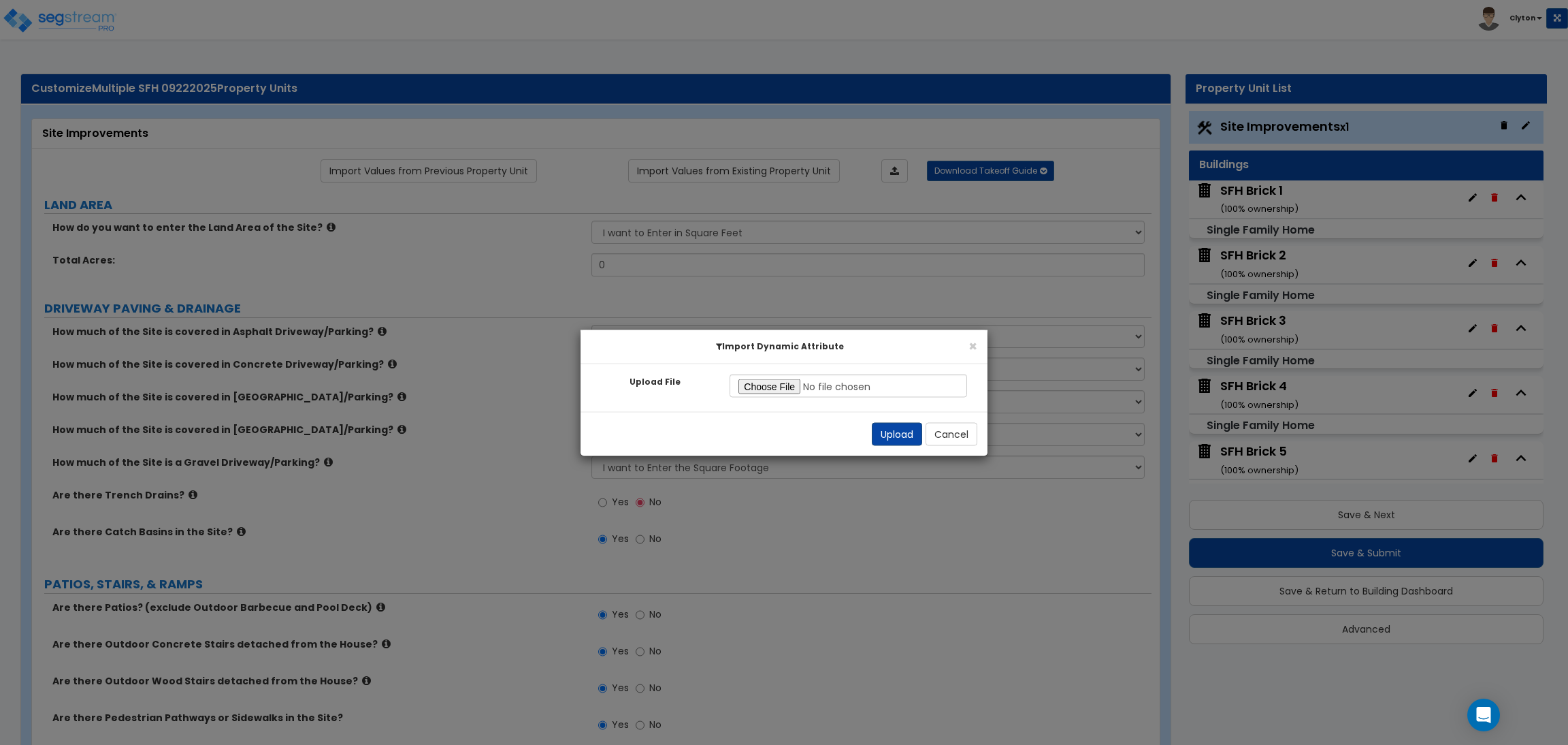
radio input "true"
select select "0"
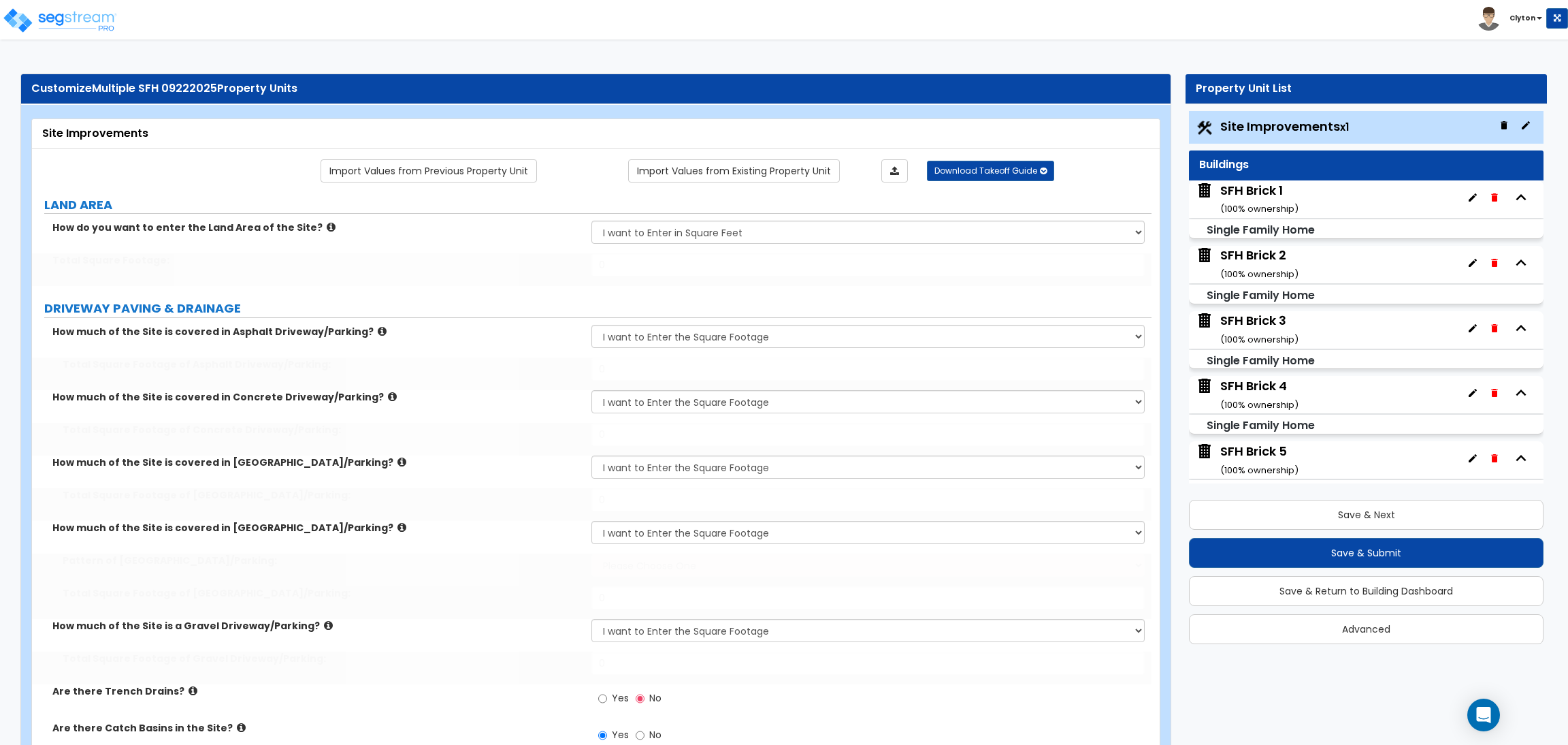
type input "100000"
type input "15000"
type input "5000"
type input "1200"
select select "1"
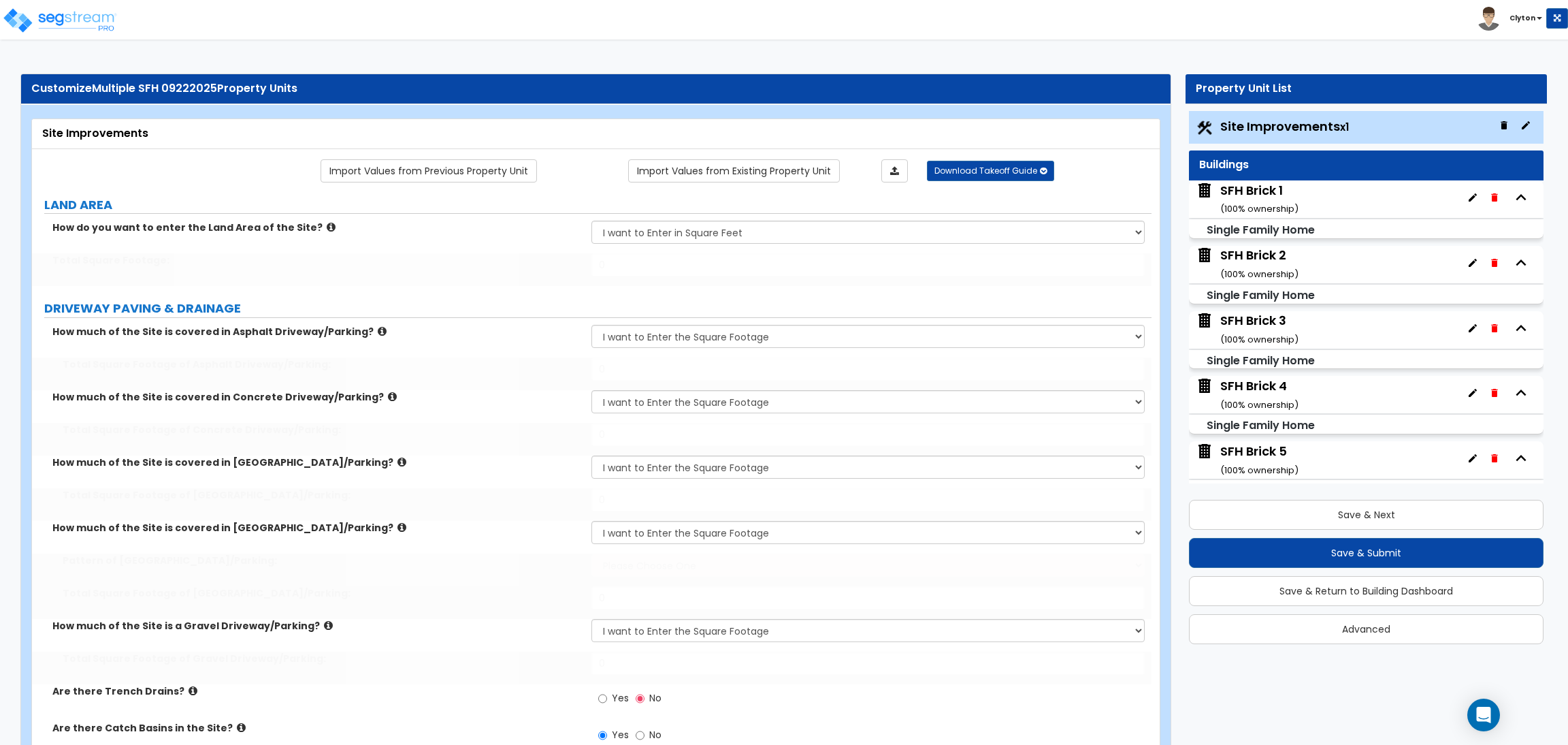
type input "1300"
type input "1000"
type input "4"
select select "3"
type input "400"
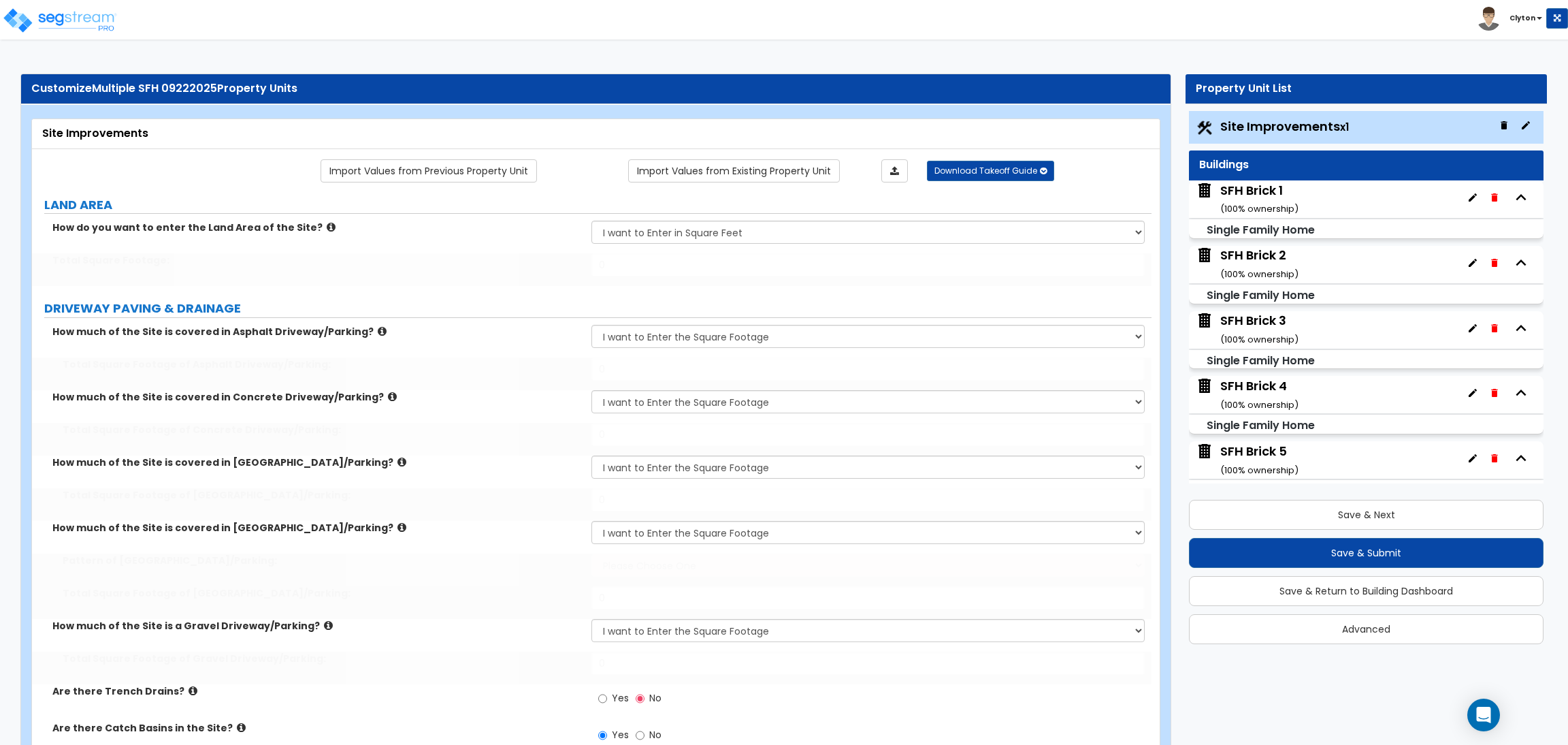
select select "1"
type input "5"
type input "10"
radio input "true"
select select "1"
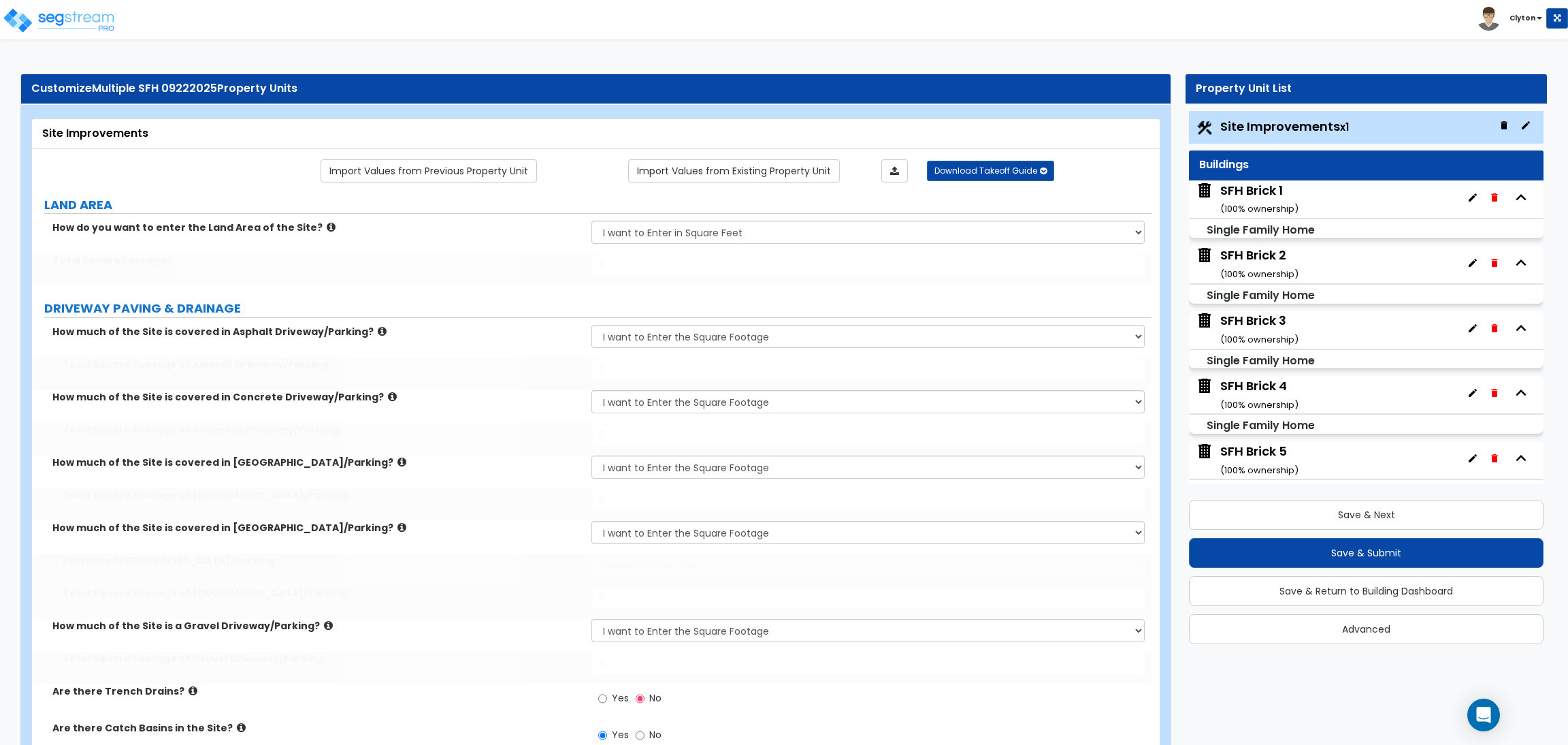
type input "6"
type input "12"
radio input "true"
select select "2"
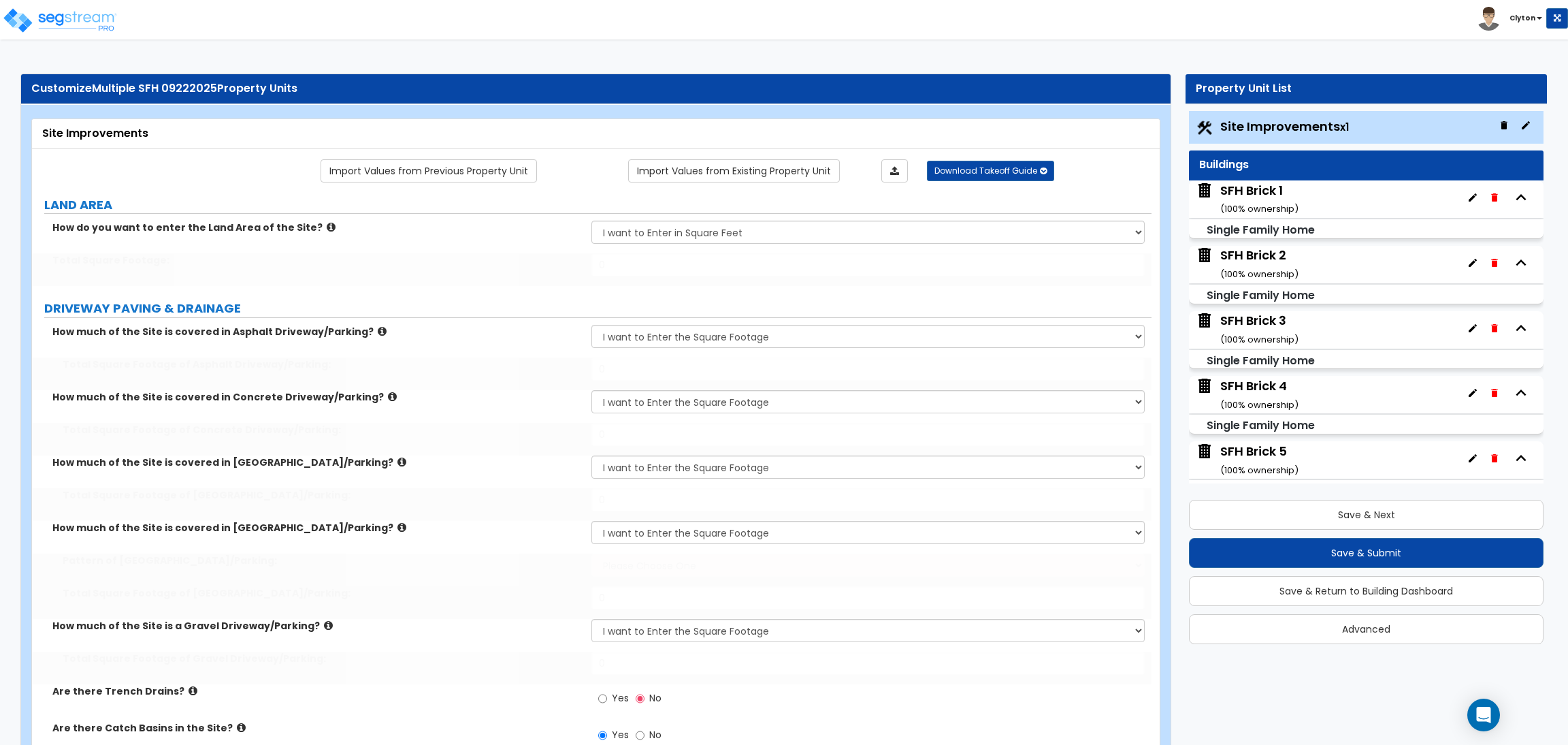
type input "25"
select select "1"
select select "7"
select select "2"
type input "16"
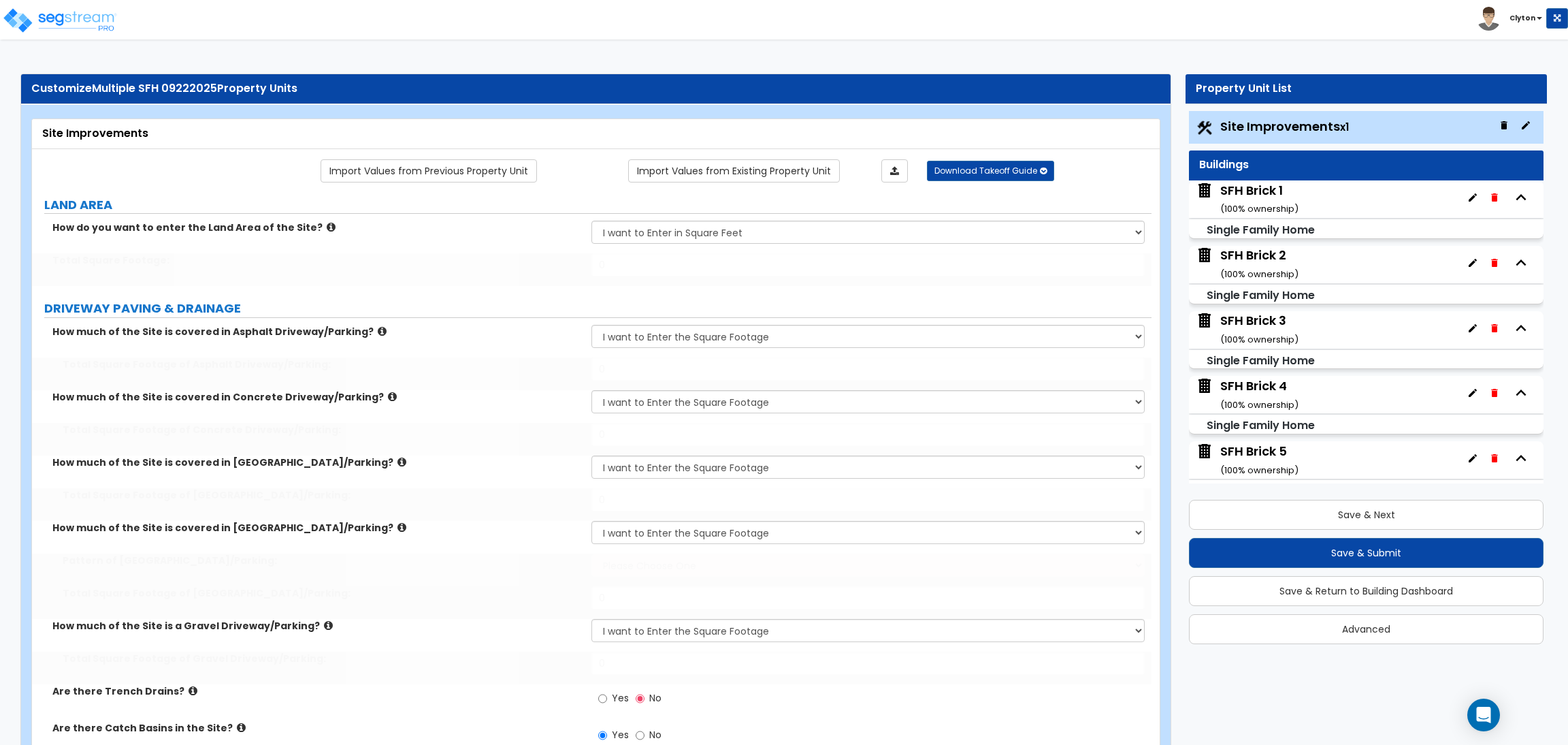
type input "30"
select select "2"
select select "1"
select select "3"
select select "1"
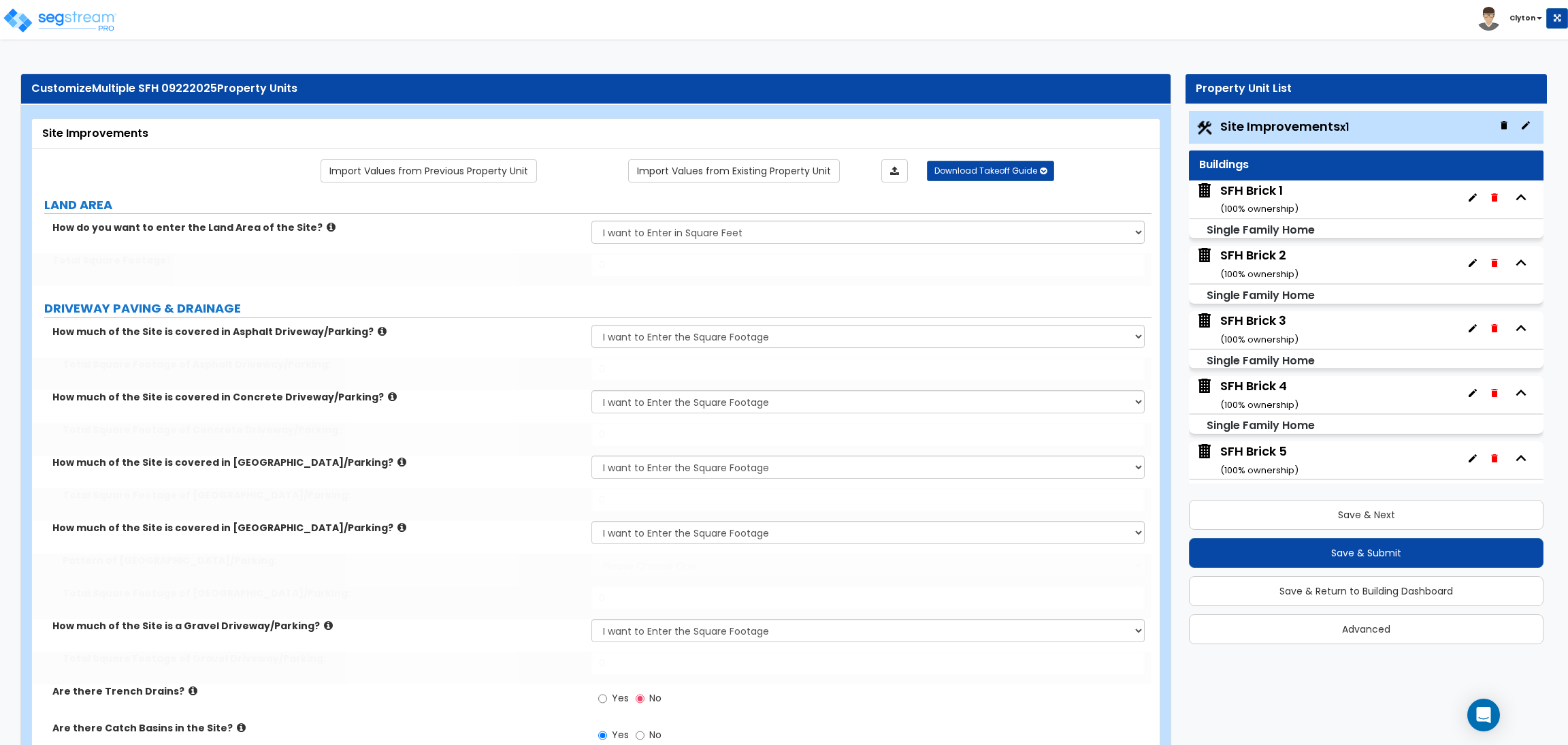
radio input "true"
select select "1"
type input "30"
select select "2"
radio input "true"
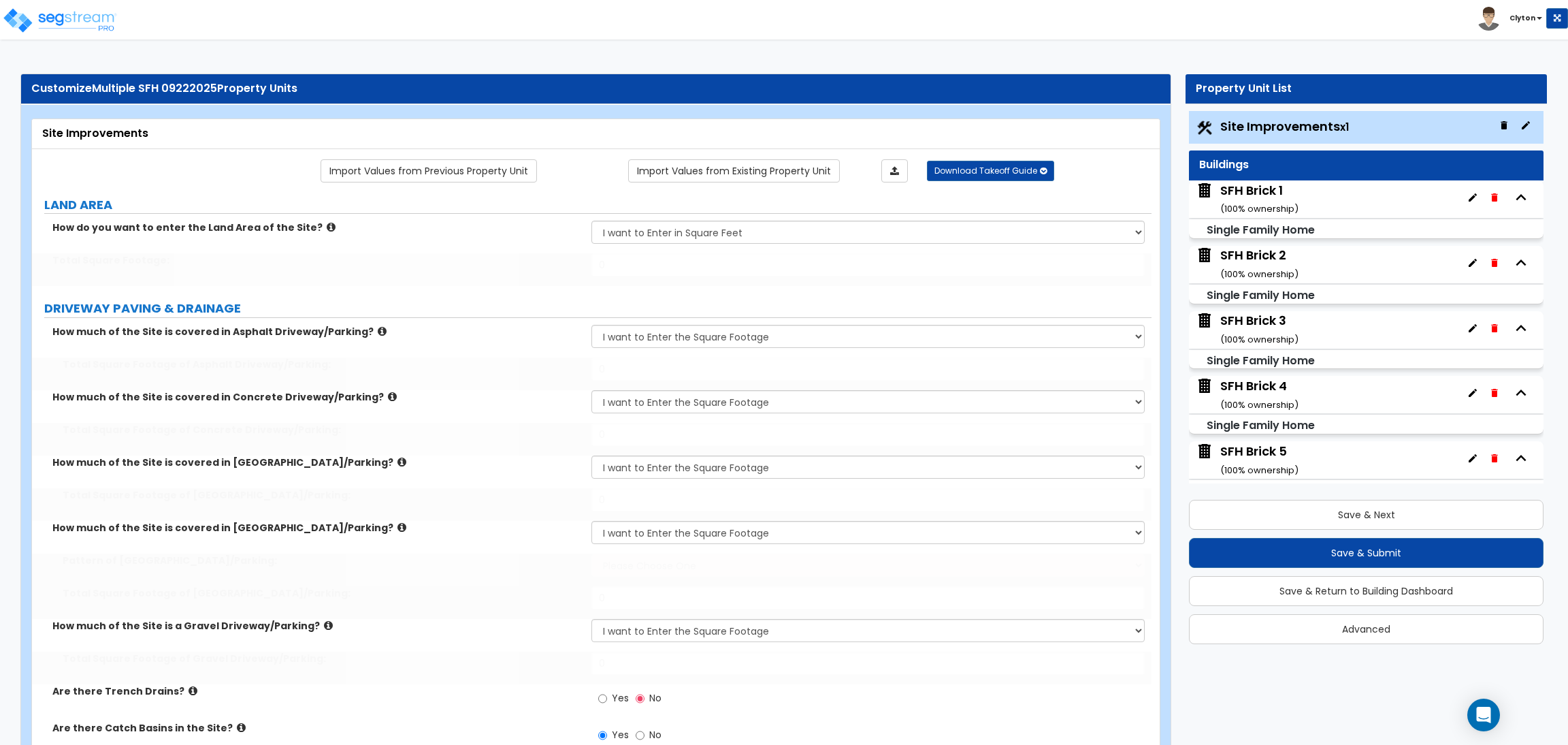
select select "3"
radio input "true"
type input "15"
select select "2"
radio input "true"
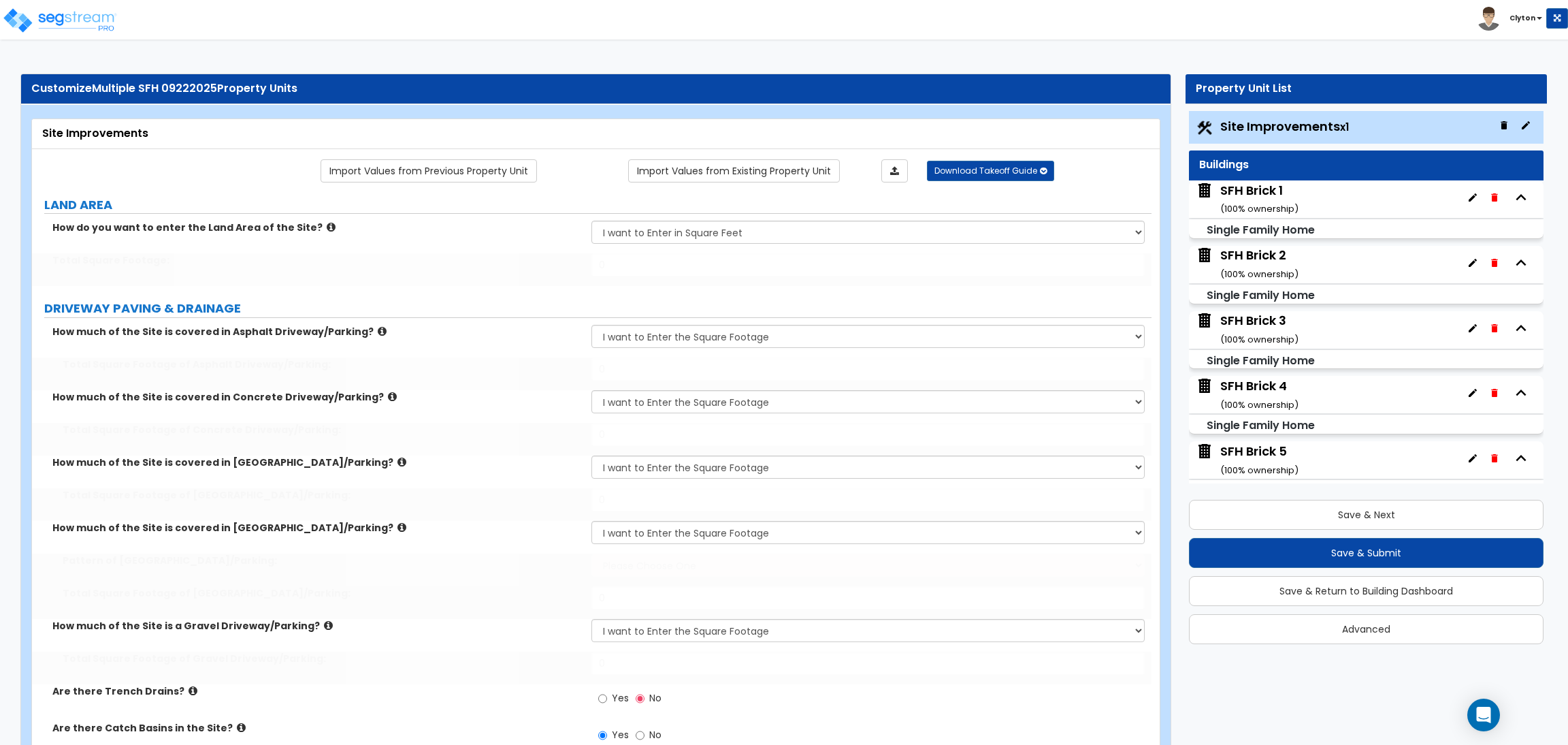
select select "2"
select select "1"
radio input "true"
type input "1400"
radio input "true"
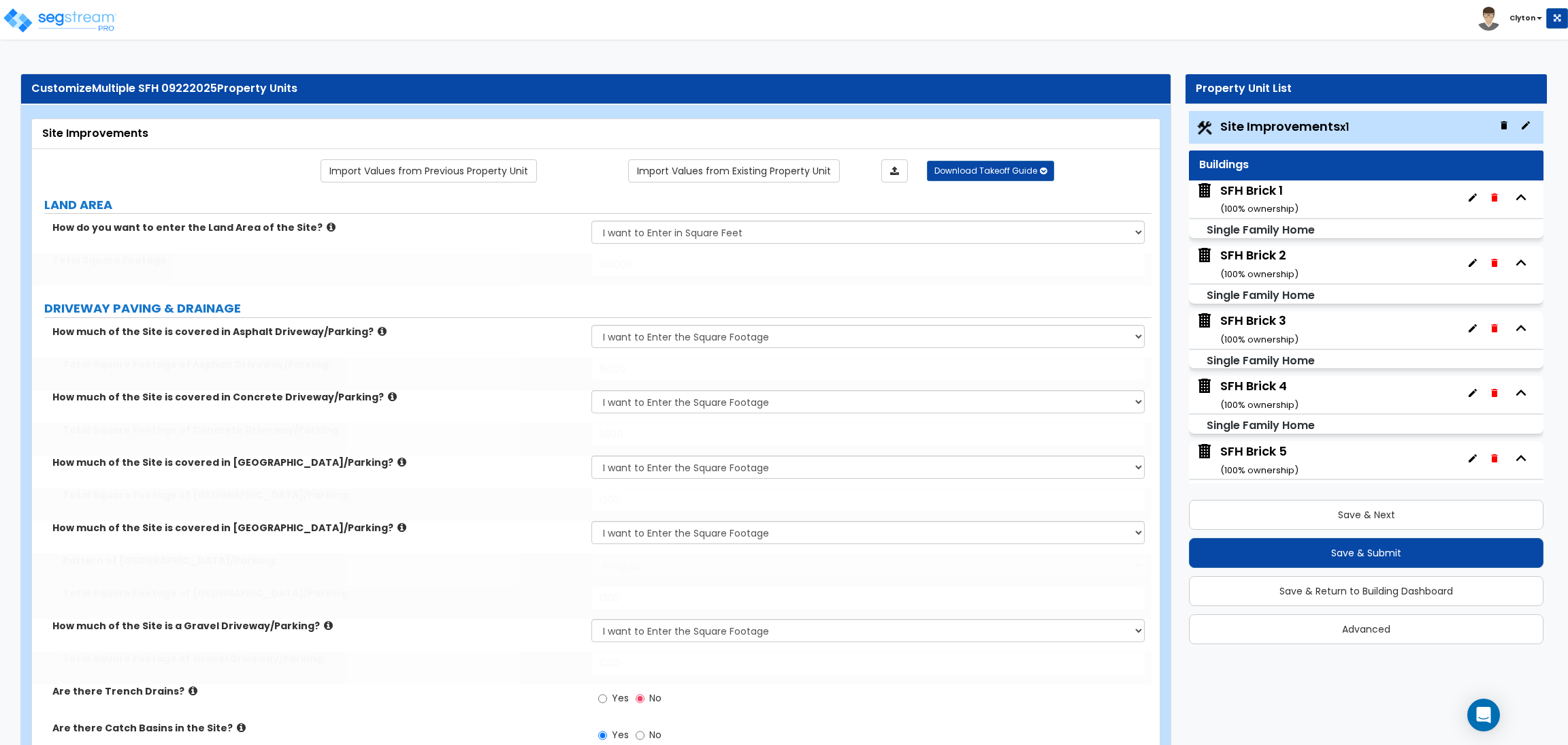
radio input "true"
select select "3"
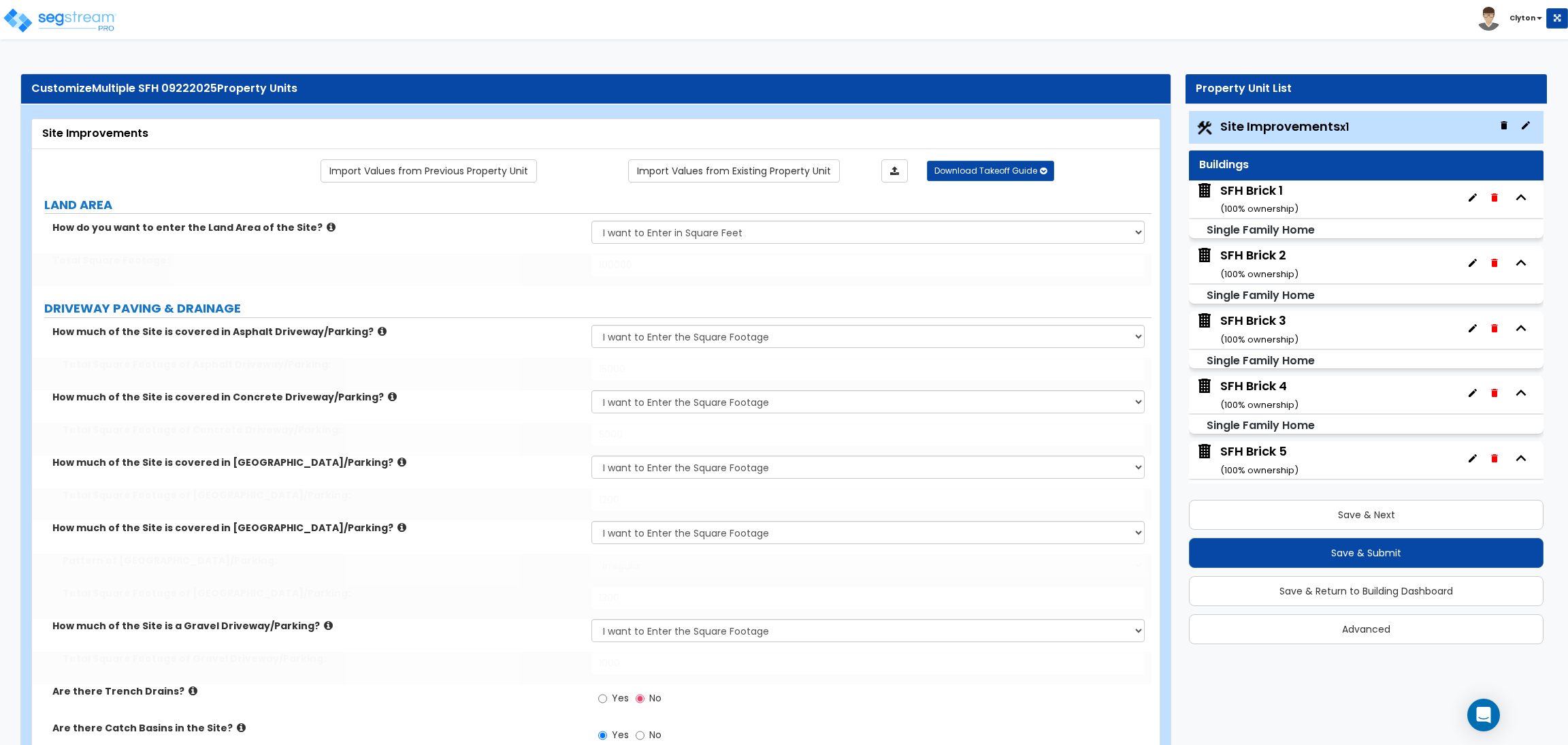
select select "3"
select select "6"
select select "10"
select select "8"
type input "30"
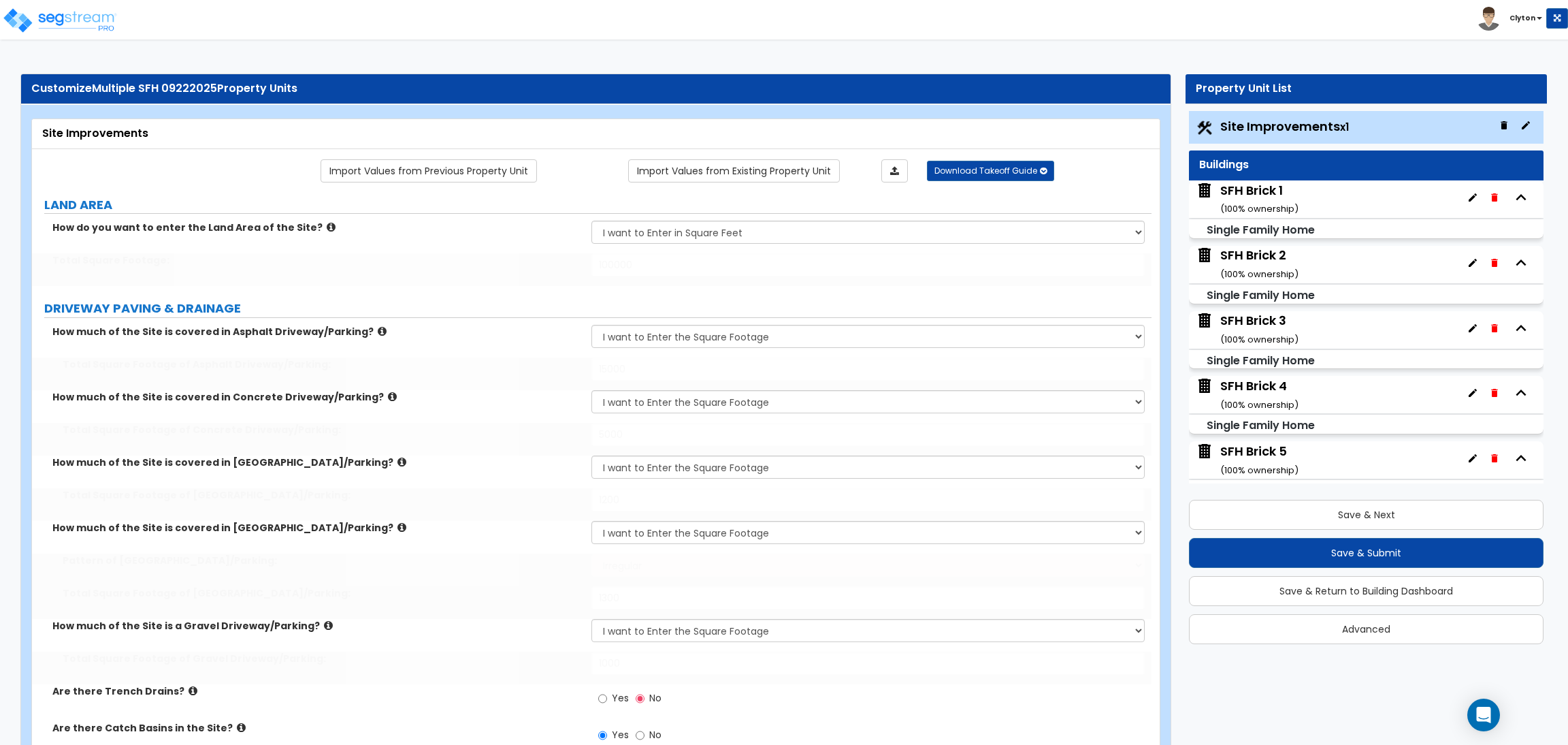
type input "40"
type input "50"
select select "1"
select select "2"
select select "3"
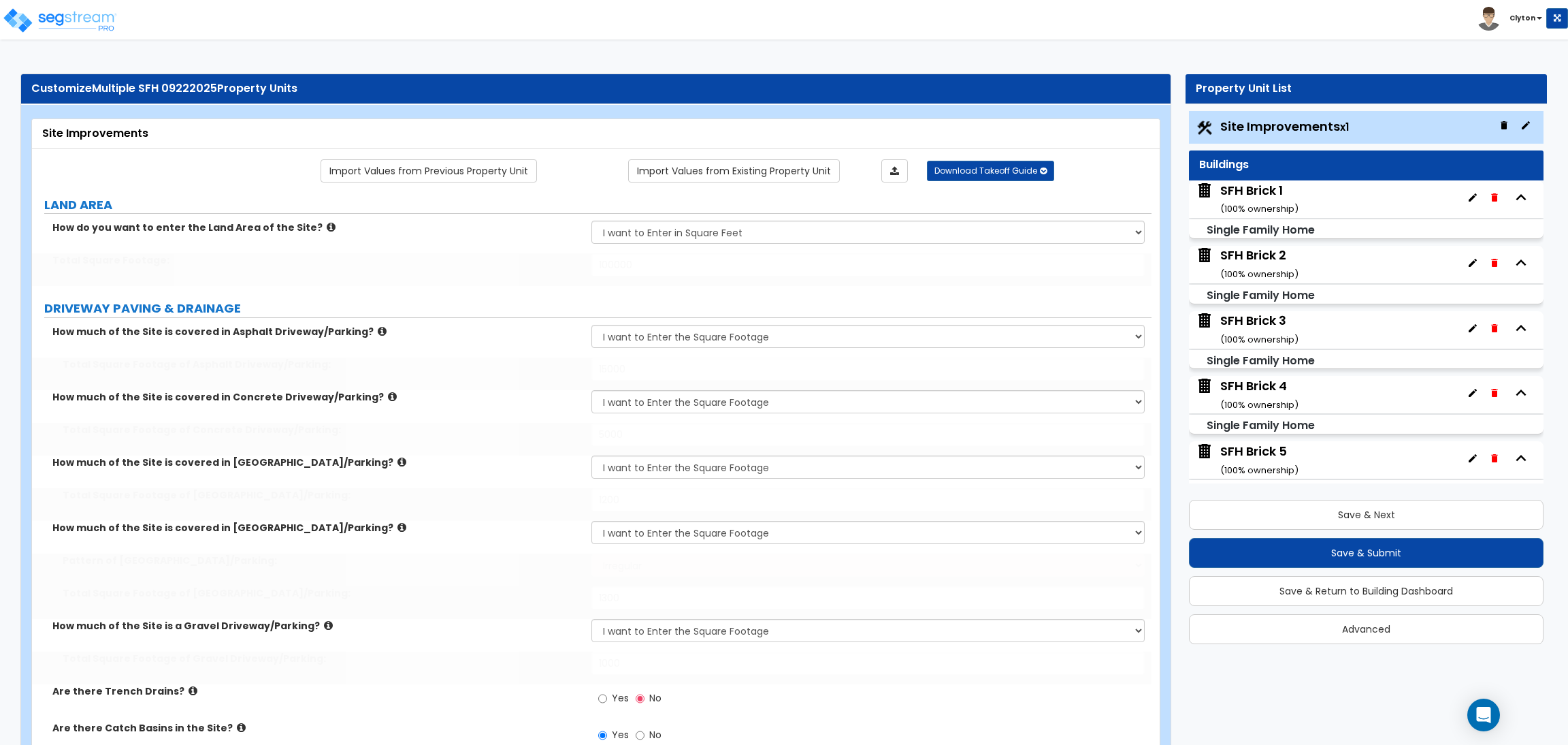
type input "10"
type input "20"
type input "30"
type input "60"
radio input "true"
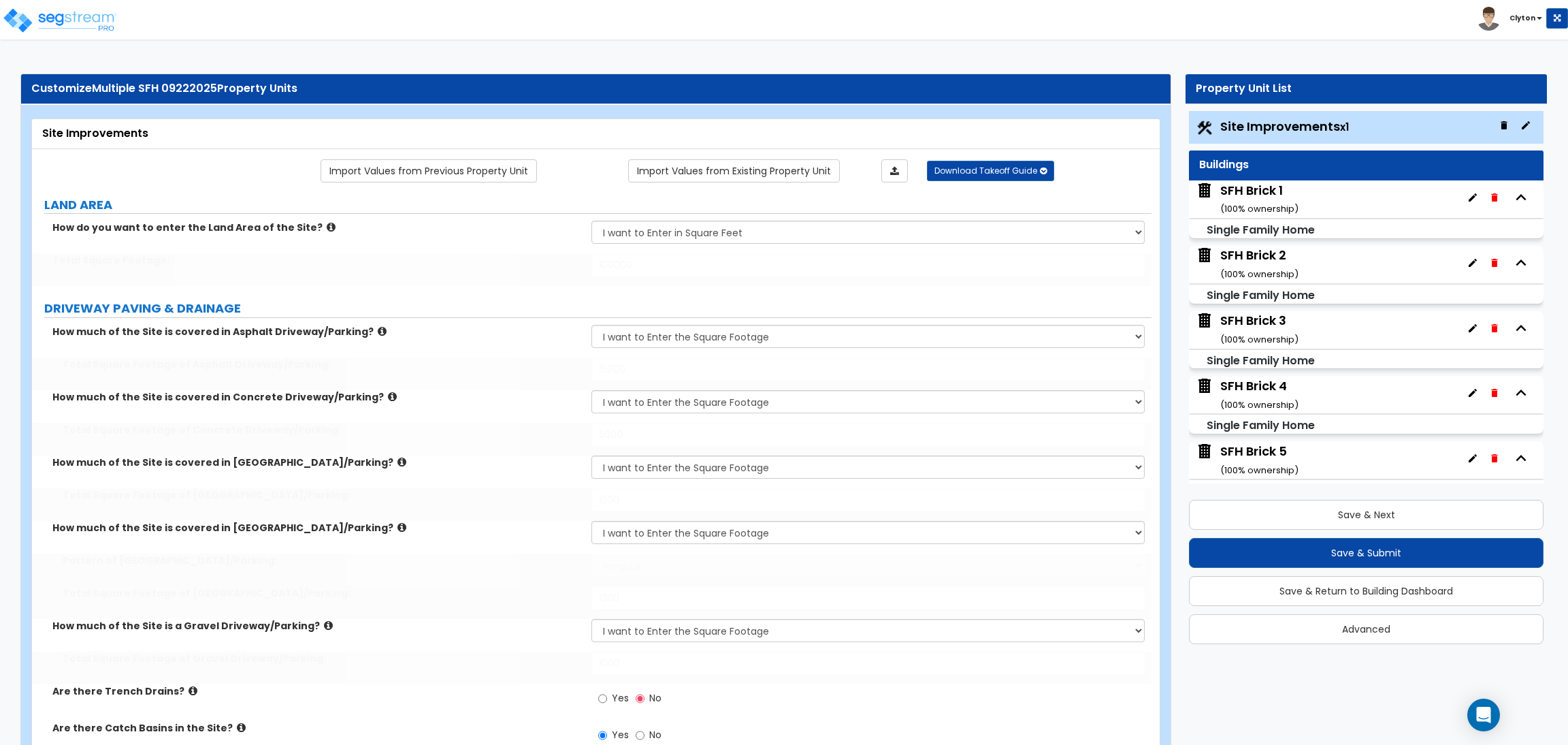
radio input "true"
type input "400"
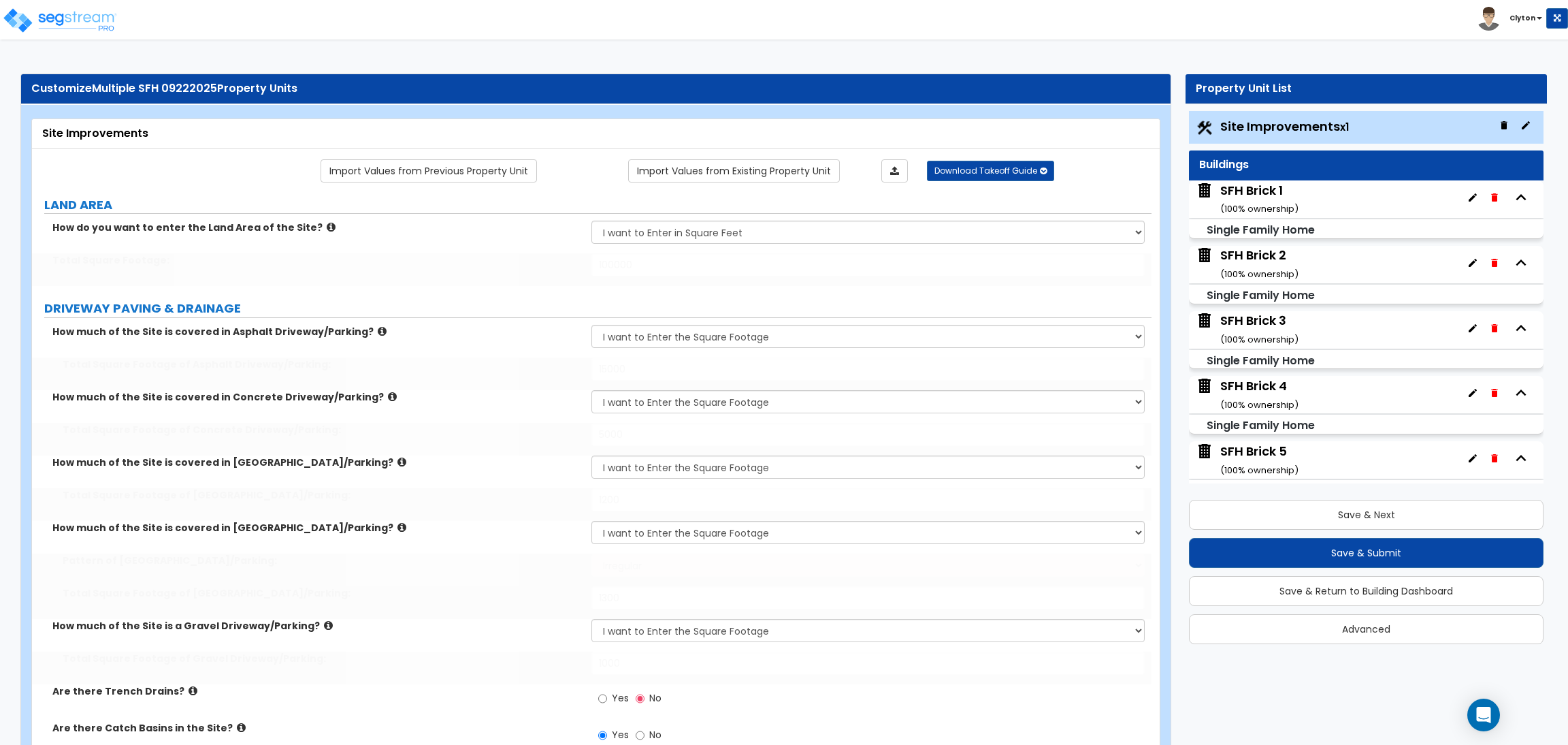
type input "500"
type input "600"
type input "700"
type input "800"
select select "1"
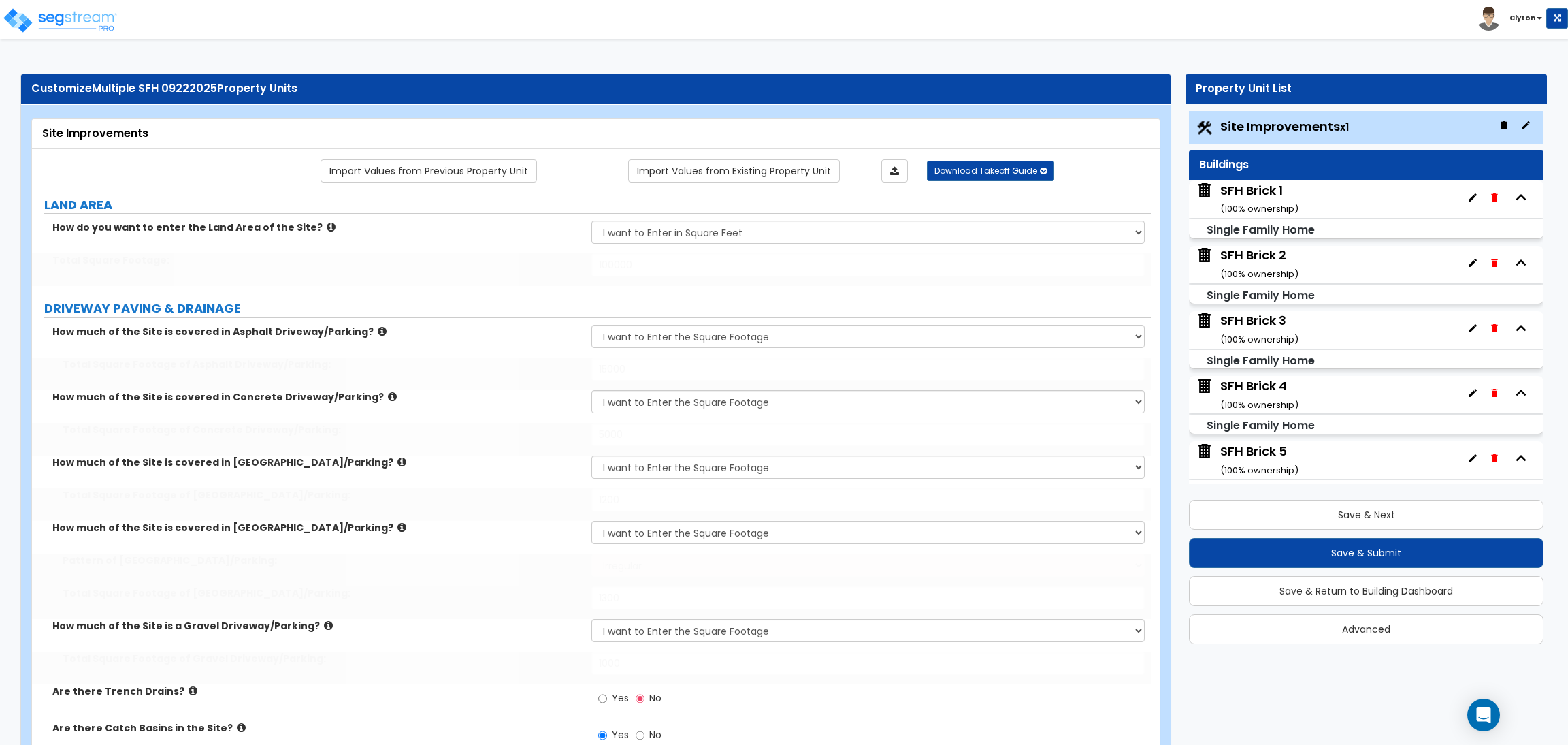
type input "150"
select select "2"
type input "1200"
type input "750"
select select "1"
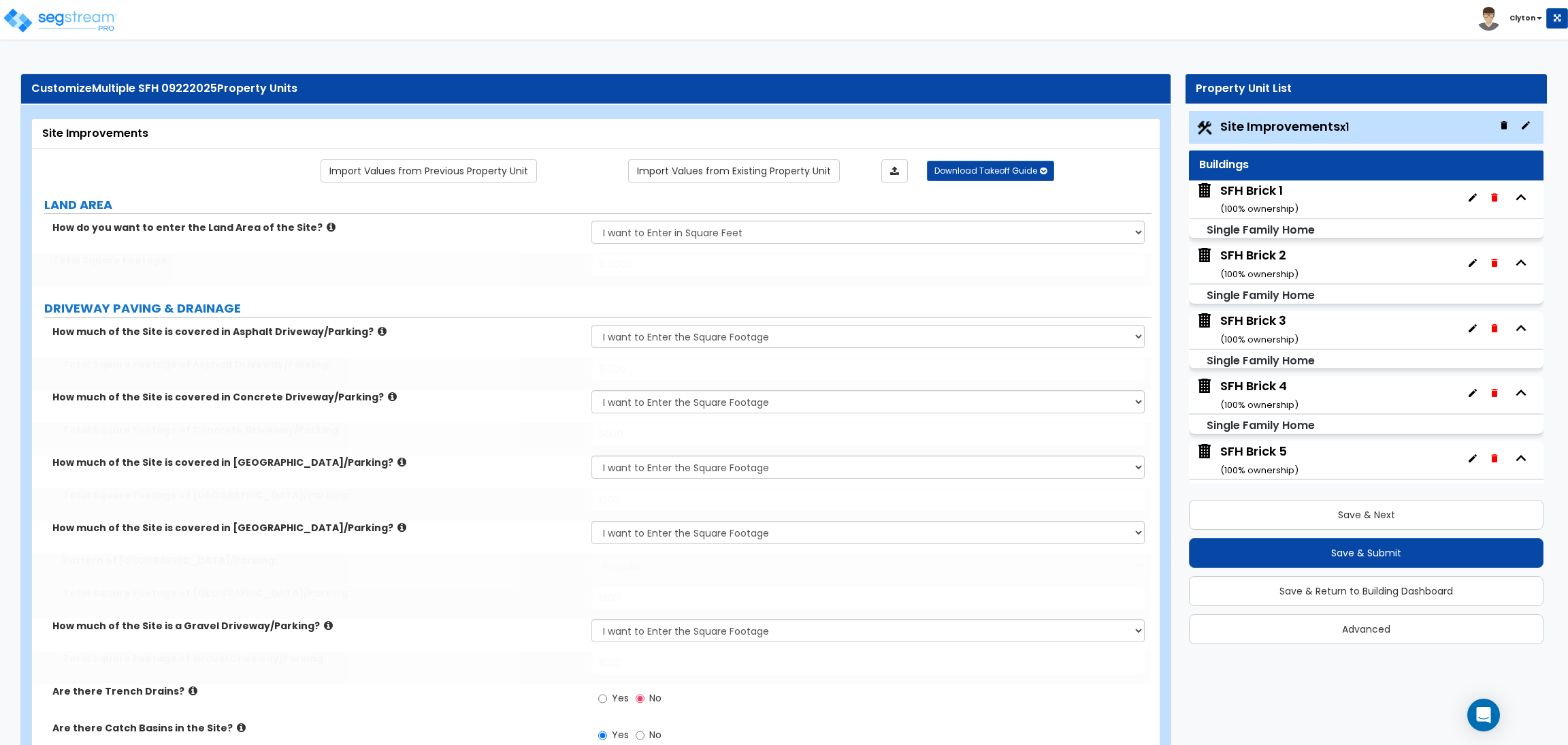
type input "8"
radio input "true"
select select "1"
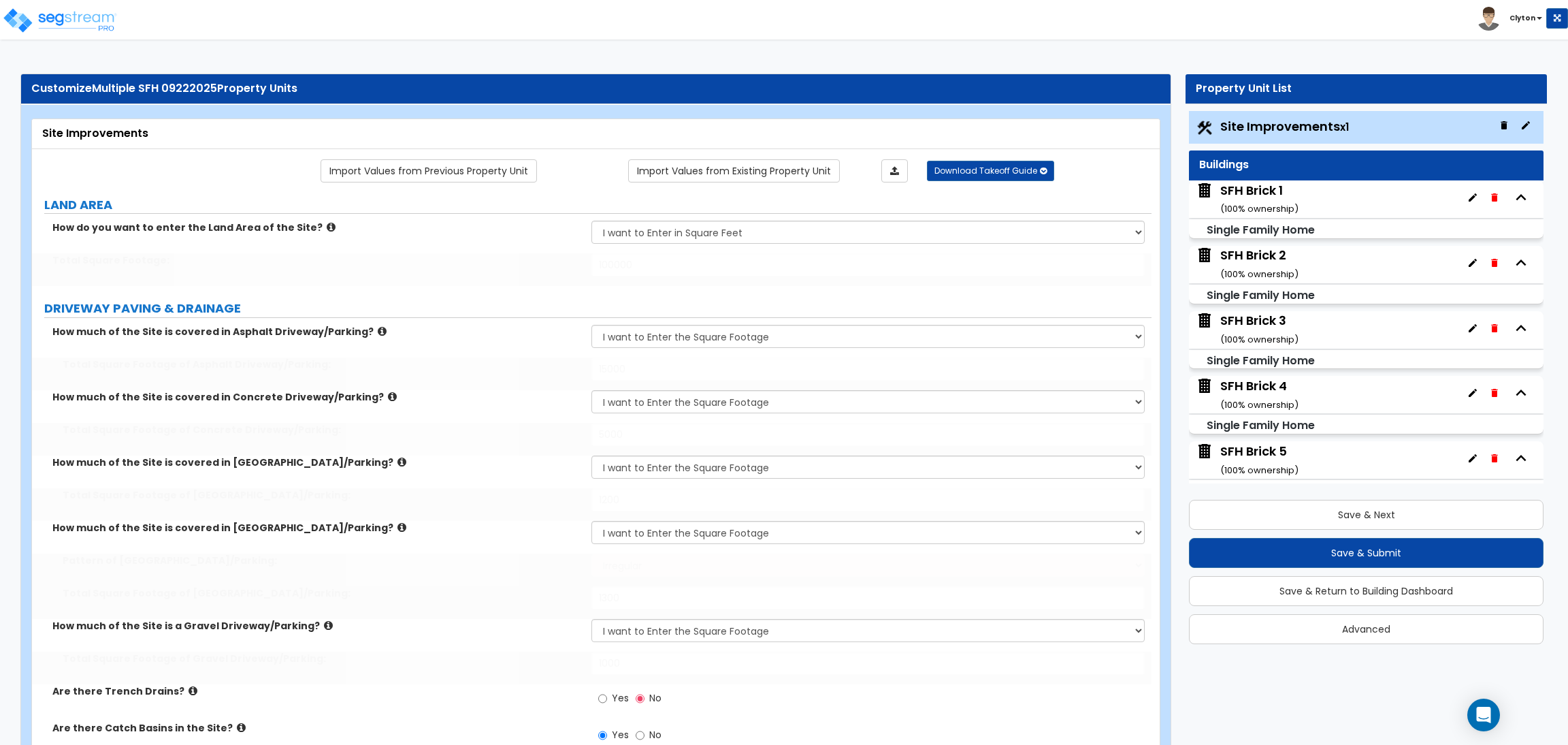
radio input "true"
type input "2"
select select "1"
type input "700"
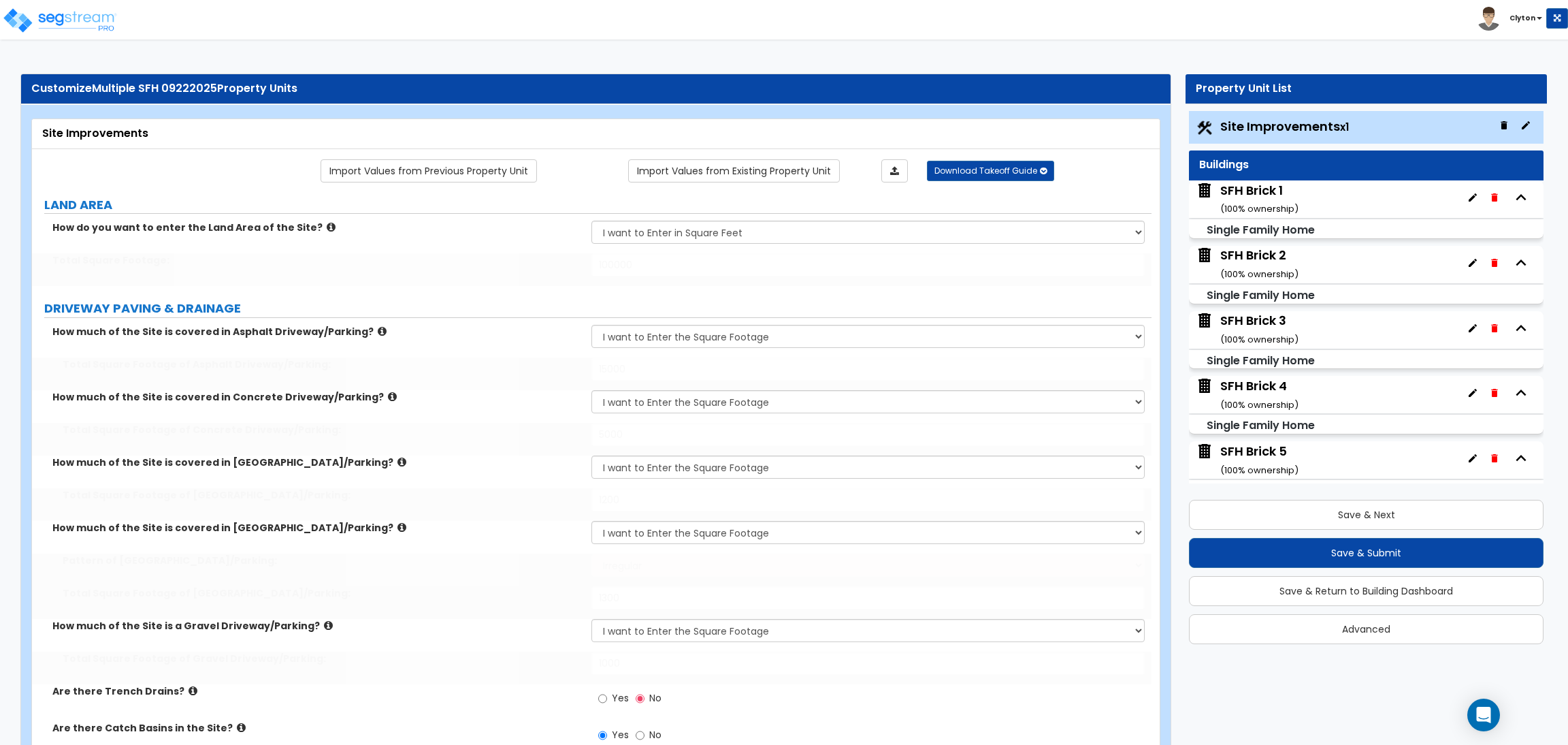
select select "2"
type input "6"
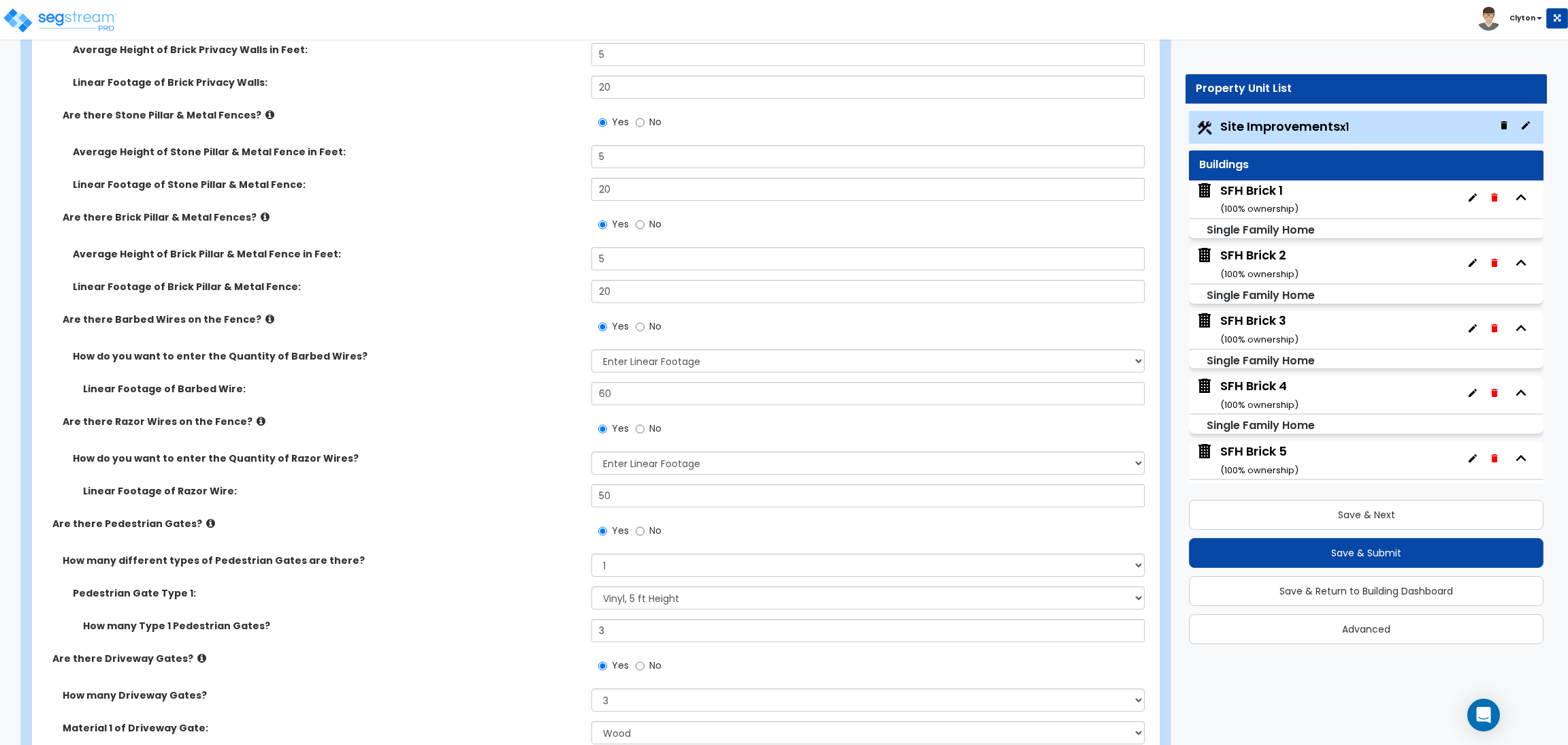
scroll to position [6534, 0]
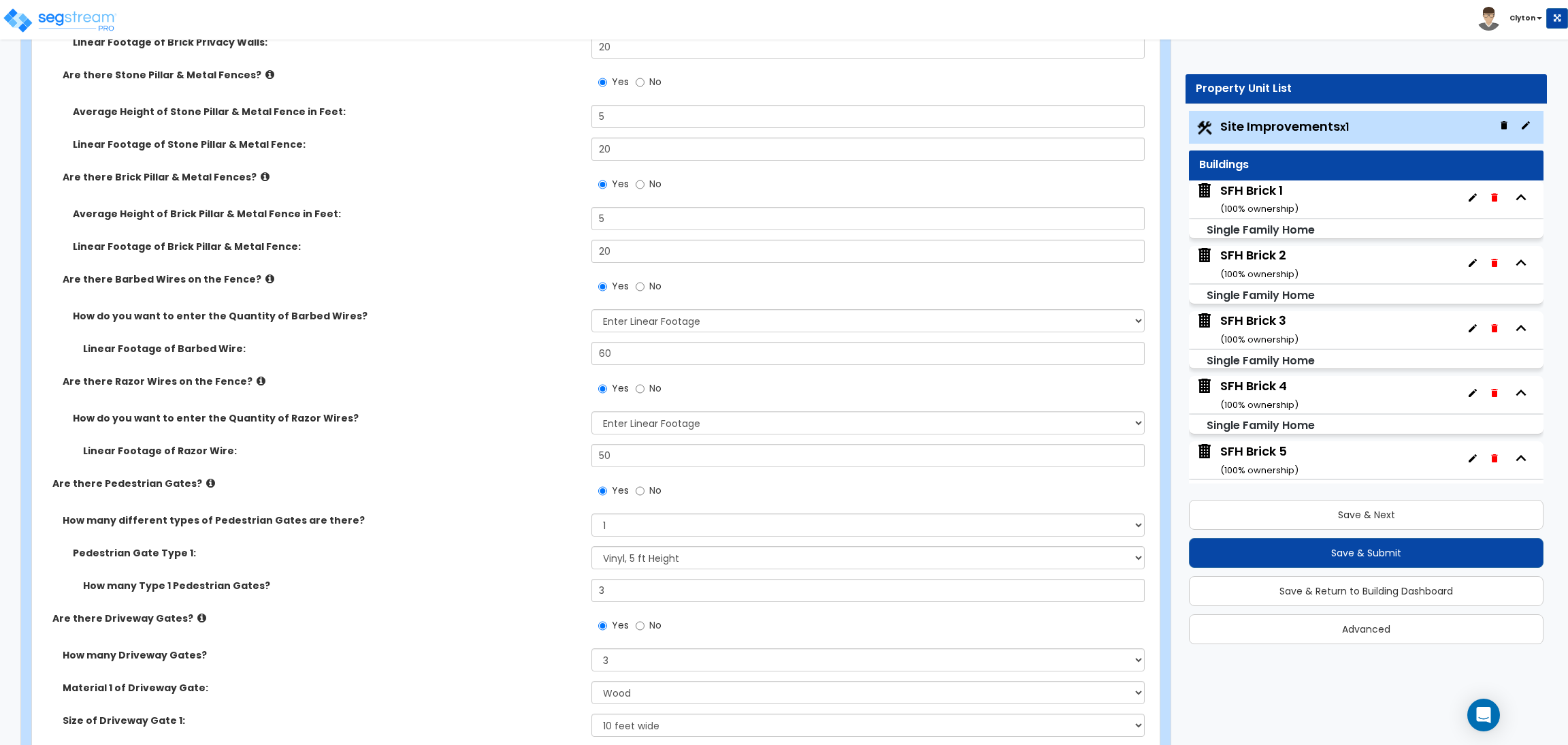
click at [1322, 529] on div "Save & Next Save & Submit Save & Return to Building Dashboard Advanced" at bounding box center [1366, 567] width 355 height 154
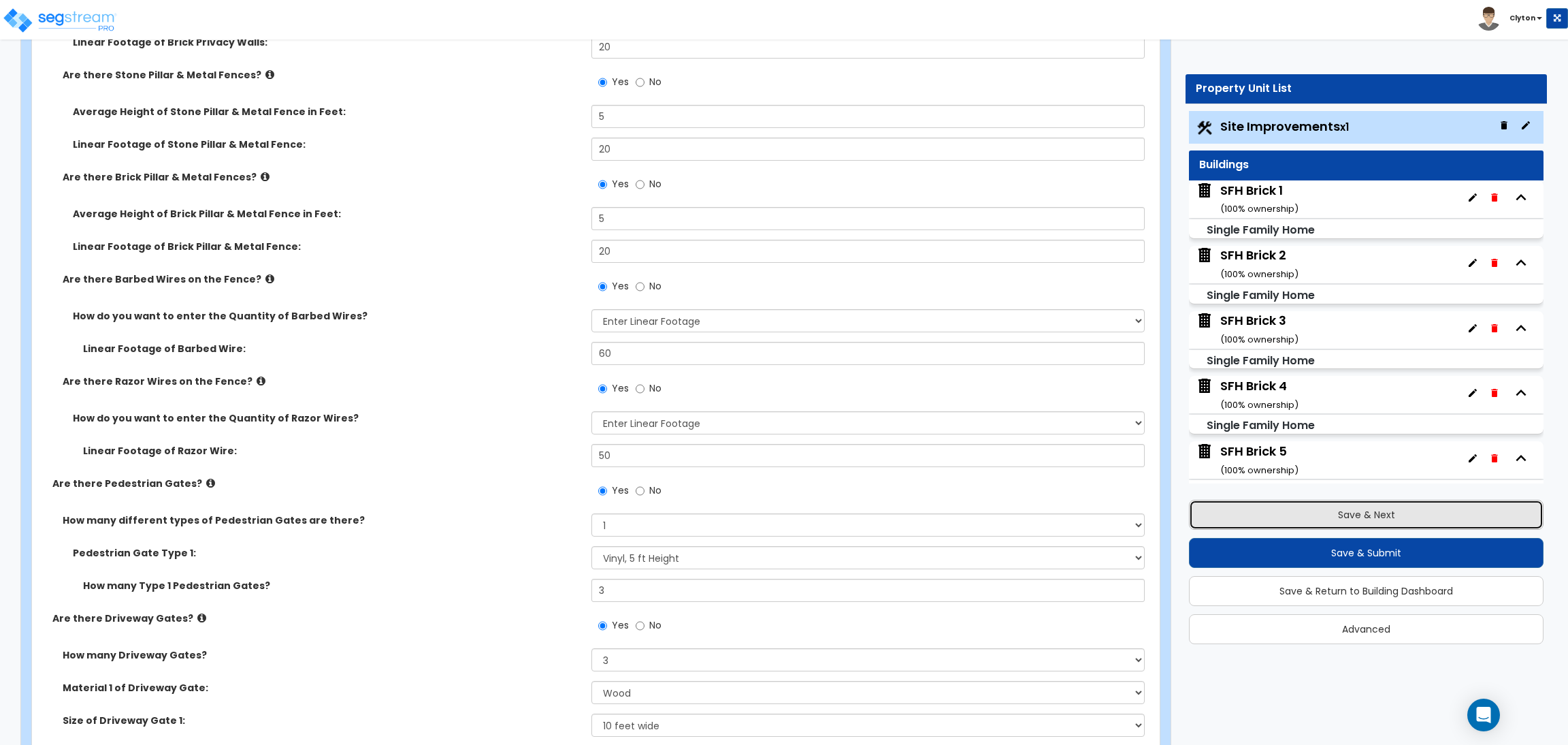
click at [1332, 516] on button "Save & Next" at bounding box center [1366, 514] width 355 height 30
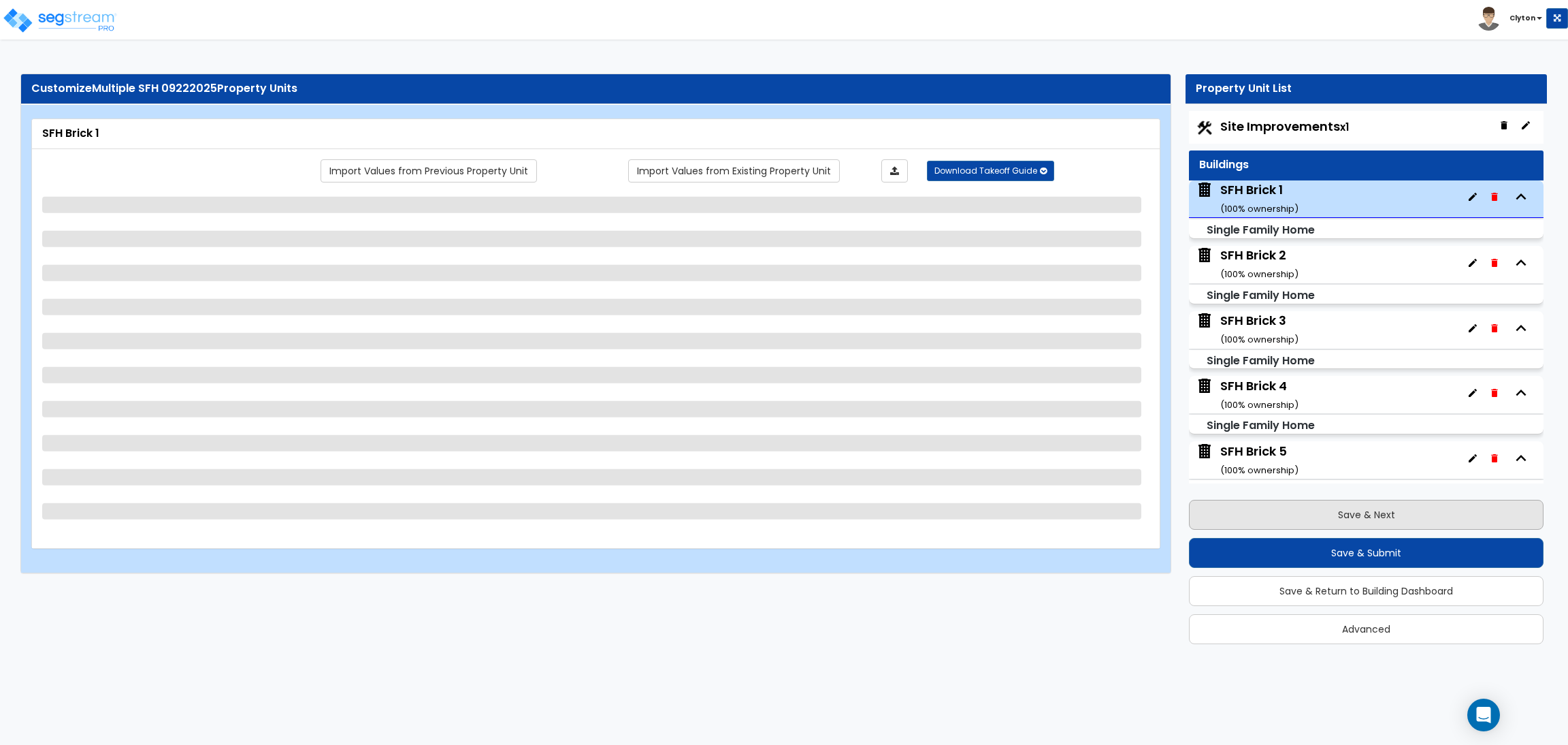
scroll to position [69, 0]
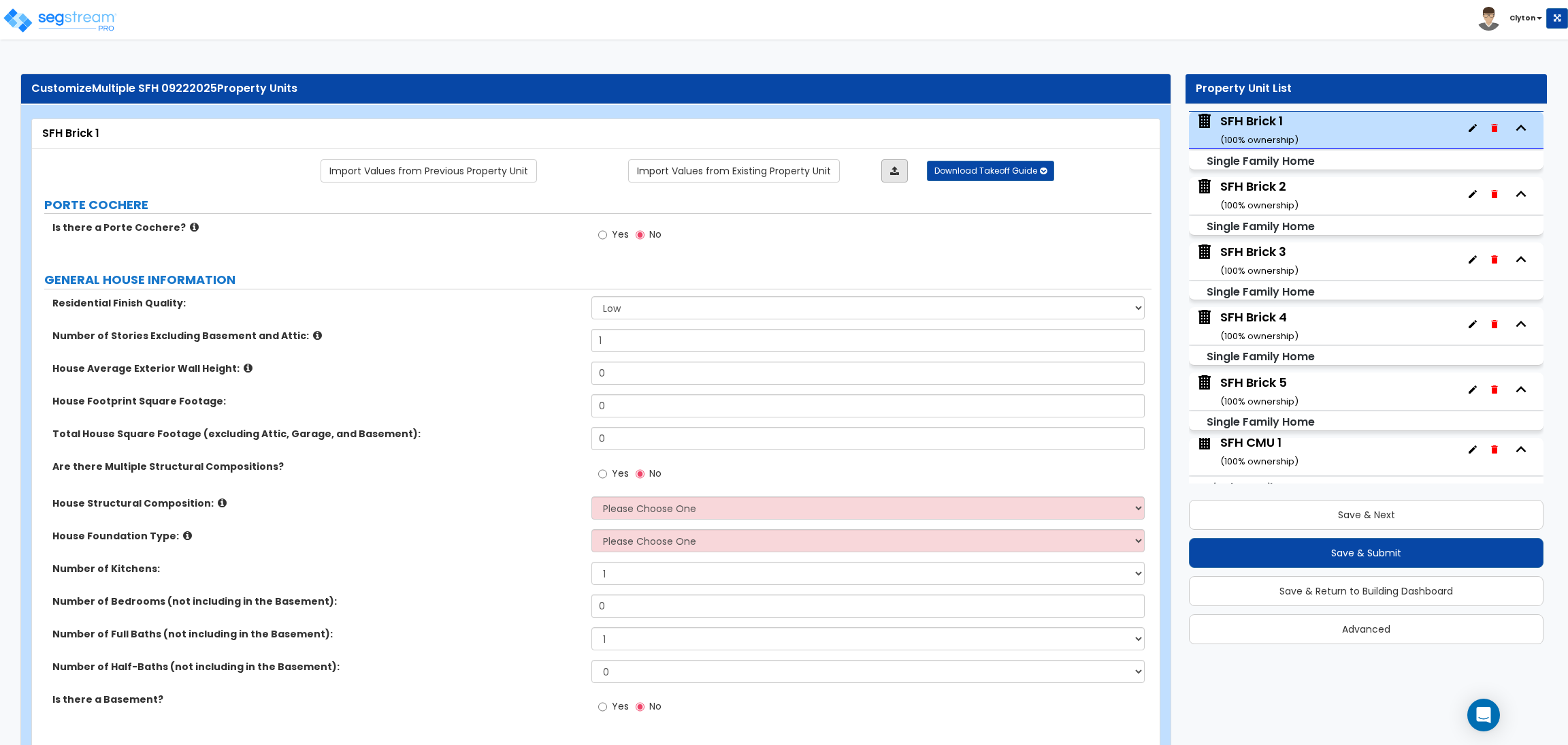
click at [891, 172] on icon at bounding box center [894, 171] width 9 height 9
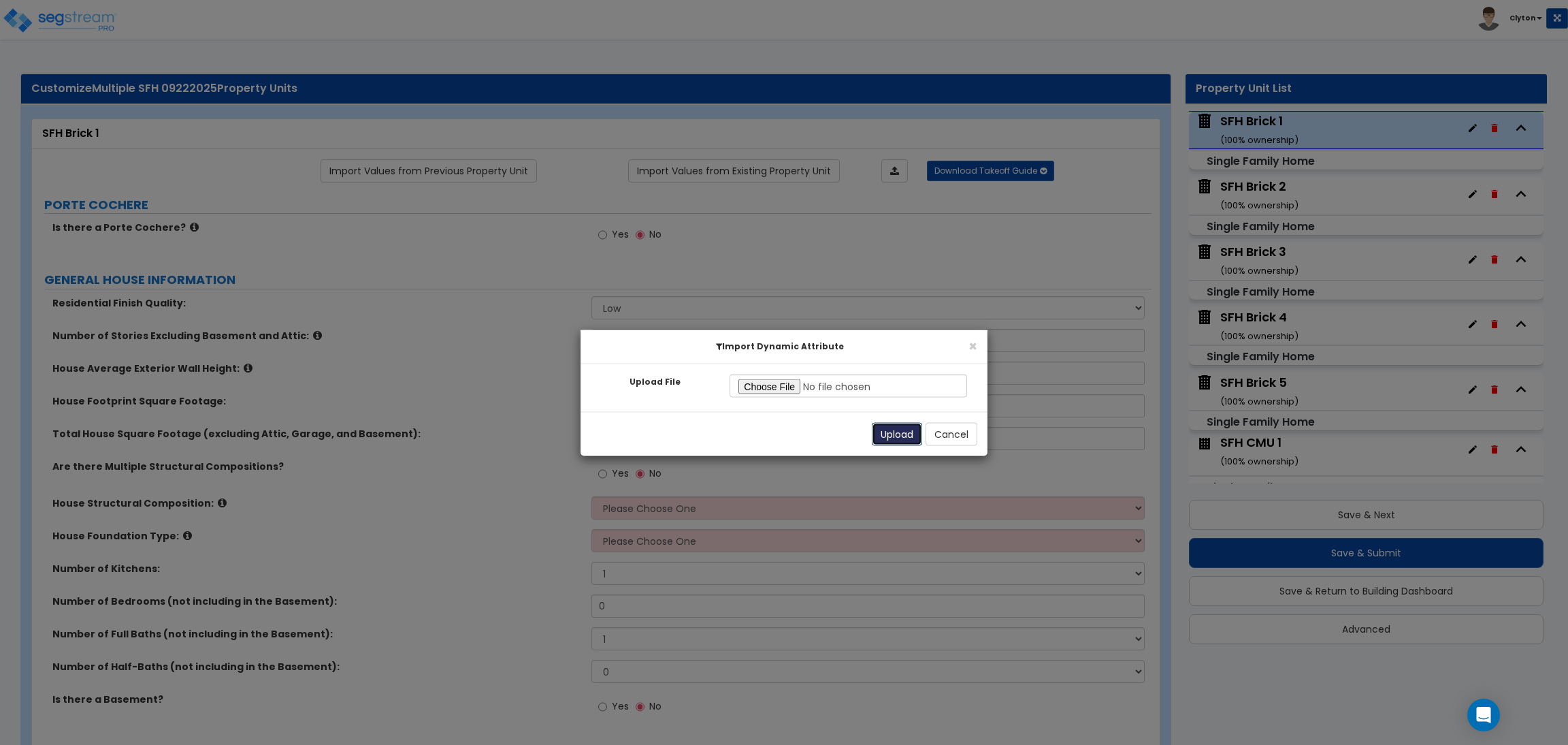
click at [892, 432] on button "Upload" at bounding box center [897, 434] width 50 height 23
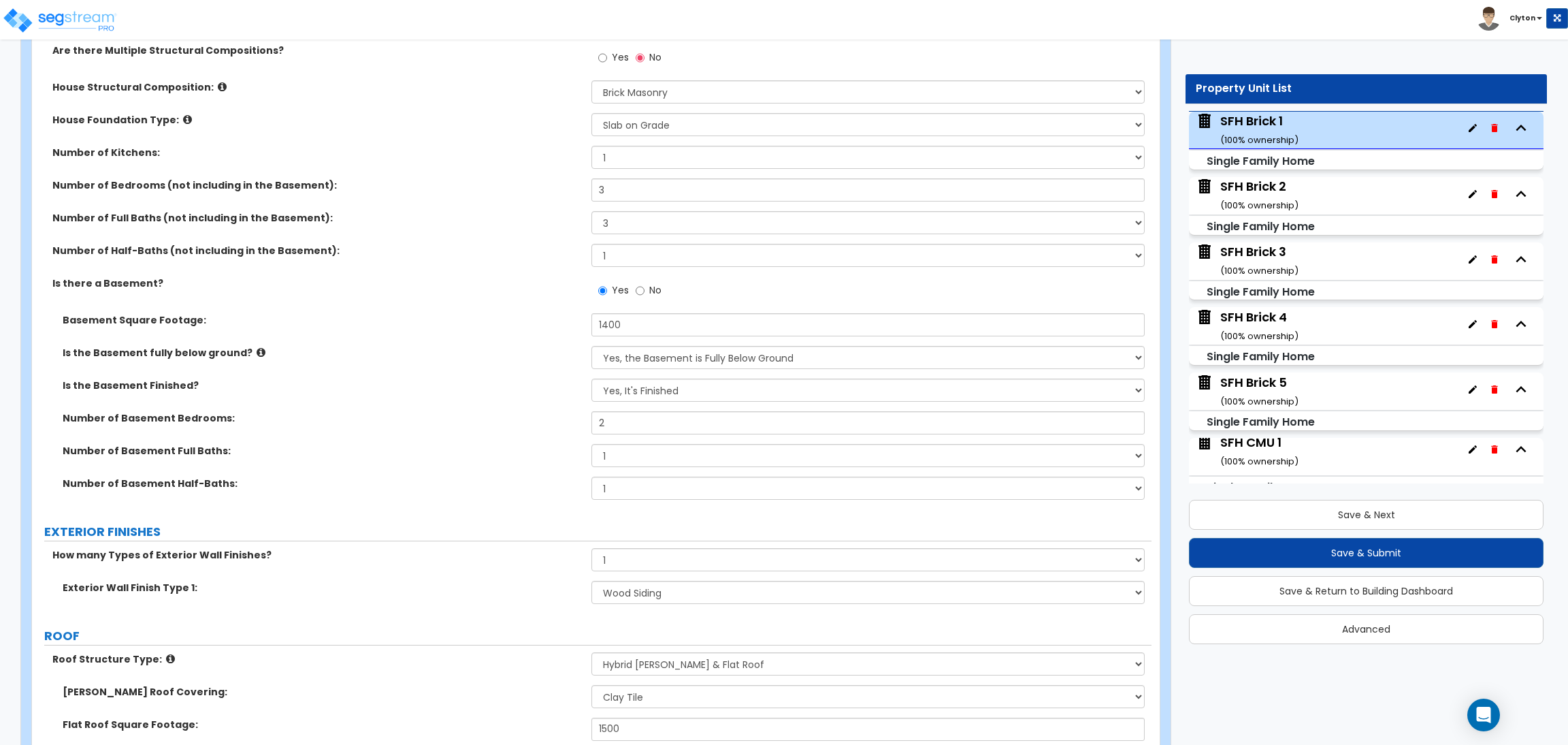
scroll to position [1021, 0]
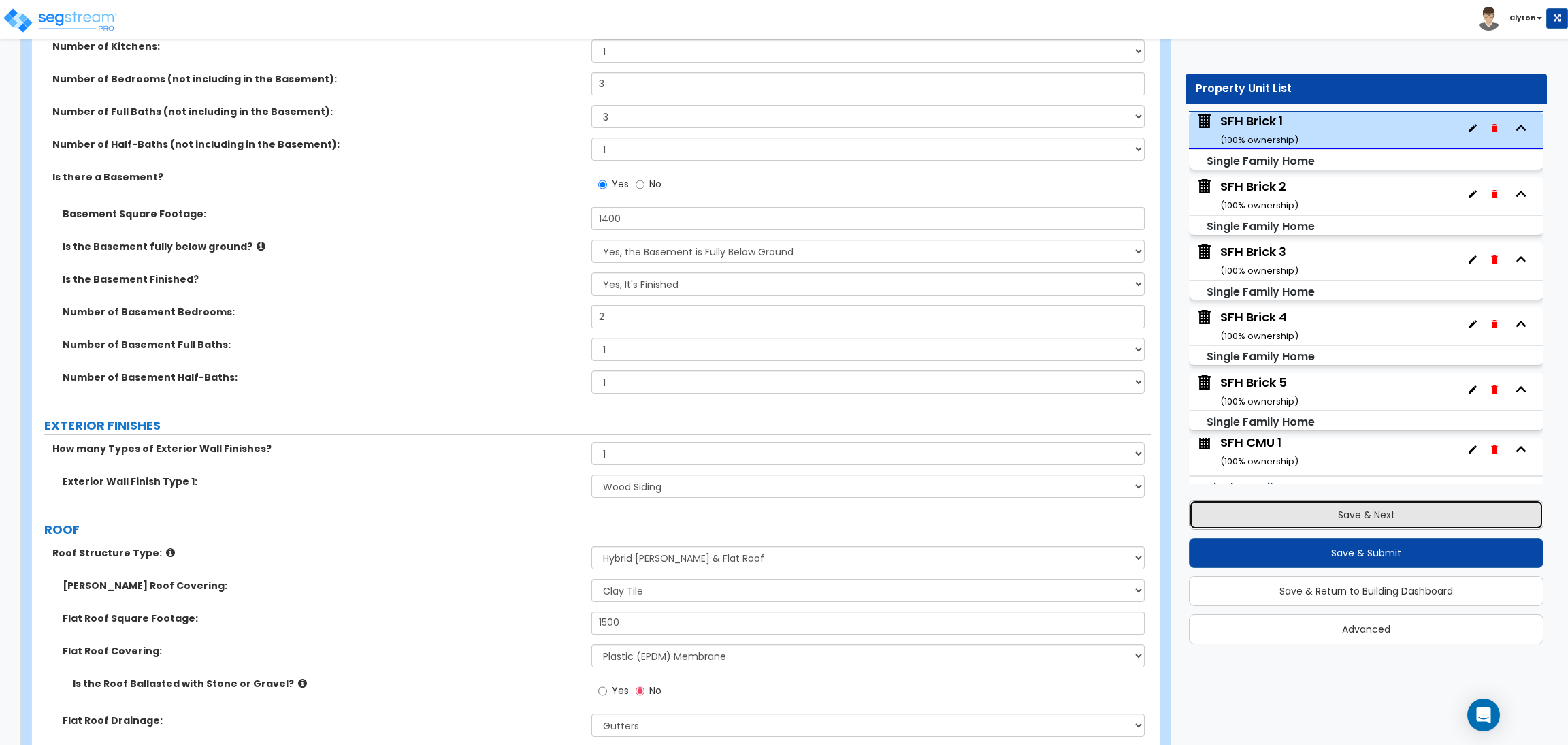
click at [1387, 515] on button "Save & Next" at bounding box center [1366, 514] width 355 height 30
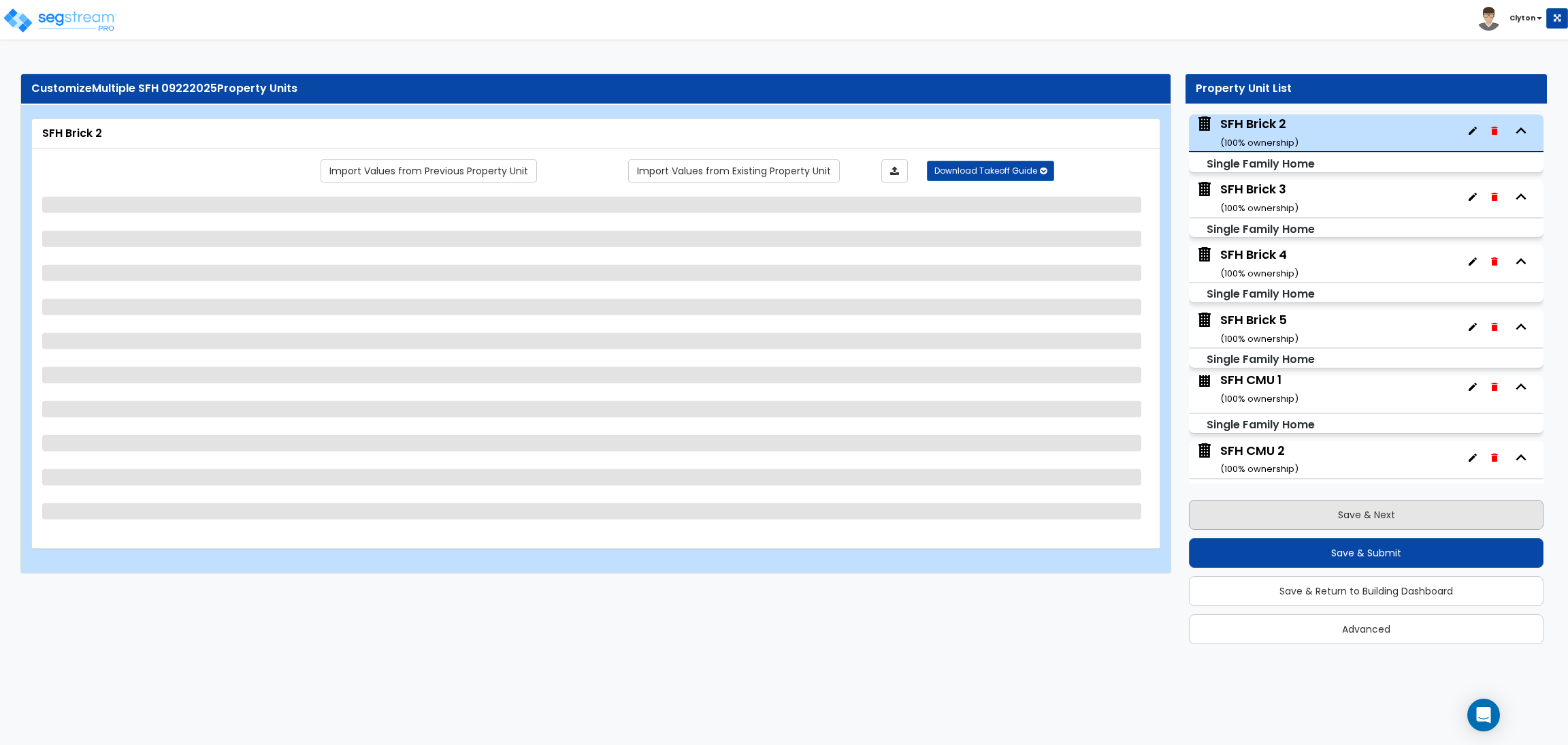
scroll to position [134, 0]
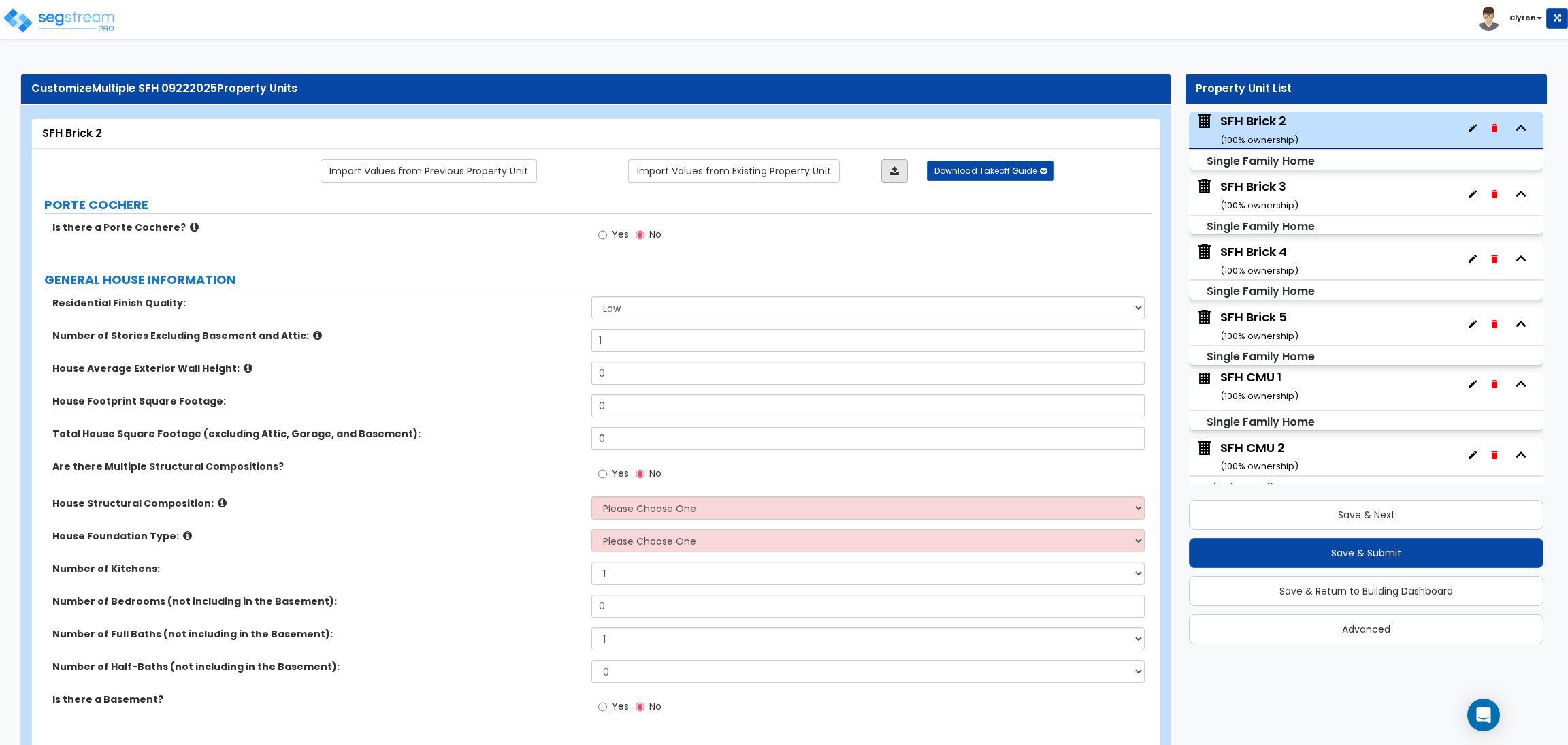
click at [888, 163] on link at bounding box center [894, 171] width 26 height 23
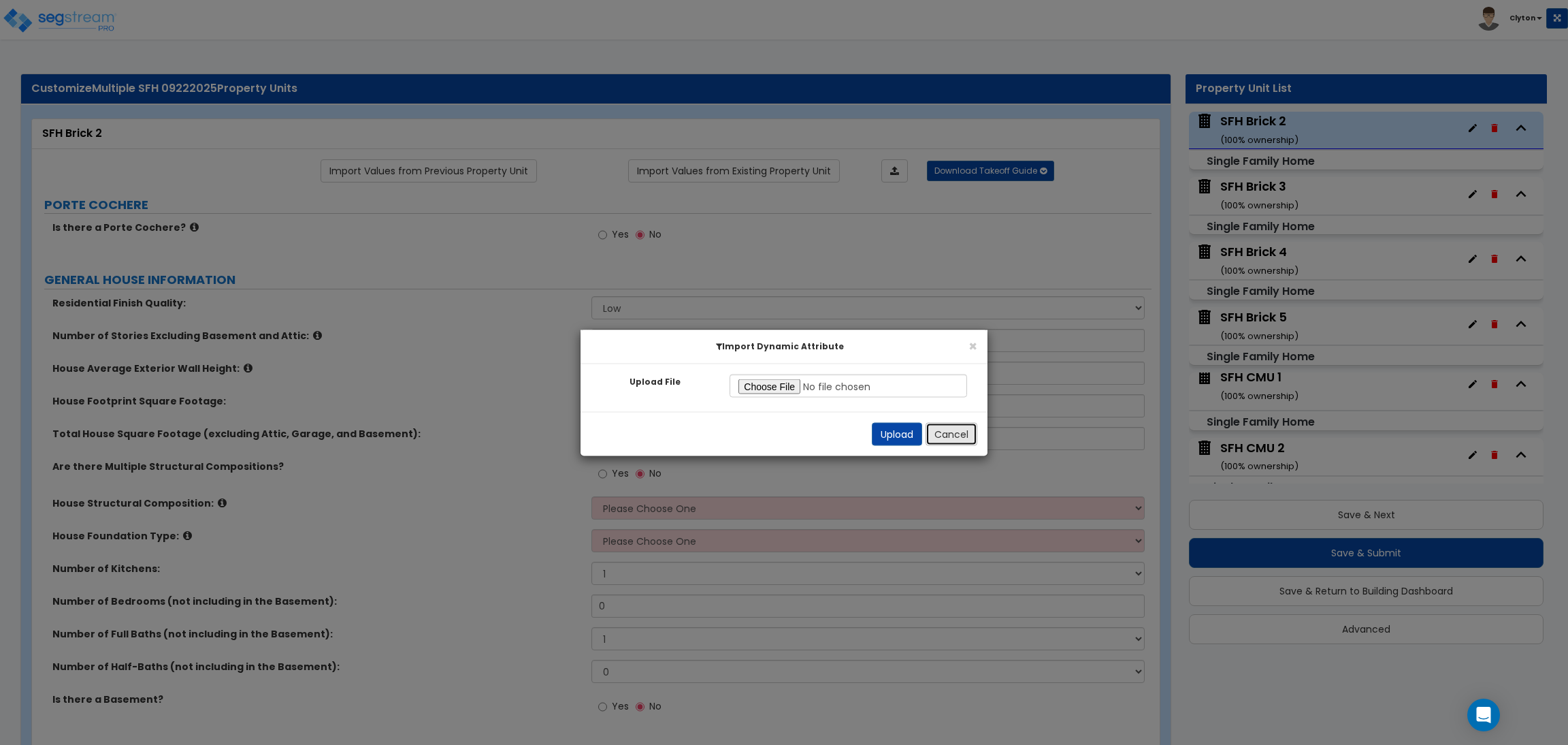
click at [950, 426] on button "Cancel" at bounding box center [951, 434] width 52 height 23
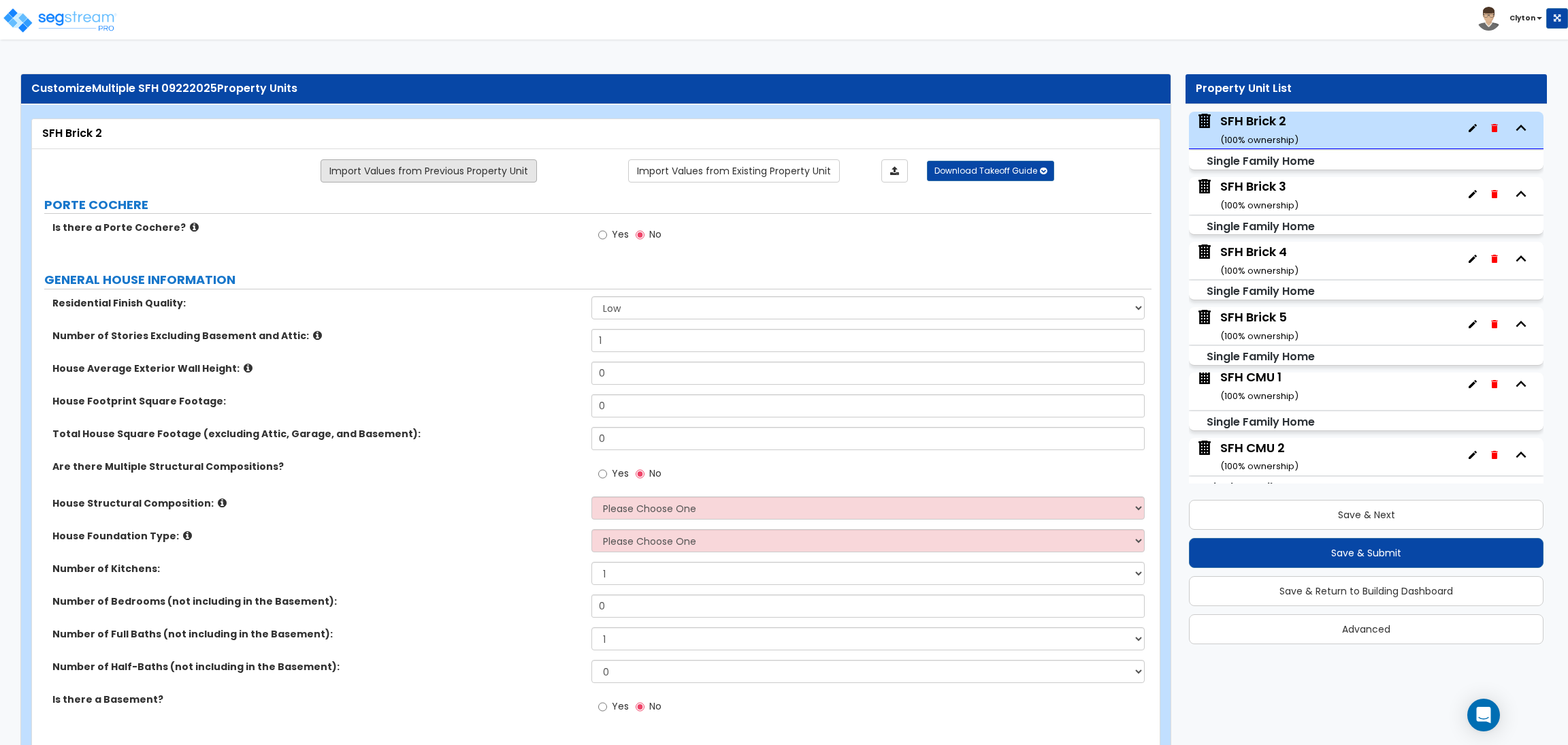
click at [442, 166] on link "Import Values from Previous Property Unit" at bounding box center [429, 171] width 217 height 23
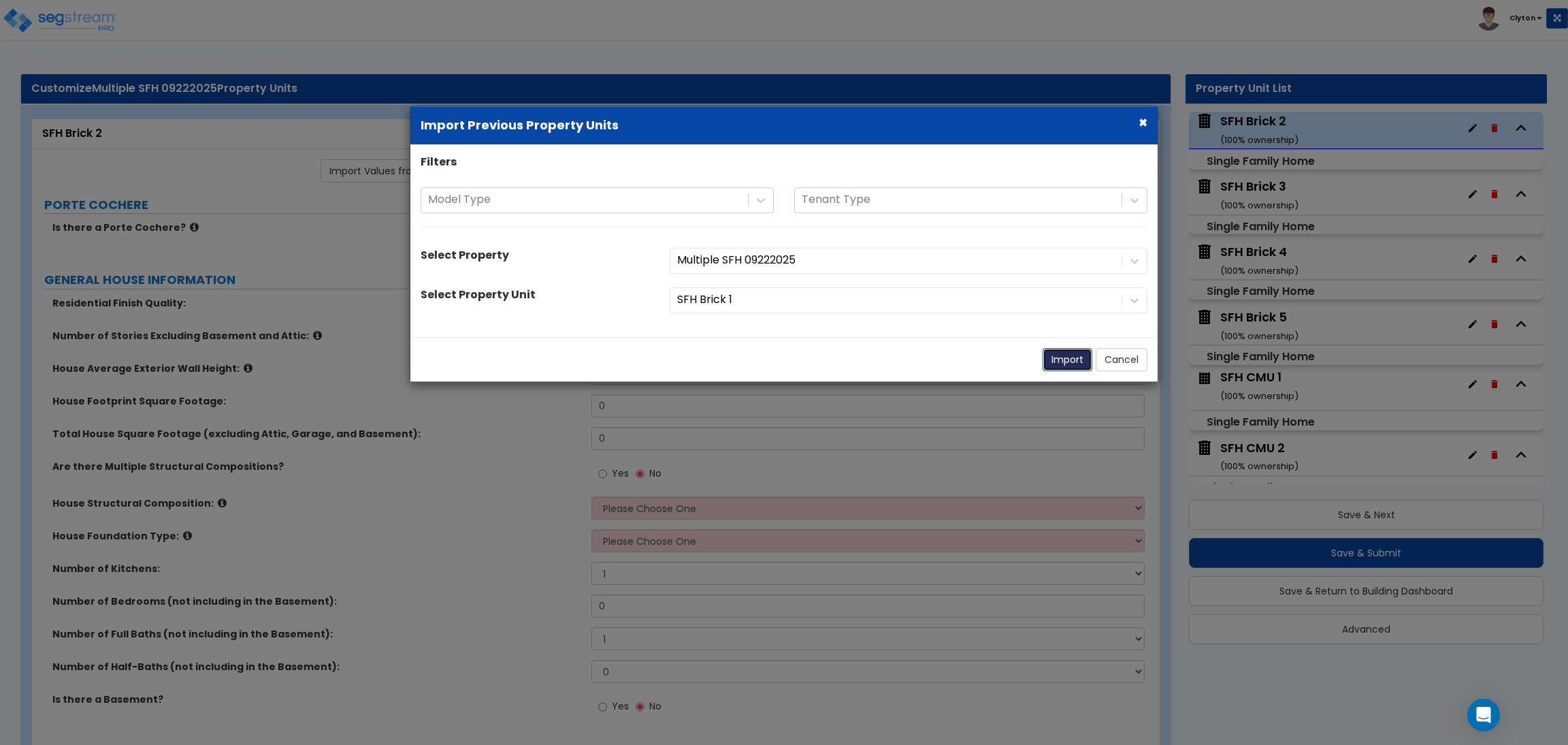
click at [1060, 365] on button "Import" at bounding box center [1067, 359] width 49 height 23
click at [1059, 365] on button "Import" at bounding box center [1067, 359] width 49 height 23
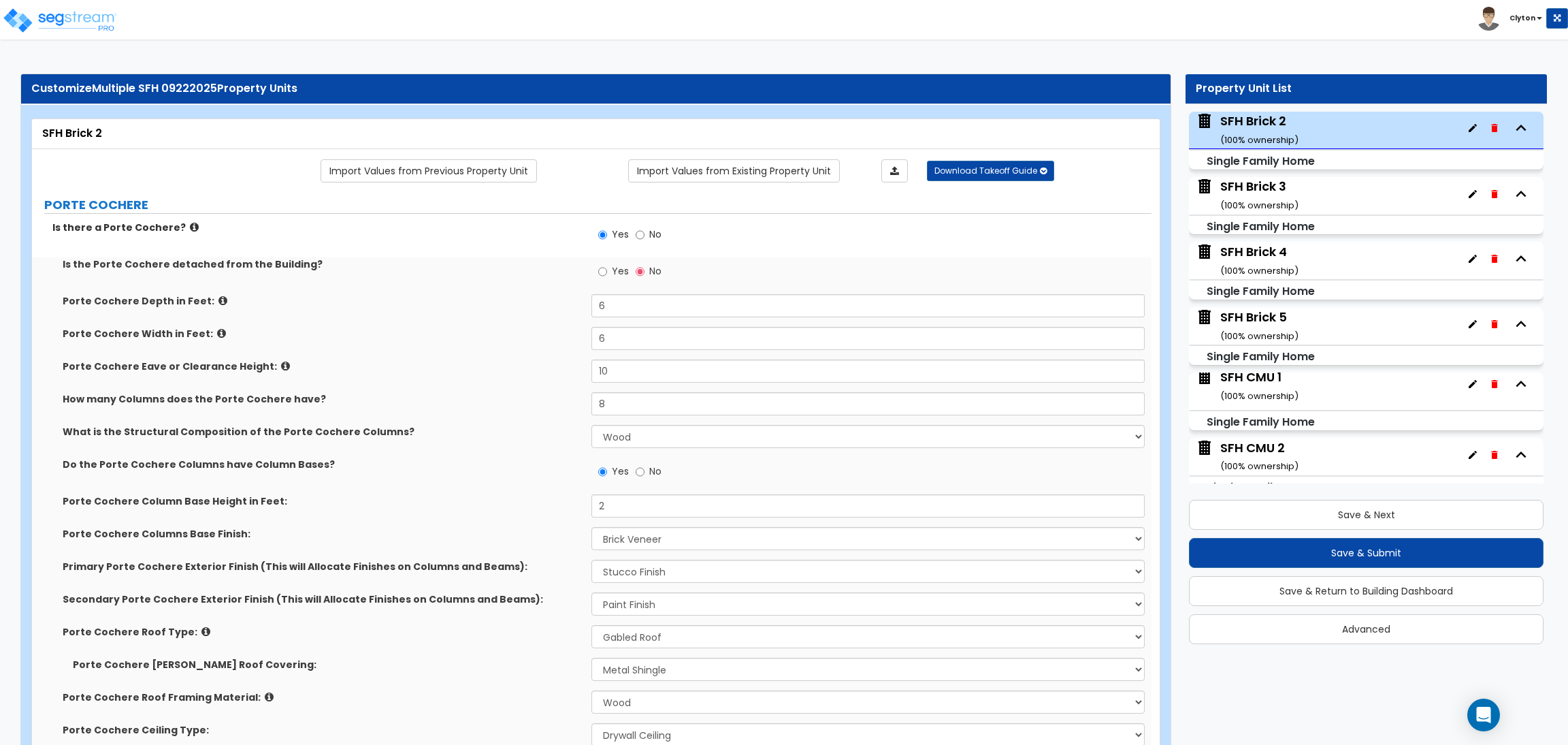
click at [508, 463] on label "Do the Porte Cochere Columns have Column Bases?" at bounding box center [322, 464] width 519 height 14
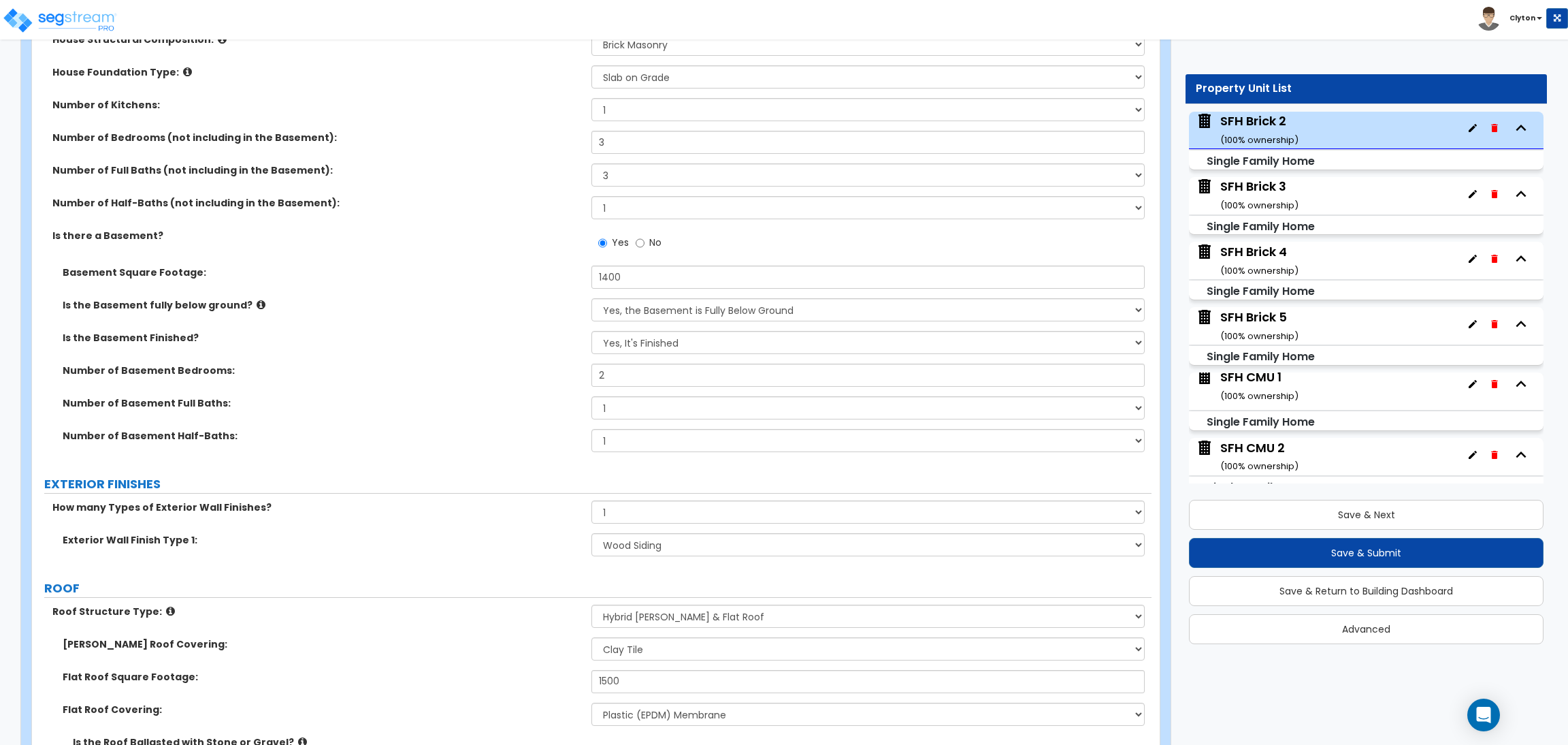
scroll to position [1021, 0]
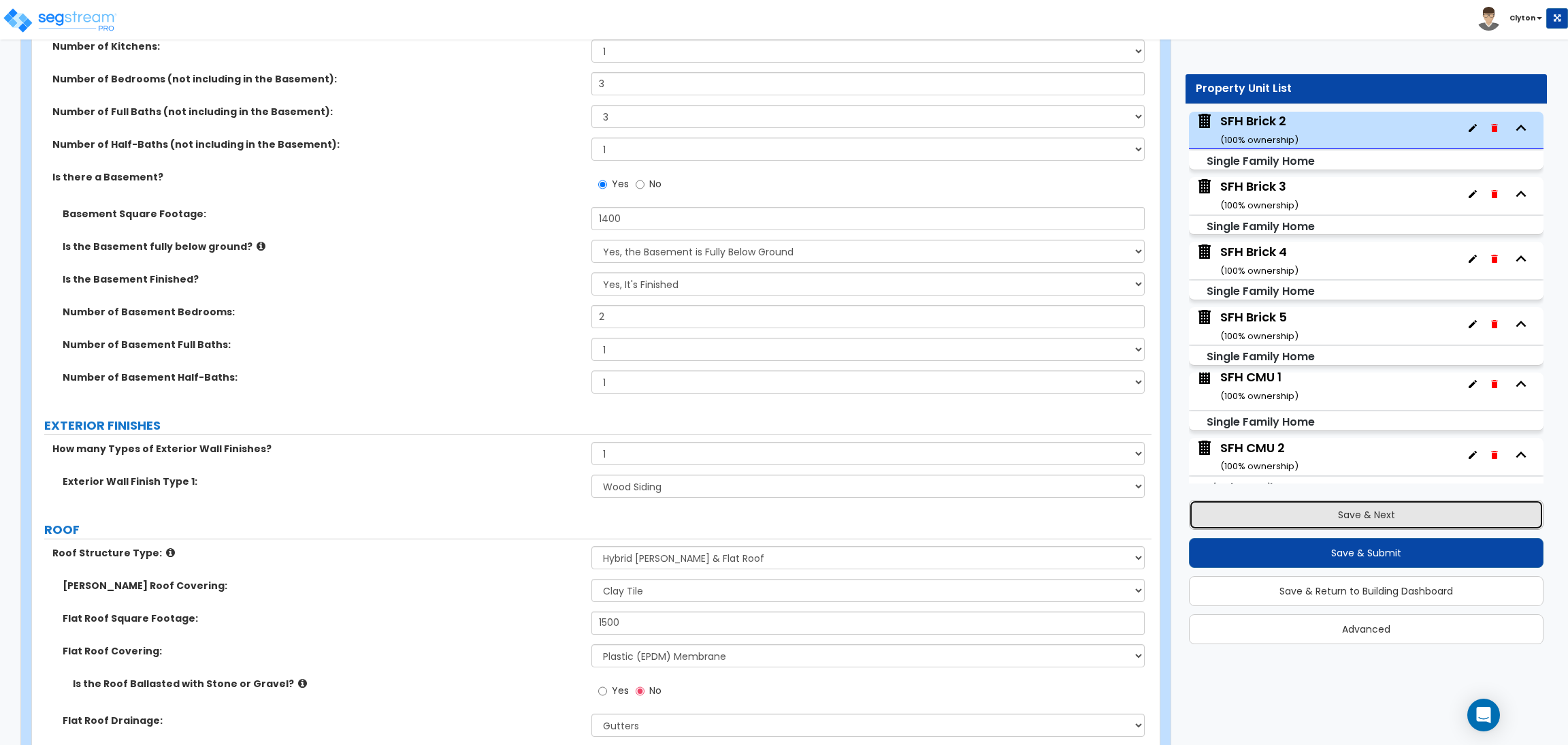
click at [1266, 520] on button "Save & Next" at bounding box center [1366, 514] width 355 height 30
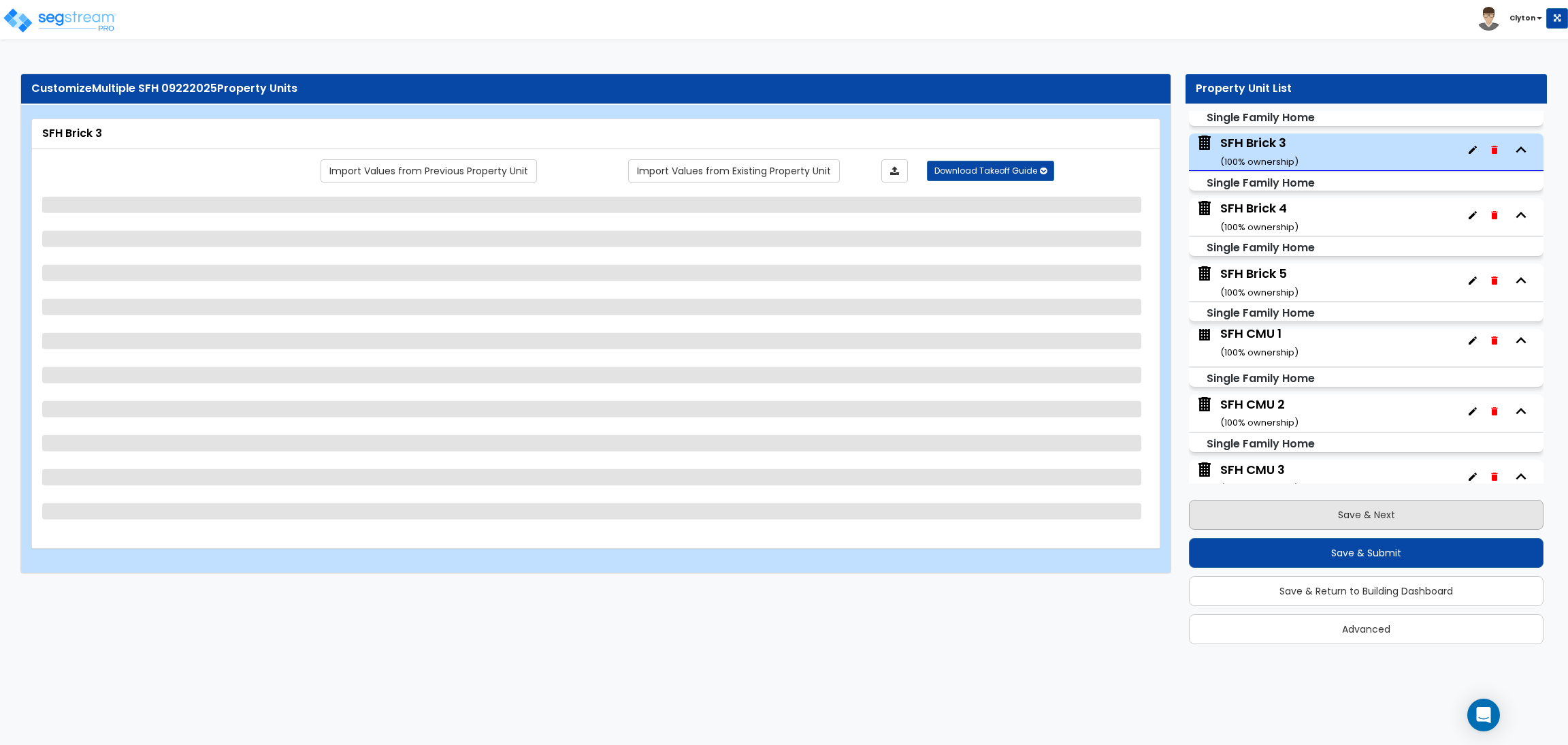
scroll to position [200, 0]
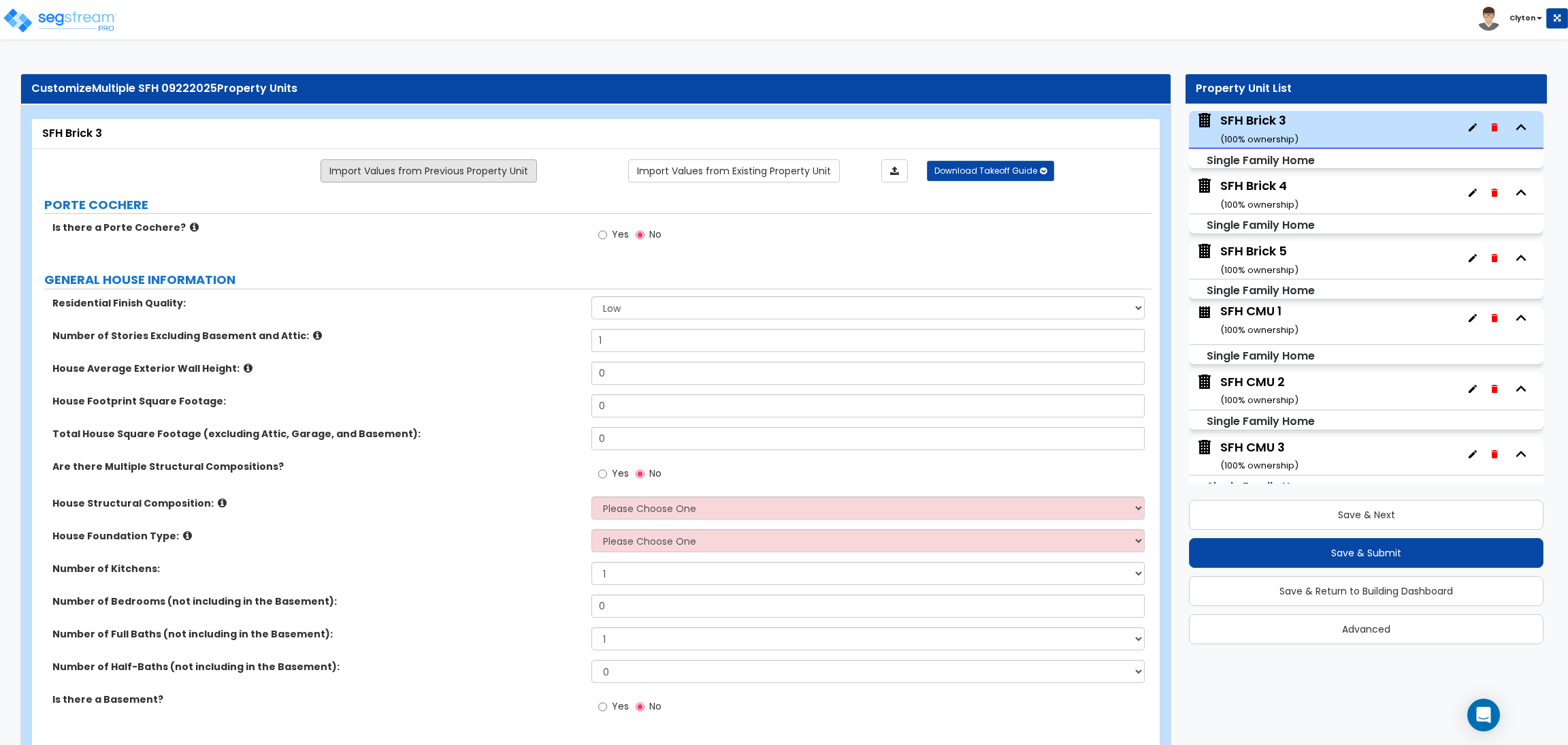
click at [468, 172] on link "Import Values from Previous Property Unit" at bounding box center [429, 171] width 217 height 23
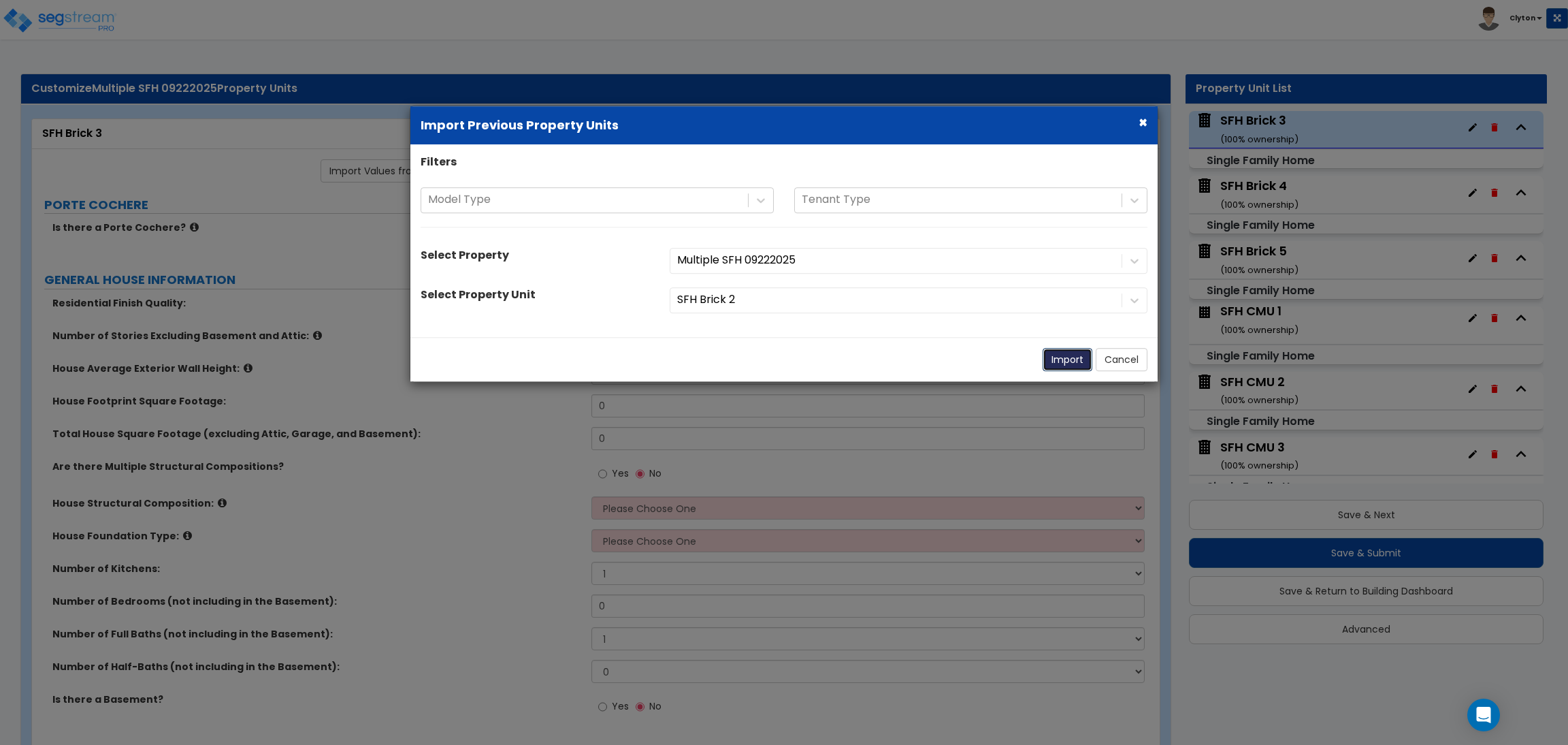
click at [1067, 361] on button "Import" at bounding box center [1067, 359] width 49 height 23
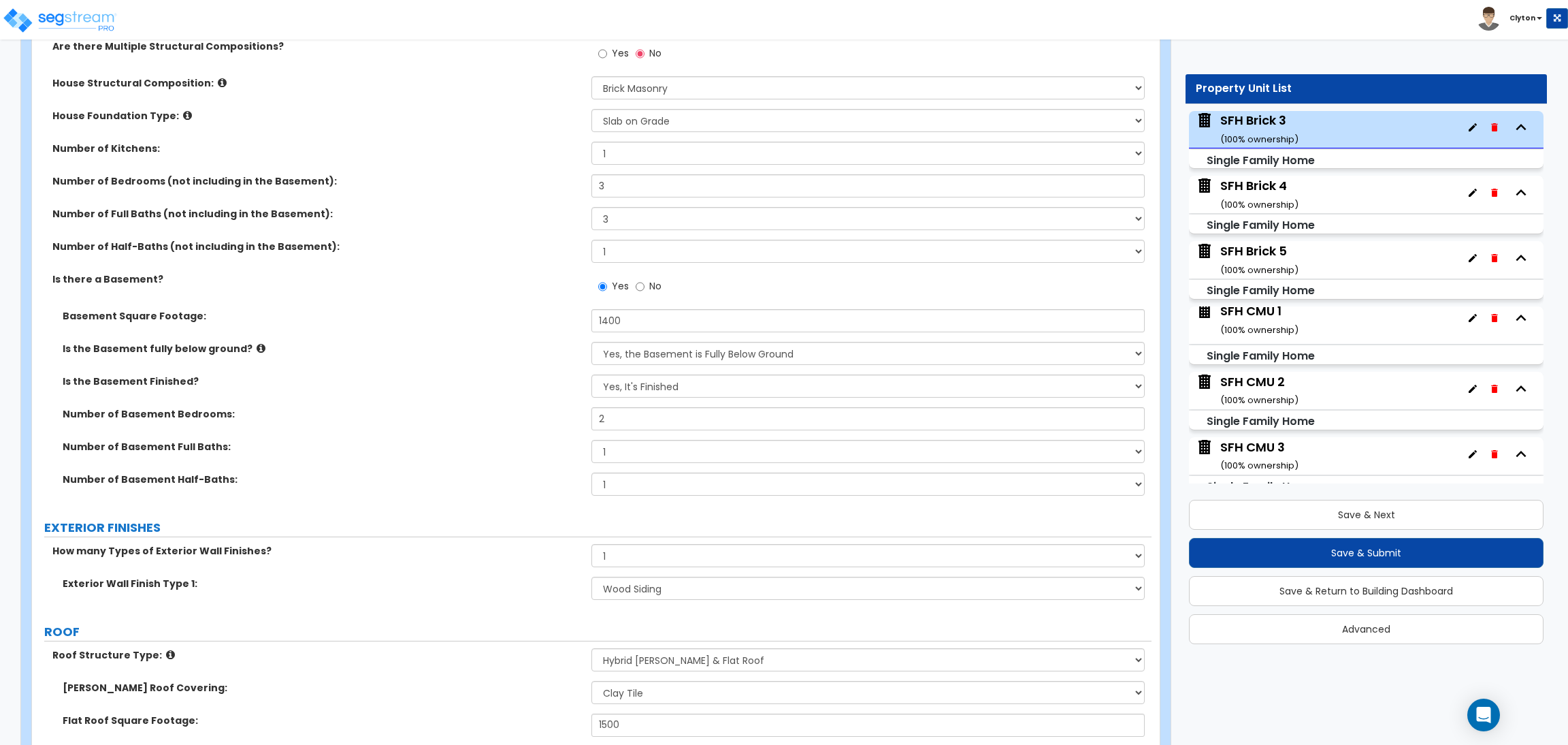
scroll to position [1021, 0]
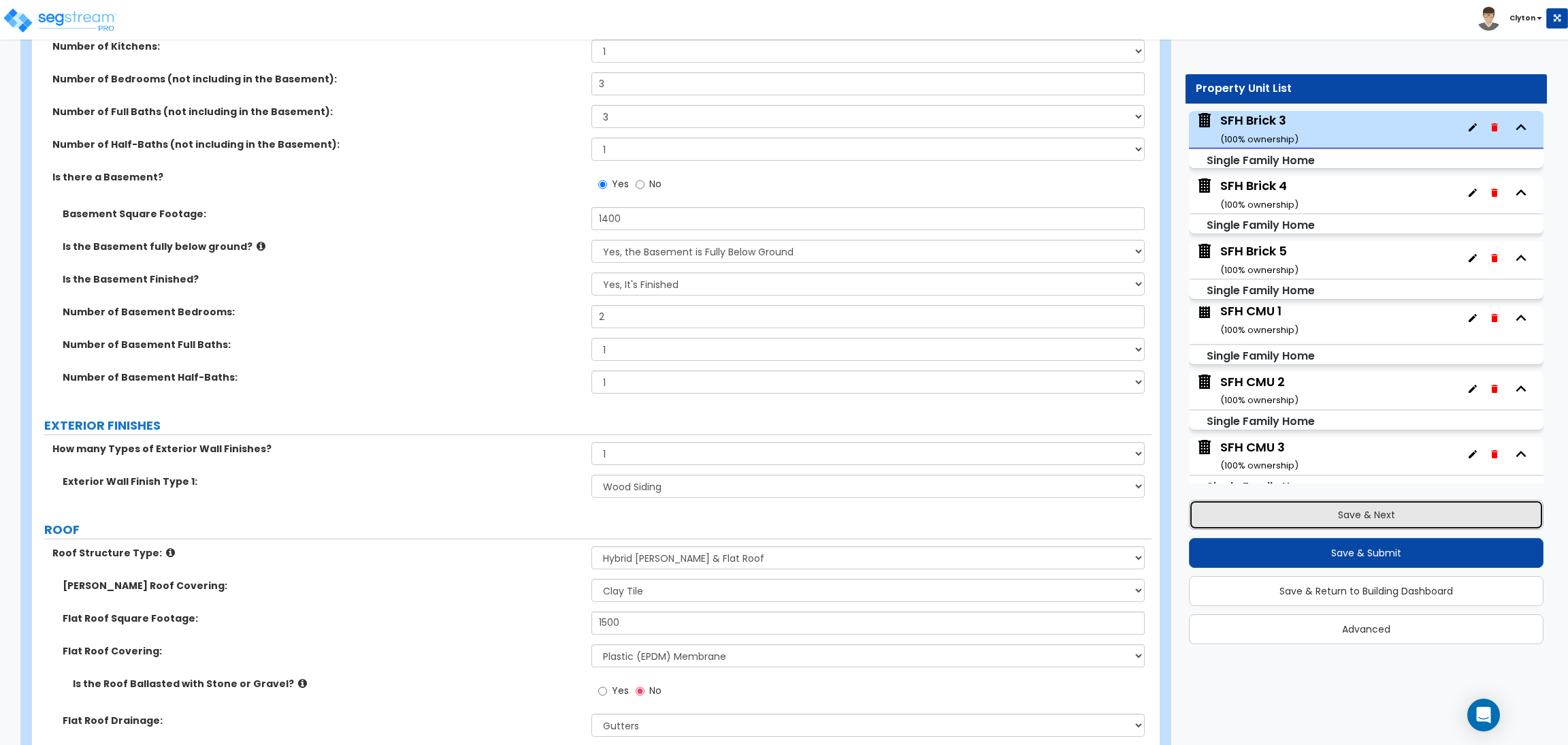
click at [1280, 512] on button "Save & Next" at bounding box center [1366, 514] width 355 height 30
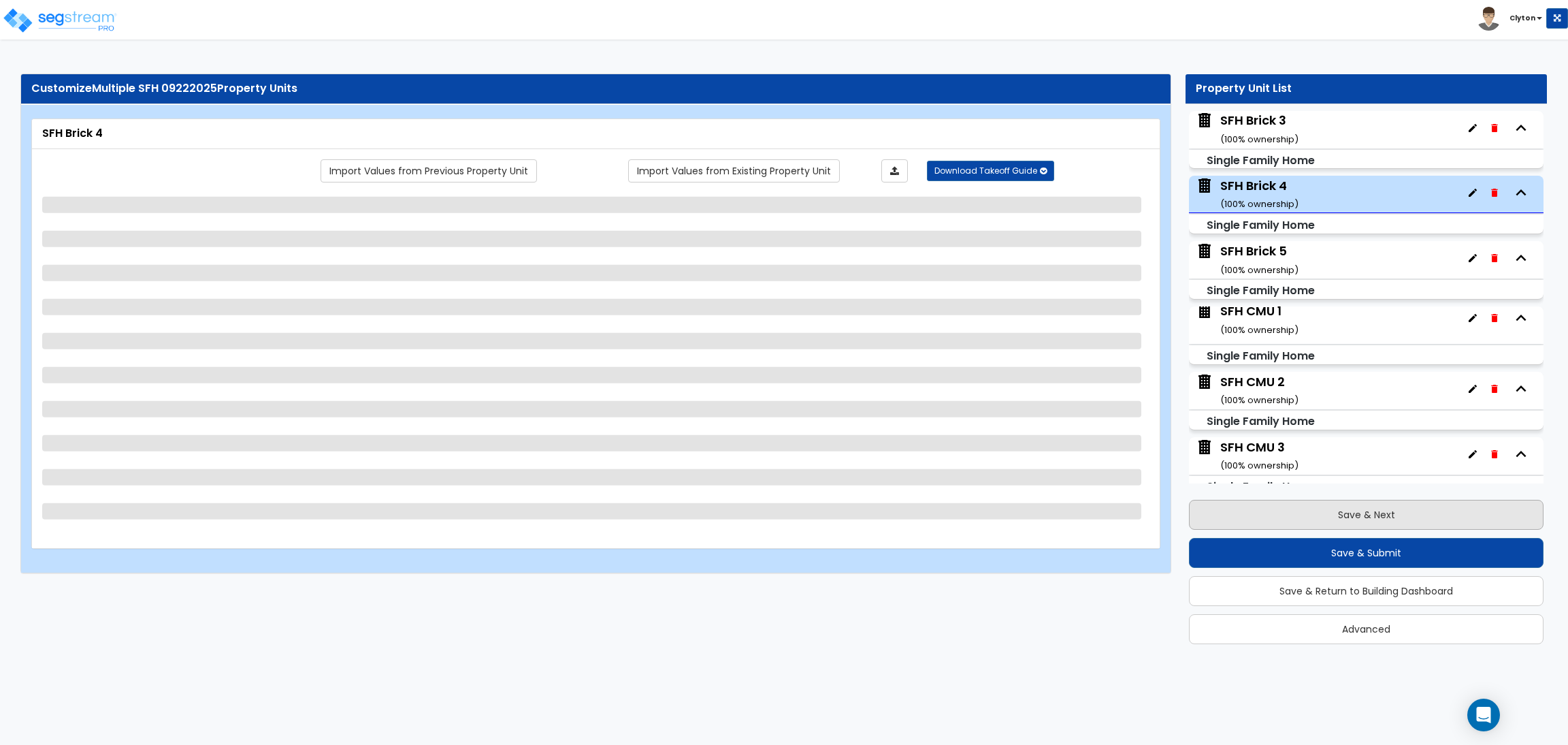
scroll to position [265, 0]
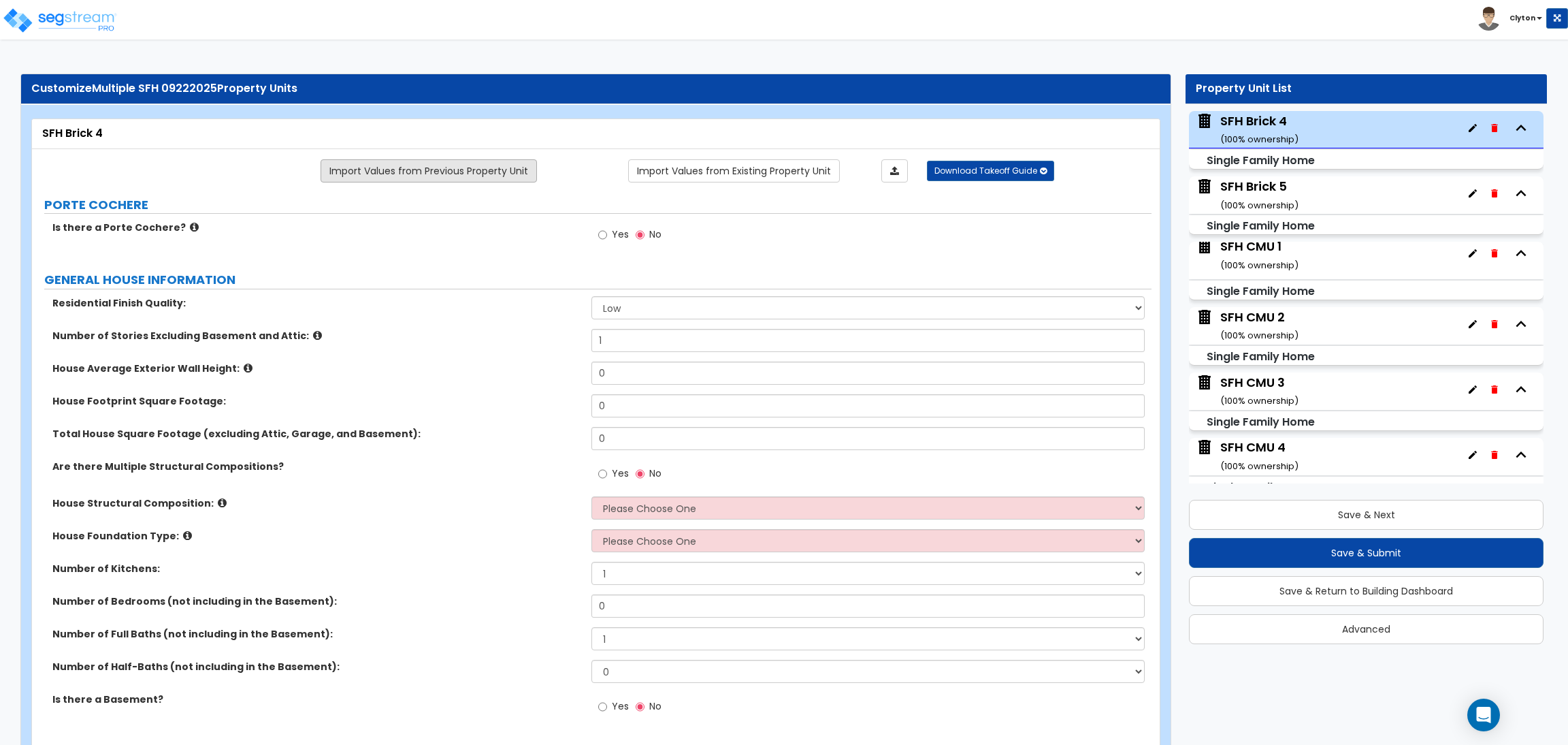
click at [392, 166] on link "Import Values from Previous Property Unit" at bounding box center [429, 171] width 217 height 23
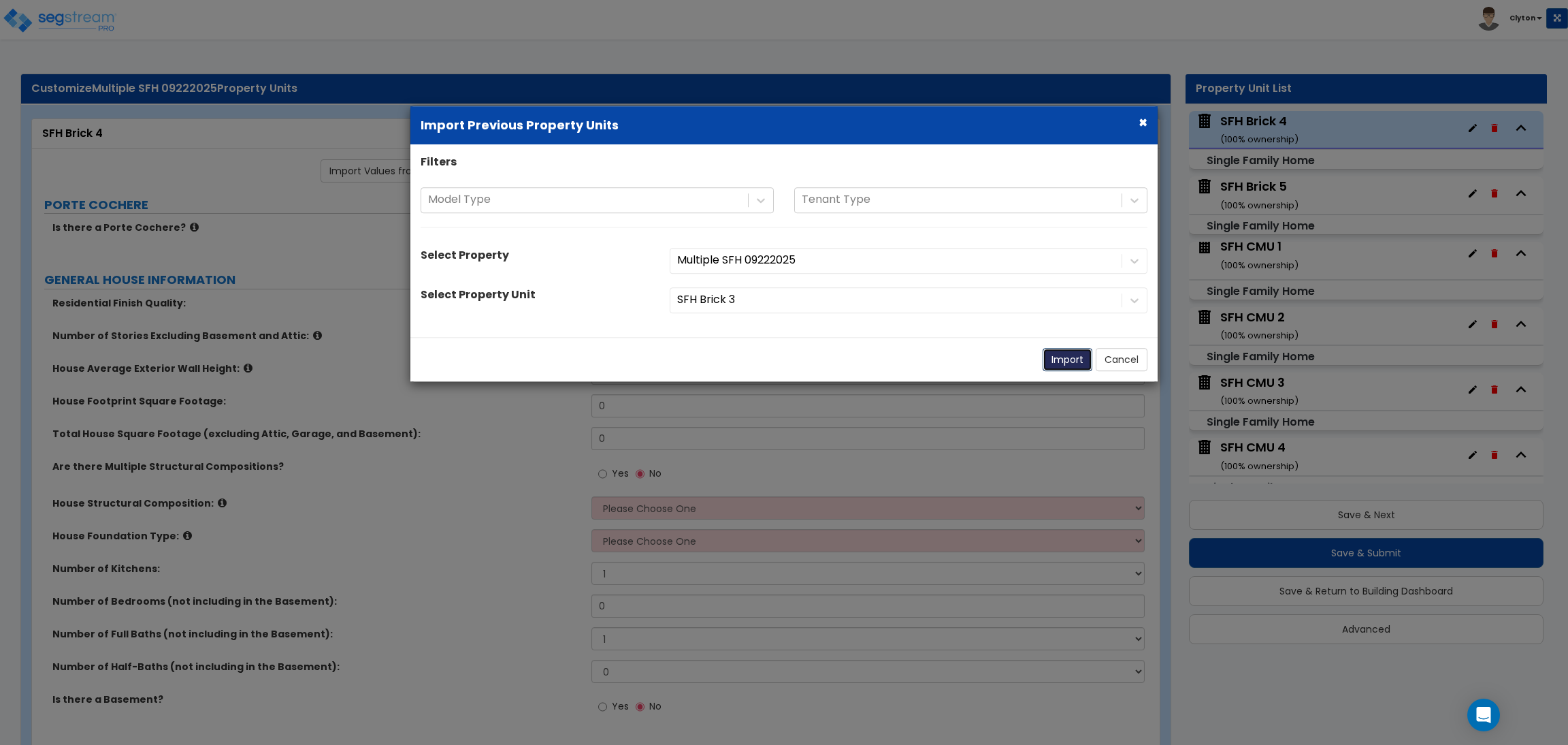
click at [1066, 352] on button "Import" at bounding box center [1067, 359] width 49 height 23
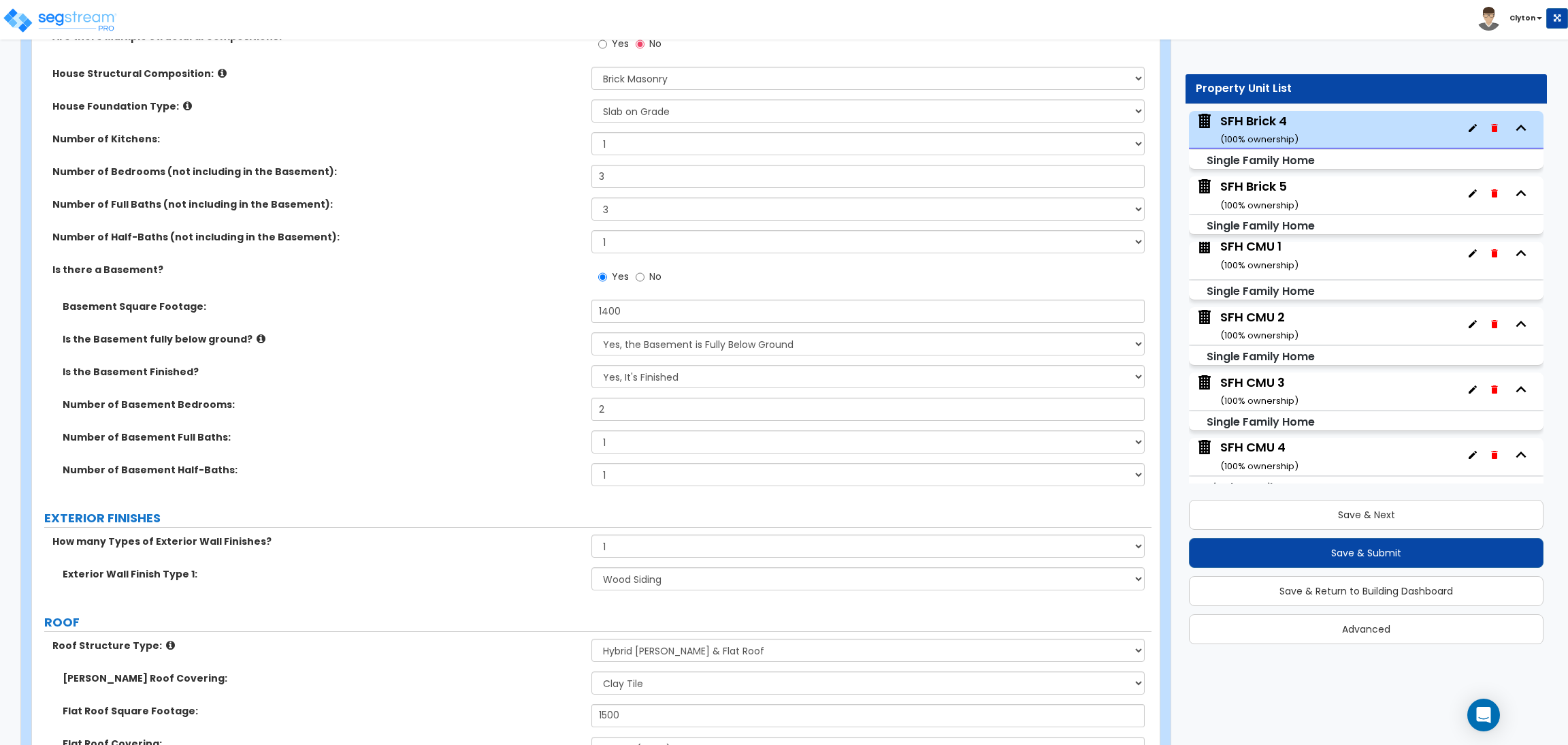
scroll to position [1021, 0]
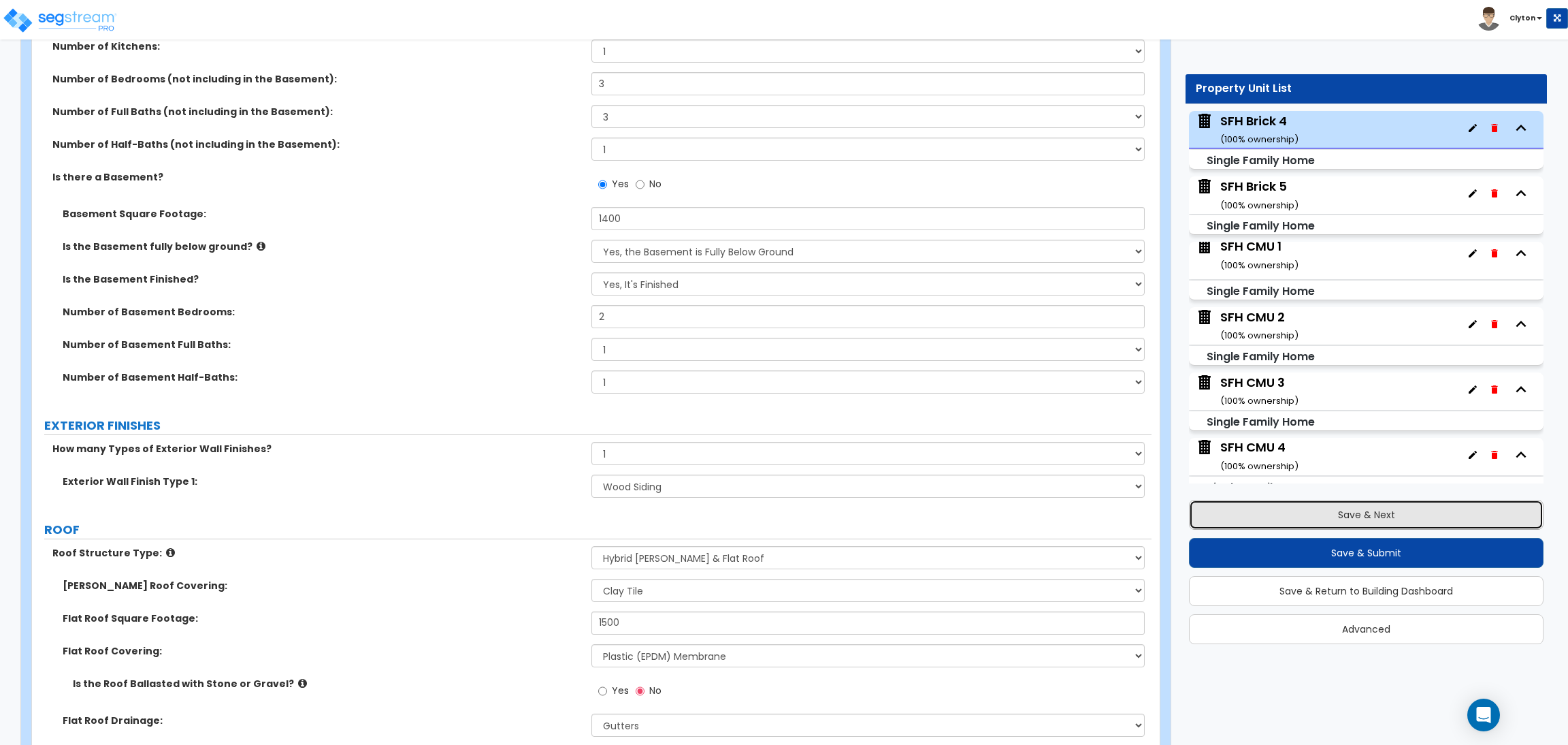
click at [1256, 515] on button "Save & Next" at bounding box center [1366, 514] width 355 height 30
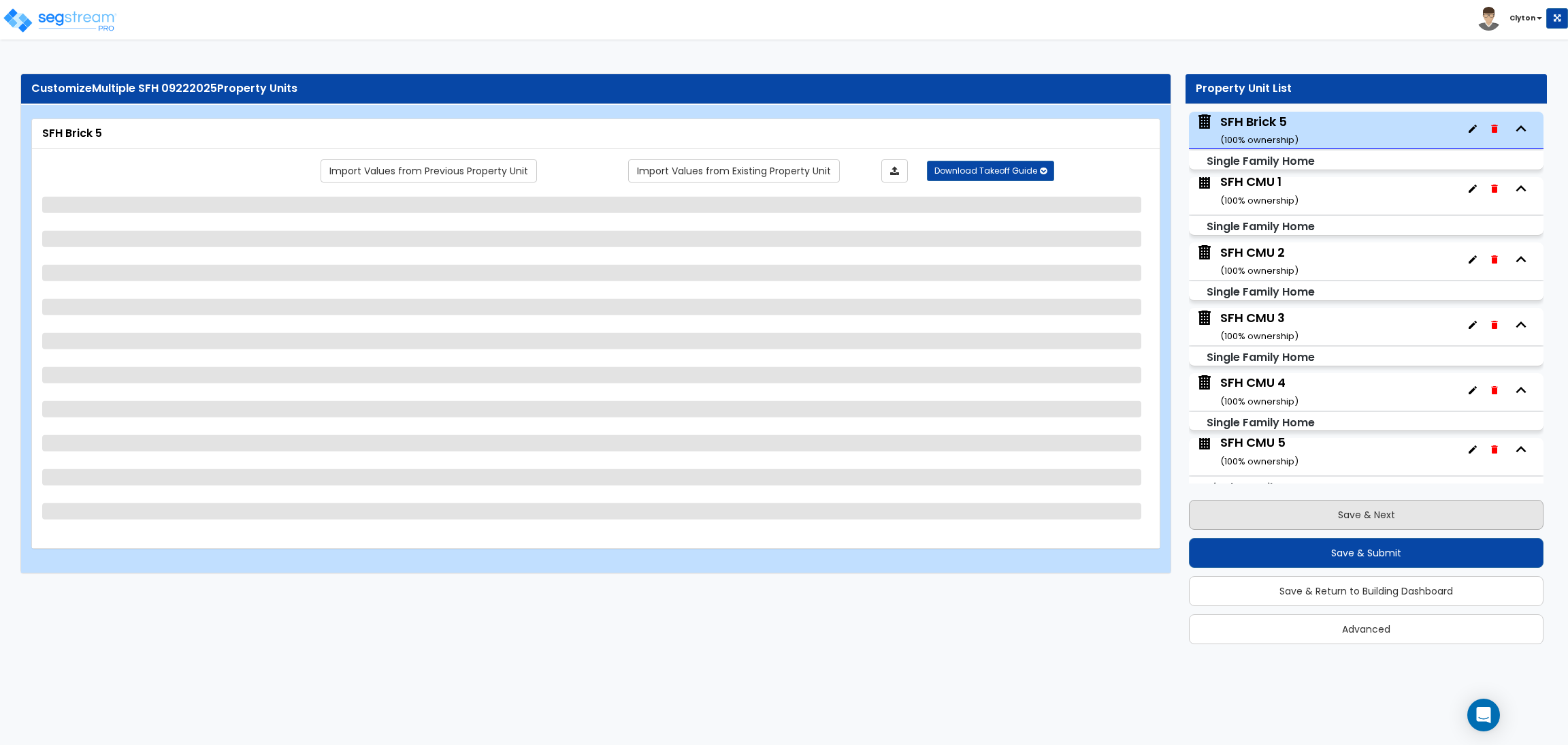
scroll to position [330, 0]
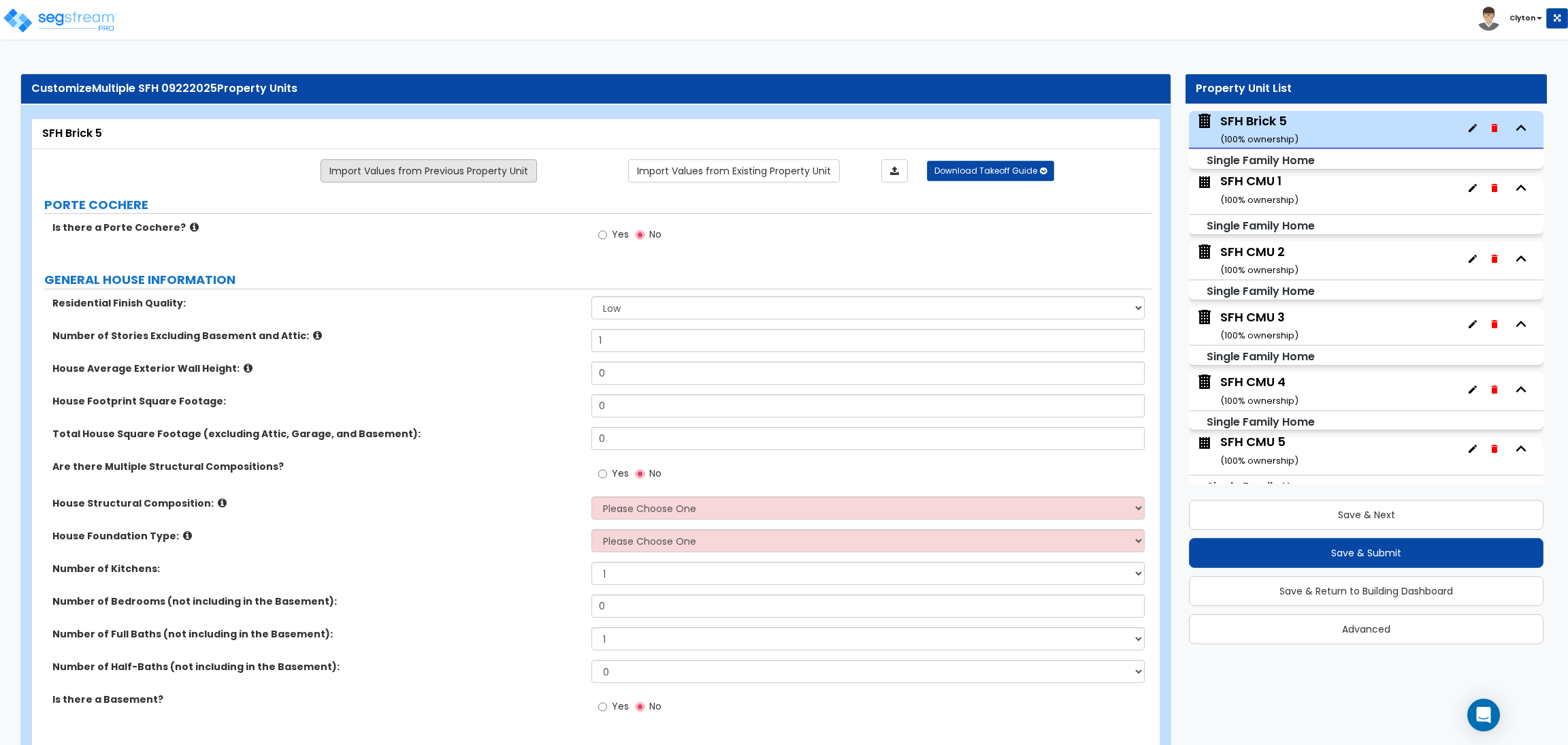
click at [422, 168] on link "Import Values from Previous Property Unit" at bounding box center [429, 171] width 217 height 23
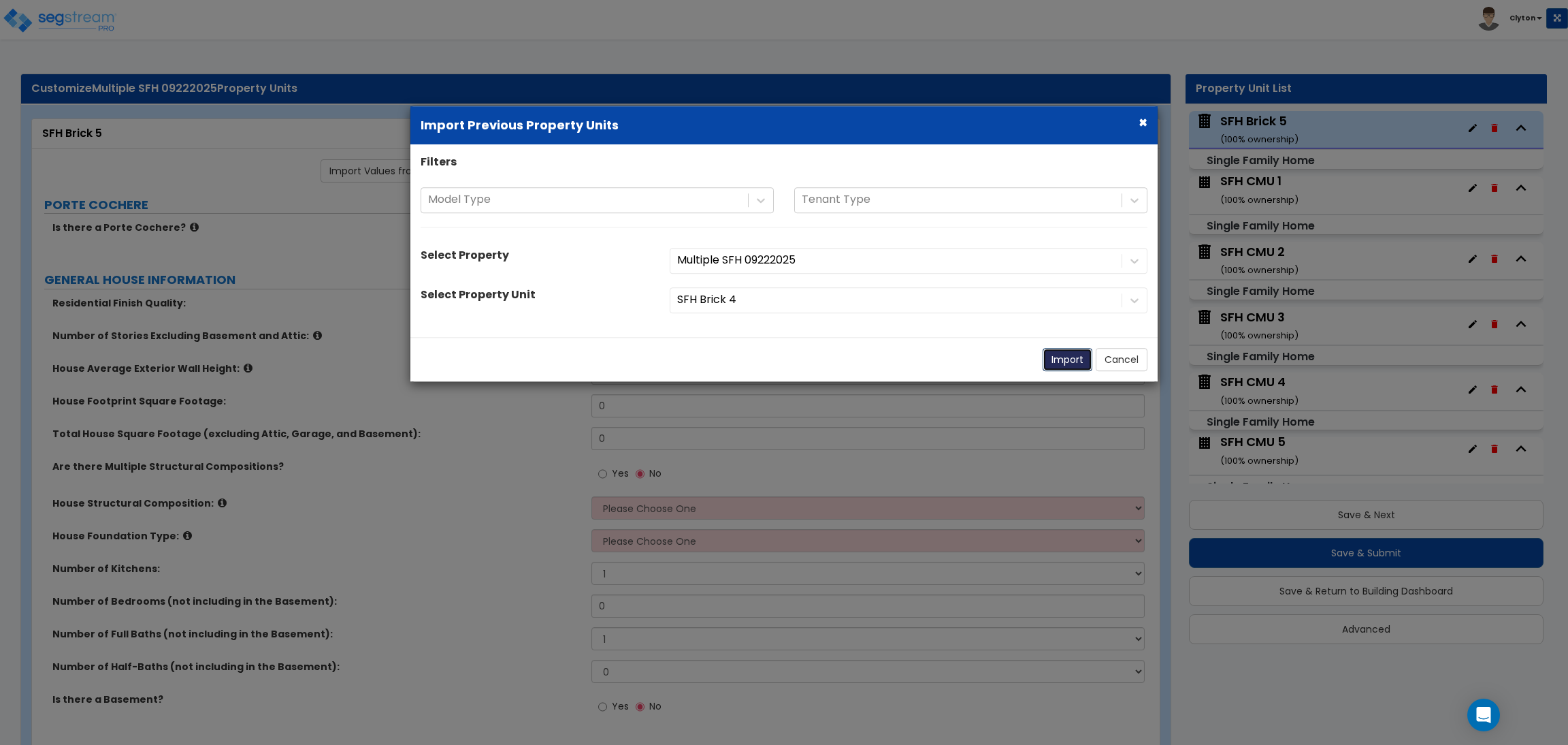
click at [1065, 358] on button "Import" at bounding box center [1067, 359] width 49 height 23
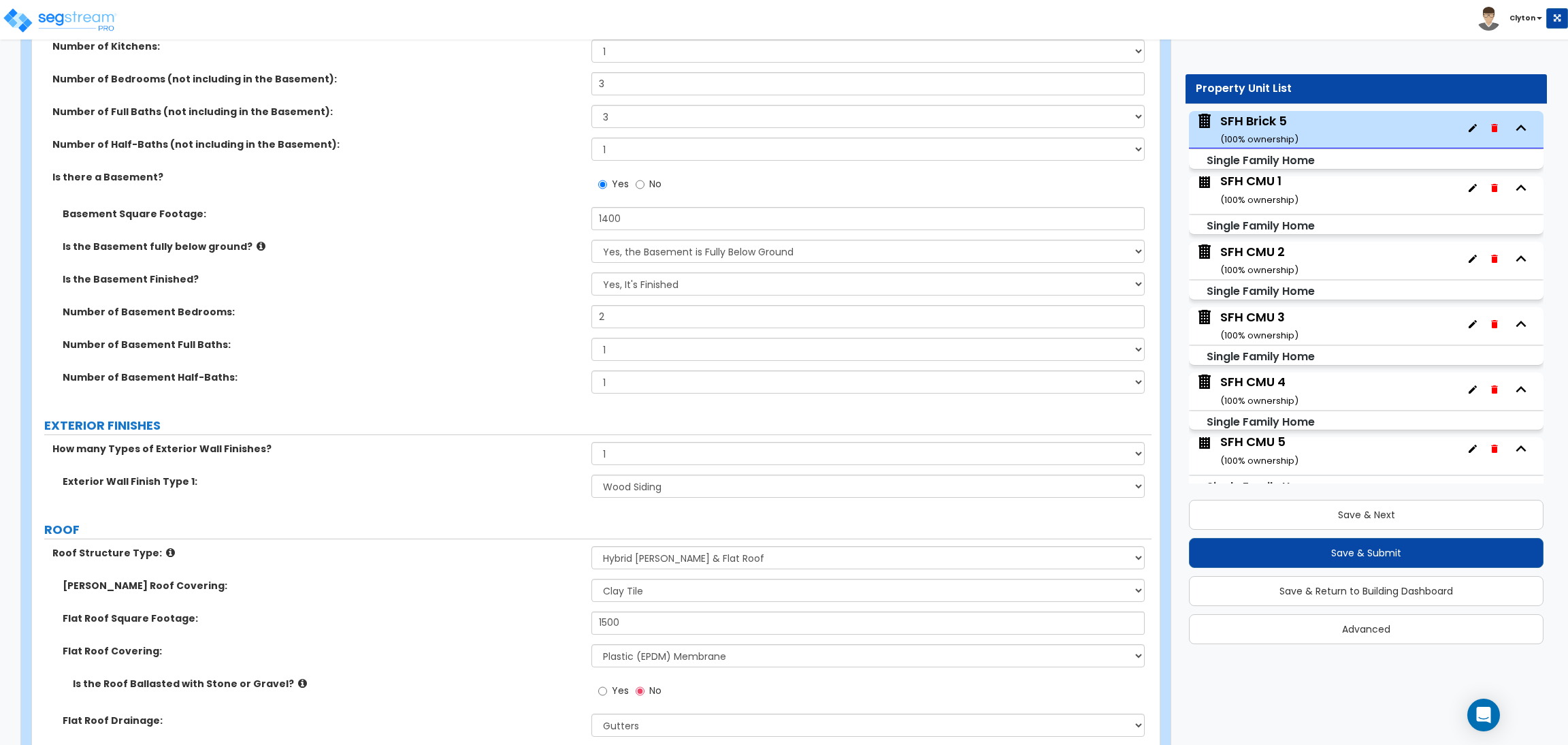
scroll to position [1225, 0]
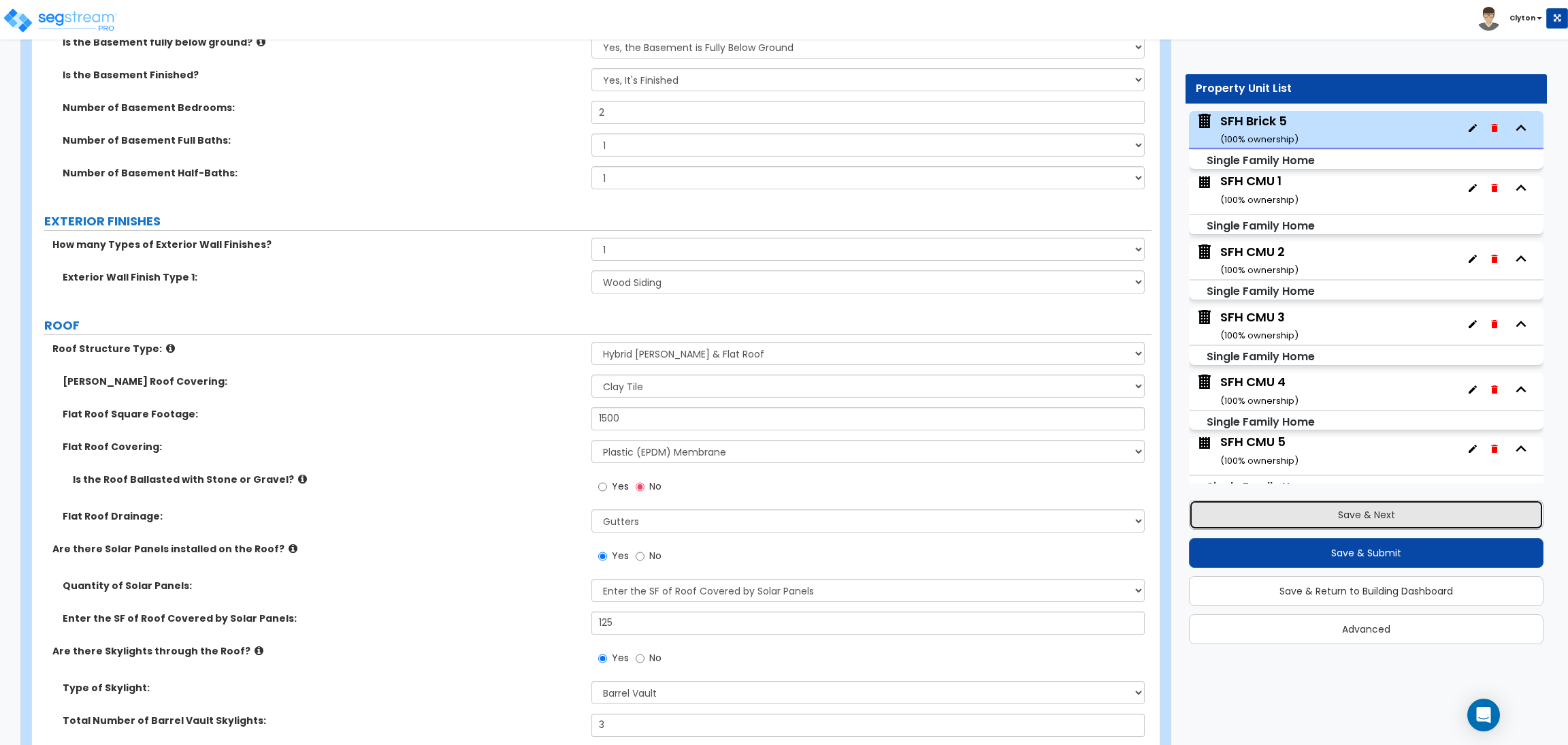
click at [1350, 520] on button "Save & Next" at bounding box center [1366, 514] width 355 height 30
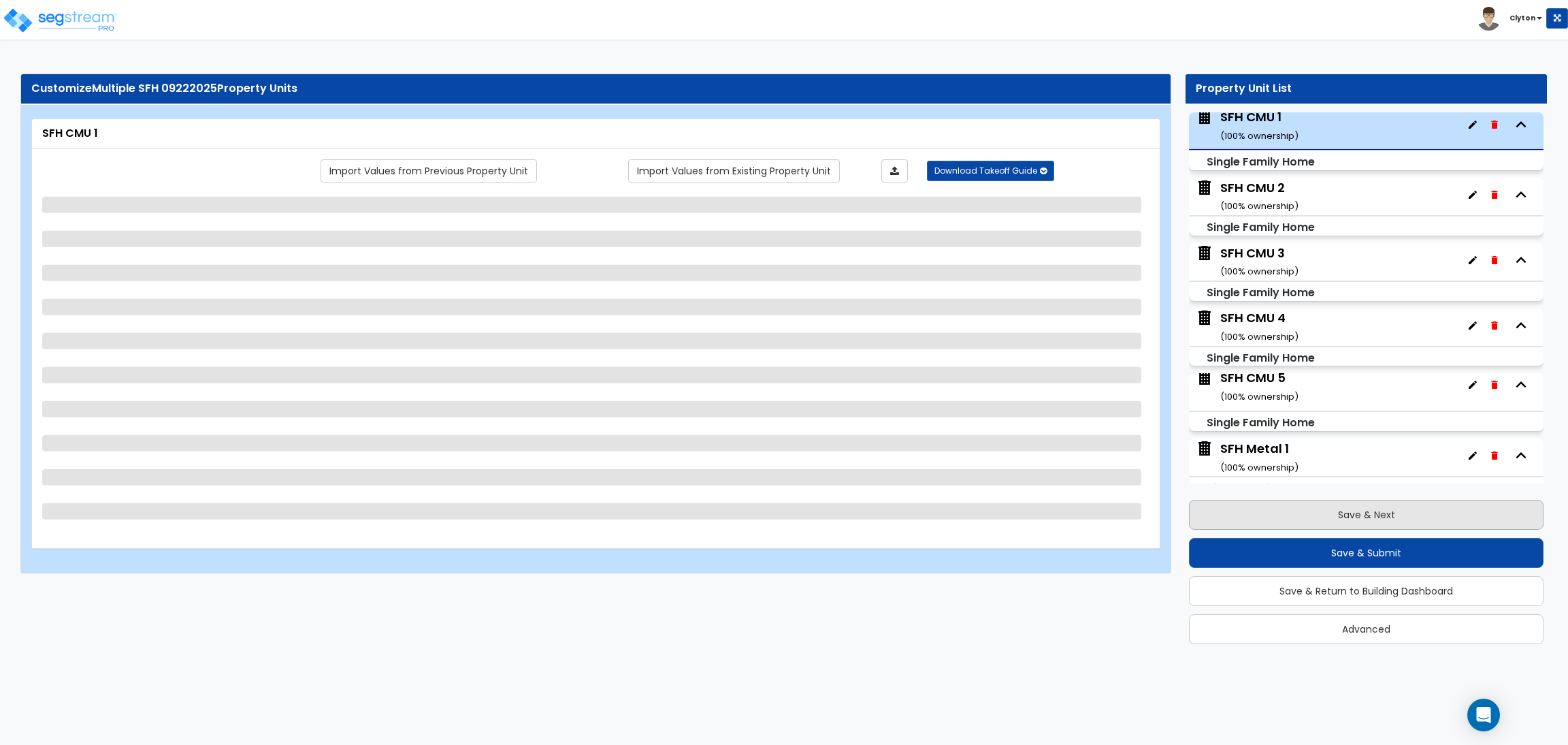
scroll to position [396, 0]
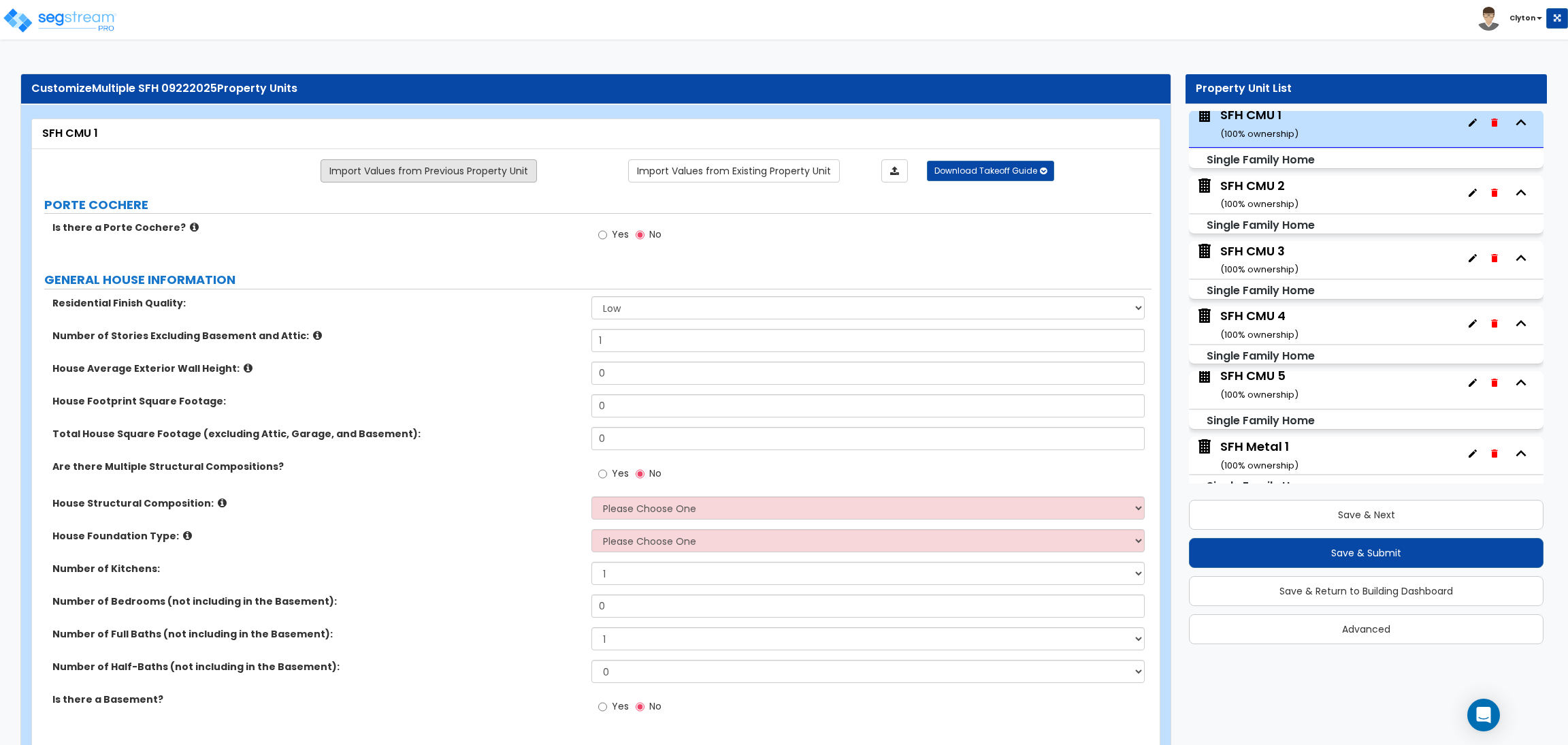
click at [412, 165] on link "Import Values from Previous Property Unit" at bounding box center [429, 171] width 217 height 23
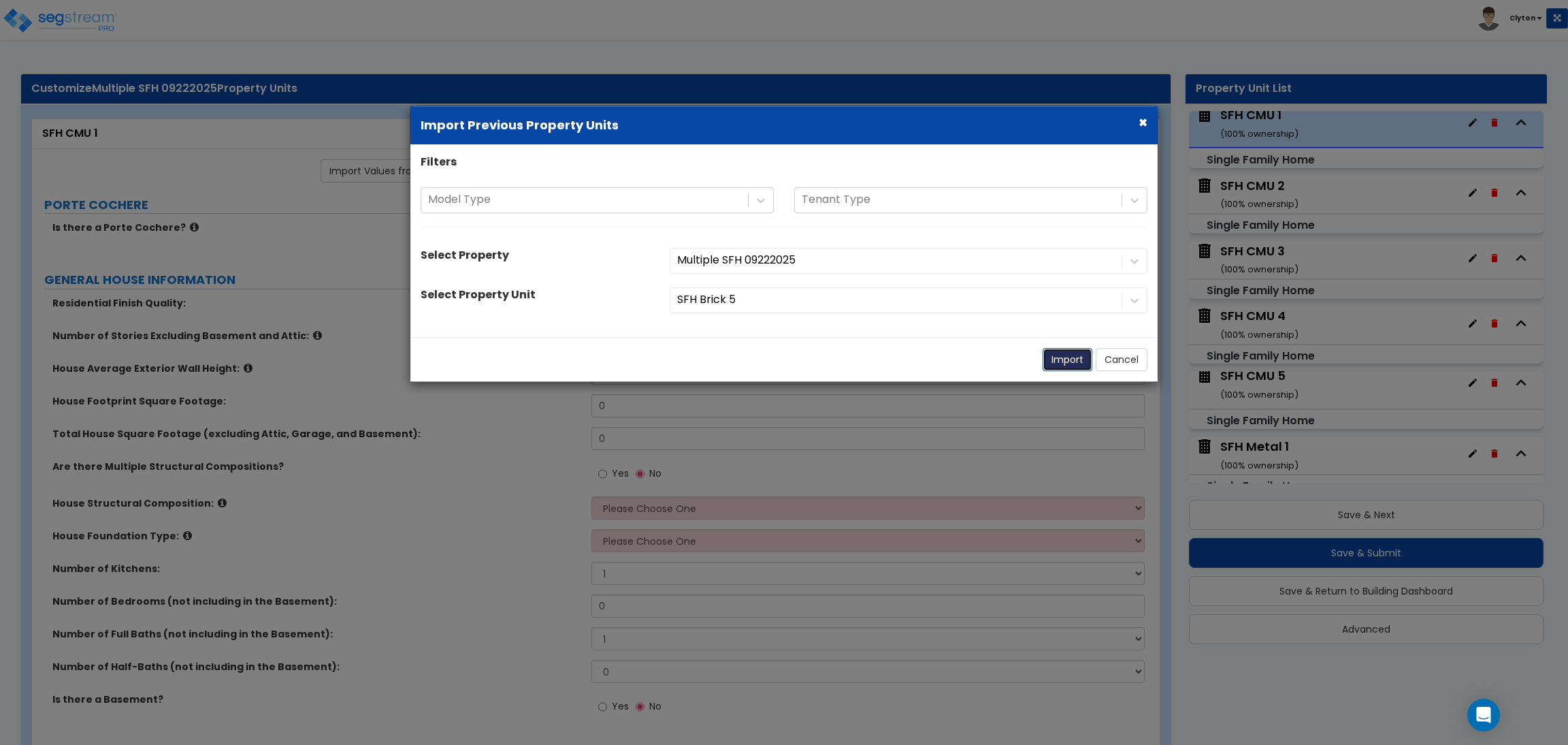
click at [1058, 361] on button "Import" at bounding box center [1067, 359] width 49 height 23
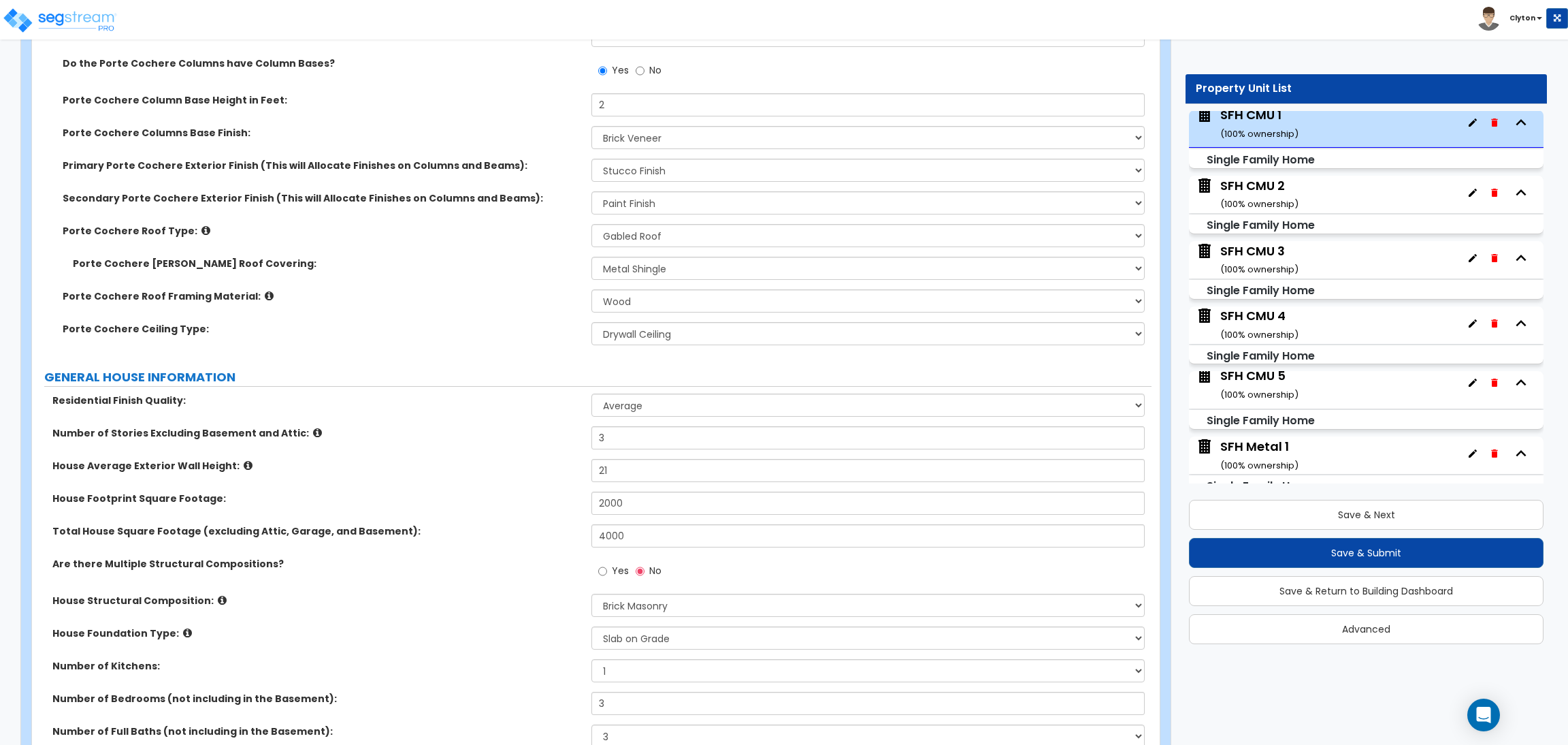
scroll to position [612, 0]
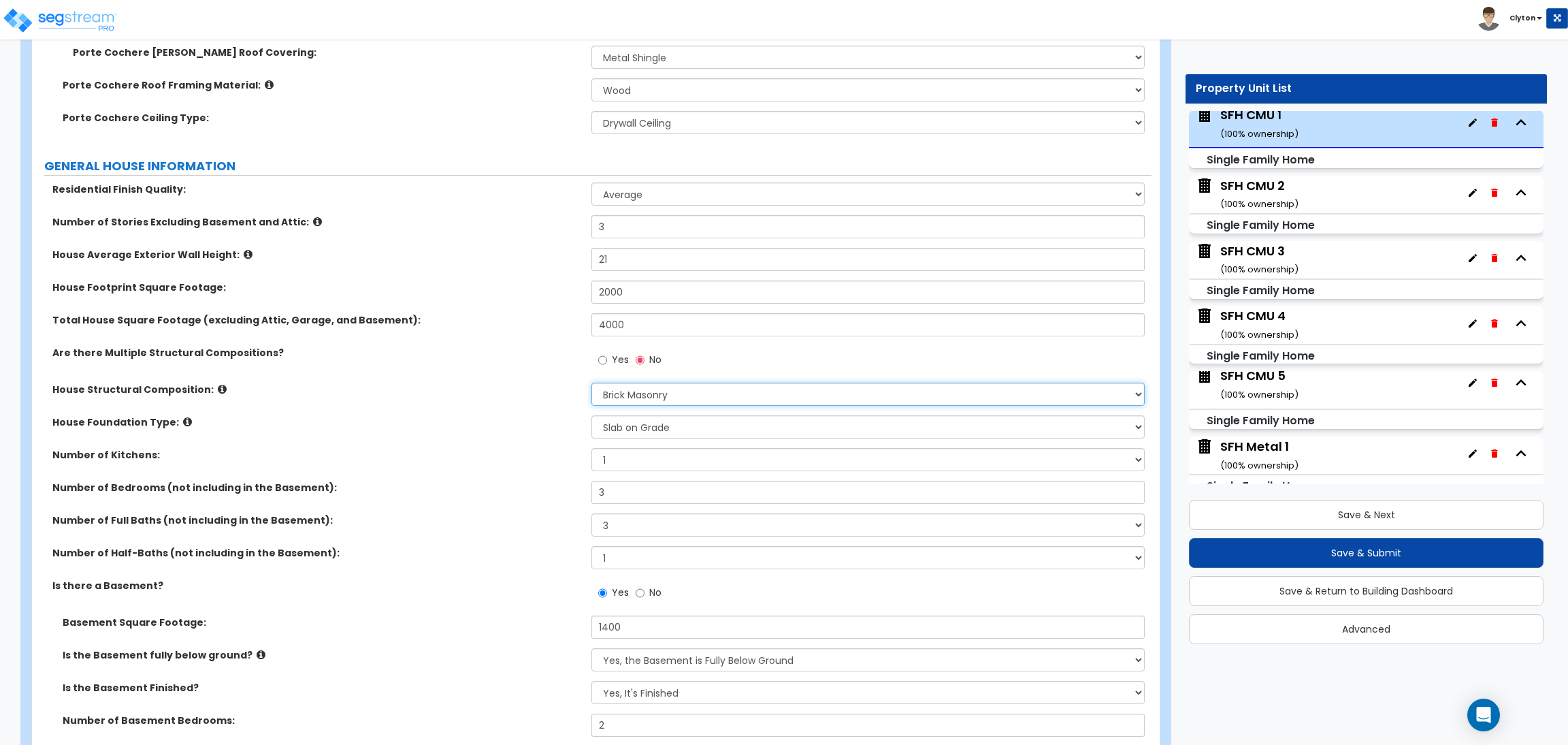
click at [651, 393] on select "Please Choose One Reinforced Concrete Structural Steel Brick Masonry CMU Masonr…" at bounding box center [868, 393] width 553 height 23
click at [591, 382] on select "Please Choose One Reinforced Concrete Structural Steel Brick Masonry CMU Masonr…" at bounding box center [868, 393] width 553 height 23
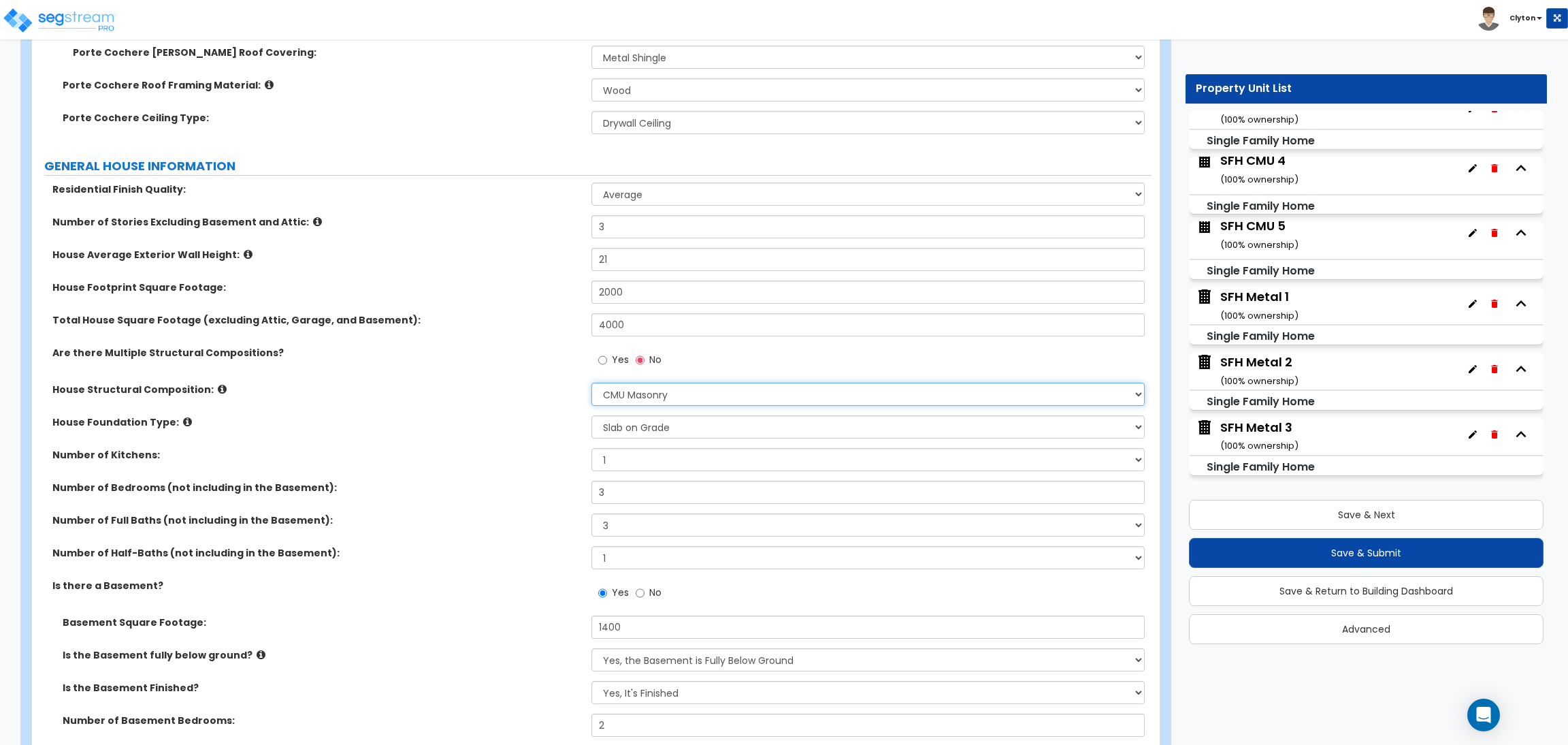
scroll to position [498, 0]
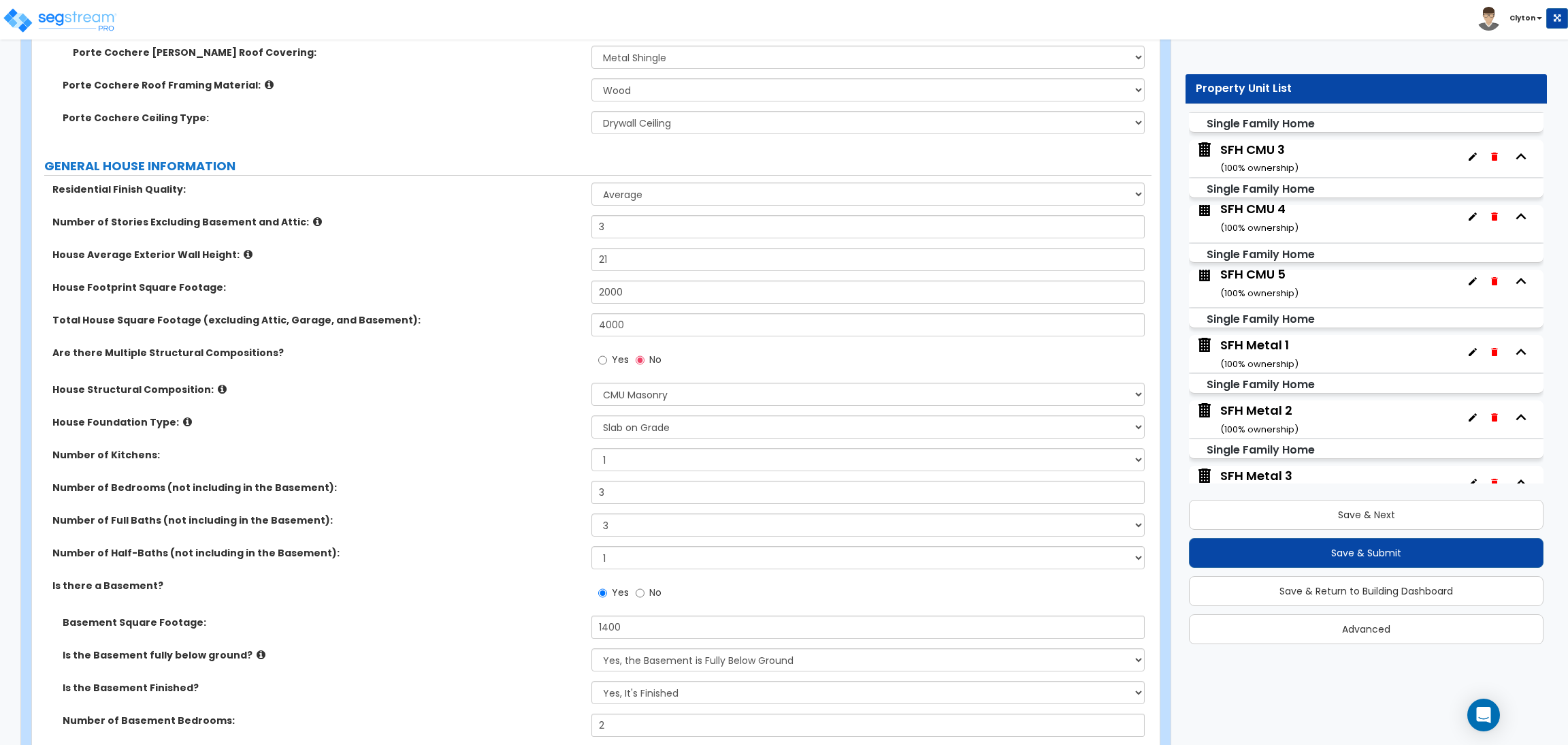
click at [509, 455] on label "Number of Kitchens:" at bounding box center [317, 455] width 529 height 14
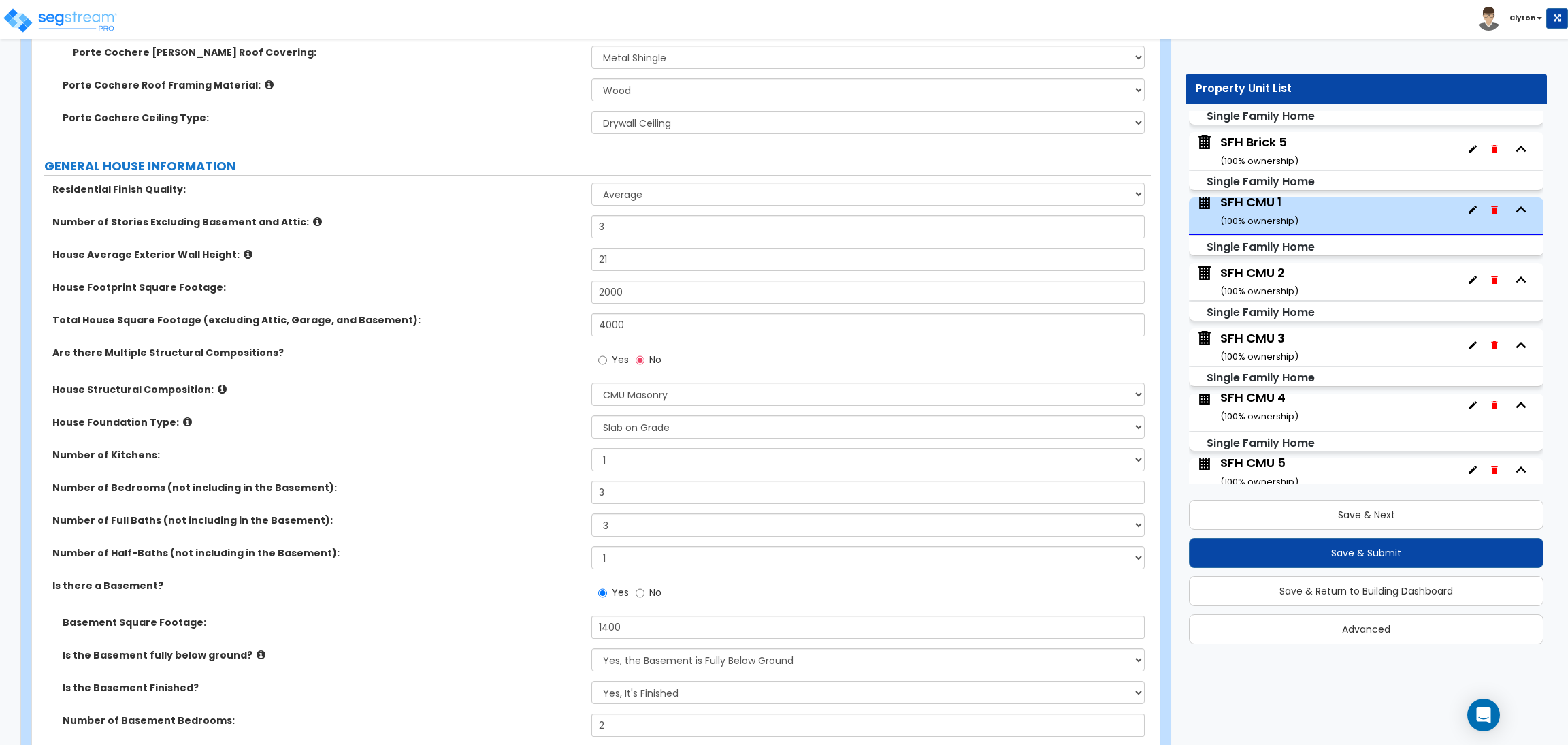
scroll to position [192, 0]
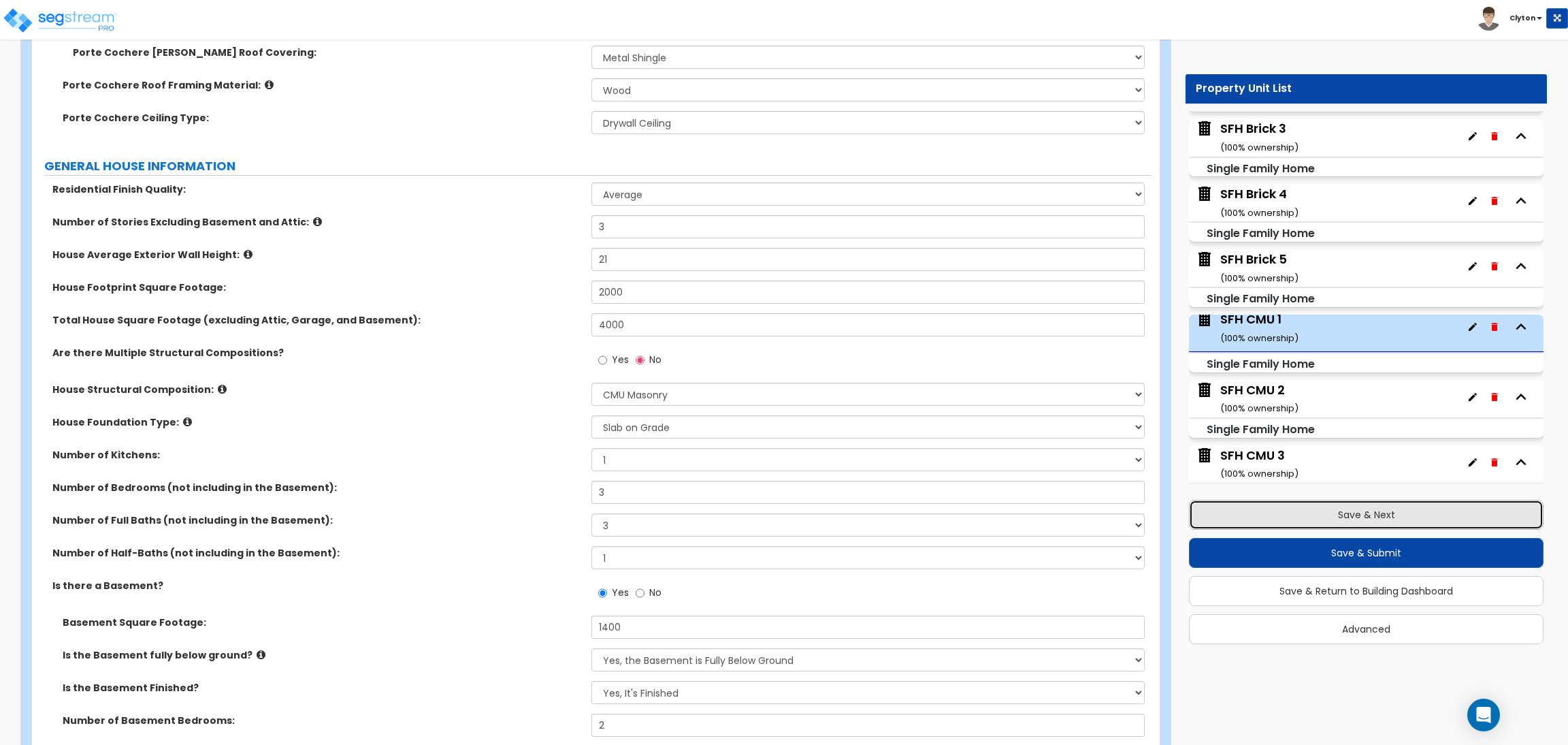
click at [1301, 511] on button "Save & Next" at bounding box center [1366, 514] width 355 height 30
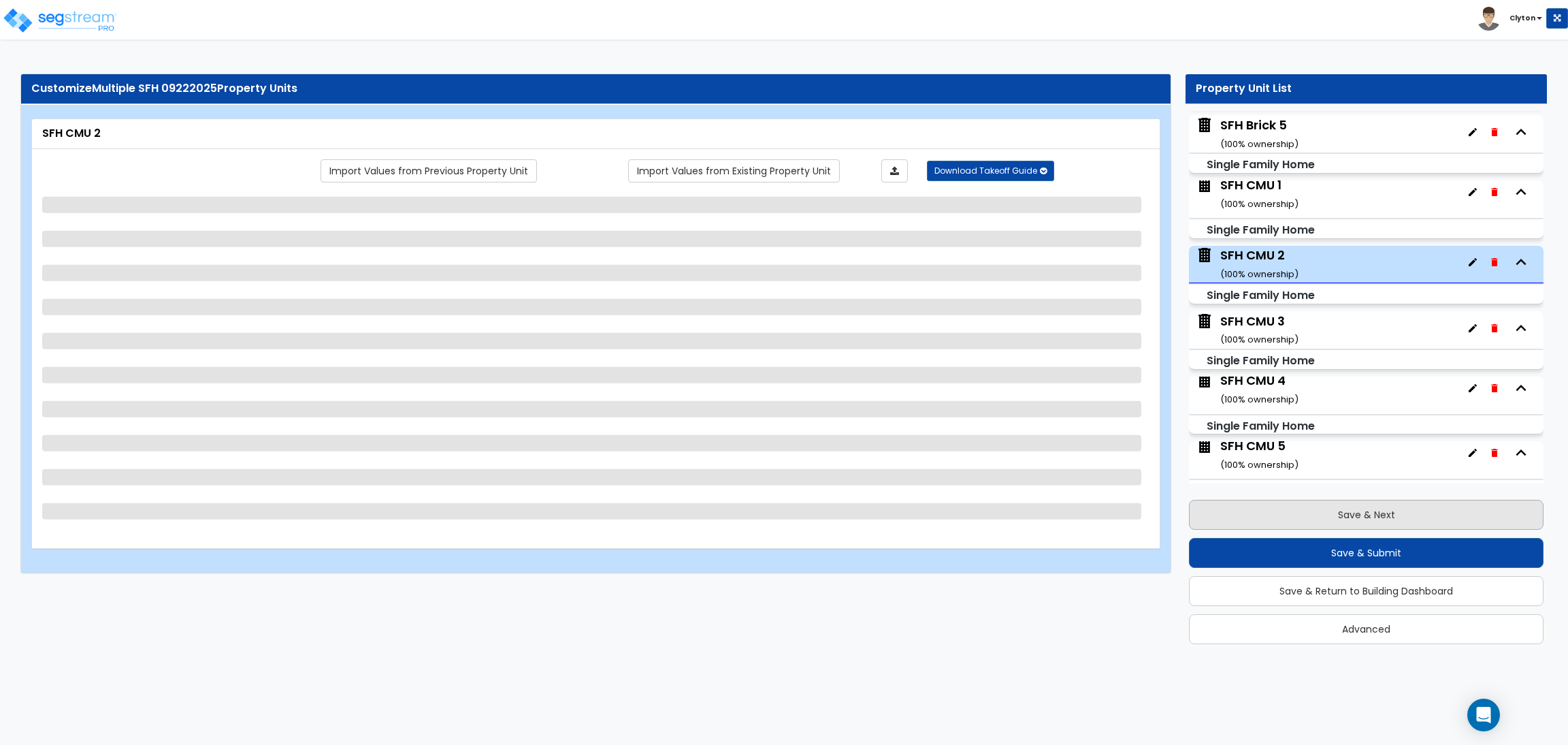
scroll to position [461, 0]
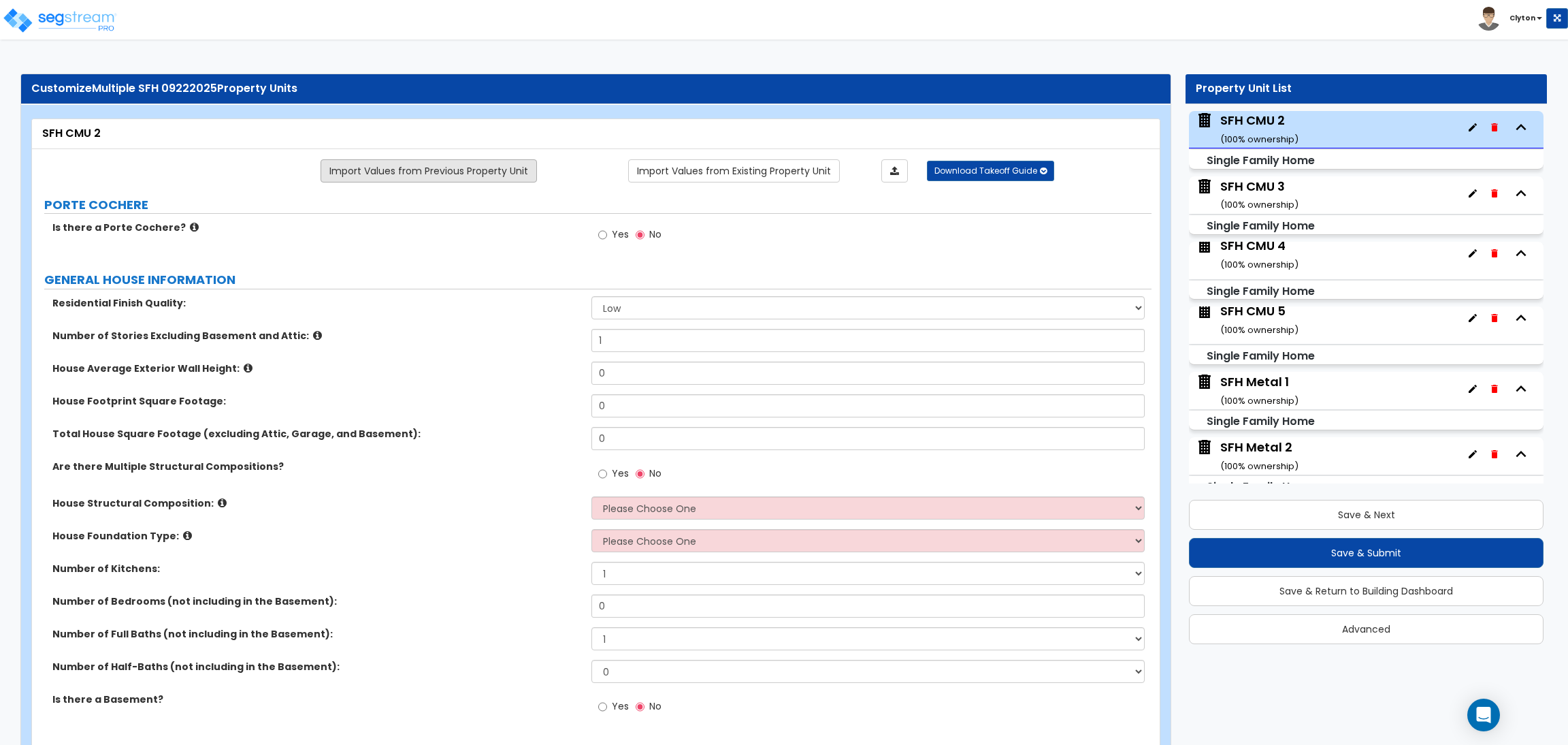
click at [432, 180] on link "Import Values from Previous Property Unit" at bounding box center [429, 171] width 217 height 23
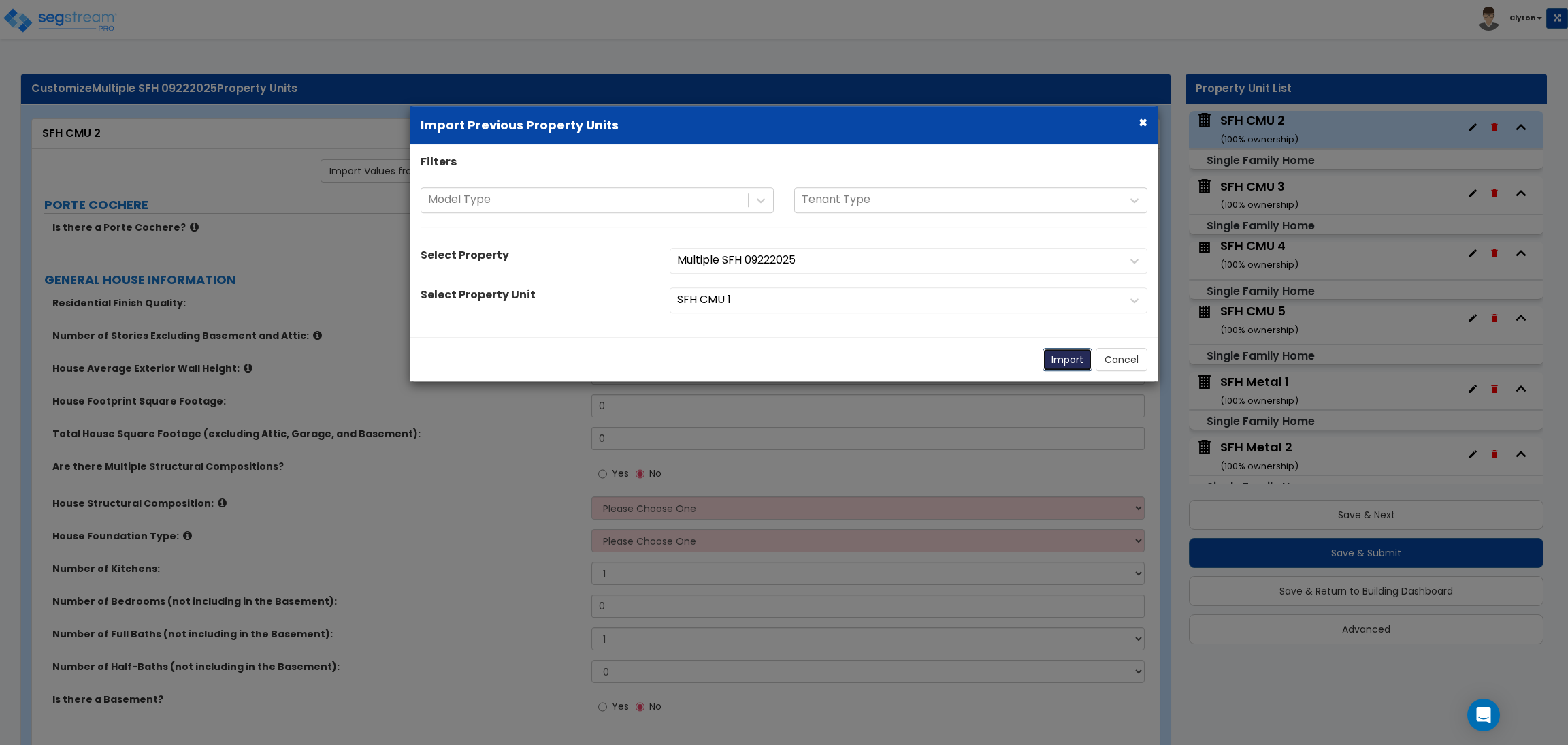
click at [1062, 364] on button "Import" at bounding box center [1067, 359] width 49 height 23
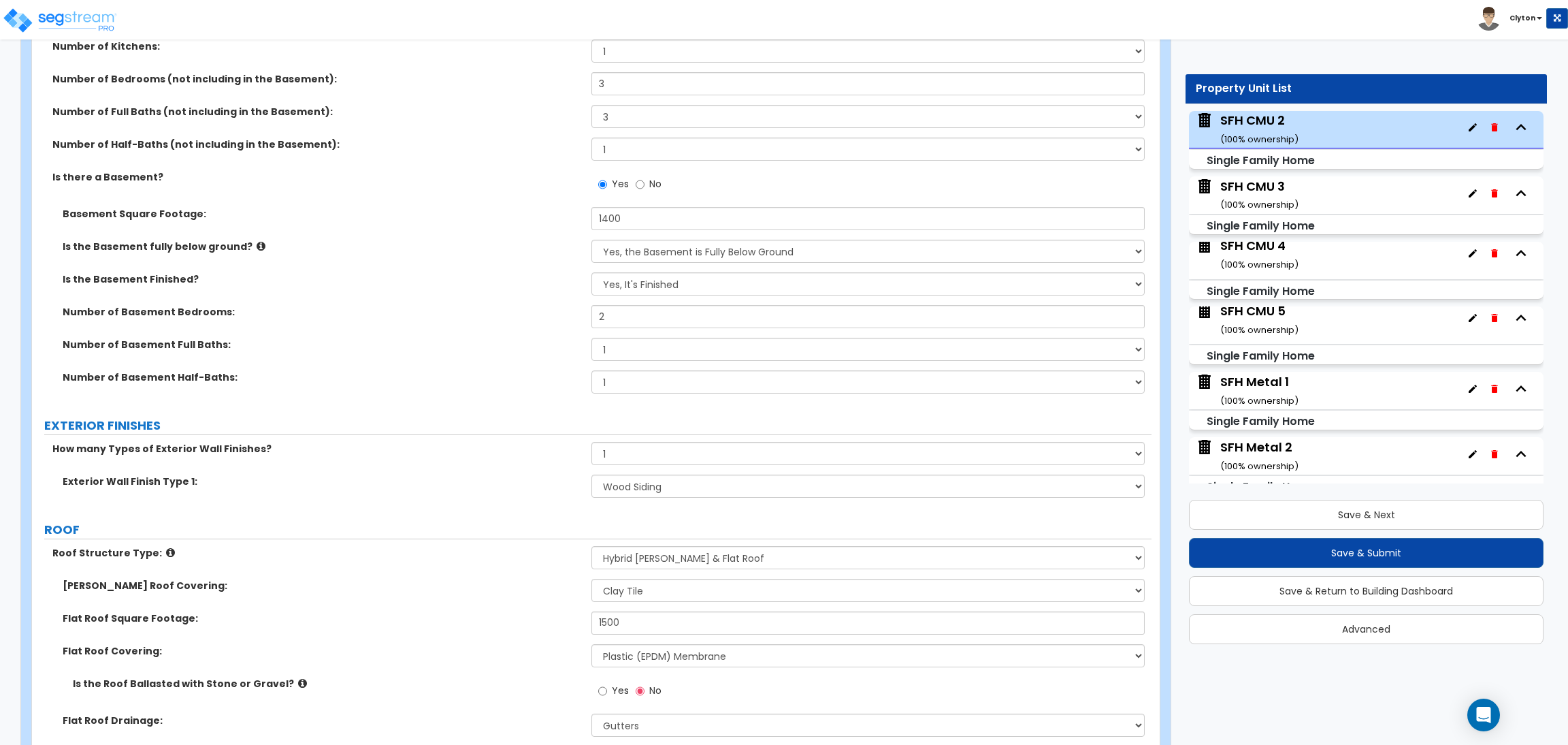
scroll to position [1122, 0]
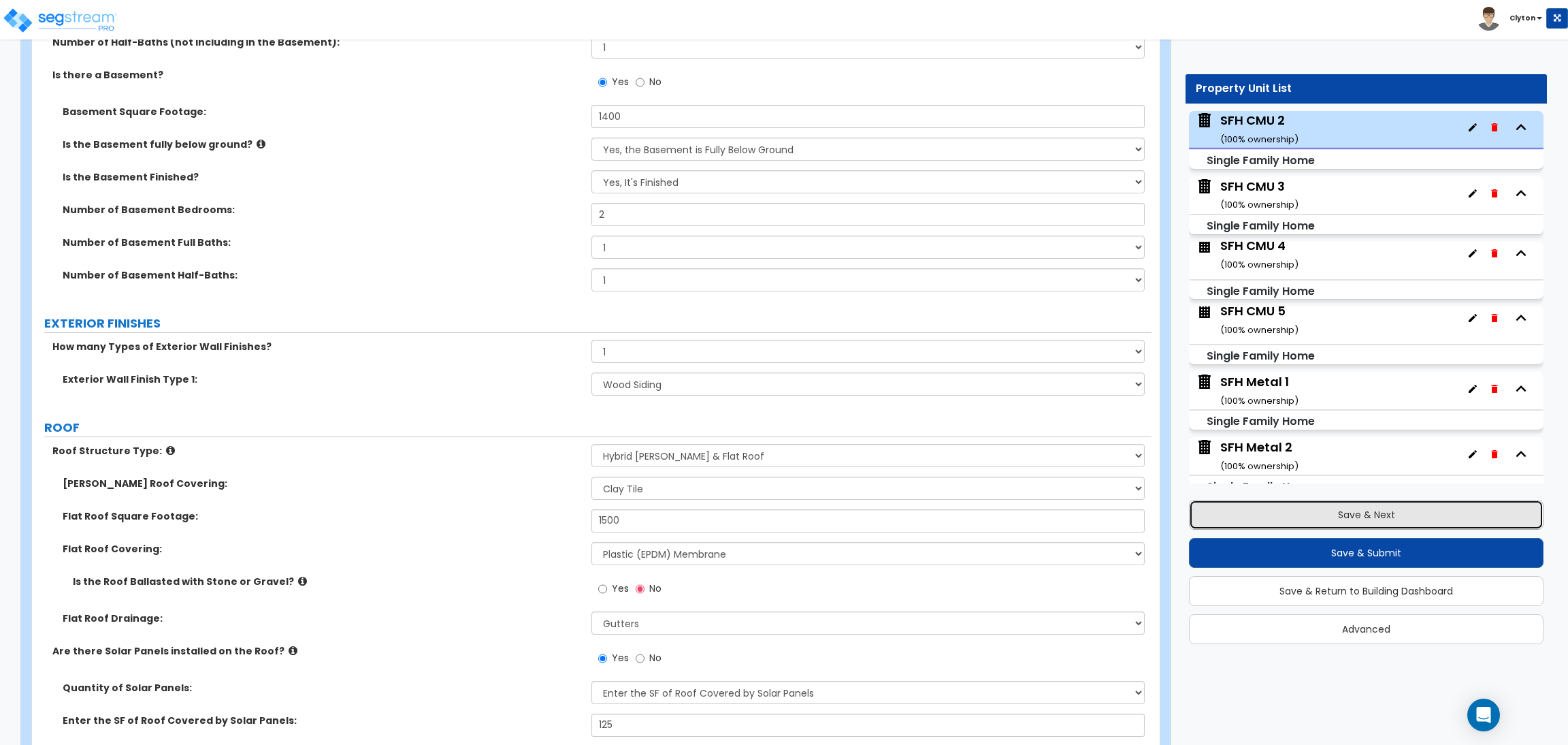
click at [1263, 515] on button "Save & Next" at bounding box center [1366, 514] width 355 height 30
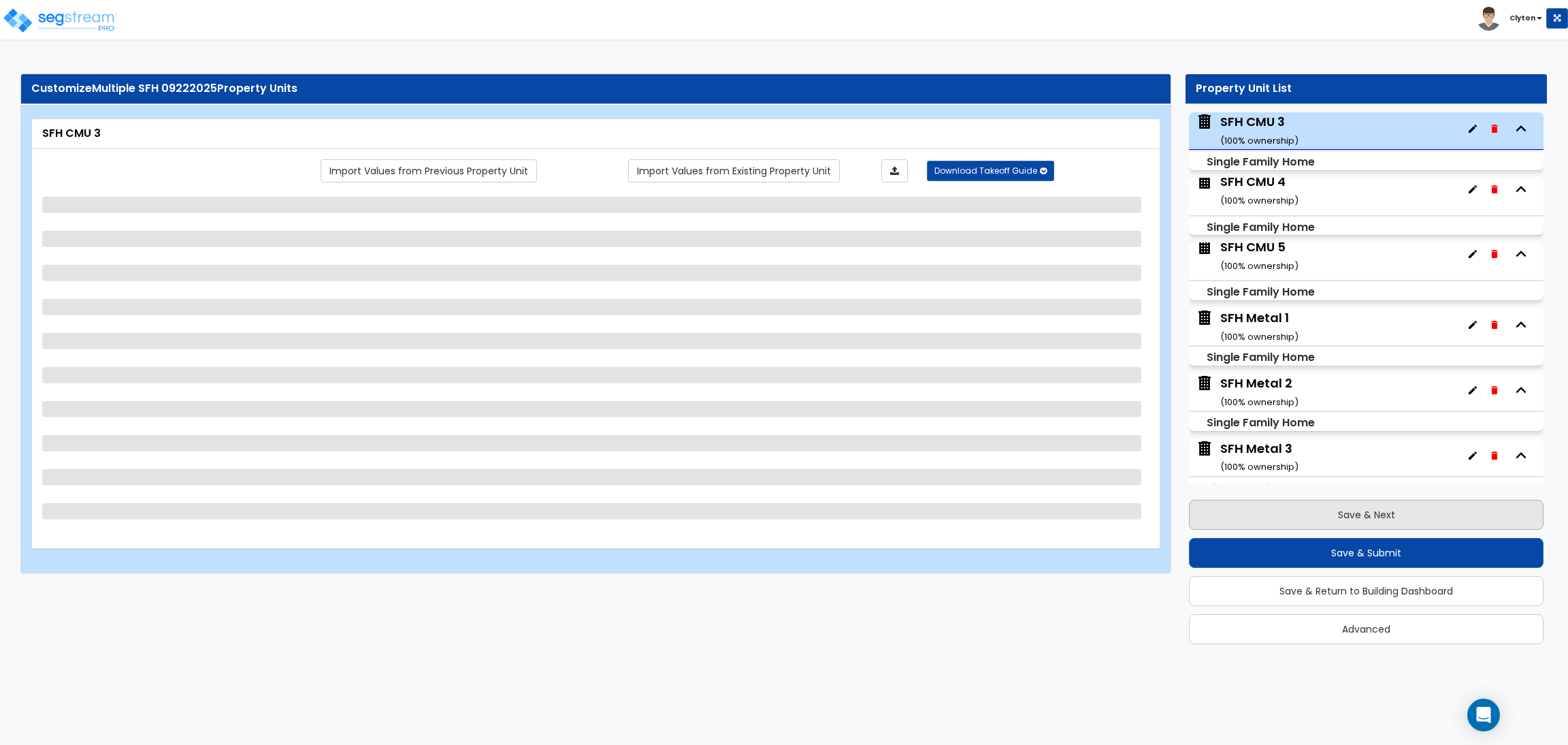
scroll to position [527, 0]
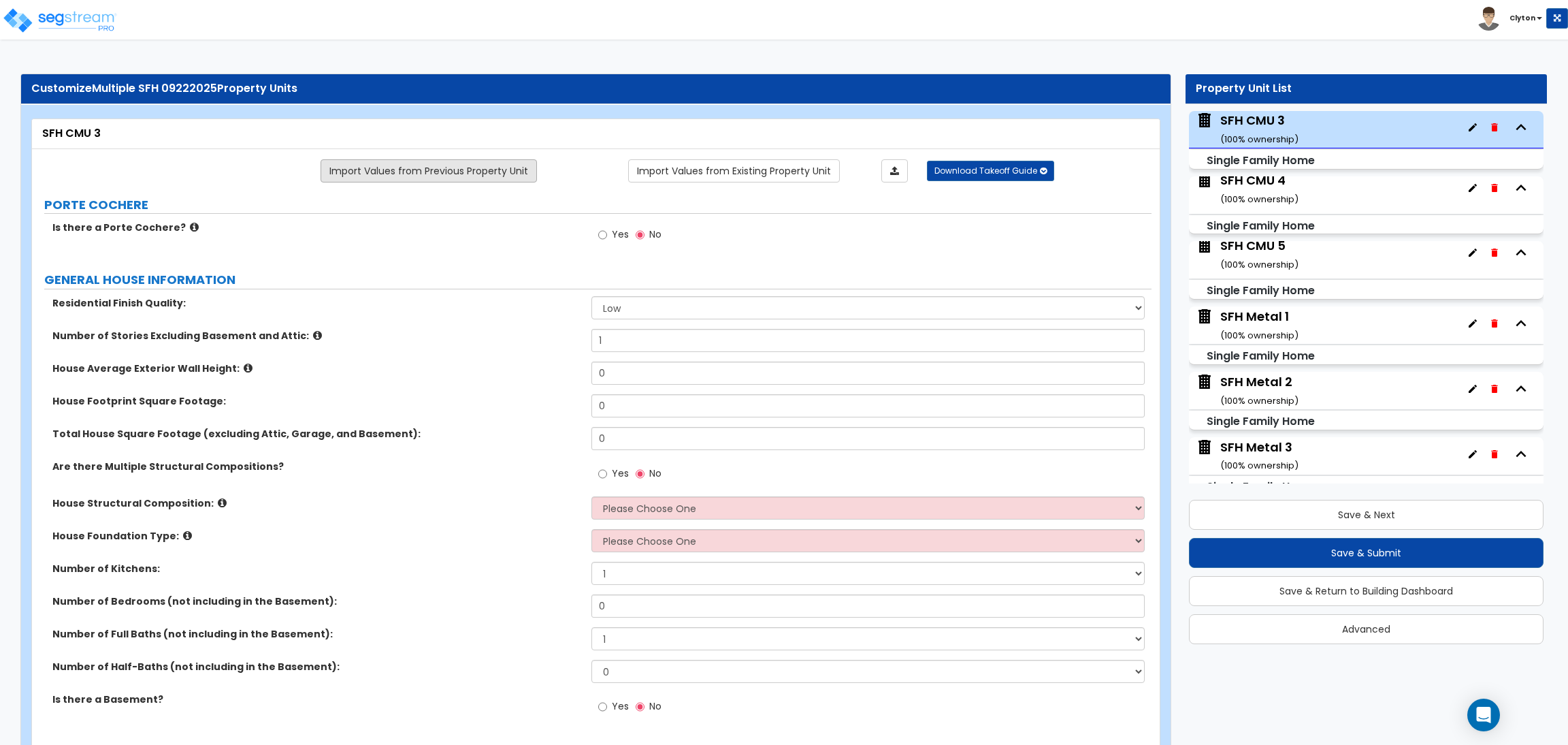
click at [471, 173] on link "Import Values from Previous Property Unit" at bounding box center [429, 171] width 217 height 23
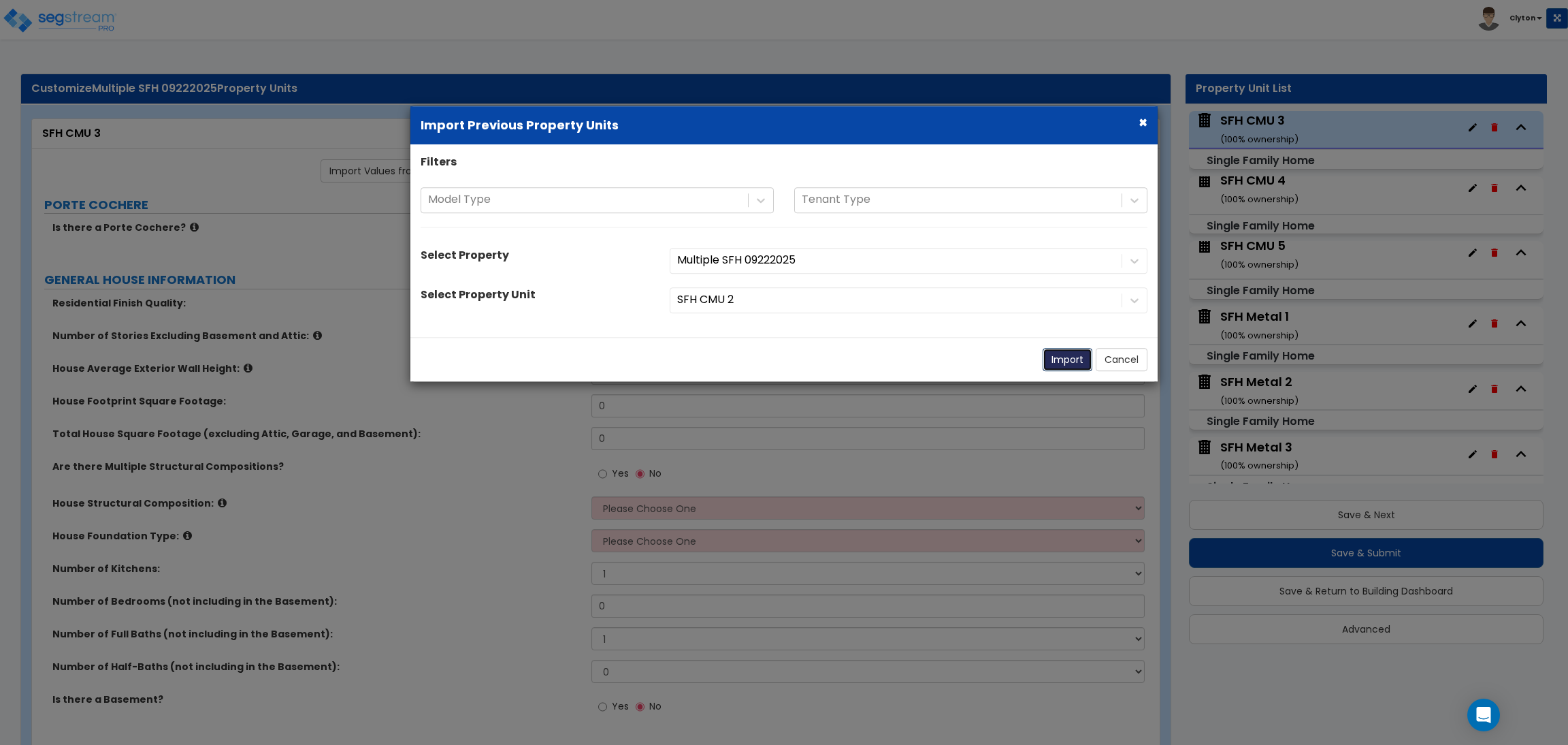
click at [1048, 359] on button "Import" at bounding box center [1067, 359] width 49 height 23
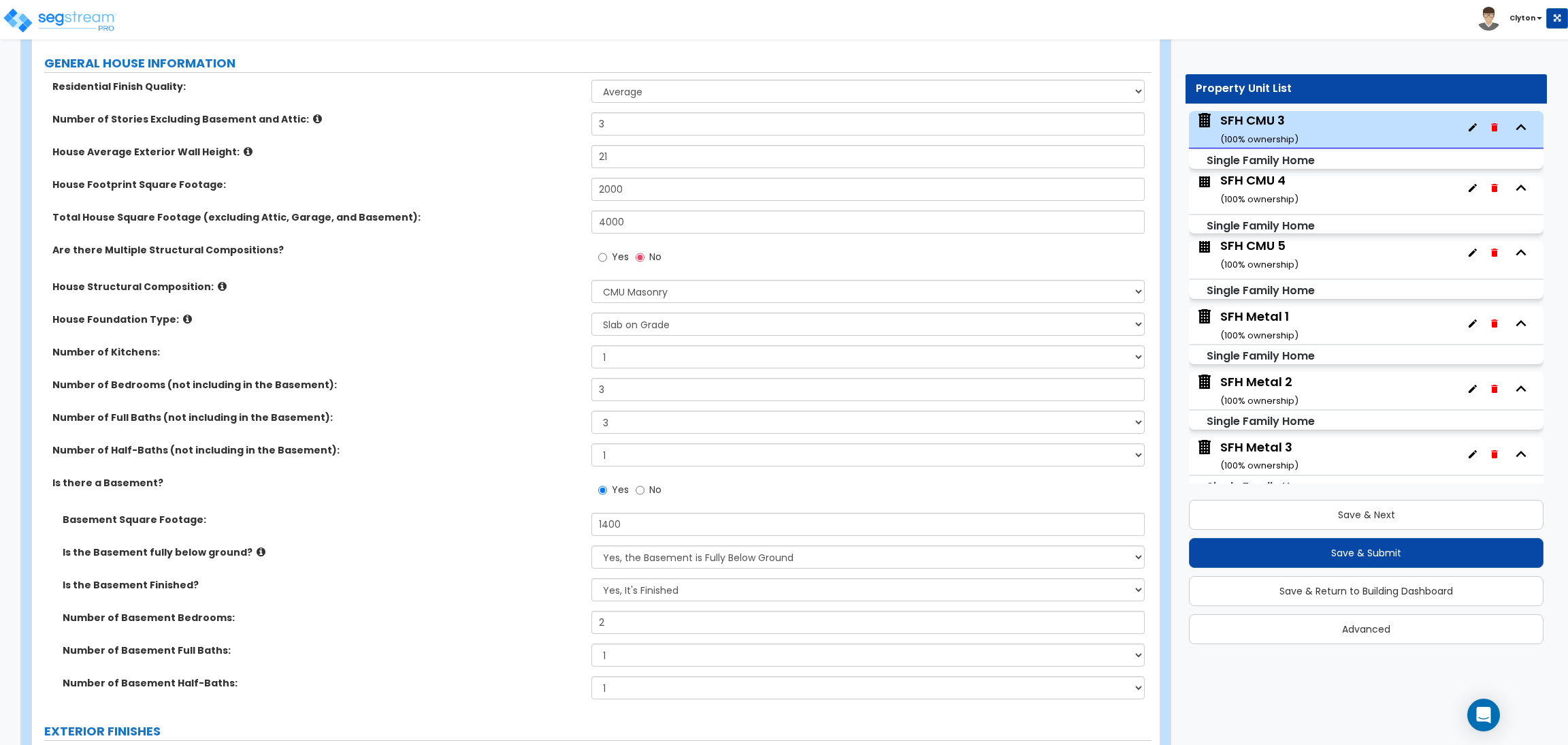
scroll to position [612, 0]
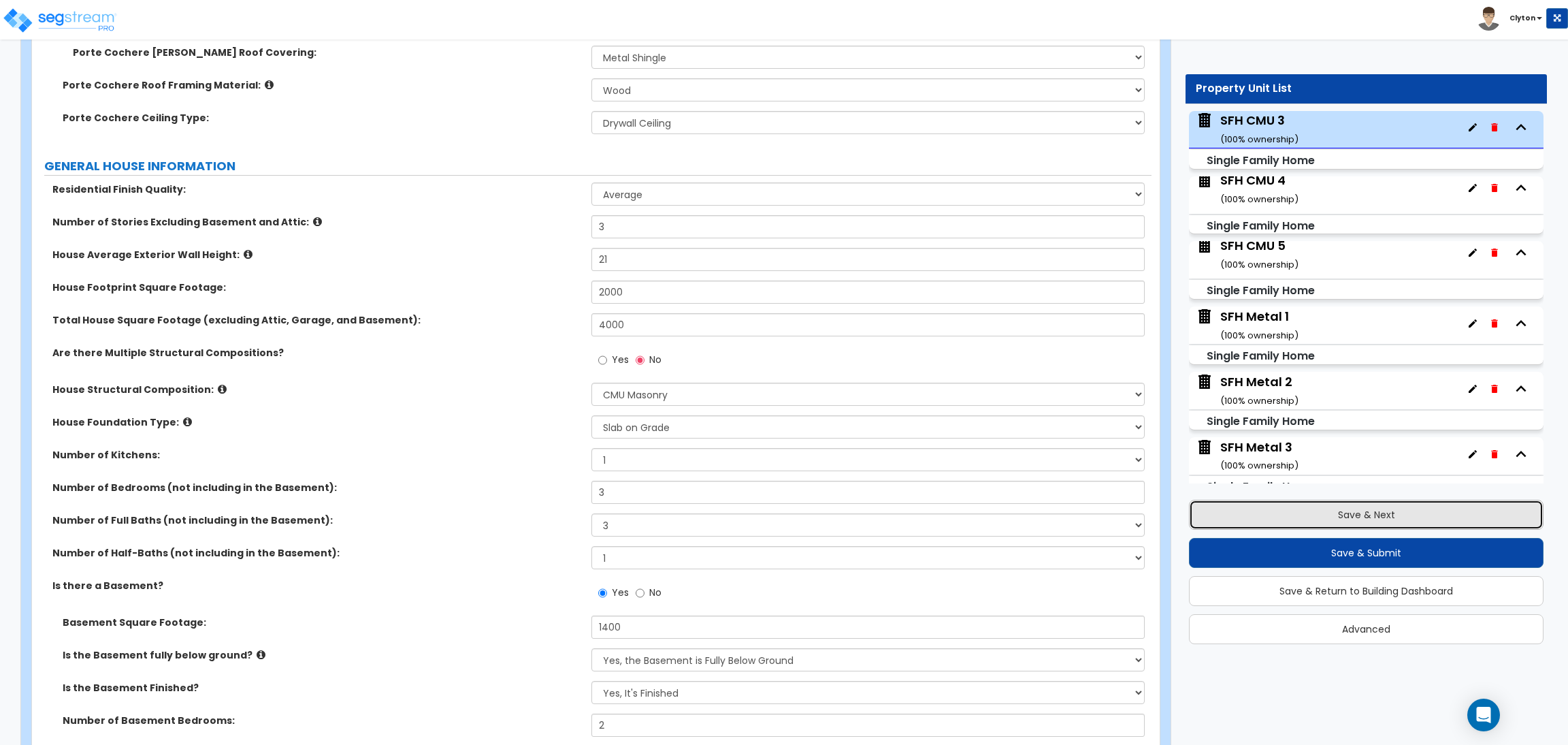
click at [1299, 513] on button "Save & Next" at bounding box center [1366, 514] width 355 height 30
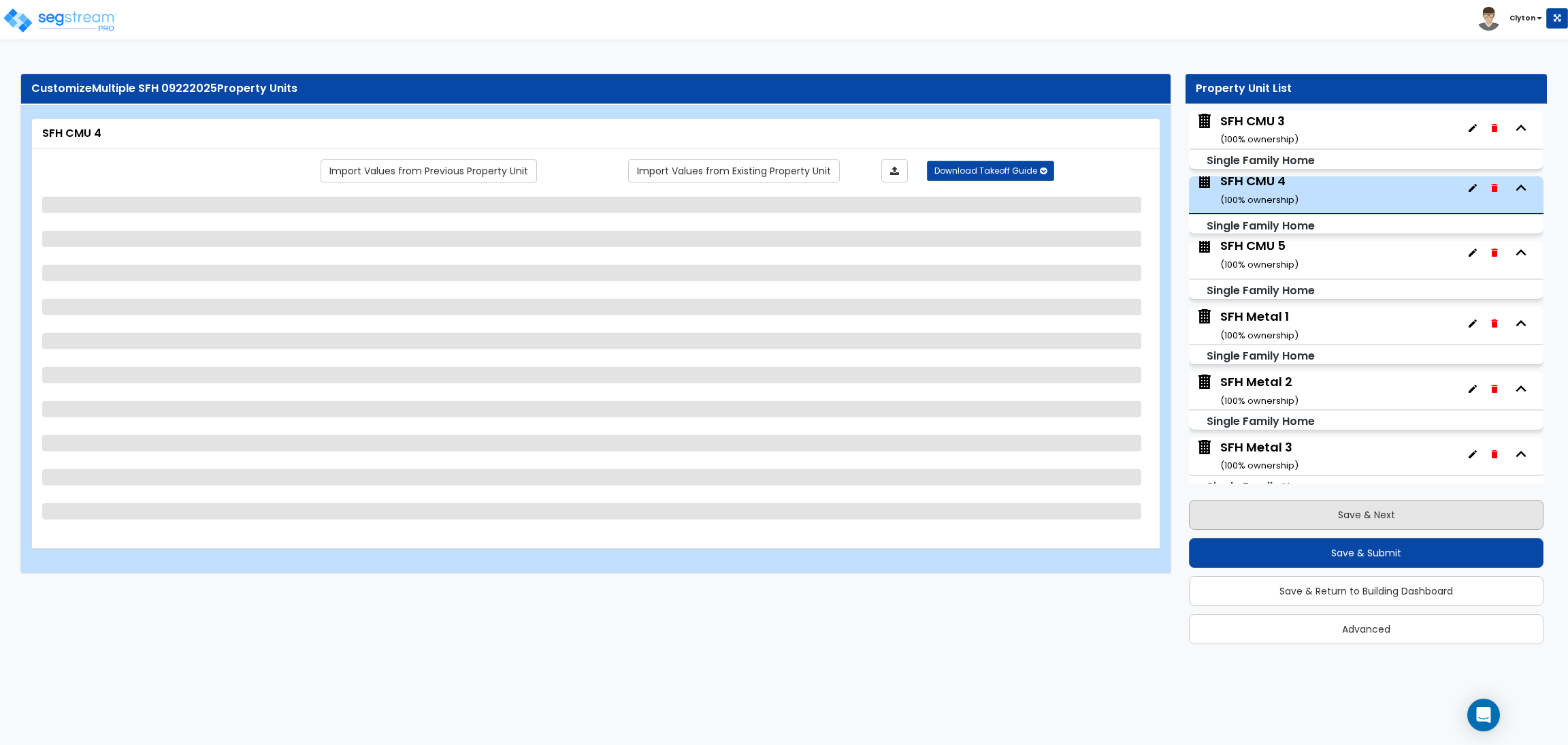
scroll to position [591, 0]
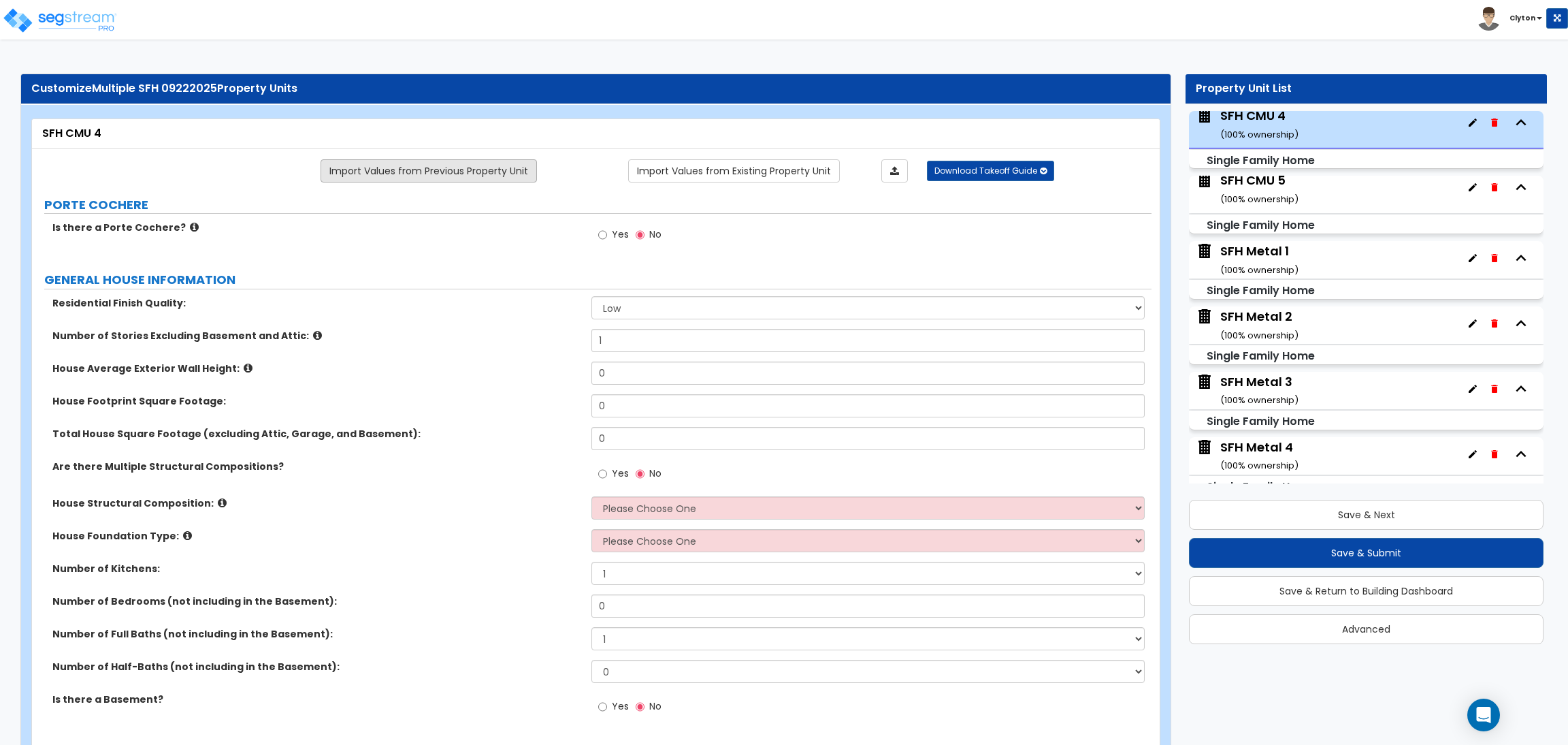
click at [420, 168] on link "Import Values from Previous Property Unit" at bounding box center [429, 171] width 217 height 23
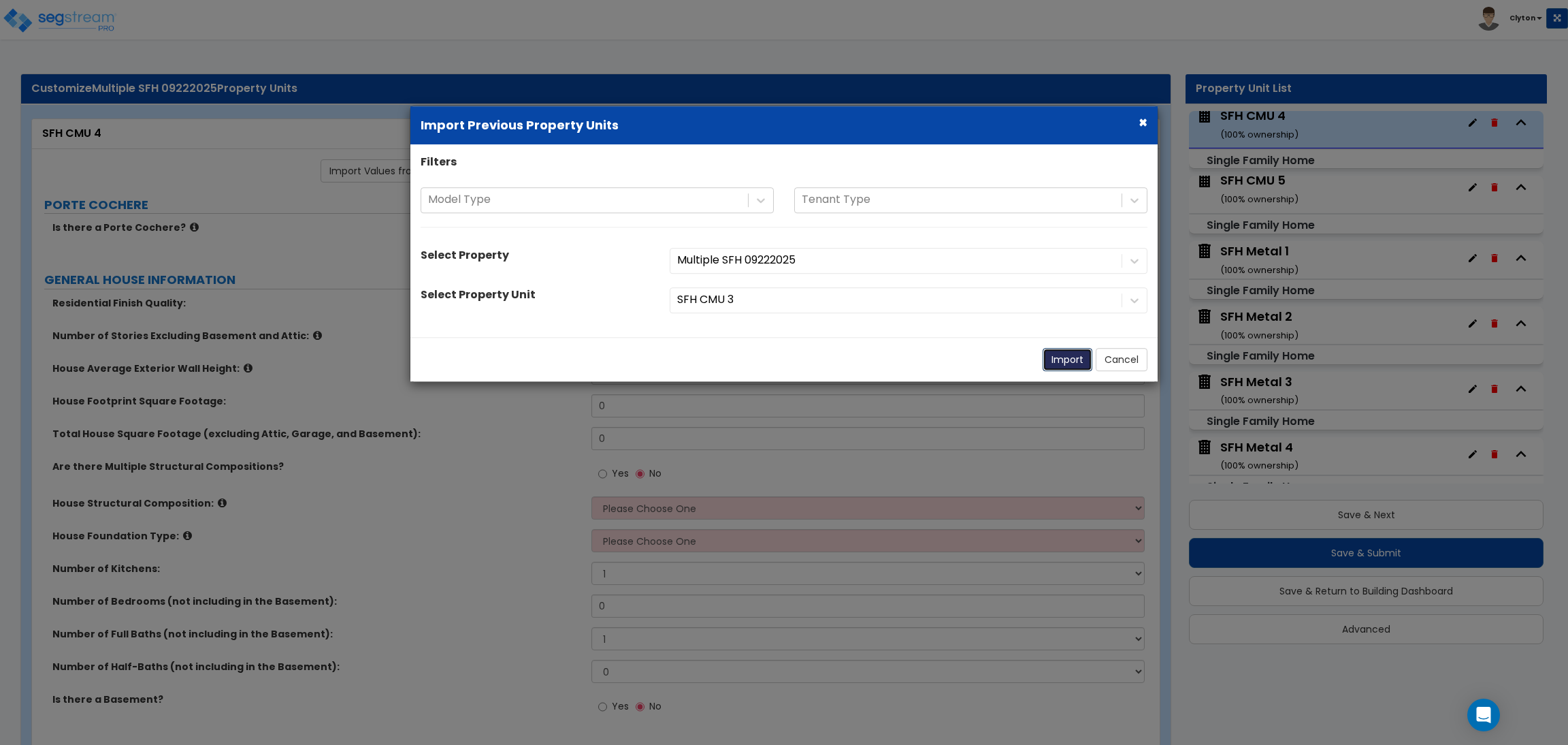
click at [1056, 360] on button "Import" at bounding box center [1067, 359] width 49 height 23
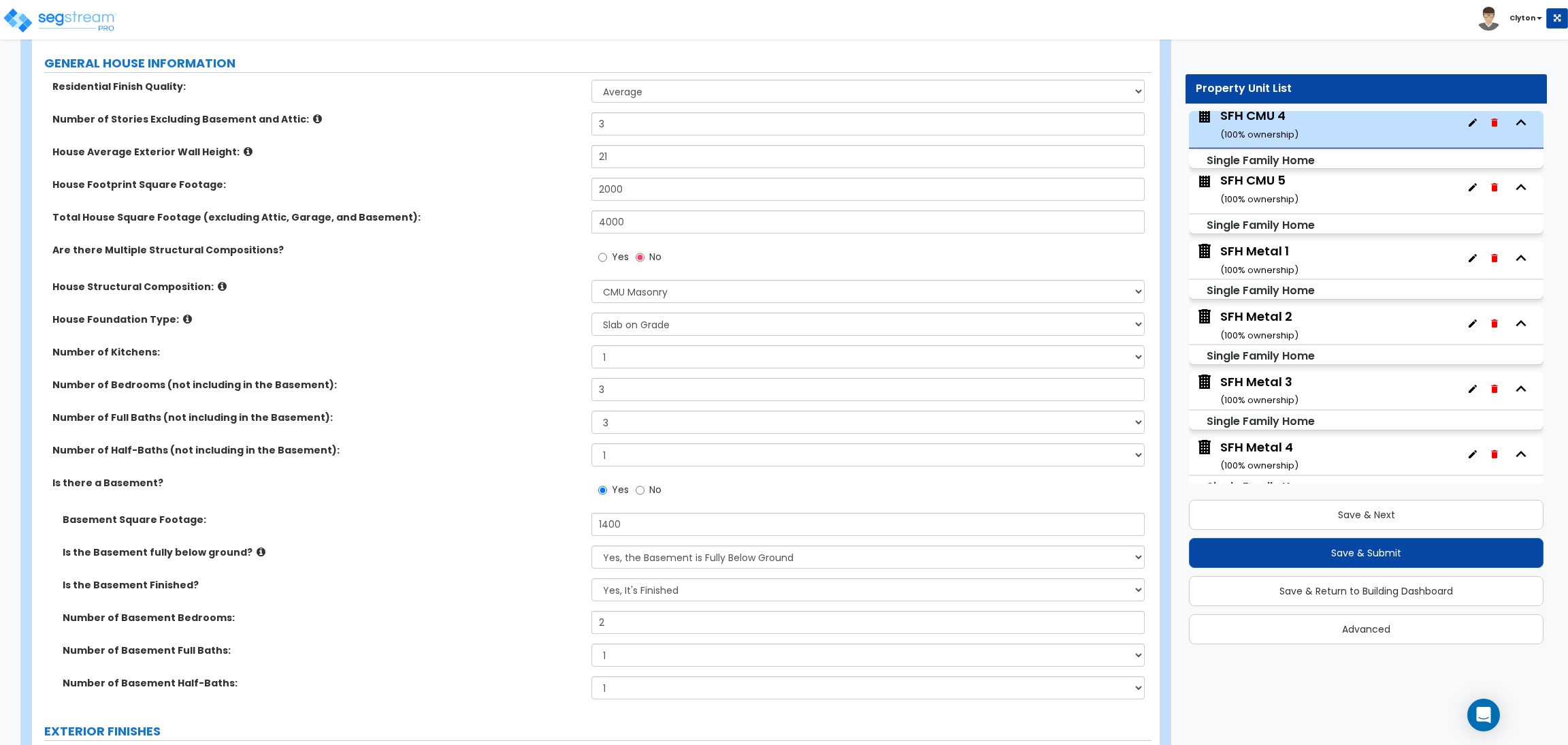
scroll to position [1122, 0]
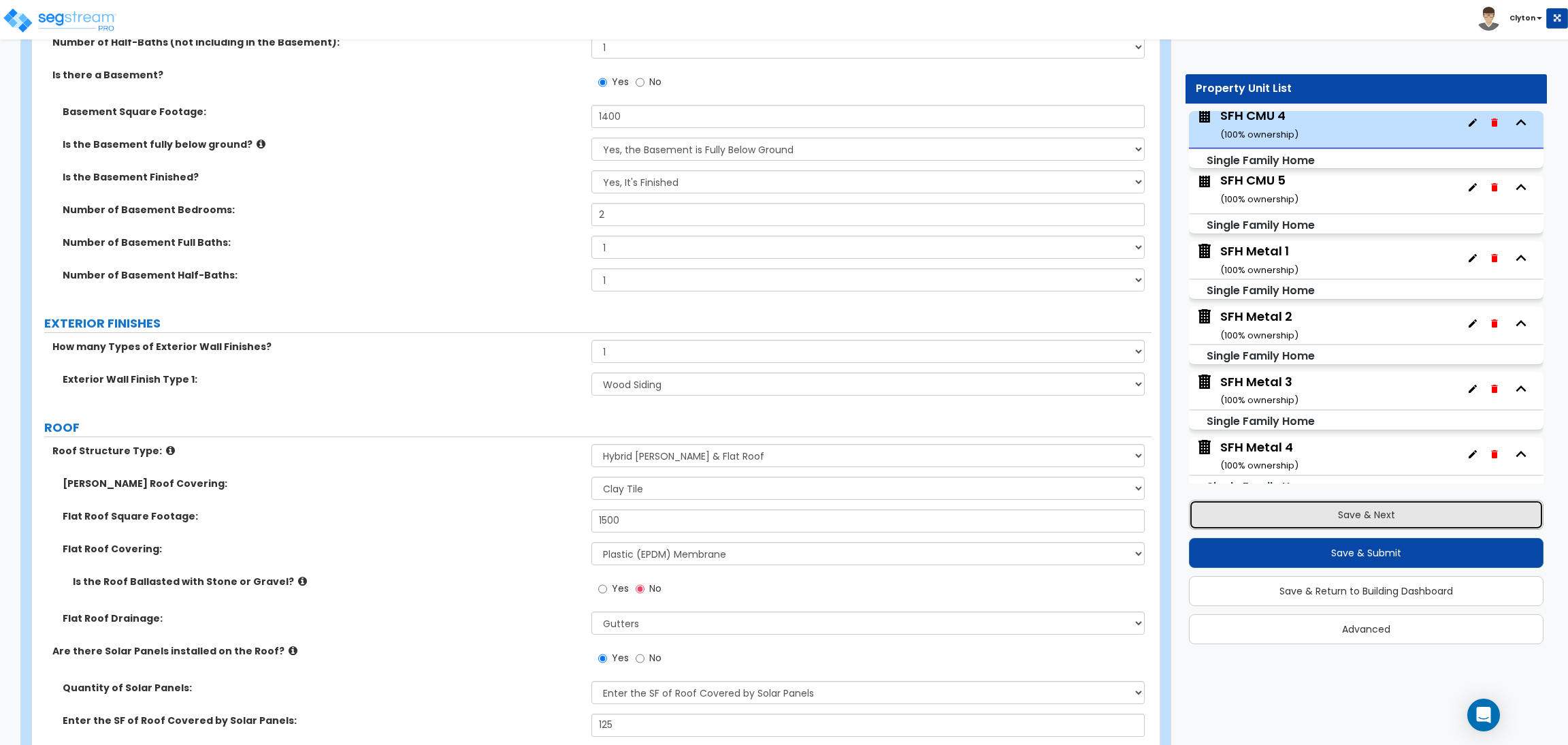
click at [1257, 523] on button "Save & Next" at bounding box center [1366, 514] width 355 height 30
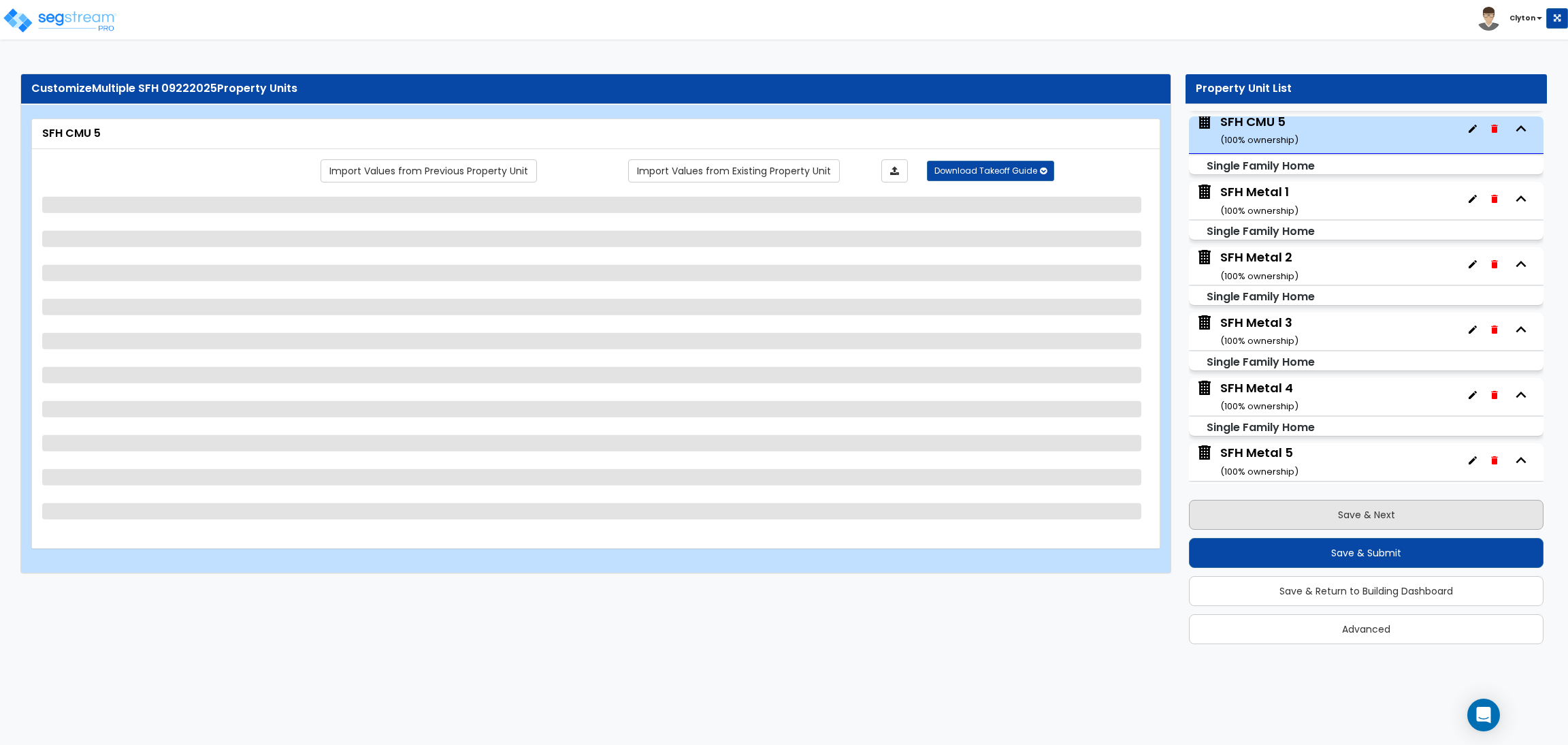
scroll to position [657, 0]
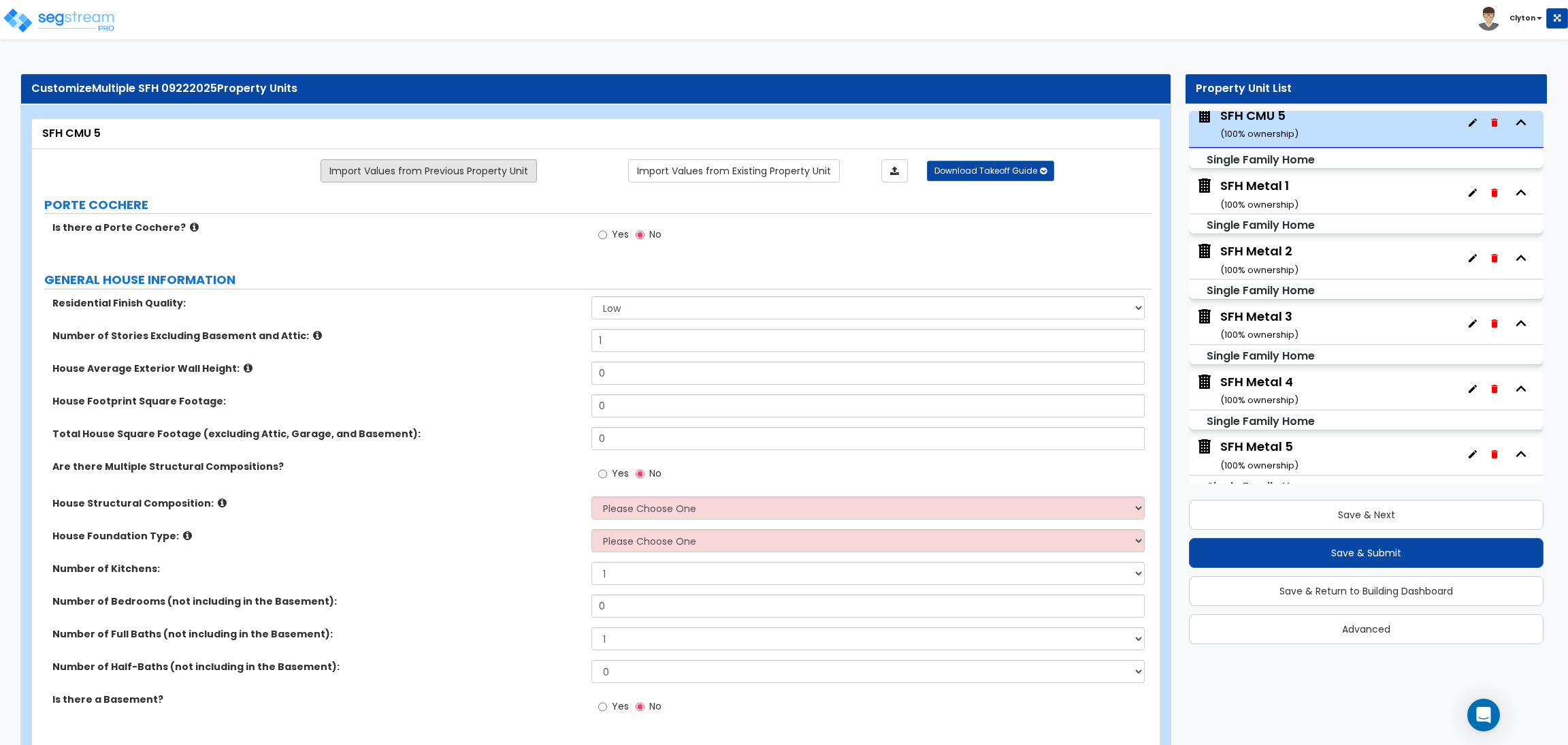
click at [486, 173] on link "Import Values from Previous Property Unit" at bounding box center [429, 171] width 217 height 23
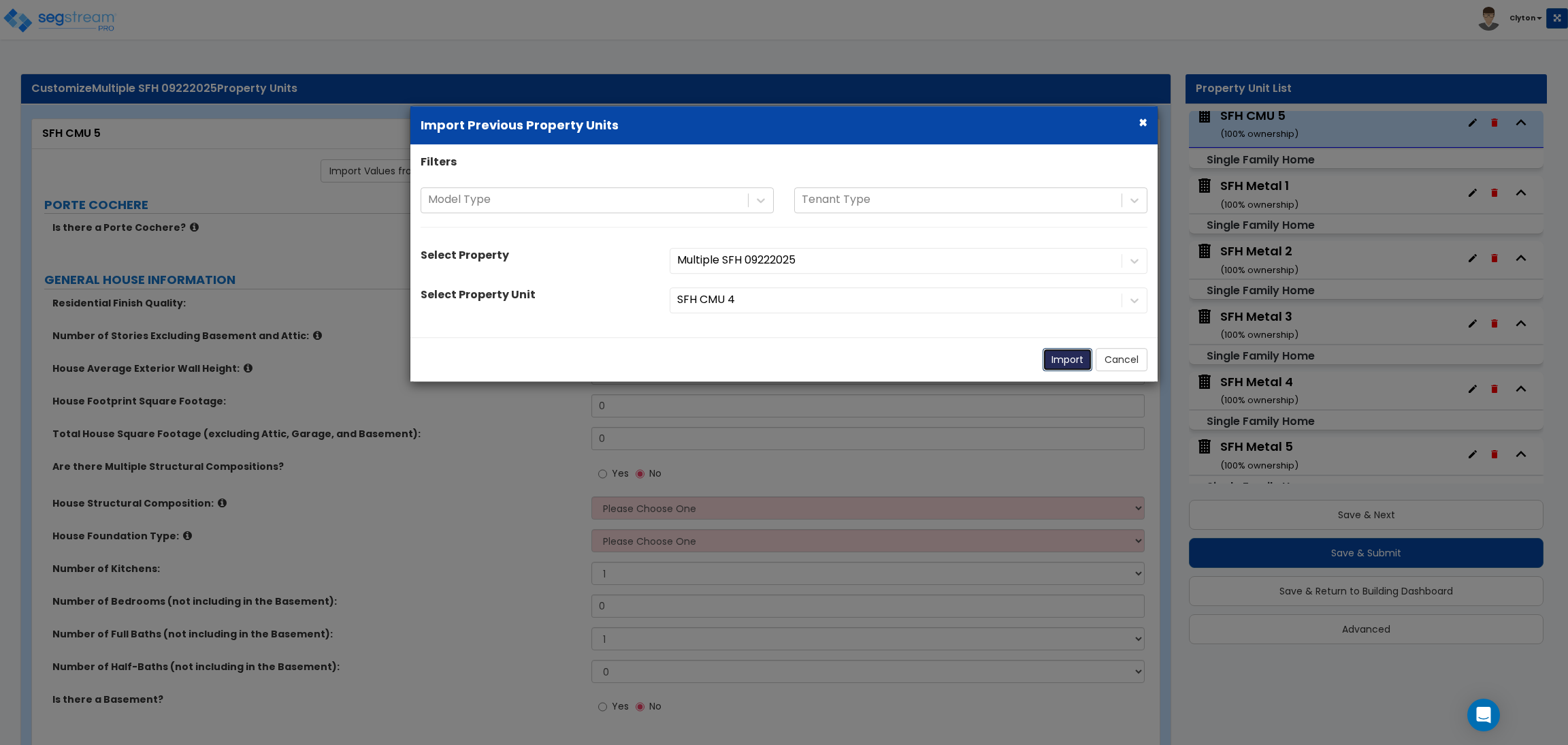
click at [1047, 363] on button "Import" at bounding box center [1067, 359] width 49 height 23
click at [1060, 358] on button "Import" at bounding box center [1067, 359] width 49 height 23
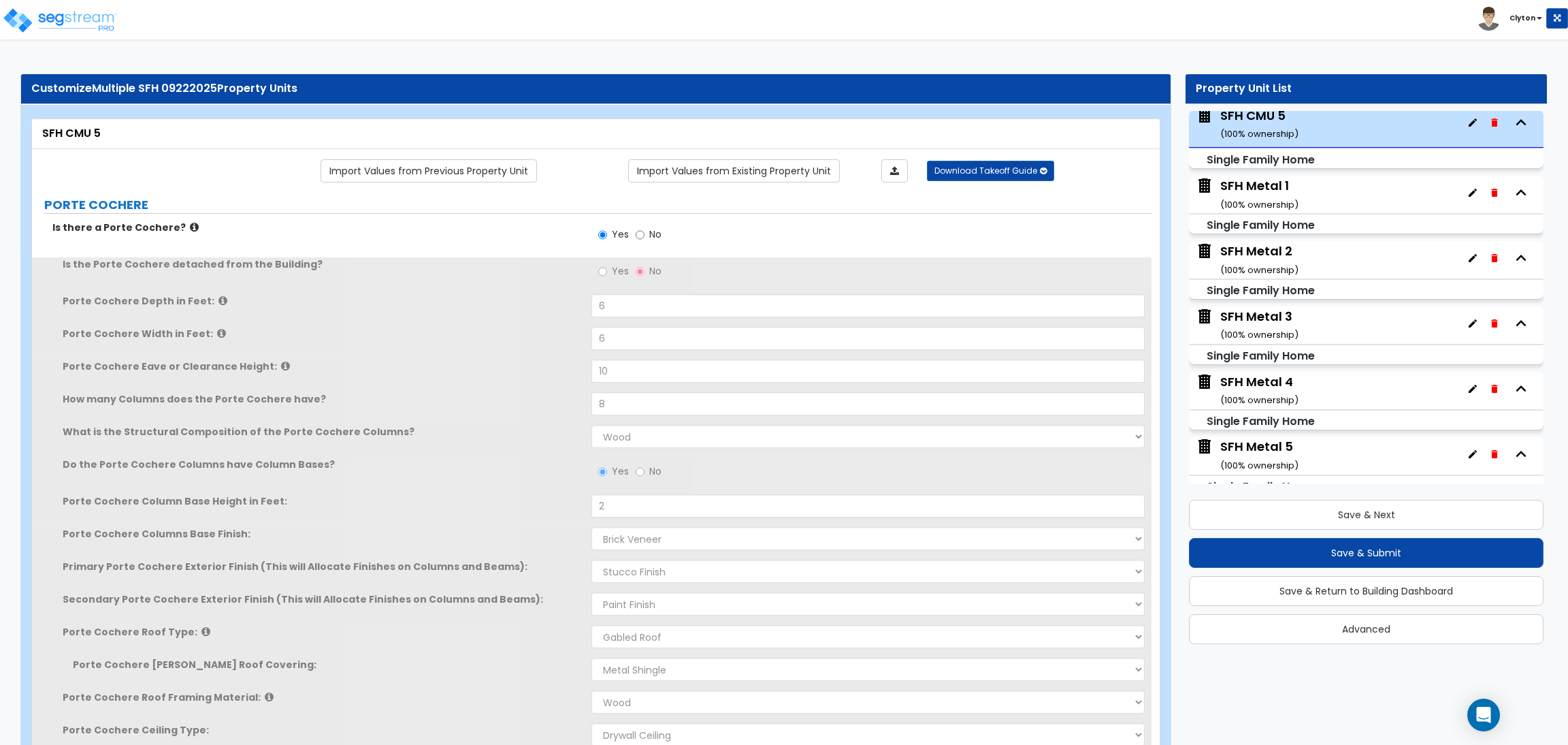
click at [500, 402] on label "How many Columns does the Porte Cochere have?" at bounding box center [322, 399] width 519 height 14
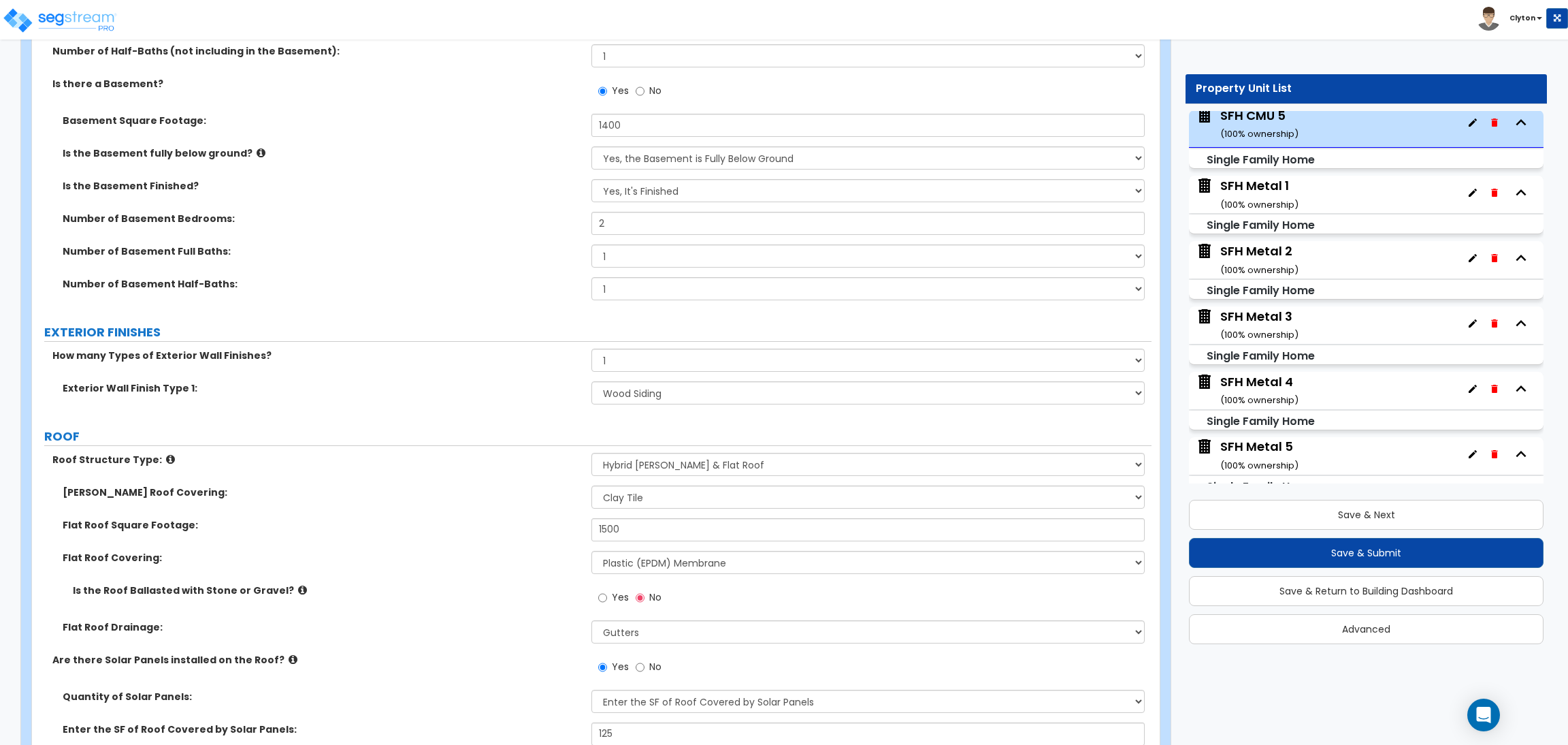
scroll to position [1122, 0]
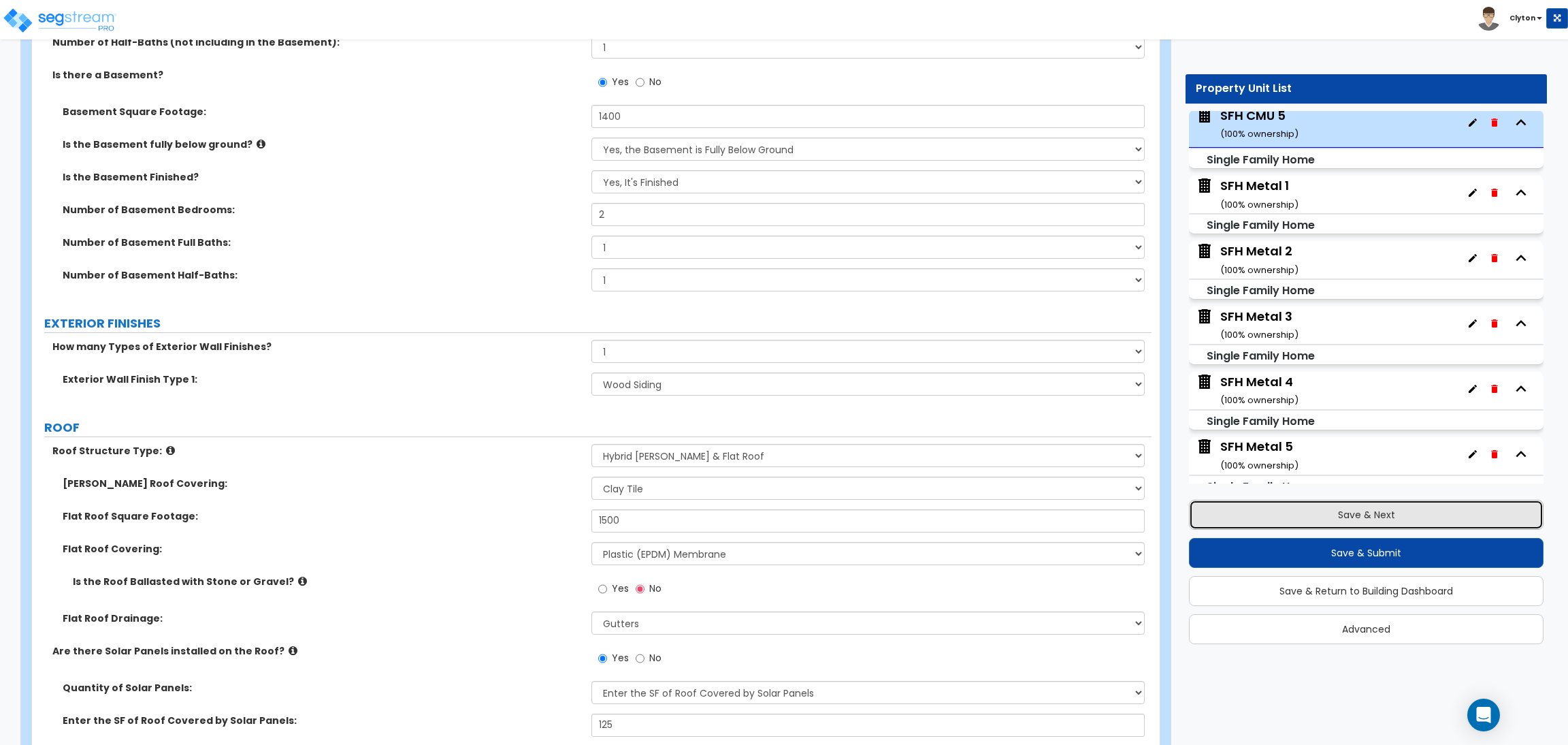
click at [1398, 520] on button "Save & Next" at bounding box center [1366, 514] width 355 height 30
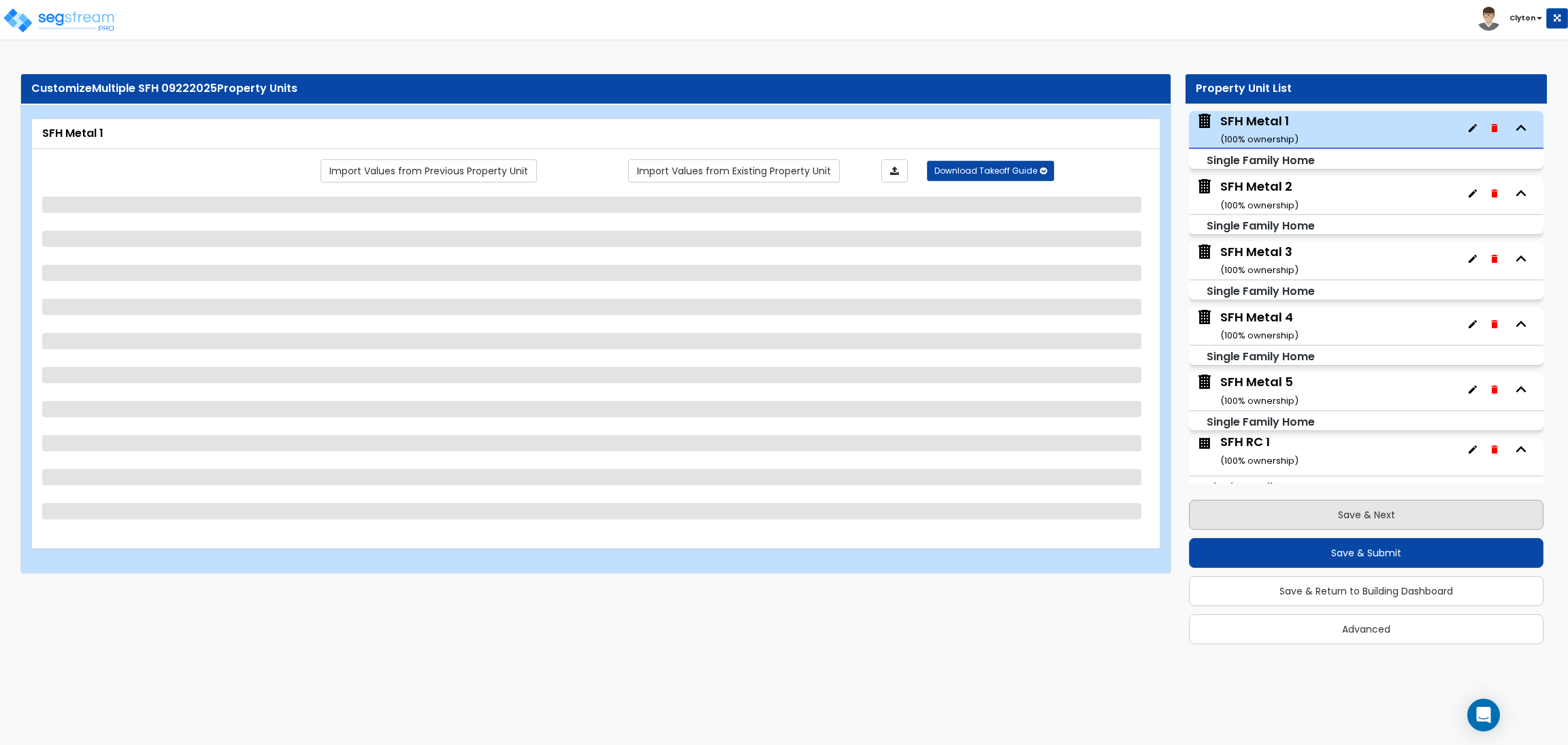
scroll to position [723, 0]
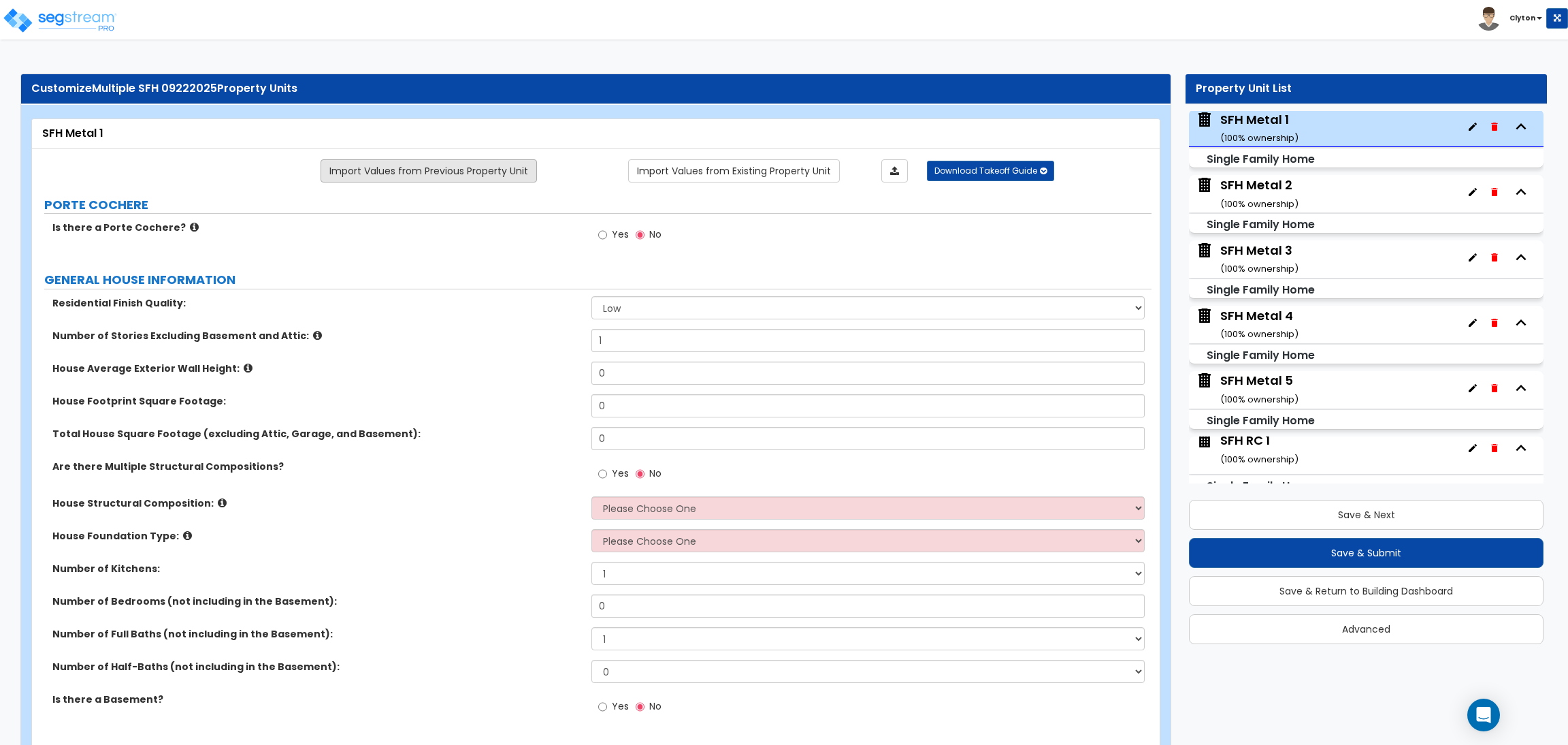
click at [471, 165] on link "Import Values from Previous Property Unit" at bounding box center [429, 171] width 217 height 23
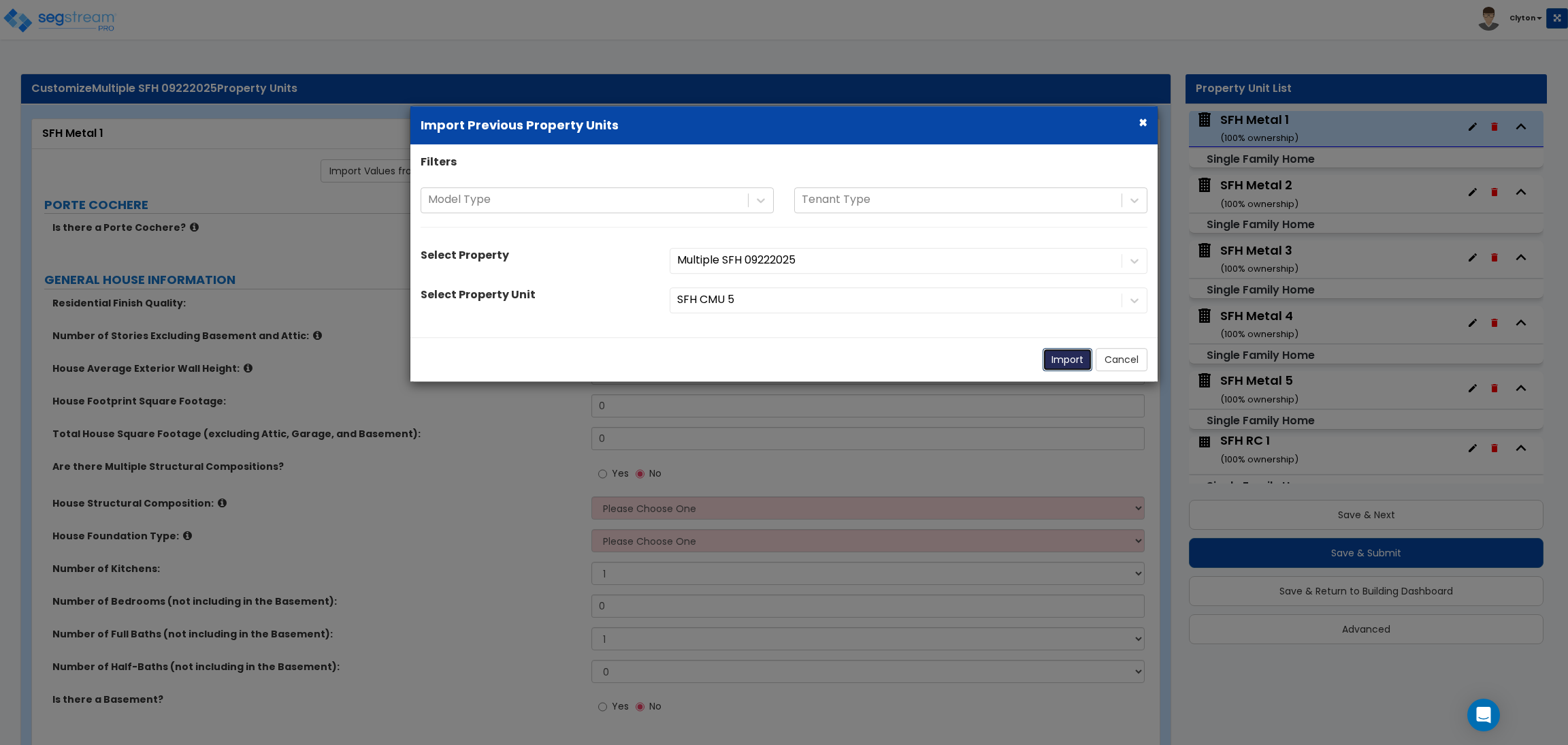
click at [1071, 361] on button "Import" at bounding box center [1067, 359] width 49 height 23
click at [1053, 361] on button "Import" at bounding box center [1067, 359] width 49 height 23
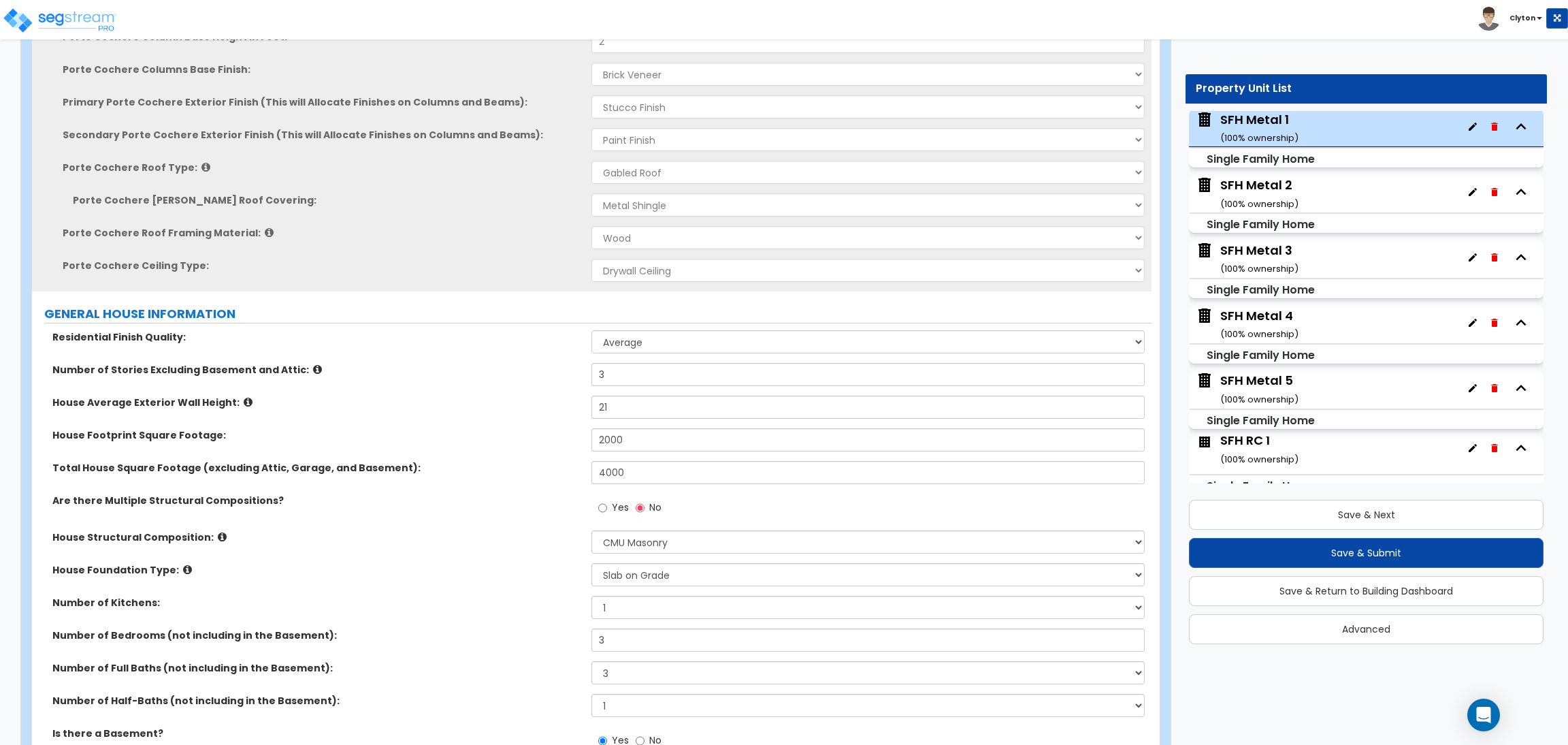
scroll to position [509, 0]
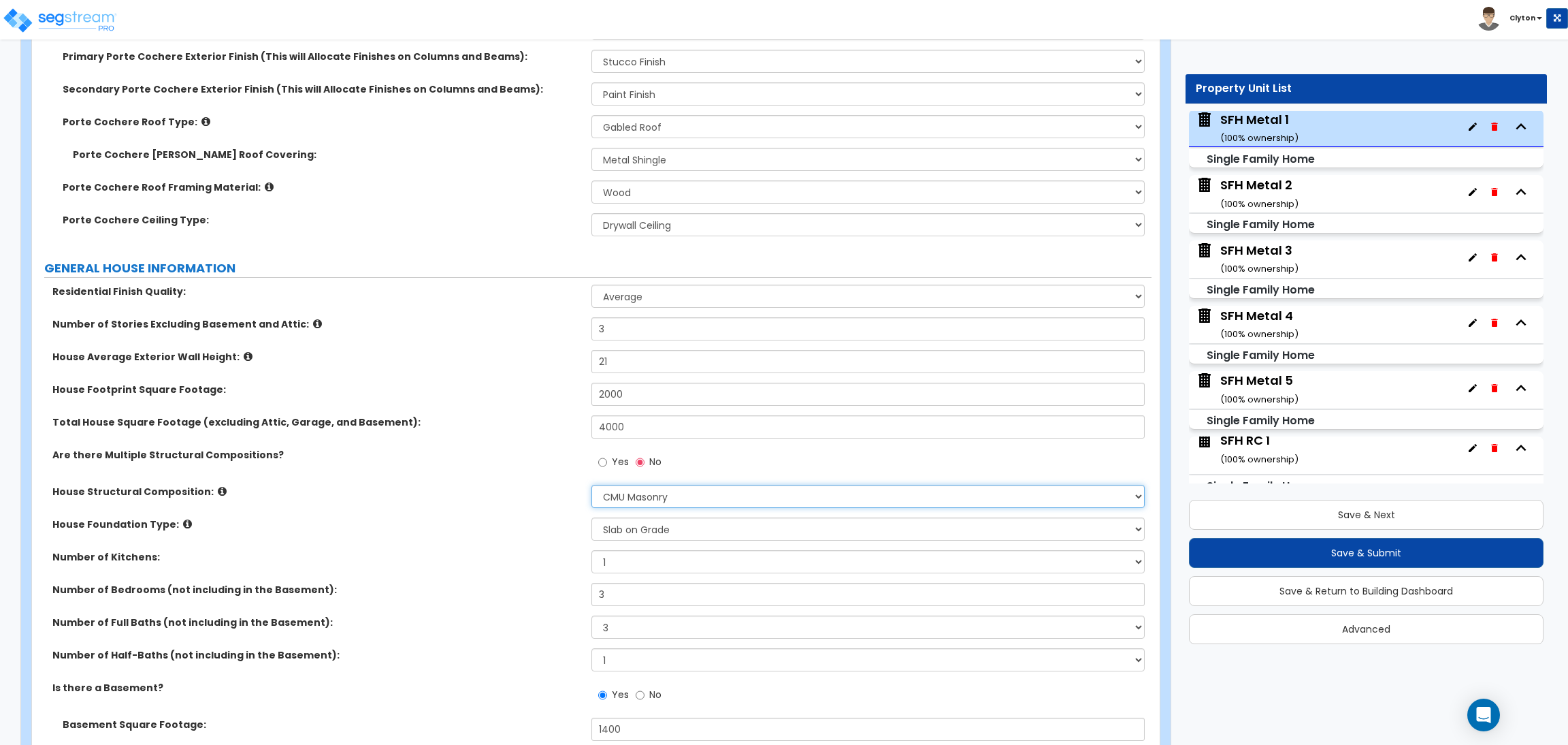
click at [603, 506] on select "Please Choose One Reinforced Concrete Structural Steel Brick Masonry CMU Masonr…" at bounding box center [868, 496] width 553 height 23
click at [591, 485] on select "Please Choose One Reinforced Concrete Structural Steel Brick Masonry CMU Masonr…" at bounding box center [868, 496] width 553 height 23
click at [406, 459] on label "Are there Multiple Structural Compositions?" at bounding box center [317, 455] width 529 height 14
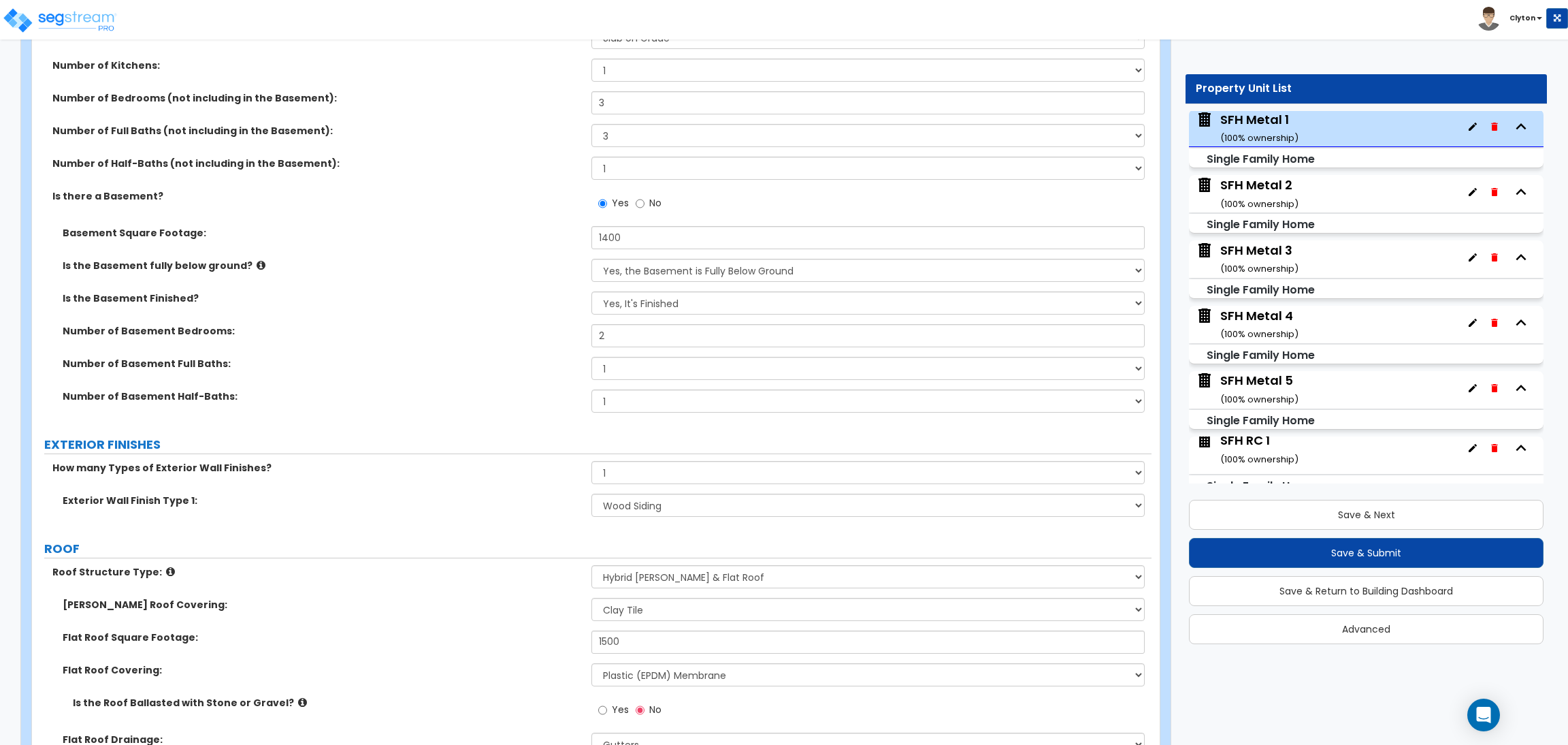
scroll to position [1021, 0]
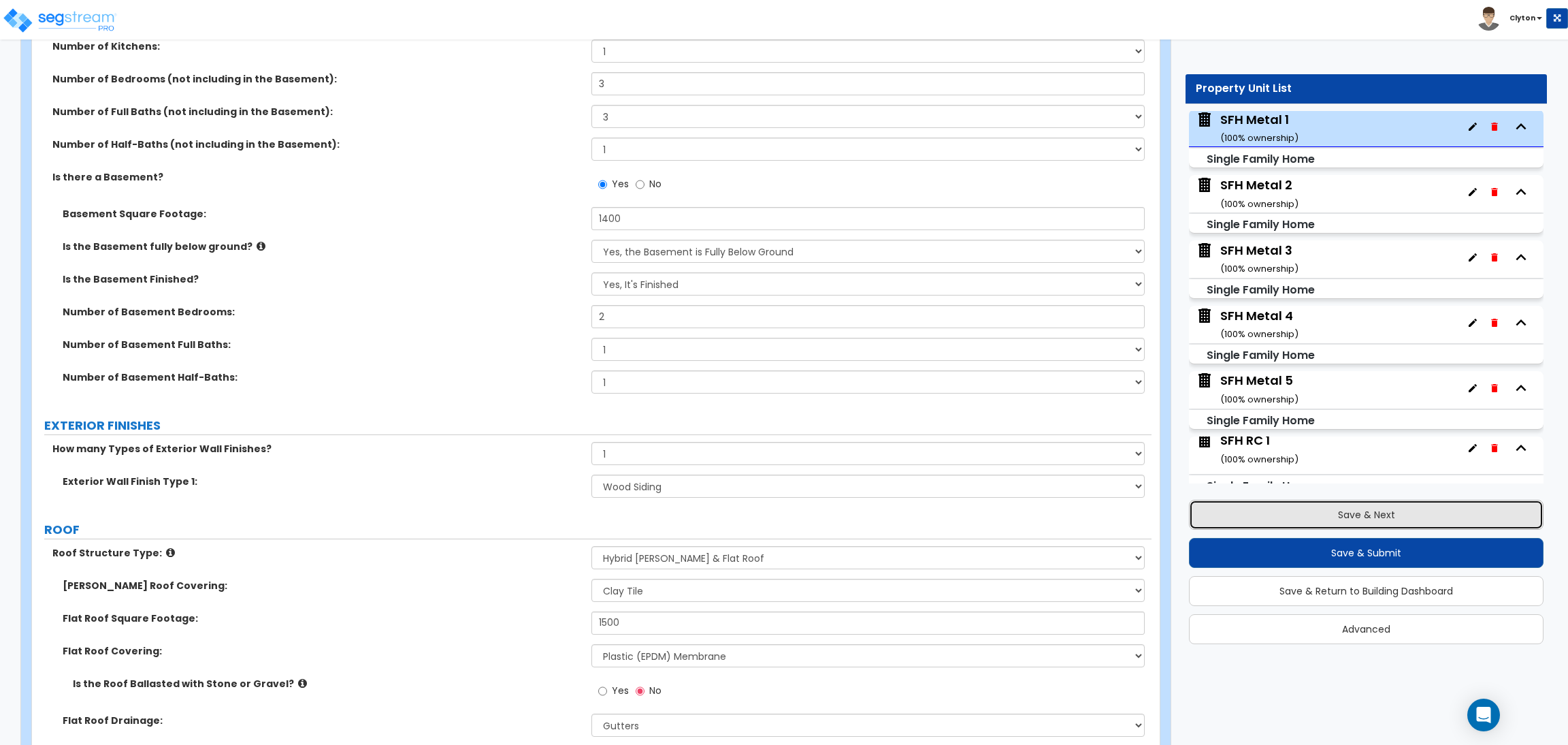
click at [1330, 509] on button "Save & Next" at bounding box center [1366, 514] width 355 height 30
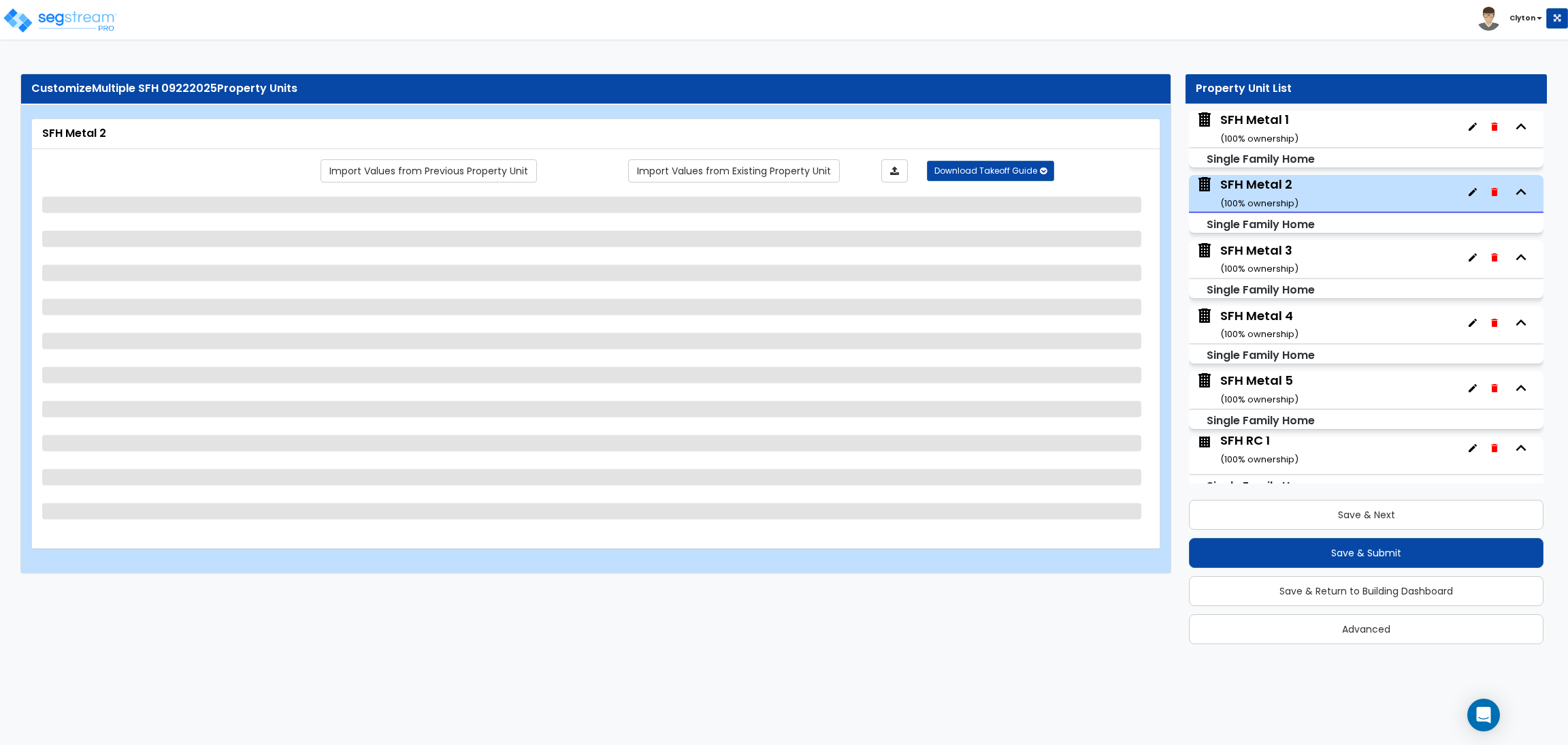
scroll to position [789, 0]
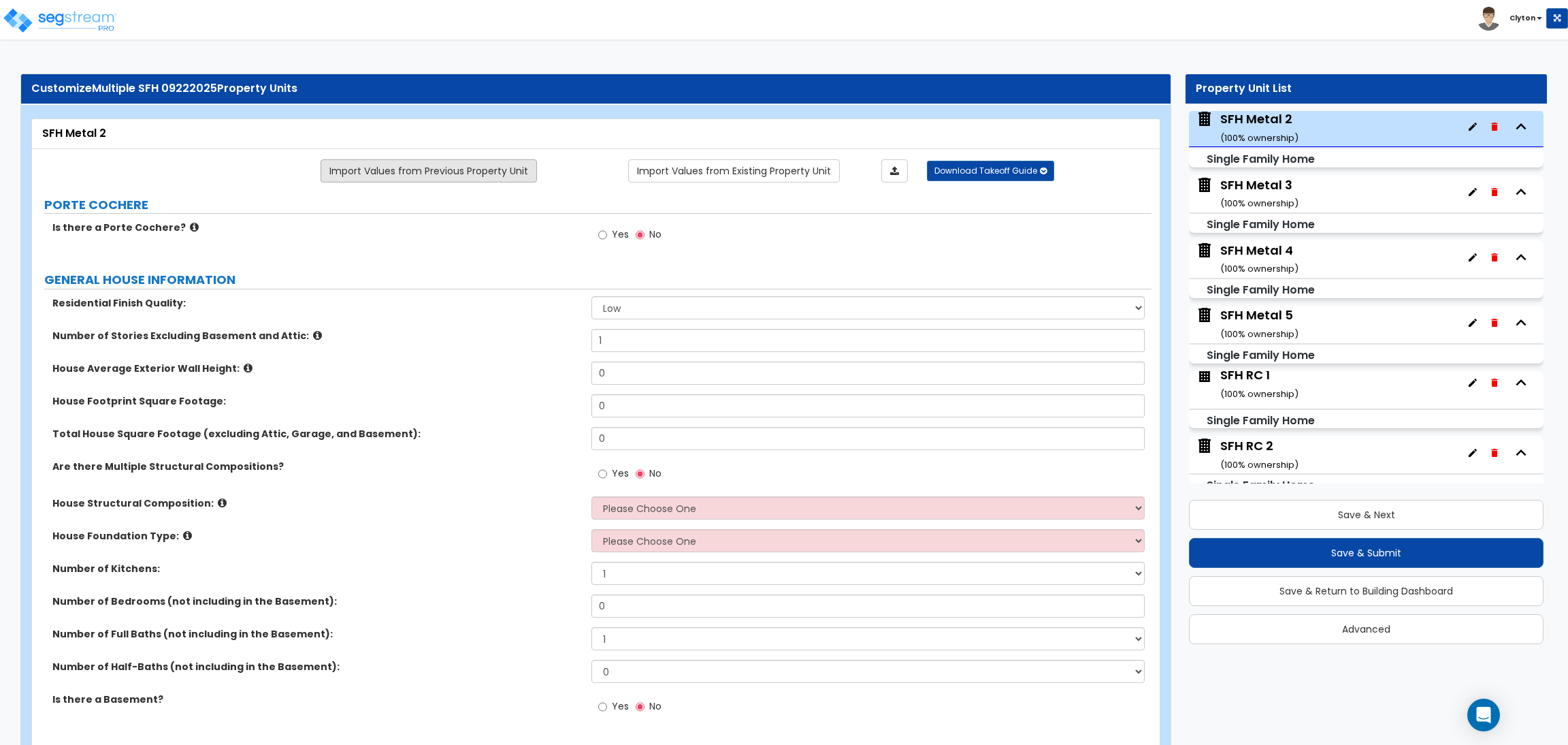
click at [435, 175] on link "Import Values from Previous Property Unit" at bounding box center [429, 171] width 217 height 23
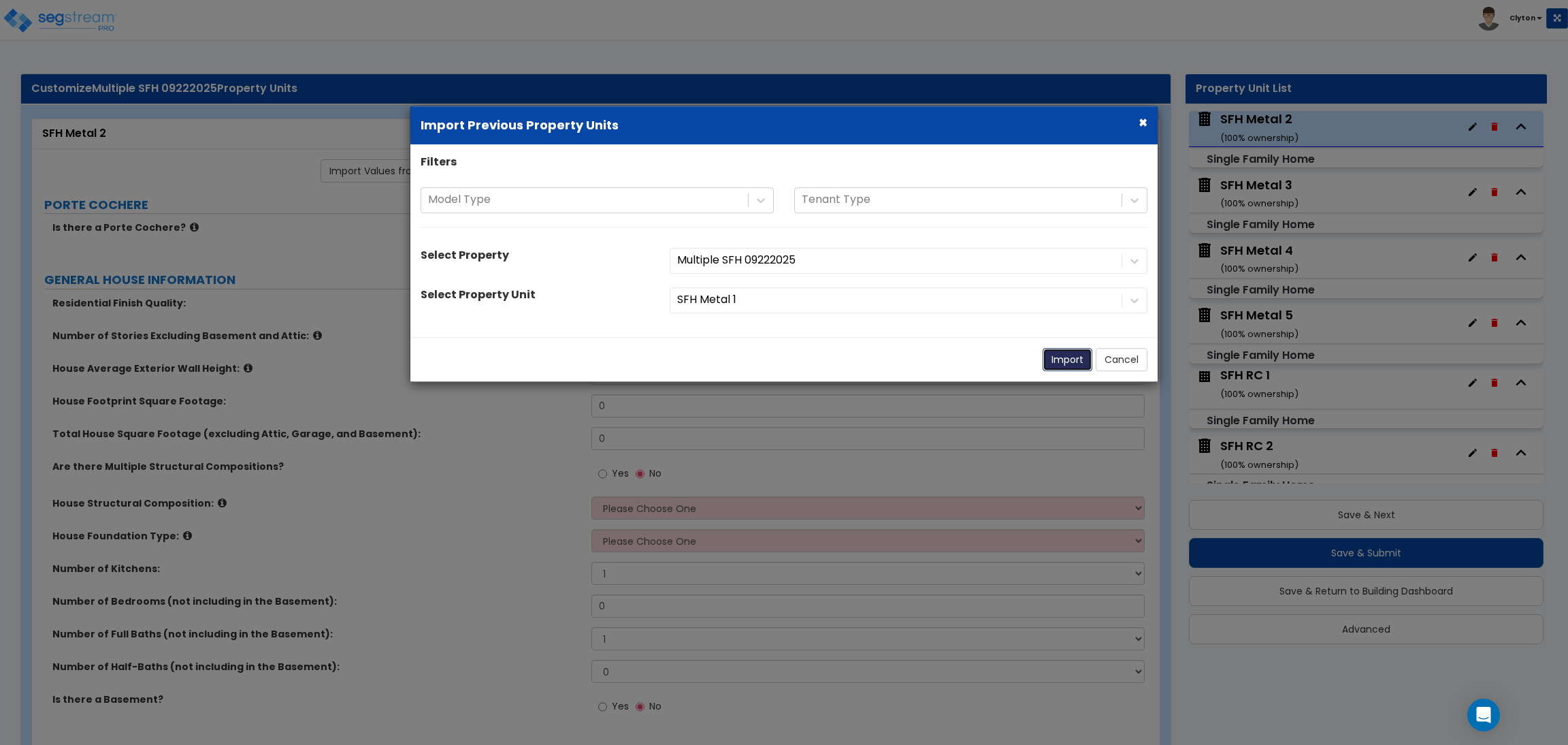
click at [1073, 362] on button "Import" at bounding box center [1067, 359] width 49 height 23
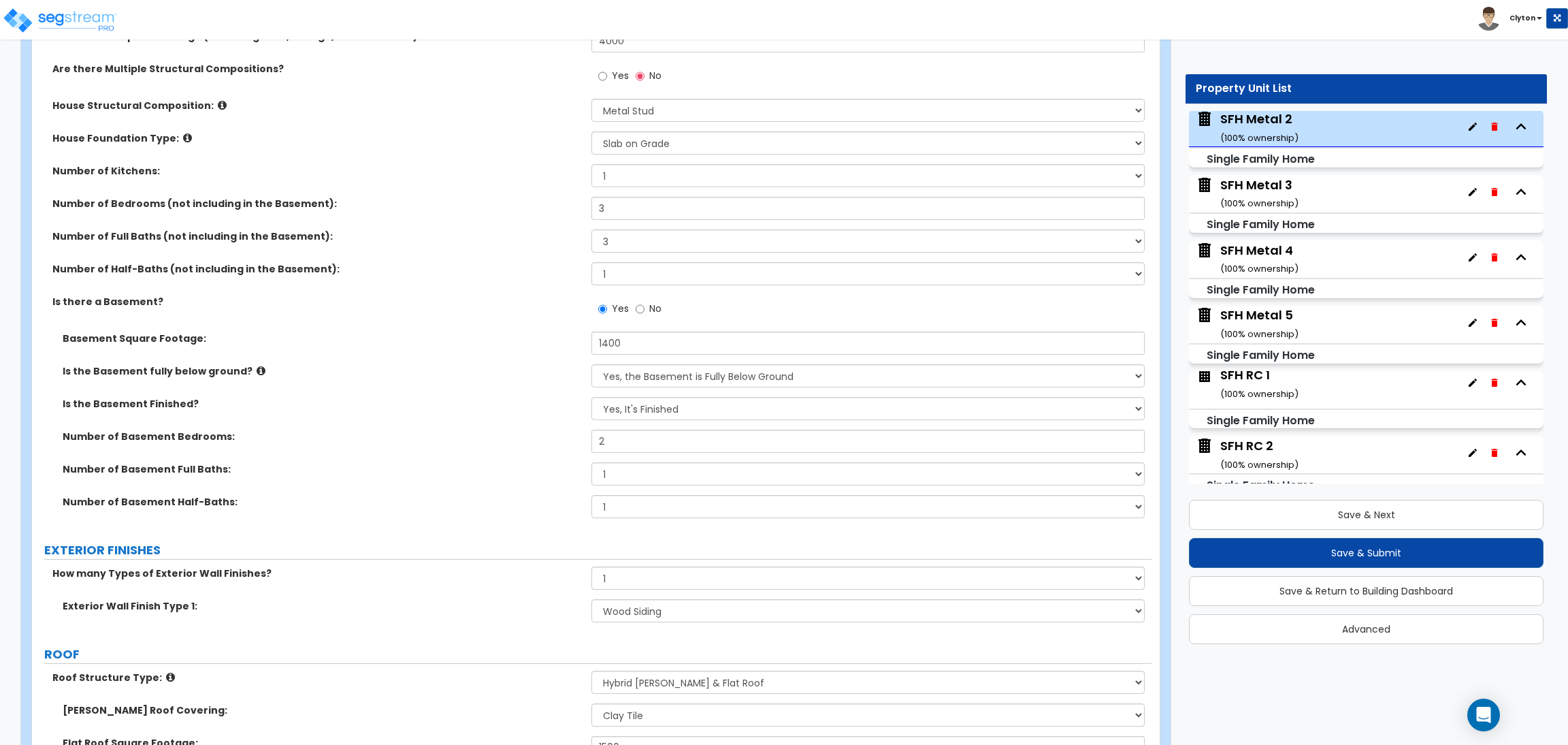
scroll to position [918, 0]
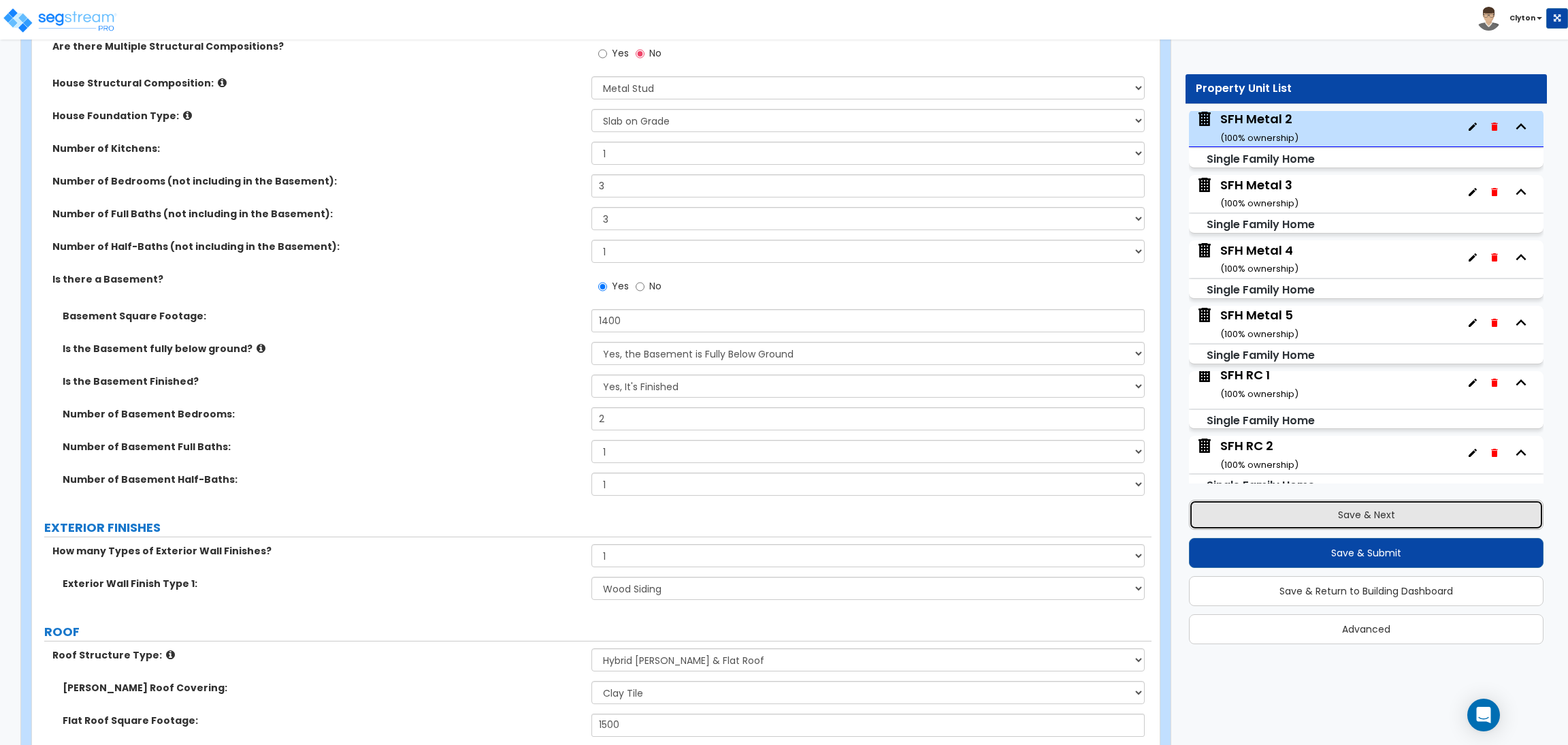
click at [1308, 511] on button "Save & Next" at bounding box center [1366, 514] width 355 height 30
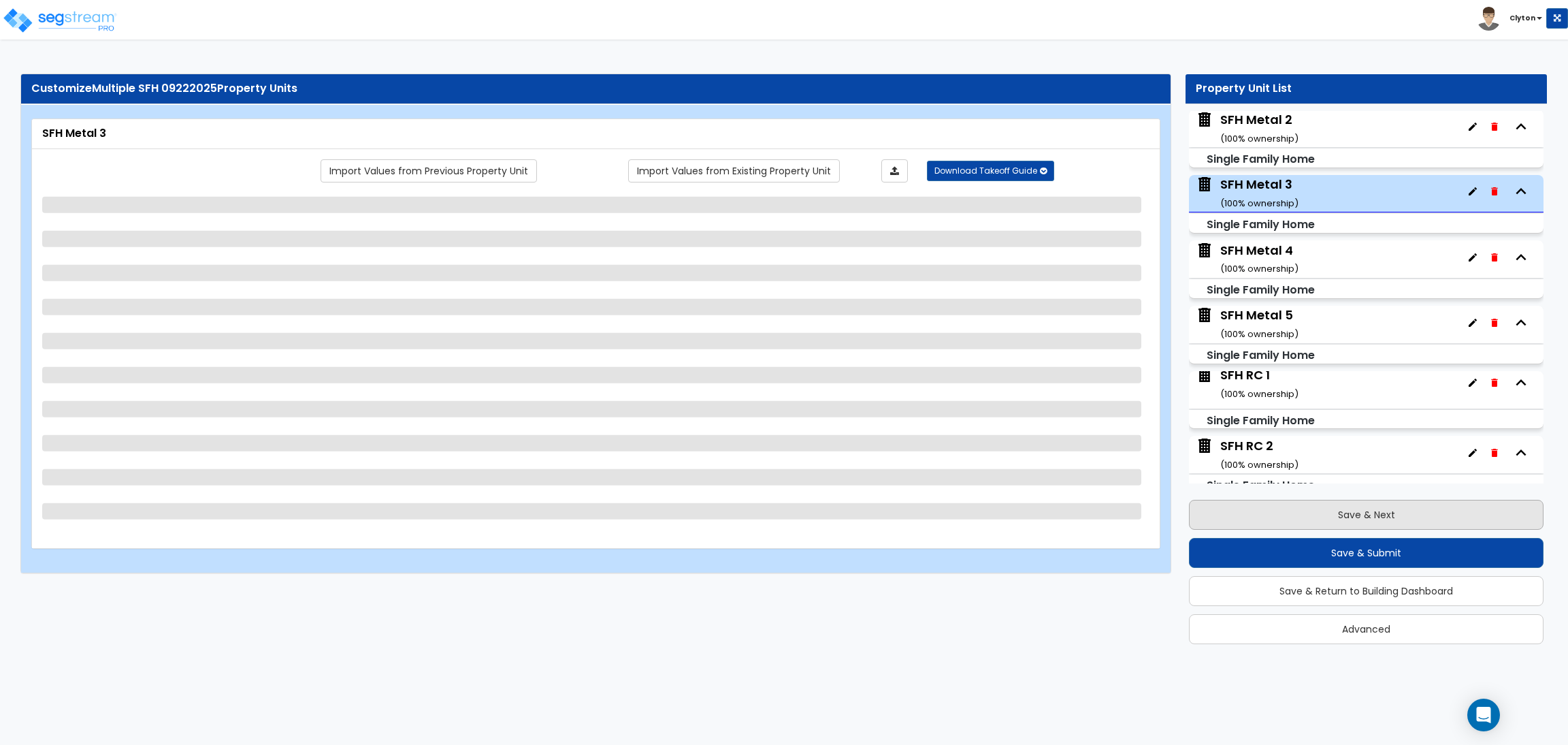
scroll to position [853, 0]
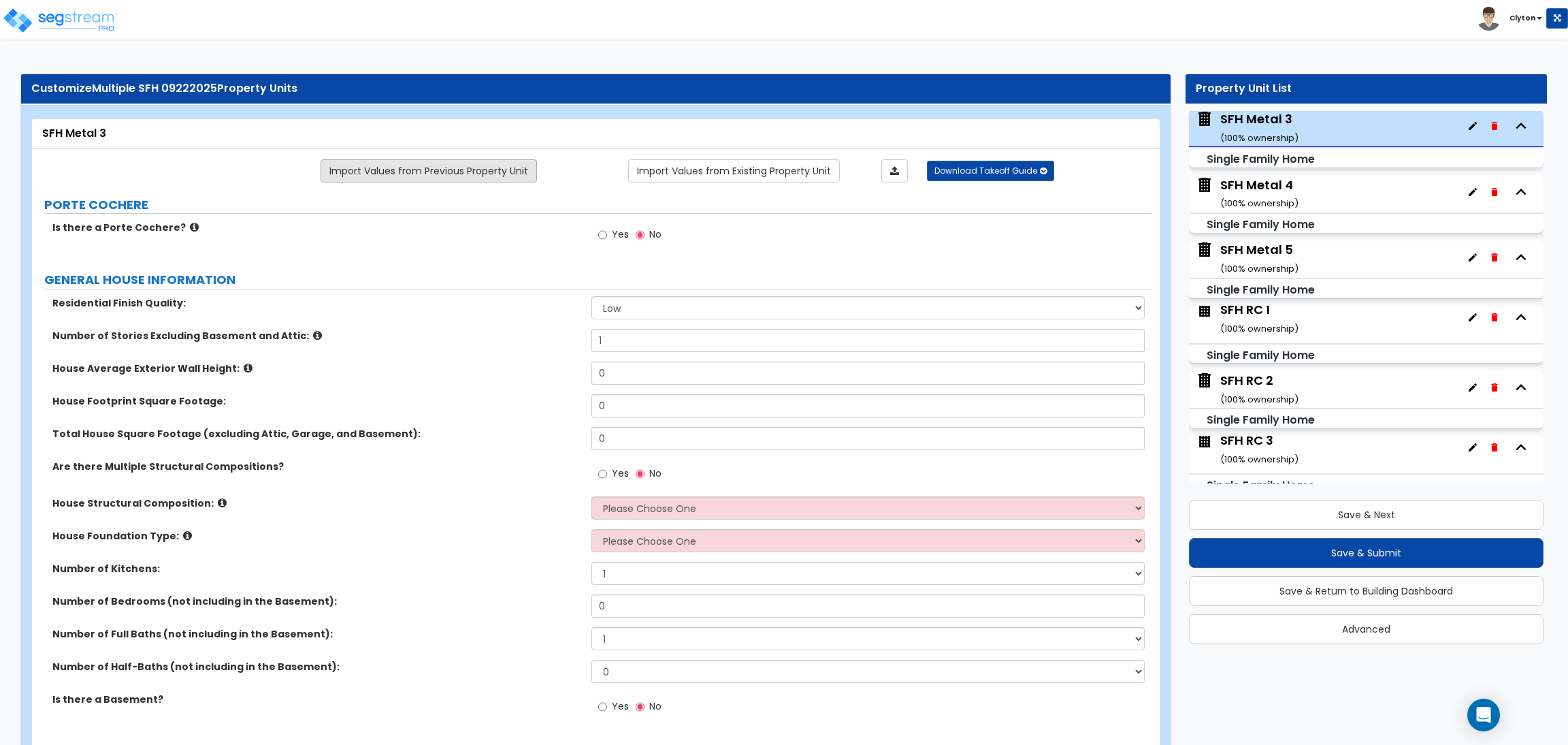
click at [495, 168] on link "Import Values from Previous Property Unit" at bounding box center [429, 171] width 217 height 23
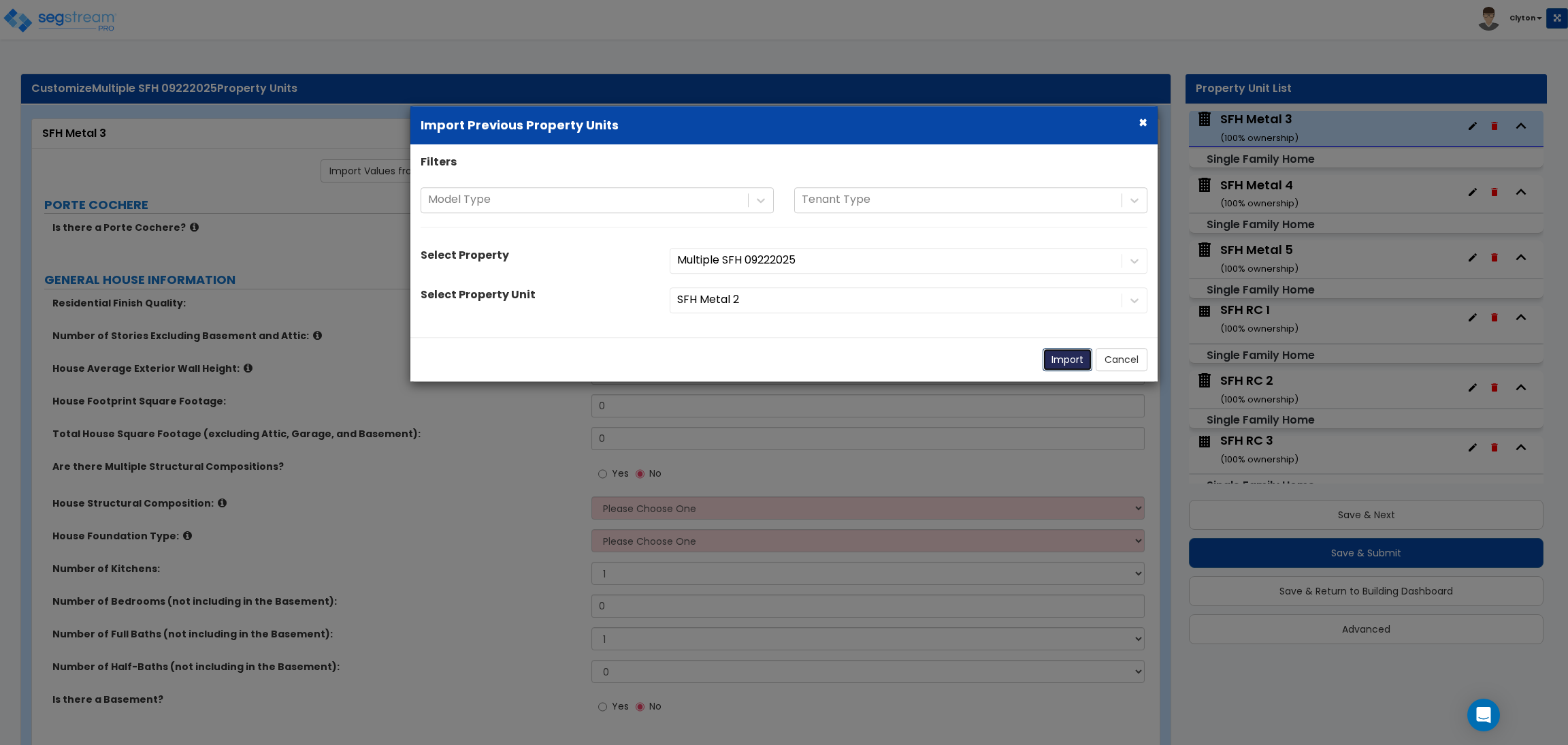
click at [1055, 355] on button "Import" at bounding box center [1067, 359] width 49 height 23
click at [1055, 363] on button "Import" at bounding box center [1067, 359] width 49 height 23
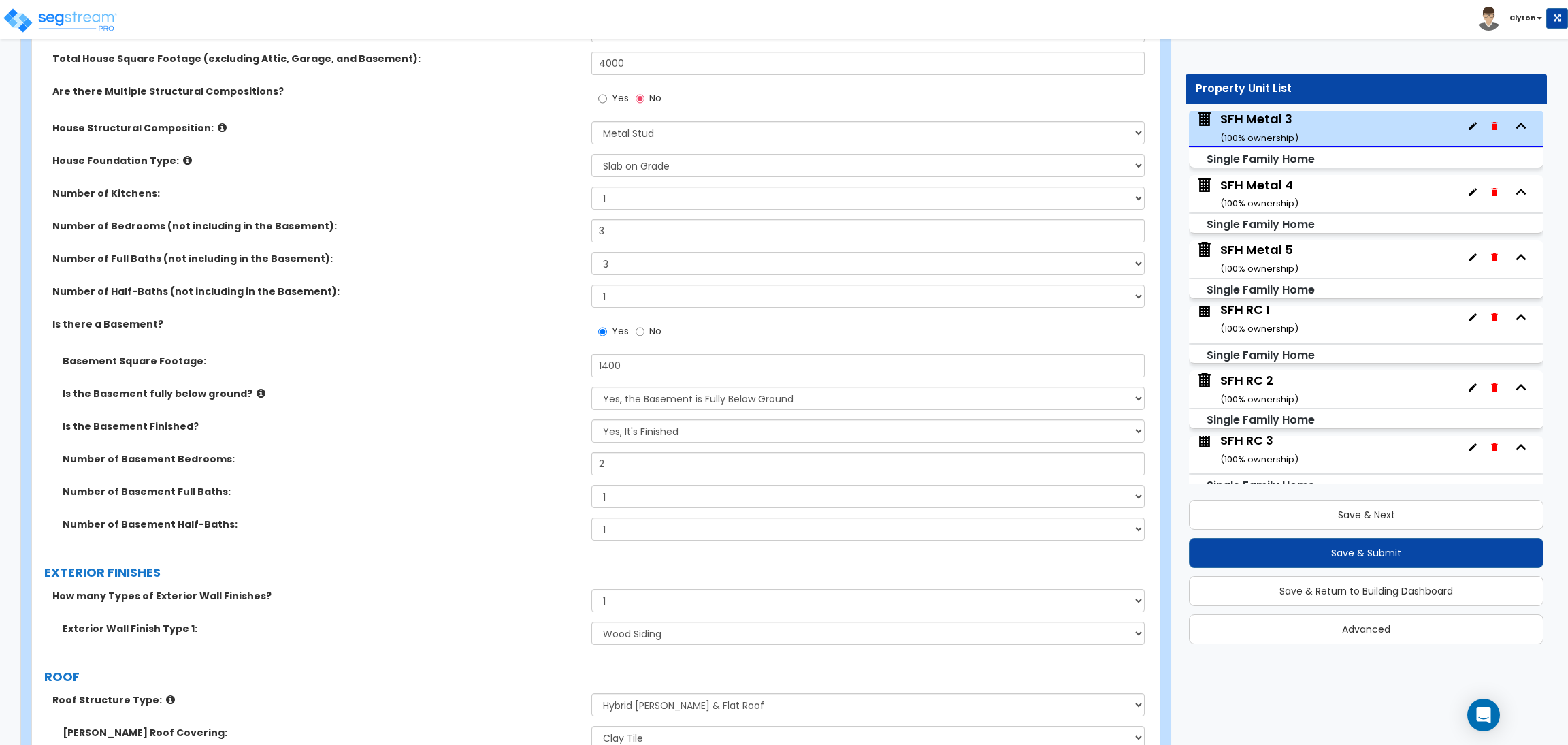
scroll to position [817, 0]
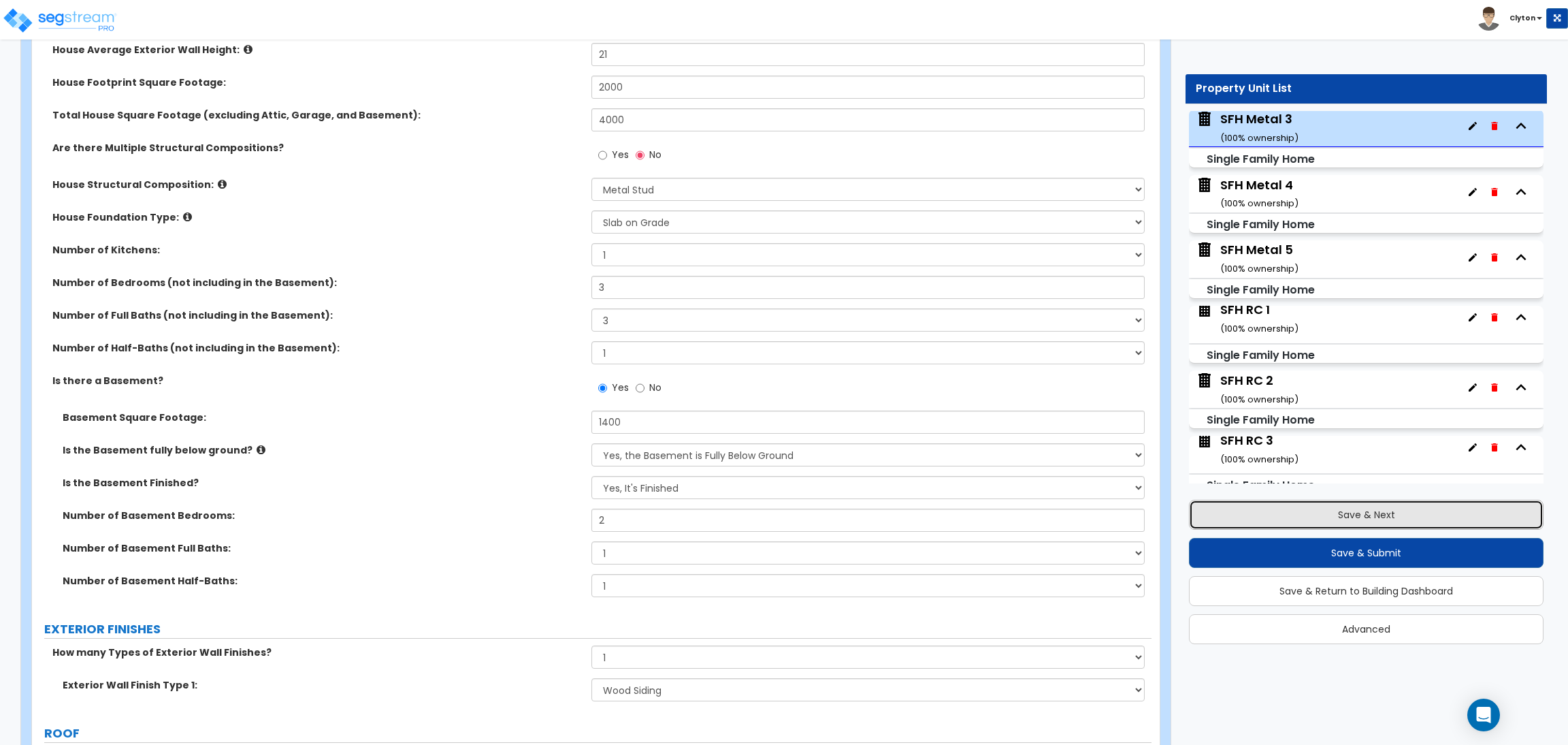
click at [1377, 521] on button "Save & Next" at bounding box center [1366, 514] width 355 height 30
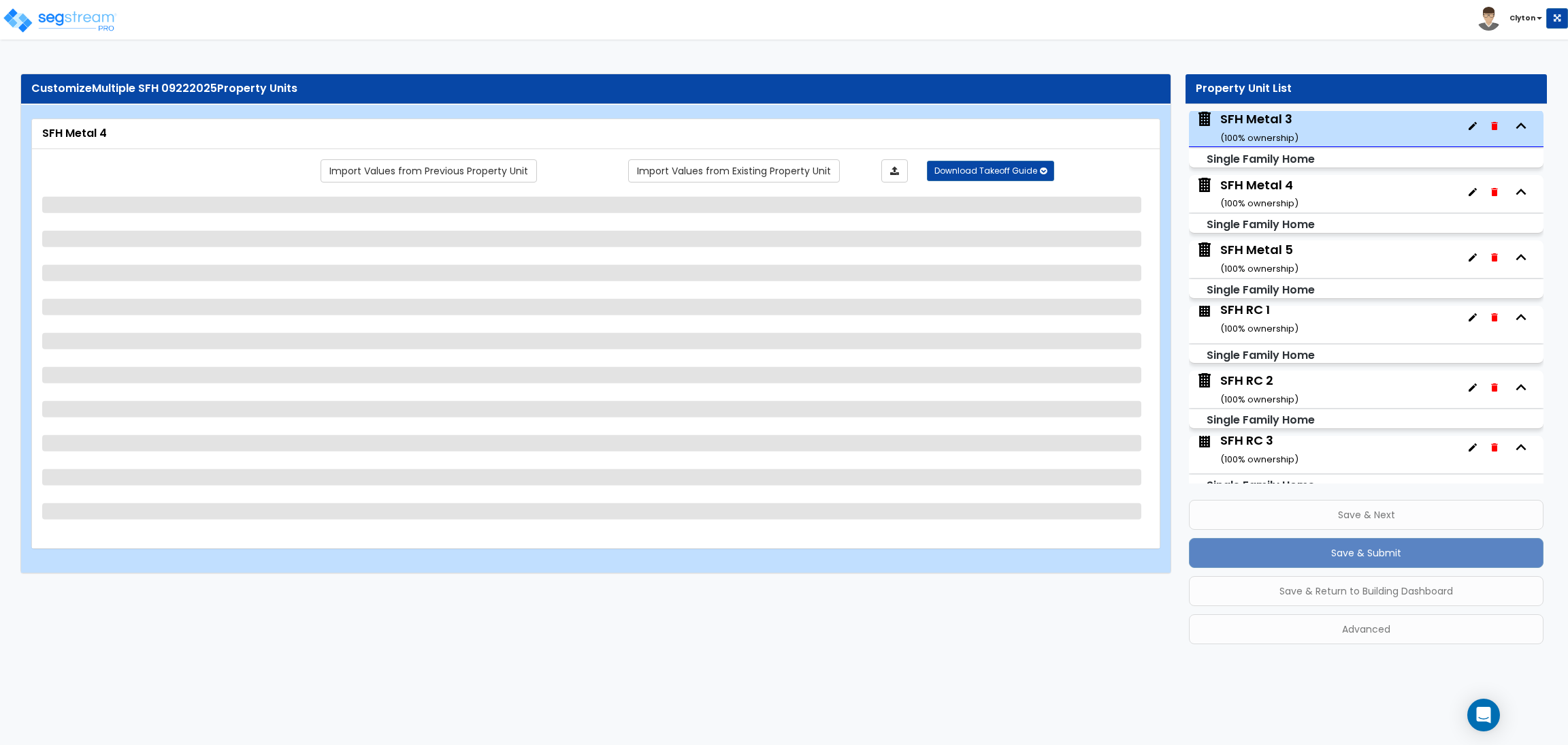
scroll to position [918, 0]
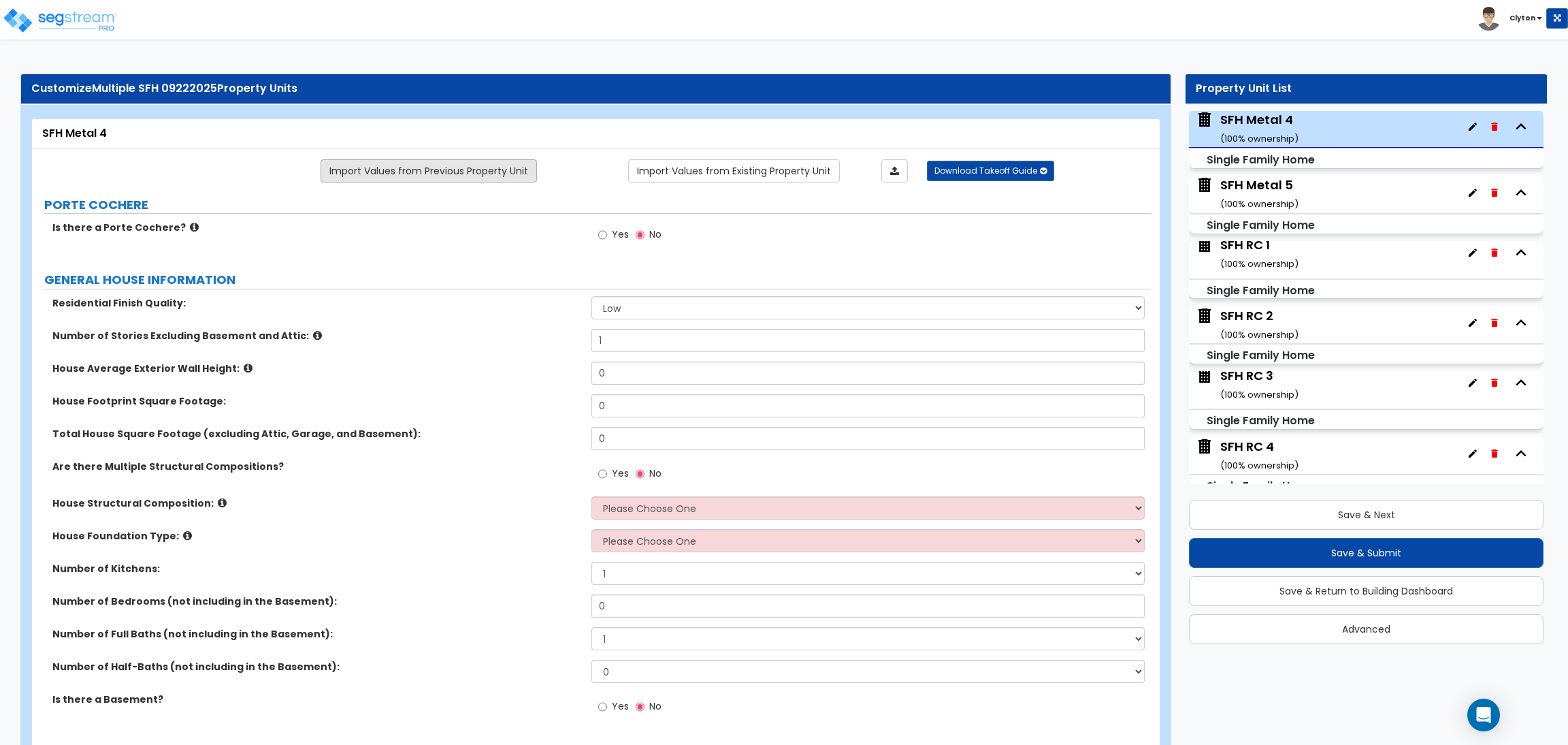
click at [467, 166] on link "Import Values from Previous Property Unit" at bounding box center [429, 171] width 217 height 23
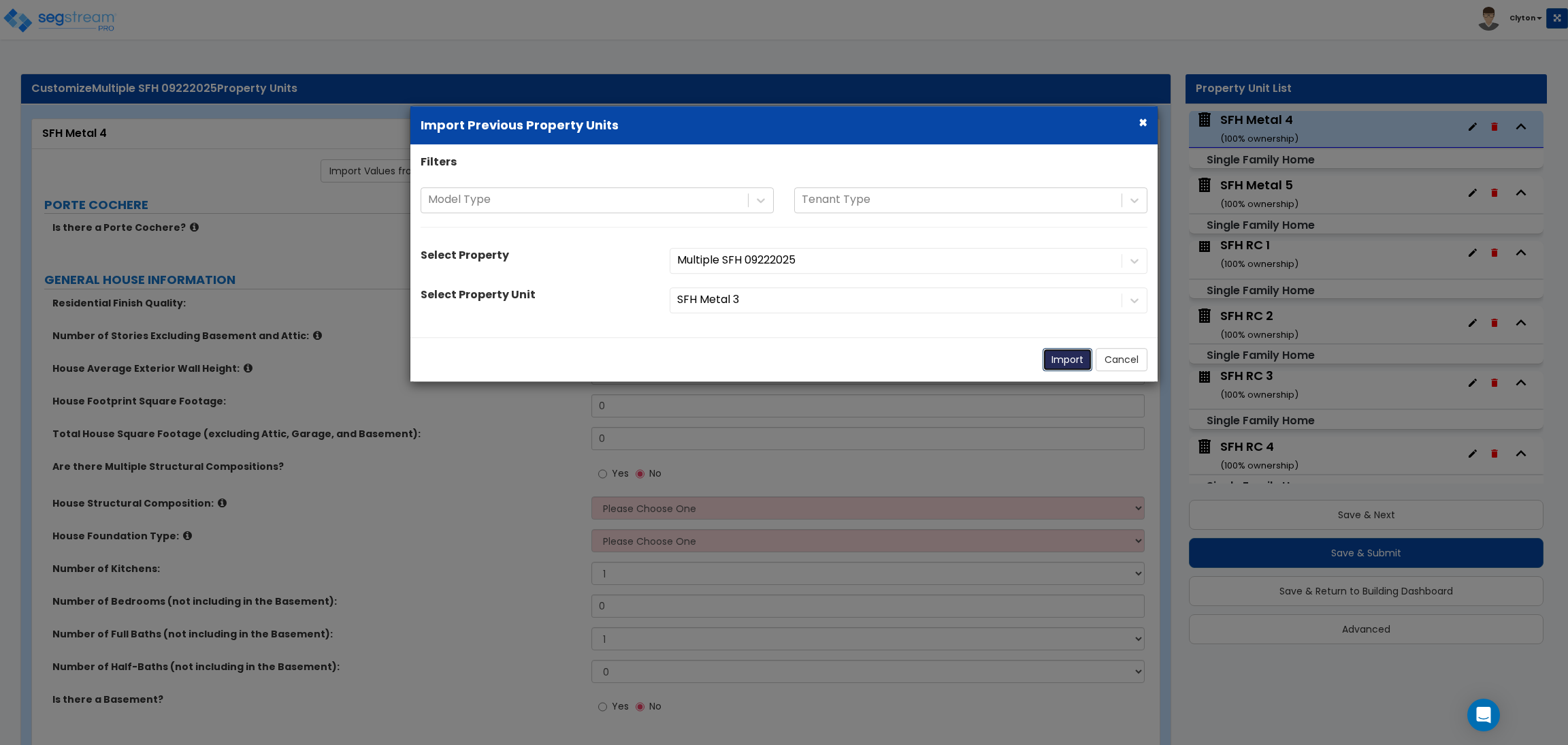
click at [1051, 364] on button "Import" at bounding box center [1067, 359] width 49 height 23
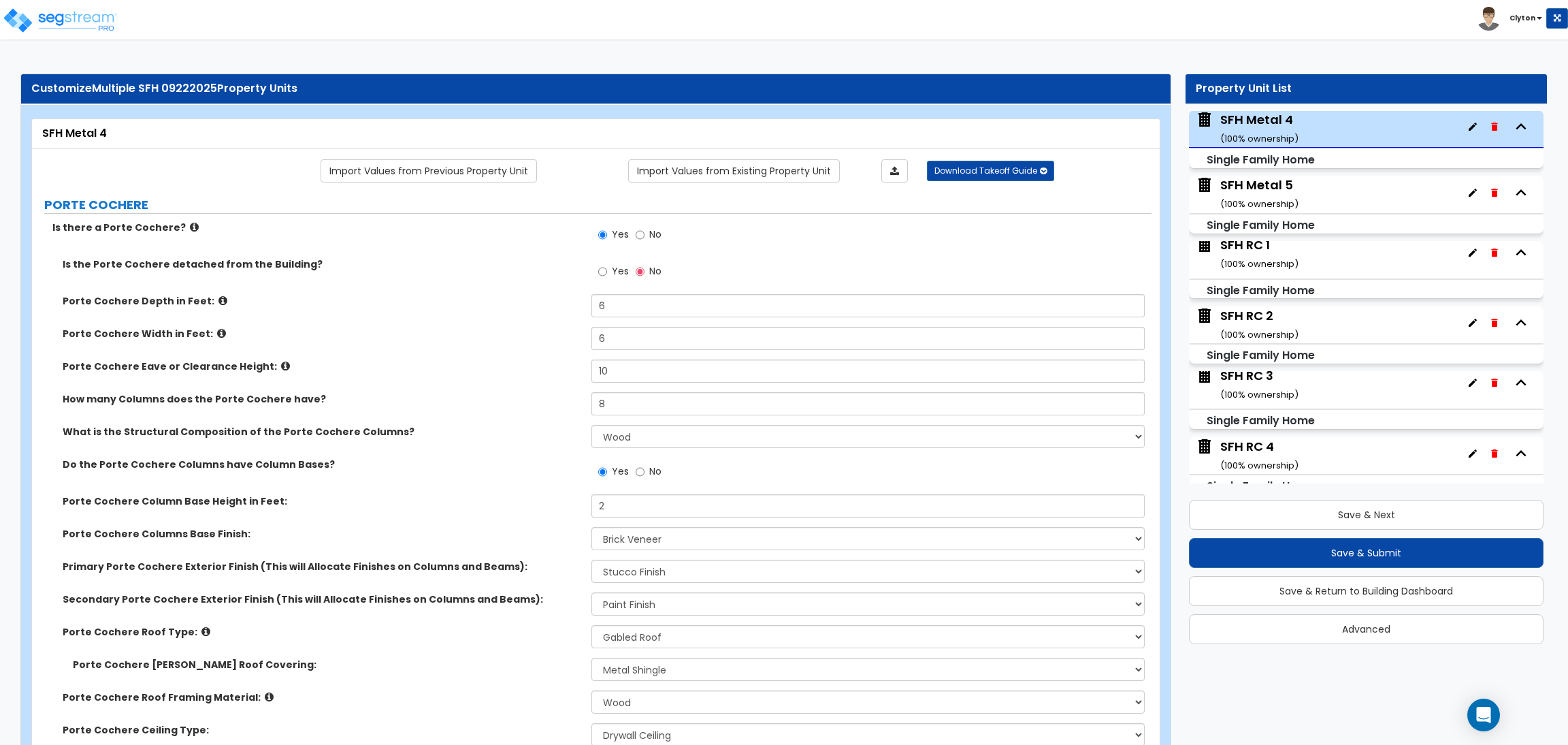
click at [555, 409] on div "How many Columns does the Porte Cochere have? 8" at bounding box center [591, 408] width 1119 height 32
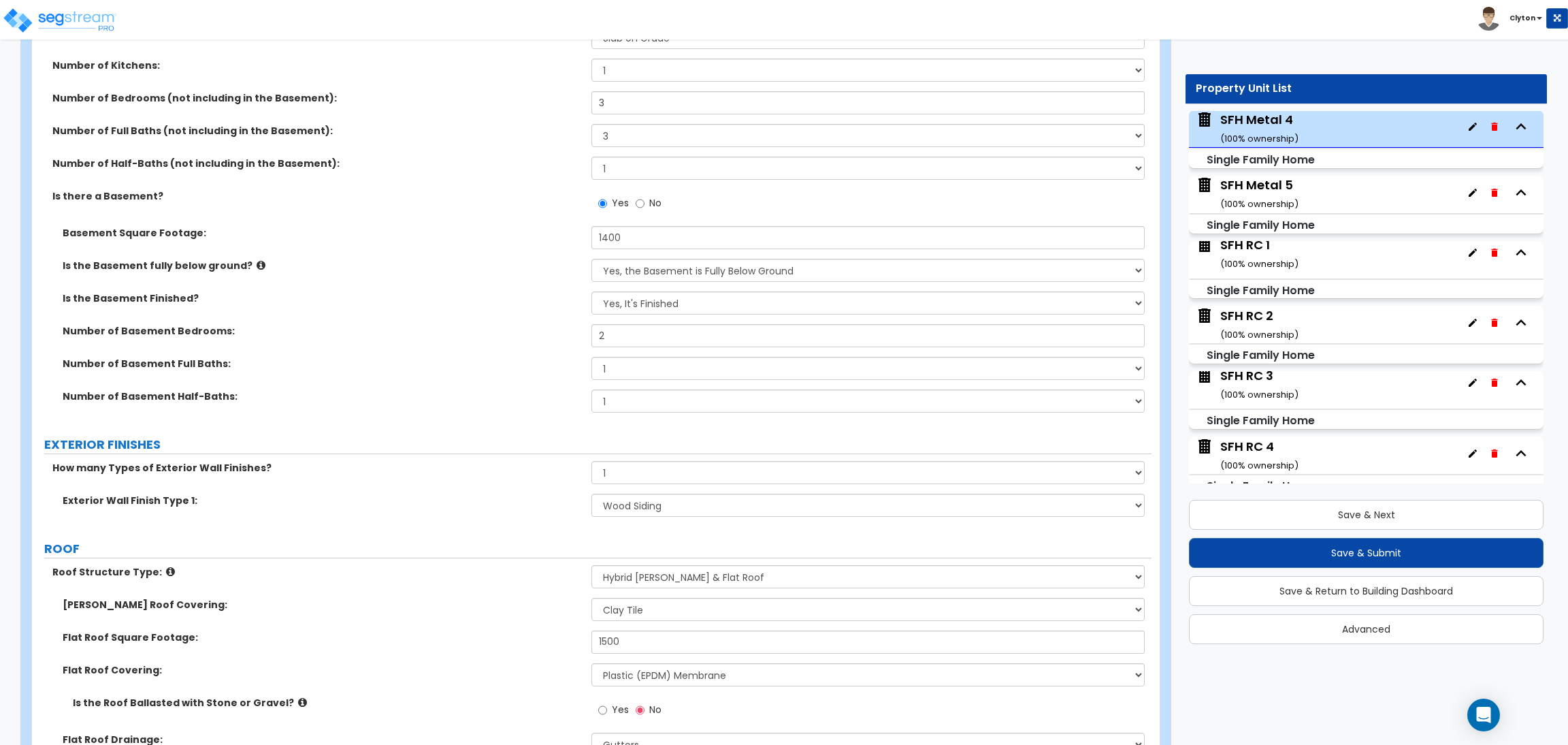
scroll to position [1122, 0]
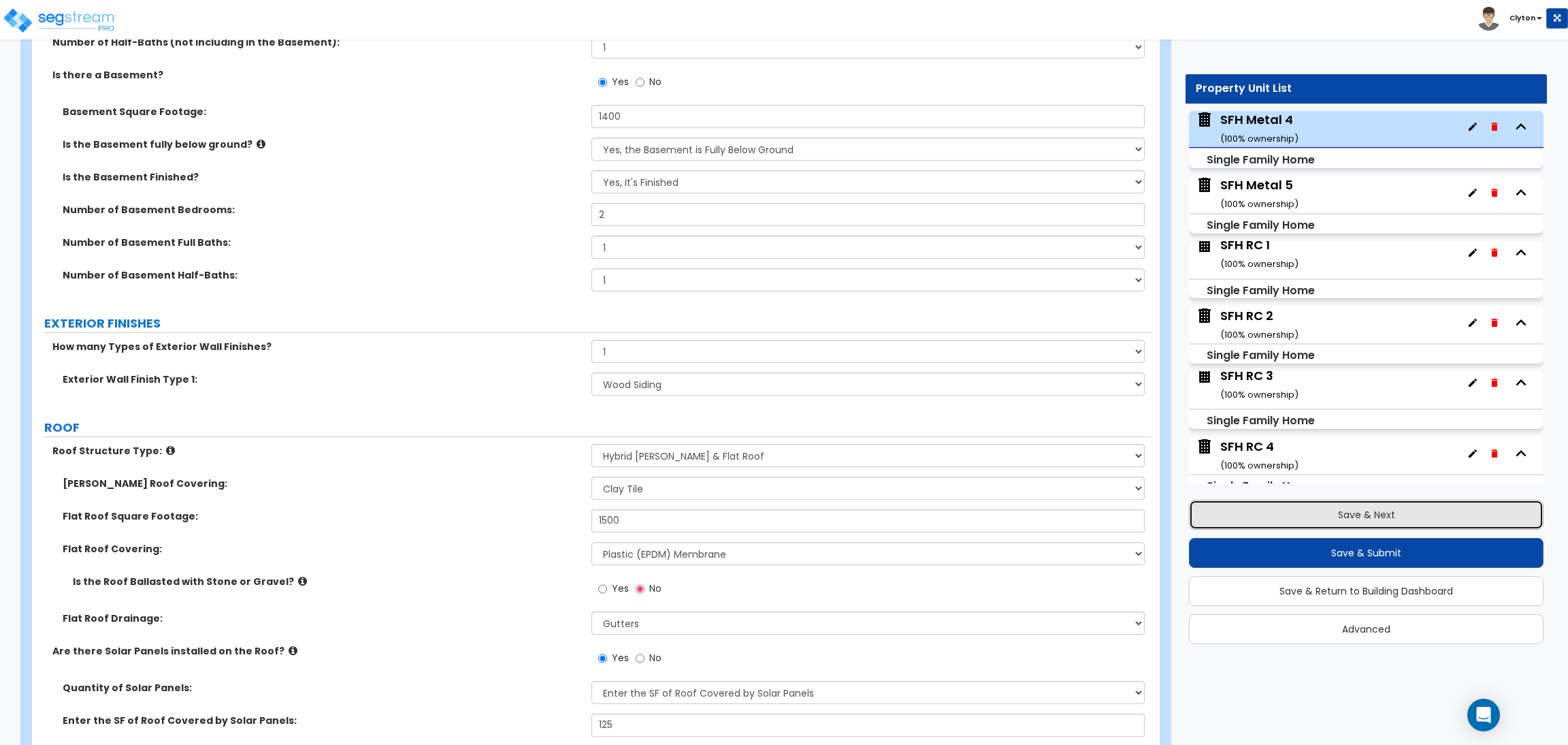
click at [1295, 515] on button "Save & Next" at bounding box center [1366, 514] width 355 height 30
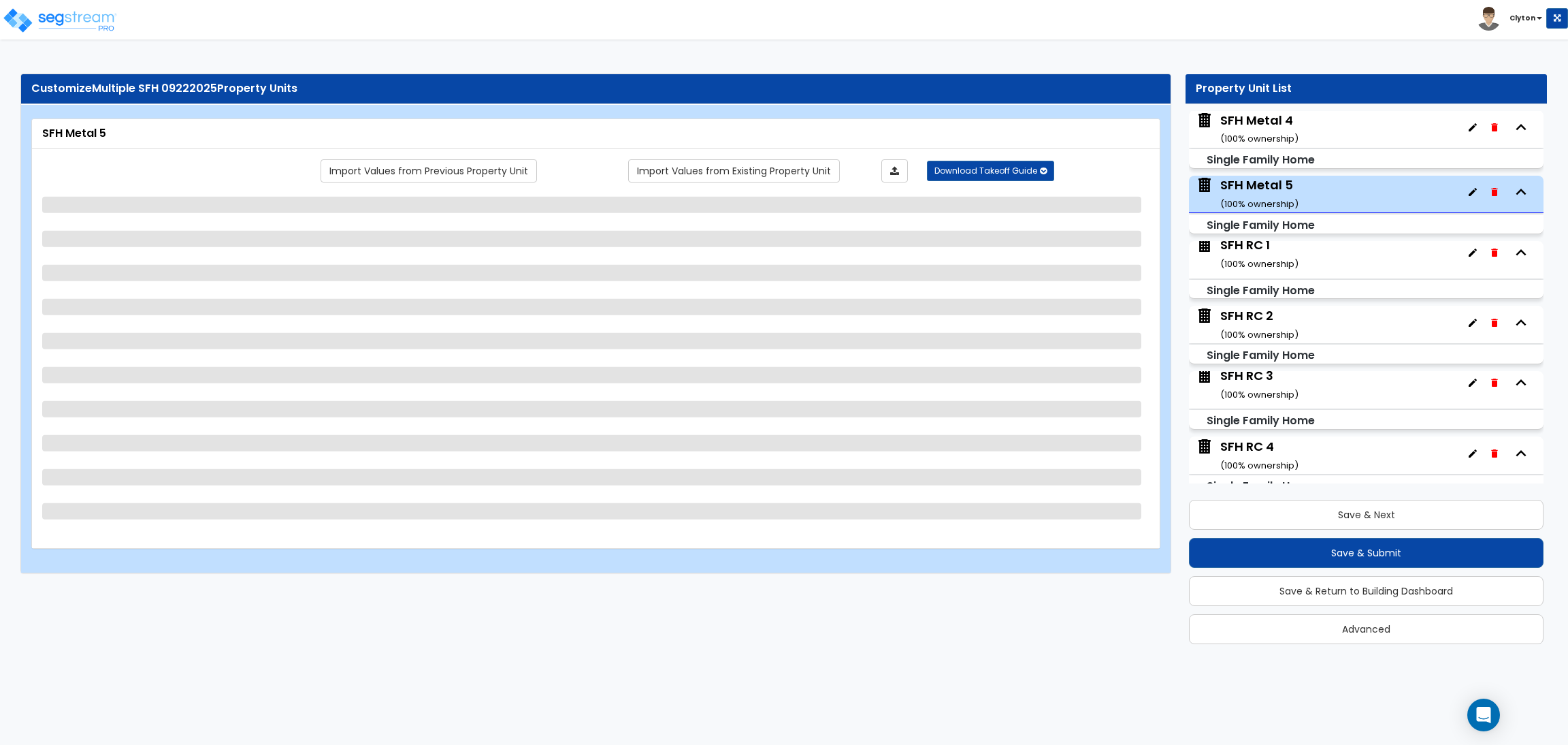
scroll to position [984, 0]
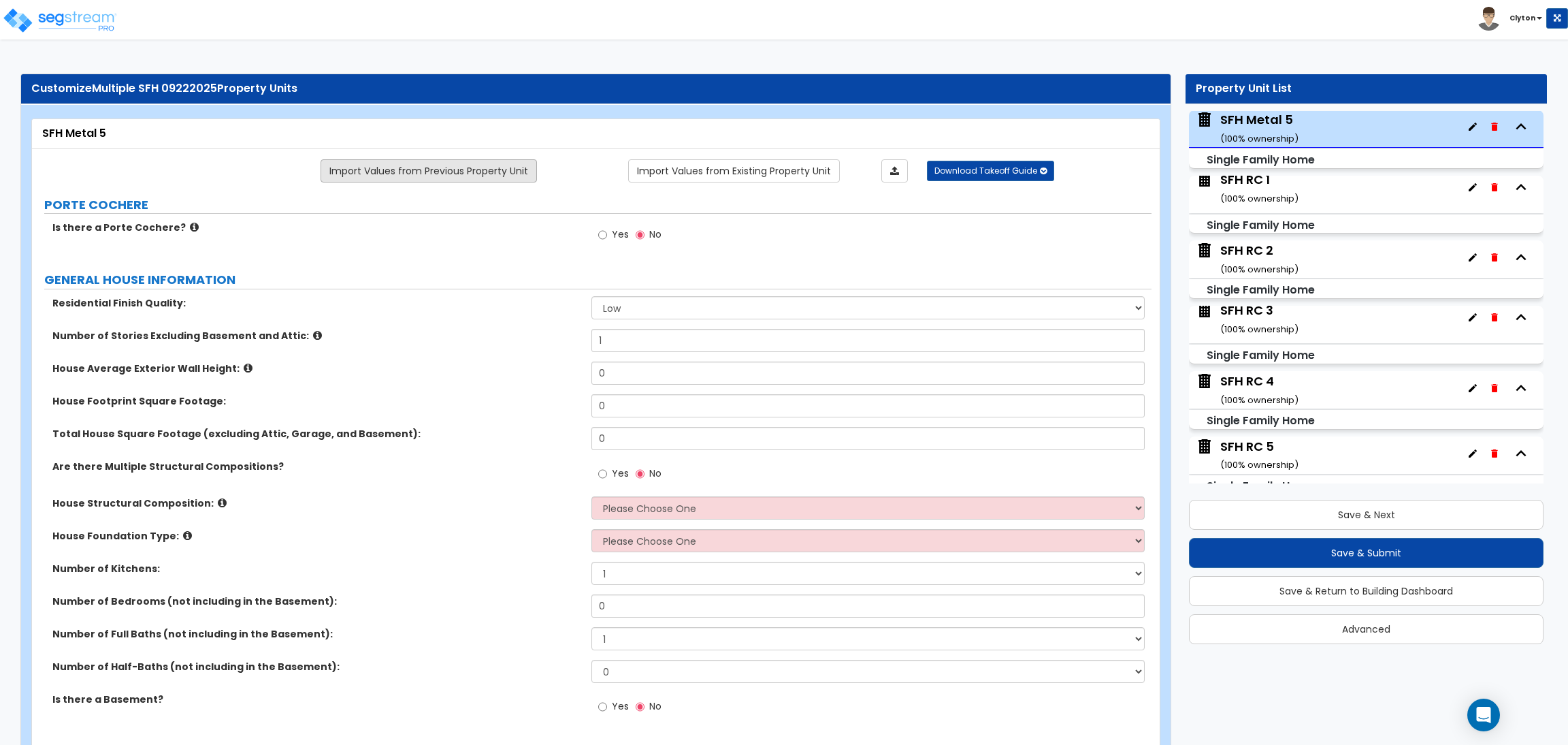
click at [487, 173] on link "Import Values from Previous Property Unit" at bounding box center [429, 171] width 217 height 23
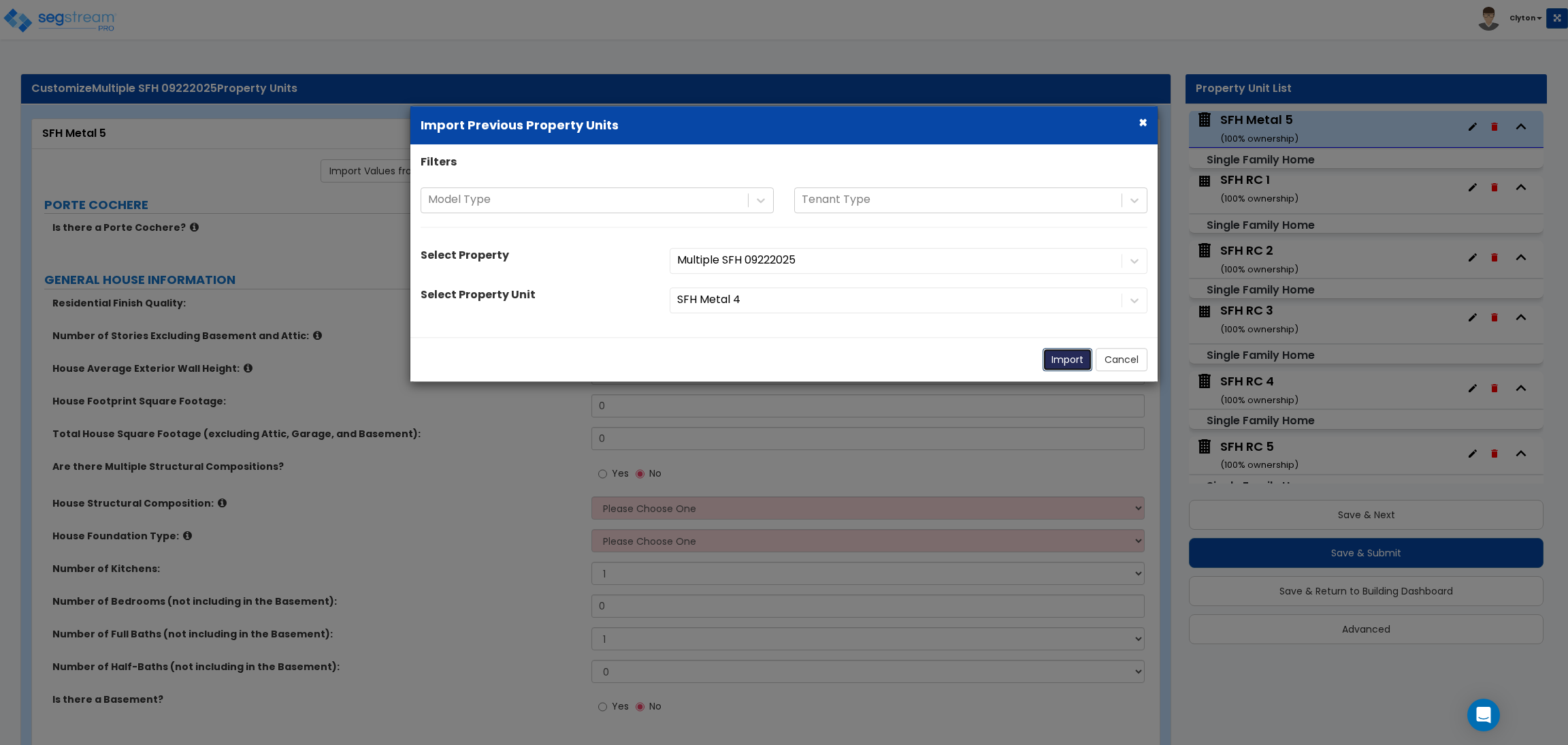
click at [1068, 367] on button "Import" at bounding box center [1067, 359] width 49 height 23
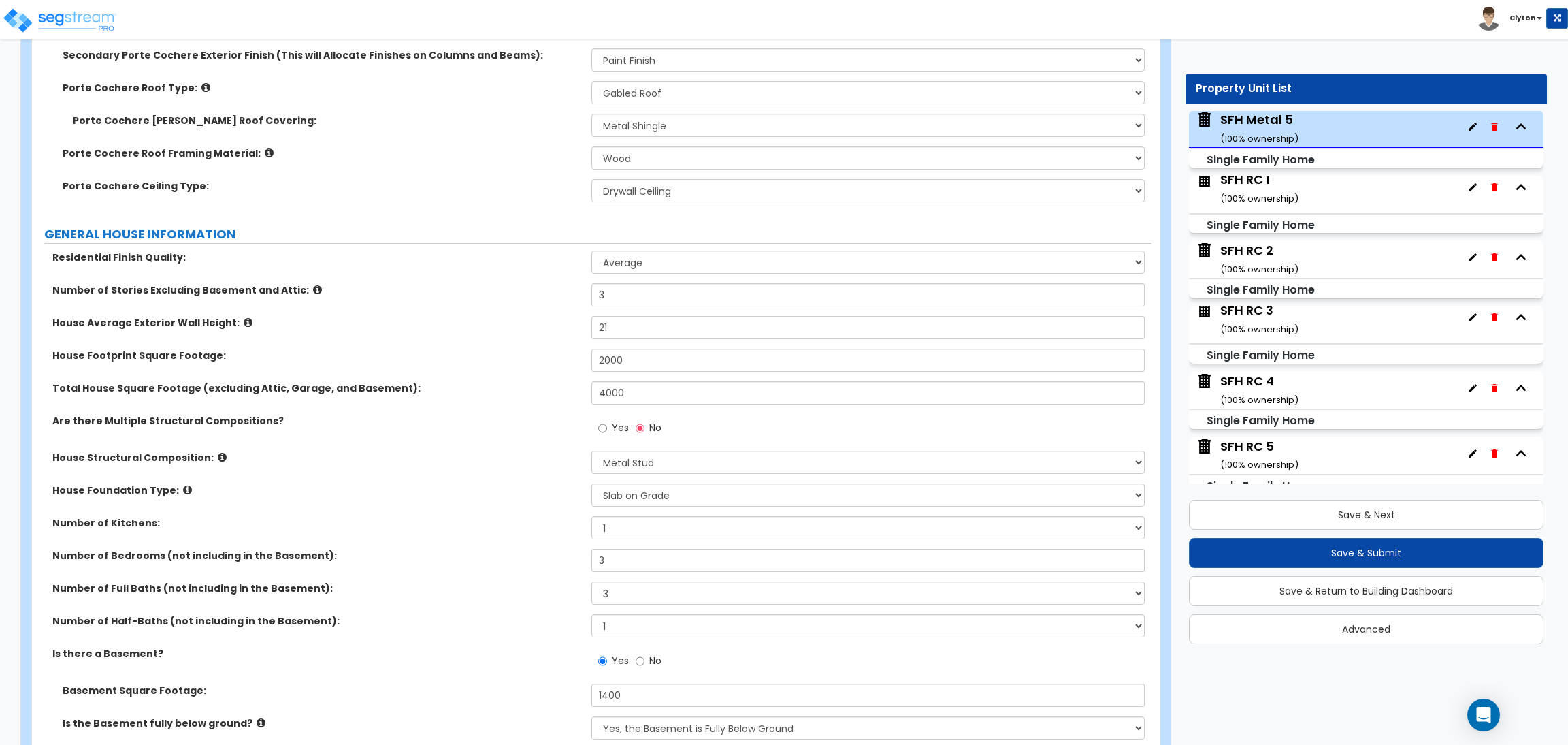
scroll to position [612, 0]
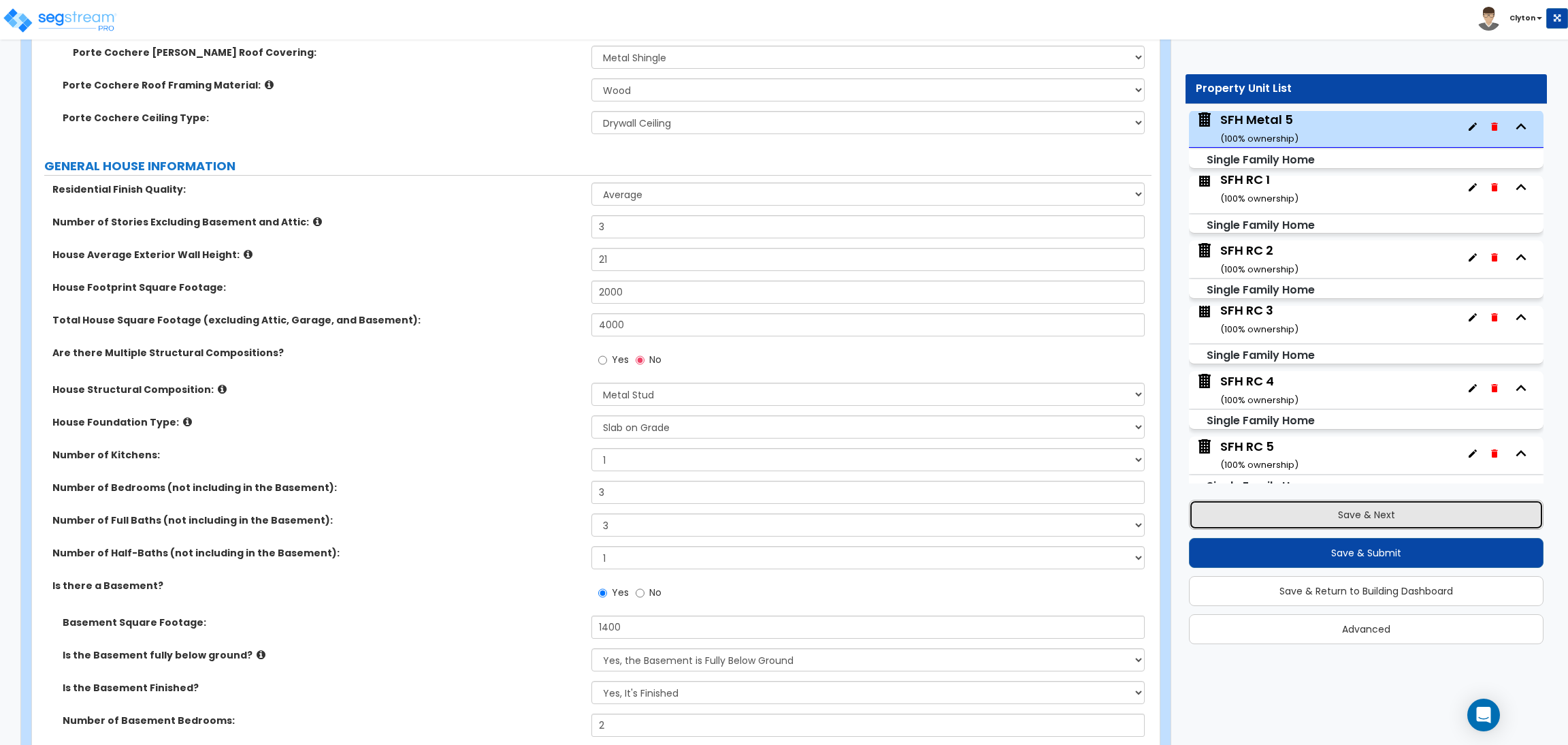
click at [1383, 523] on button "Save & Next" at bounding box center [1366, 514] width 355 height 30
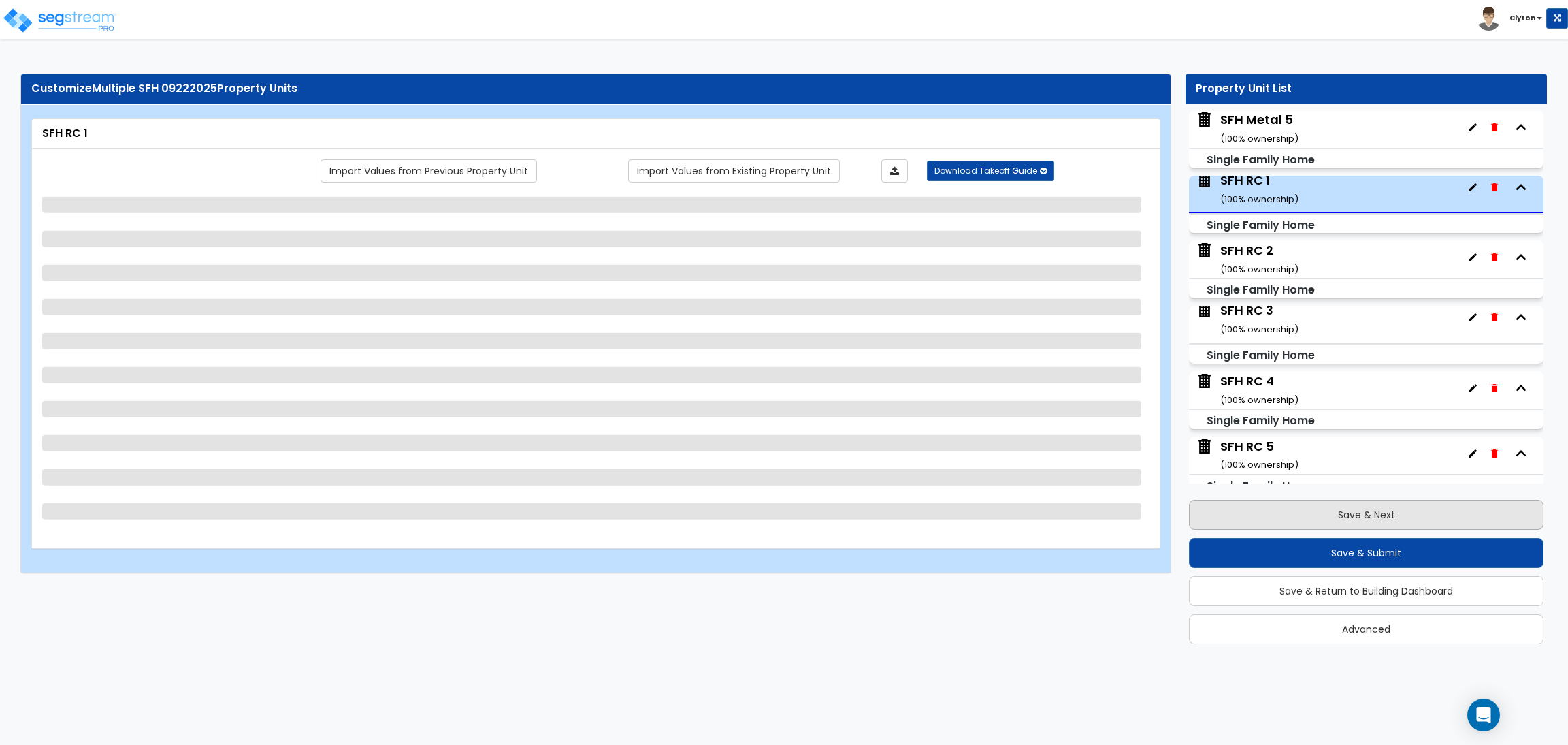
scroll to position [1049, 0]
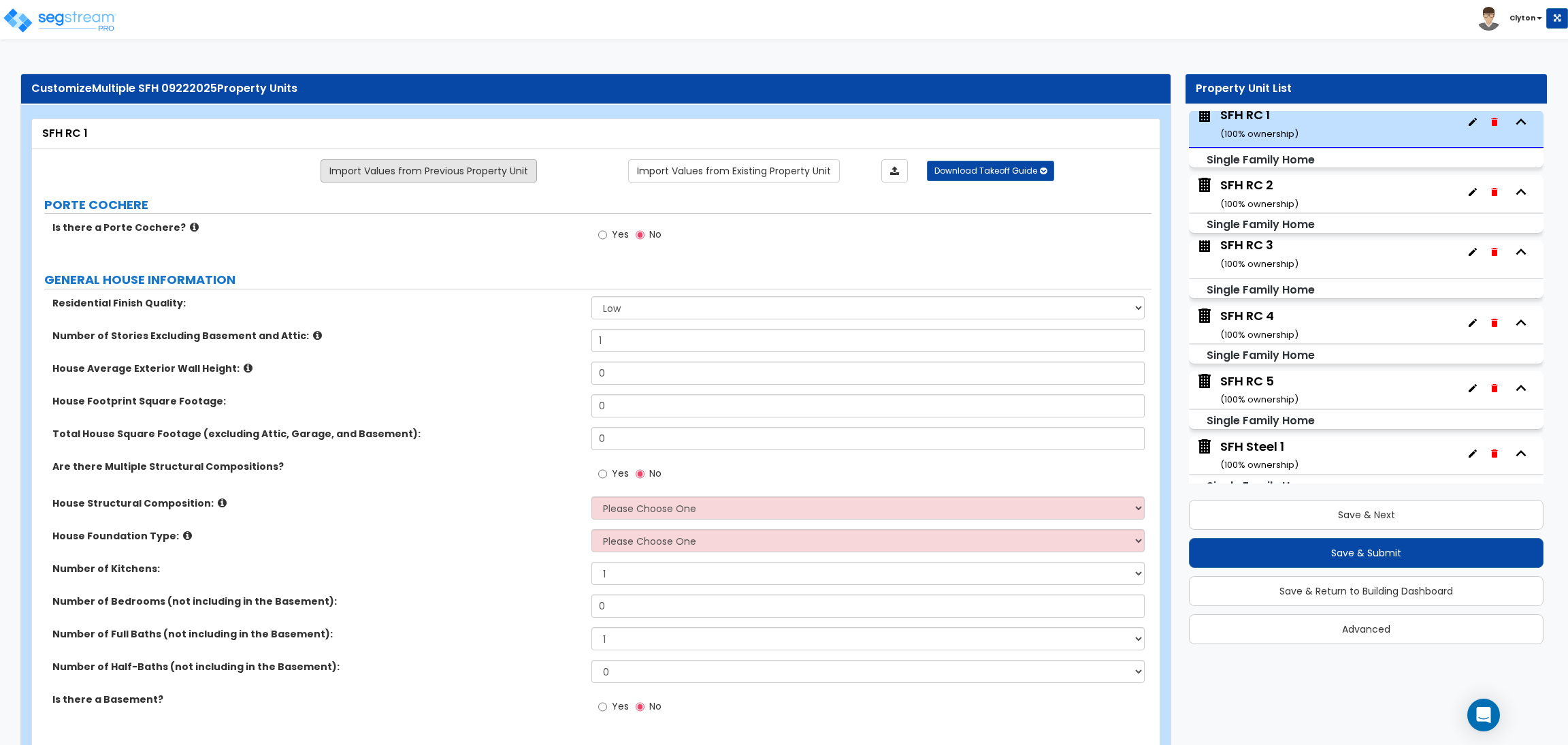
click at [446, 161] on link "Import Values from Previous Property Unit" at bounding box center [429, 171] width 217 height 23
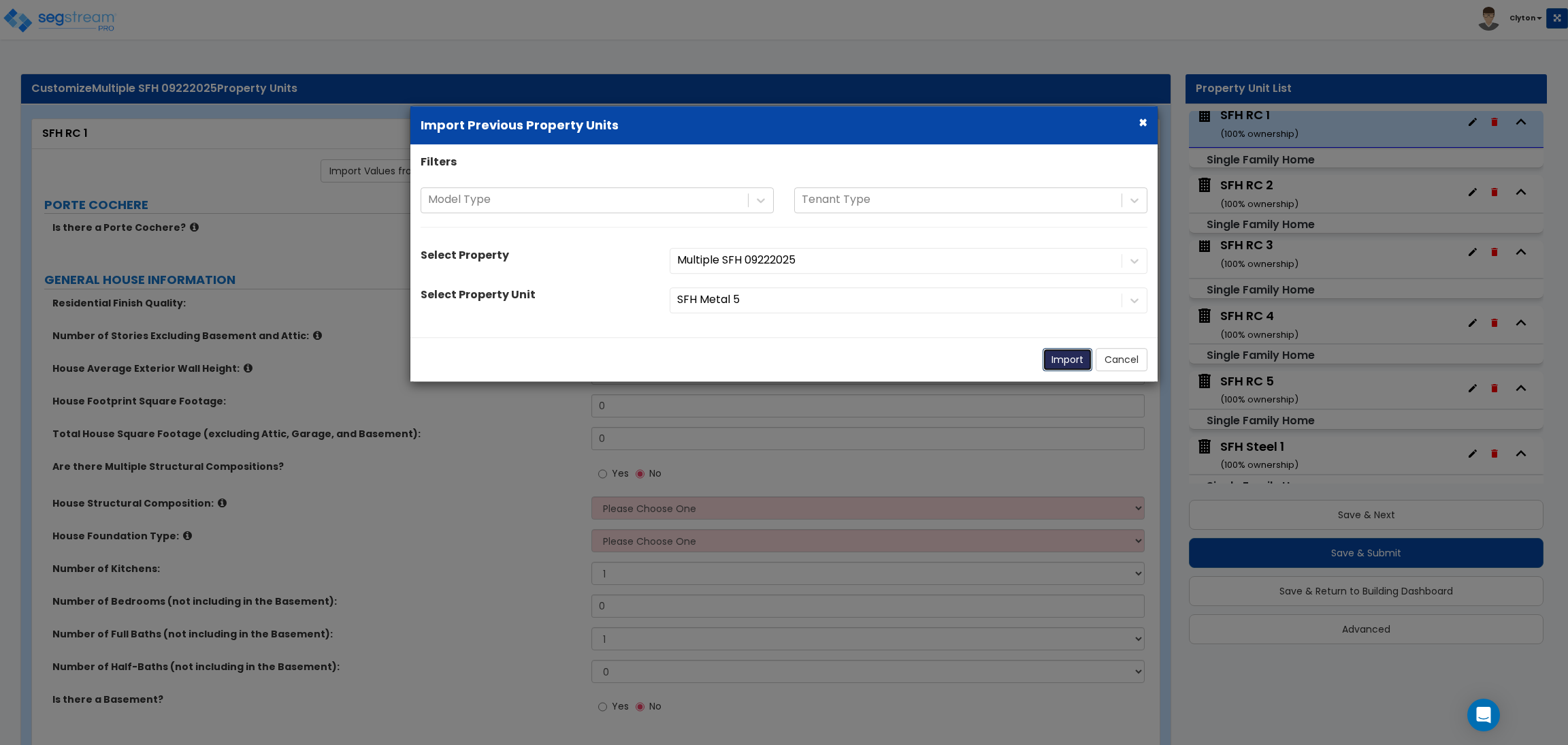
click at [1063, 355] on button "Import" at bounding box center [1067, 359] width 49 height 23
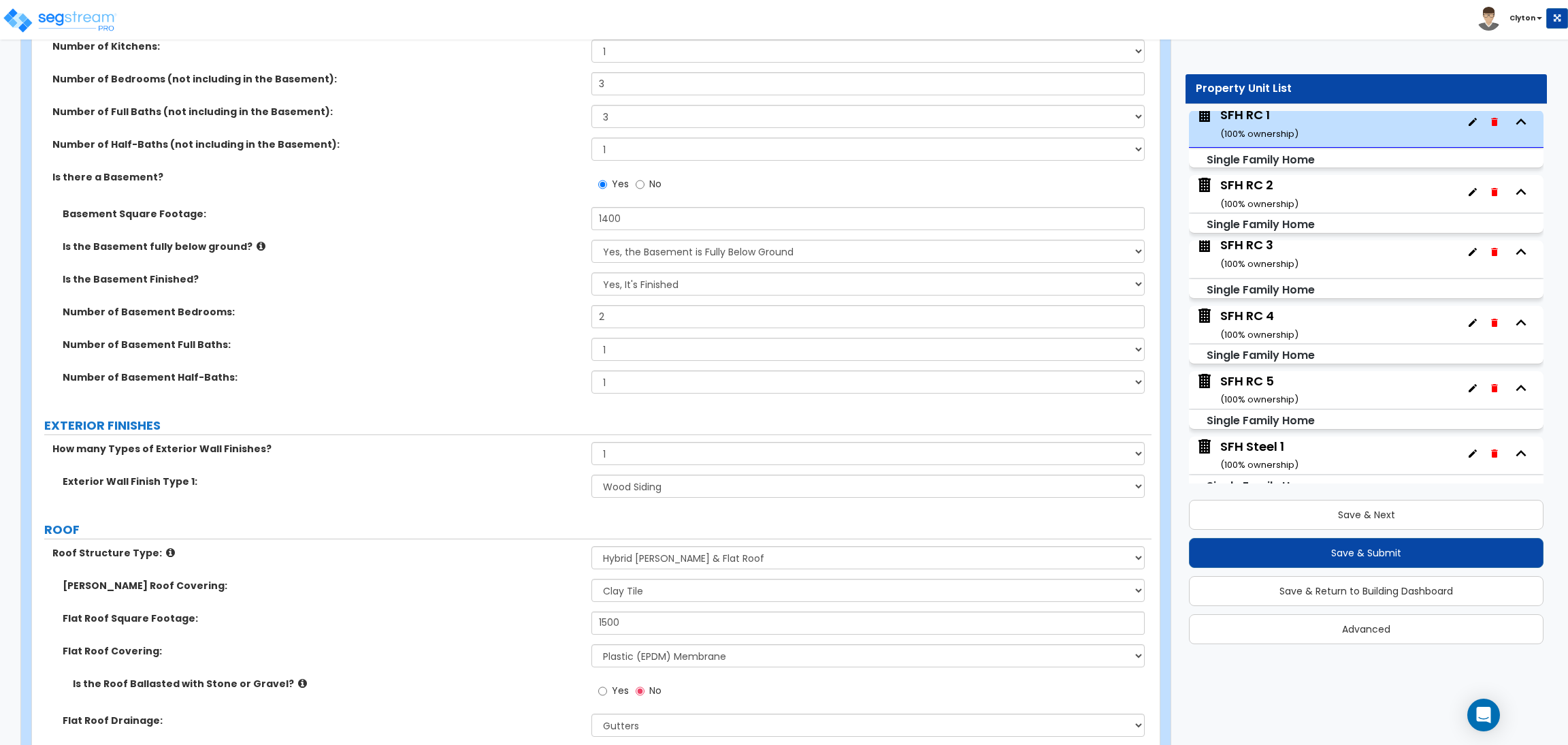
scroll to position [817, 0]
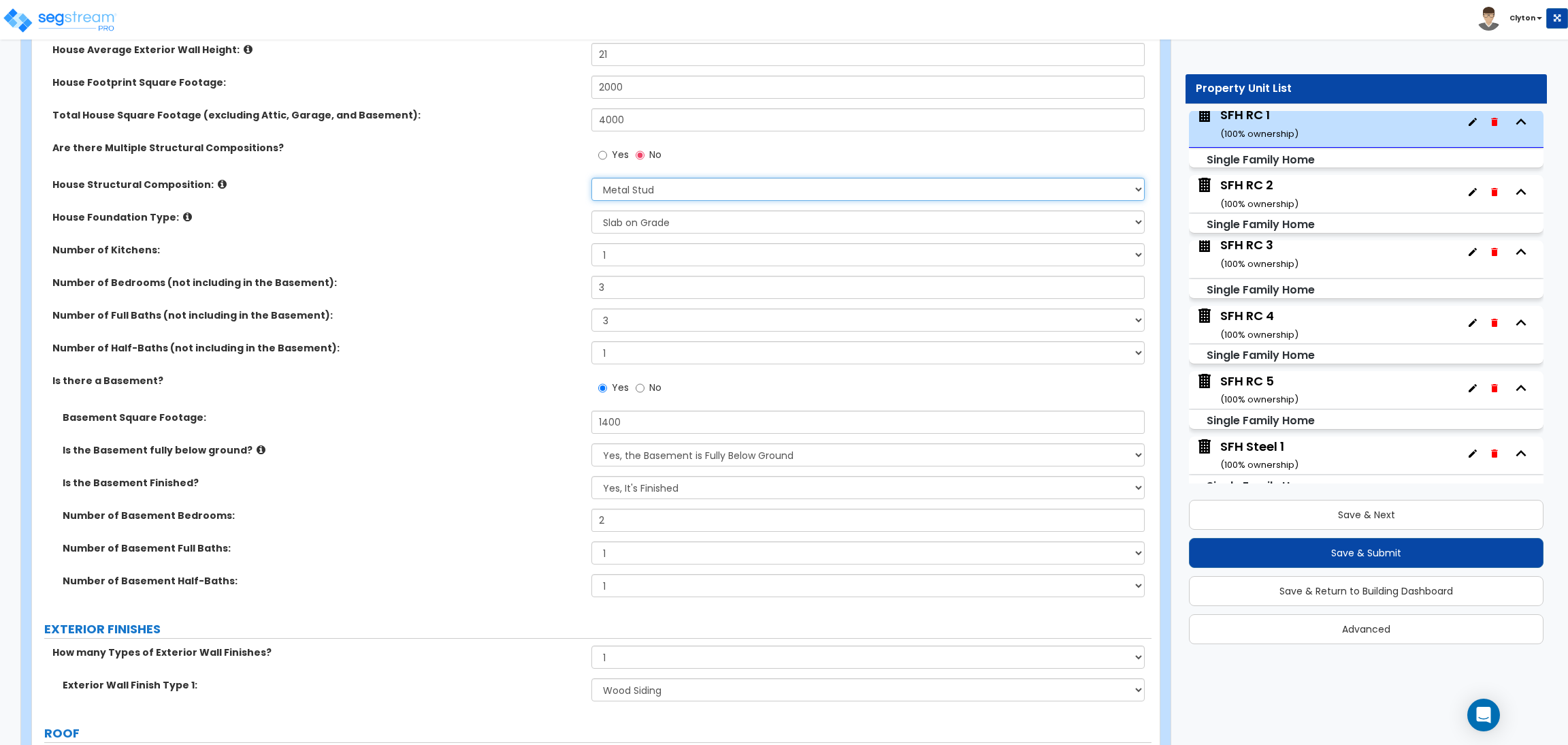
click at [628, 196] on select "Please Choose One Reinforced Concrete Structural Steel Brick Masonry CMU Masonr…" at bounding box center [868, 189] width 553 height 23
click at [591, 178] on select "Please Choose One Reinforced Concrete Structural Steel Brick Masonry CMU Masonr…" at bounding box center [868, 189] width 553 height 23
click at [435, 360] on div "Number of Half-Baths (not including in the Basement): 0 1 2 3 4 5" at bounding box center [591, 358] width 1119 height 32
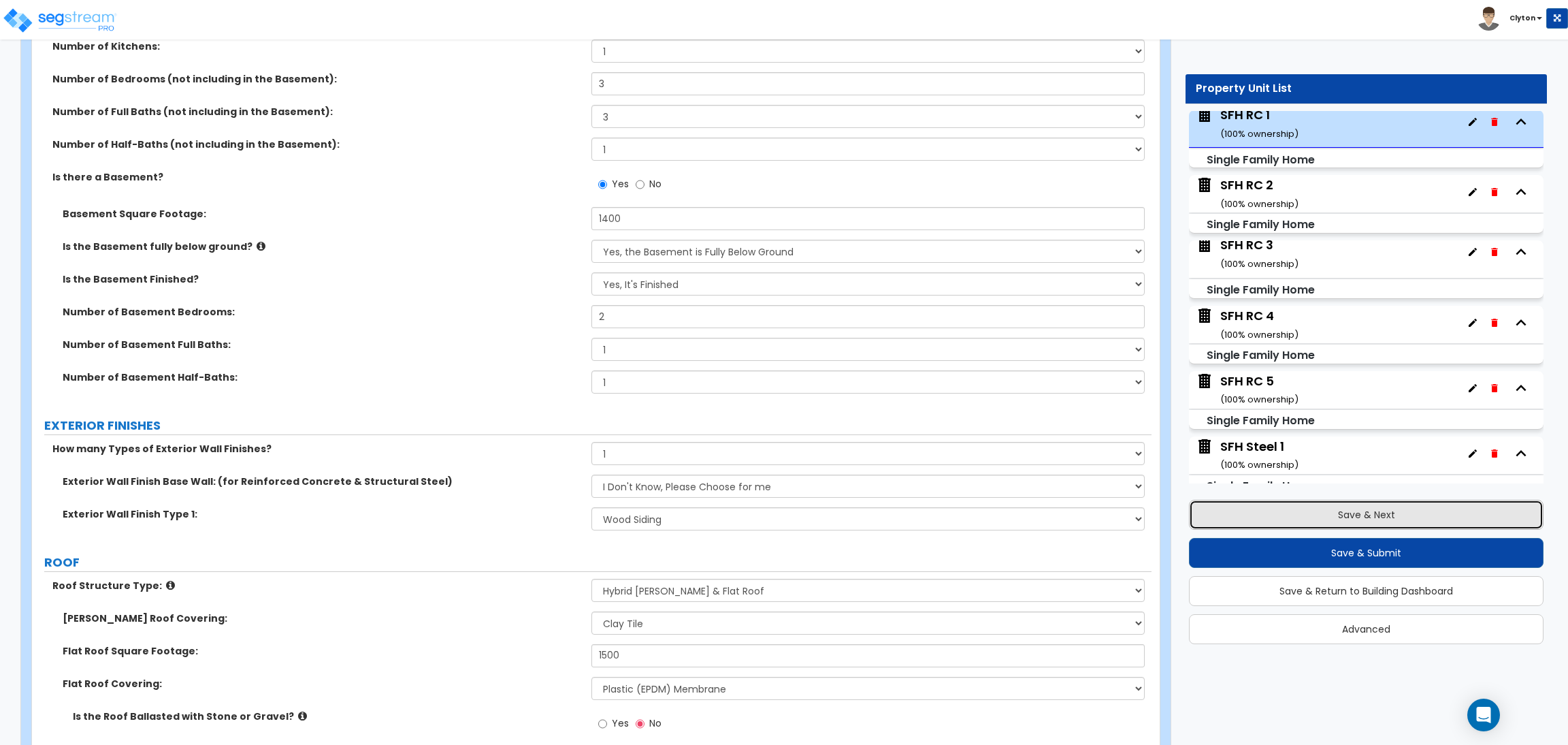
click at [1303, 512] on button "Save & Next" at bounding box center [1366, 514] width 355 height 30
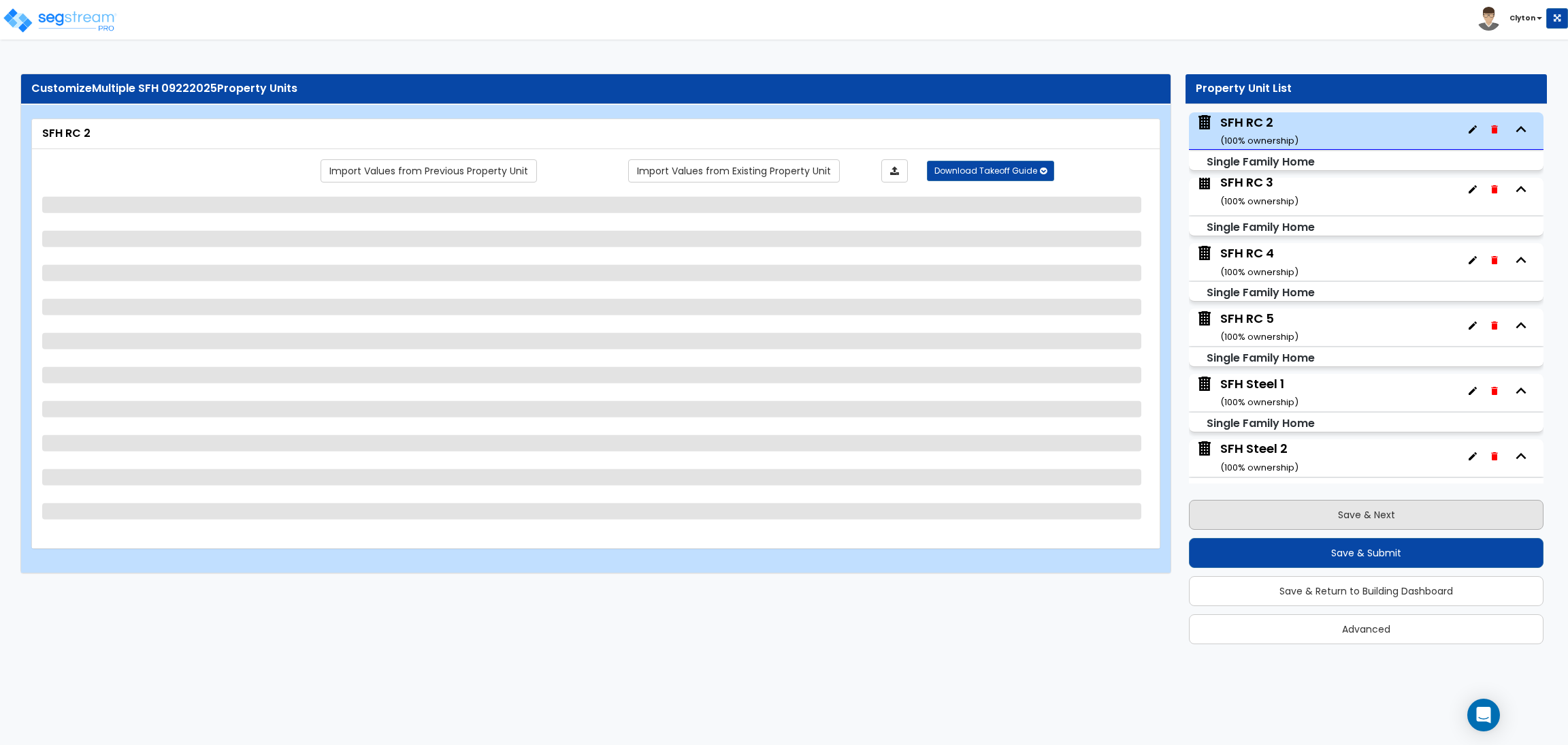
scroll to position [1115, 0]
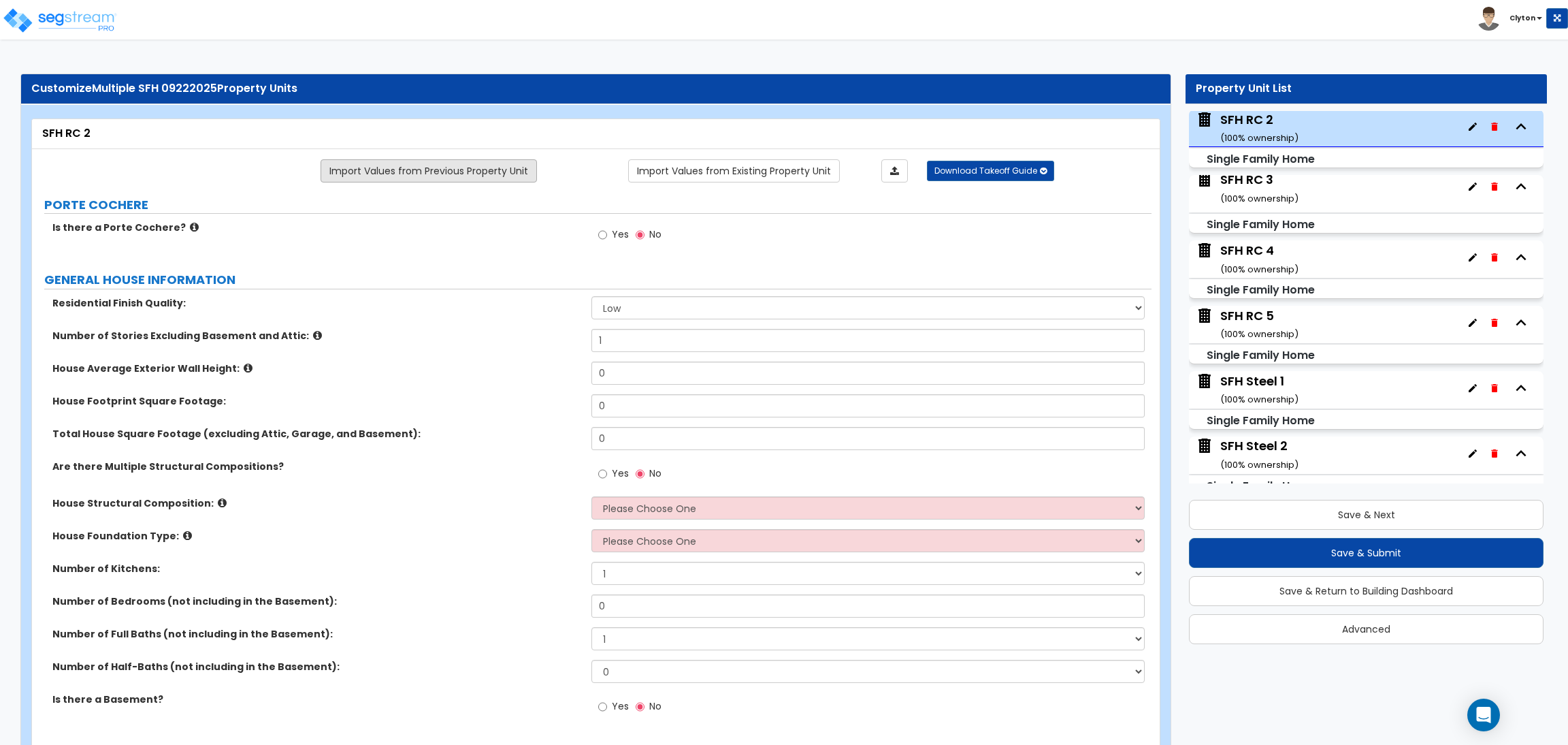
click at [491, 172] on link "Import Values from Previous Property Unit" at bounding box center [429, 171] width 217 height 23
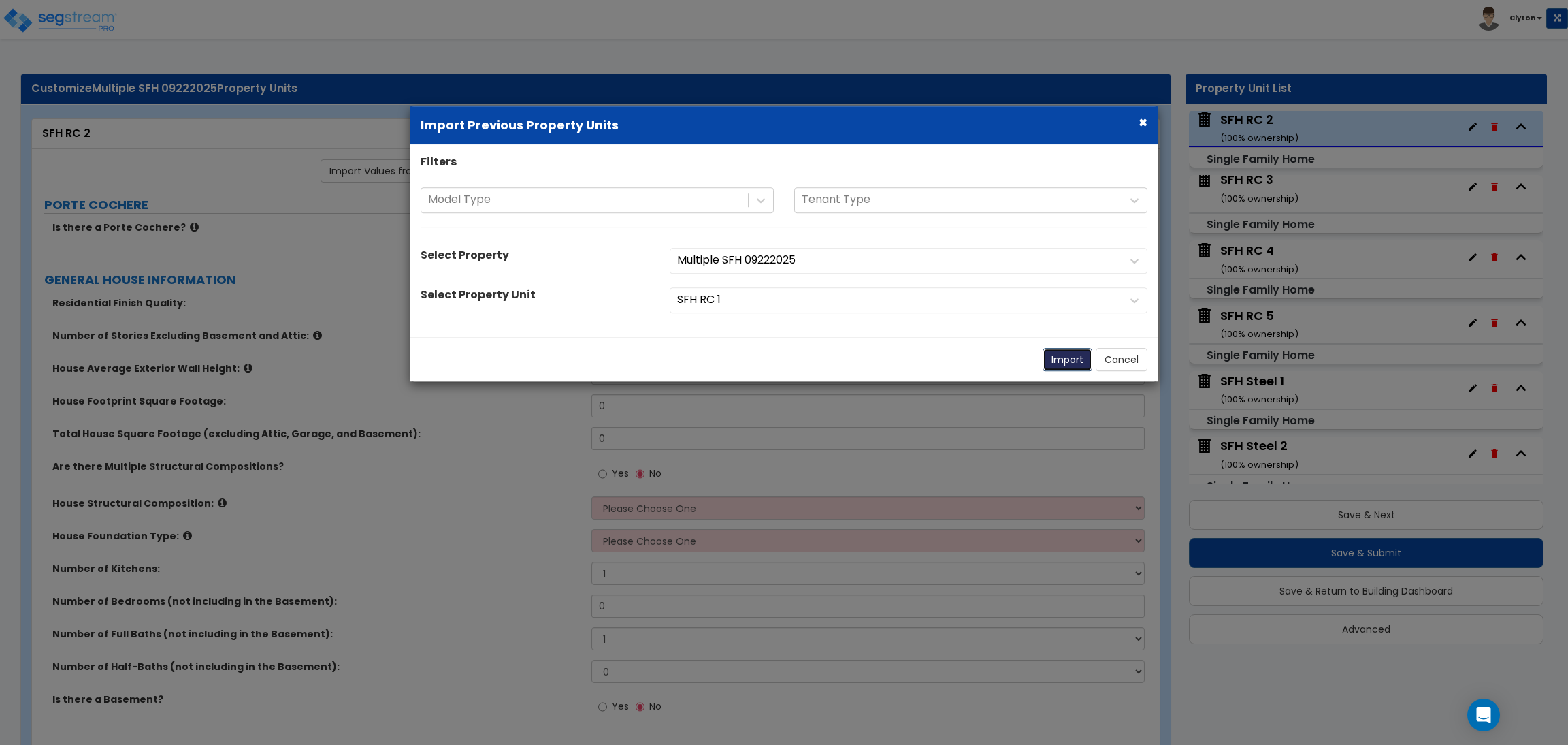
click at [1076, 360] on button "Import" at bounding box center [1067, 359] width 49 height 23
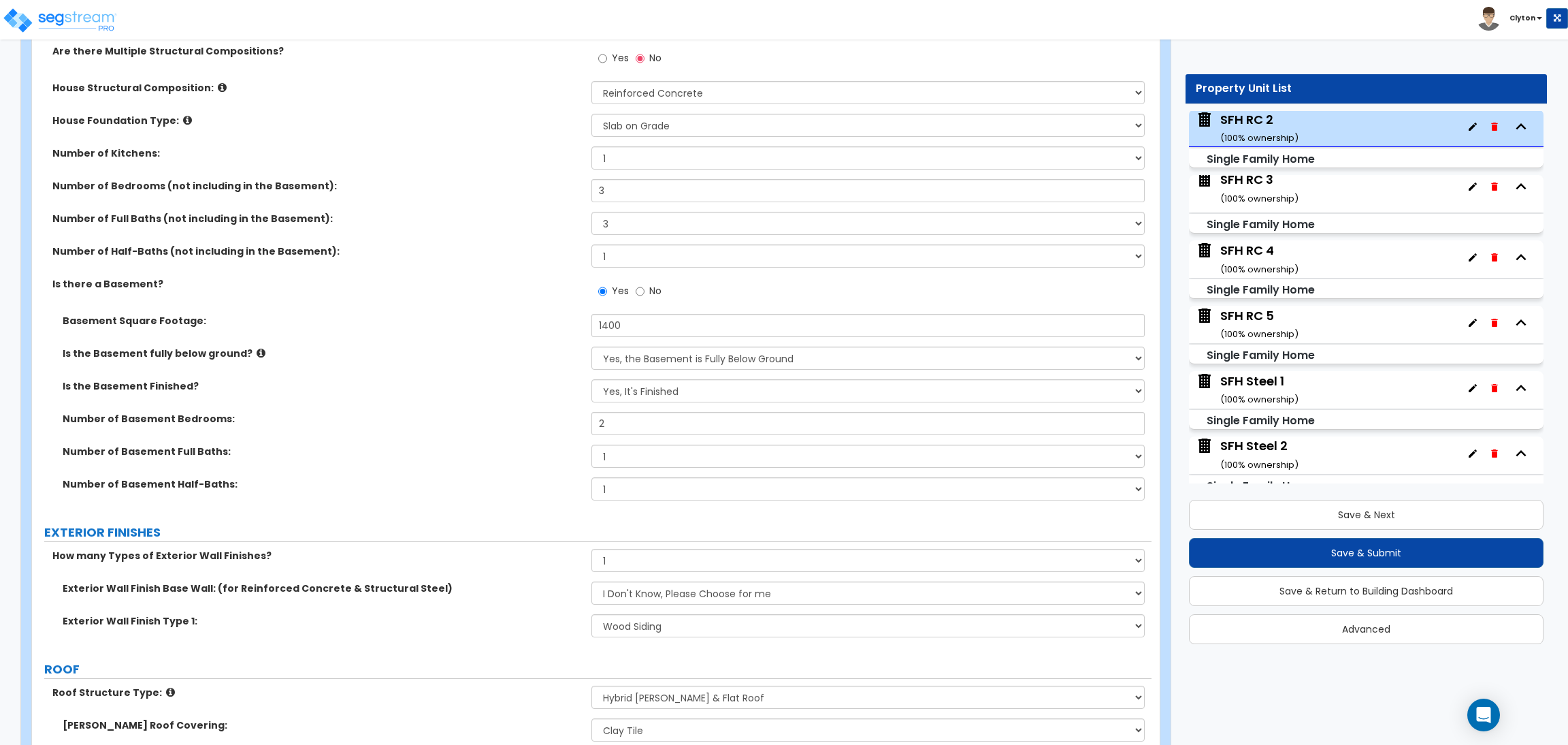
scroll to position [918, 0]
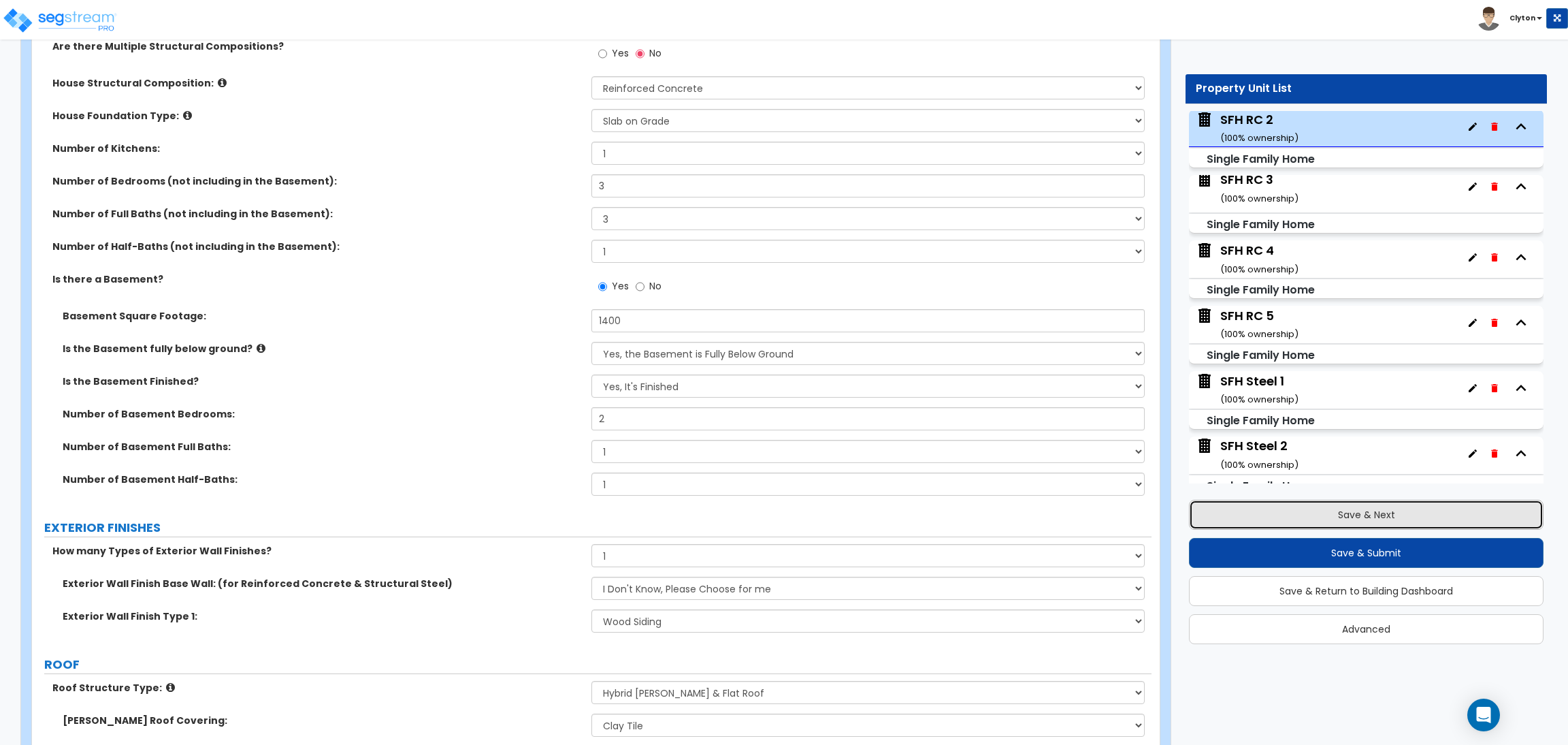
click at [1259, 524] on button "Save & Next" at bounding box center [1366, 514] width 355 height 30
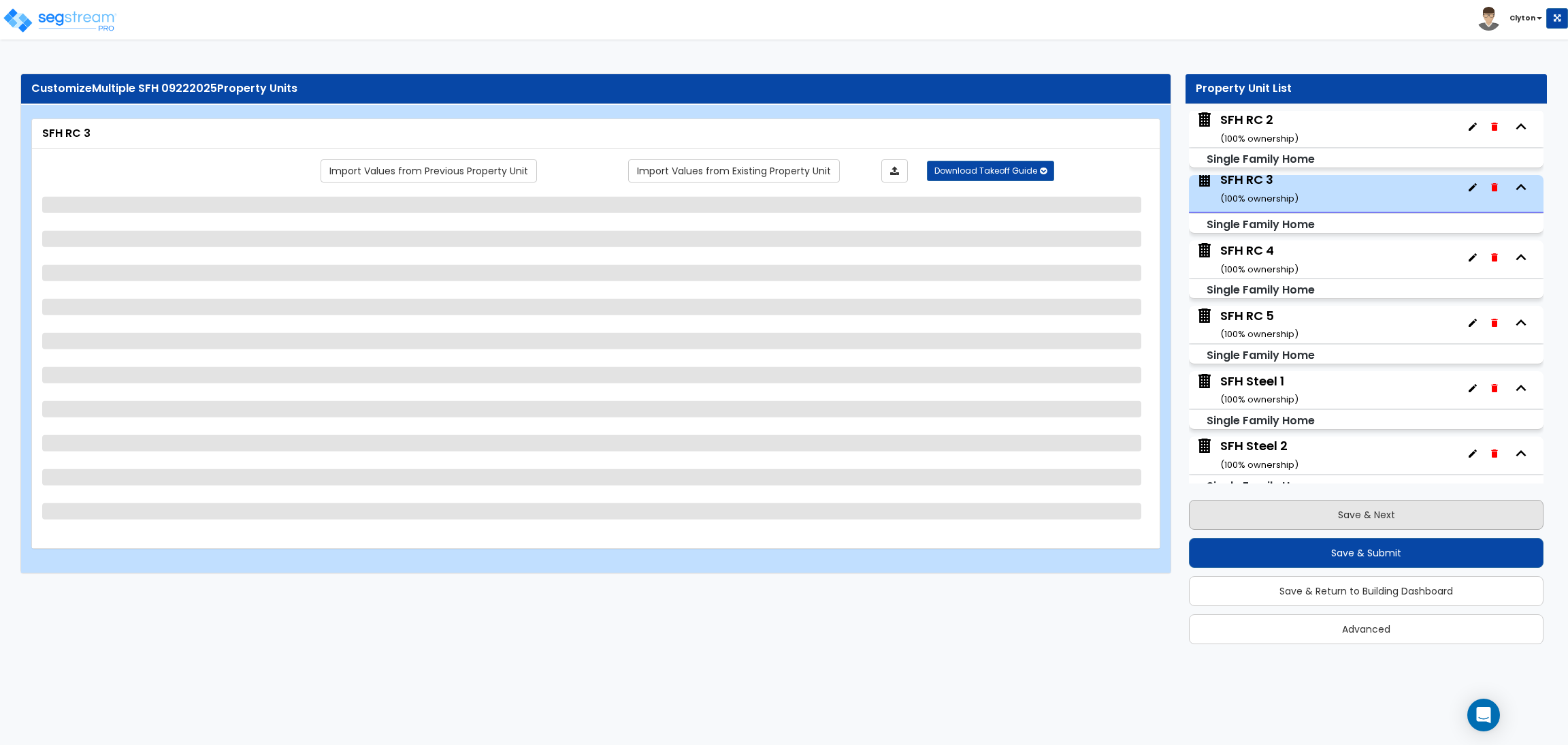
scroll to position [1179, 0]
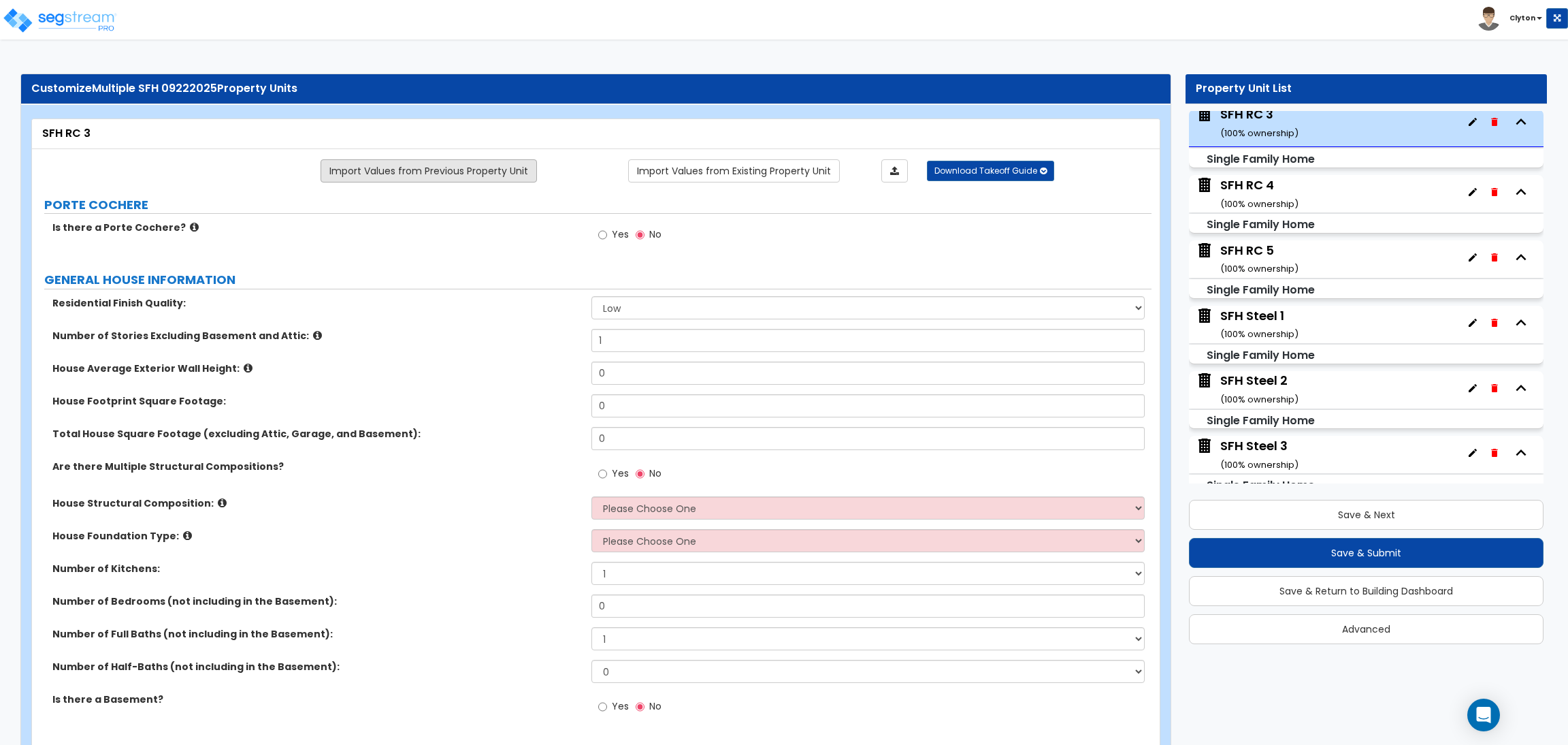
click at [422, 160] on link "Import Values from Previous Property Unit" at bounding box center [429, 171] width 217 height 23
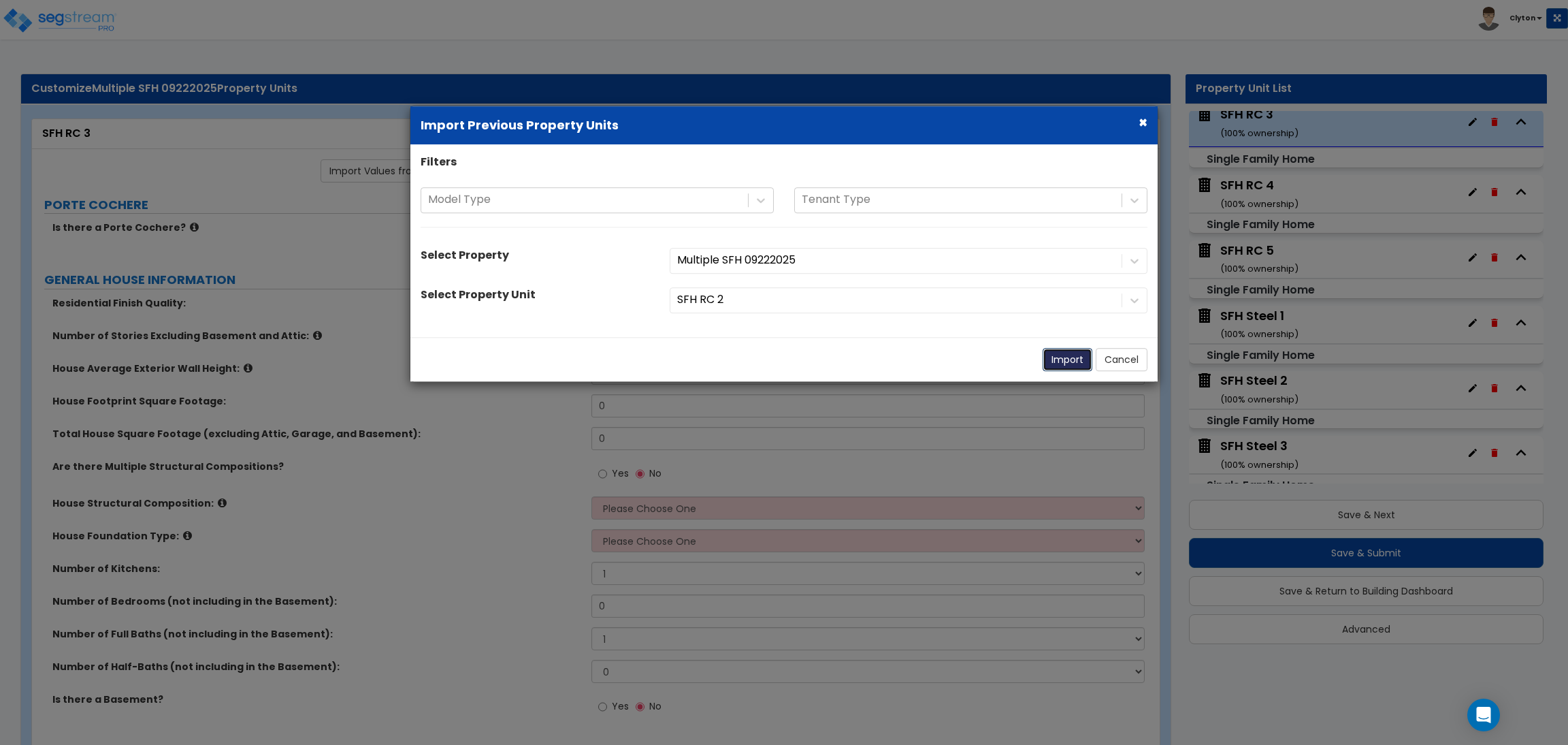
click at [1063, 356] on button "Import" at bounding box center [1067, 359] width 49 height 23
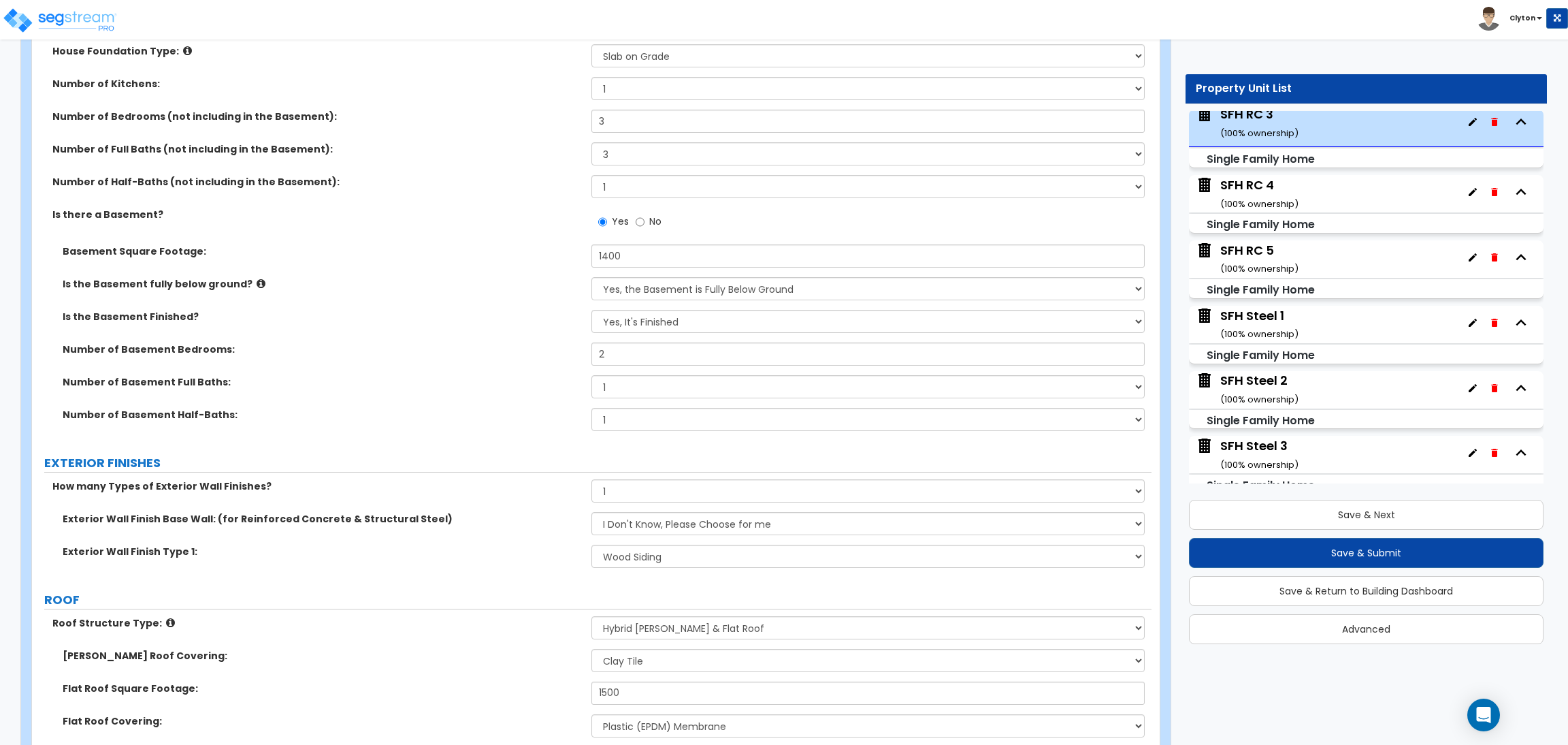
scroll to position [1021, 0]
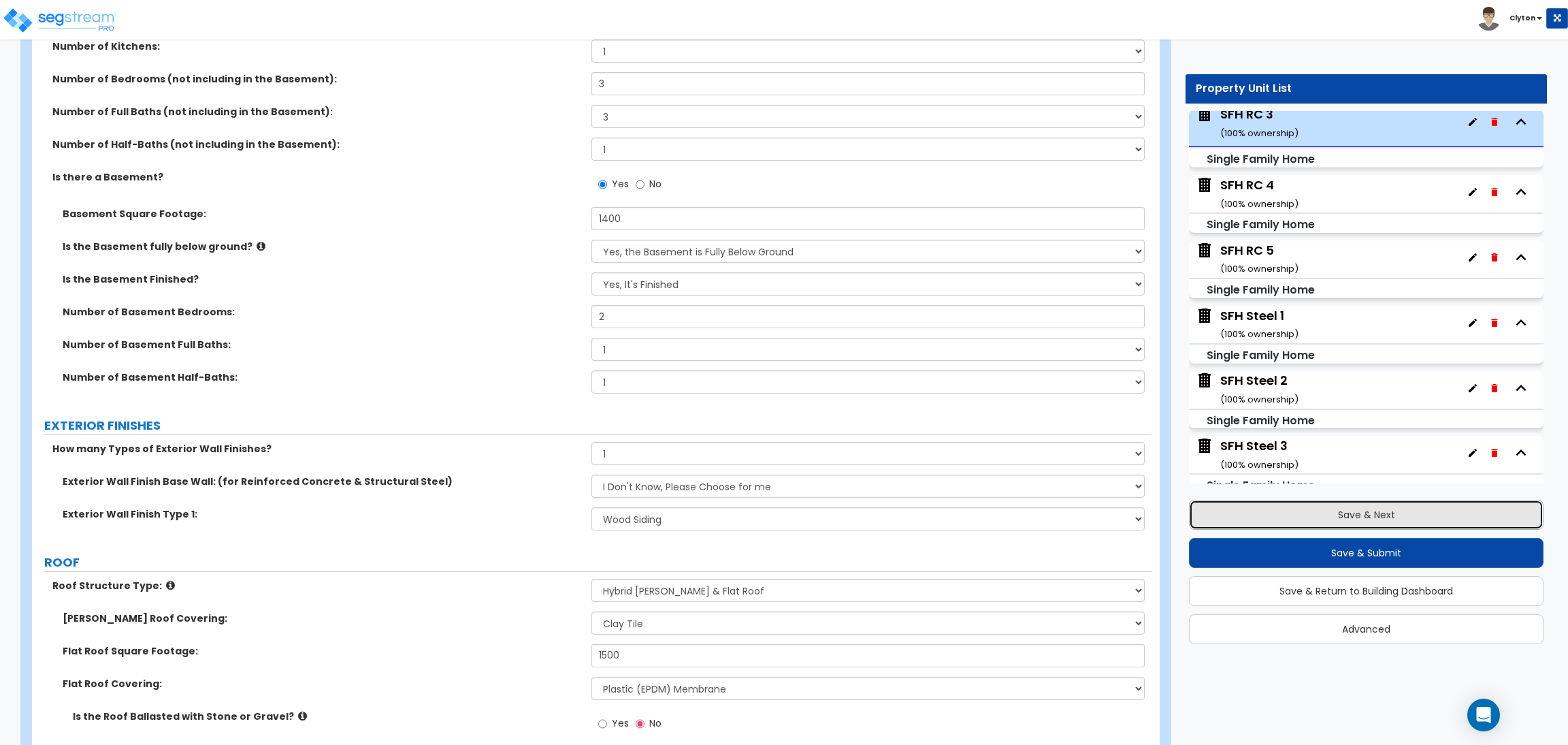
click at [1289, 513] on button "Save & Next" at bounding box center [1366, 514] width 355 height 30
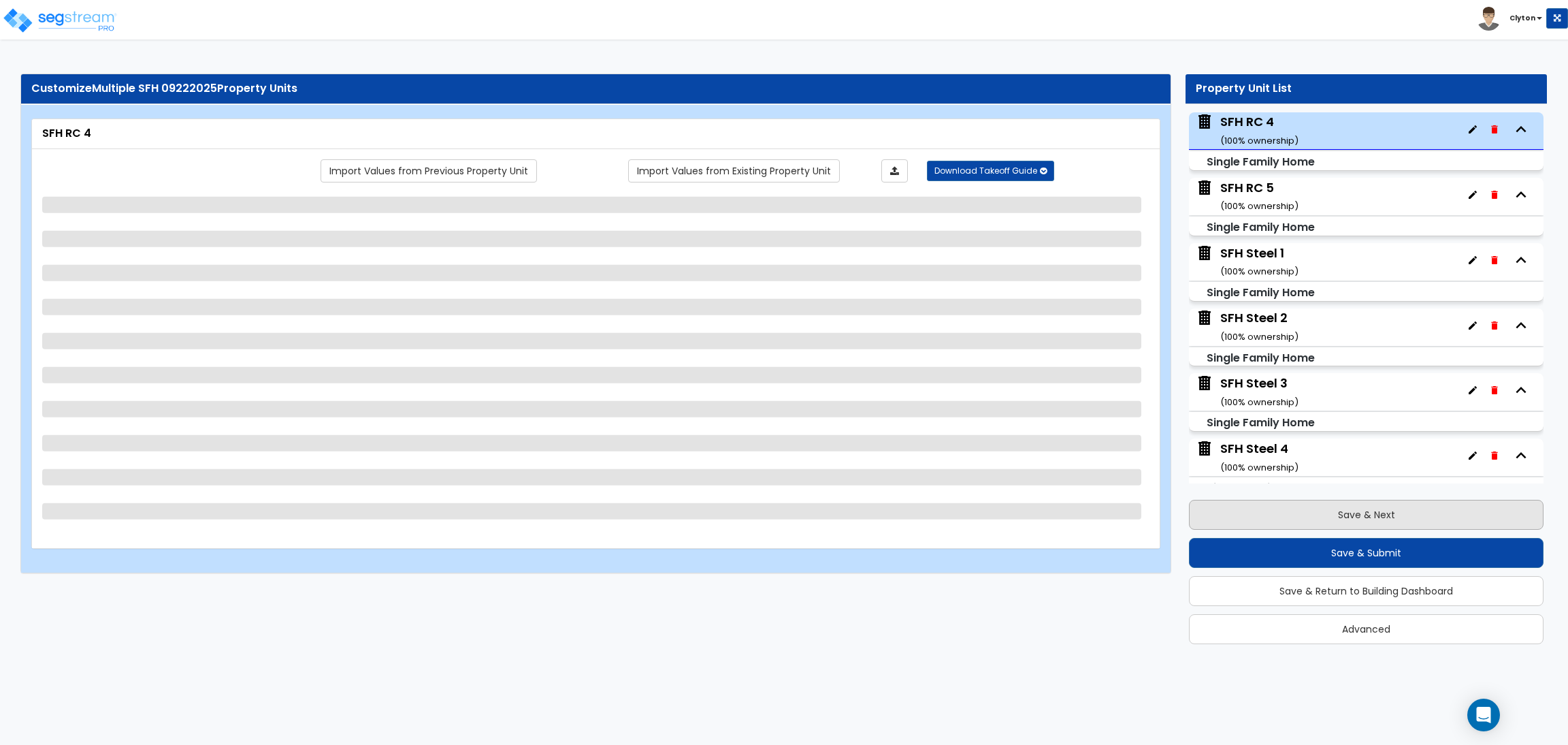
scroll to position [1245, 0]
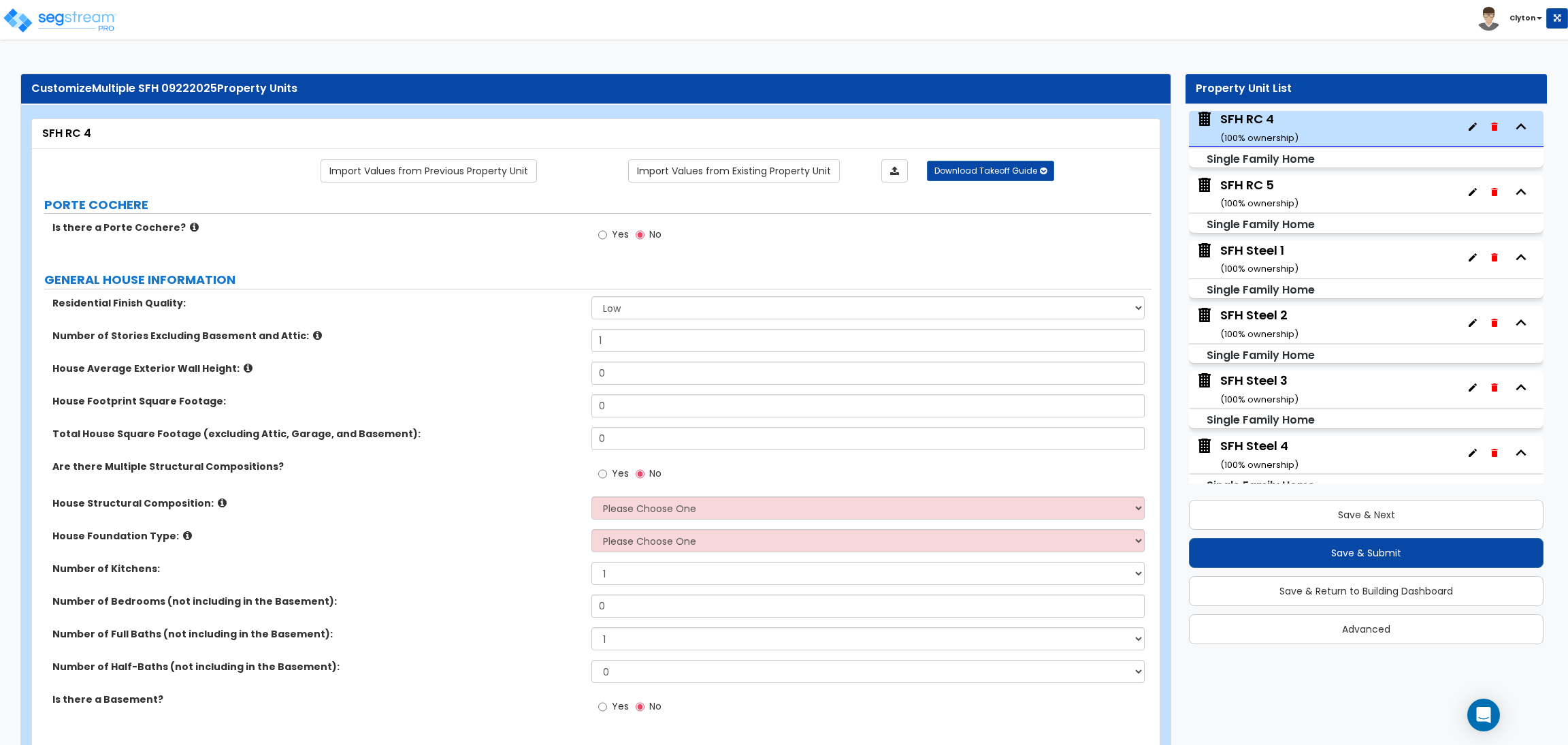
click at [516, 303] on label "Residential Finish Quality:" at bounding box center [317, 303] width 529 height 14
click at [438, 172] on link "Import Values from Previous Property Unit" at bounding box center [429, 171] width 217 height 23
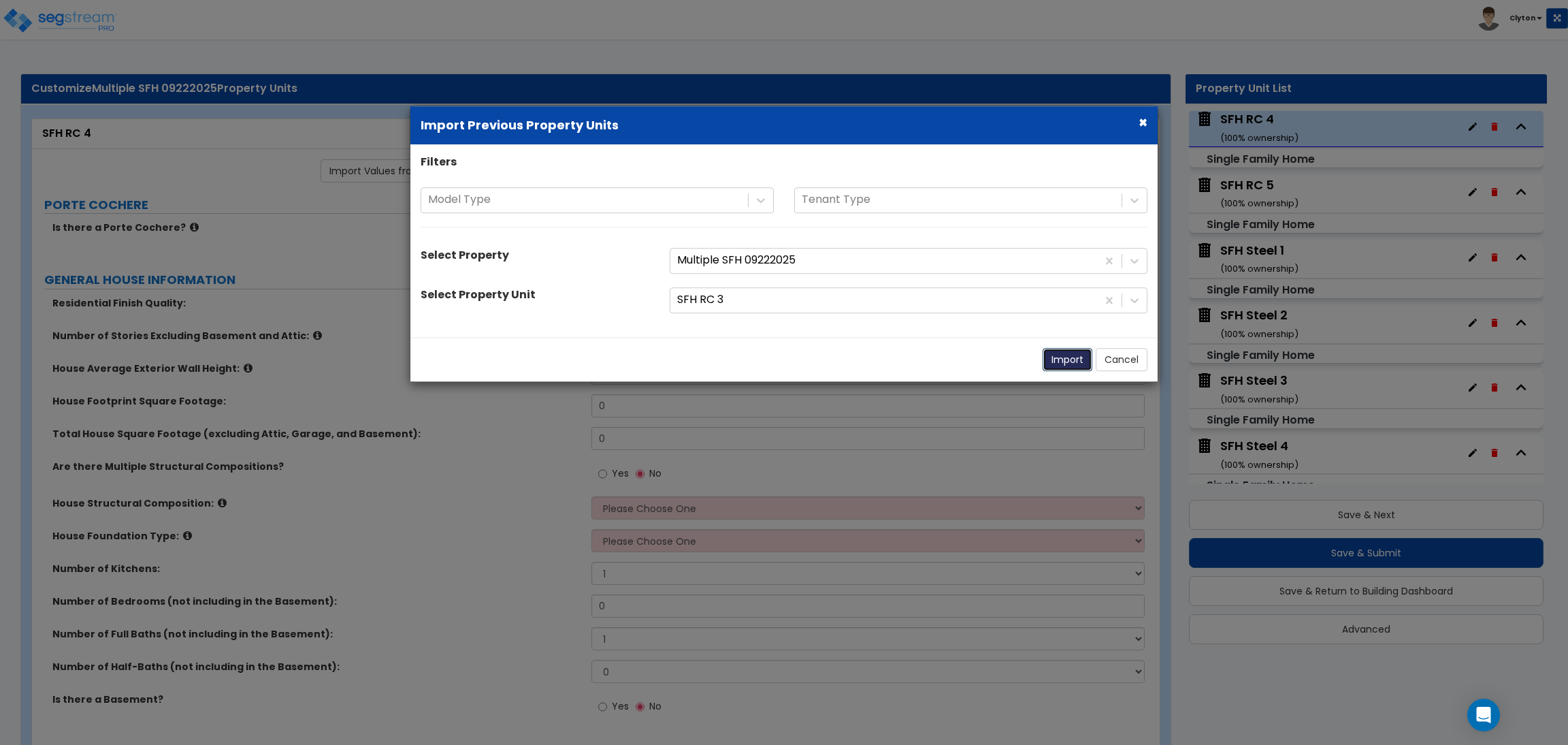
click at [1068, 358] on button "Import" at bounding box center [1067, 359] width 49 height 23
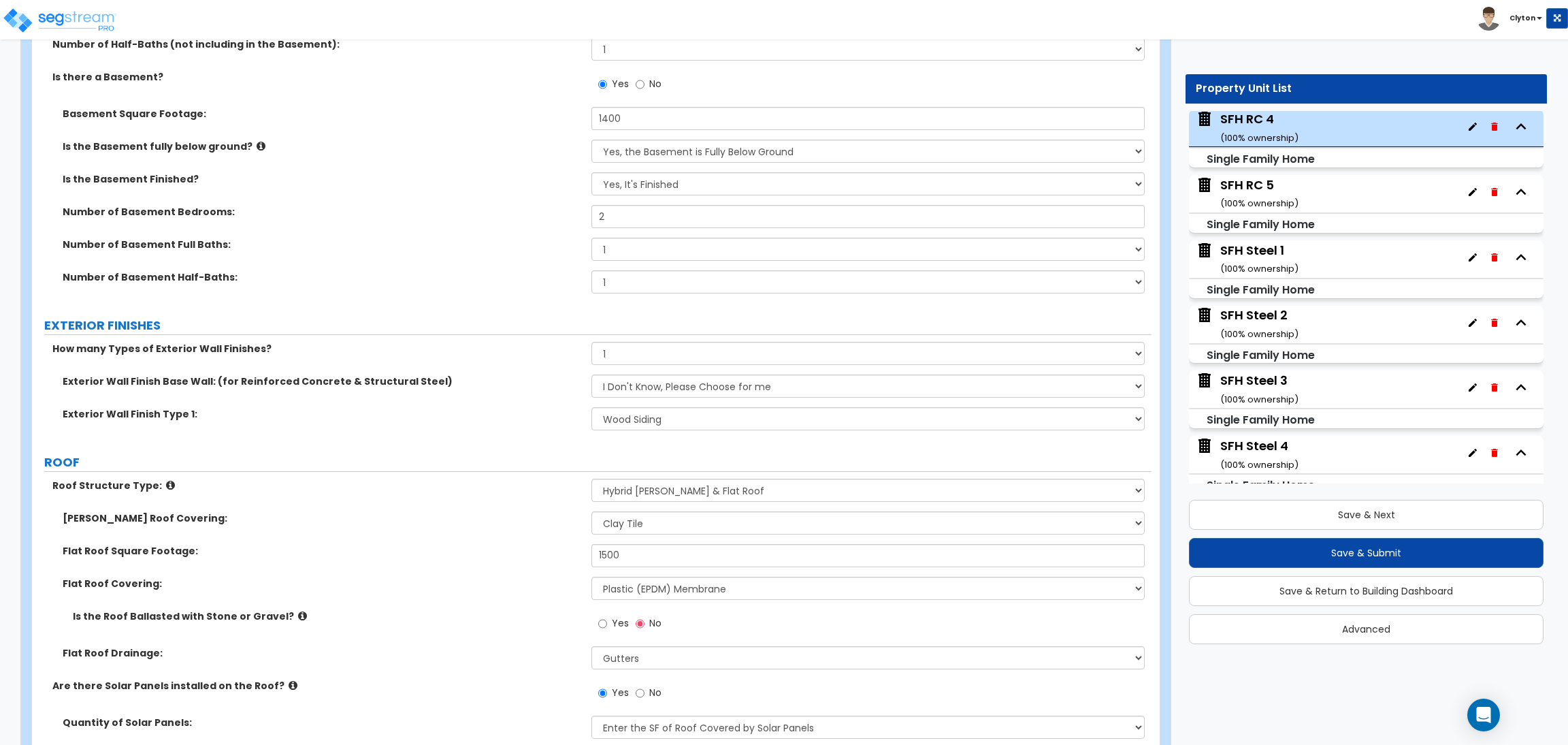
scroll to position [1122, 0]
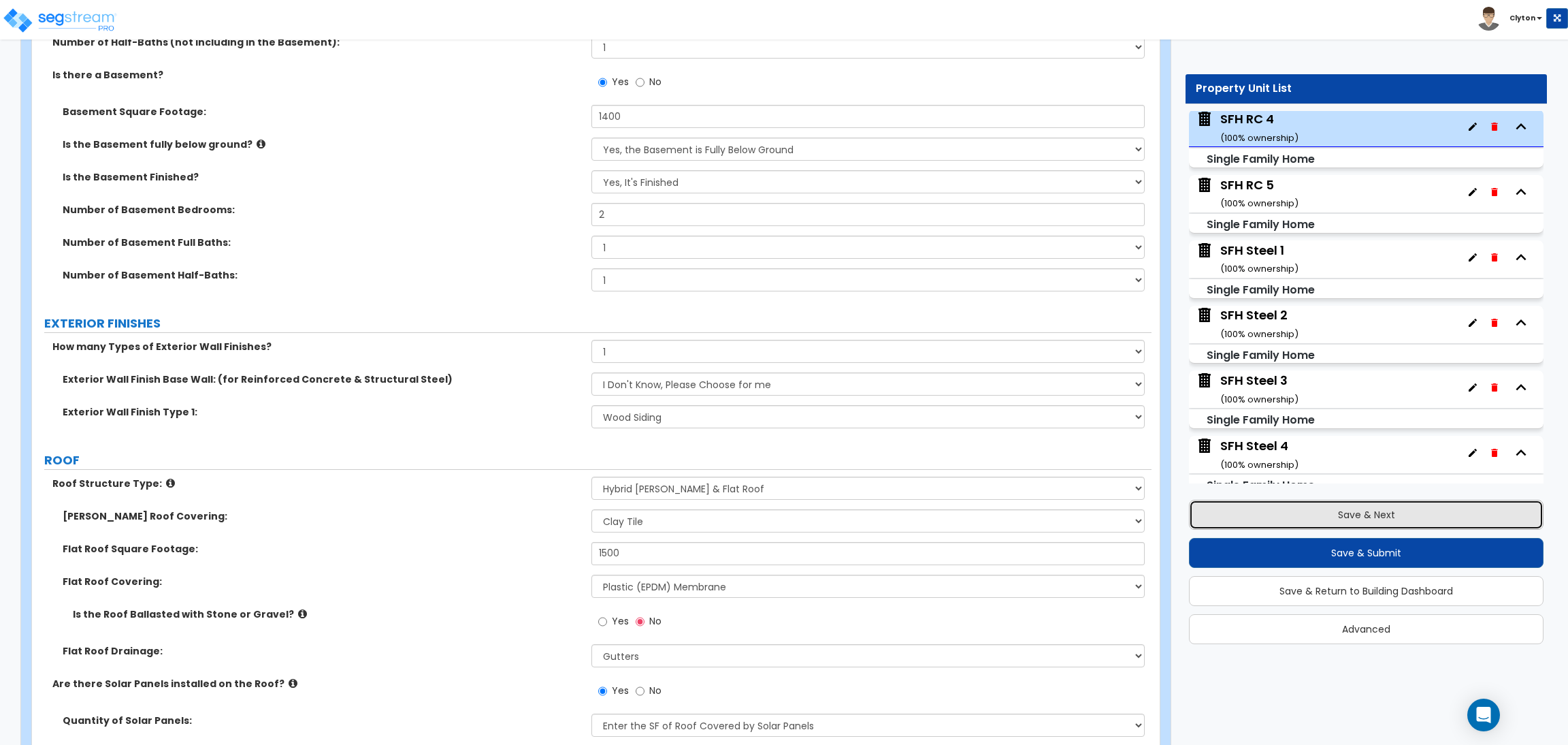
click at [1242, 515] on button "Save & Next" at bounding box center [1366, 514] width 355 height 30
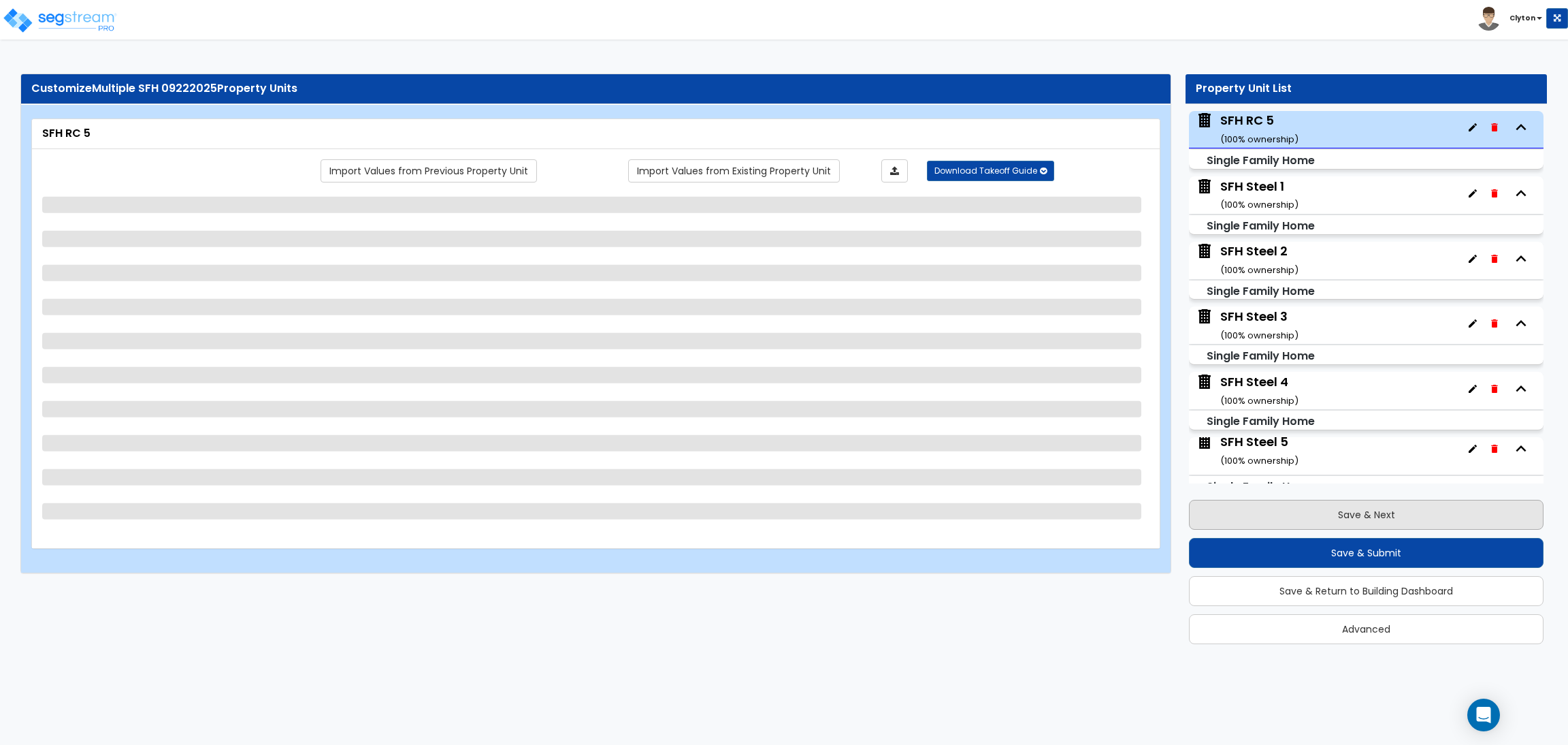
scroll to position [1310, 0]
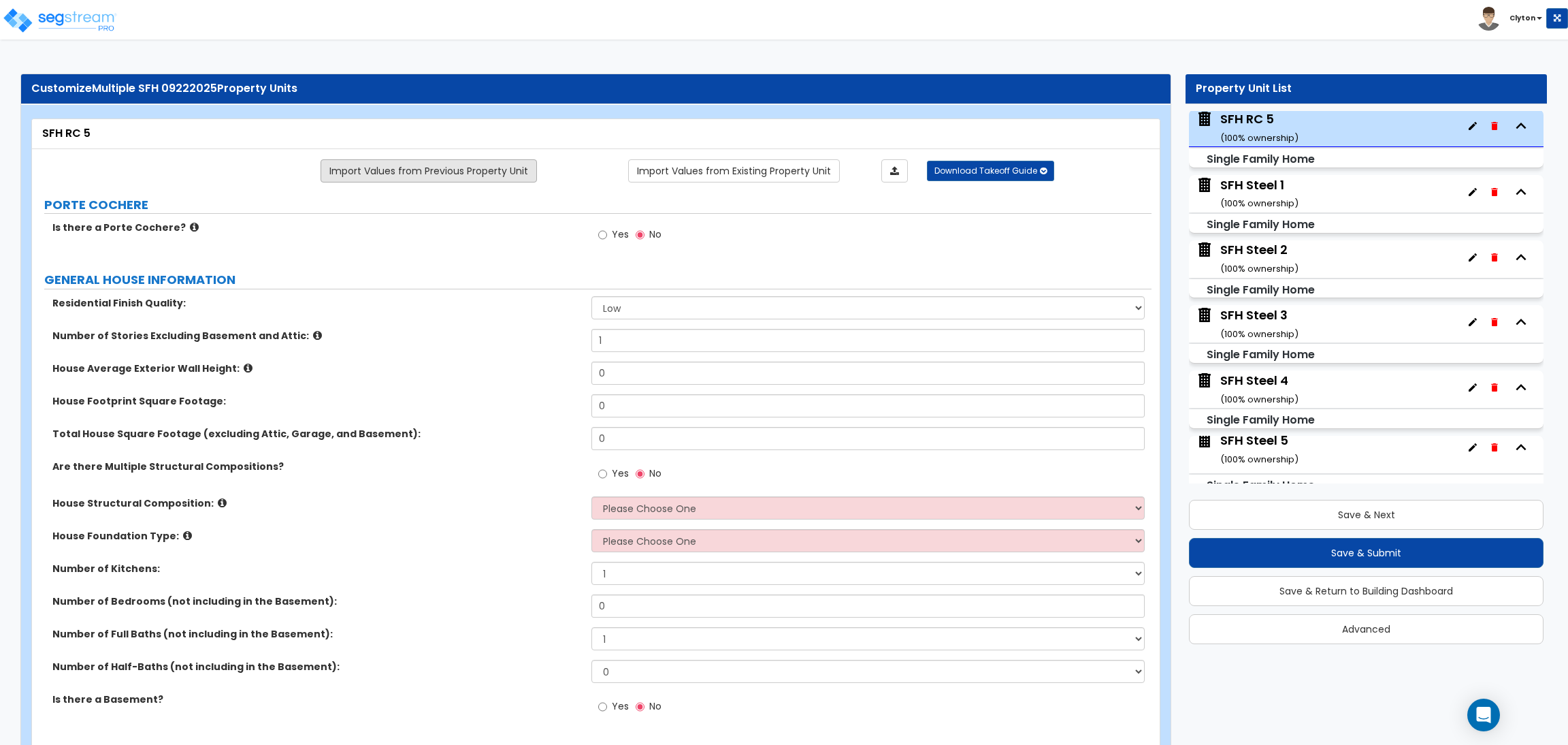
click at [513, 171] on link "Import Values from Previous Property Unit" at bounding box center [429, 171] width 217 height 23
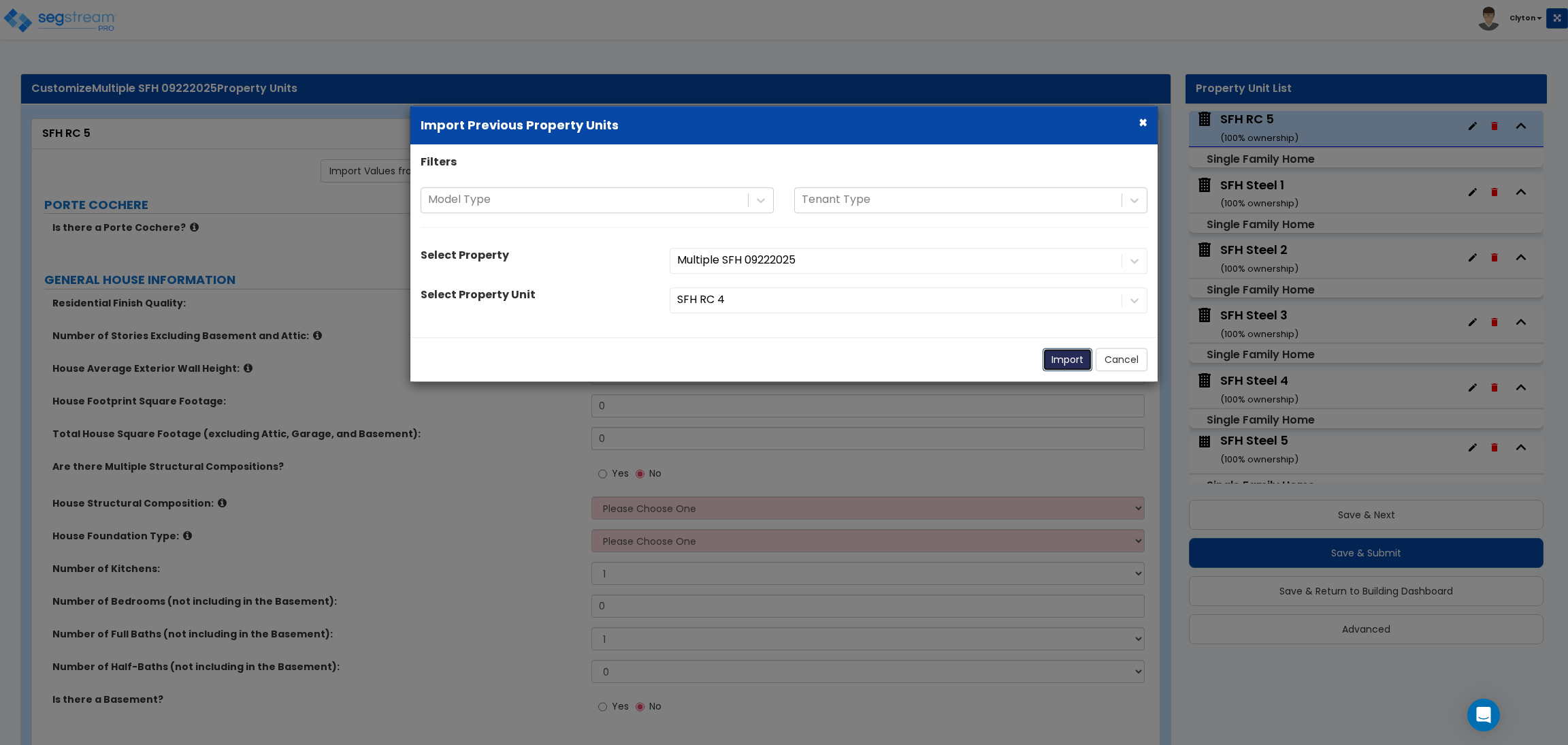
click at [1052, 363] on button "Import" at bounding box center [1067, 359] width 49 height 23
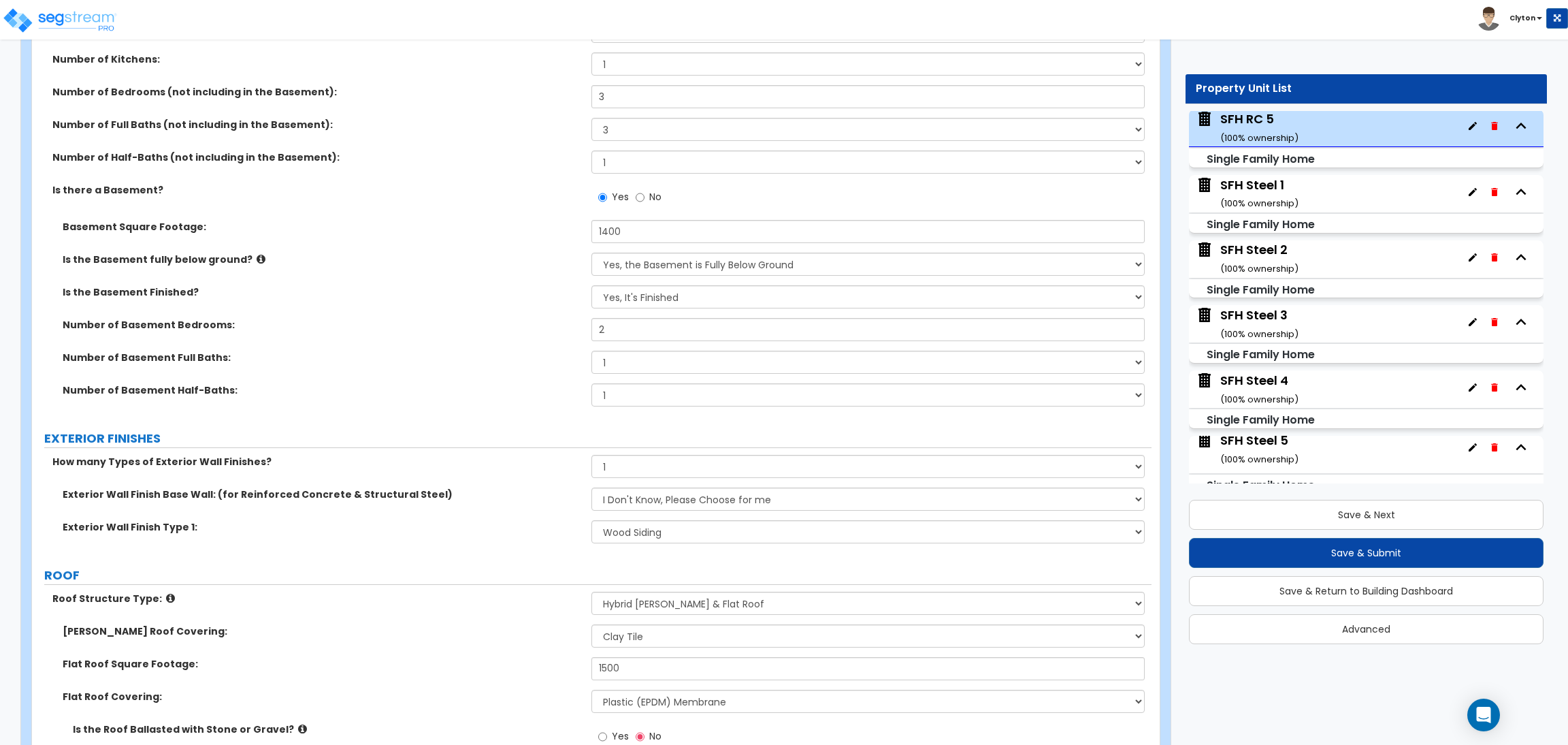
scroll to position [1122, 0]
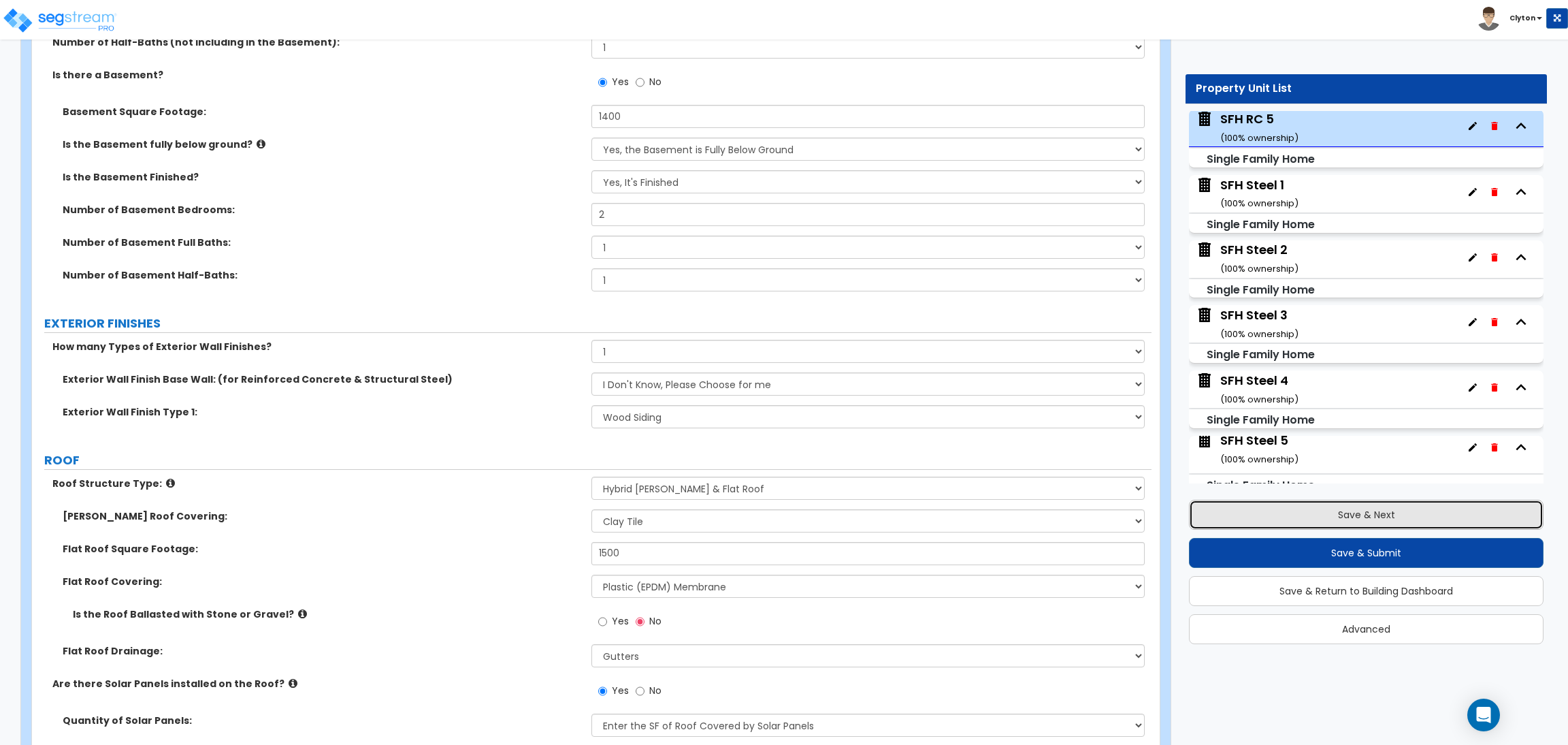
click at [1365, 520] on button "Save & Next" at bounding box center [1366, 514] width 355 height 30
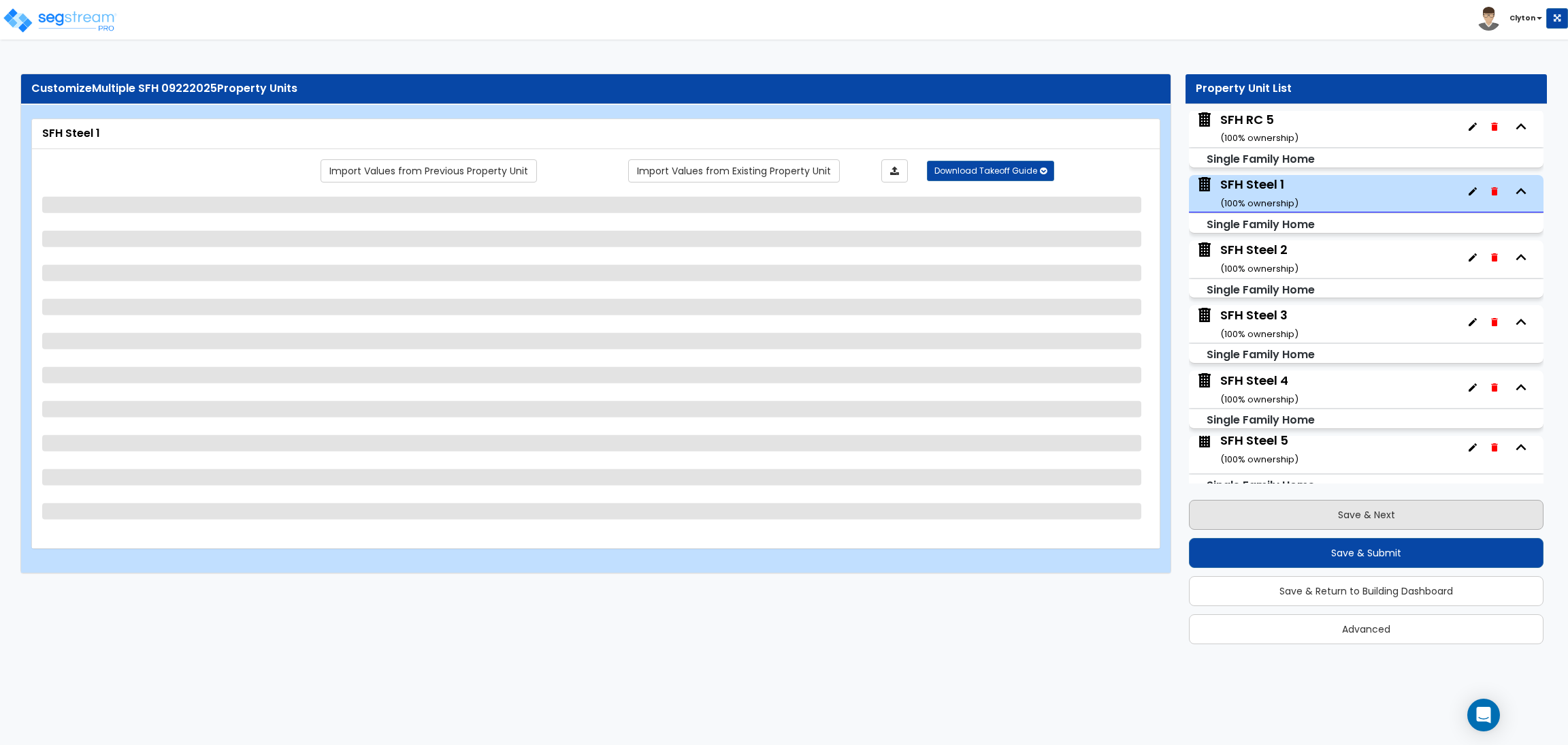
scroll to position [1376, 0]
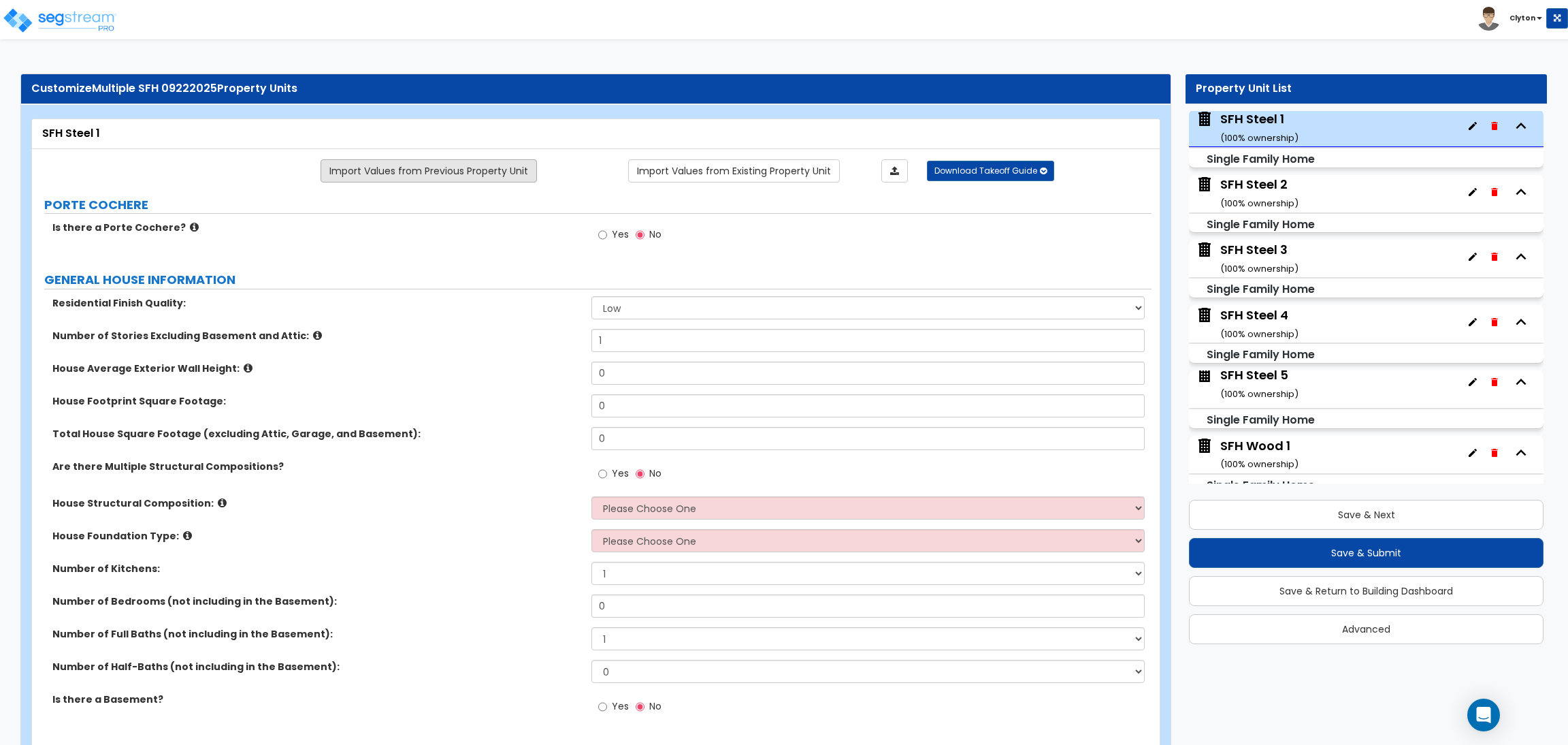
click at [447, 176] on link "Import Values from Previous Property Unit" at bounding box center [429, 171] width 217 height 23
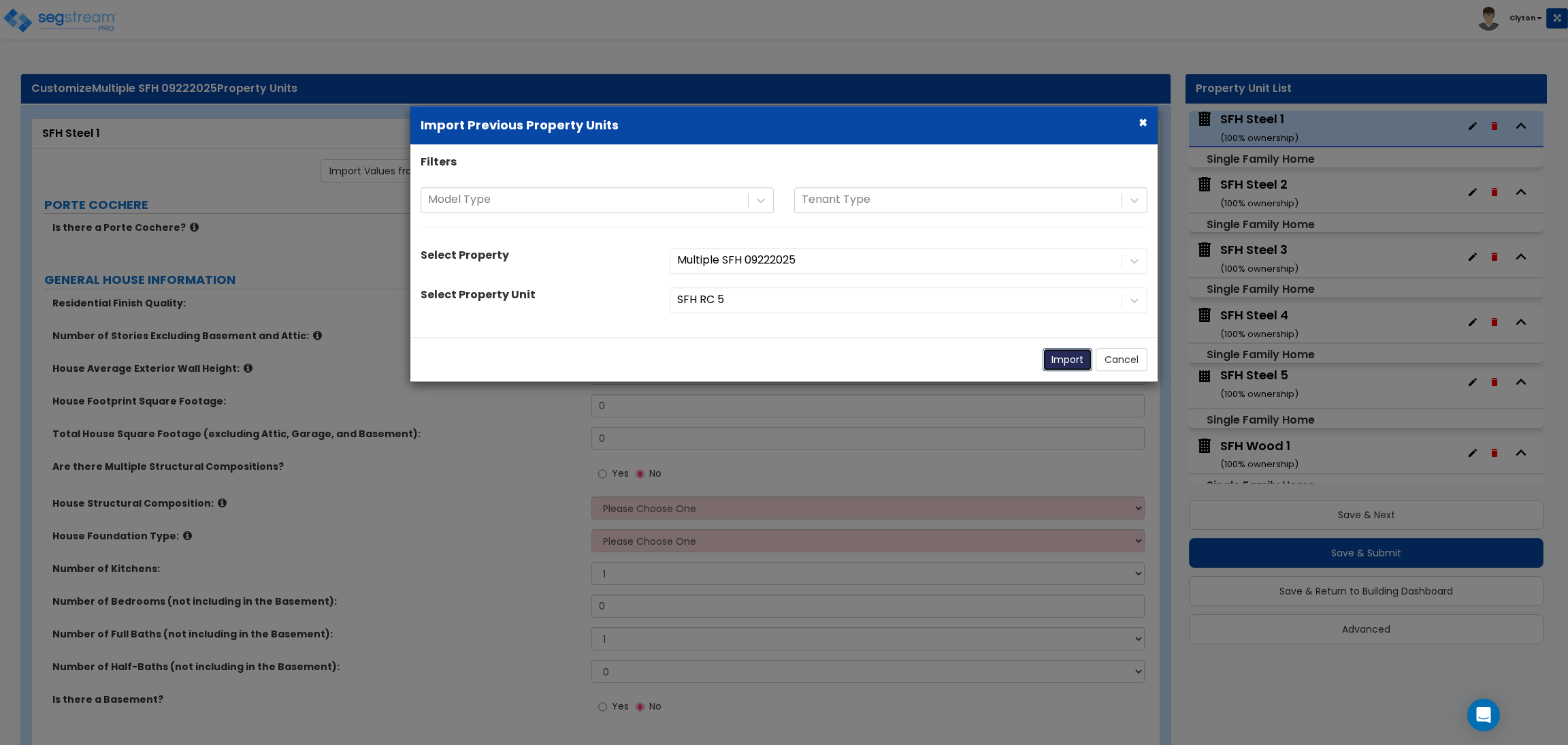
click at [1064, 357] on button "Import" at bounding box center [1067, 359] width 49 height 23
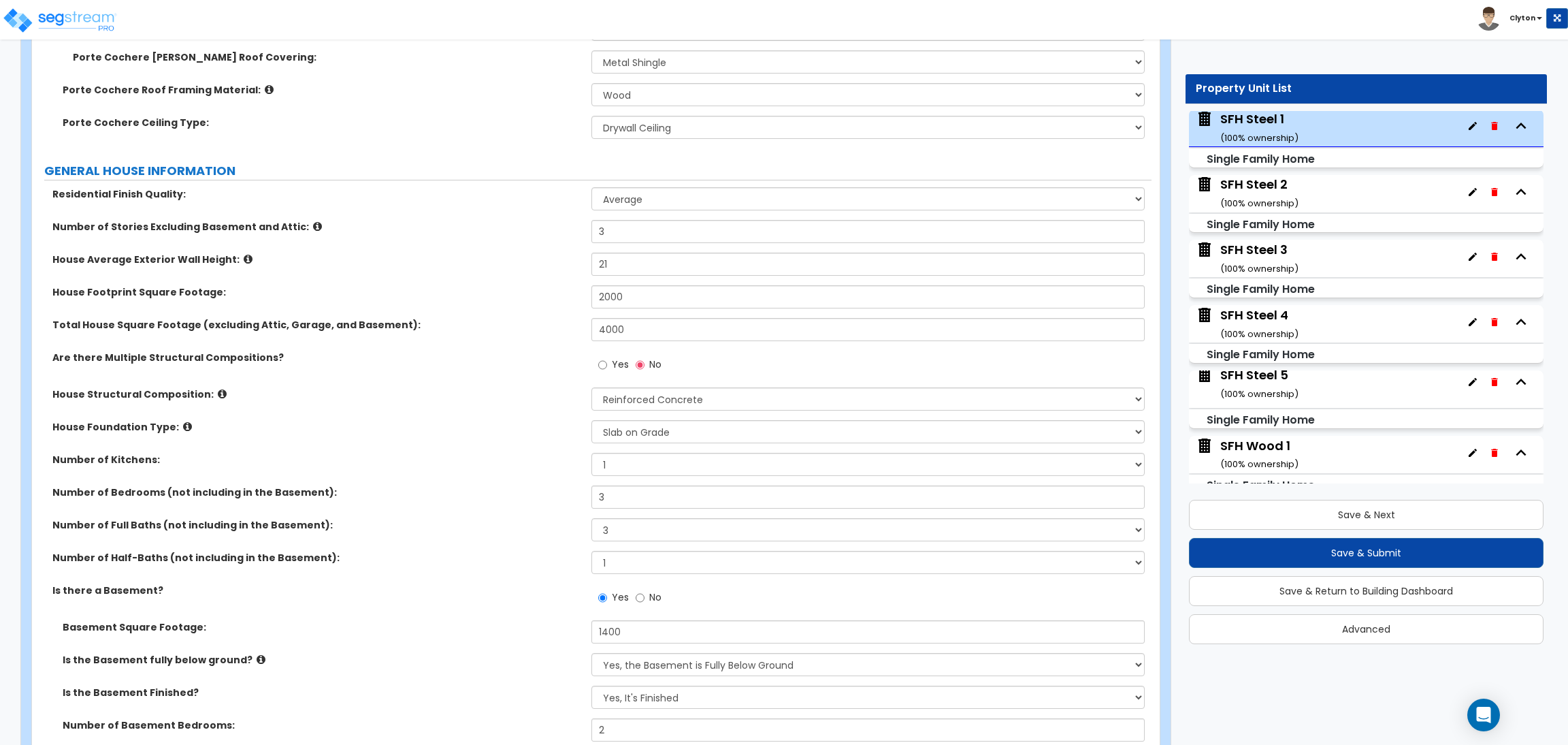
scroll to position [612, 0]
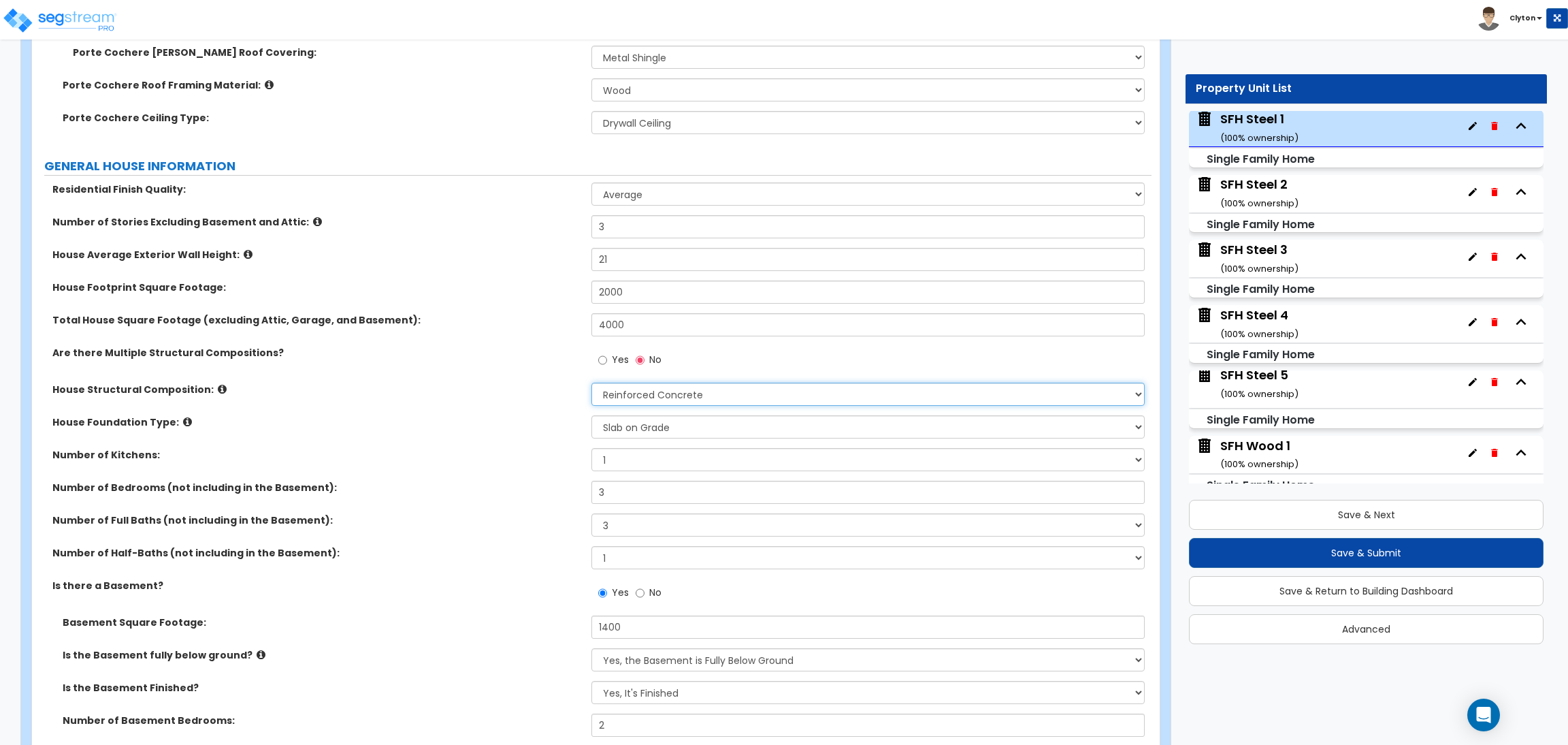
click at [664, 393] on select "Please Choose One Reinforced Concrete Structural Steel Brick Masonry CMU Masonr…" at bounding box center [868, 393] width 553 height 23
click at [591, 382] on select "Please Choose One Reinforced Concrete Structural Steel Brick Masonry CMU Masonr…" at bounding box center [868, 393] width 553 height 23
click at [515, 457] on label "Number of Kitchens:" at bounding box center [317, 455] width 529 height 14
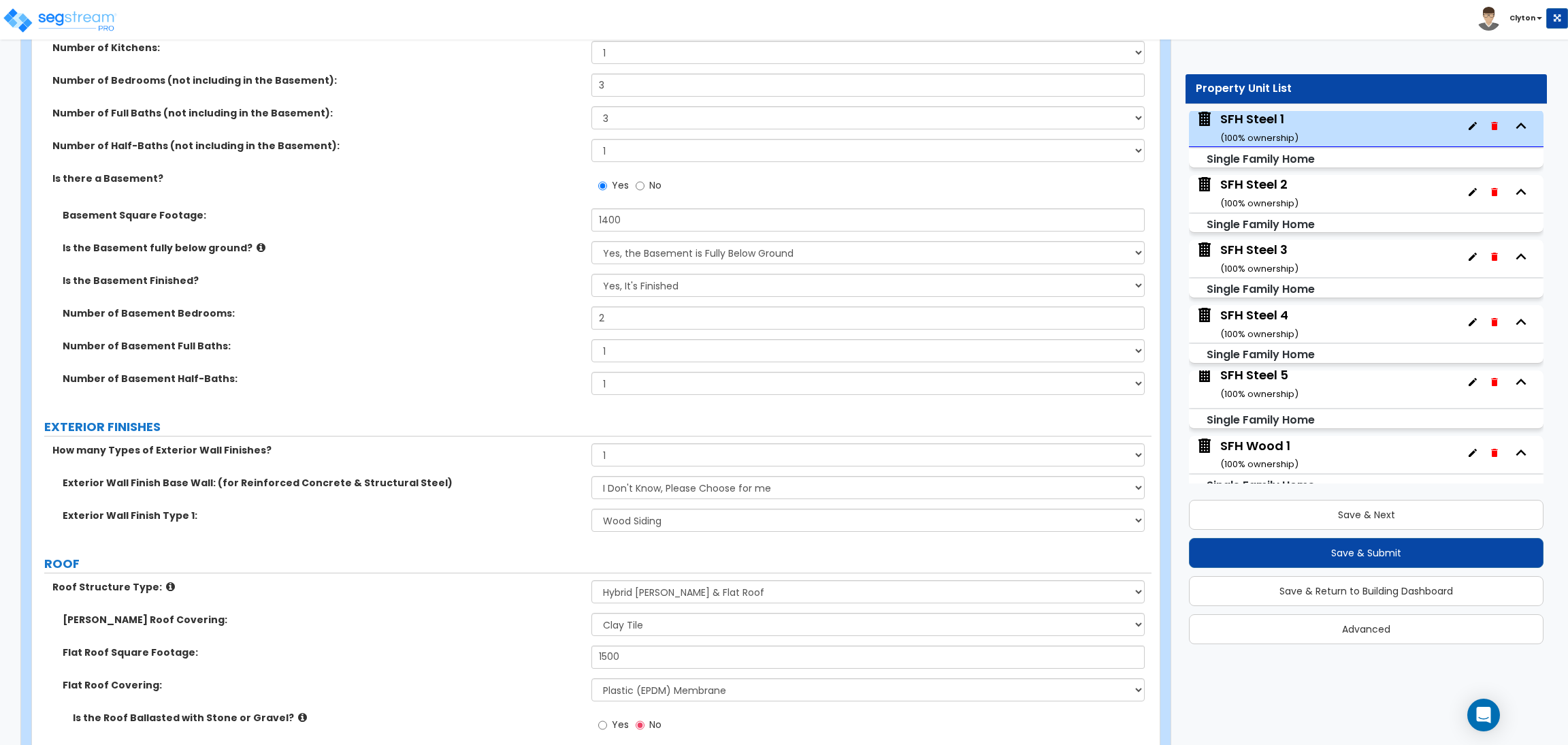
scroll to position [1021, 0]
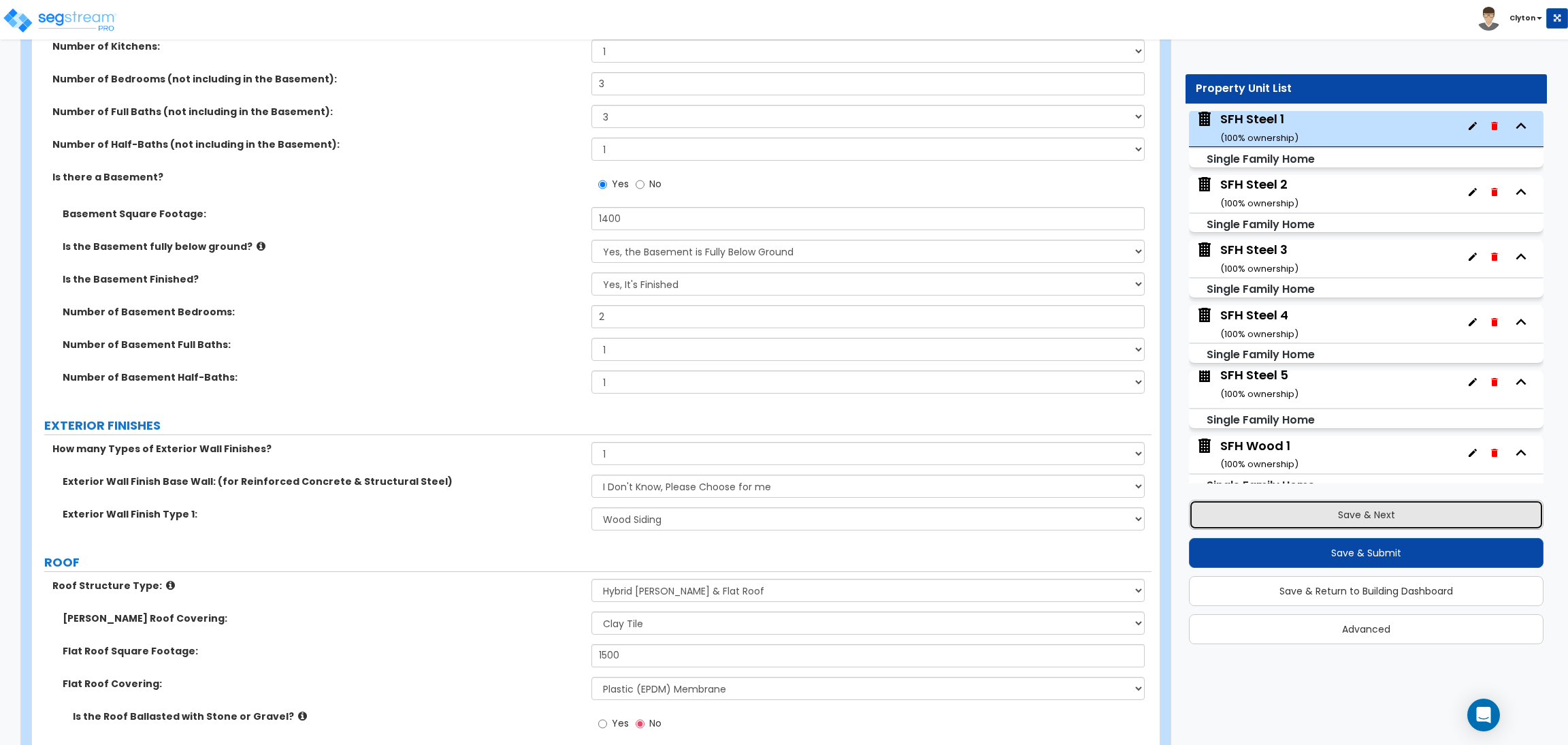
click at [1251, 514] on button "Save & Next" at bounding box center [1366, 514] width 355 height 30
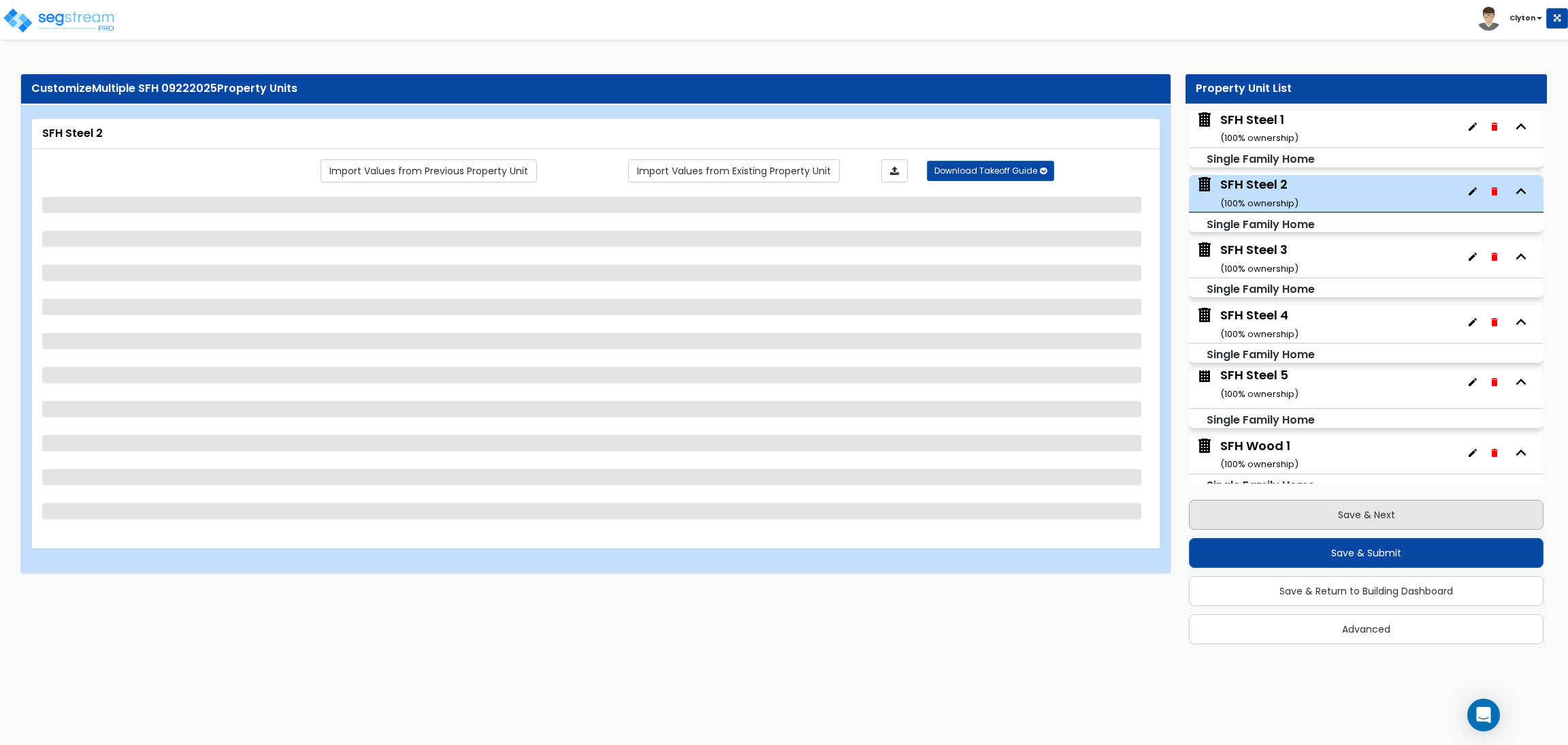
scroll to position [1441, 0]
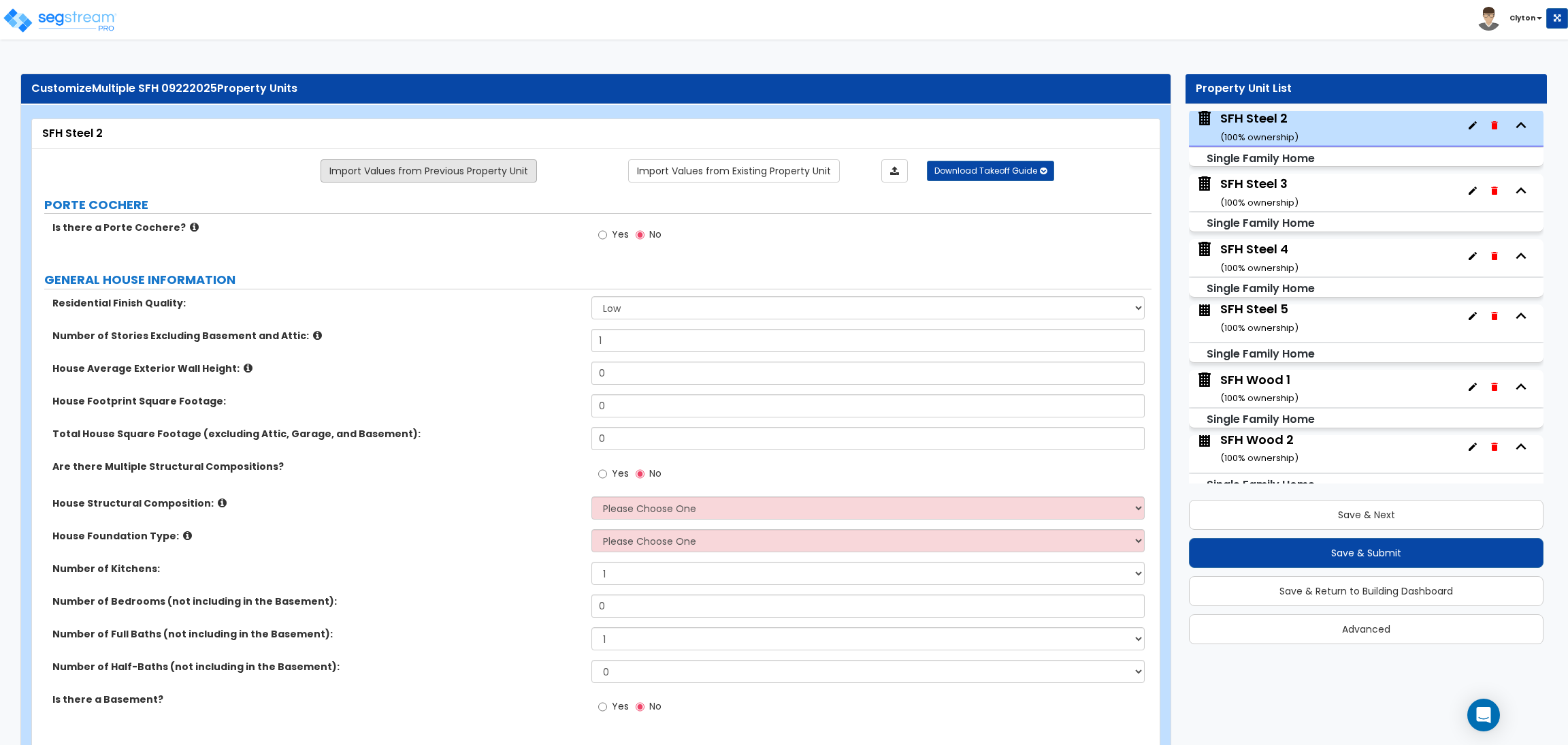
click at [462, 170] on link "Import Values from Previous Property Unit" at bounding box center [429, 171] width 217 height 23
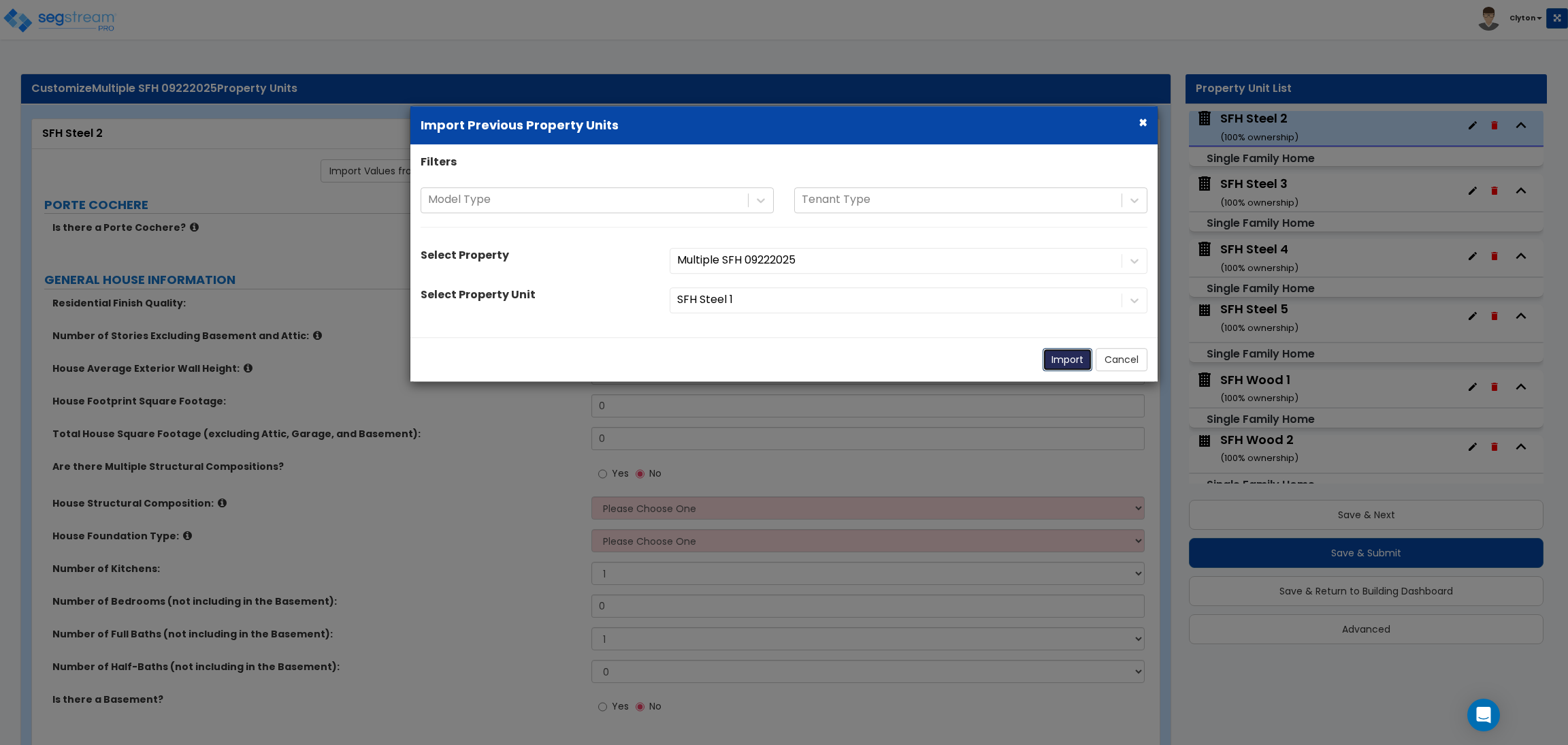
click at [1055, 358] on button "Import" at bounding box center [1067, 359] width 49 height 23
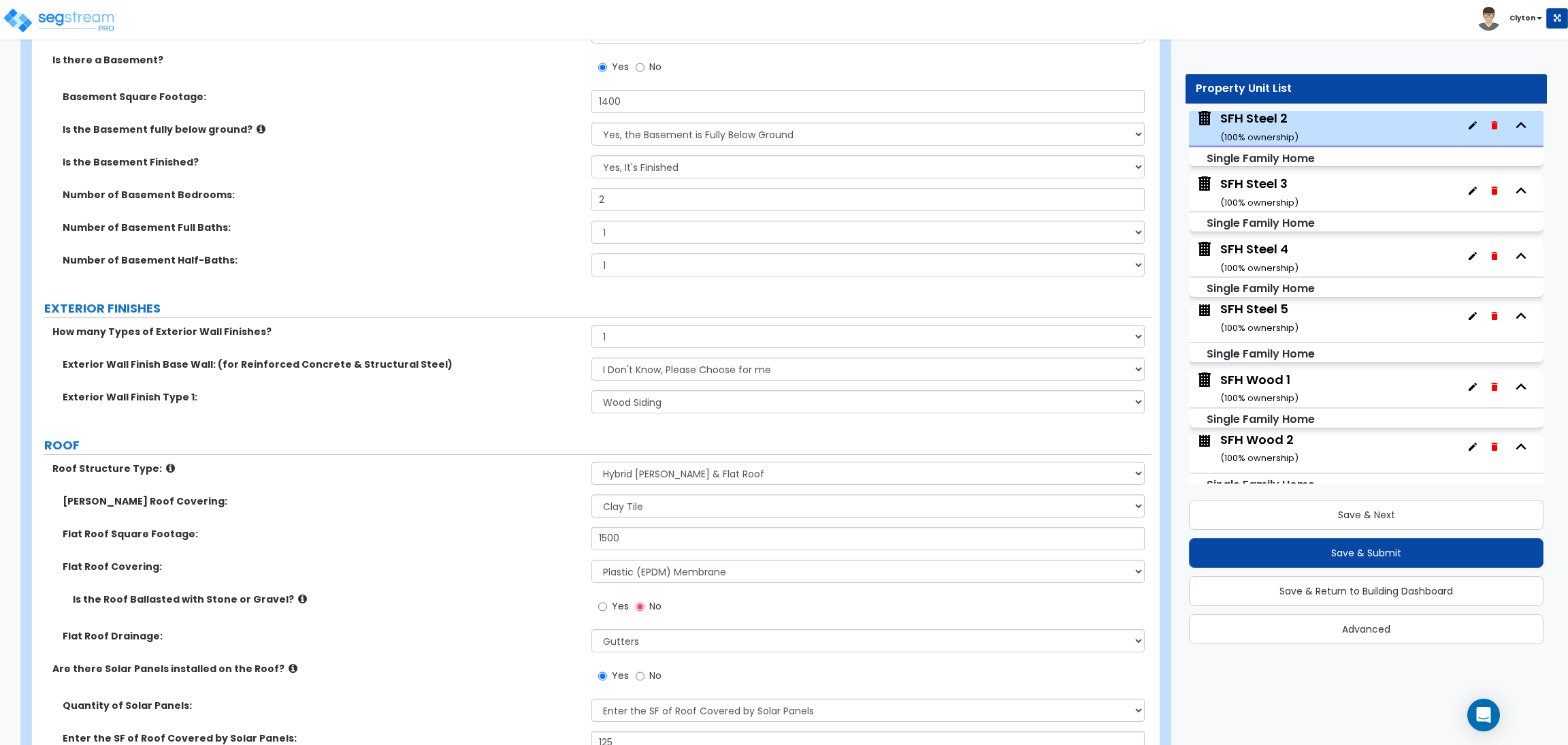
scroll to position [1225, 0]
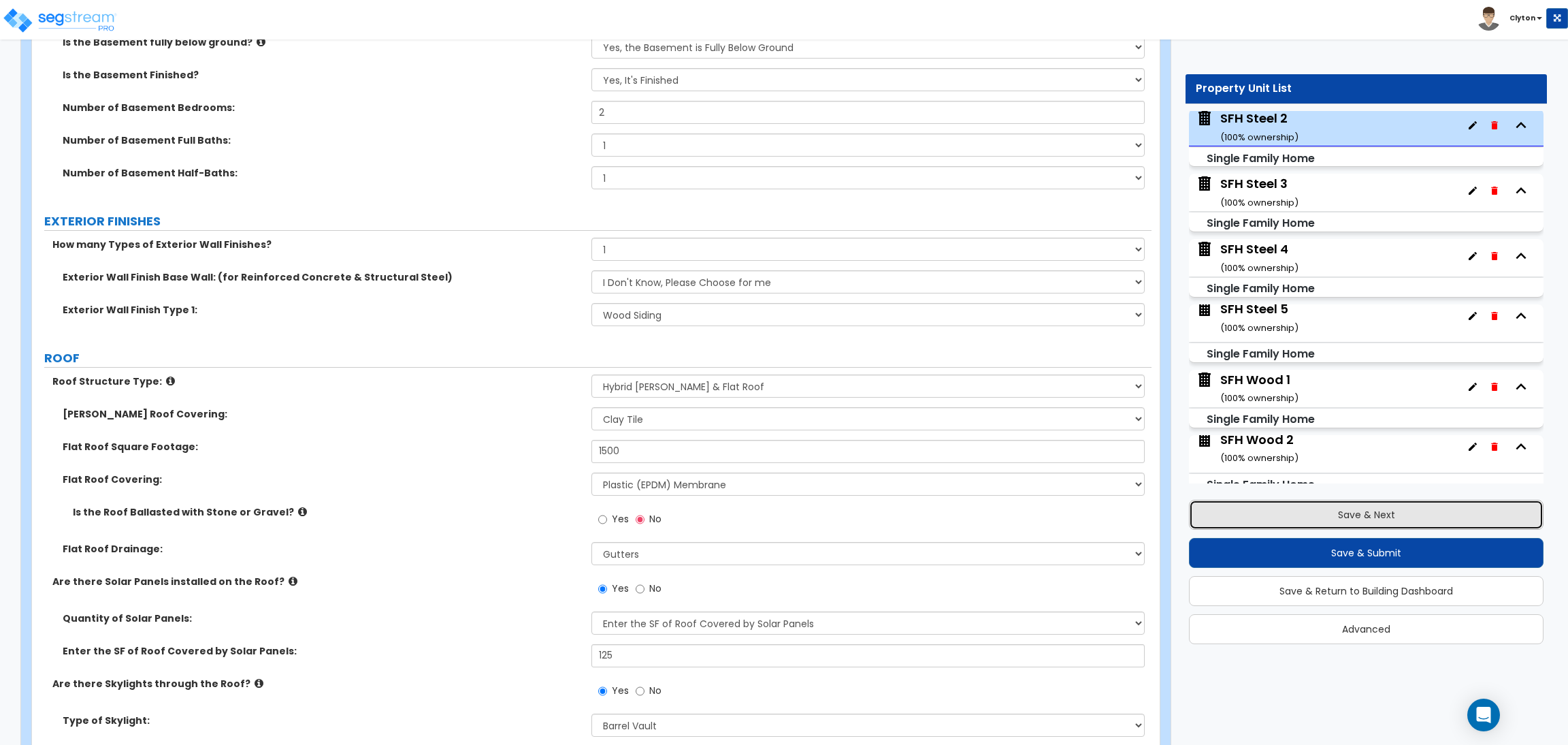
click at [1281, 519] on button "Save & Next" at bounding box center [1366, 514] width 355 height 30
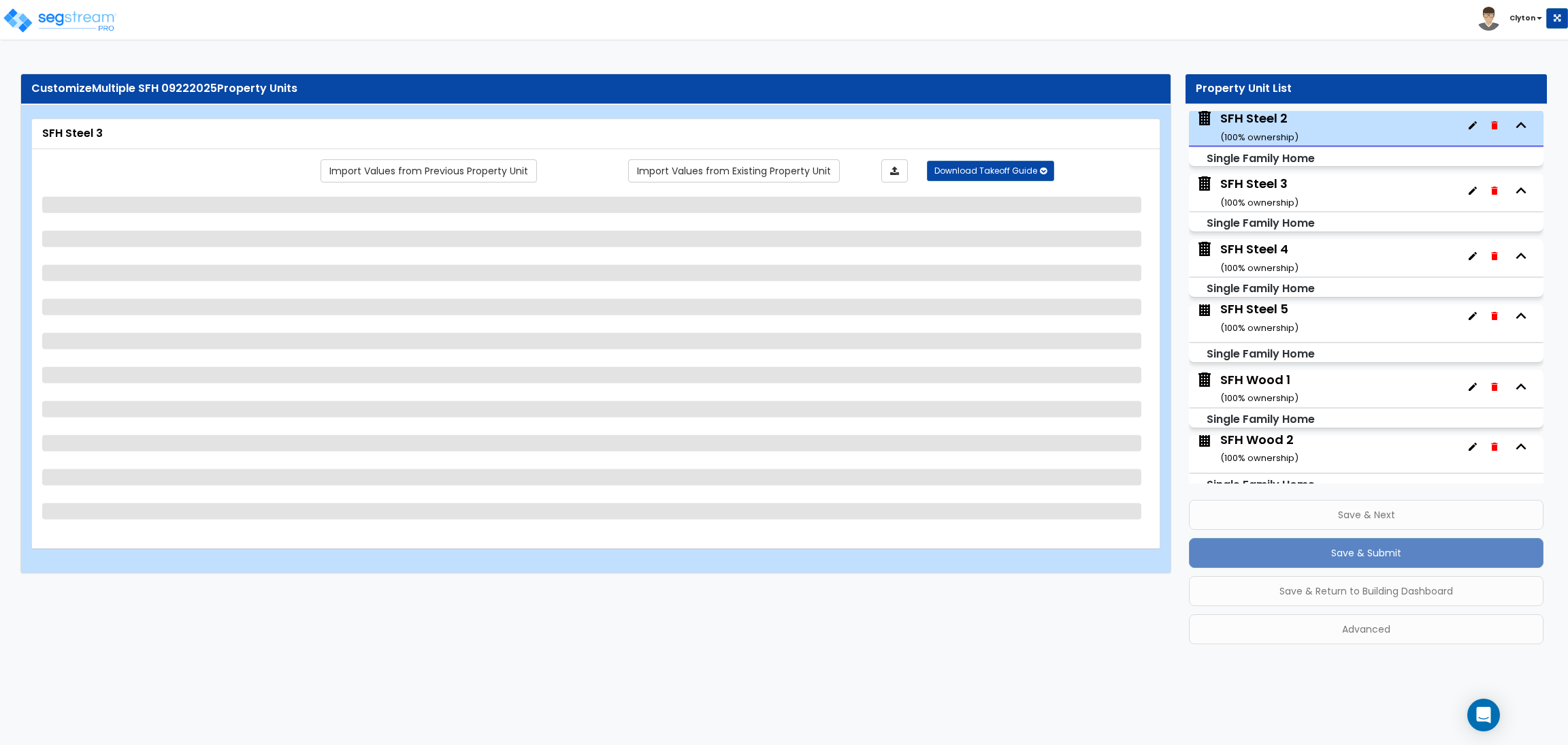
scroll to position [1507, 0]
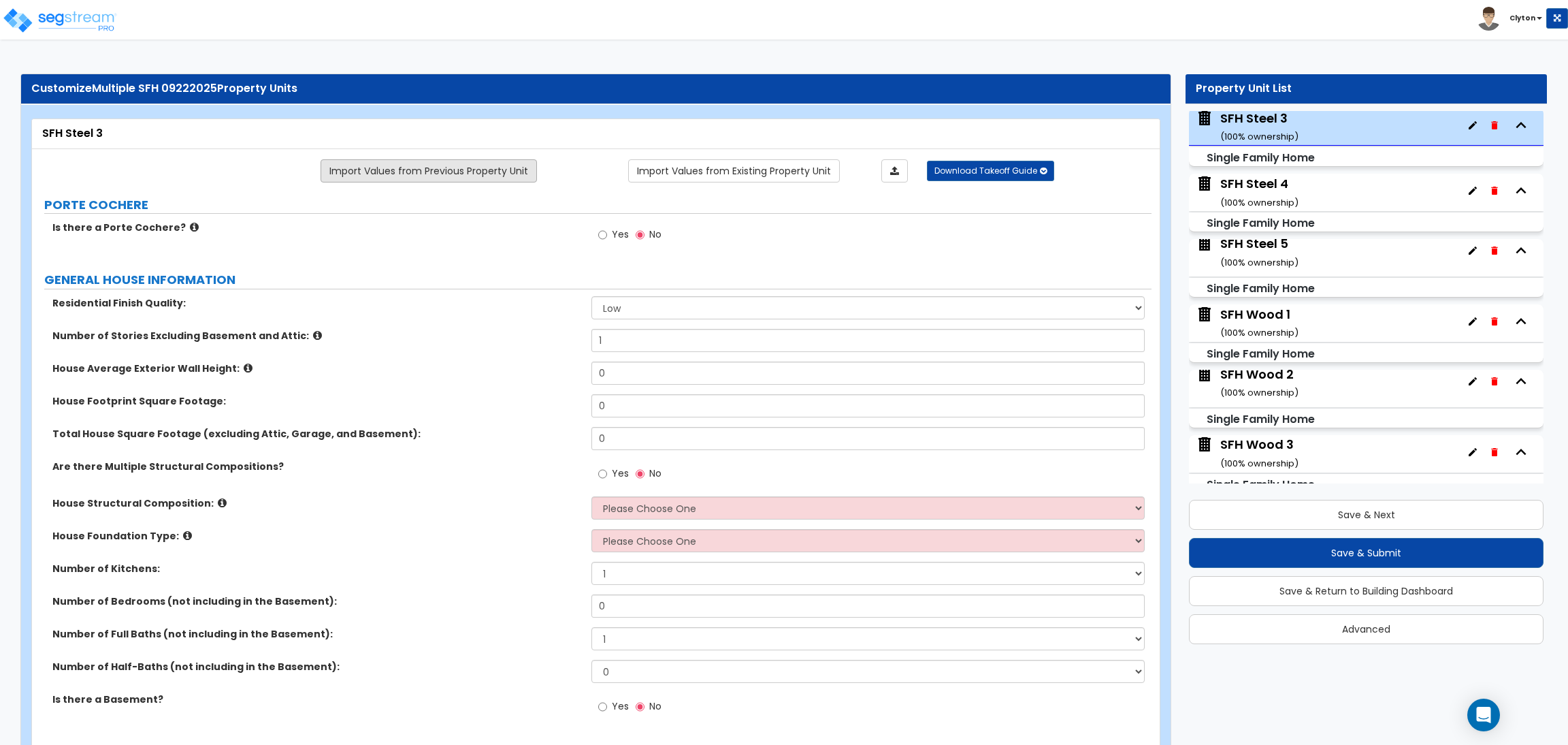
click at [484, 177] on link "Import Values from Previous Property Unit" at bounding box center [429, 171] width 217 height 23
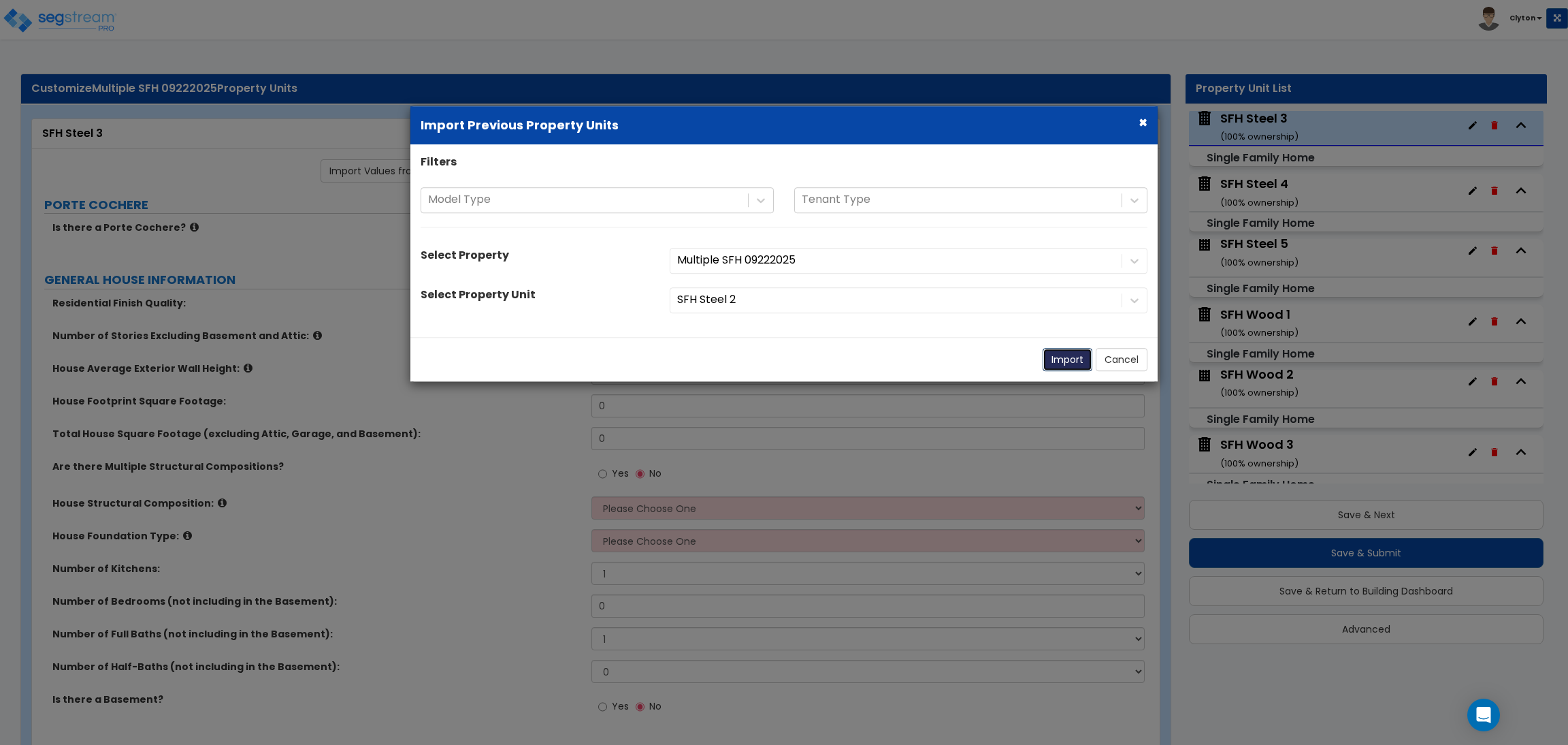
click at [1055, 360] on button "Import" at bounding box center [1067, 359] width 49 height 23
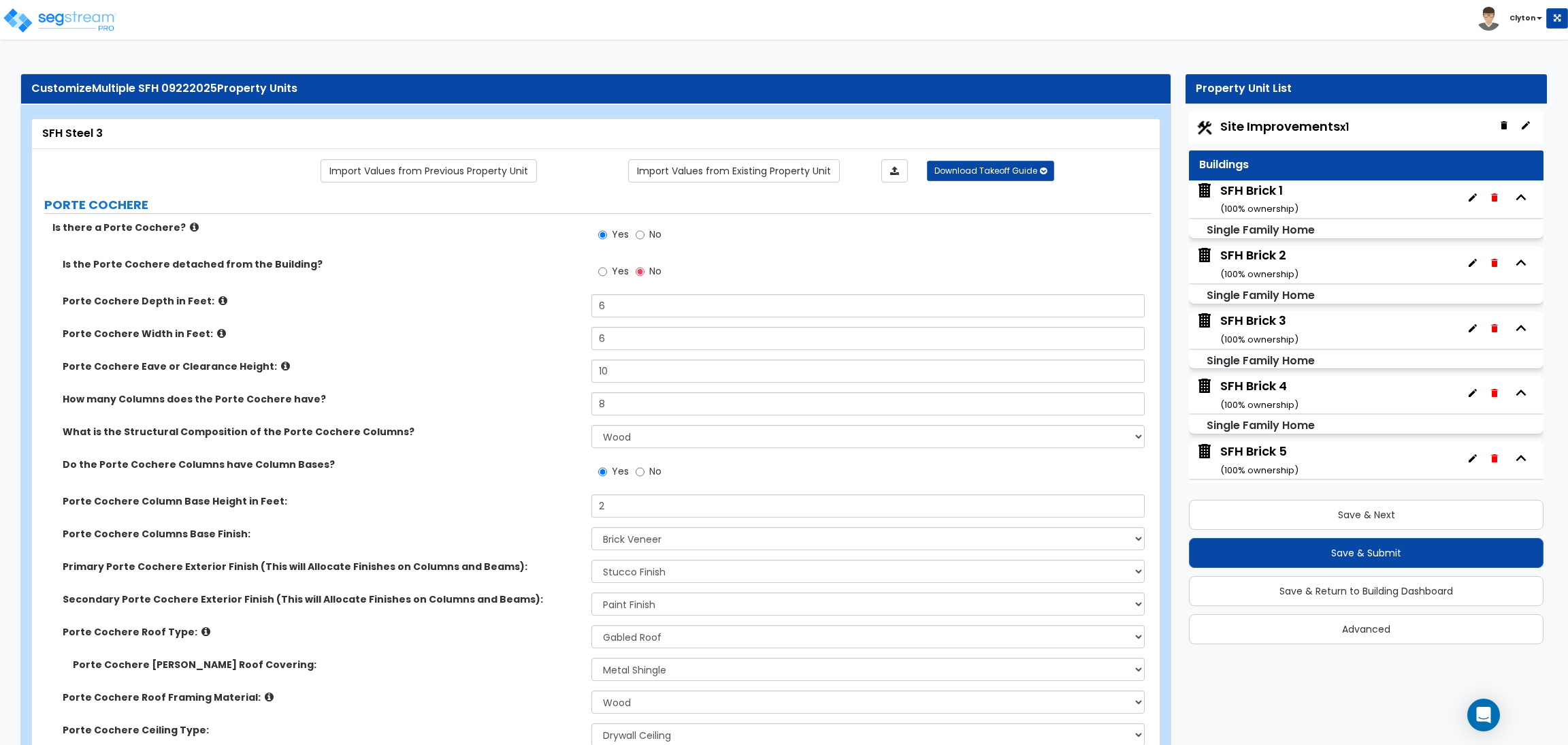
select select "1"
select select "4"
select select "2"
select select "1"
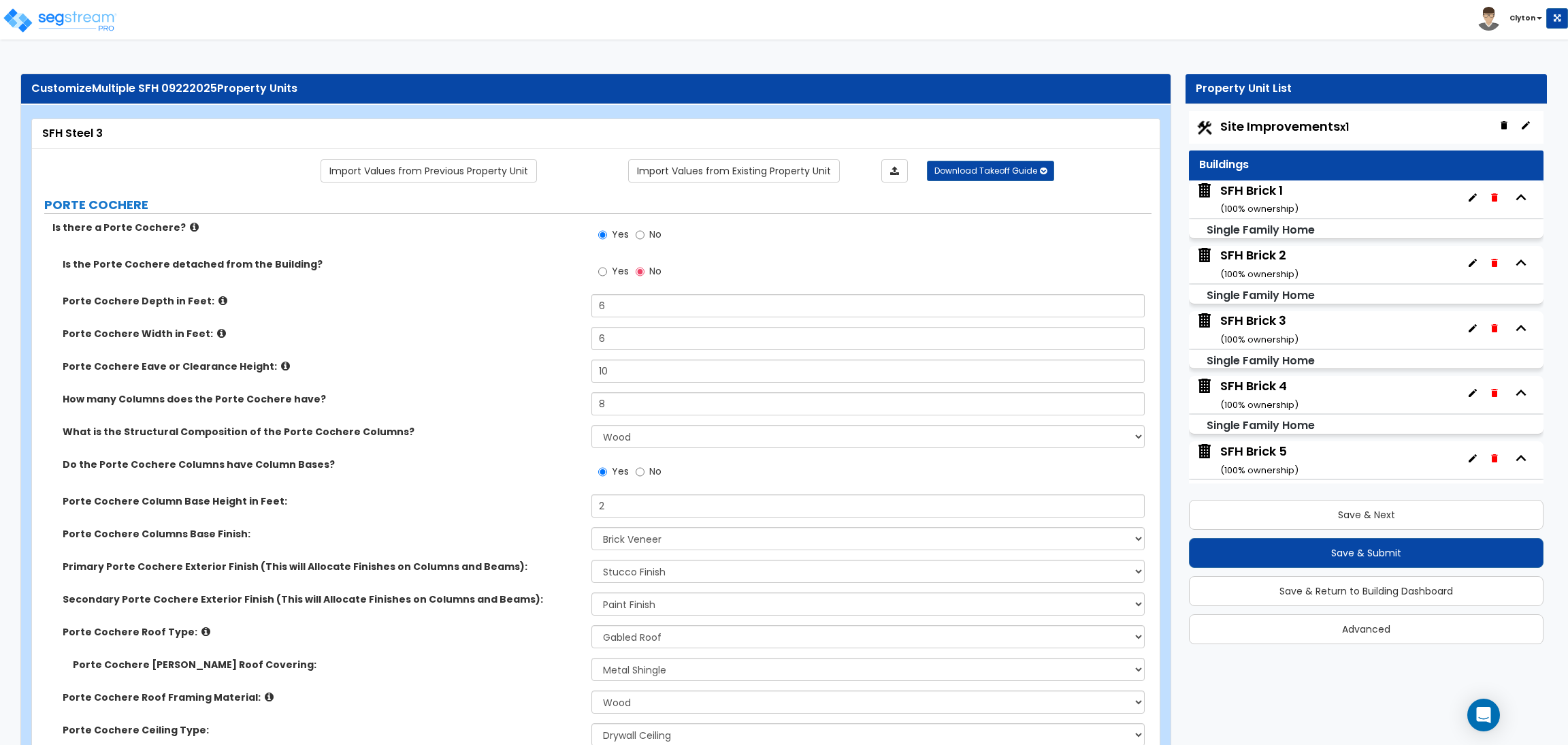
select select "4"
select select "1"
select select "4"
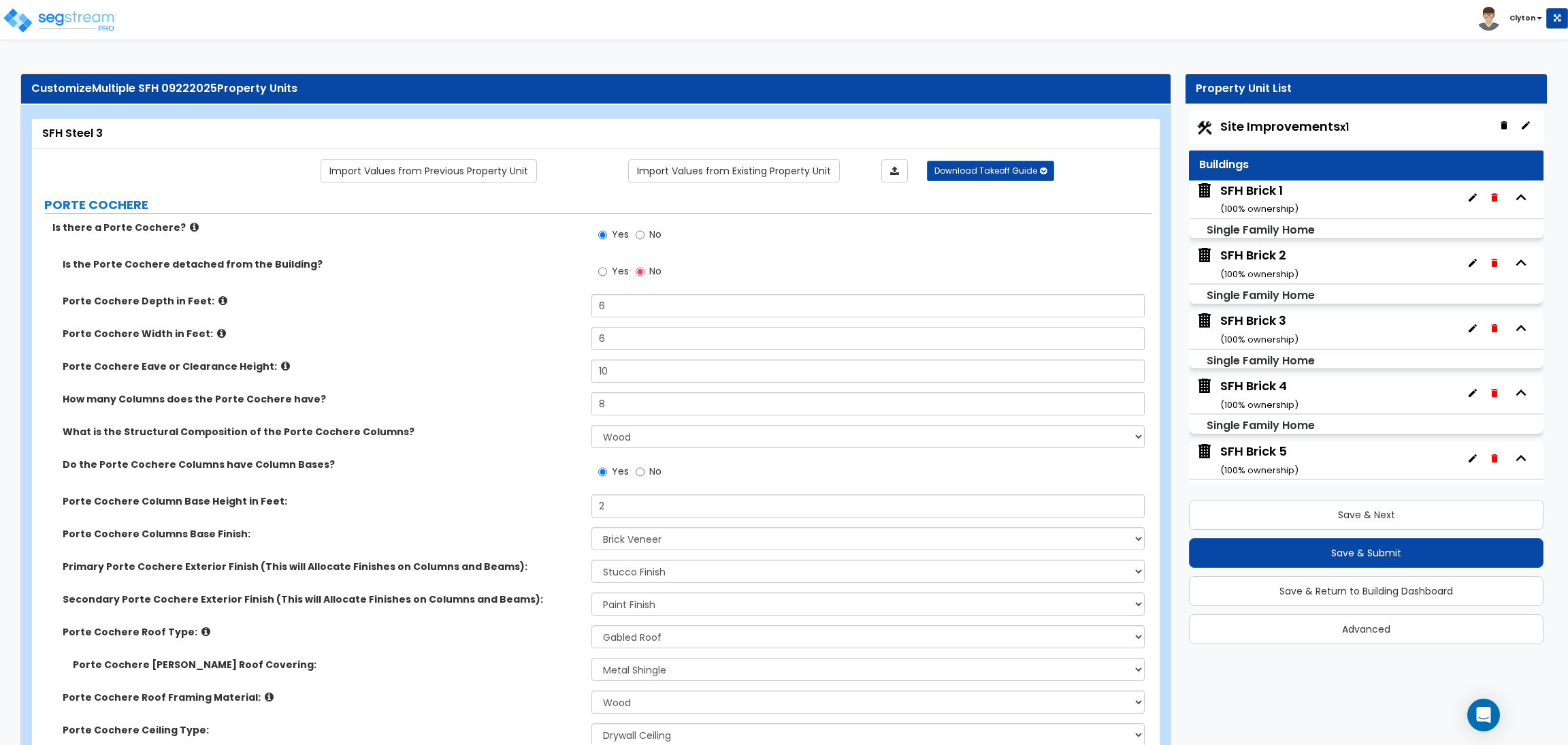
select select "3"
select select "1"
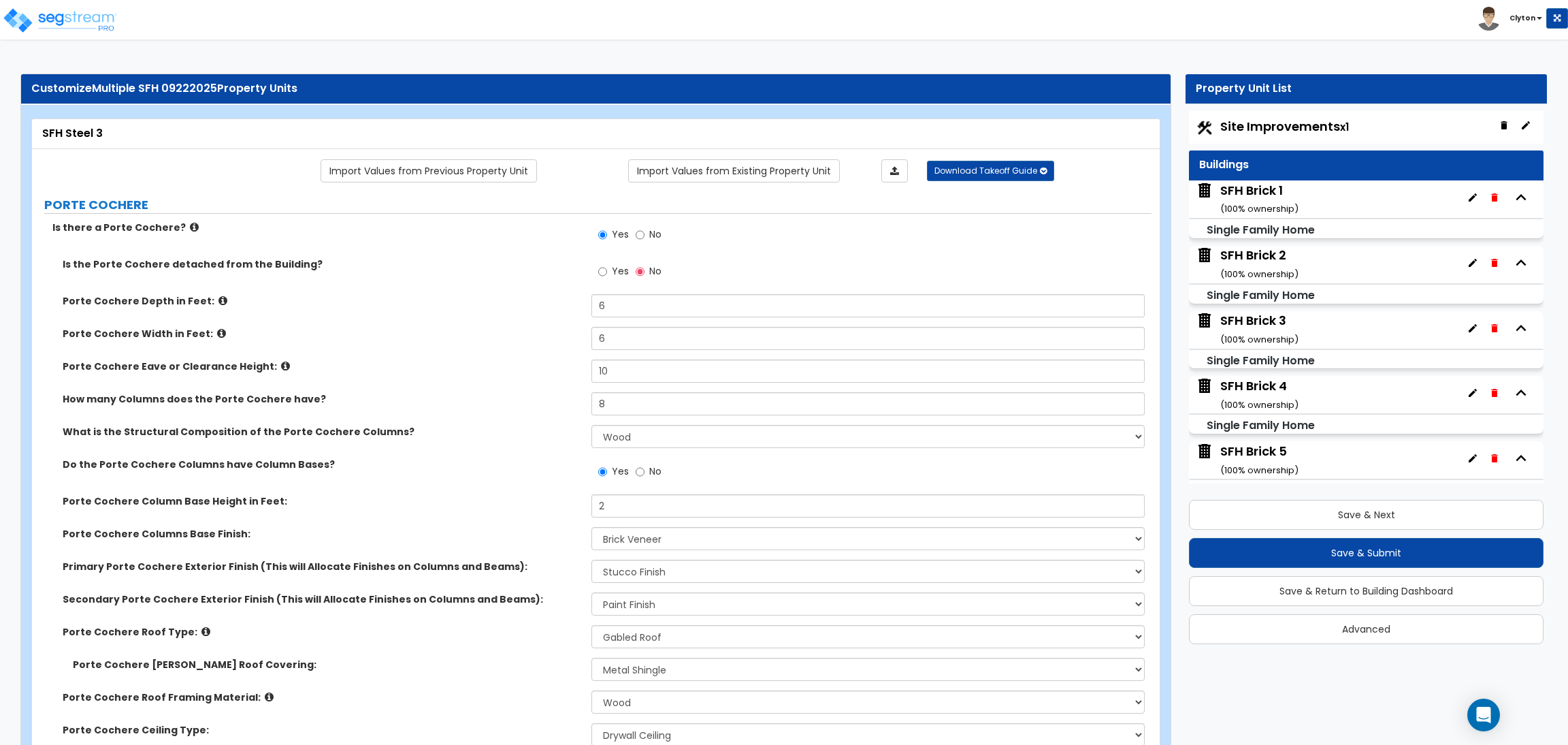
select select "1"
select select "4"
select select "3"
select select "2"
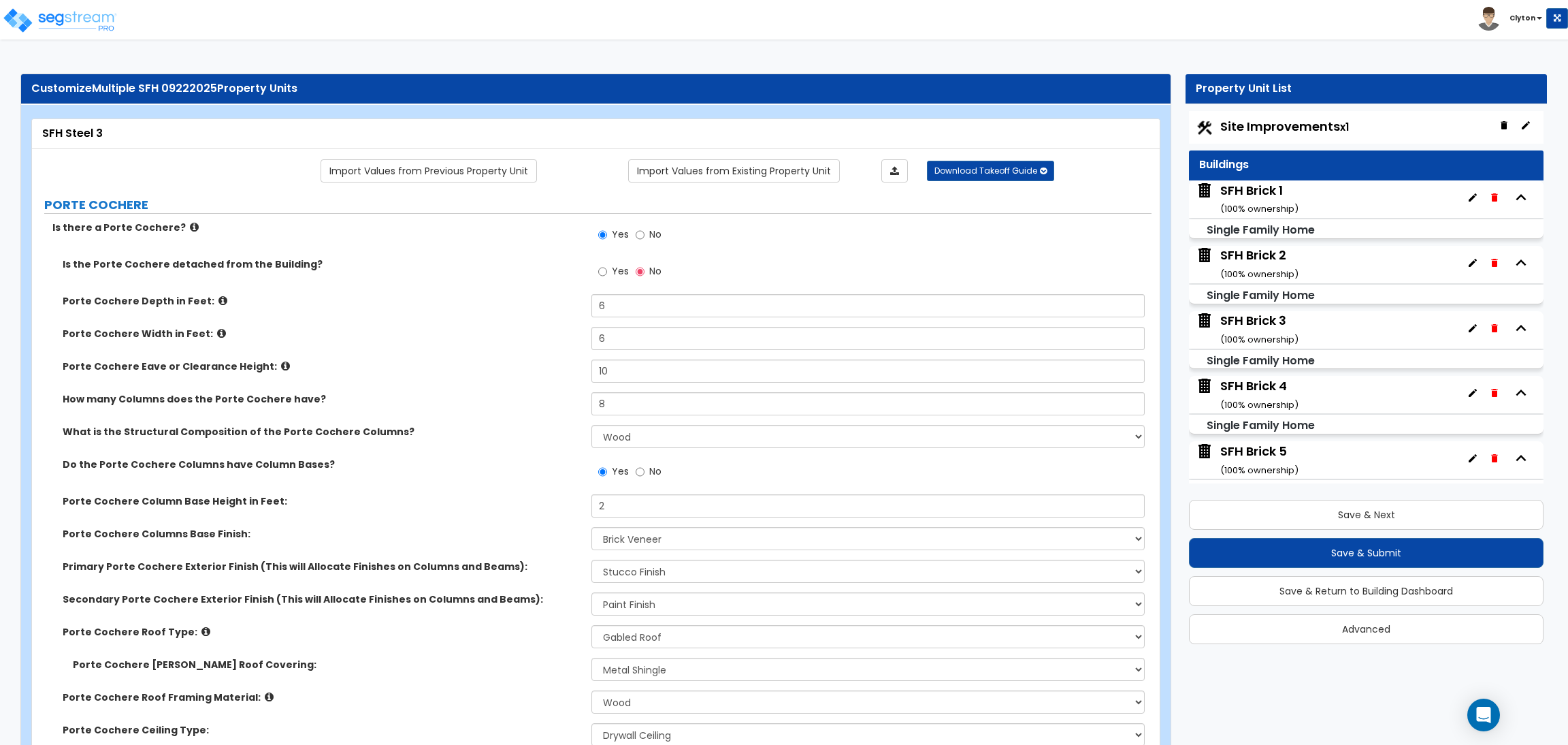
select select "3"
select select "1"
select select "2"
select select "3"
select select "2"
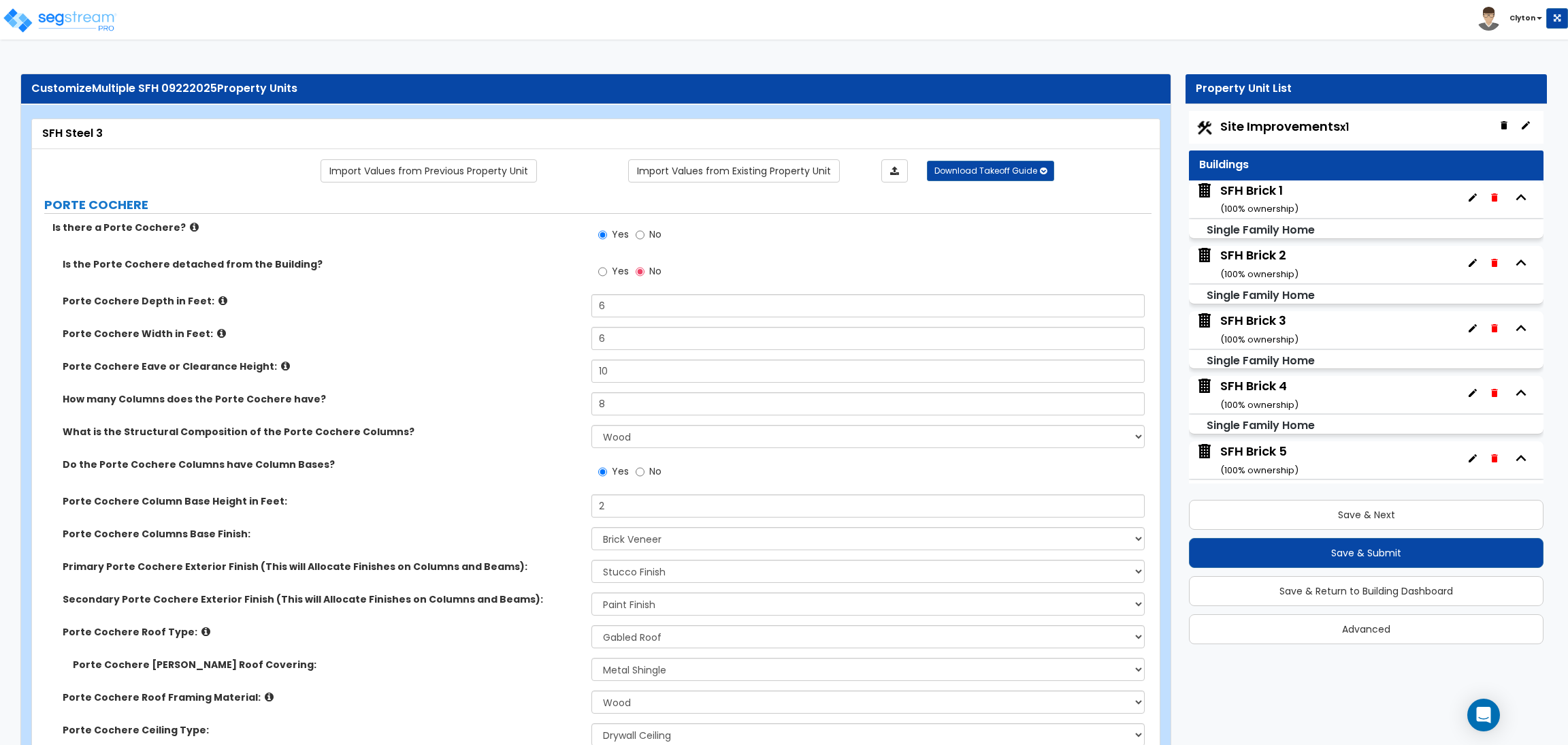
select select "2"
select select "1"
select select "2"
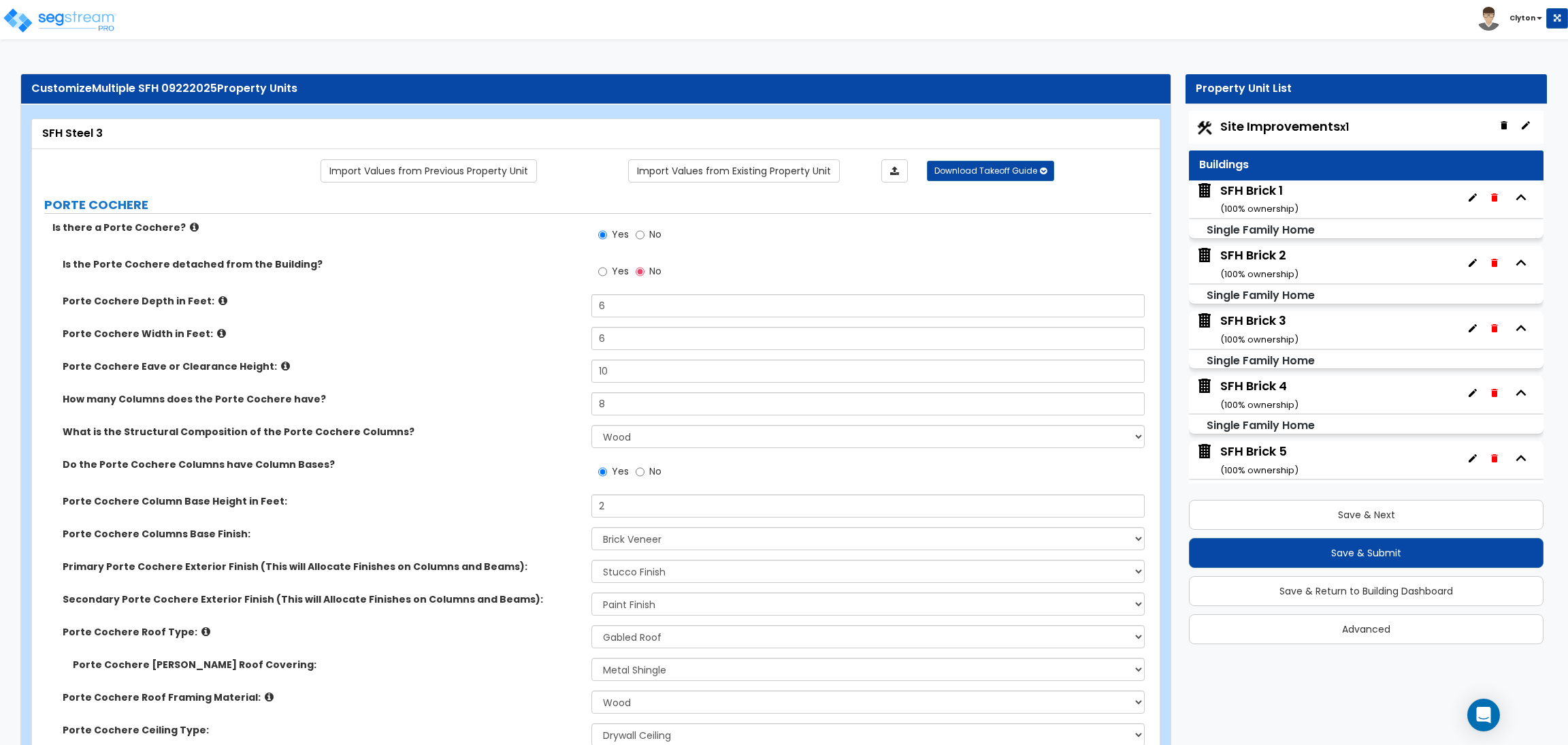
select select "2"
select select "1"
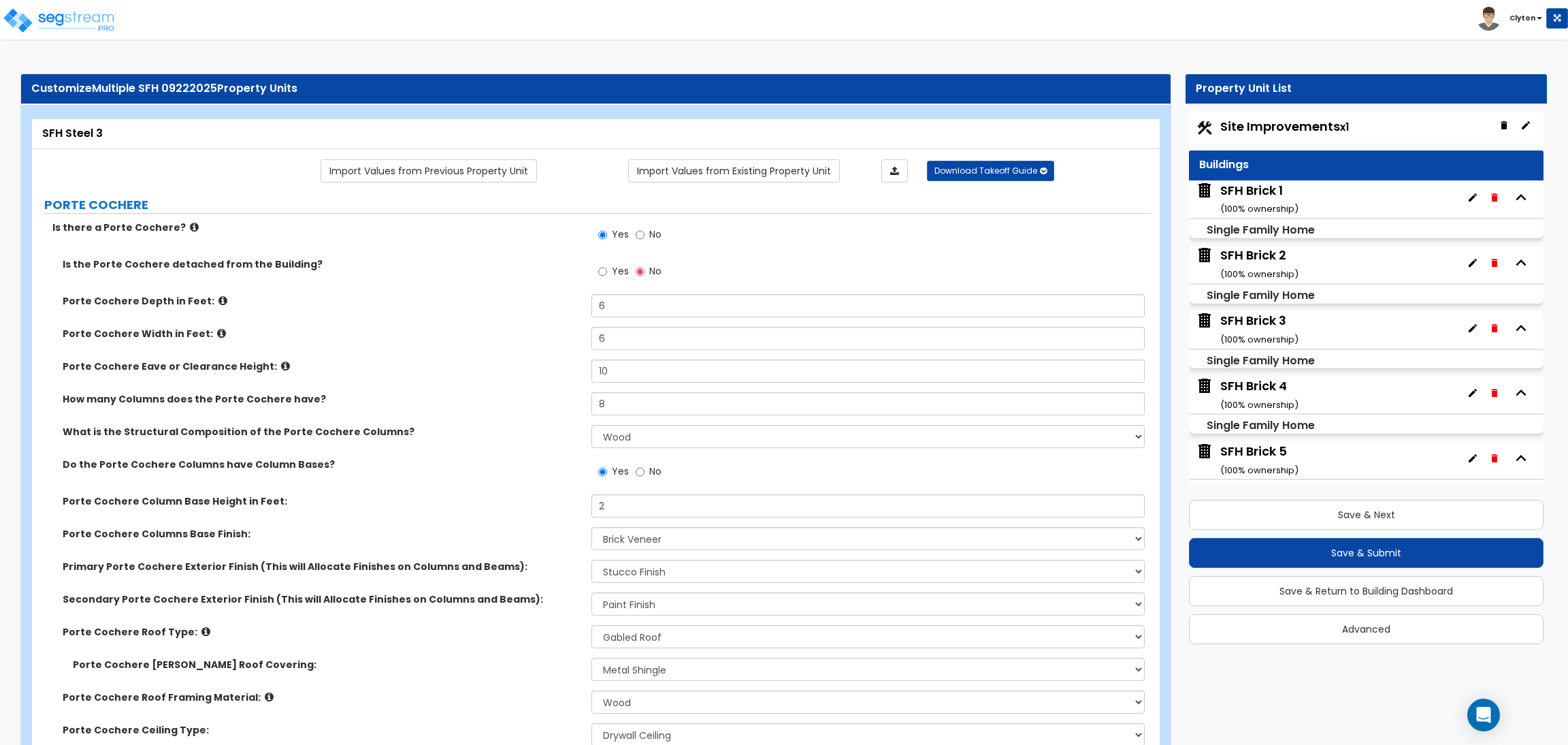
select select "1"
select select "2"
select select "1"
select select "2"
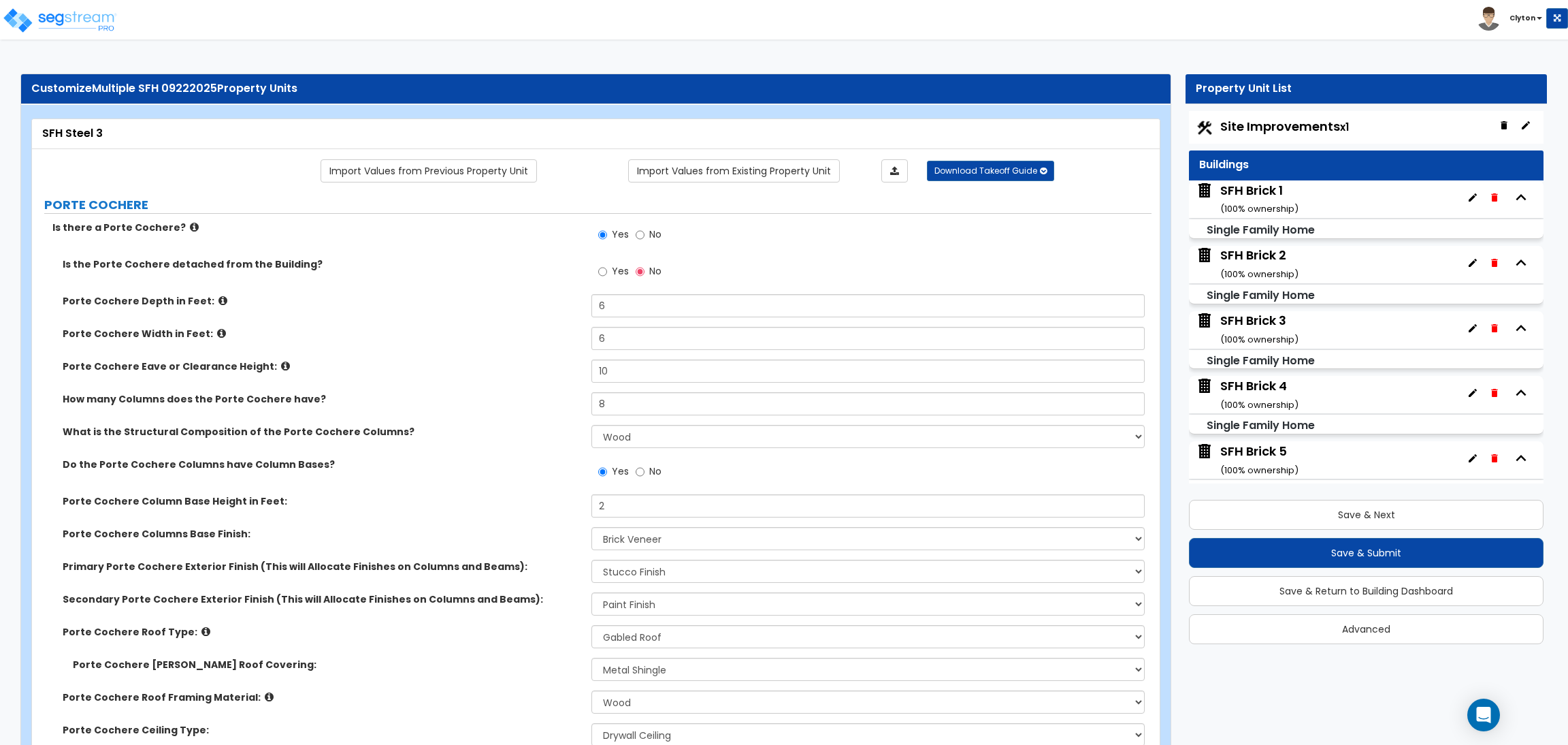
select select "1"
select select "3"
select select "1"
select select "5"
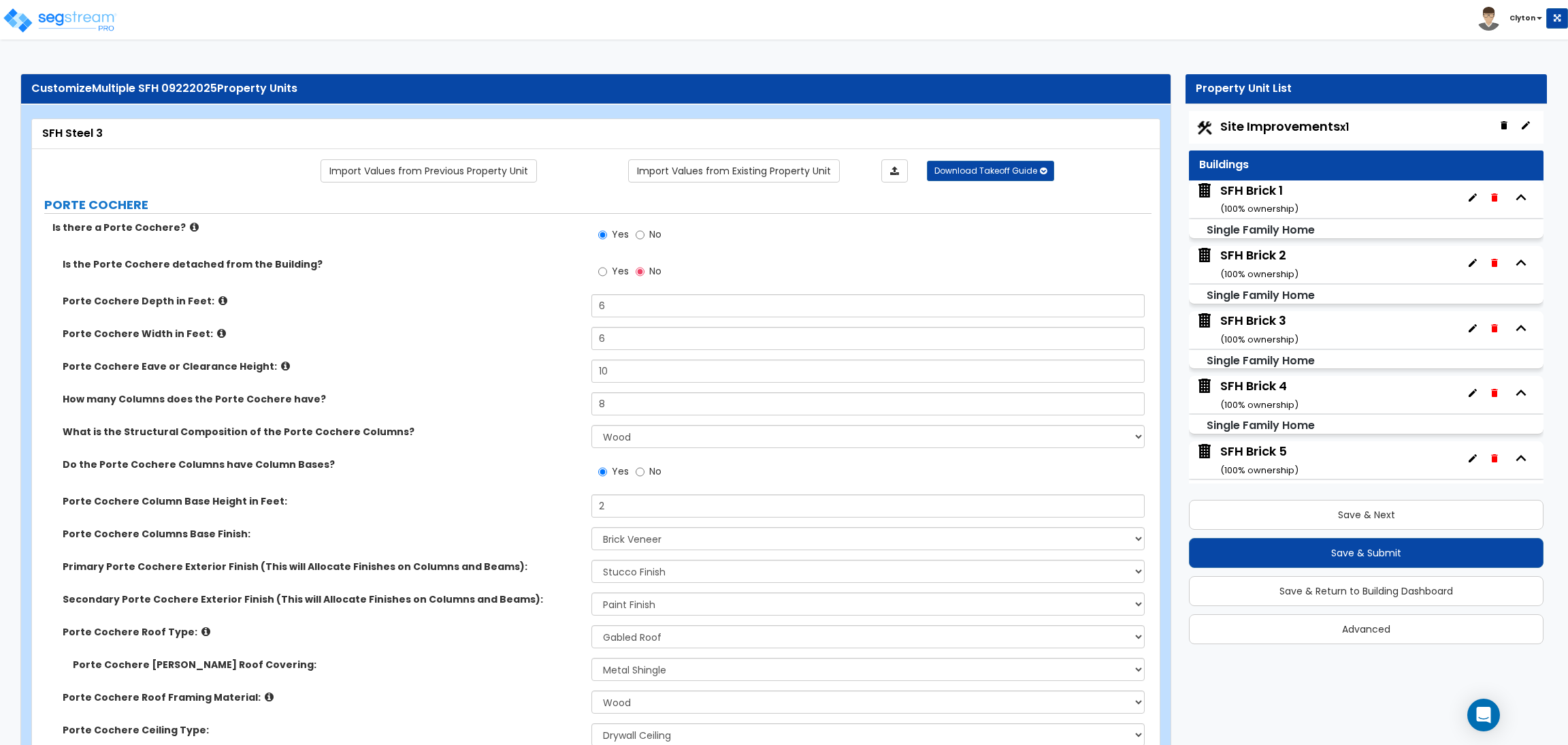
select select "4"
select select "1"
select select "2"
select select "3"
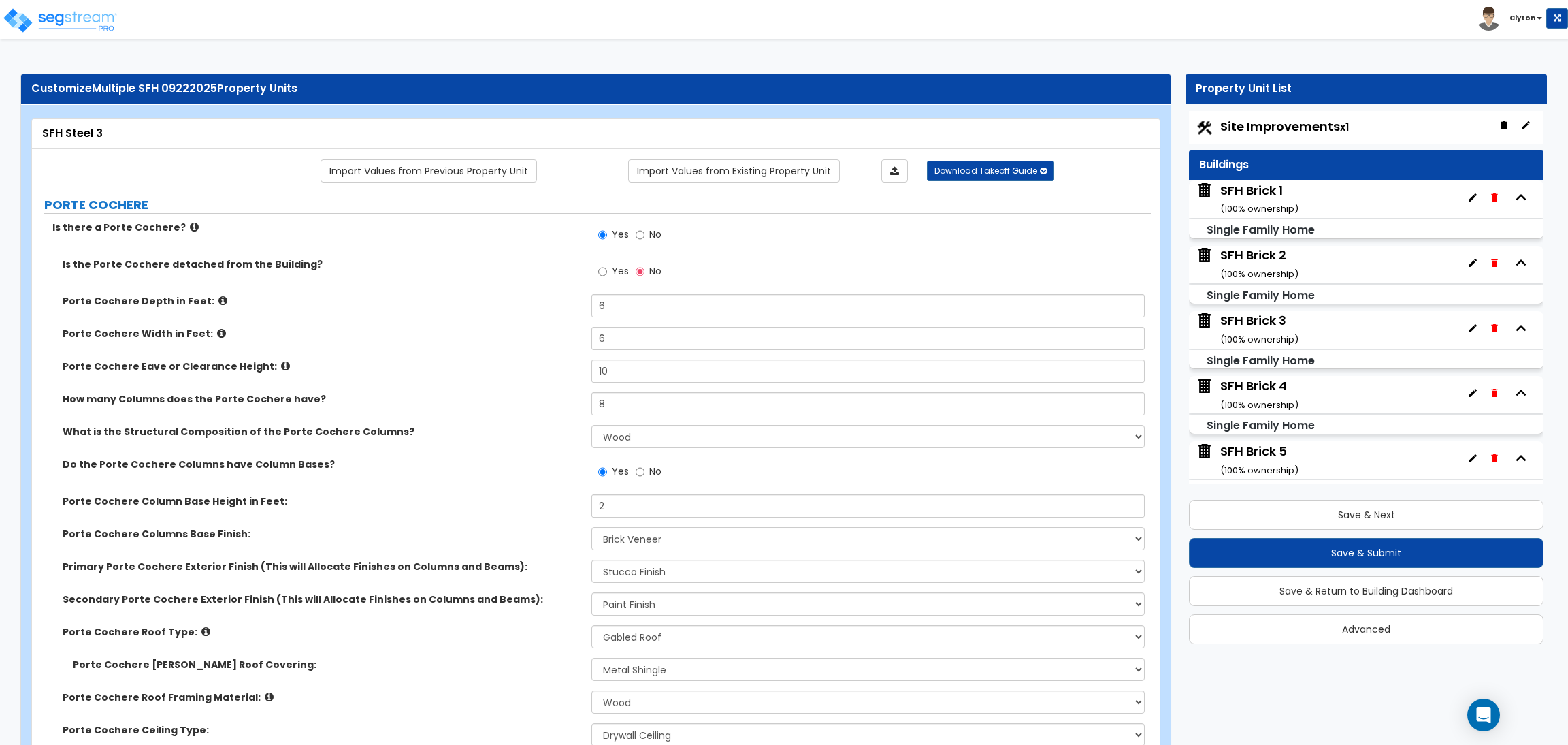
select select "1"
select select "2"
select select "1"
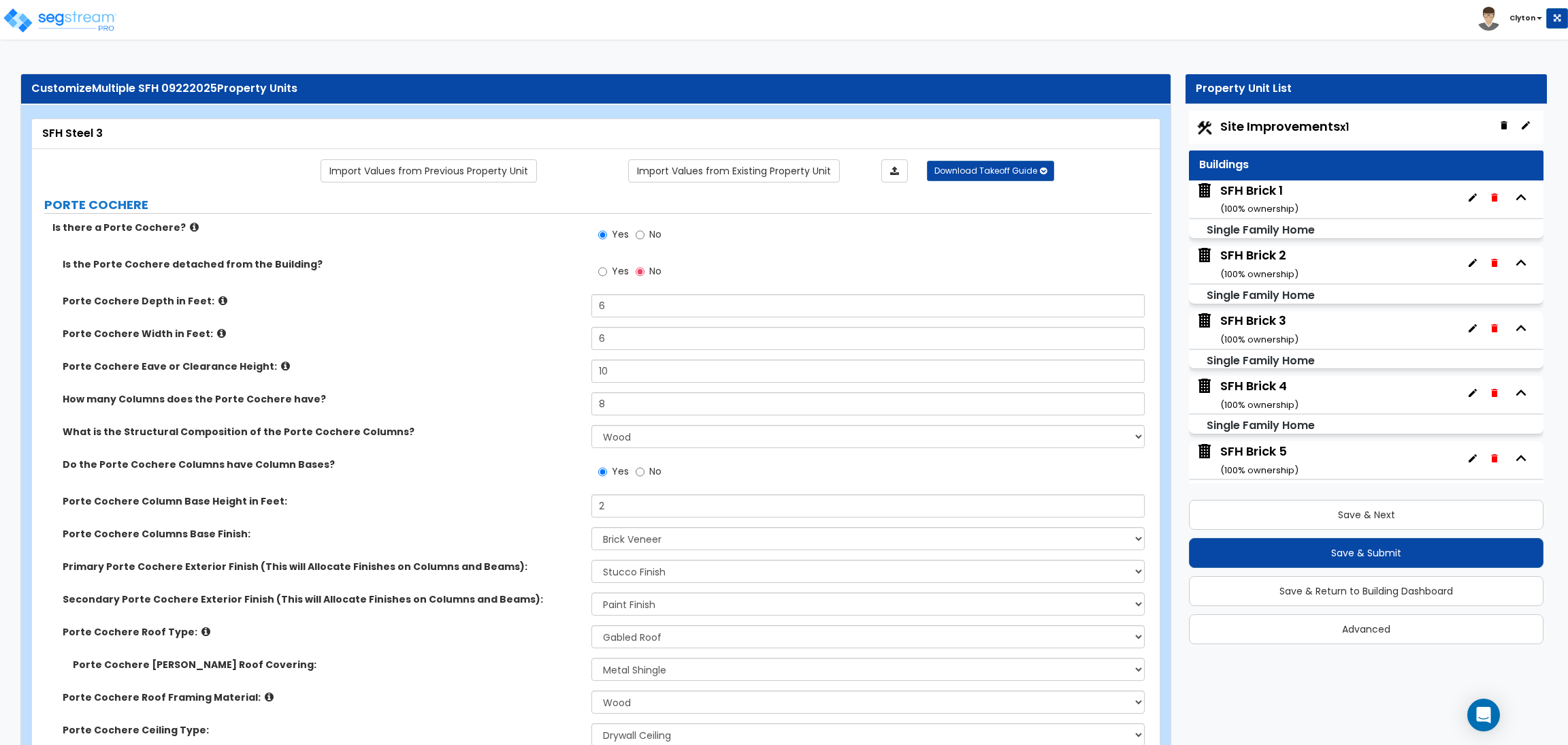
select select "5"
select select "3"
select select "1"
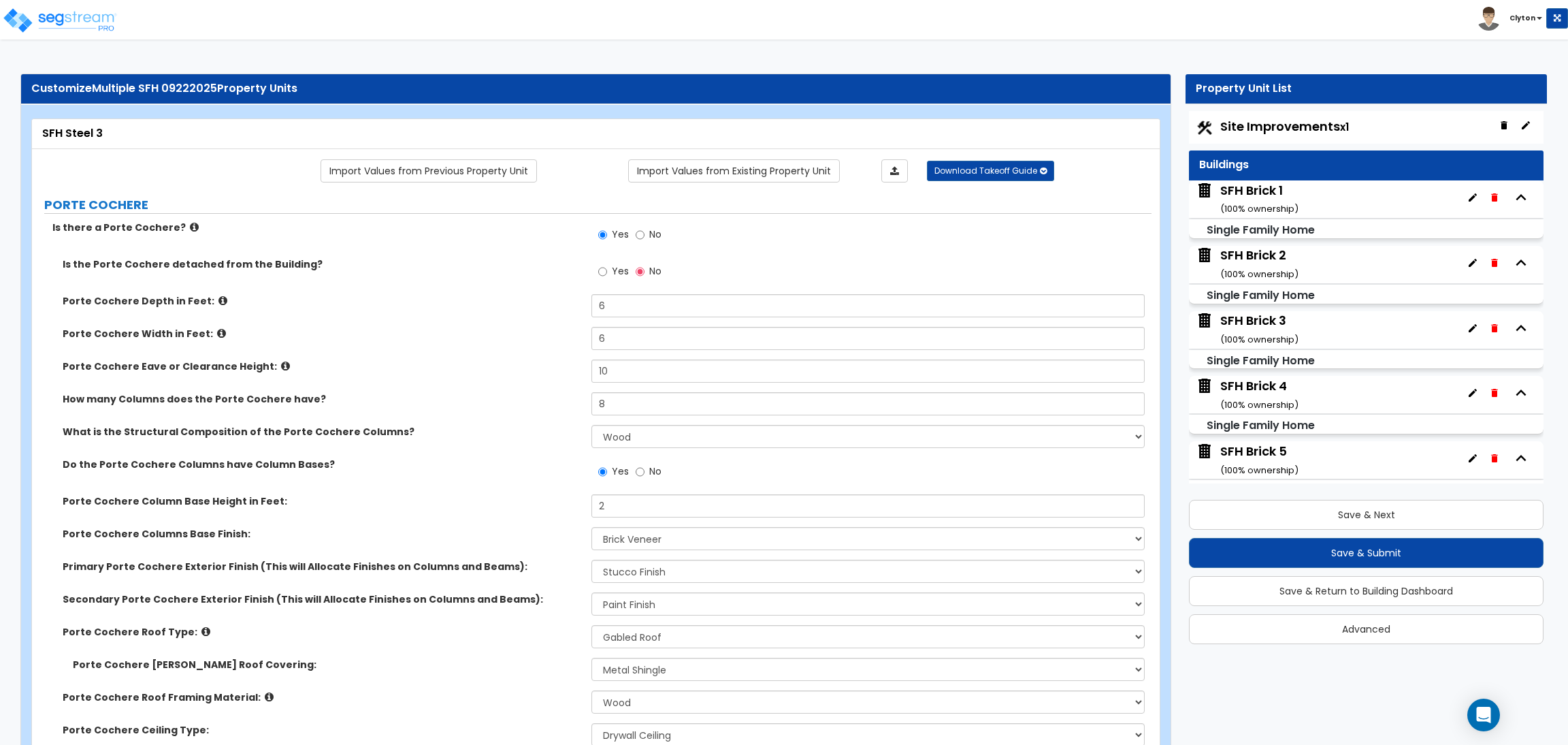
select select "2"
select select "1"
select select "2"
select select "3"
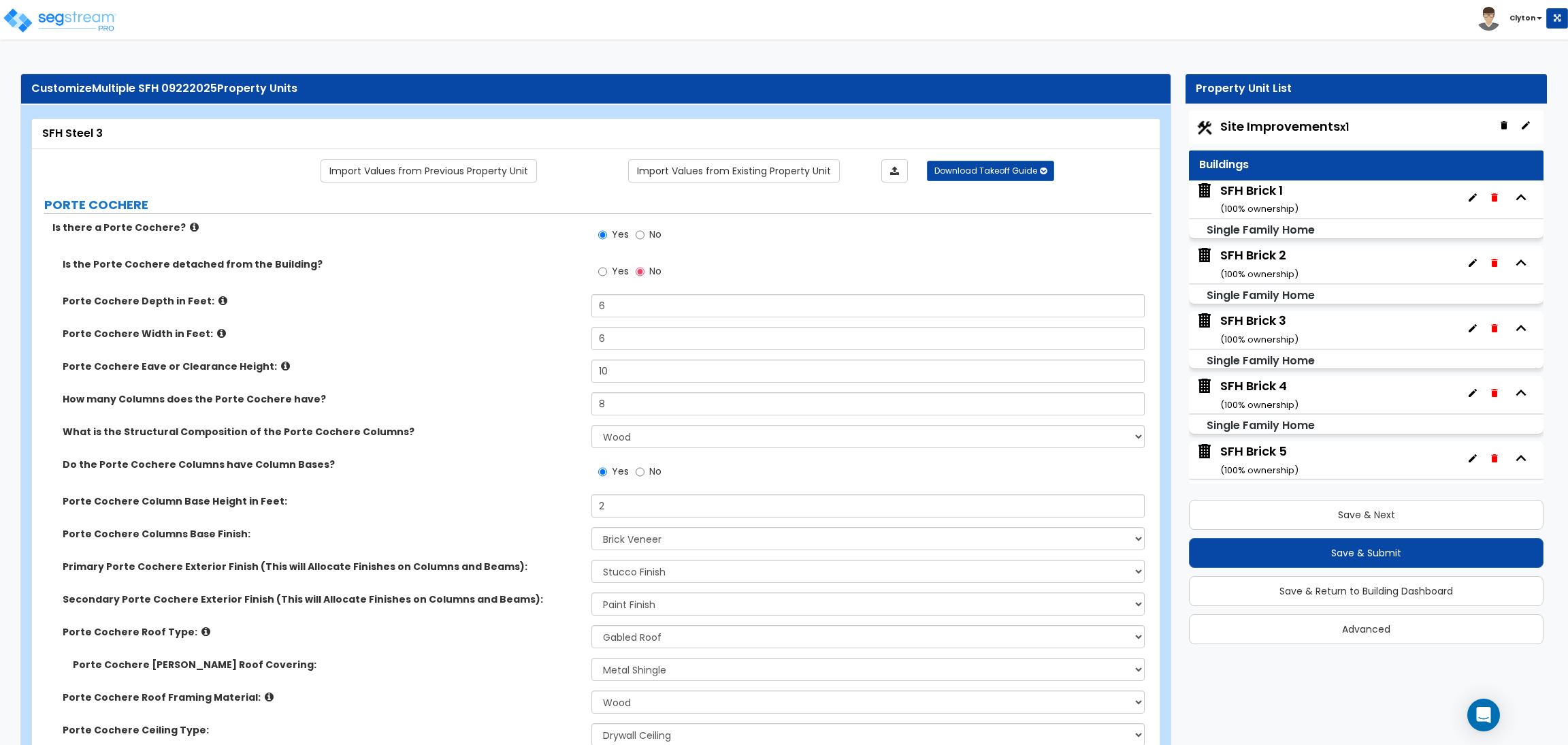
select select "4"
select select "1"
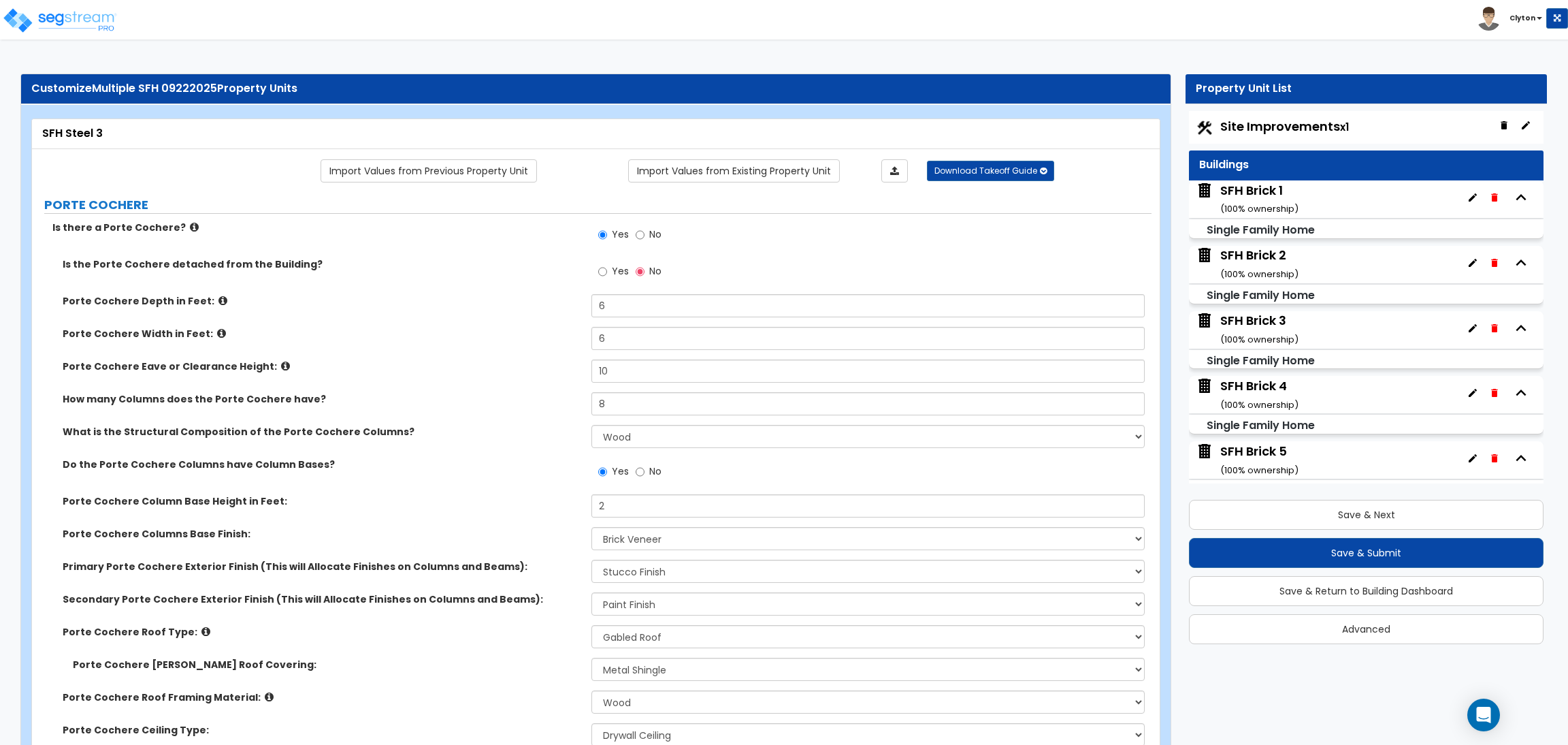
select select "2"
select select "1"
select select "2"
select select "6"
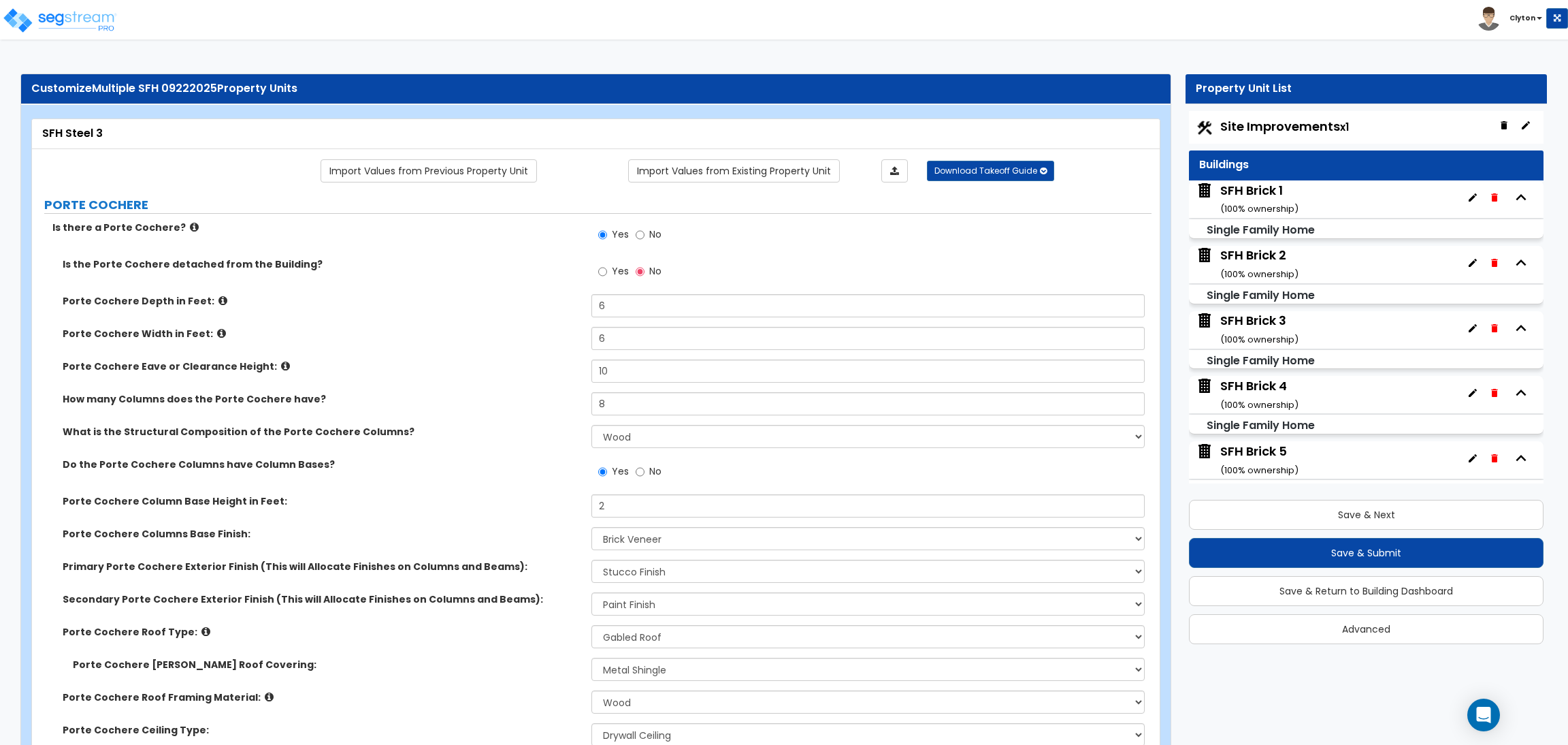
select select "2"
select select "1"
select select "2"
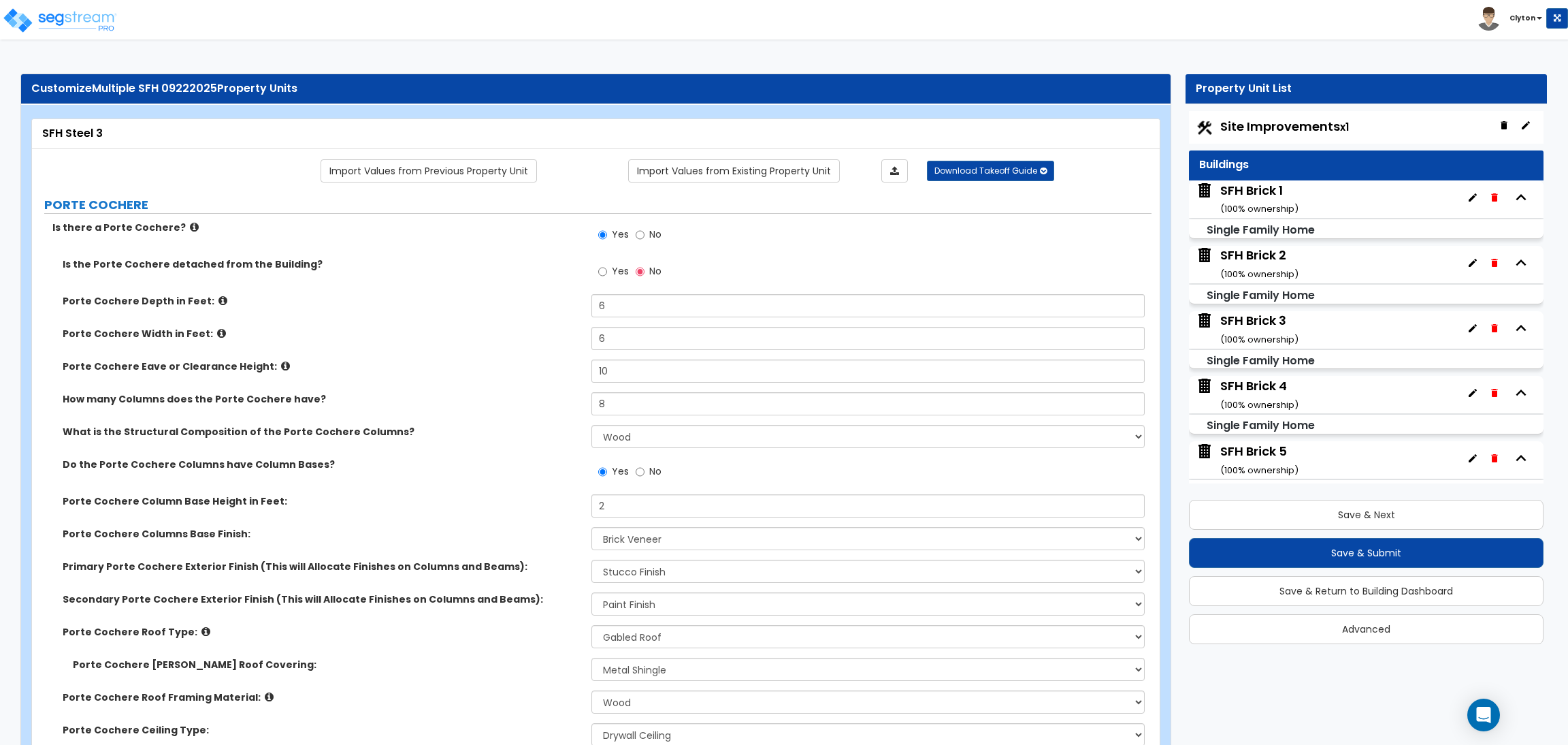
select select "1"
select select "2"
select select "5"
select select "1"
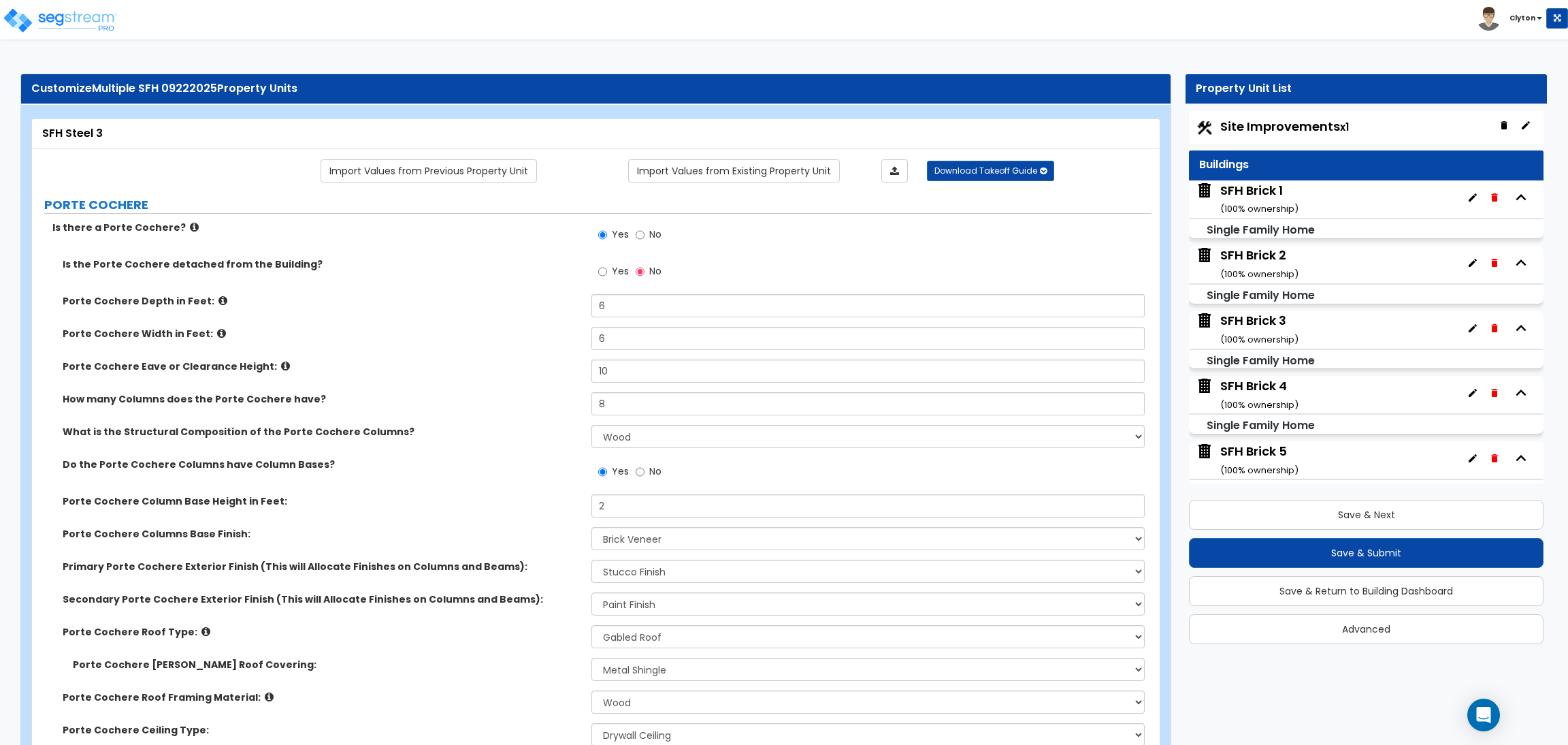
select select "1"
select select "2"
select select "1"
select select "3"
select select "1"
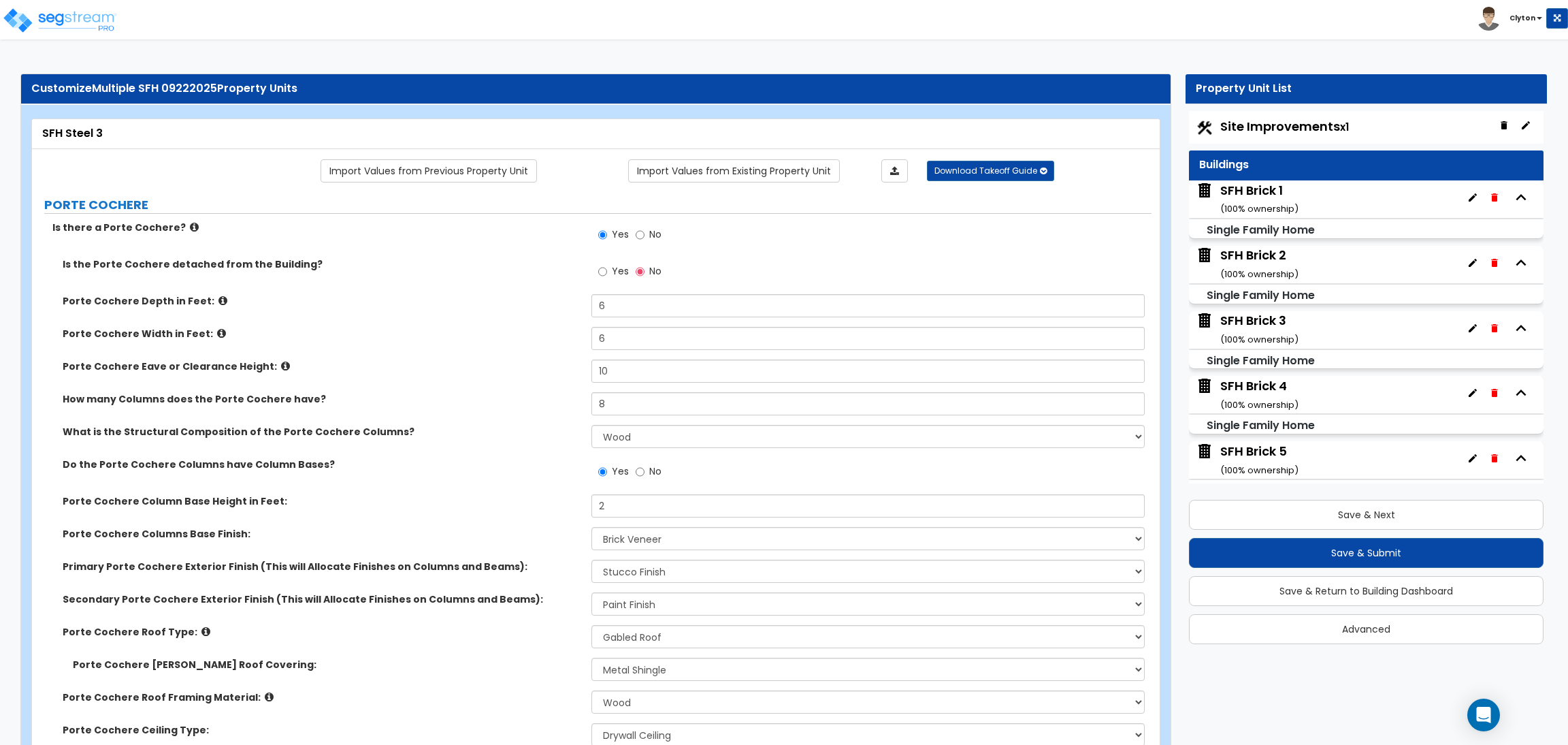
scroll to position [5, 0]
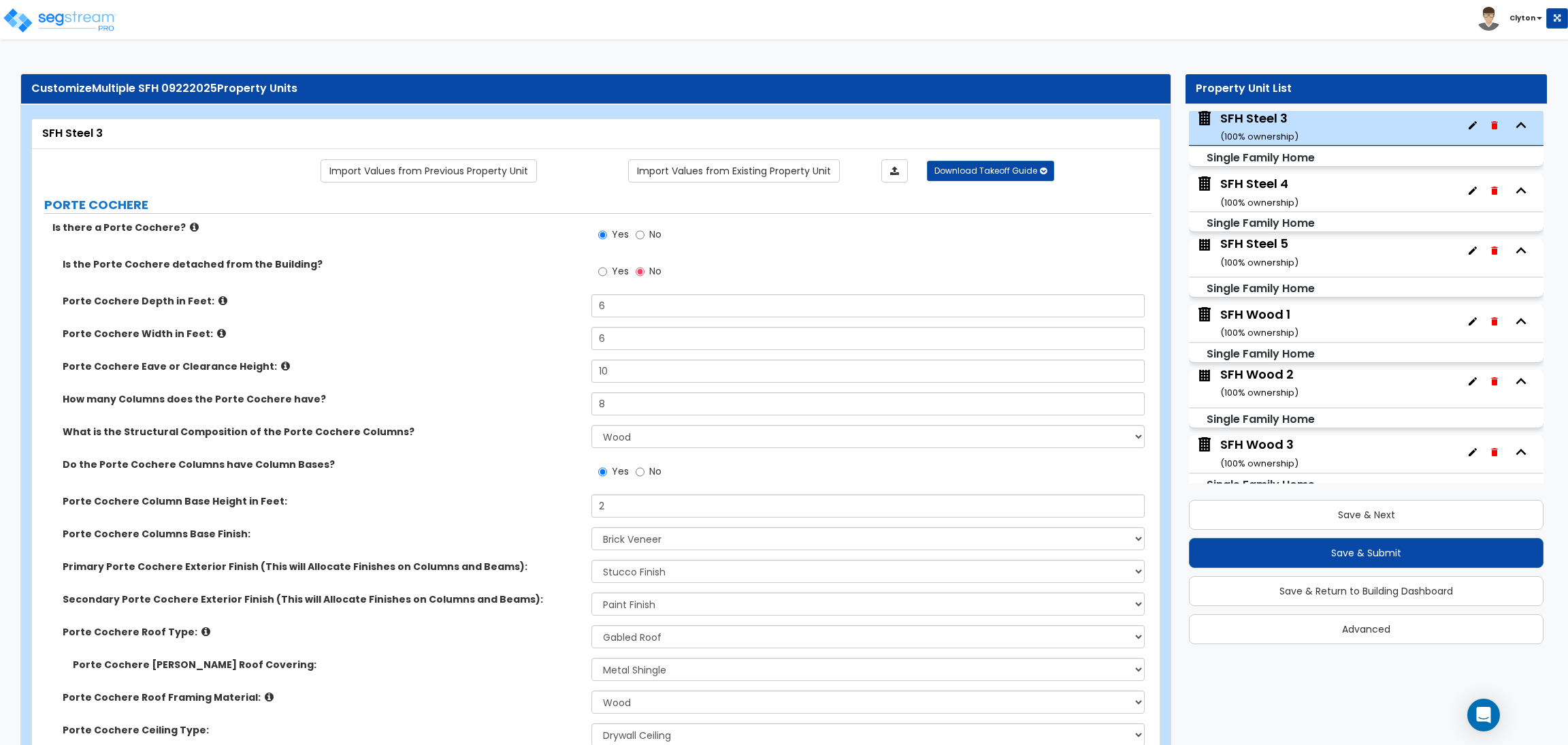
click at [479, 340] on label "Porte Cochere Width in Feet:" at bounding box center [322, 334] width 519 height 14
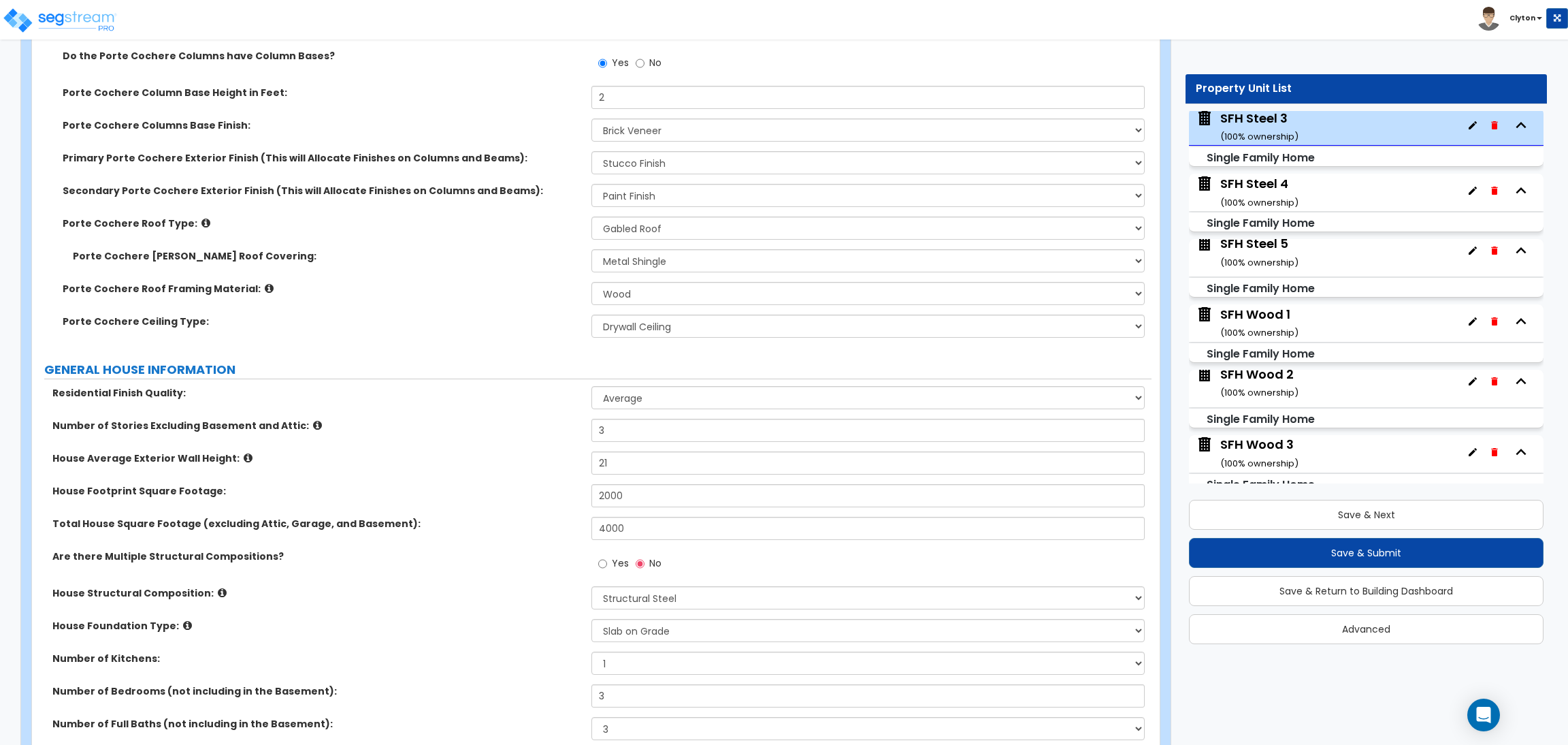
scroll to position [509, 0]
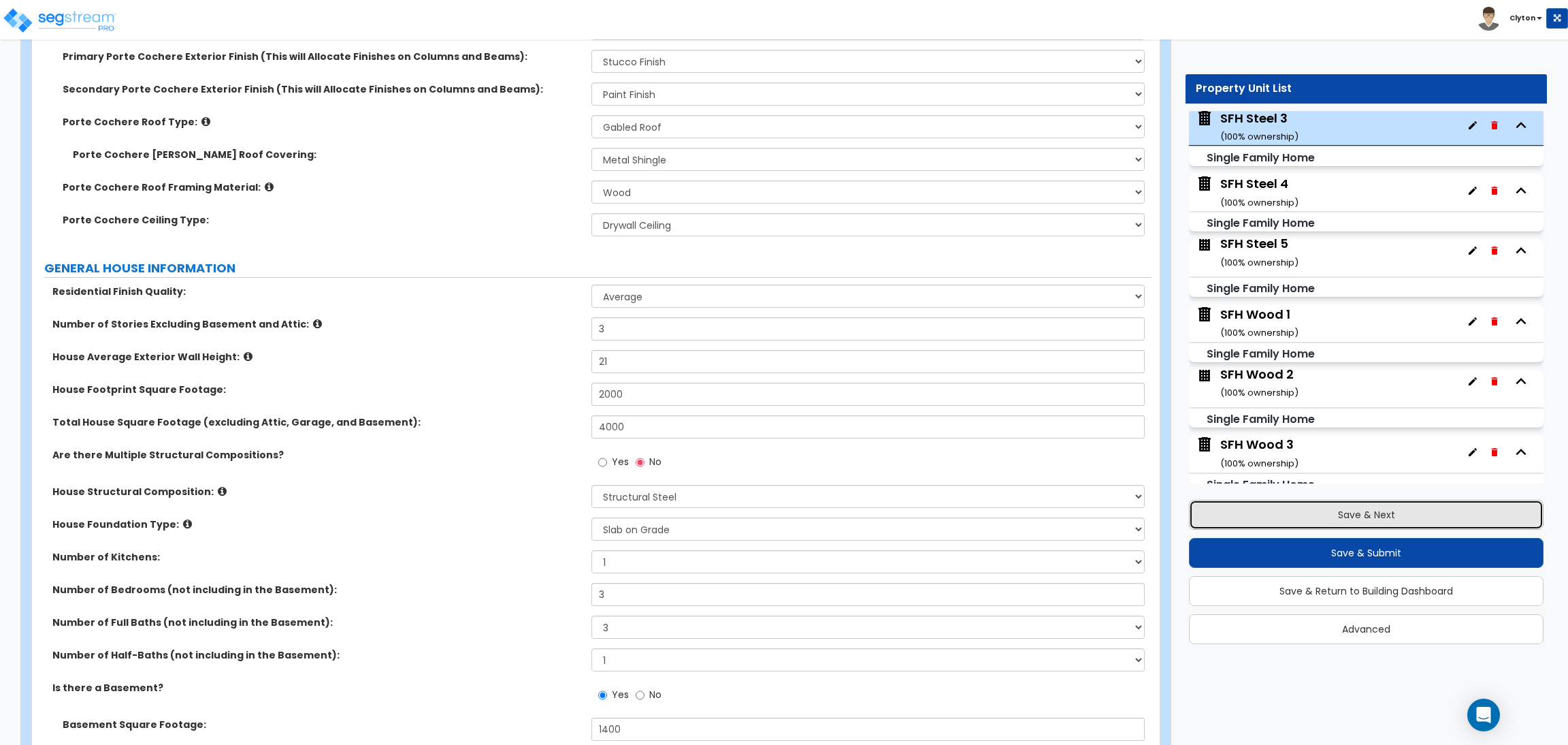
click at [1313, 509] on button "Save & Next" at bounding box center [1366, 514] width 355 height 30
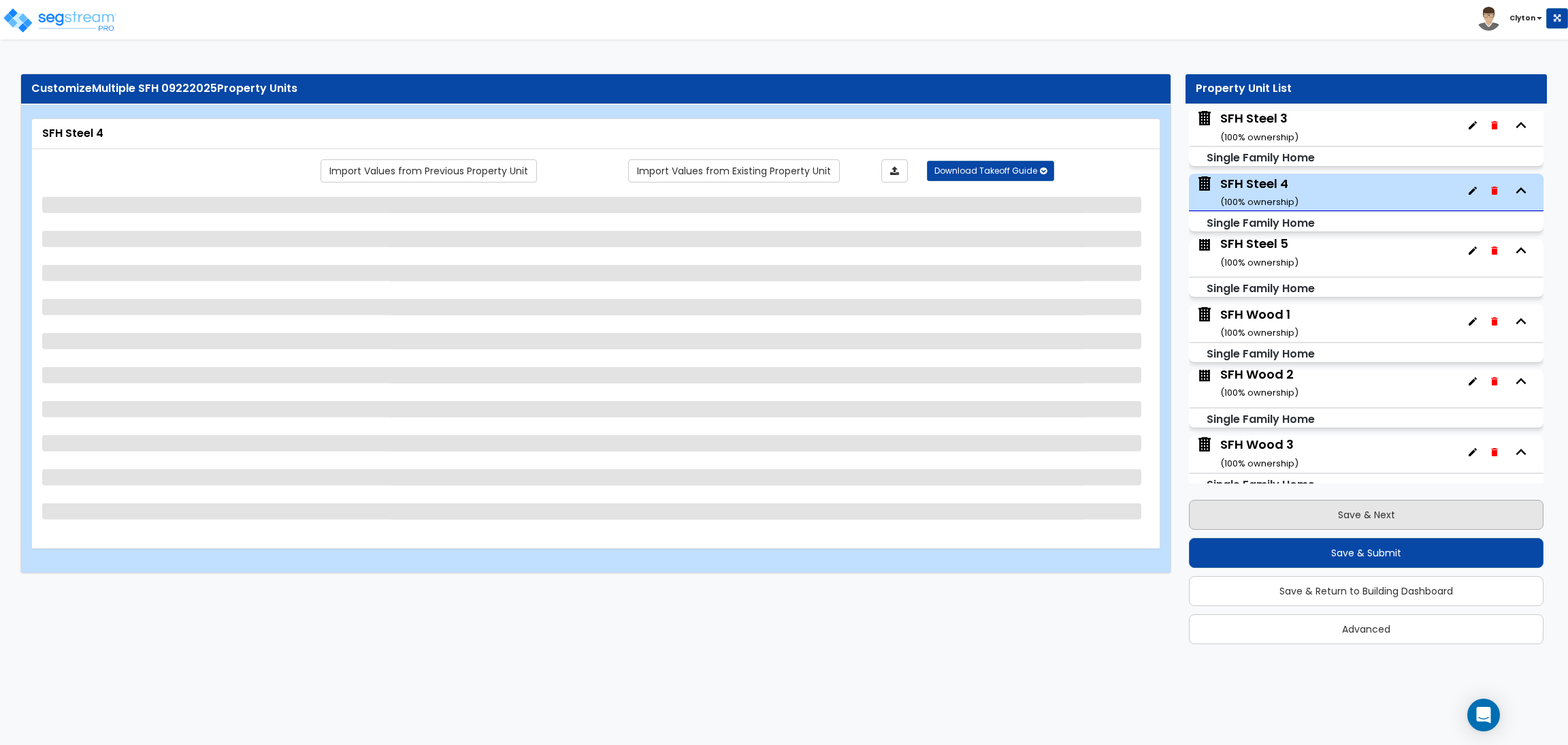
scroll to position [1572, 0]
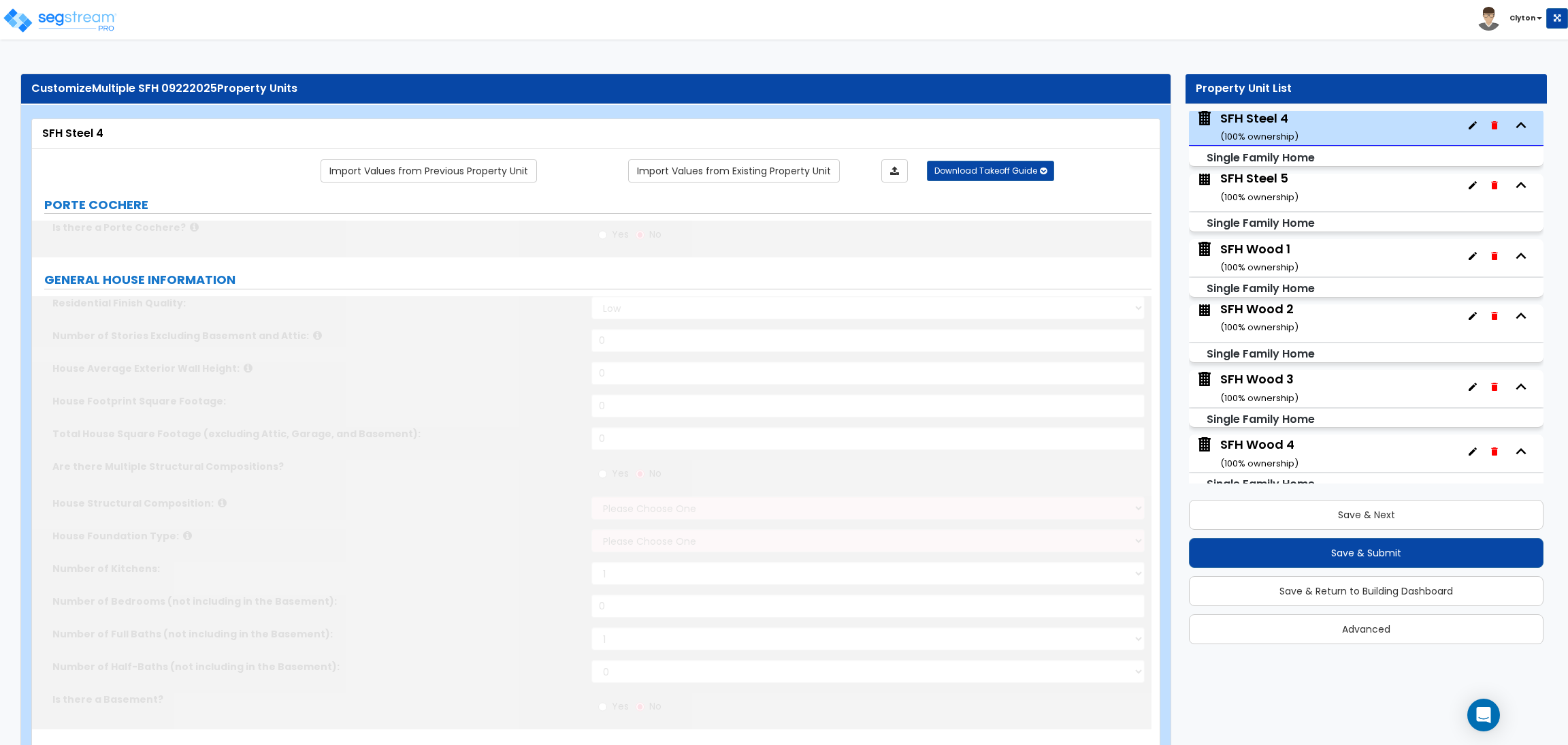
type input "1"
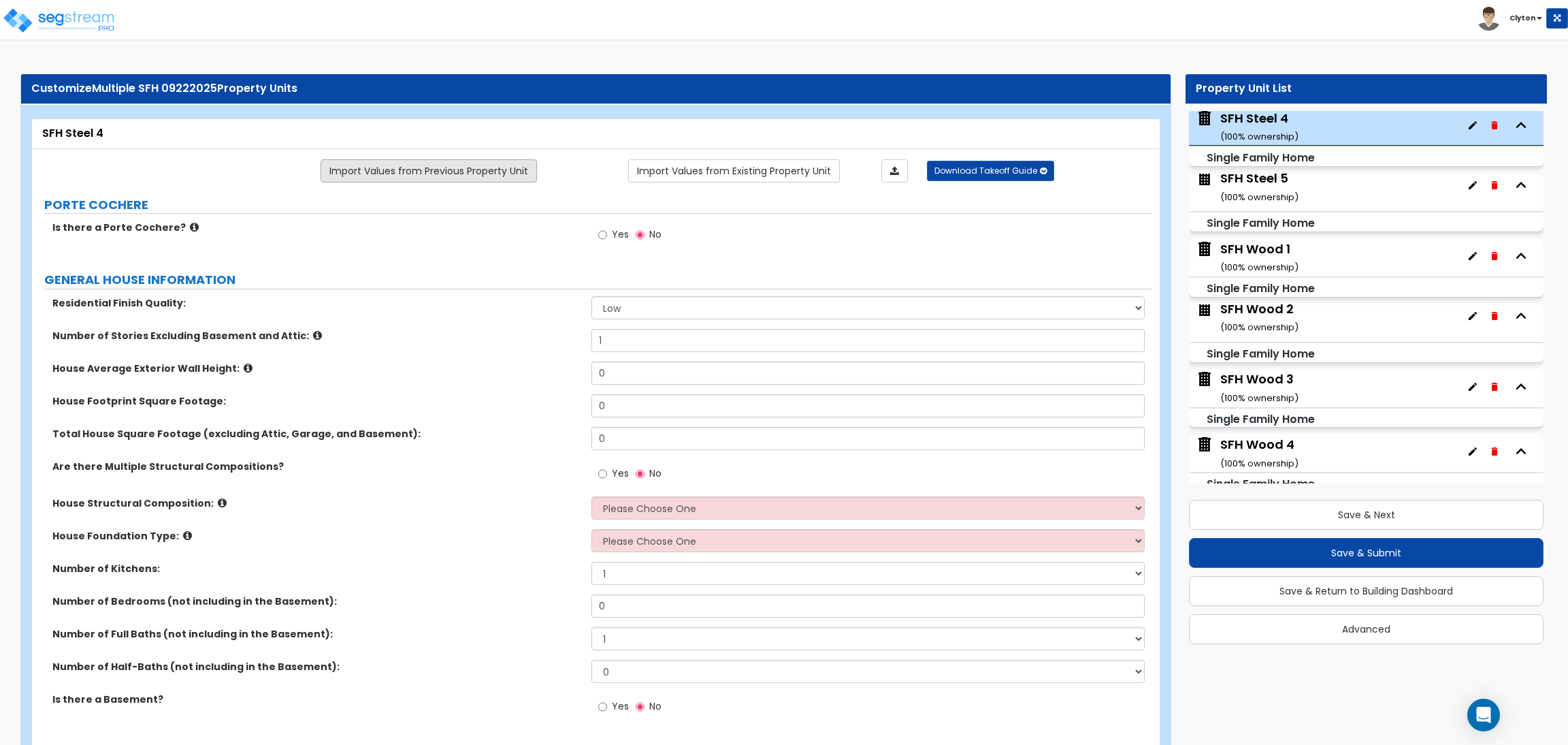
click at [420, 163] on link "Import Values from Previous Property Unit" at bounding box center [429, 171] width 217 height 23
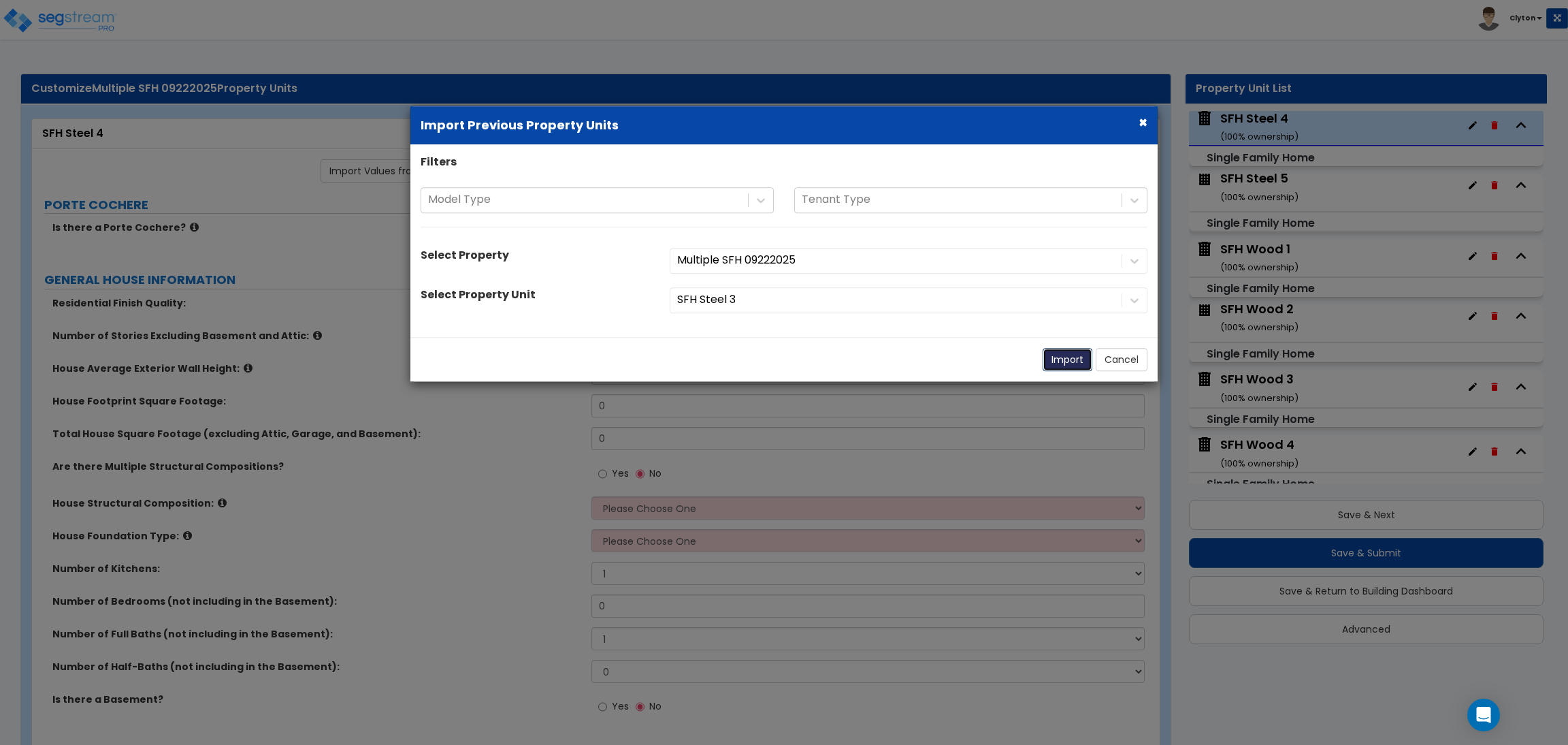
click at [1064, 365] on button "Import" at bounding box center [1067, 359] width 49 height 23
radio input "true"
select select "1"
type input "3"
type input "21"
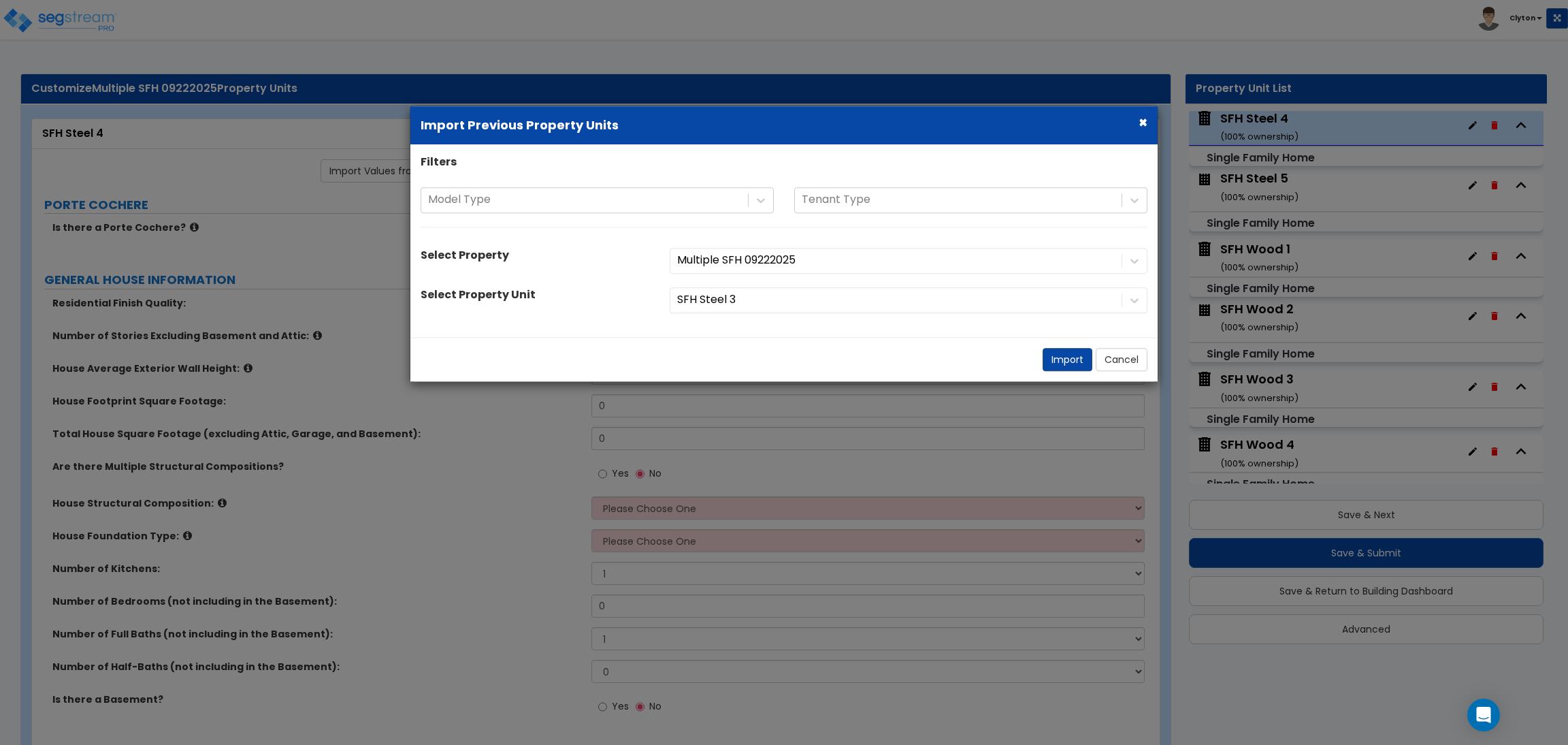
type input "2000"
type input "4000"
select select "4"
select select "3"
type input "3"
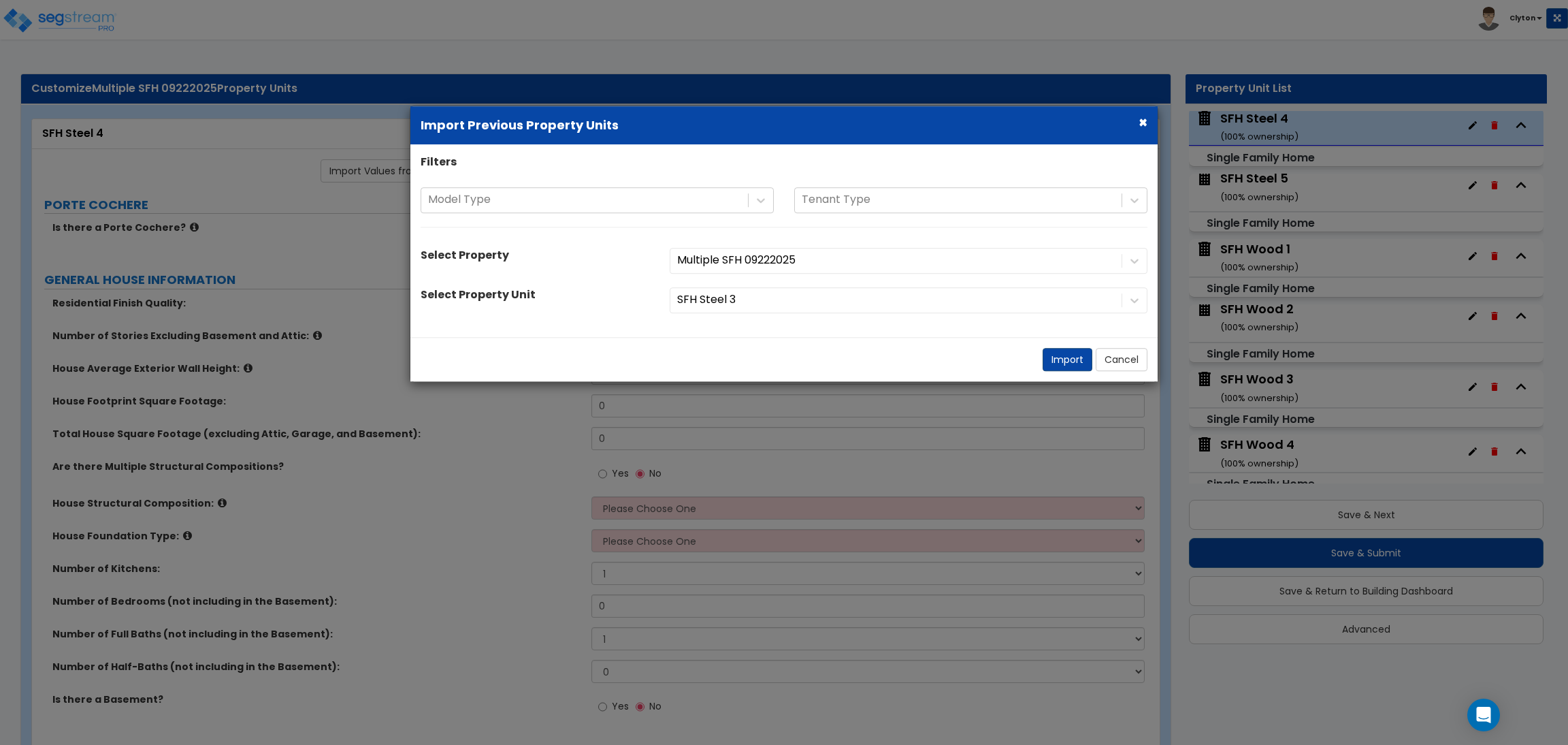
select select "3"
select select "1"
radio input "true"
select select "3"
radio input "true"
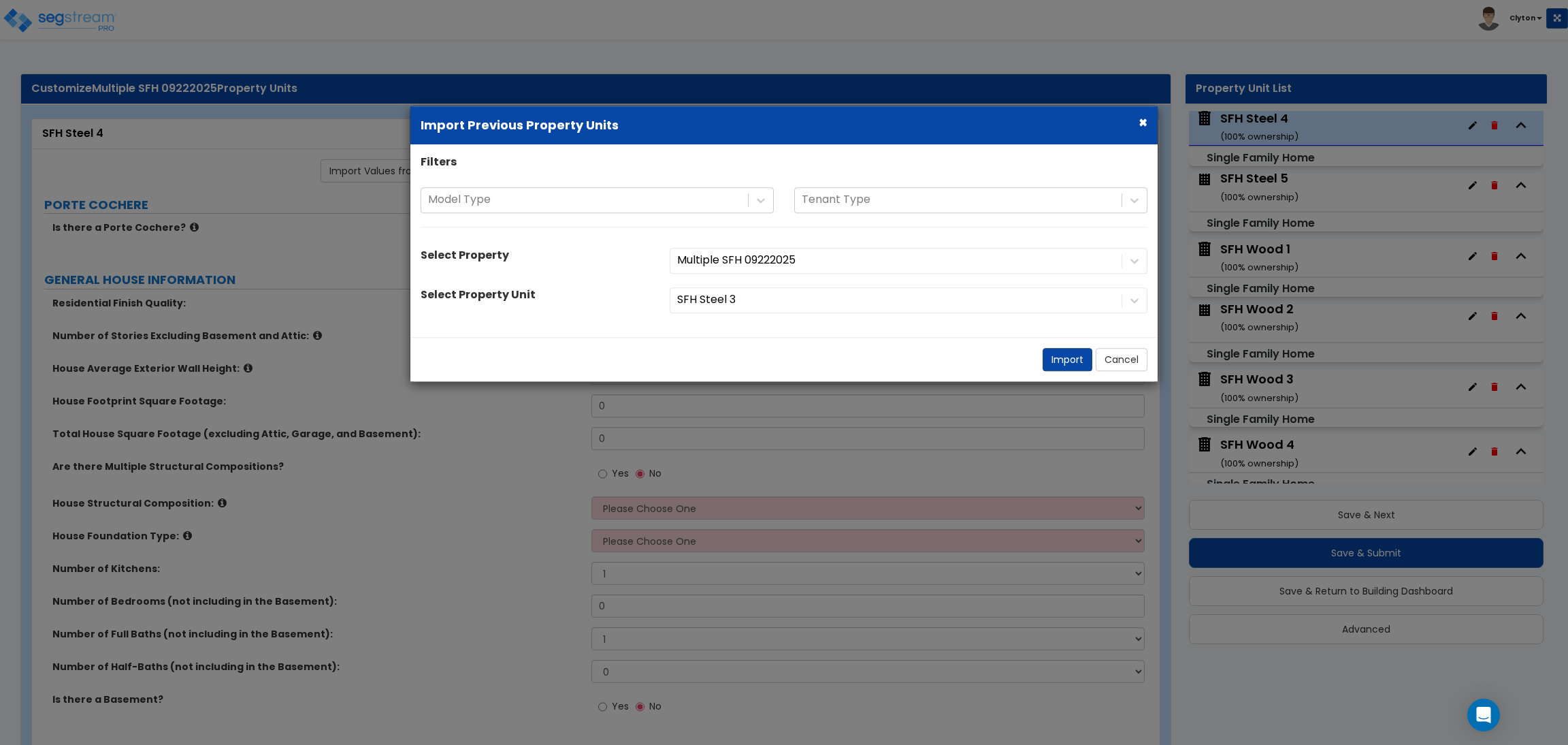
radio input "true"
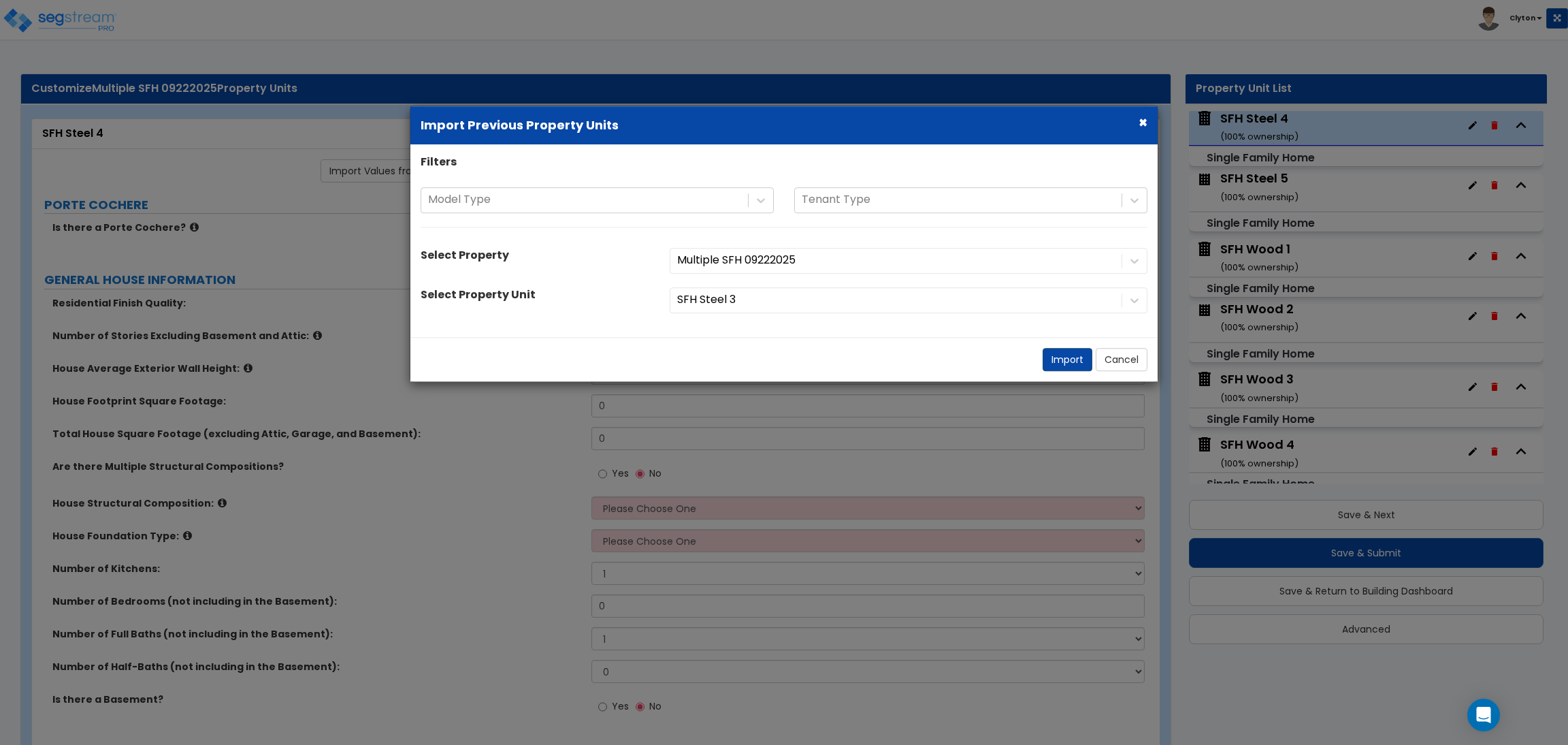
radio input "true"
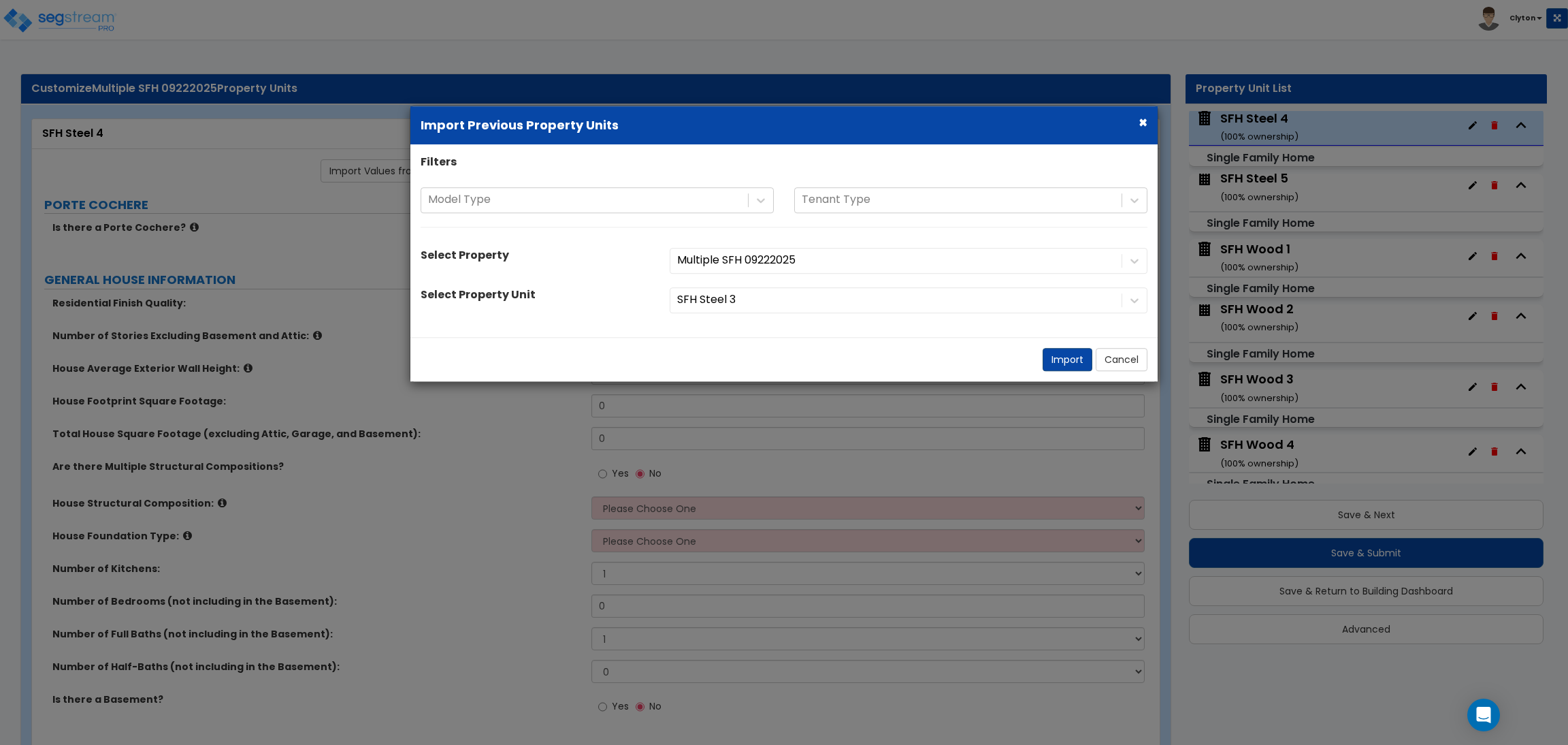
radio input "true"
select select "2"
radio input "true"
select select "1"
radio input "true"
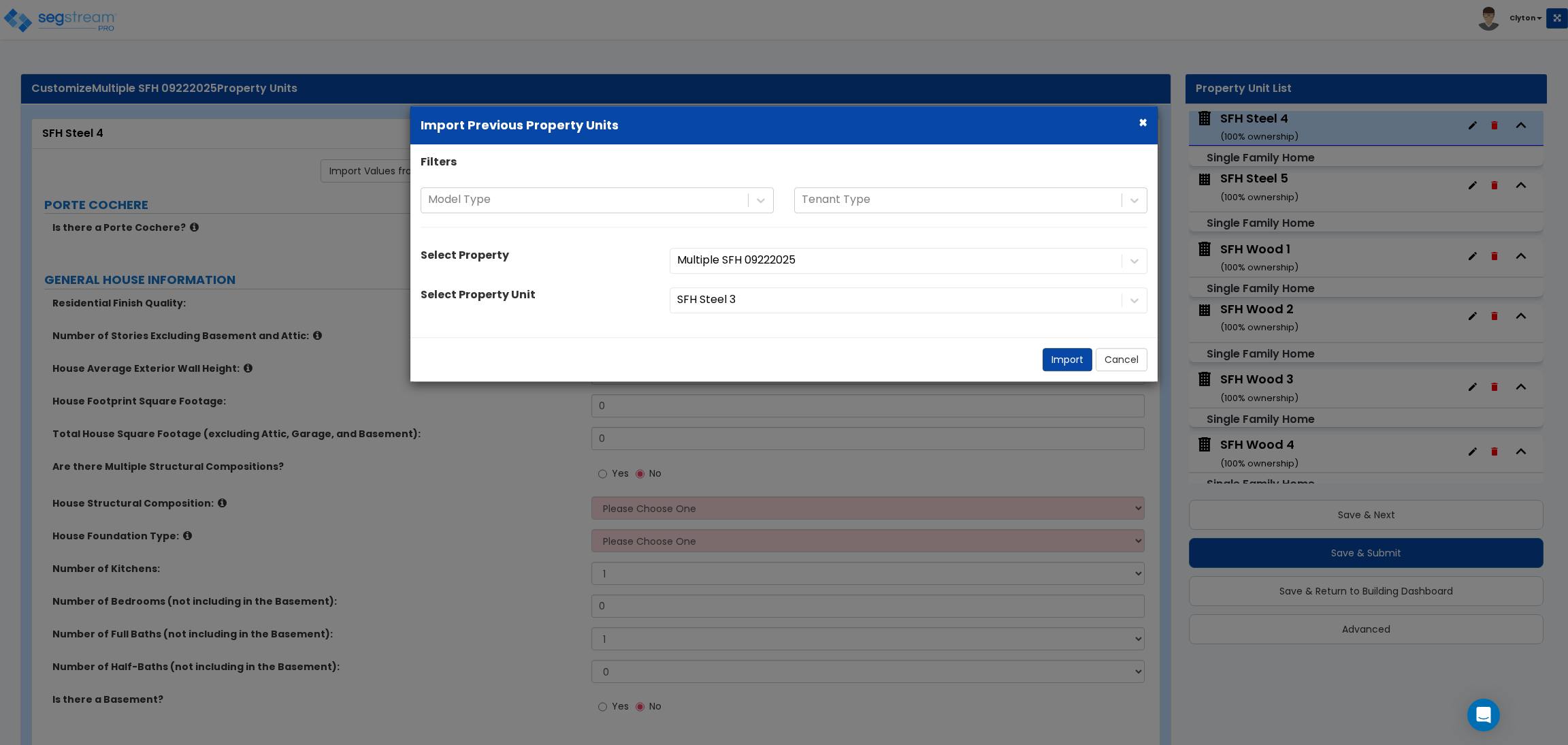
radio input "true"
select select "1"
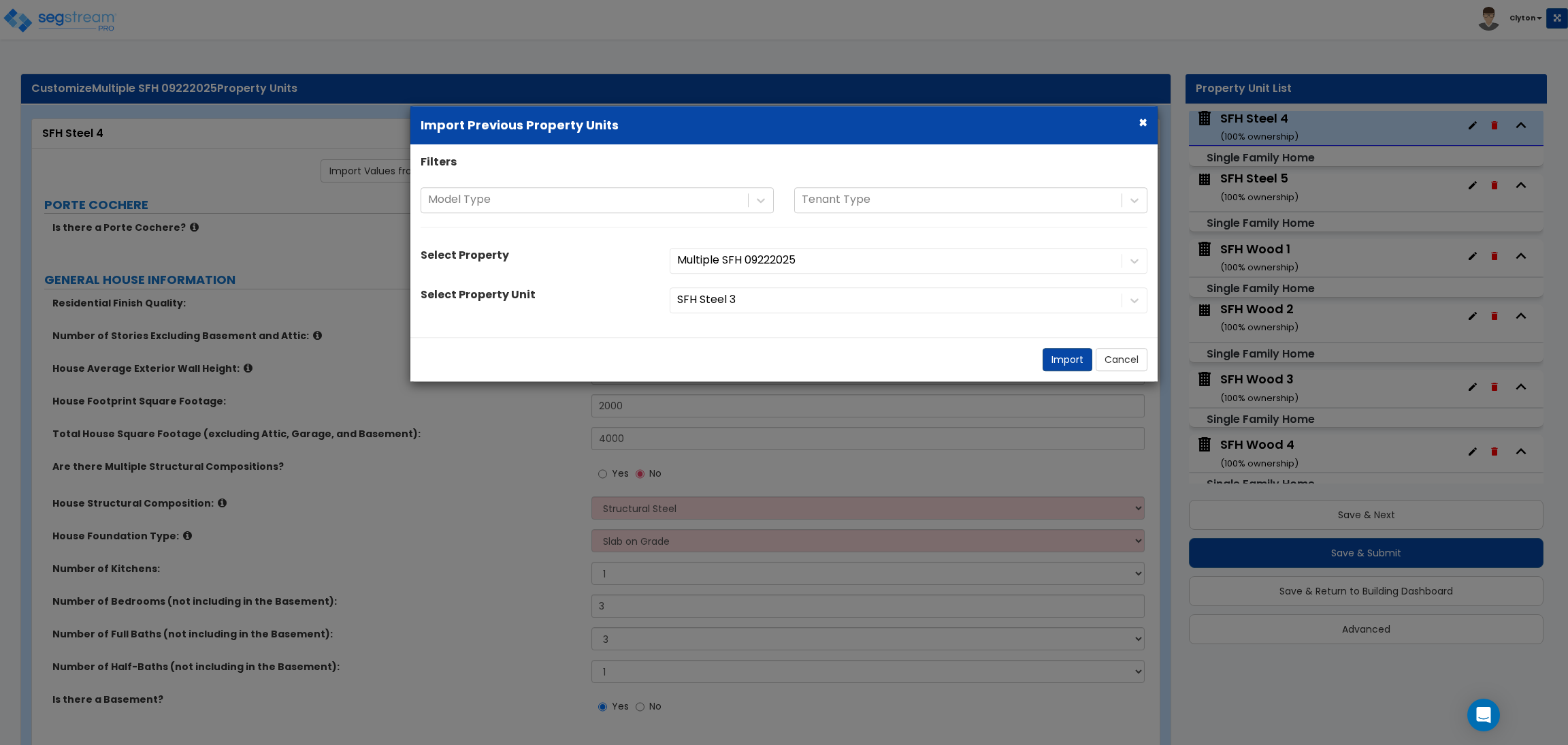
select select "1"
radio input "true"
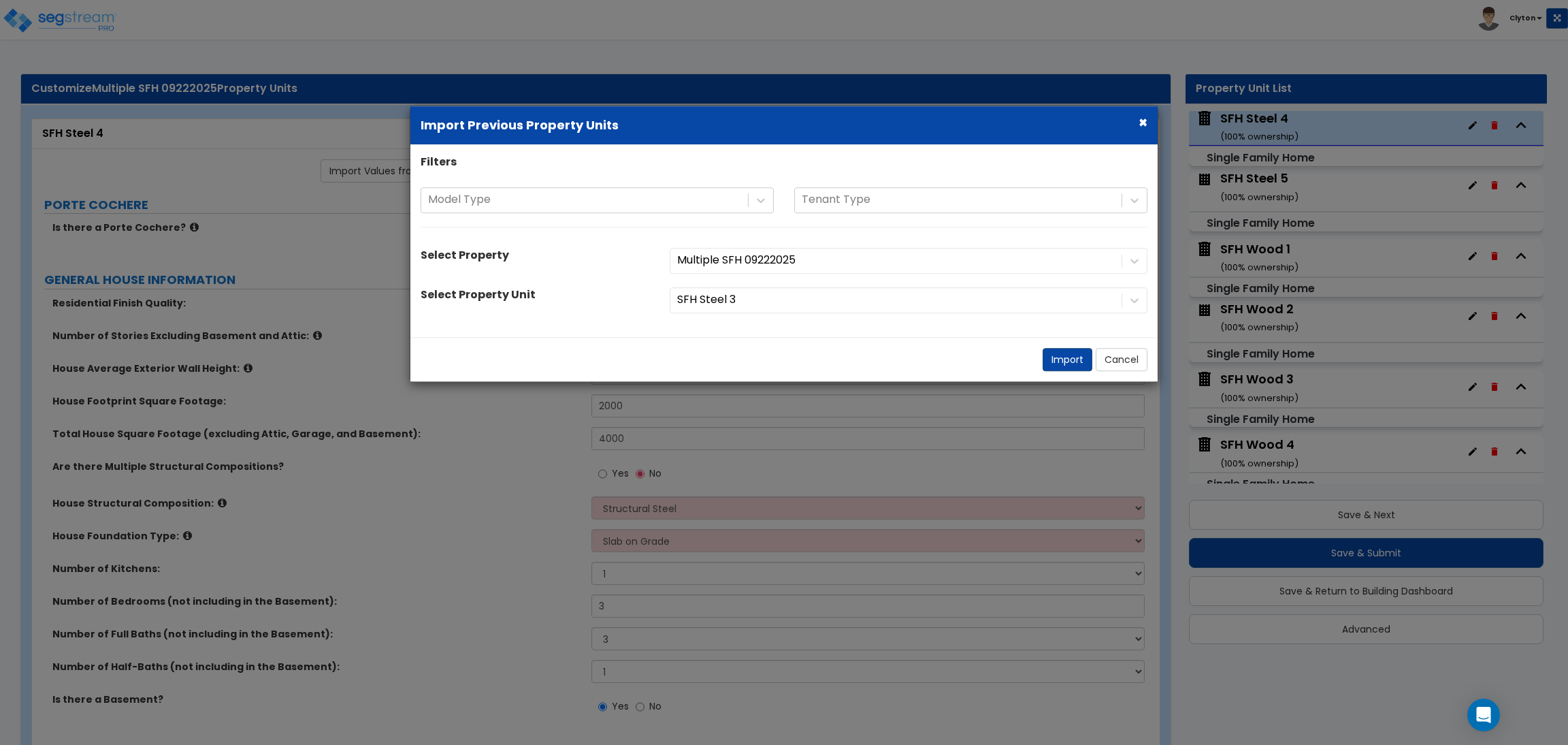
radio input "true"
select select "3"
radio input "true"
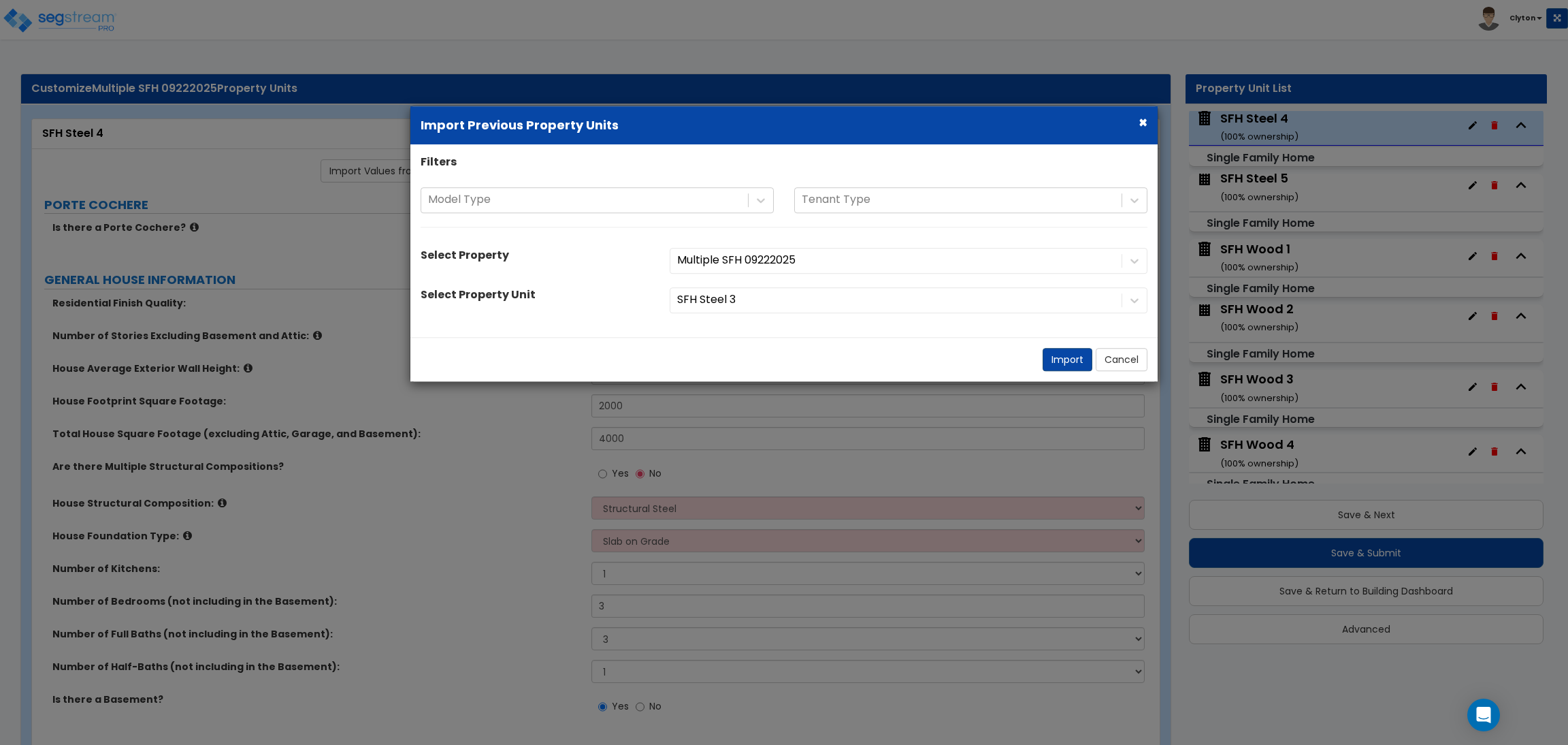
radio input "true"
select select "1"
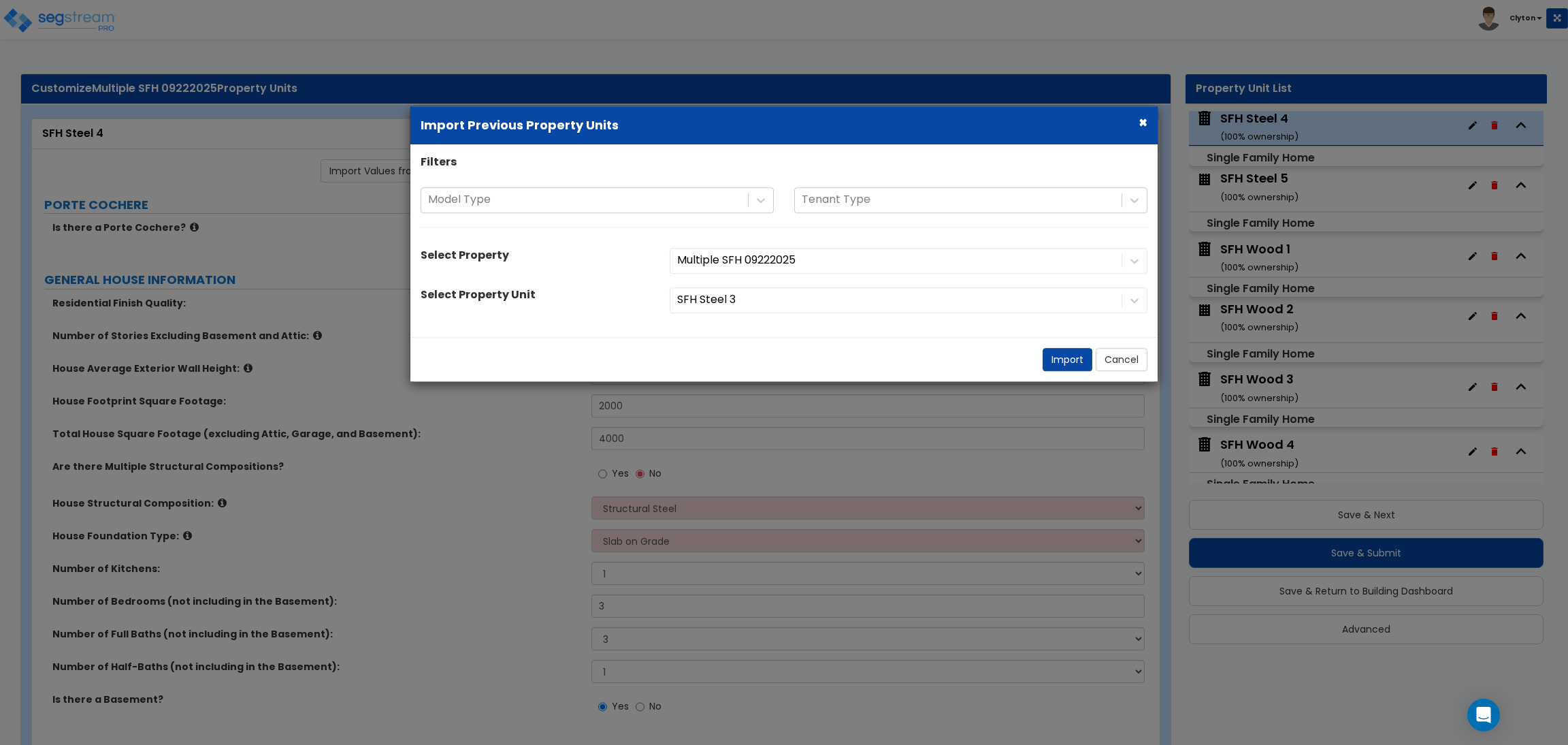
type input "8"
select select "2"
select select "1"
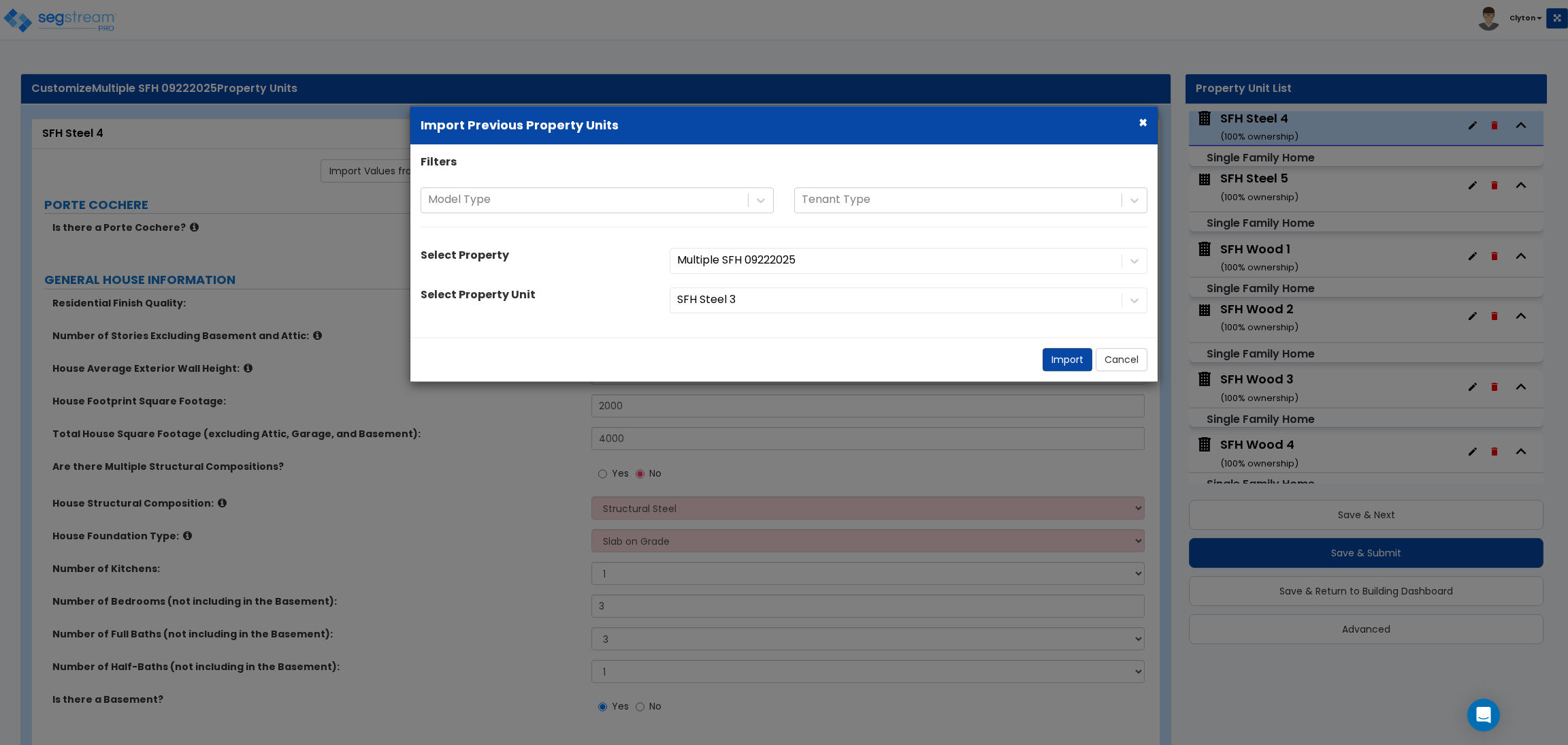
radio input "true"
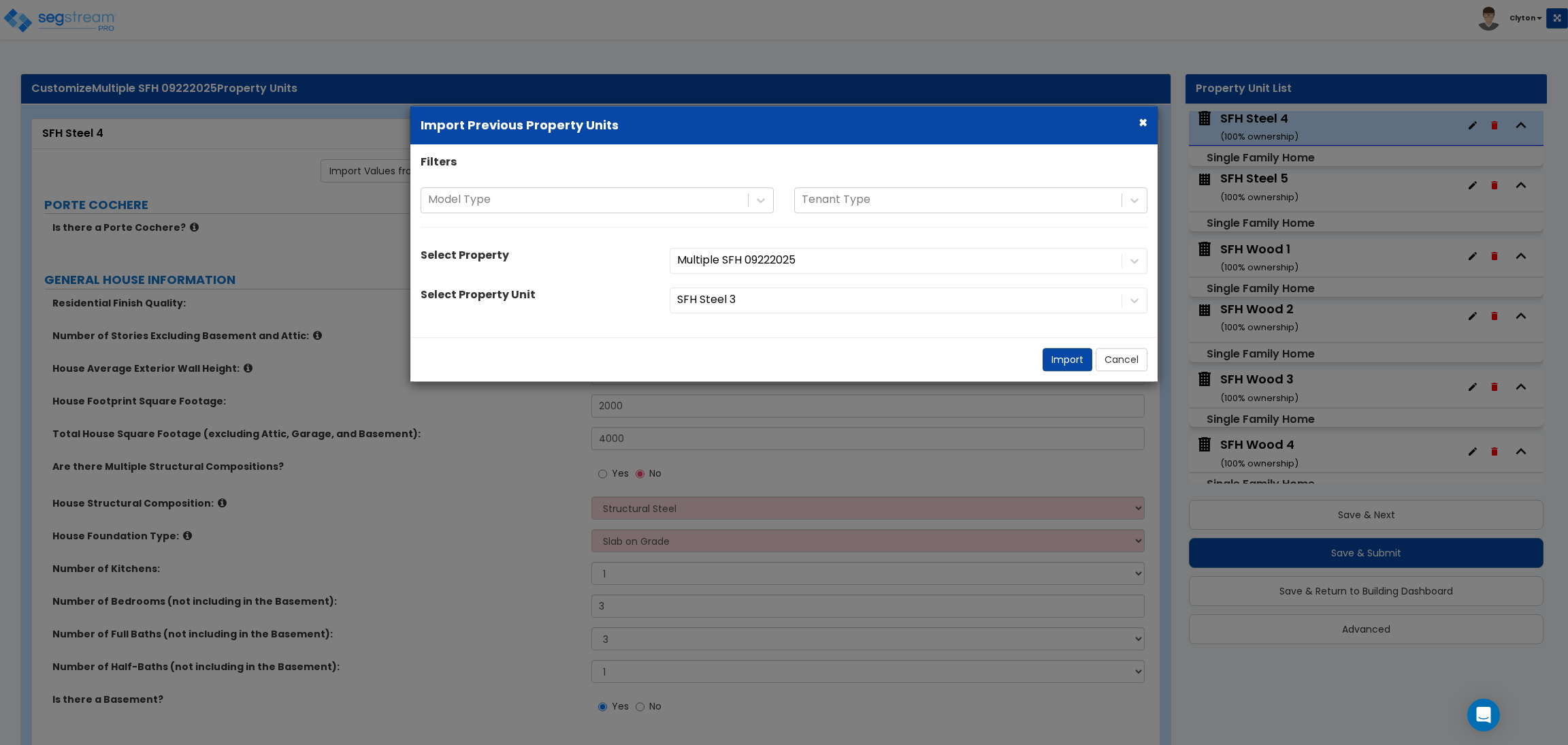
radio input "true"
select select "3"
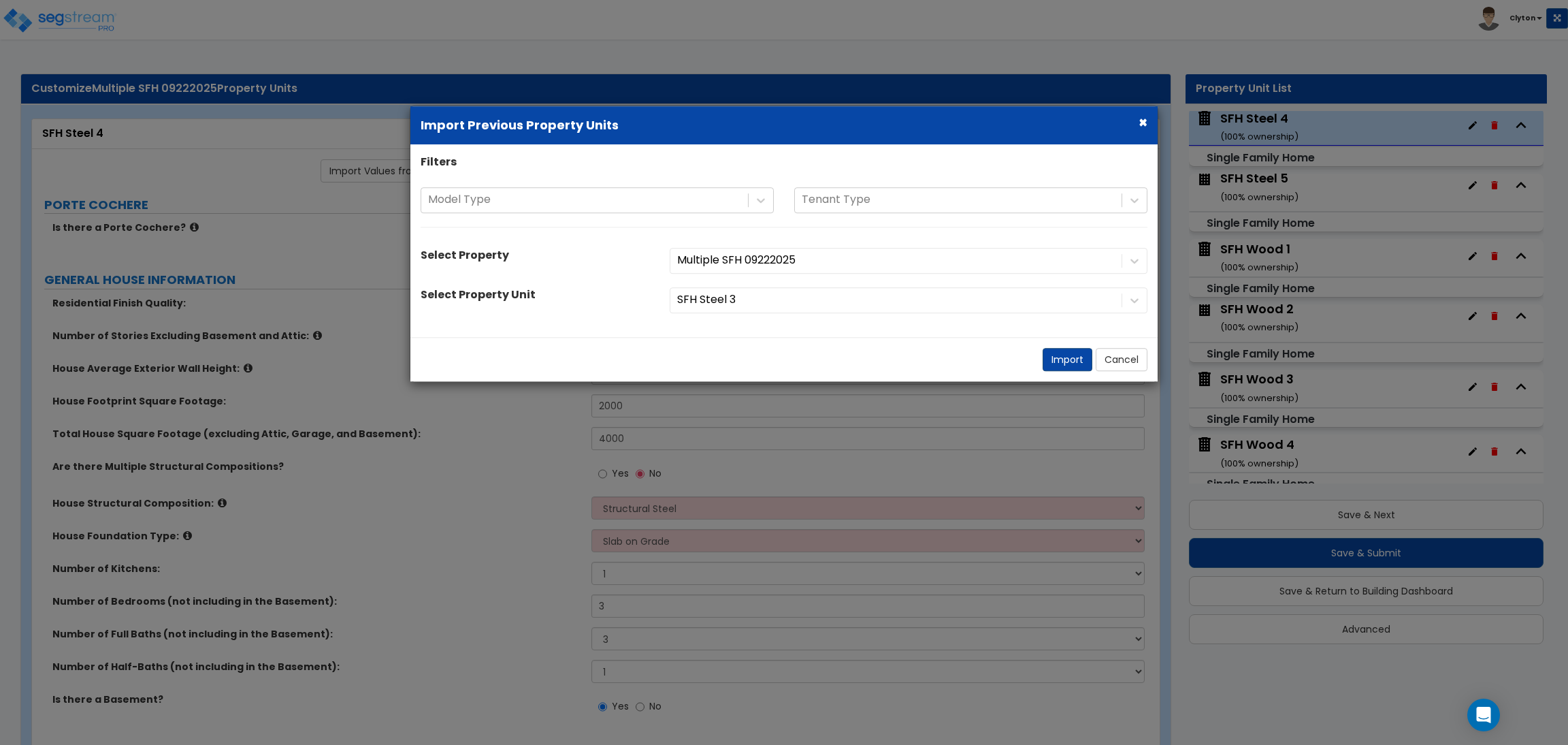
radio input "true"
select select "1"
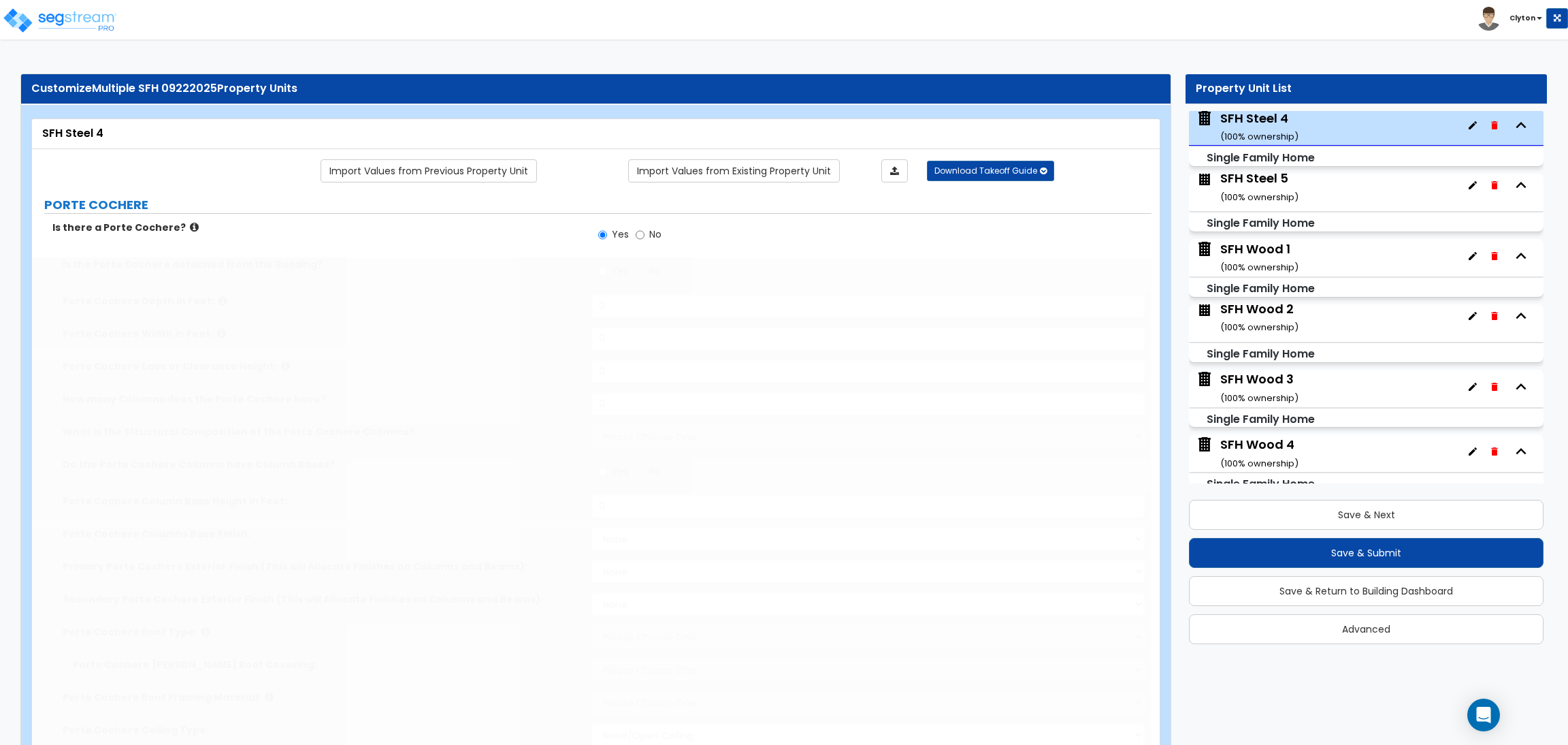
type input "6"
type input "10"
type input "8"
select select "1"
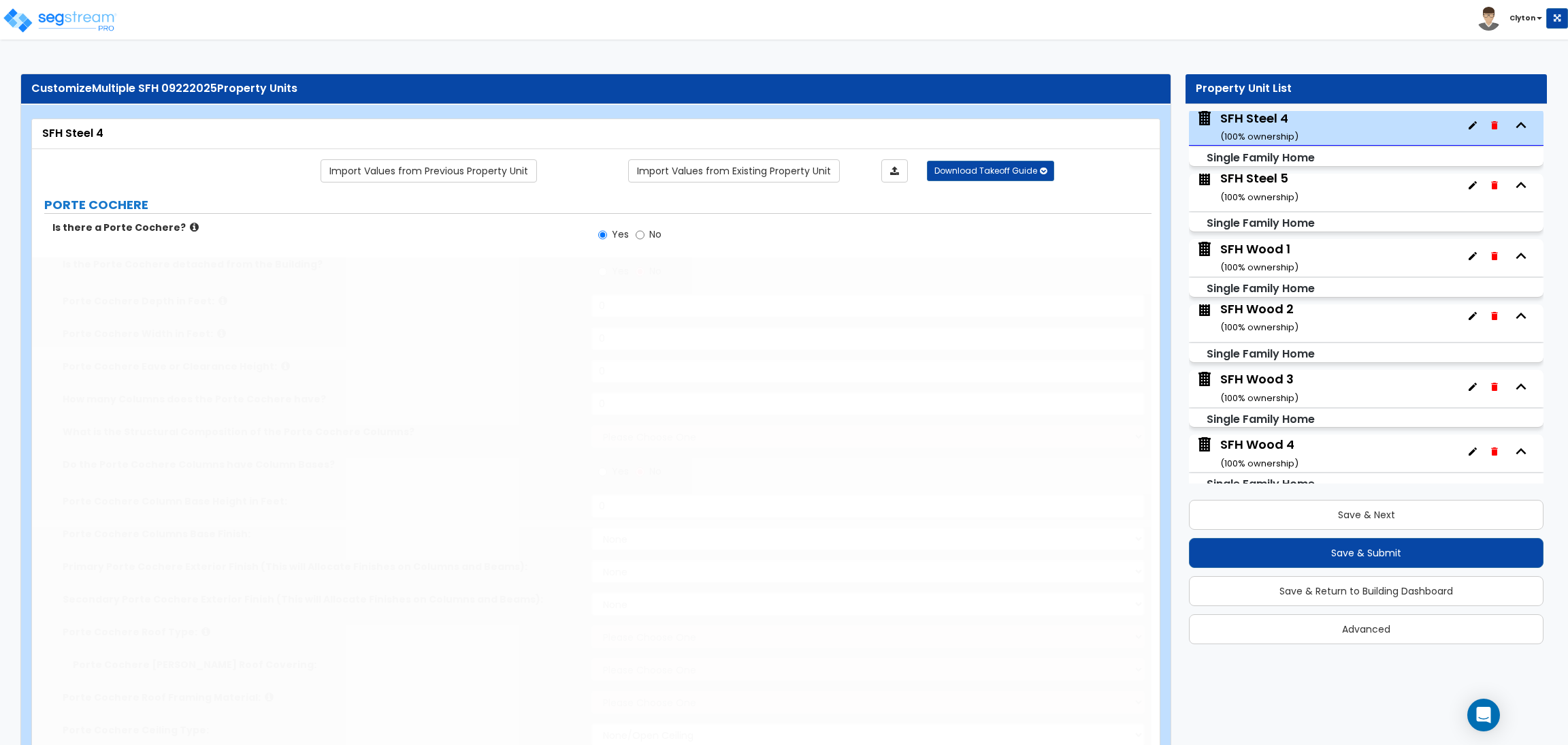
radio input "true"
type input "2"
select select "4"
select select "2"
select select "1"
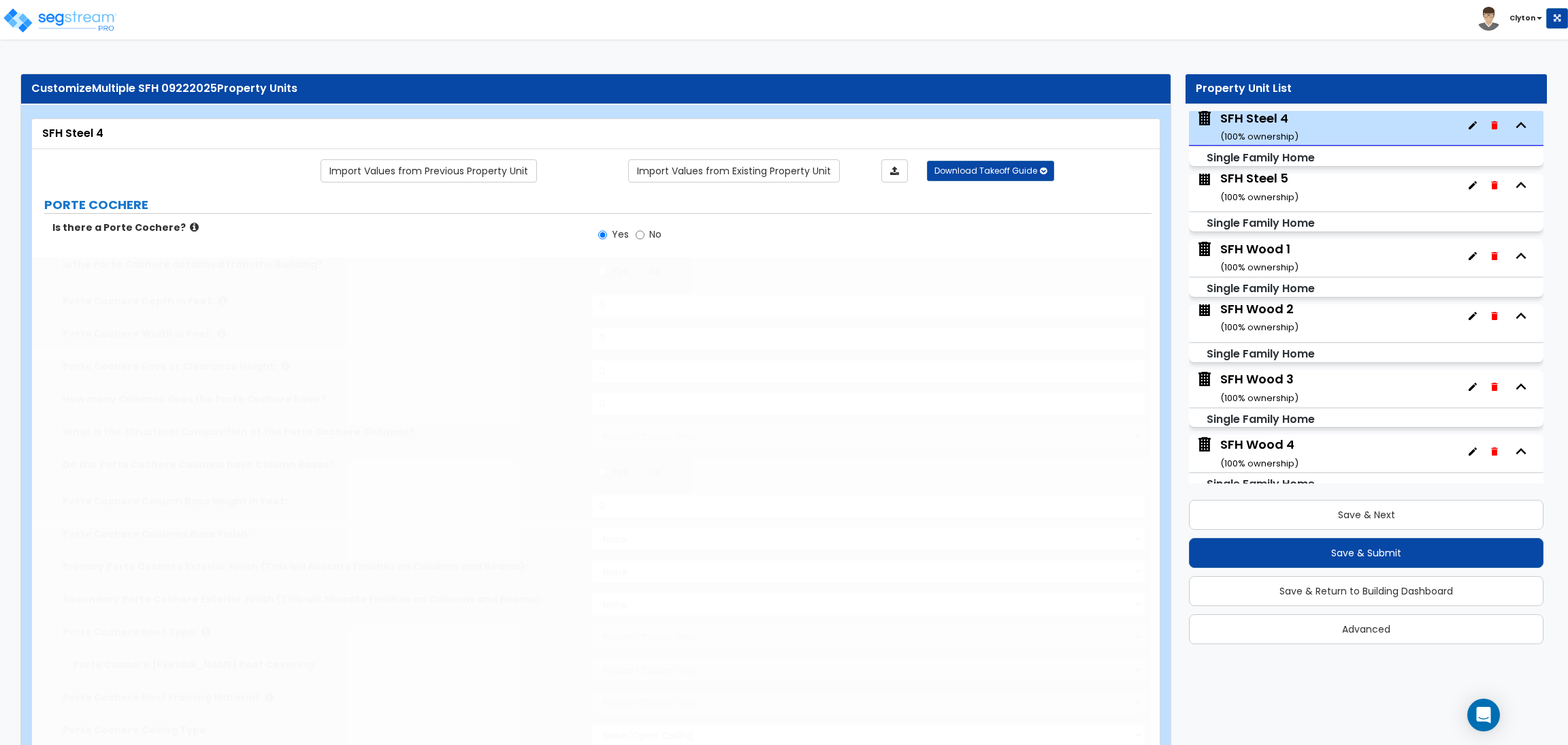
select select "1"
select select "4"
type input "1400"
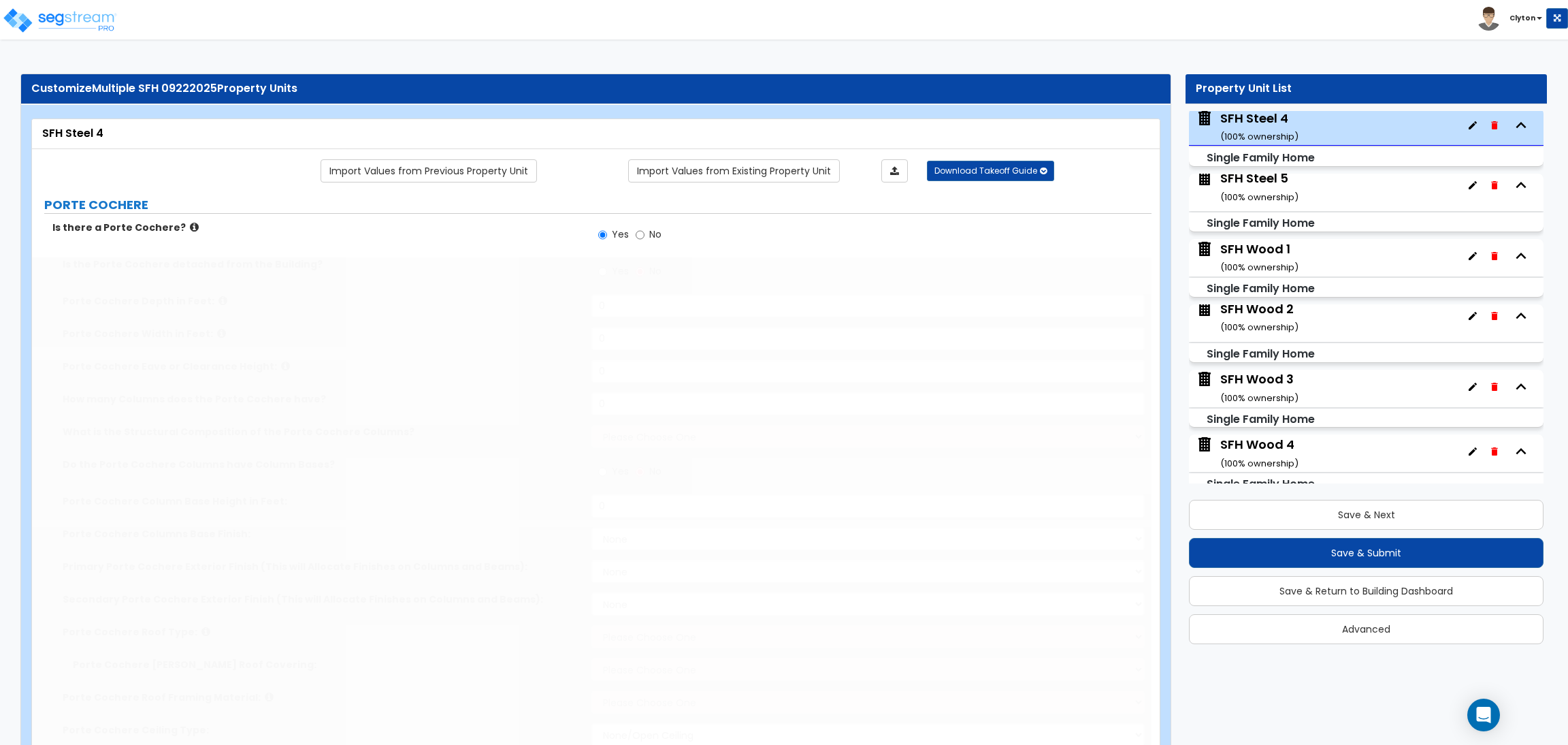
select select "1"
type input "2"
select select "1"
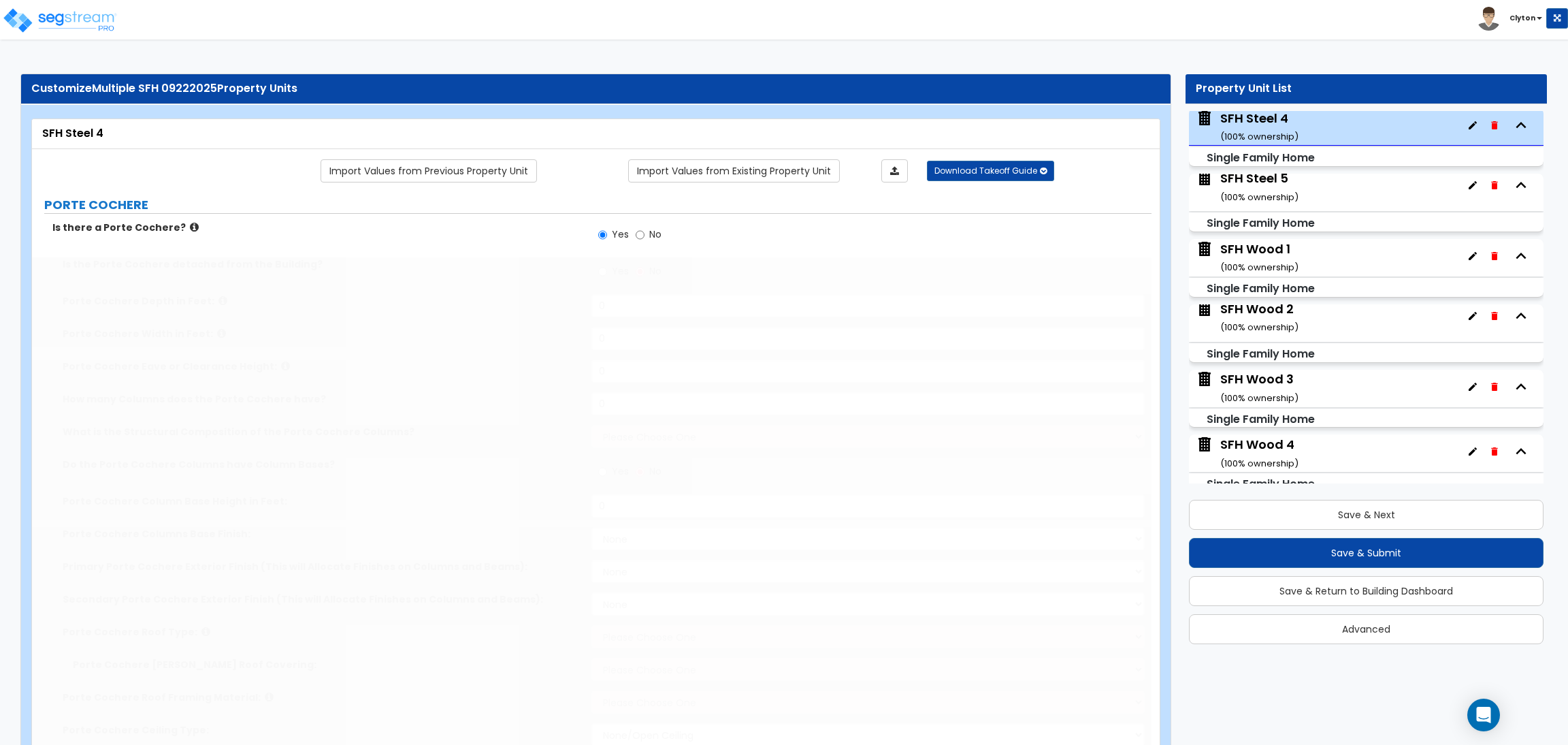
select select "4"
select select "2"
type input "1500"
select select "3"
select select "1"
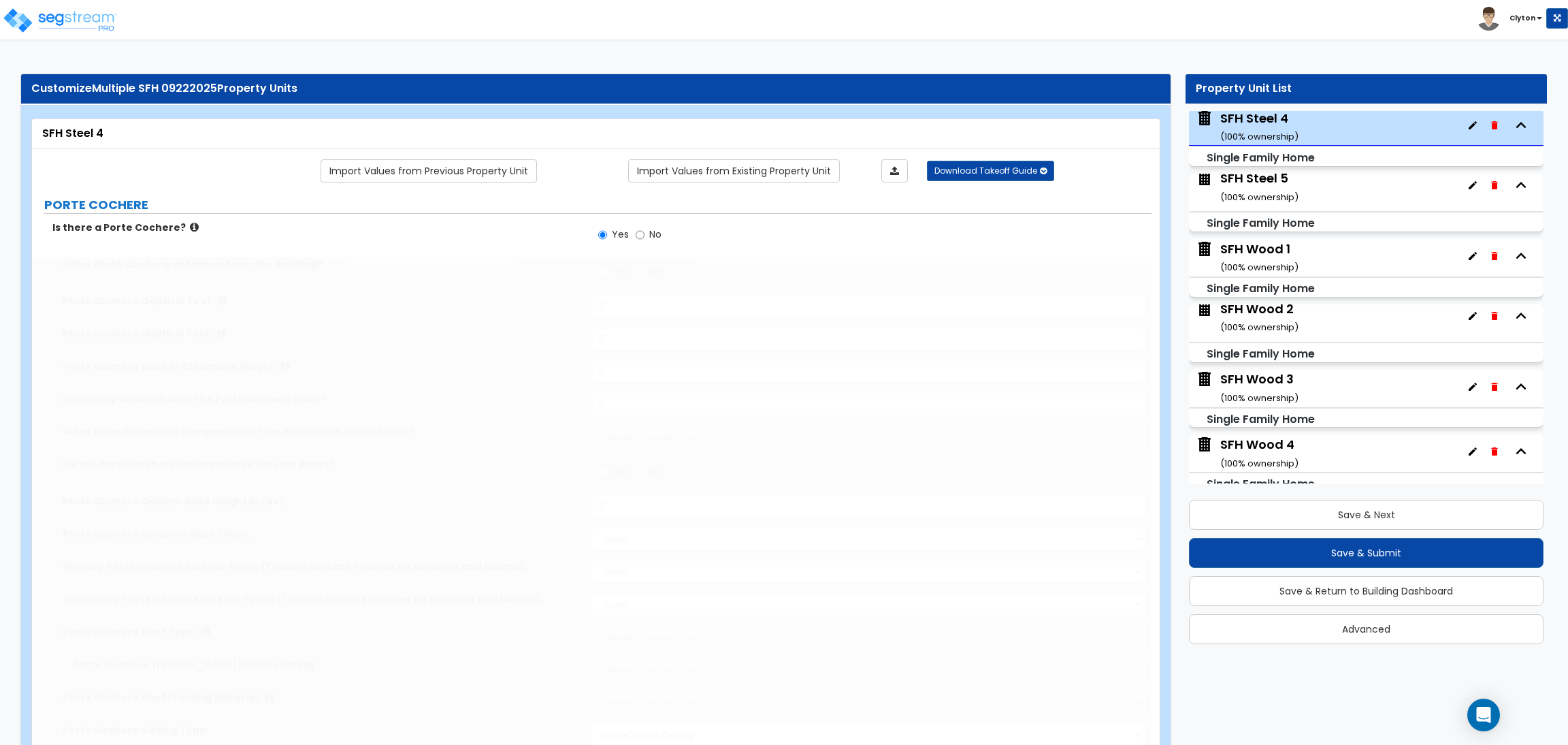
select select "2"
type input "125"
select select "3"
type input "3"
radio input "true"
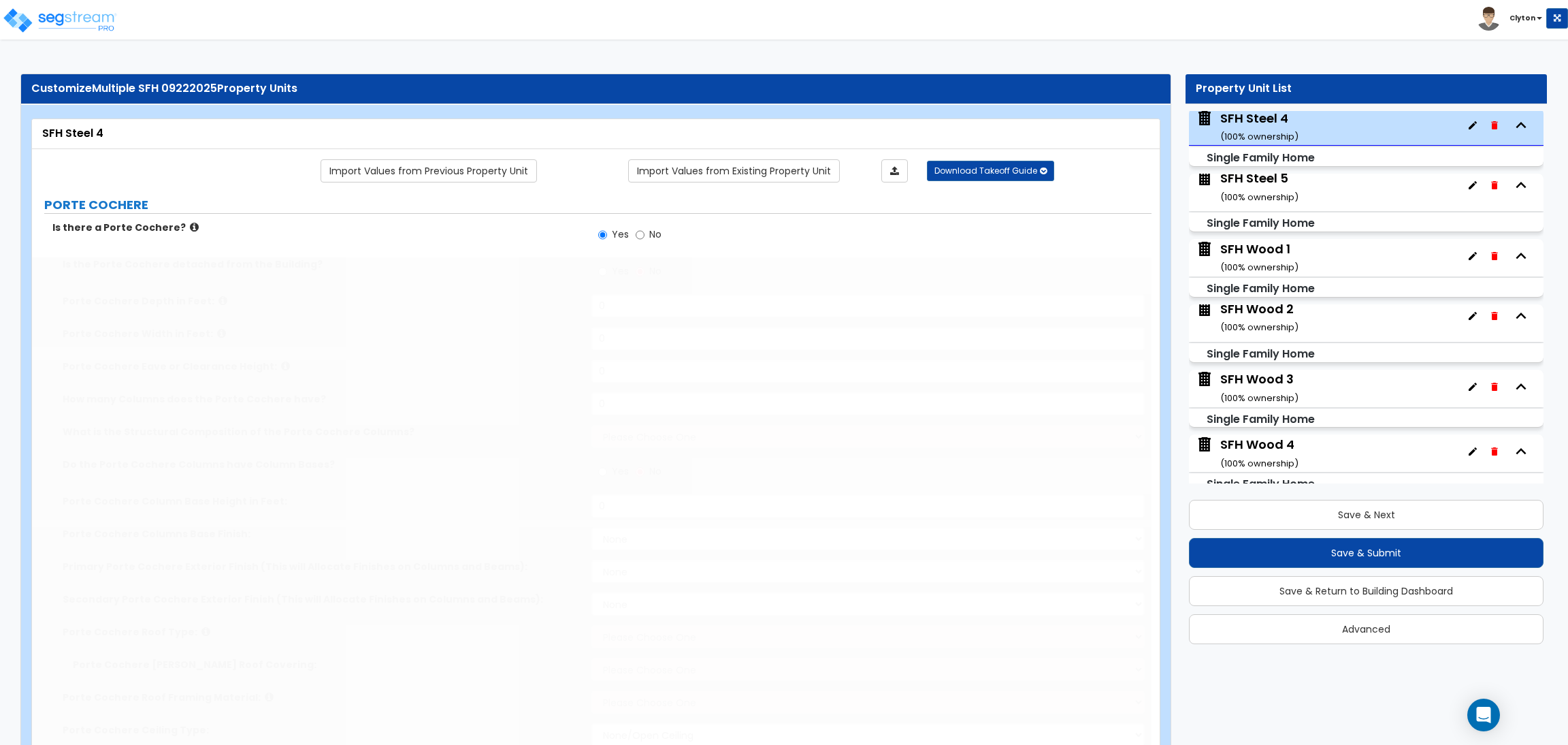
radio input "true"
select select "2"
type input "100"
select select "2"
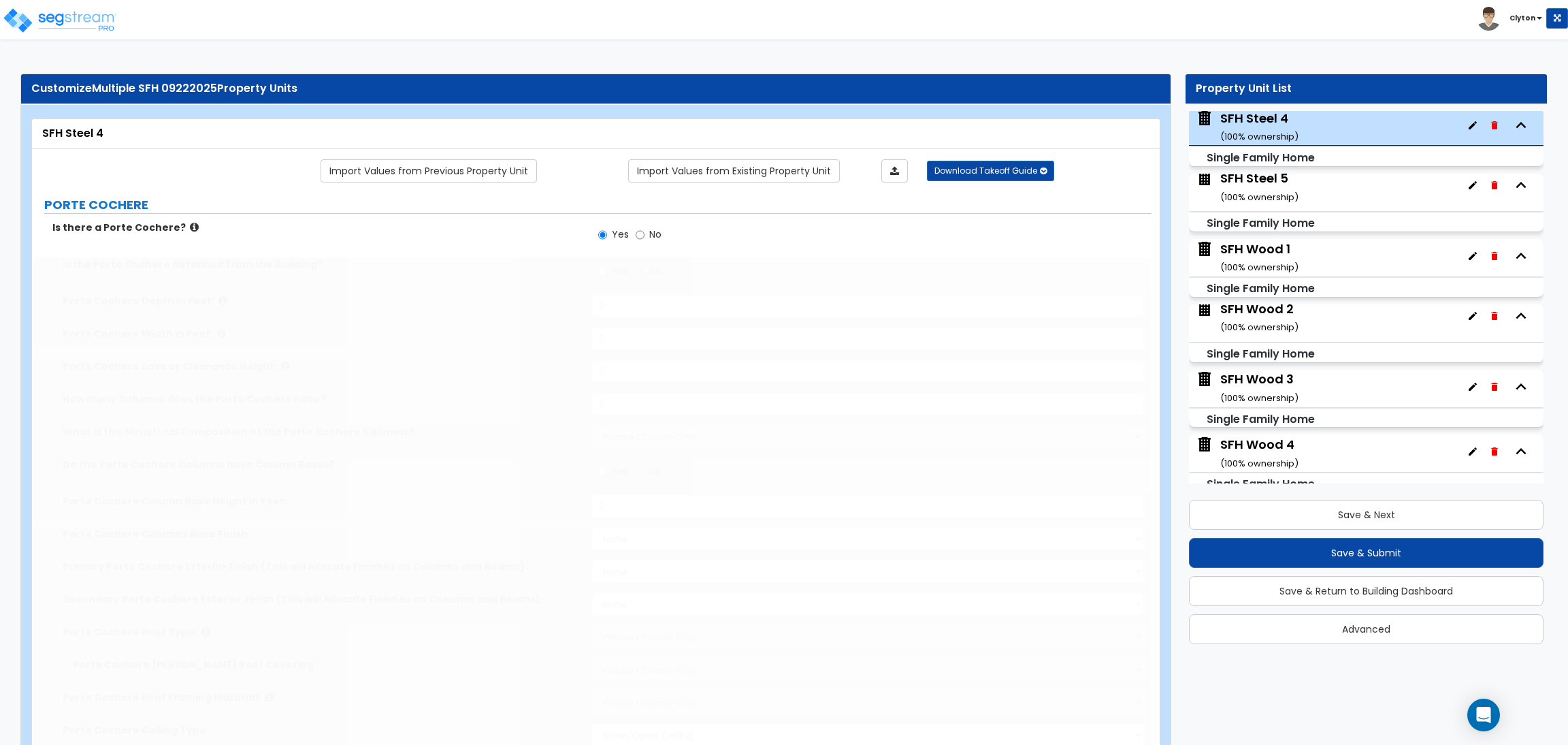
type input "100"
type input "80"
type input "2"
radio input "true"
select select "2"
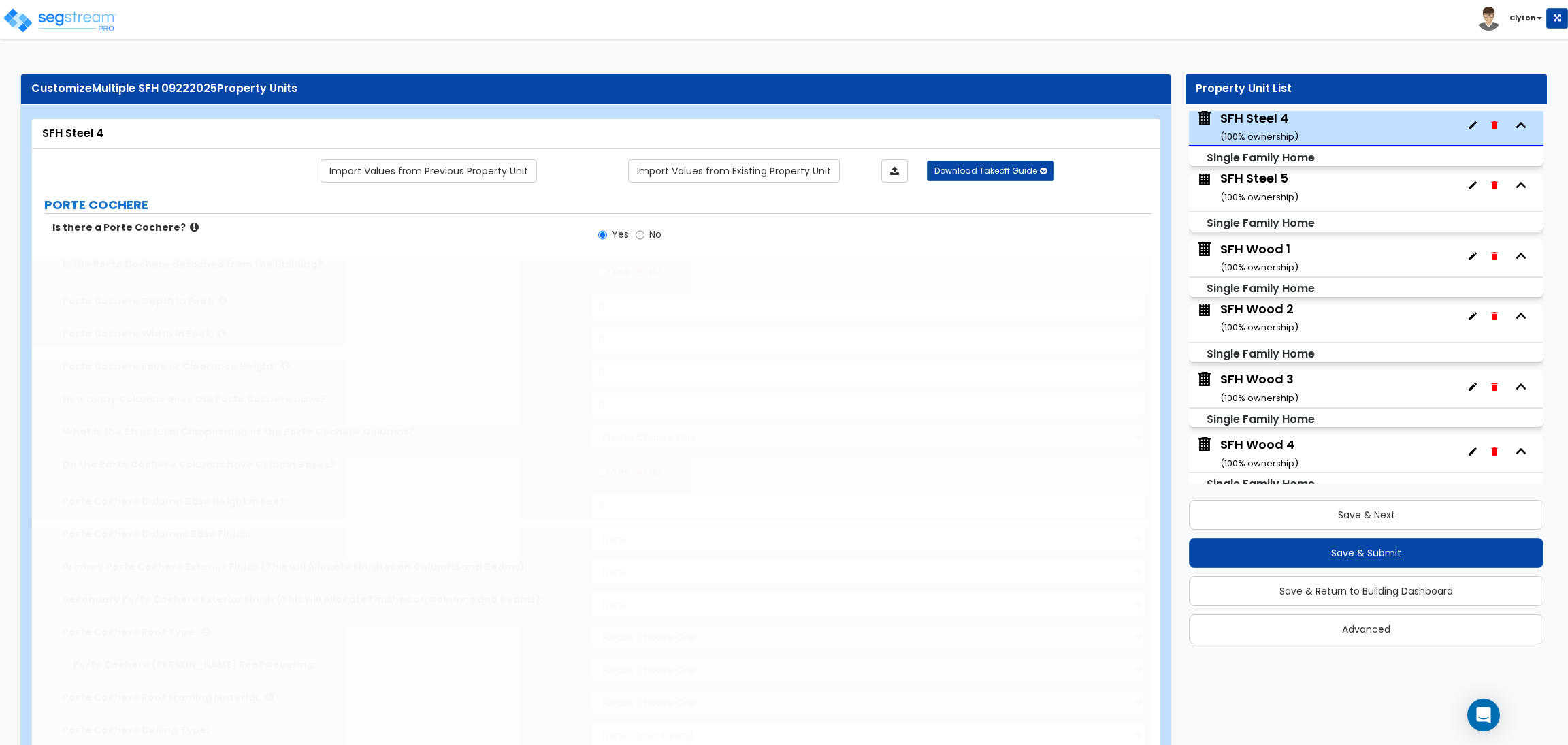
radio input "true"
select select "1"
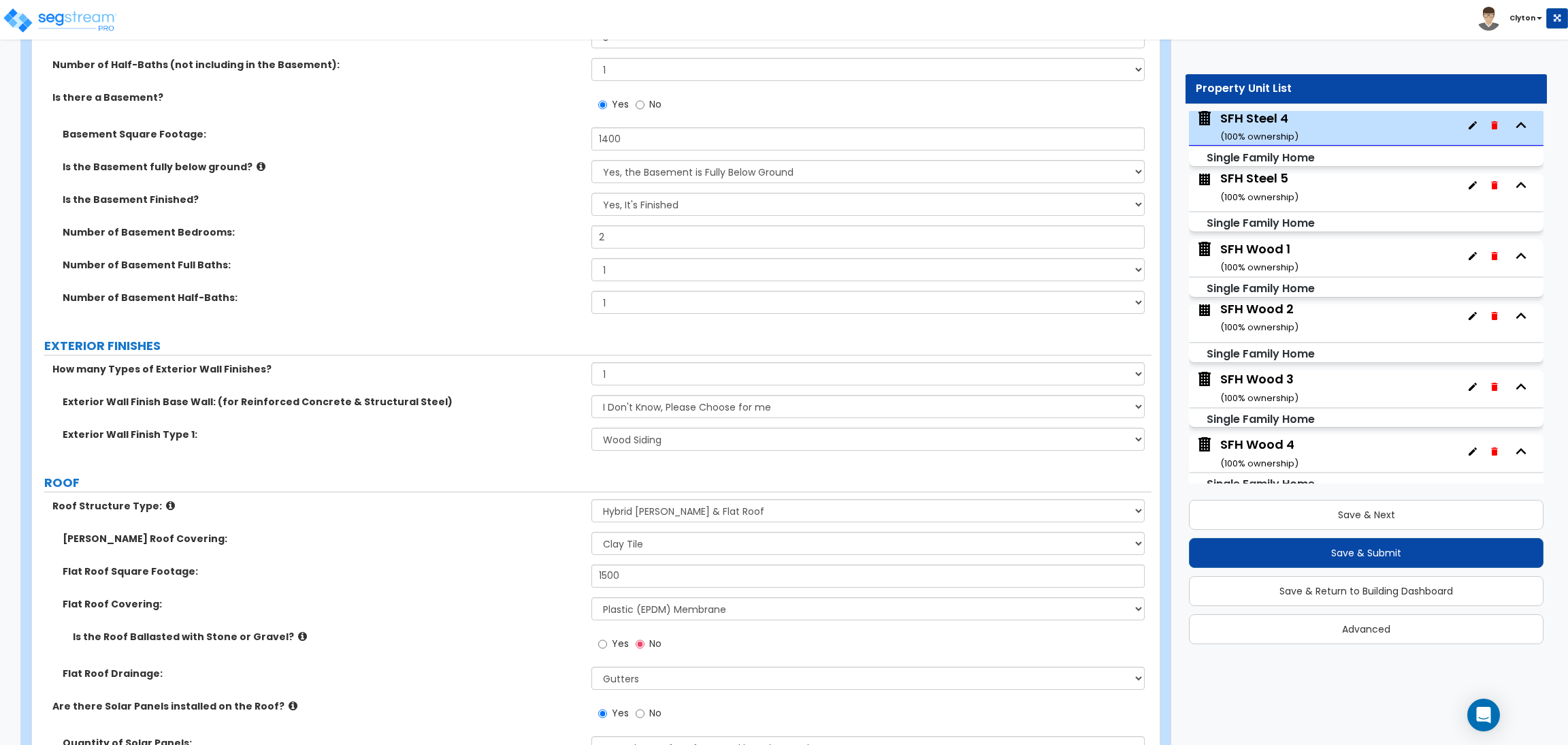
scroll to position [1122, 0]
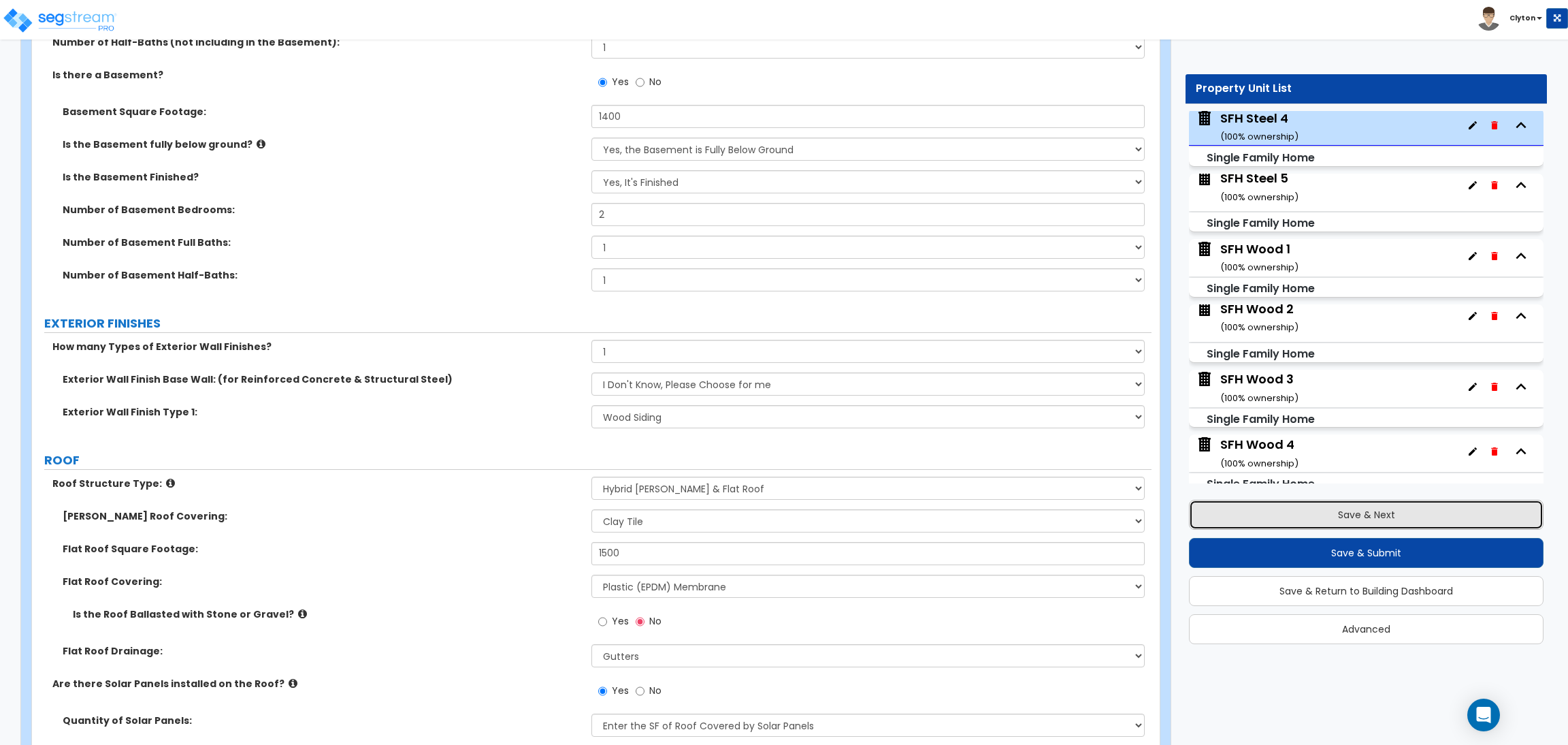
click at [1315, 510] on button "Save & Next" at bounding box center [1366, 514] width 355 height 30
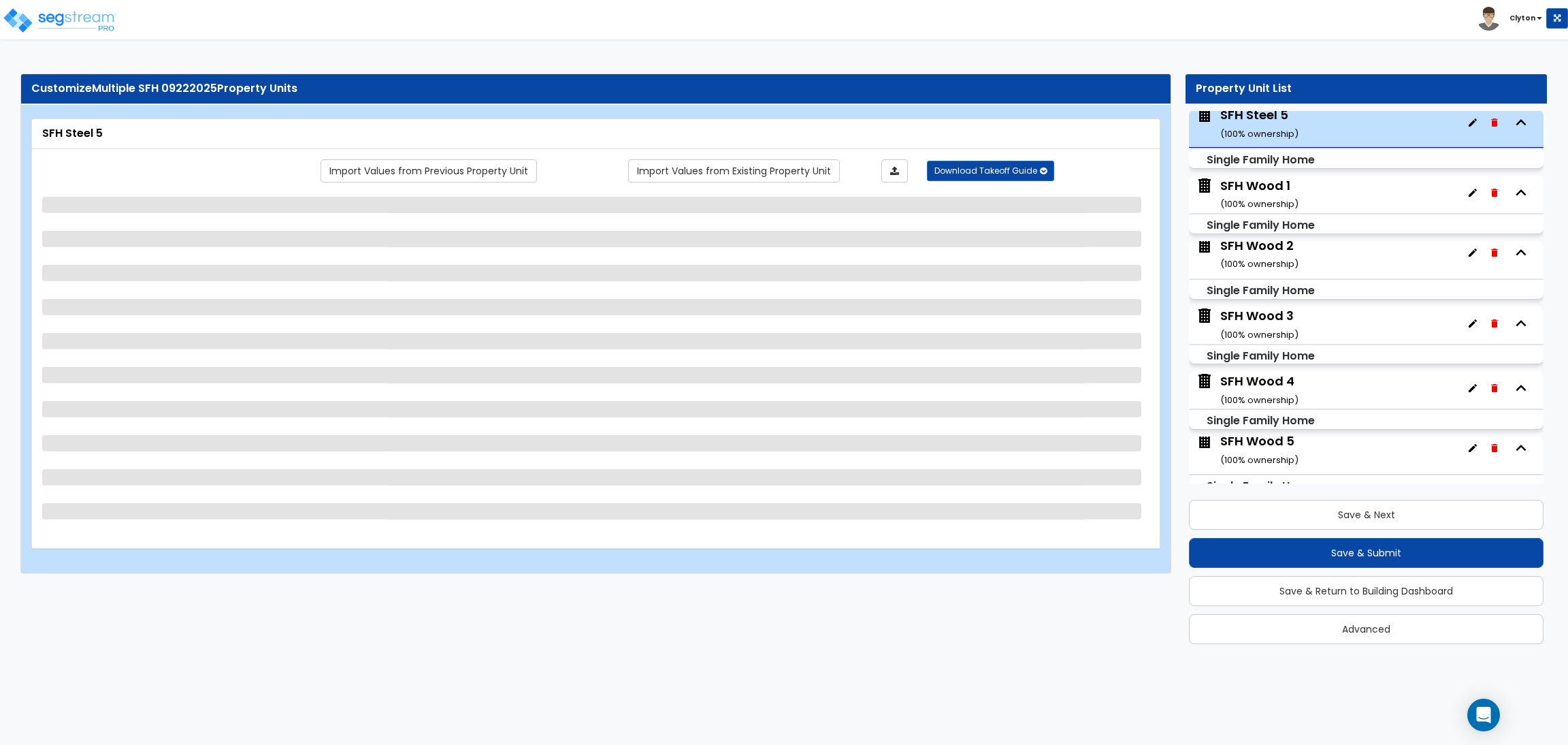
scroll to position [1638, 0]
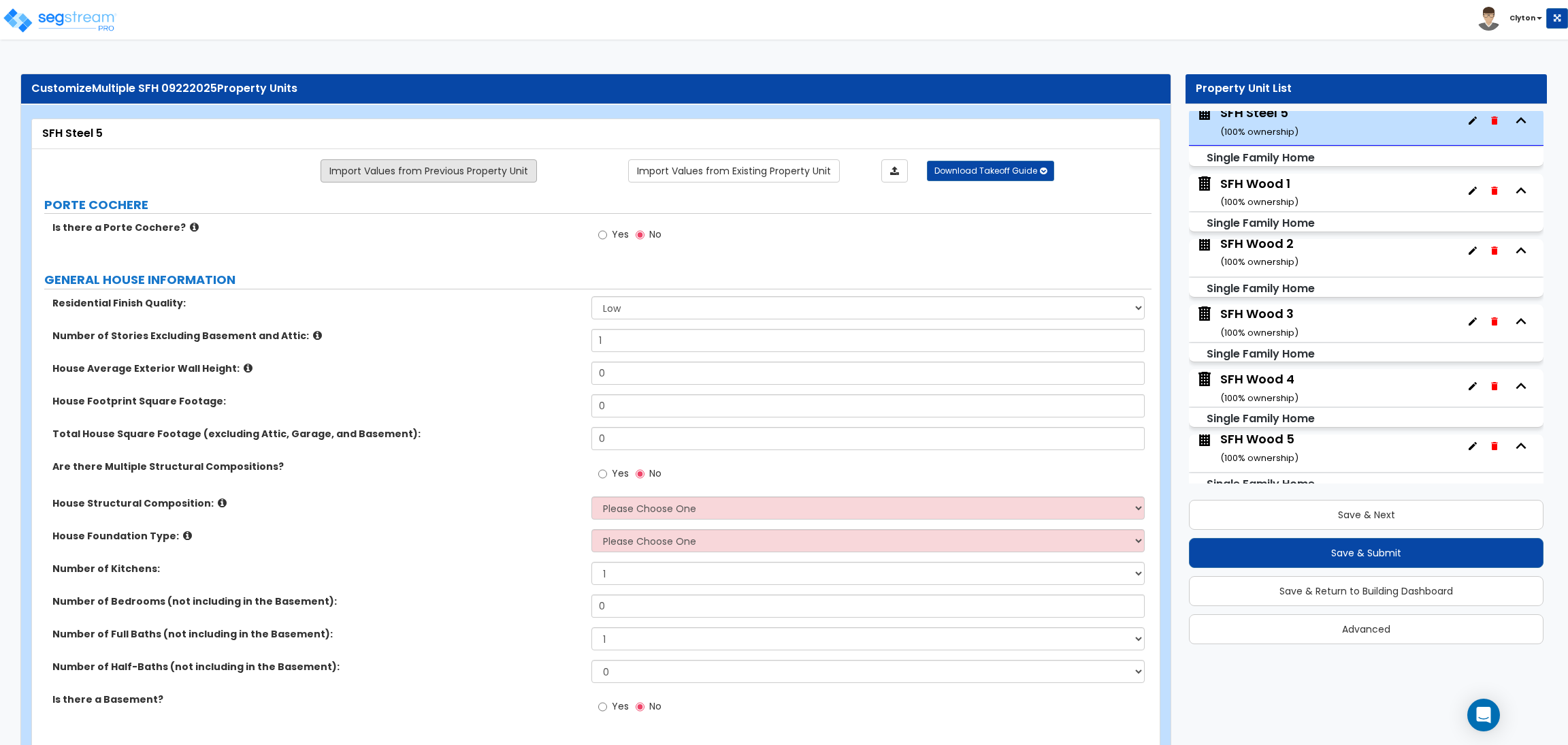
click at [499, 170] on link "Import Values from Previous Property Unit" at bounding box center [429, 171] width 217 height 23
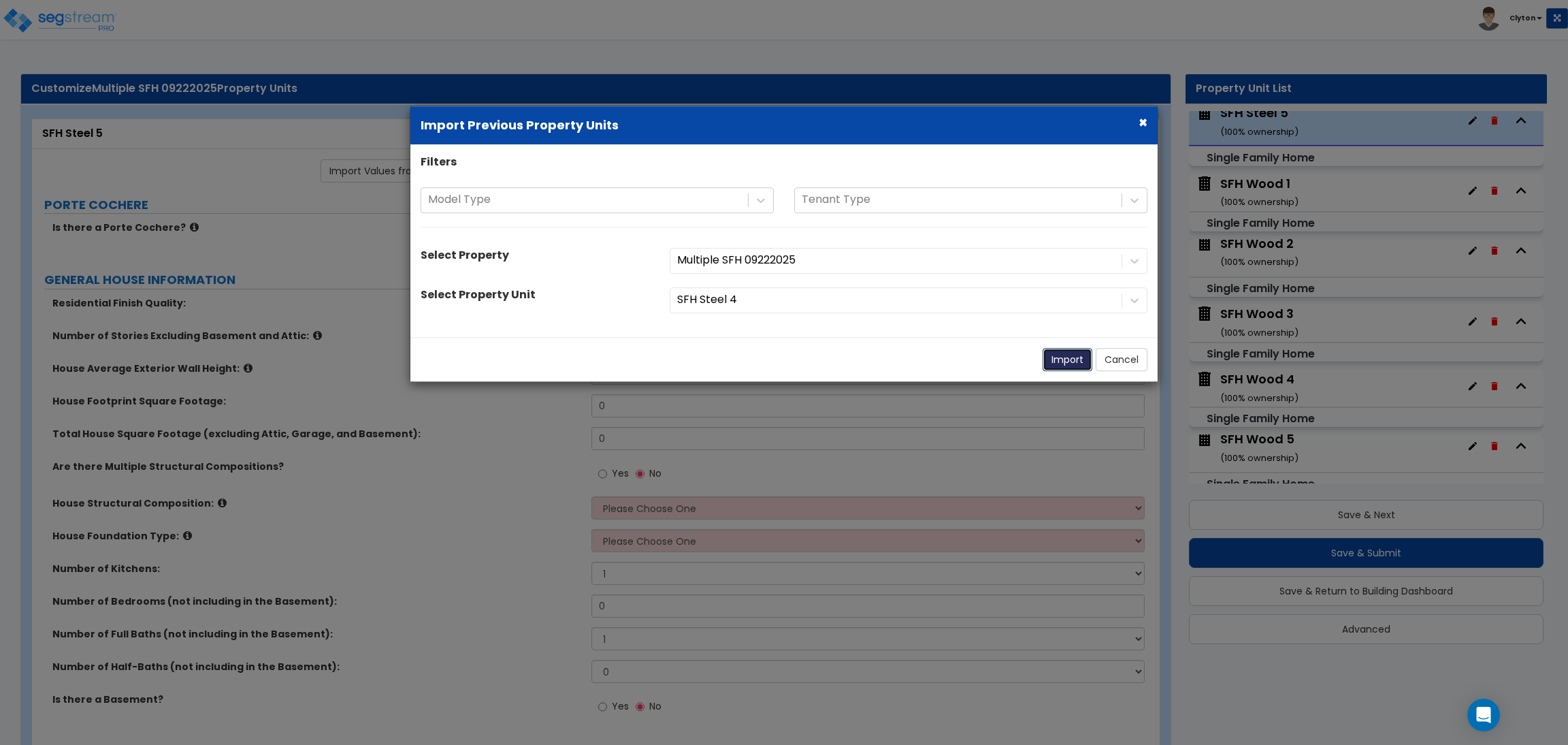
click at [1060, 358] on button "Import" at bounding box center [1067, 359] width 49 height 23
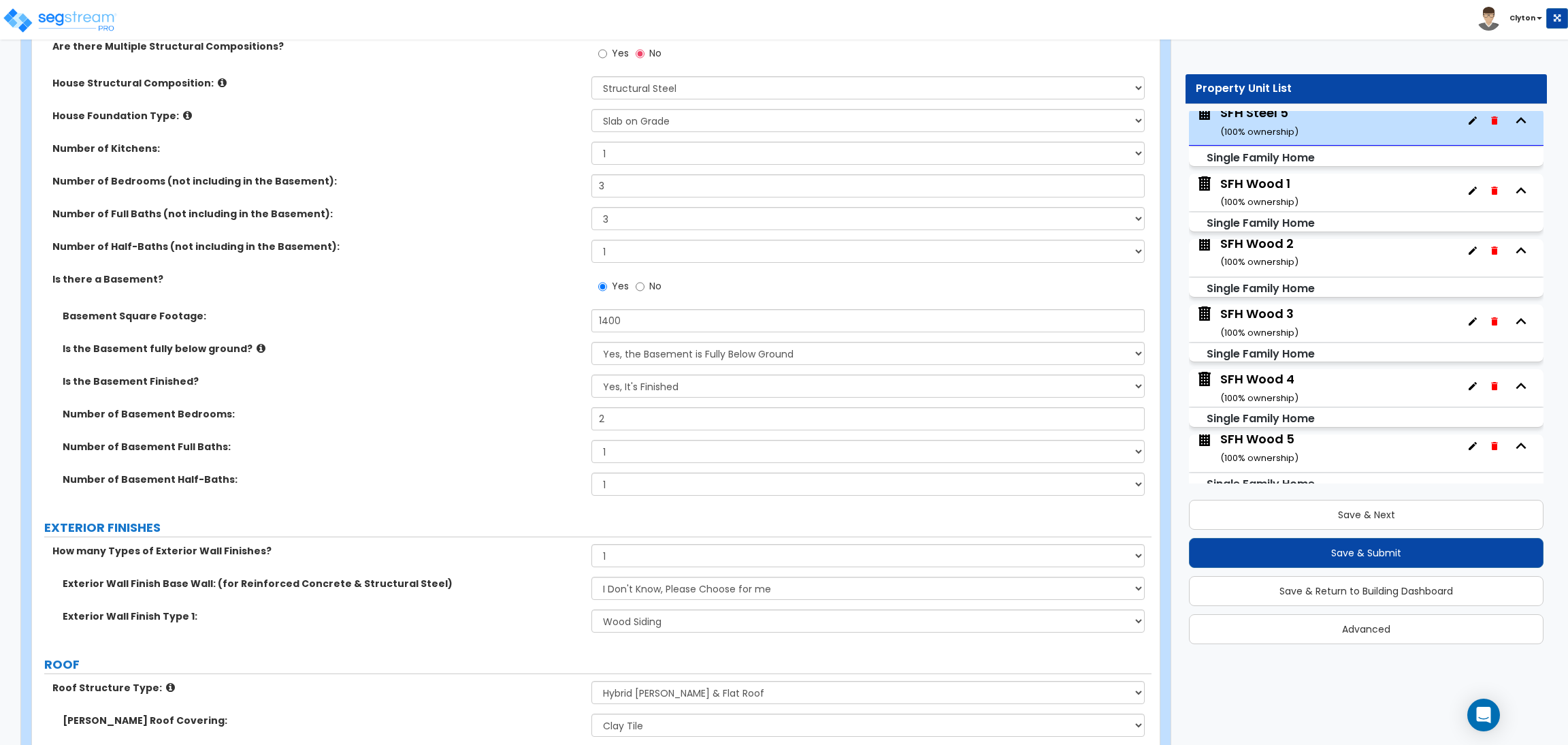
scroll to position [1021, 0]
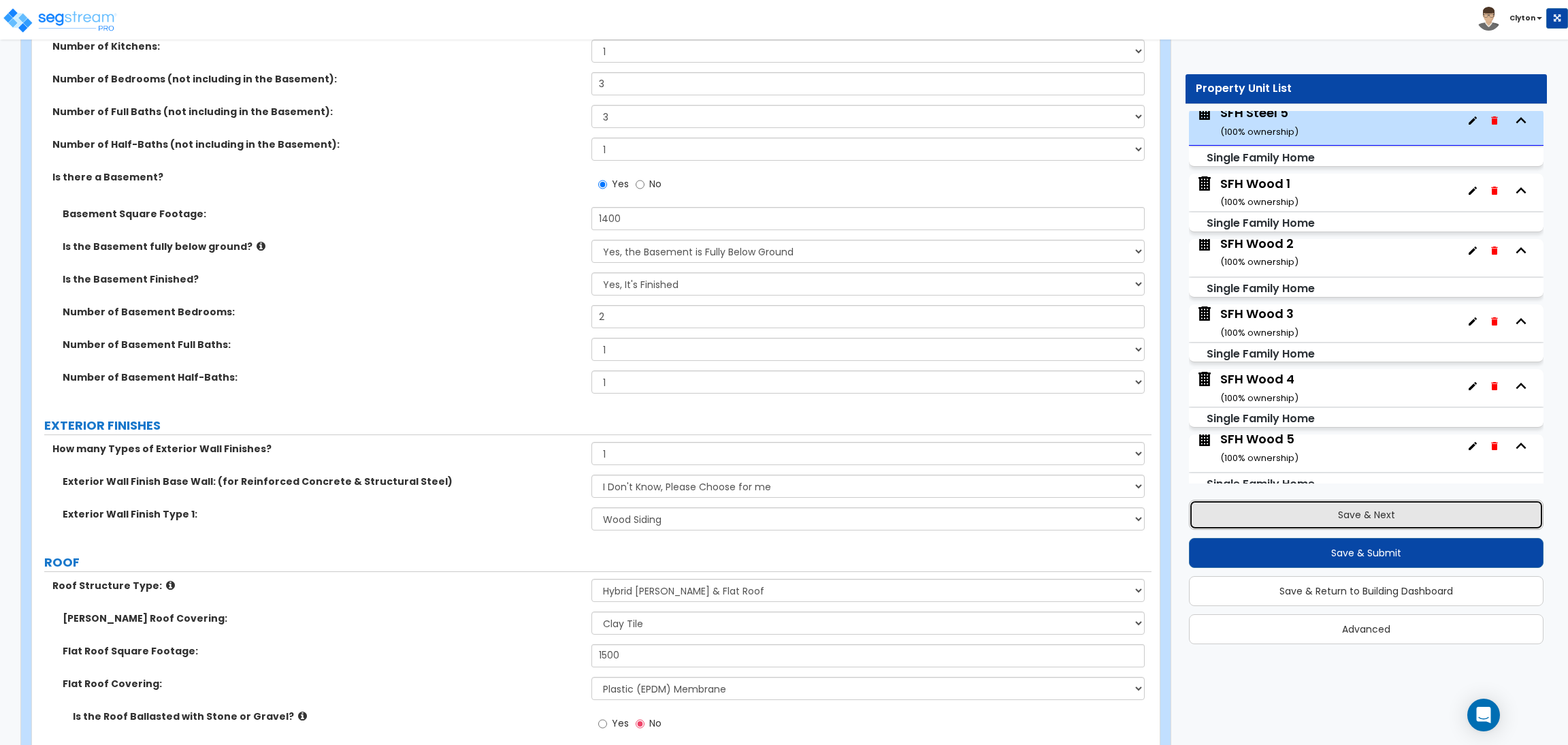
click at [1421, 511] on button "Save & Next" at bounding box center [1366, 514] width 355 height 30
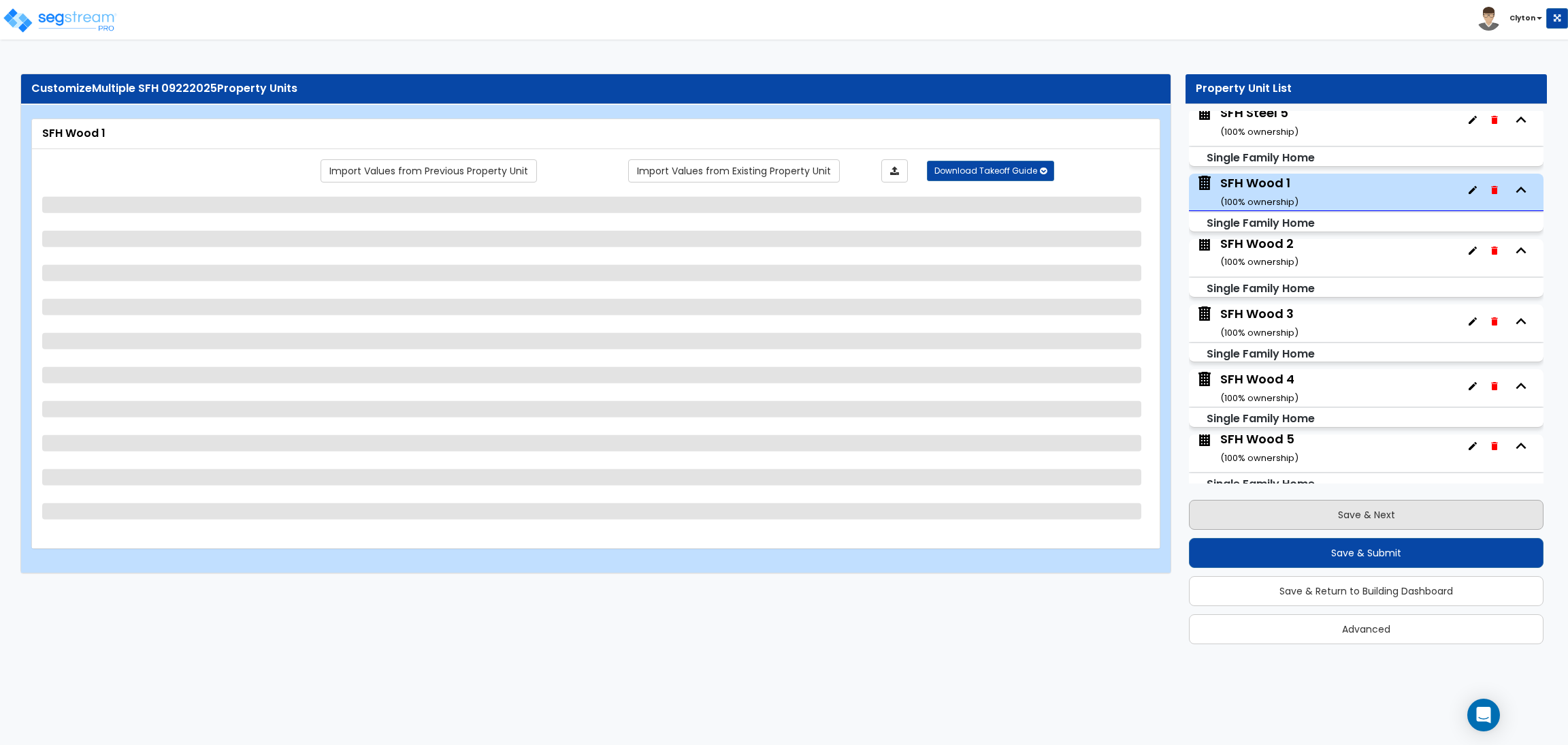
scroll to position [1656, 0]
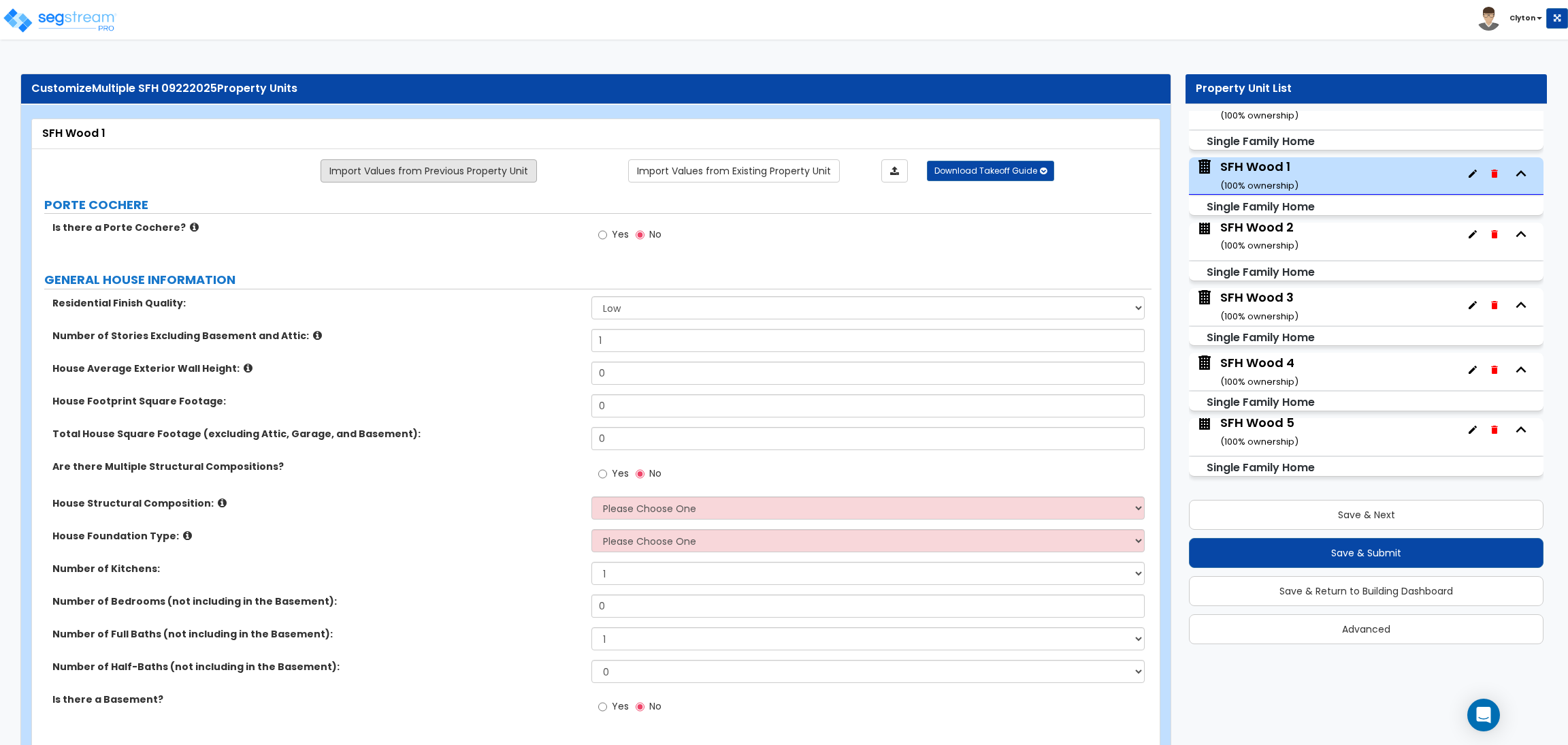
click at [476, 173] on link "Import Values from Previous Property Unit" at bounding box center [429, 171] width 217 height 23
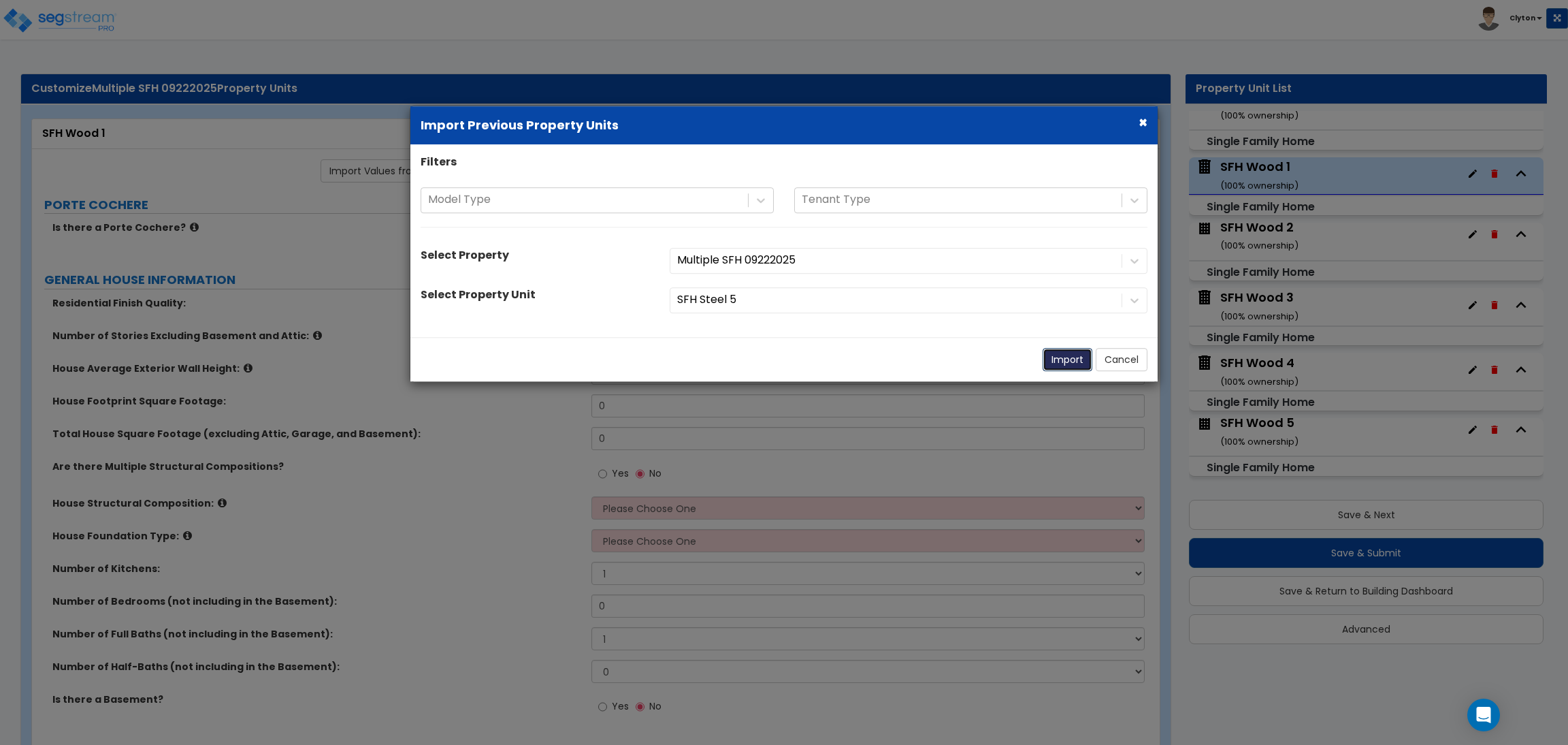
click at [1063, 355] on button "Import" at bounding box center [1067, 359] width 49 height 23
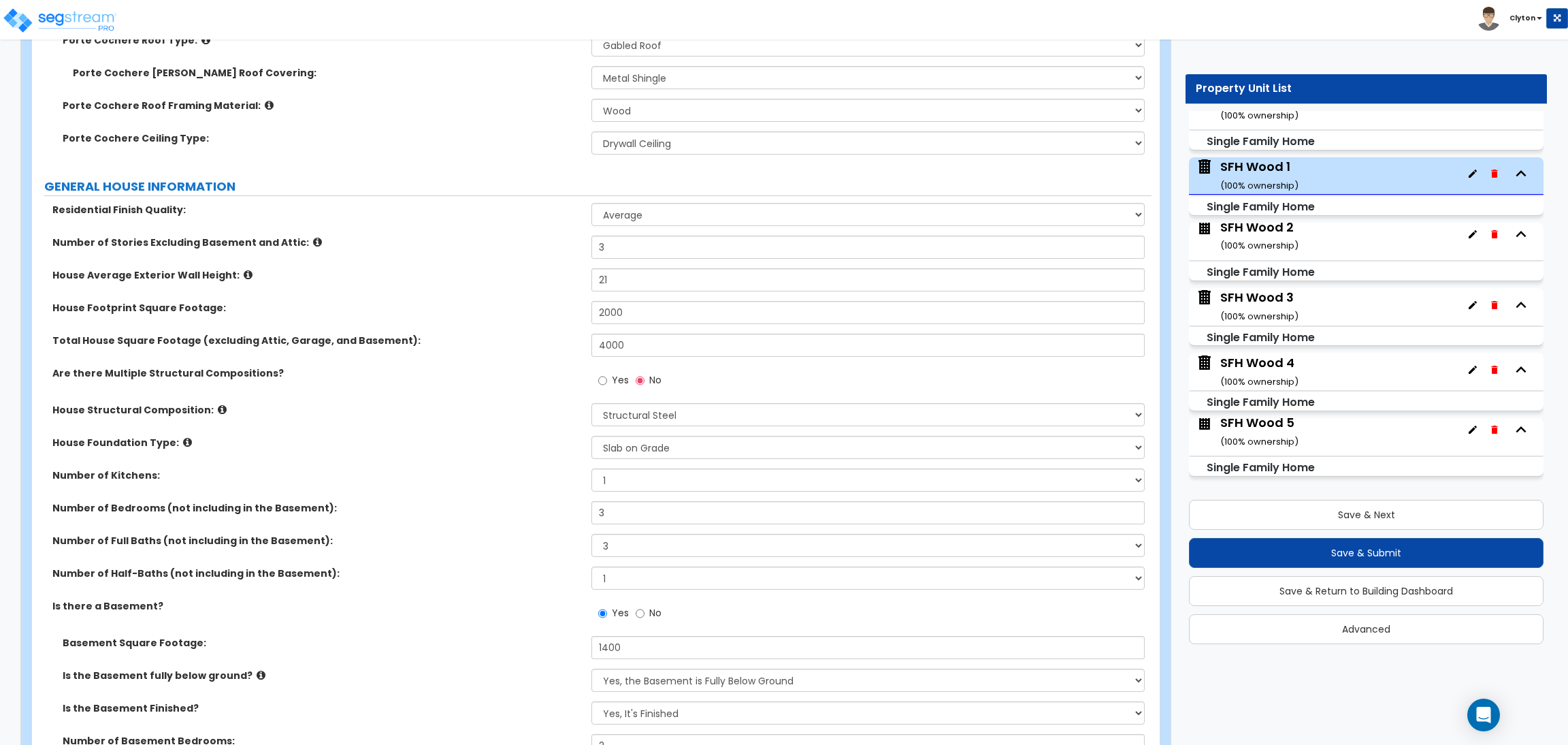
scroll to position [714, 0]
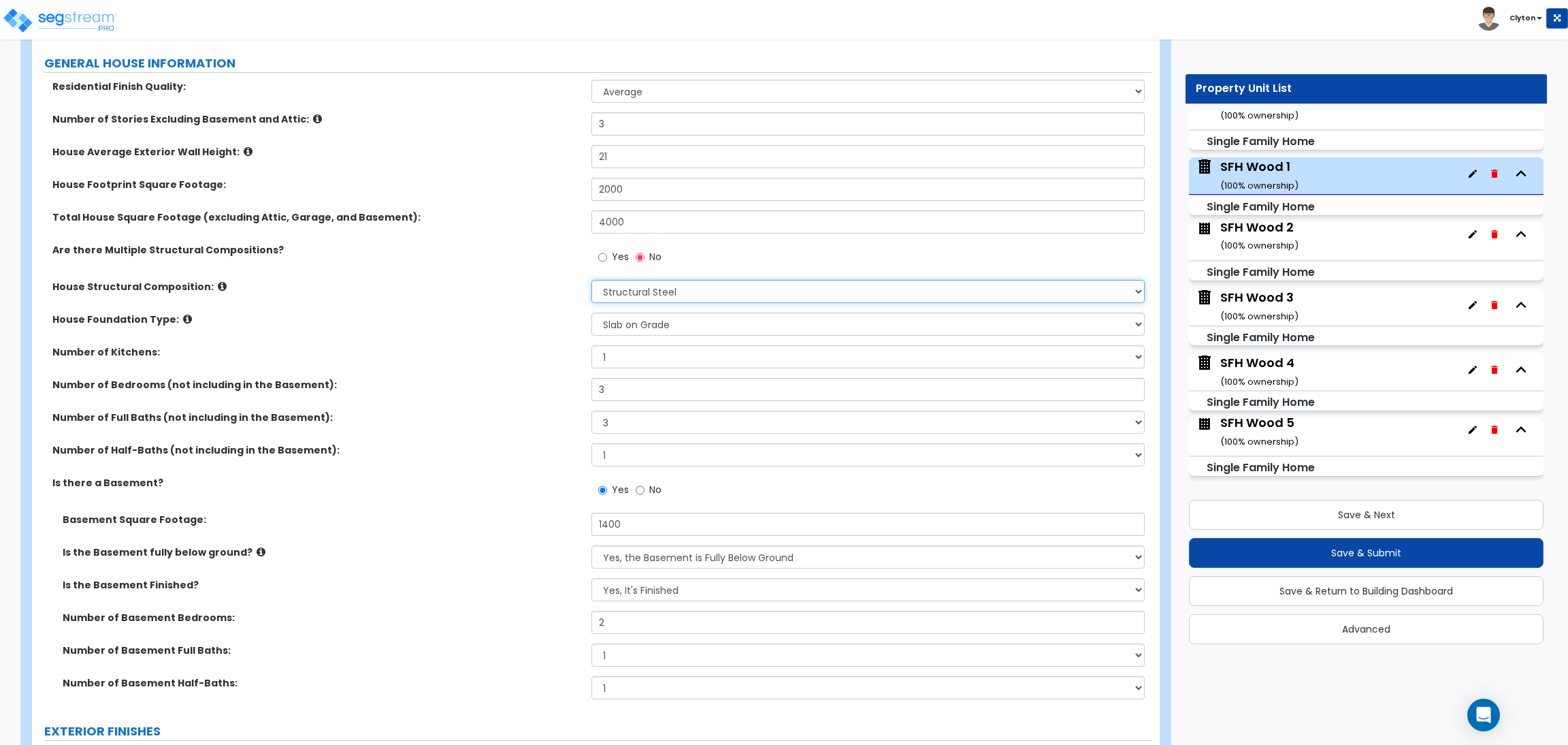
click at [650, 289] on select "Please Choose One Reinforced Concrete Structural Steel Brick Masonry CMU Masonr…" at bounding box center [868, 291] width 553 height 23
click at [591, 281] on select "Please Choose One Reinforced Concrete Structural Steel Brick Masonry CMU Masonr…" at bounding box center [868, 291] width 553 height 23
click at [450, 405] on div "Number of Bedrooms (not including in the Basement): 3" at bounding box center [591, 394] width 1119 height 32
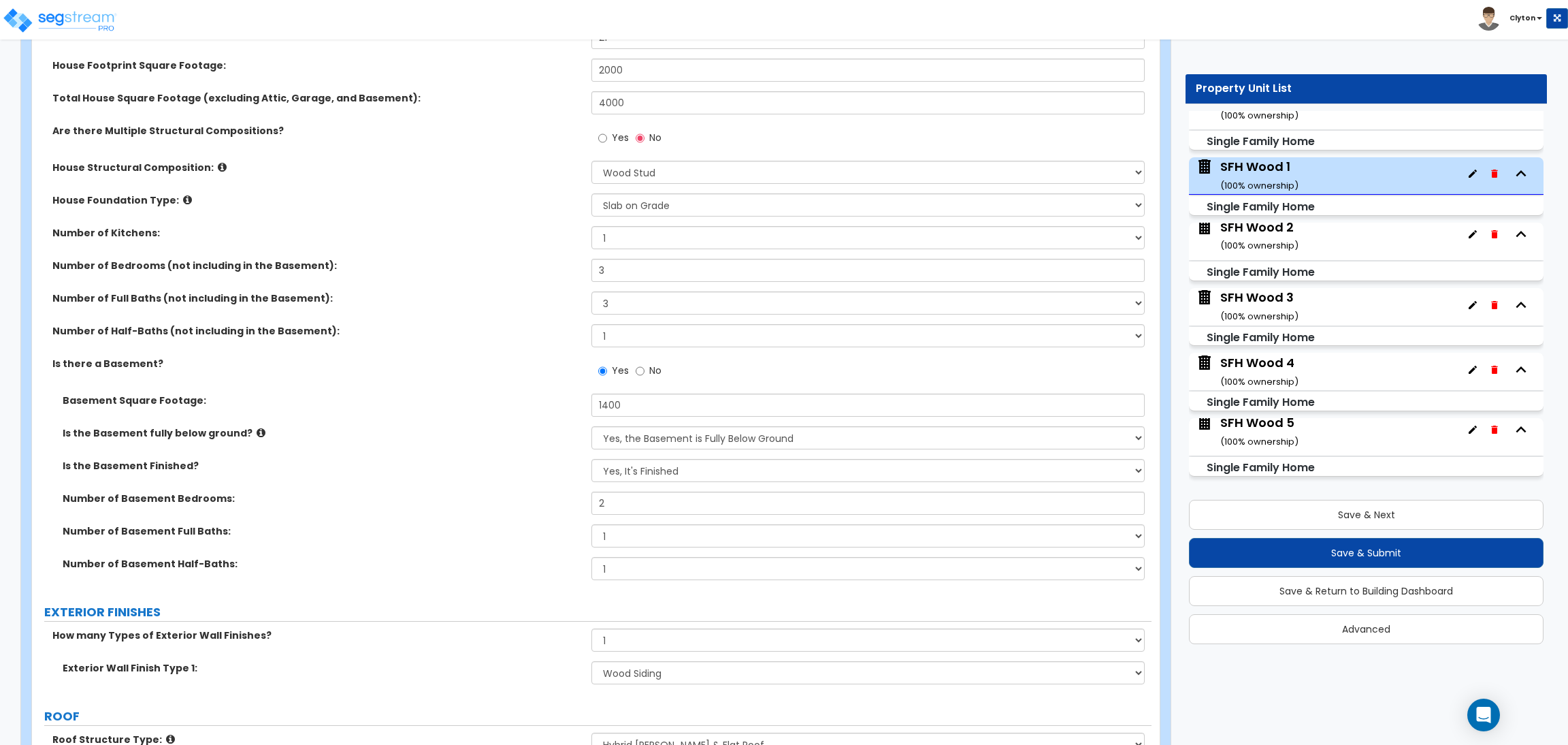
scroll to position [918, 0]
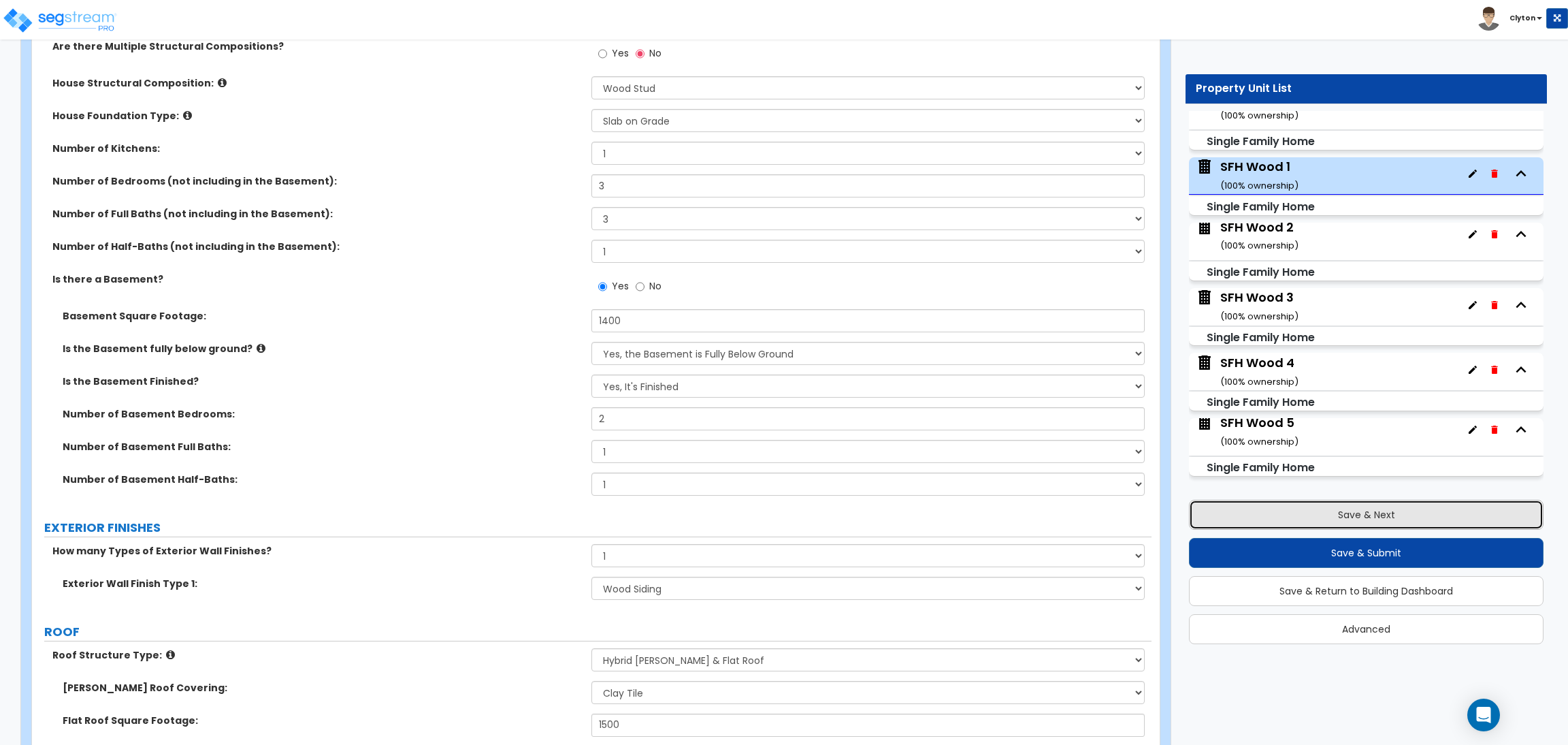
click at [1254, 509] on button "Save & Next" at bounding box center [1366, 514] width 355 height 30
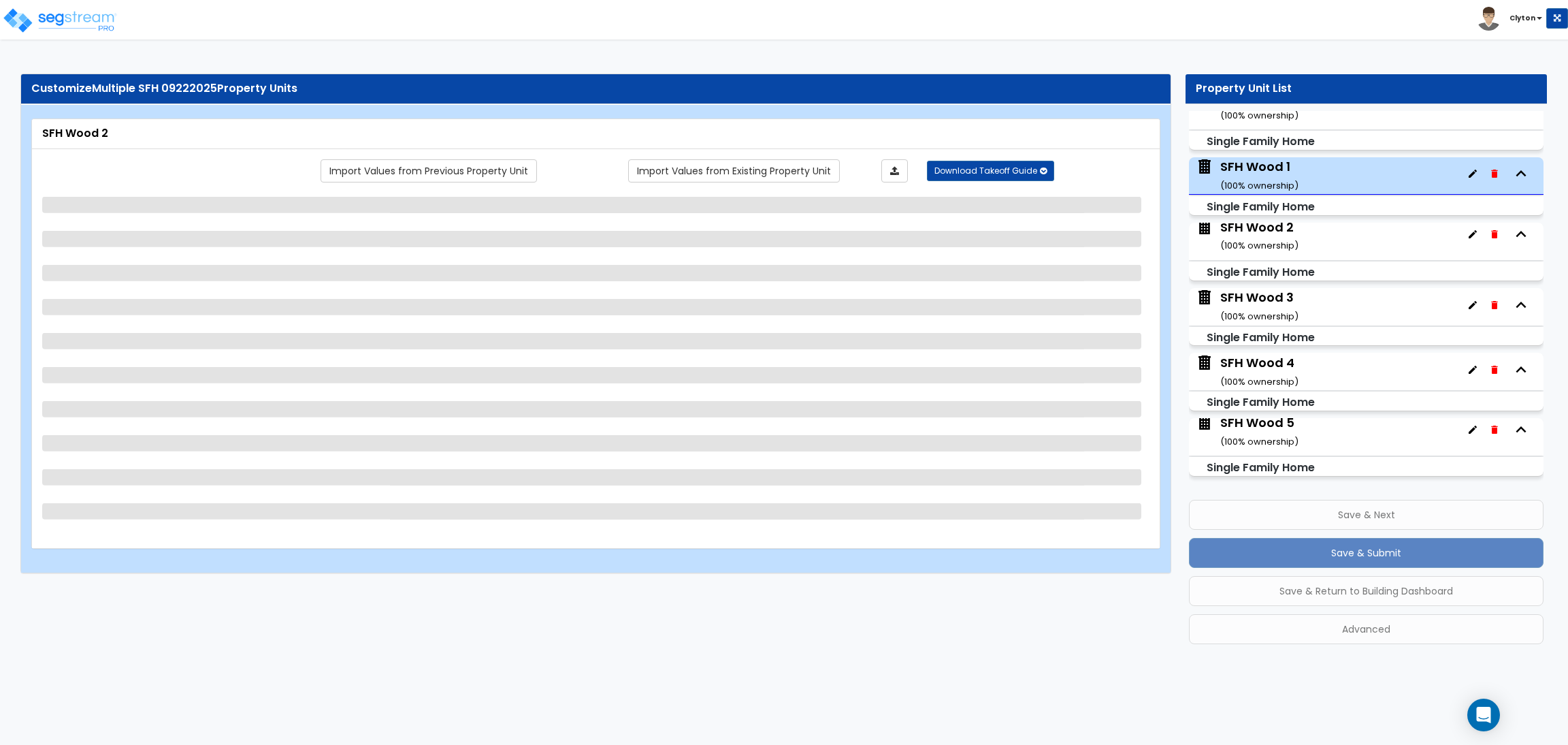
scroll to position [5, 0]
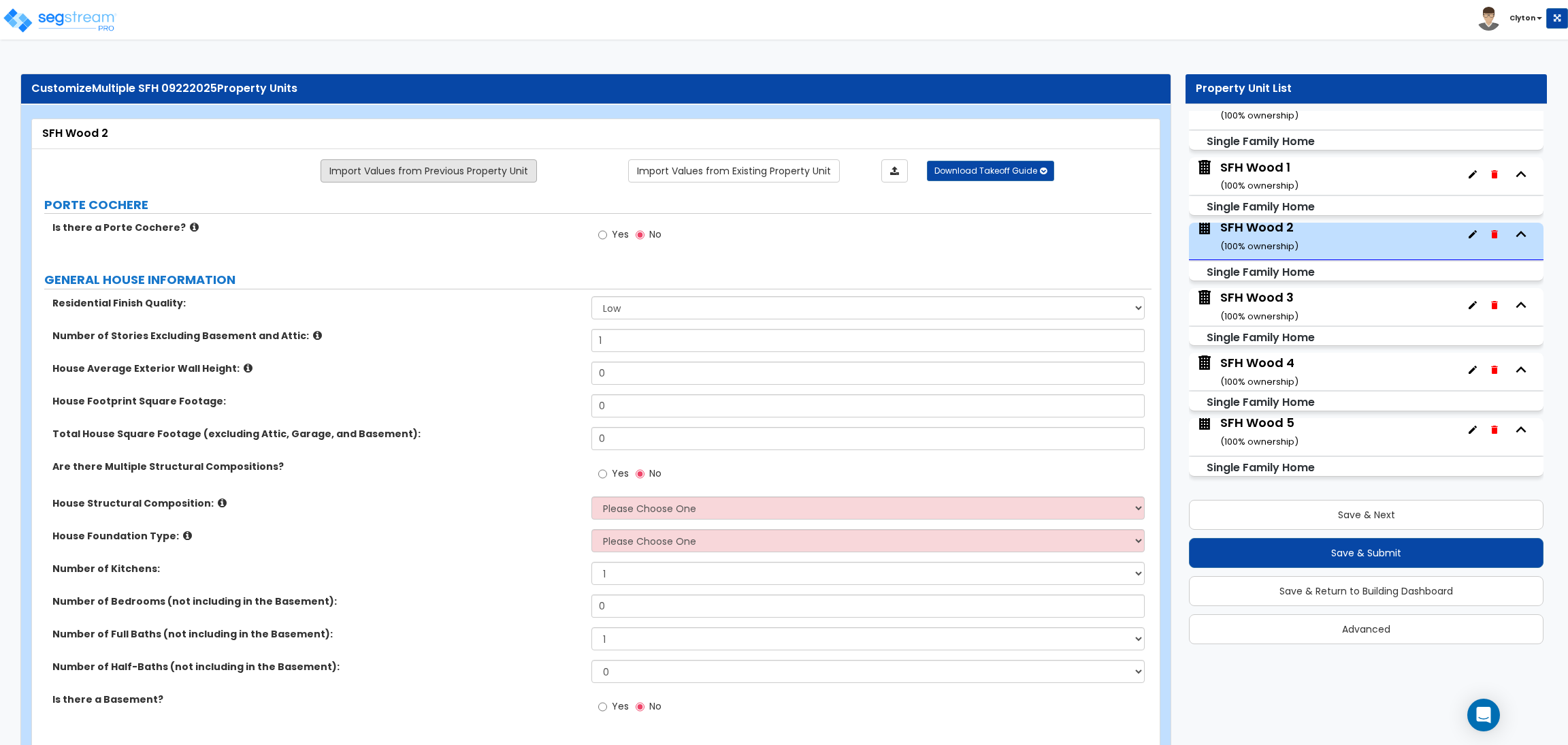
click at [456, 176] on link "Import Values from Previous Property Unit" at bounding box center [429, 171] width 217 height 23
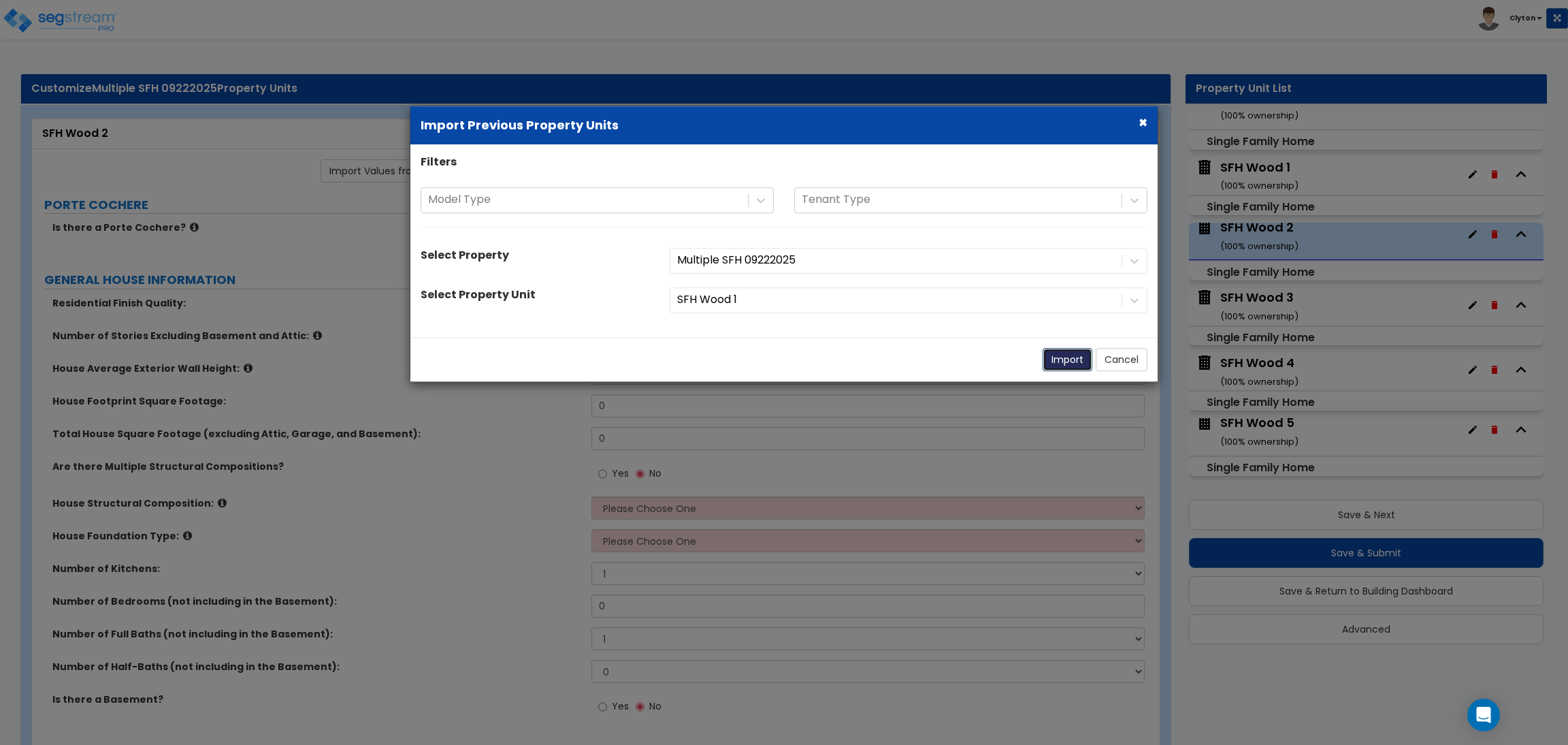
click at [1064, 356] on button "Import" at bounding box center [1067, 359] width 49 height 23
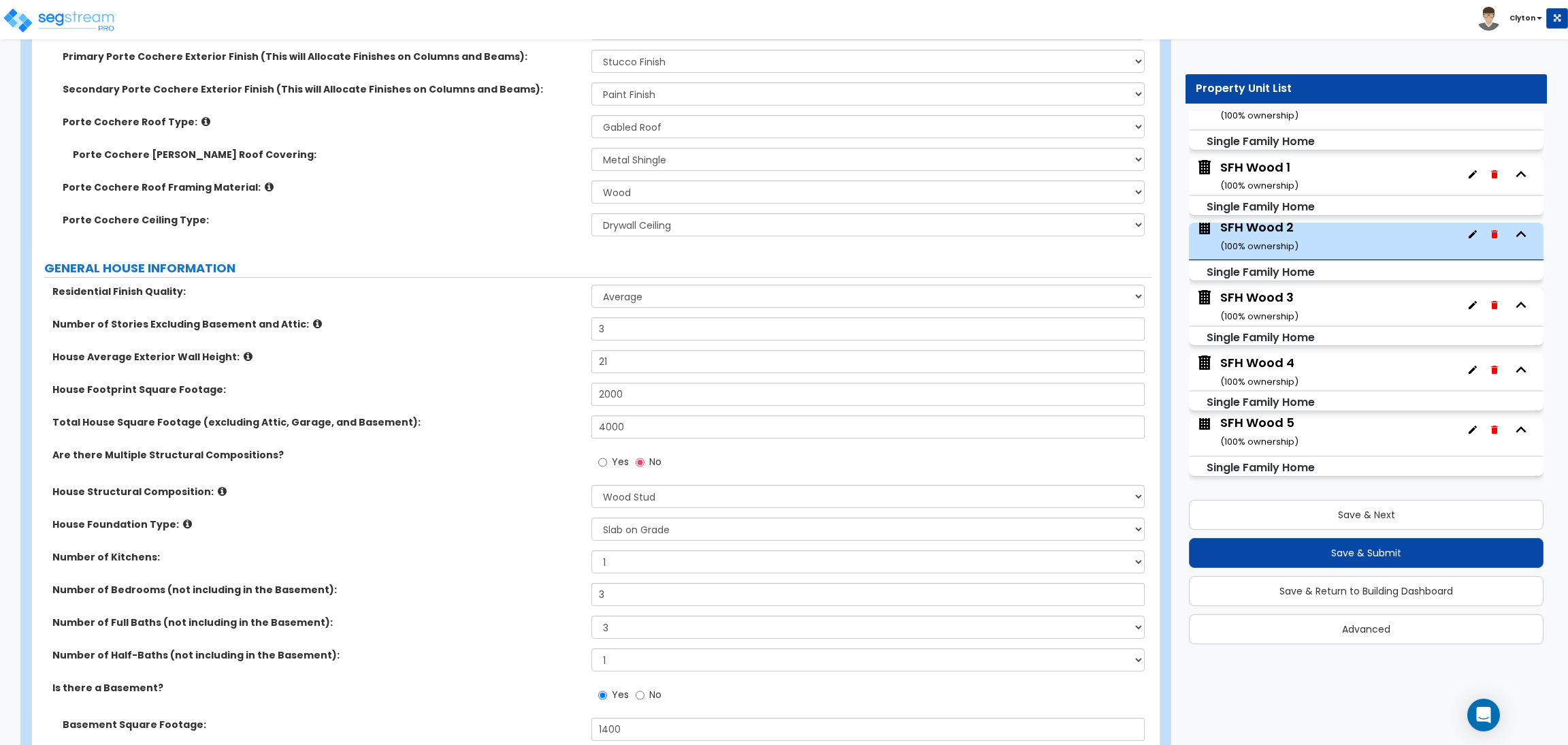
scroll to position [817, 0]
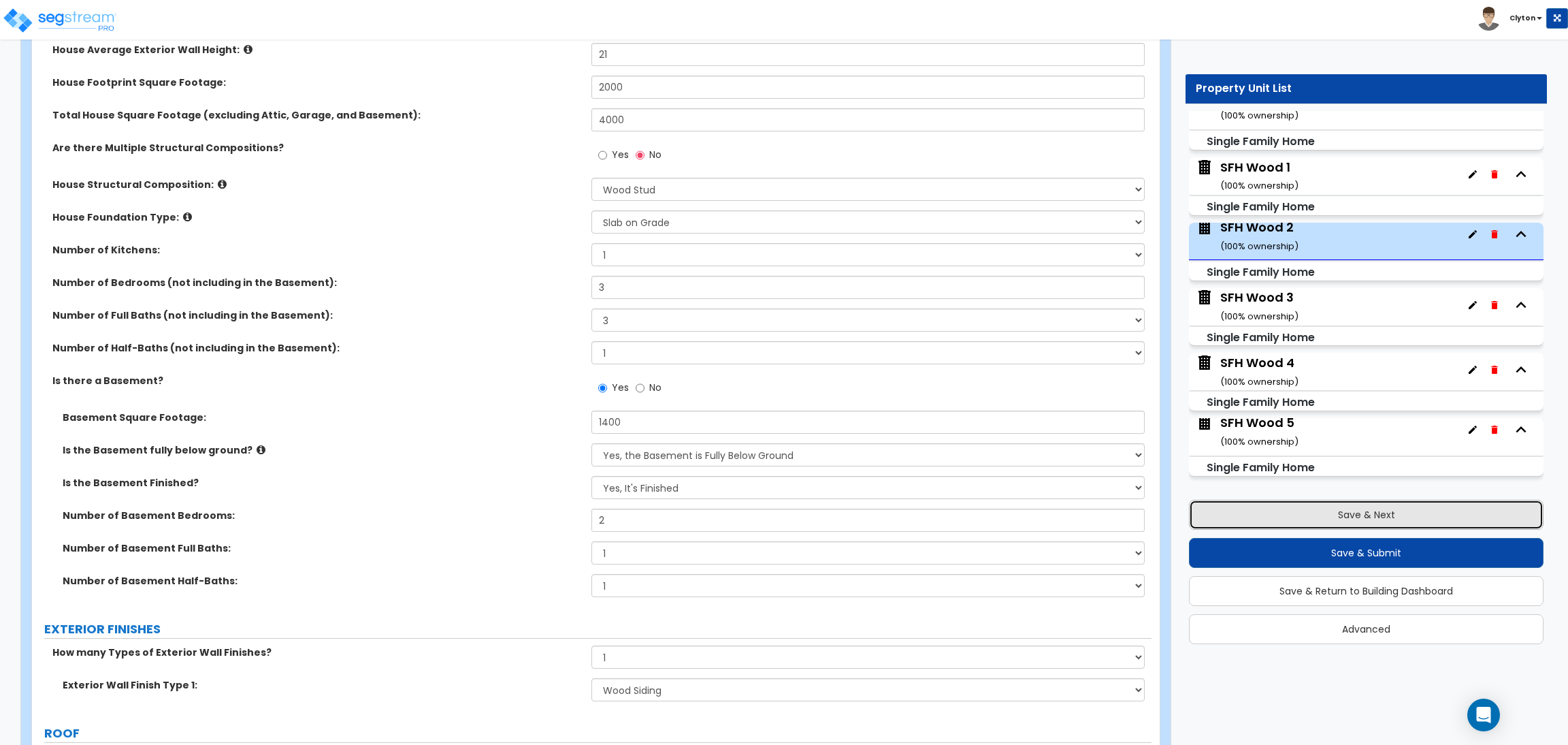
click at [1327, 520] on button "Save & Next" at bounding box center [1366, 514] width 355 height 30
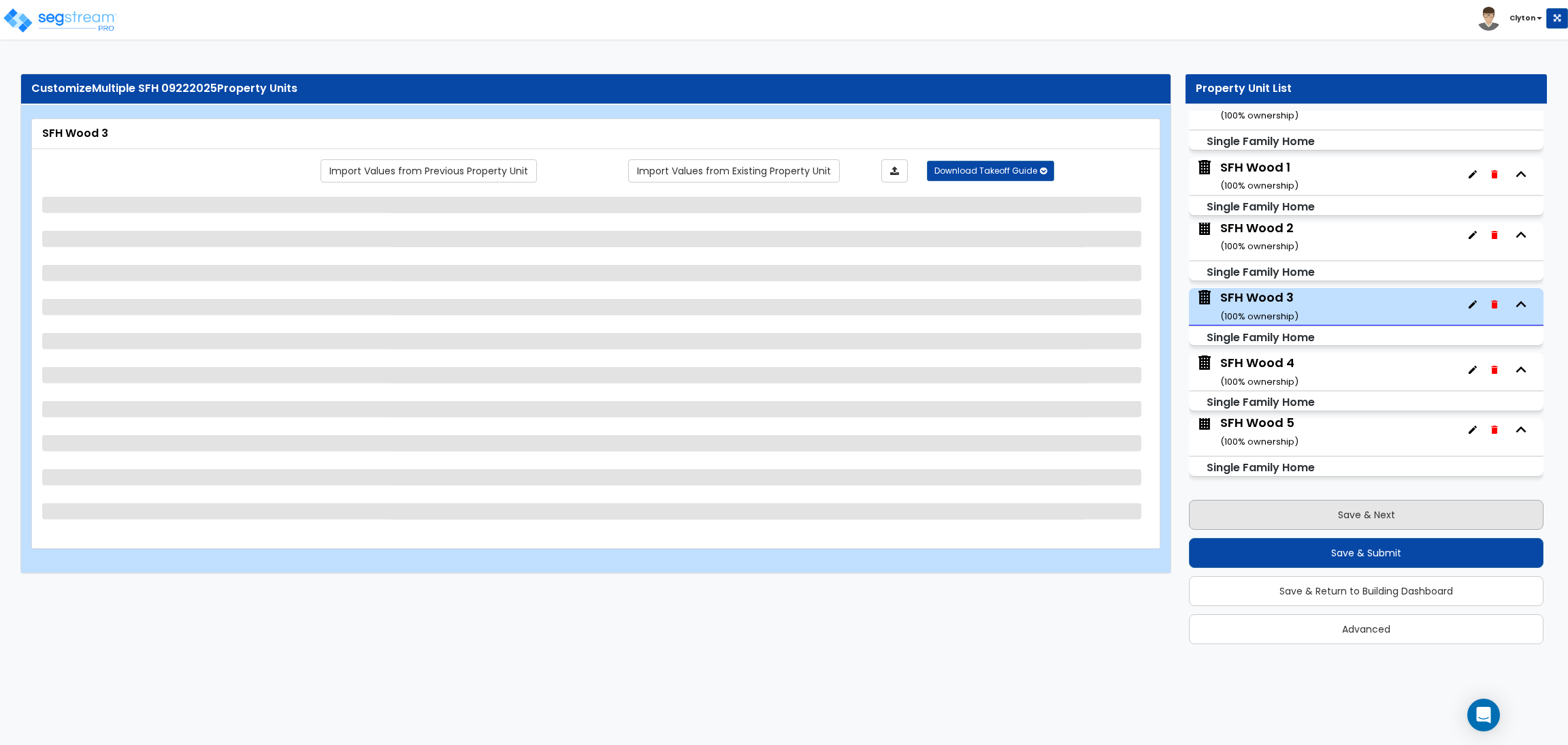
scroll to position [5, 0]
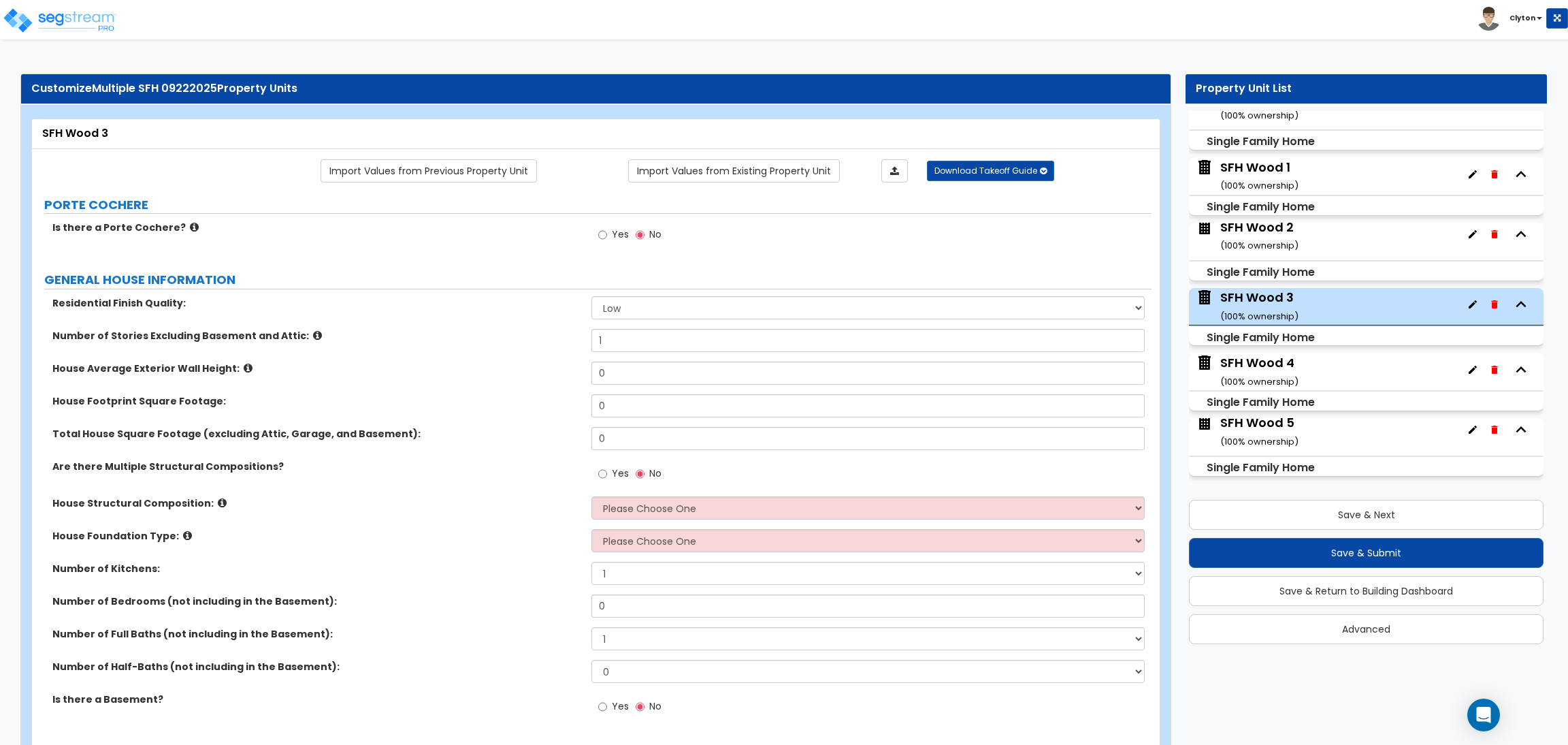
click at [456, 177] on link "Import Values from Previous Property Unit" at bounding box center [429, 171] width 217 height 23
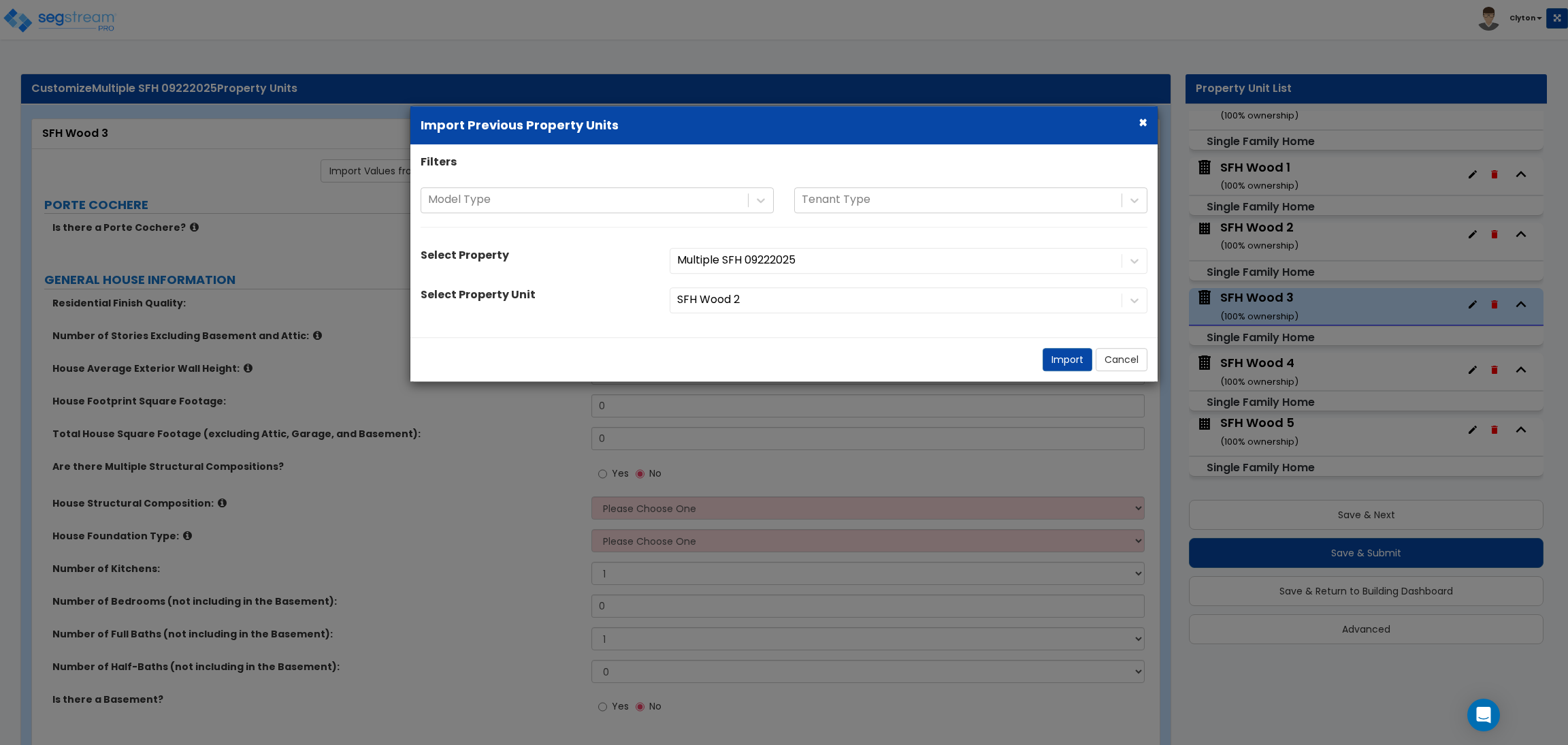
click at [1060, 371] on div "Import Cancel" at bounding box center [784, 359] width 747 height 44
click at [1060, 360] on button "Import" at bounding box center [1067, 359] width 49 height 23
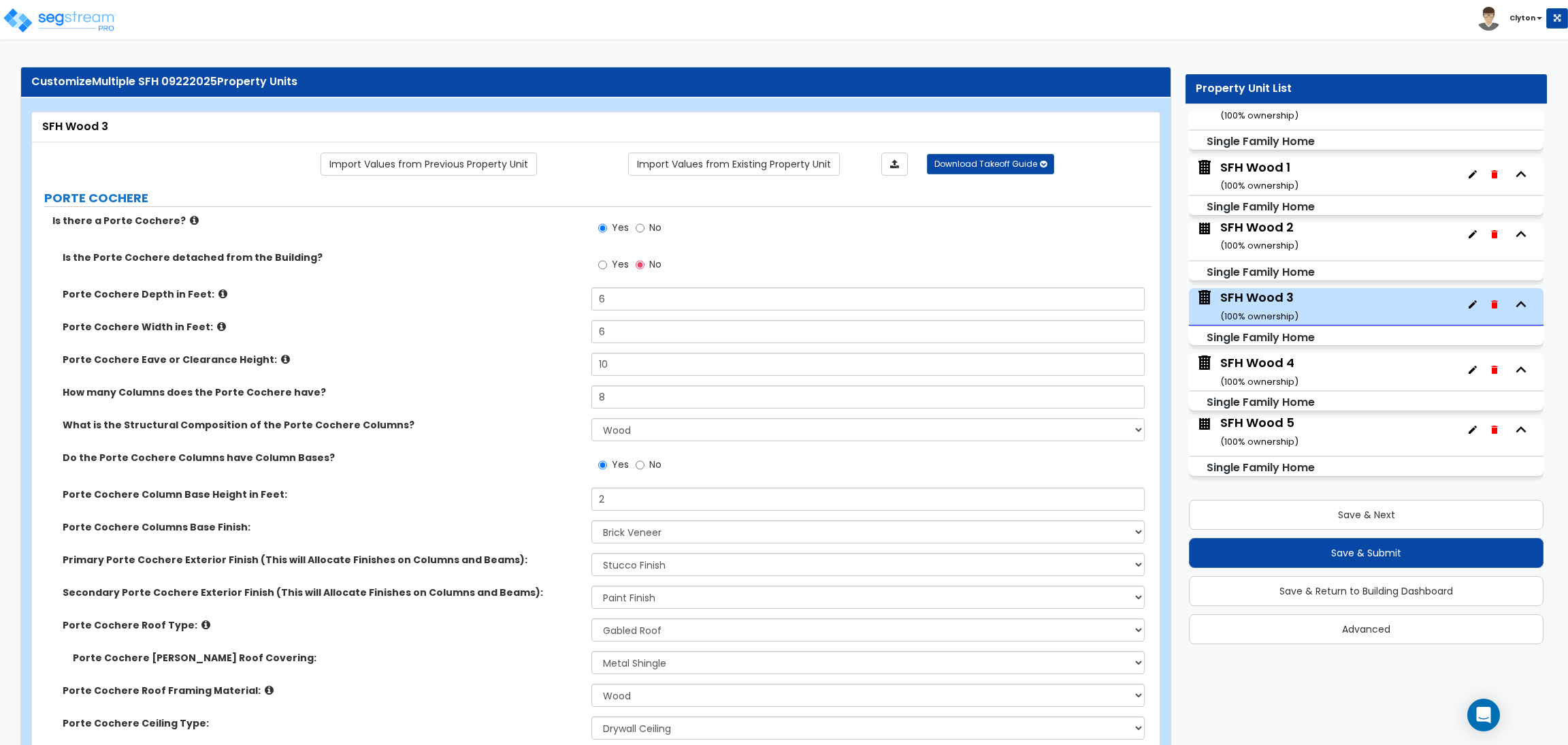
scroll to position [0, 0]
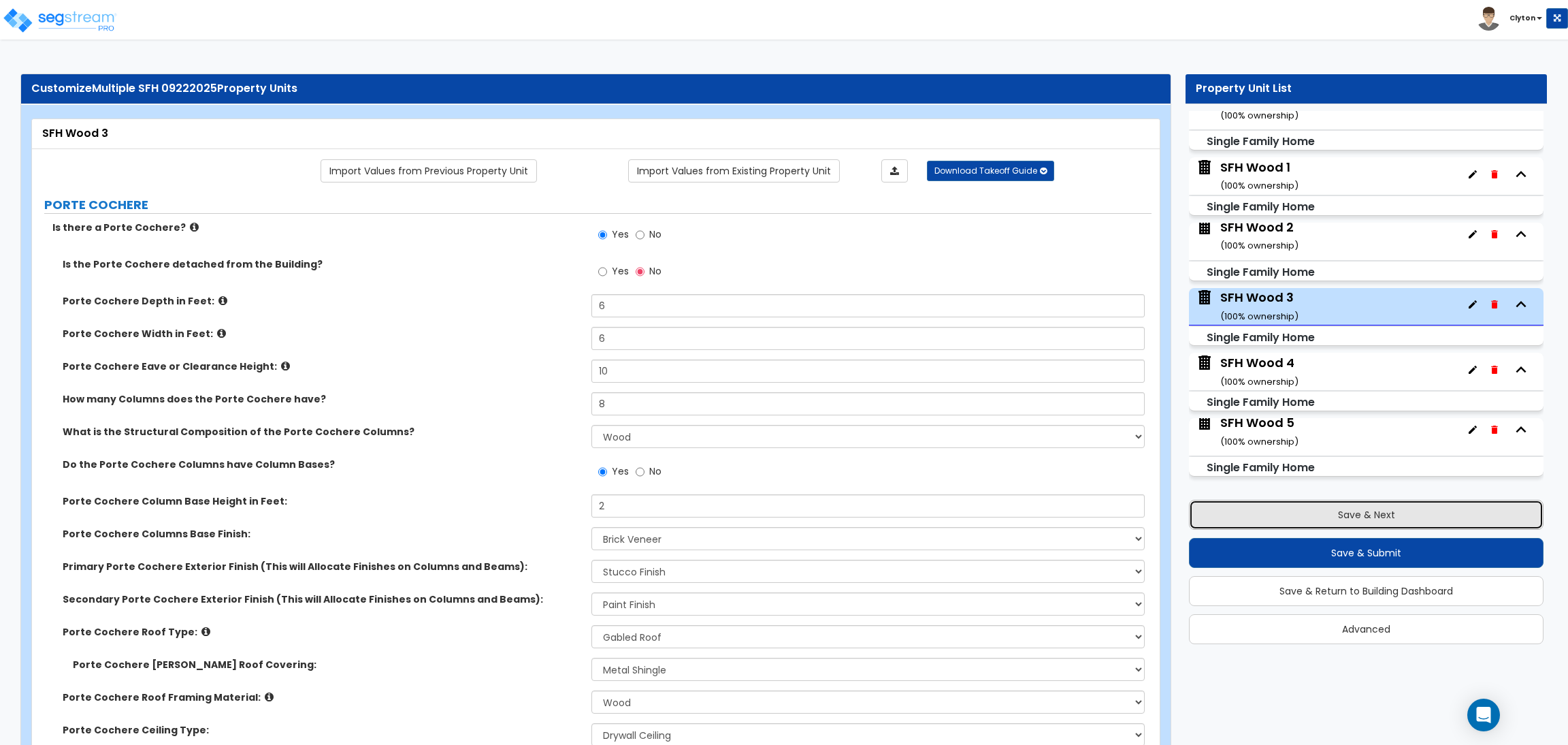
click at [1325, 516] on button "Save & Next" at bounding box center [1366, 514] width 355 height 30
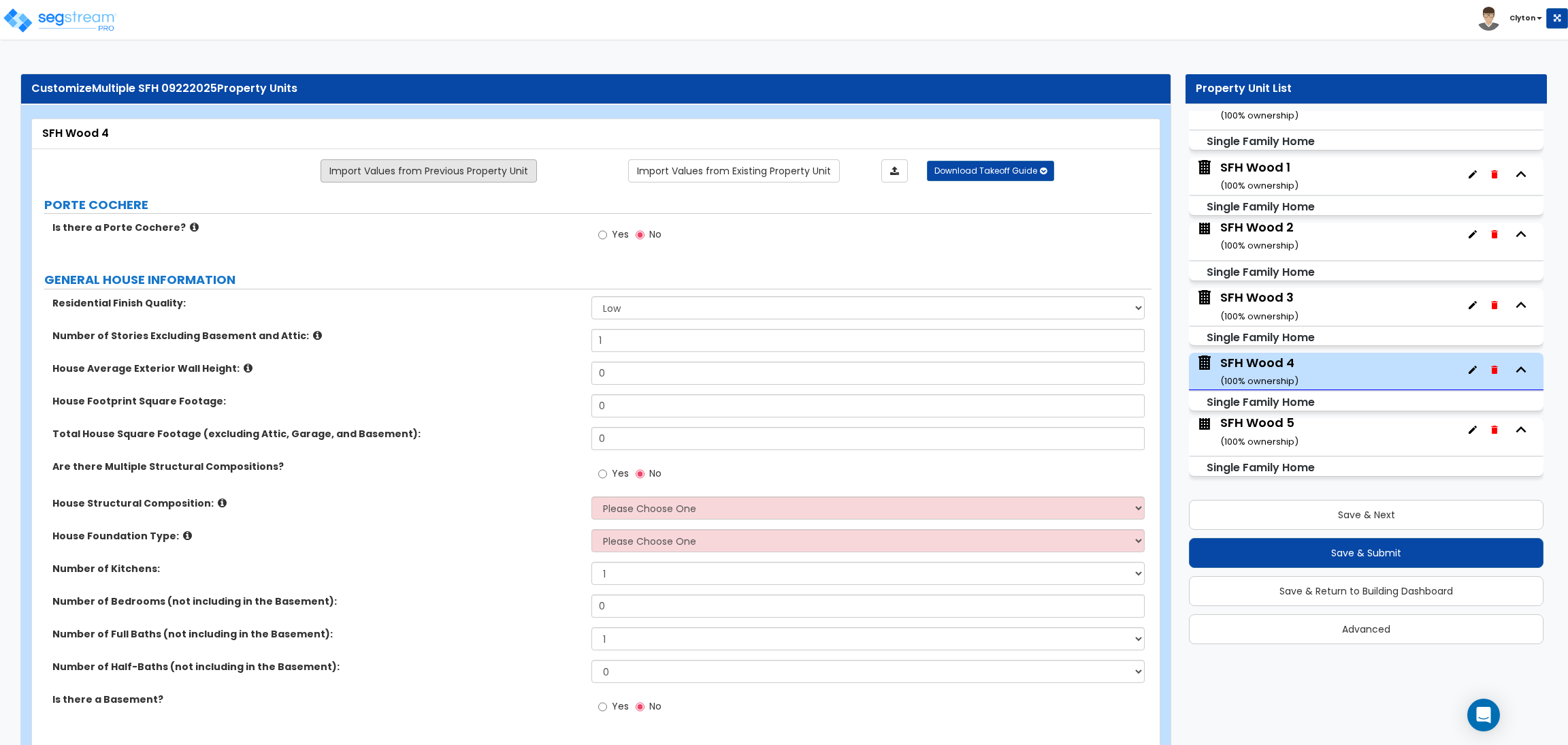
click at [423, 170] on link "Import Values from Previous Property Unit" at bounding box center [429, 171] width 217 height 23
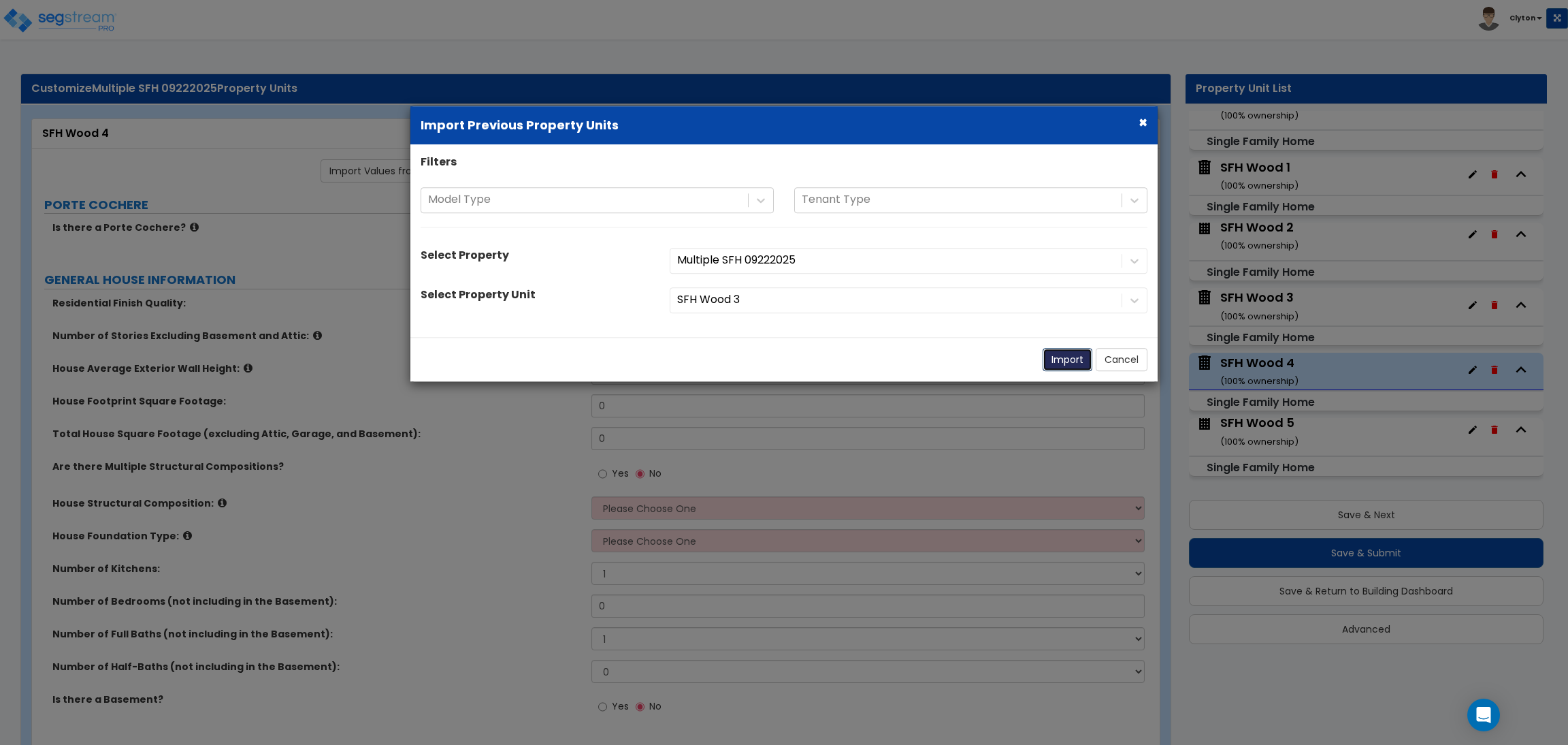
click at [1054, 364] on button "Import" at bounding box center [1067, 359] width 49 height 23
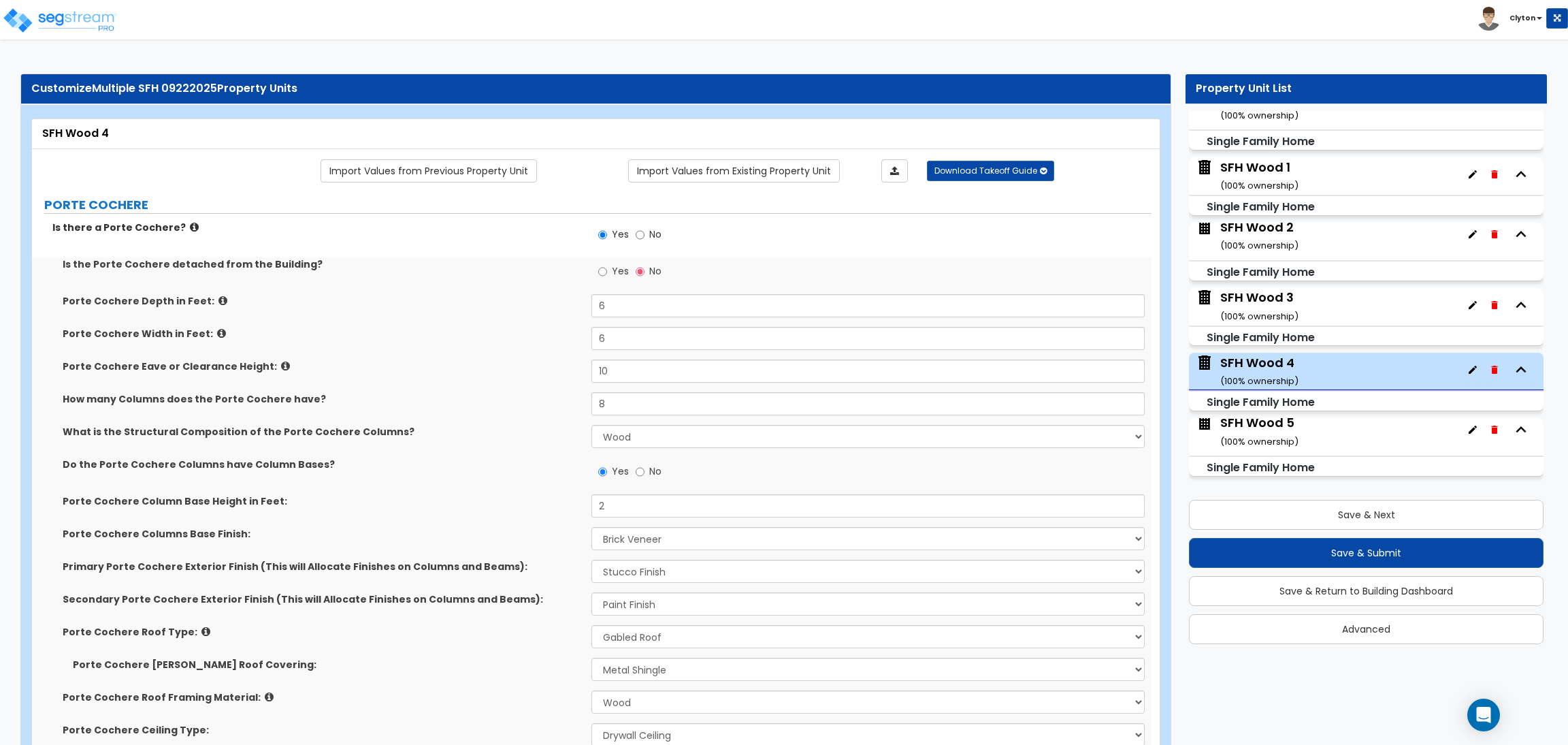
click at [467, 515] on div "Porte Cochere Column Base Height in Feet: 2" at bounding box center [591, 510] width 1119 height 32
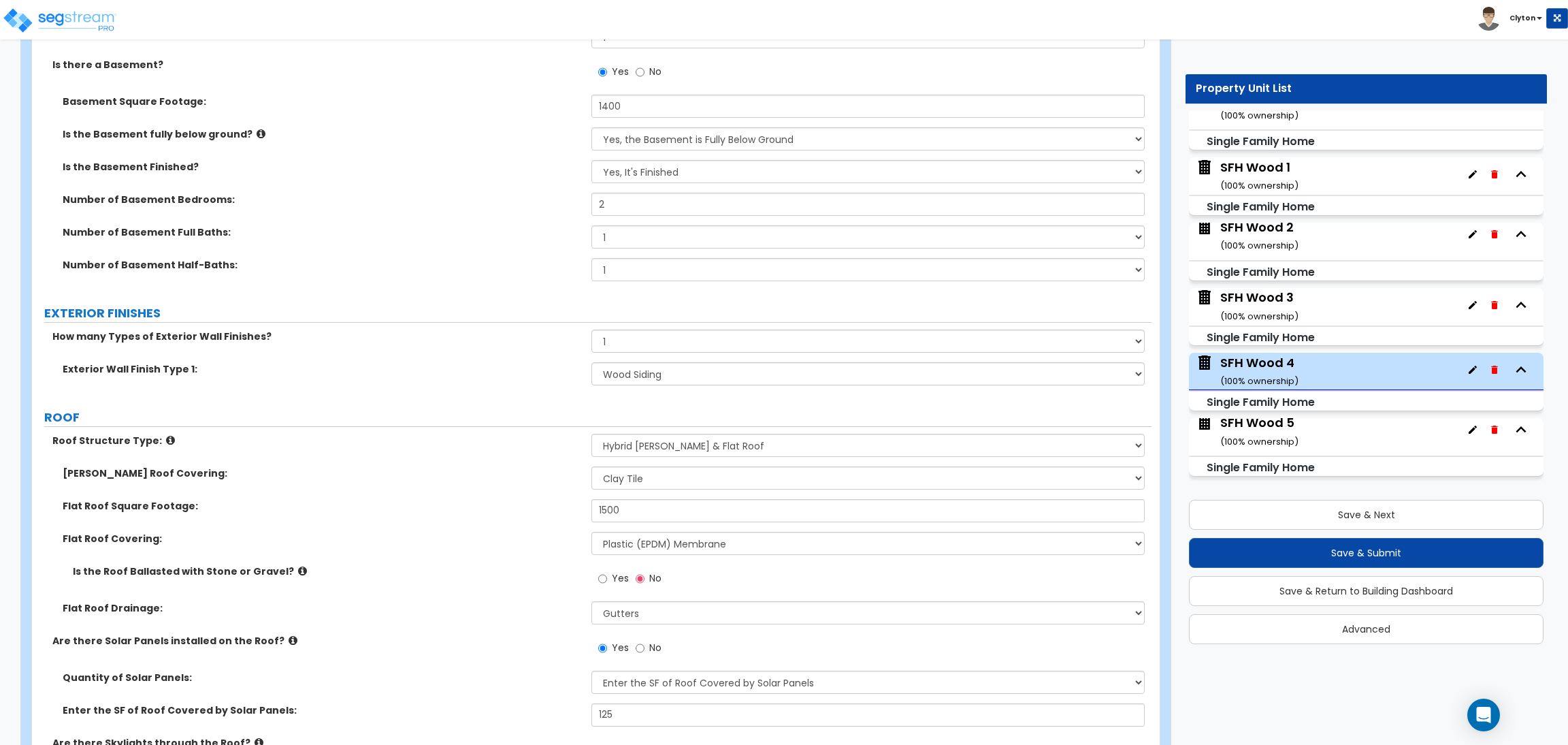
scroll to position [1225, 0]
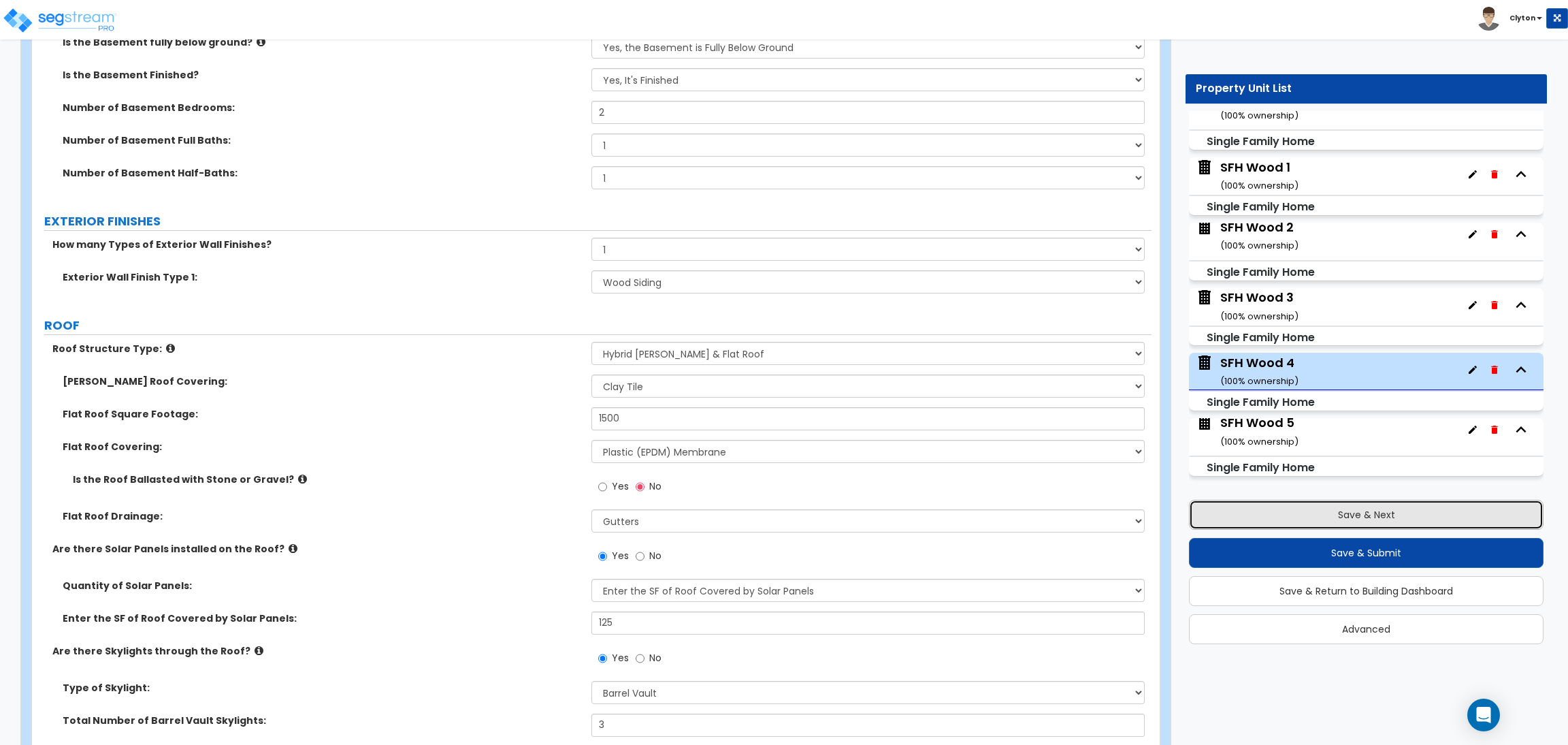
click at [1299, 518] on button "Save & Next" at bounding box center [1366, 514] width 355 height 30
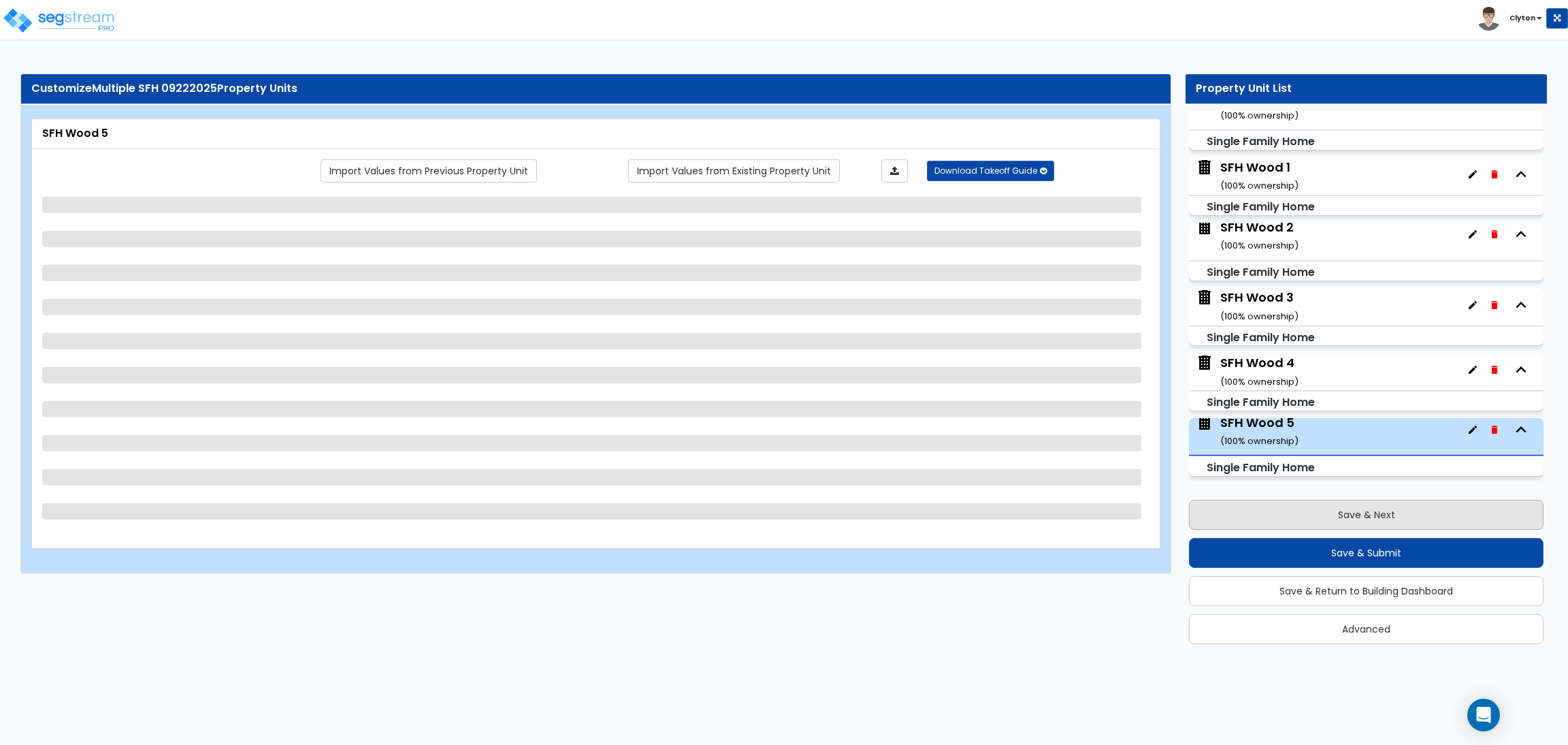
scroll to position [5, 0]
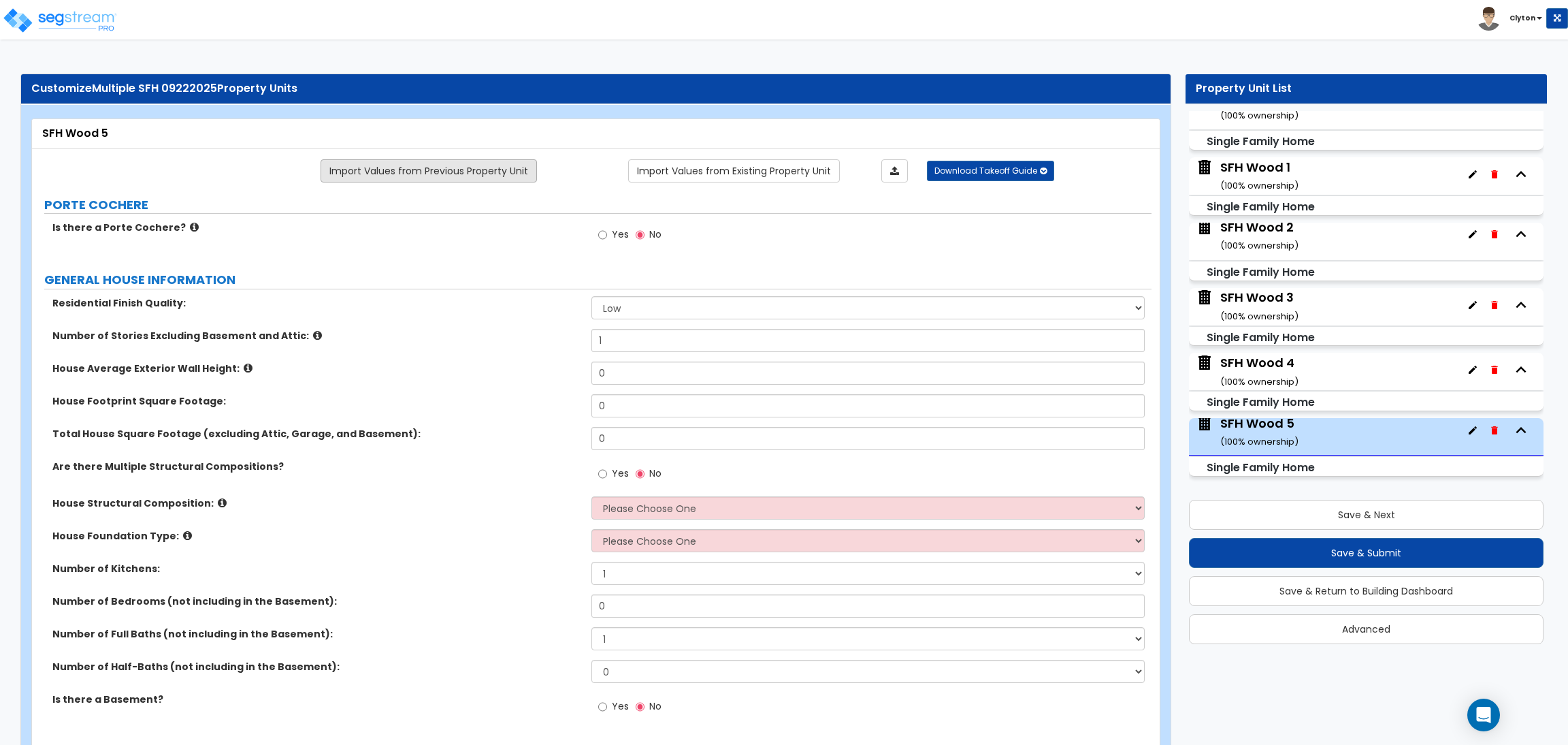
click at [462, 171] on link "Import Values from Previous Property Unit" at bounding box center [429, 171] width 217 height 23
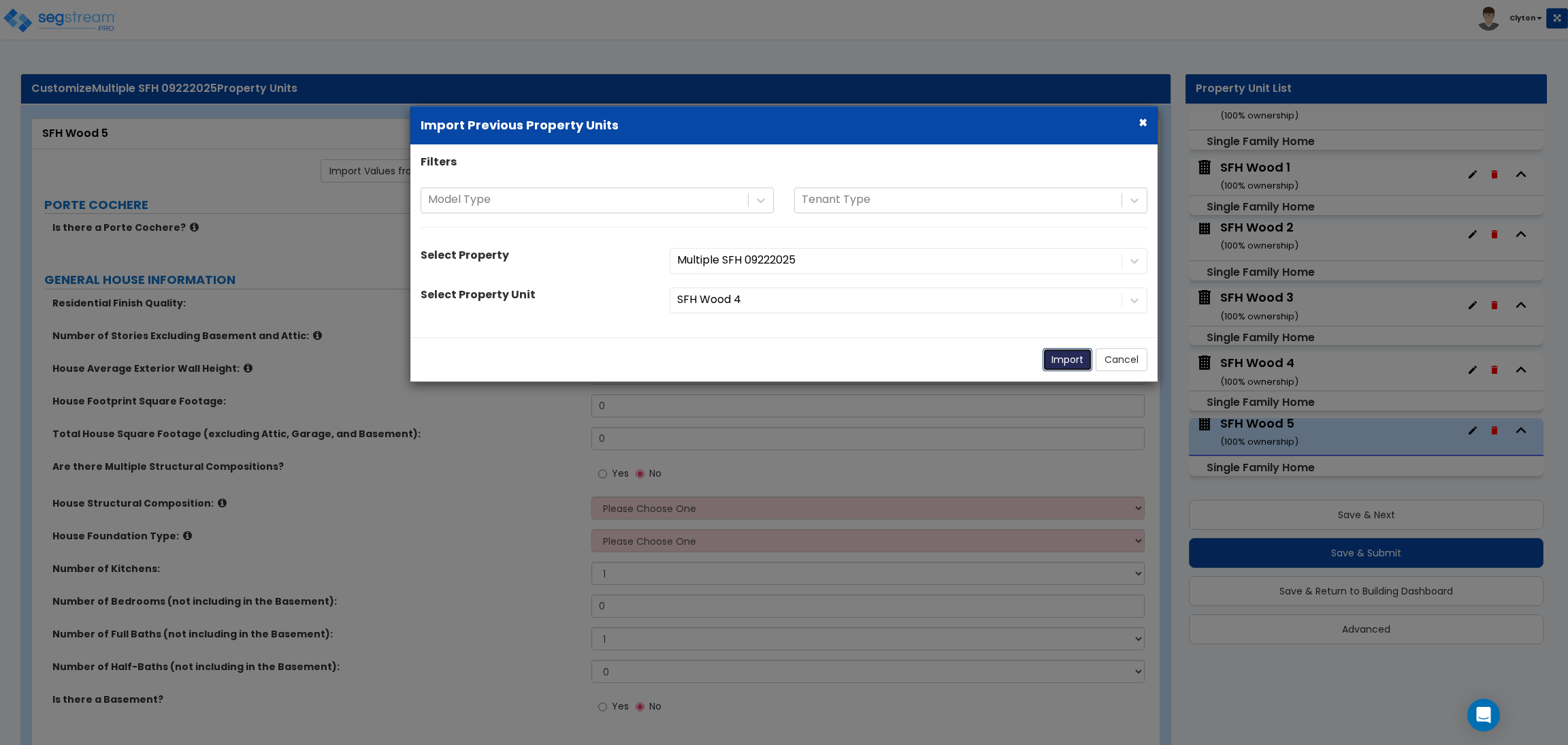
click at [1056, 360] on button "Import" at bounding box center [1067, 359] width 49 height 23
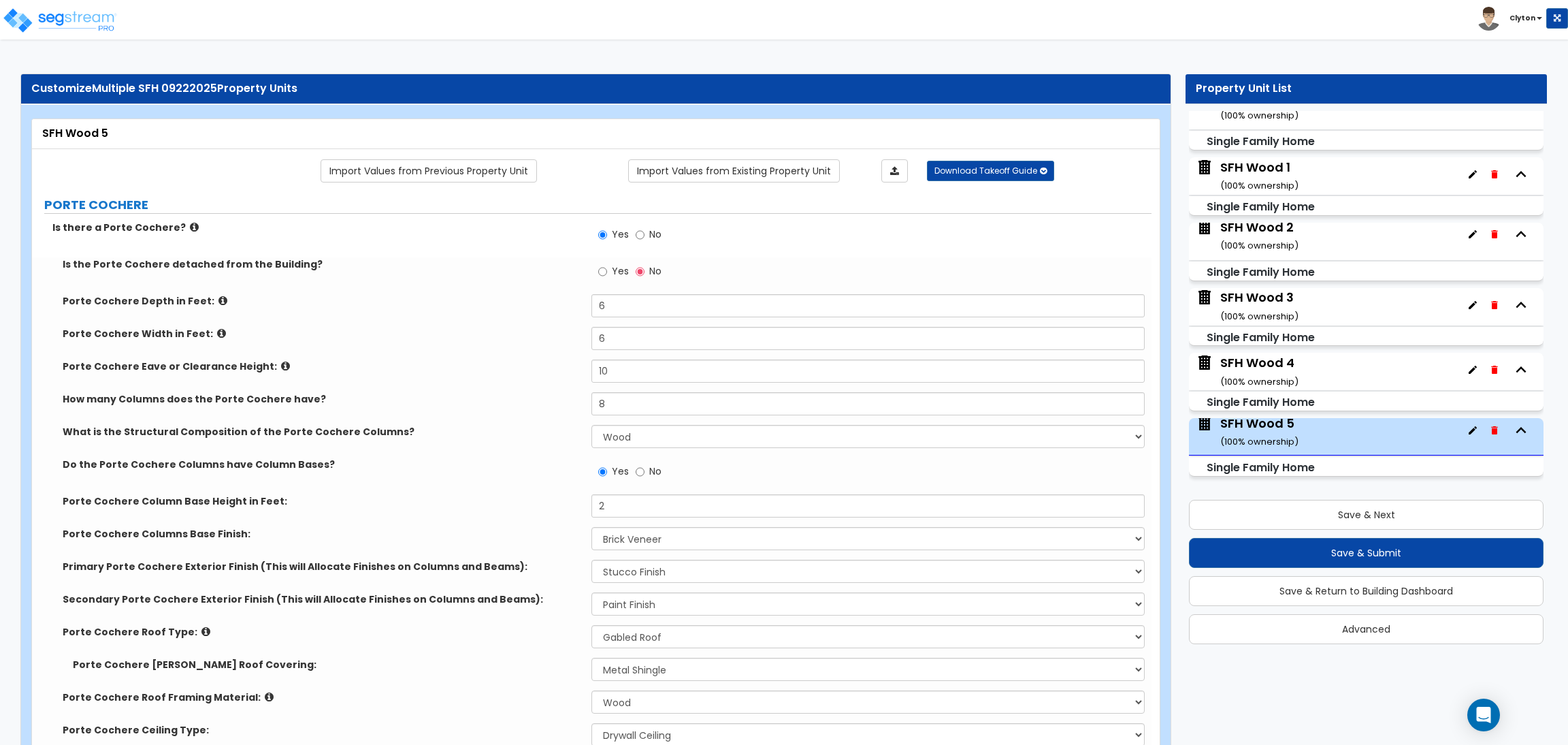
click at [440, 493] on div "Do the Porte Cochere Columns have Column Bases? Yes No" at bounding box center [591, 475] width 1119 height 37
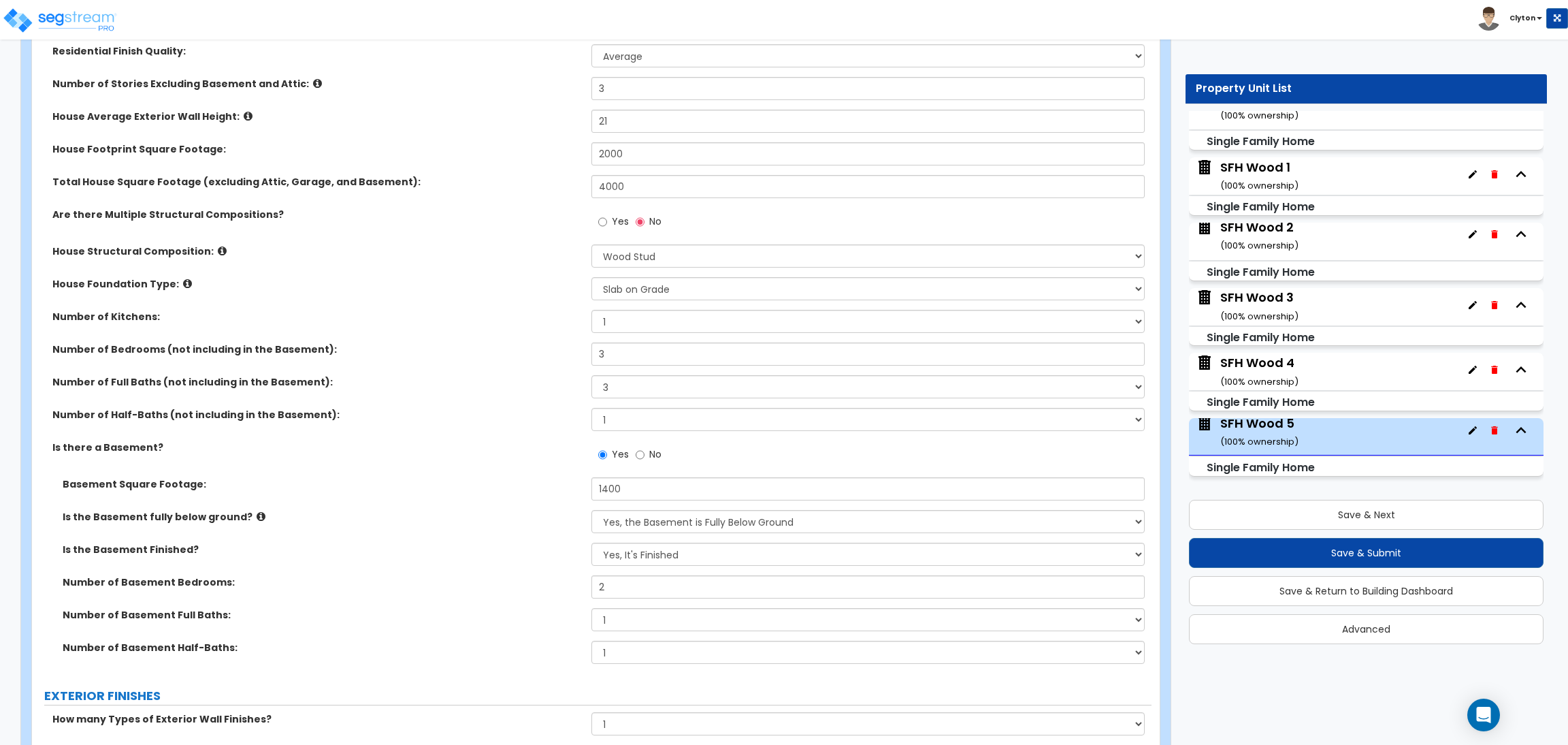
scroll to position [1021, 0]
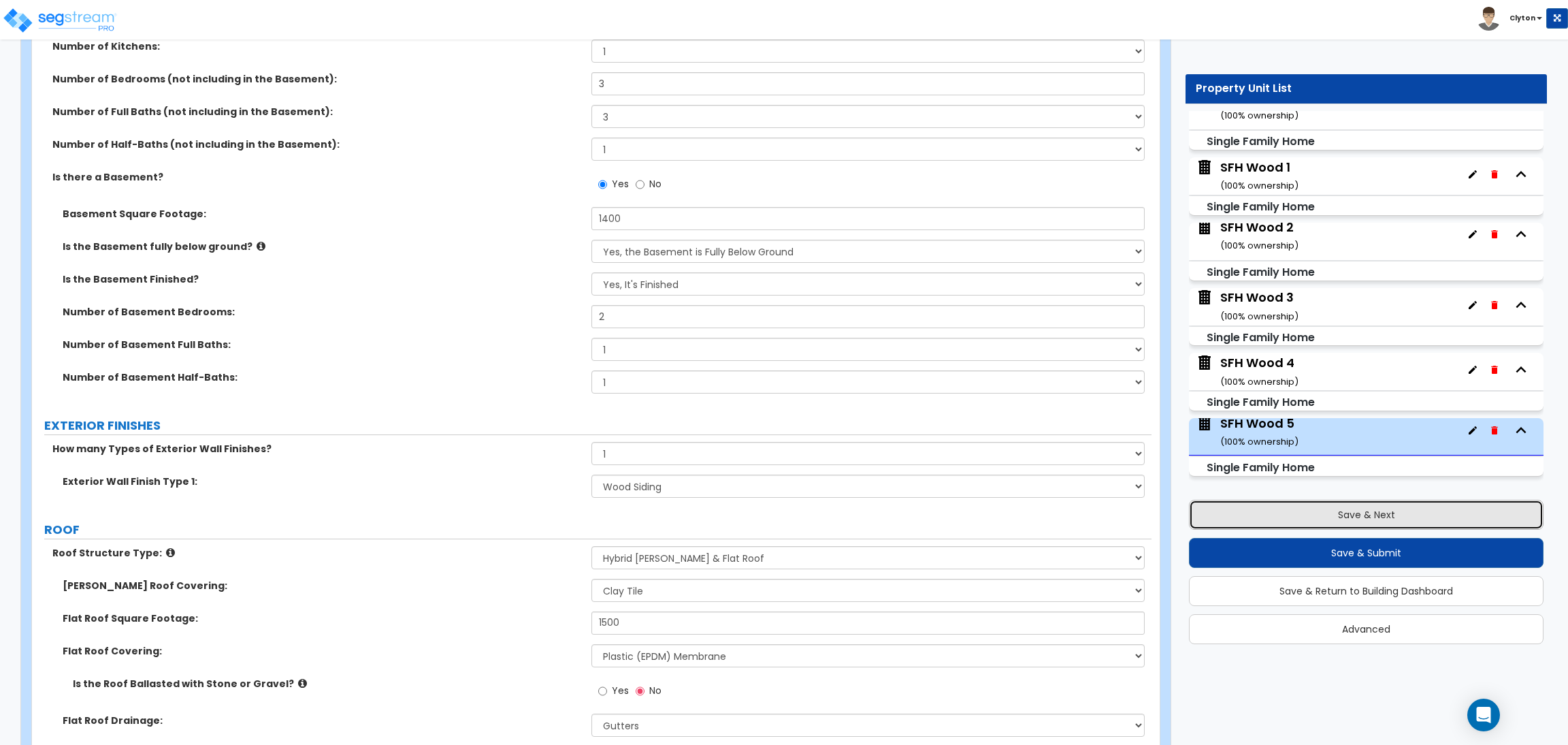
click at [1258, 513] on button "Save & Next" at bounding box center [1366, 514] width 355 height 30
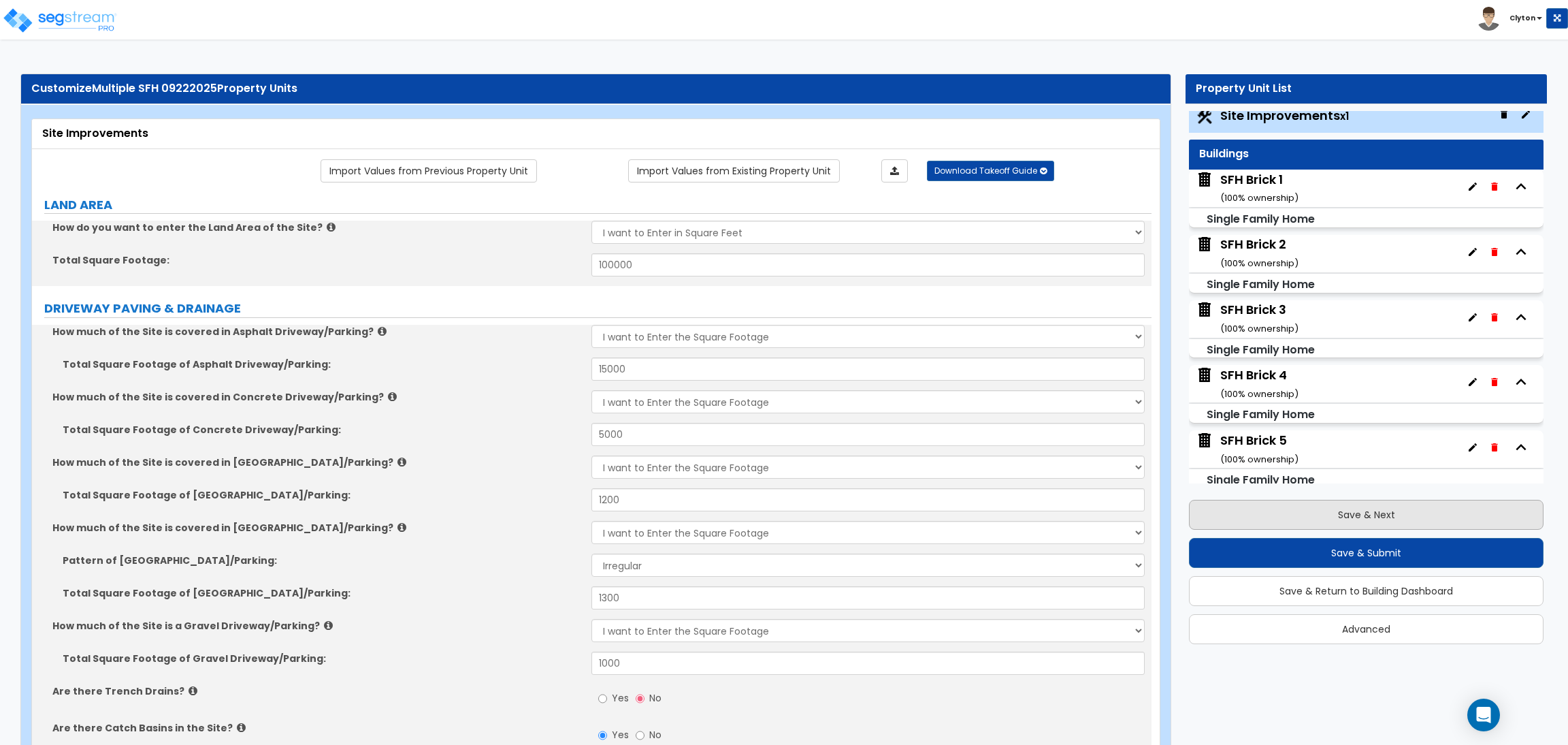
scroll to position [0, 0]
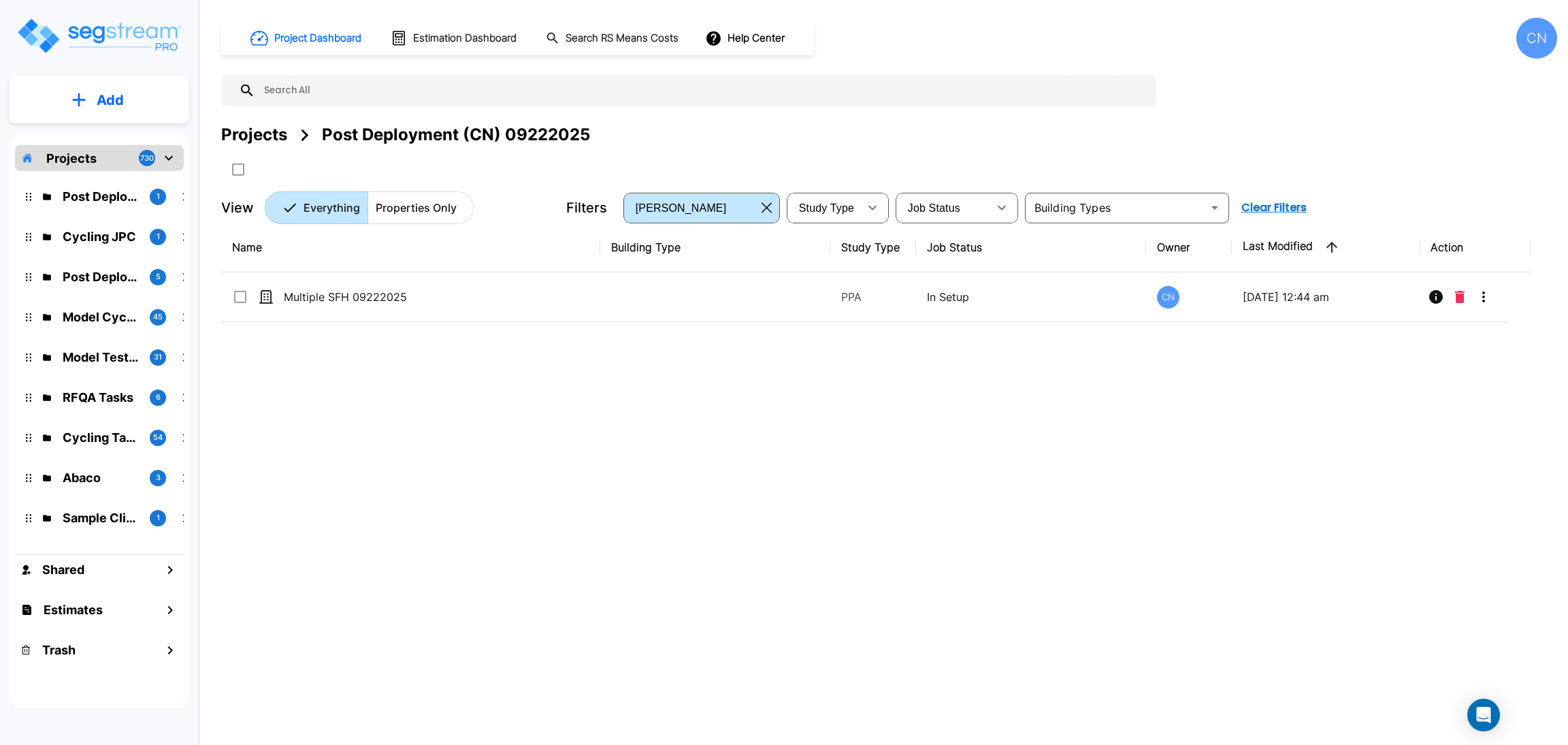
drag, startPoint x: 259, startPoint y: 136, endPoint x: 1244, endPoint y: 4, distance: 993.8
click at [259, 137] on div "Projects" at bounding box center [253, 135] width 66 height 25
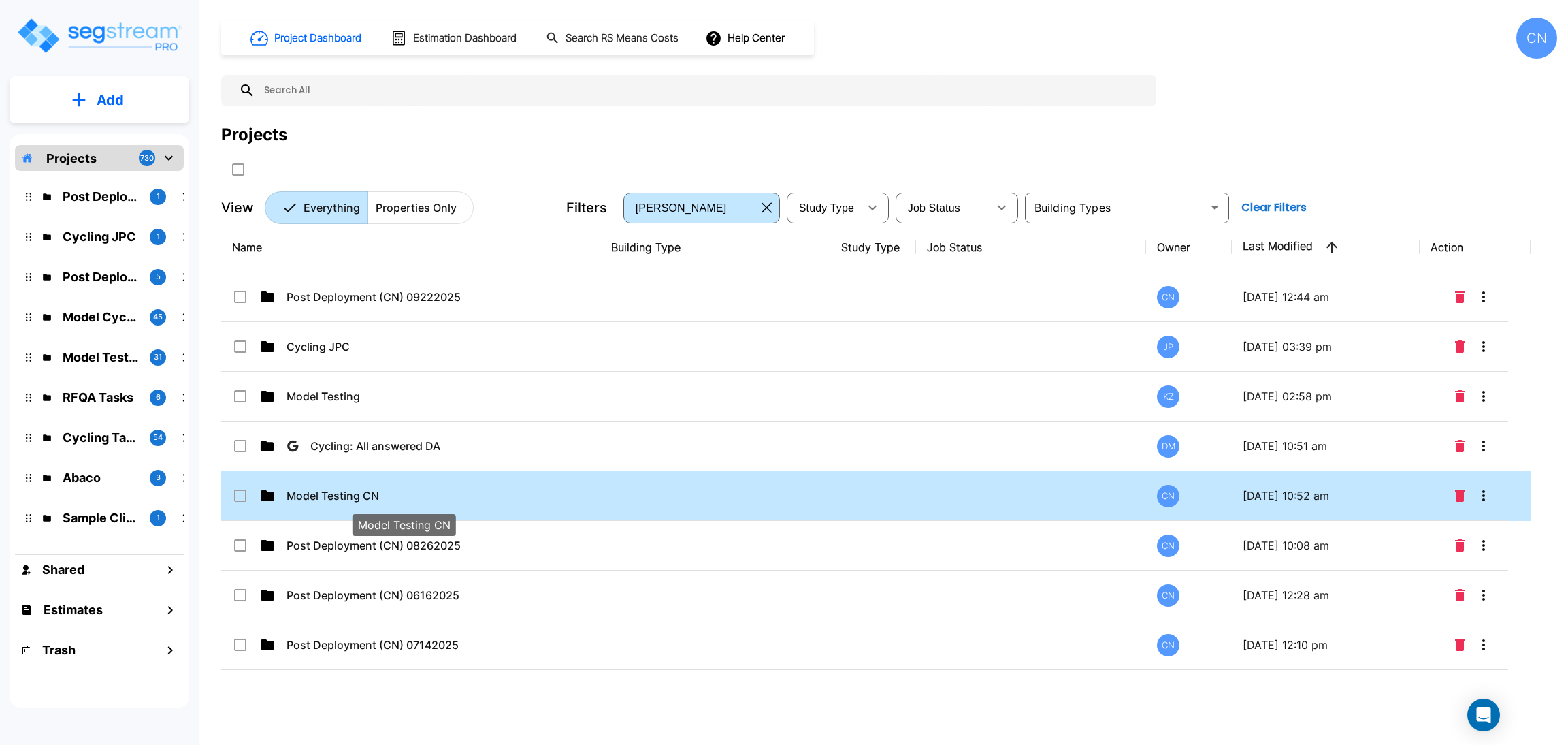
click at [415, 498] on p "Model Testing CN" at bounding box center [404, 495] width 234 height 16
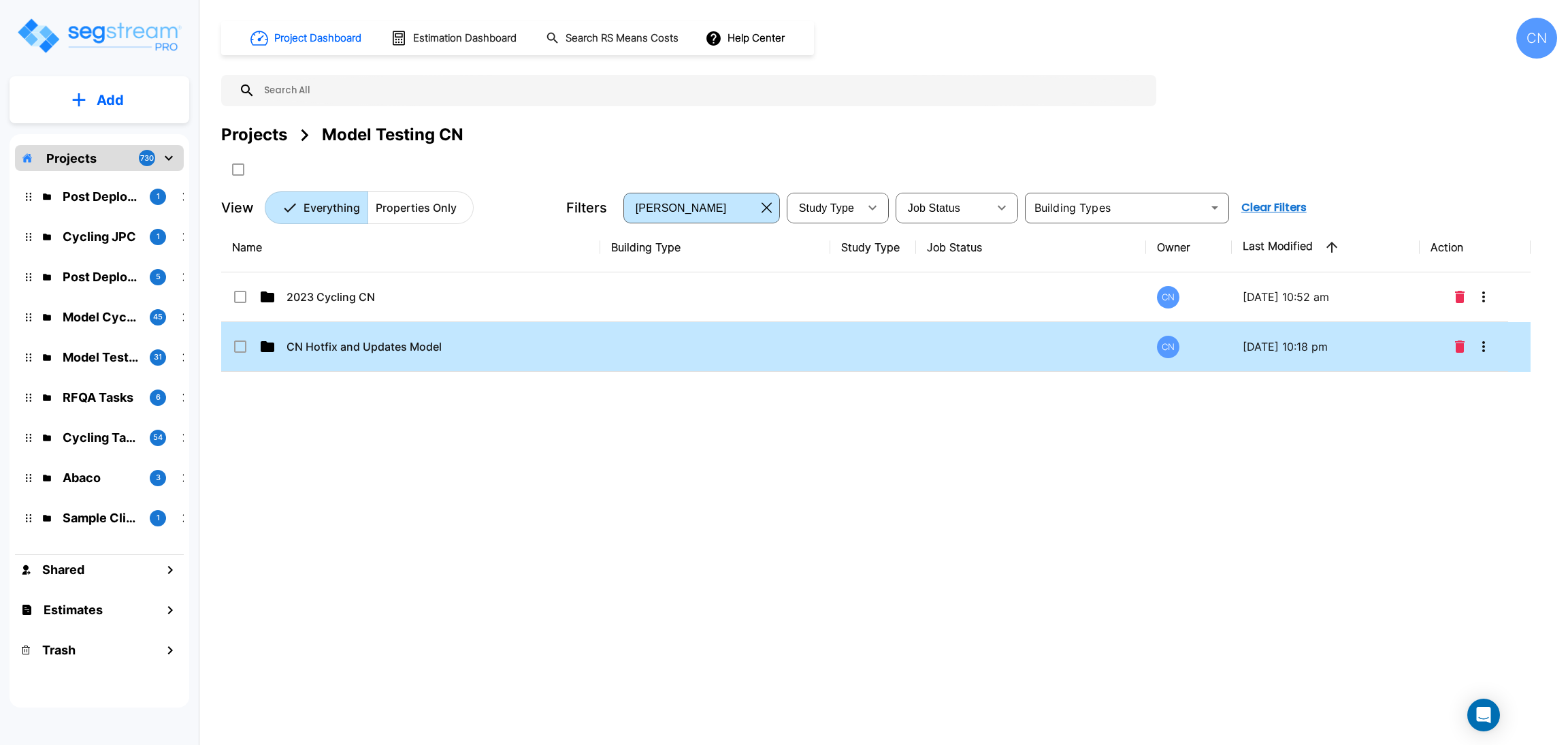
click at [304, 349] on p "CN Hotfix and Updates Model" at bounding box center [404, 346] width 234 height 16
